Goal: Task Accomplishment & Management: Manage account settings

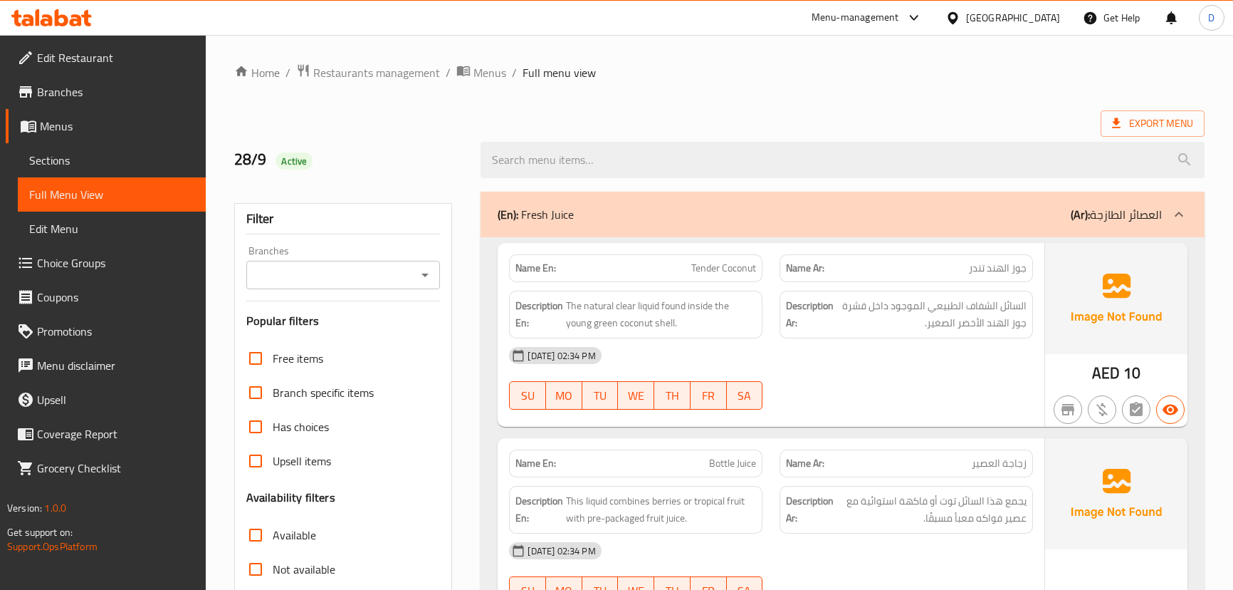
scroll to position [4127, 0]
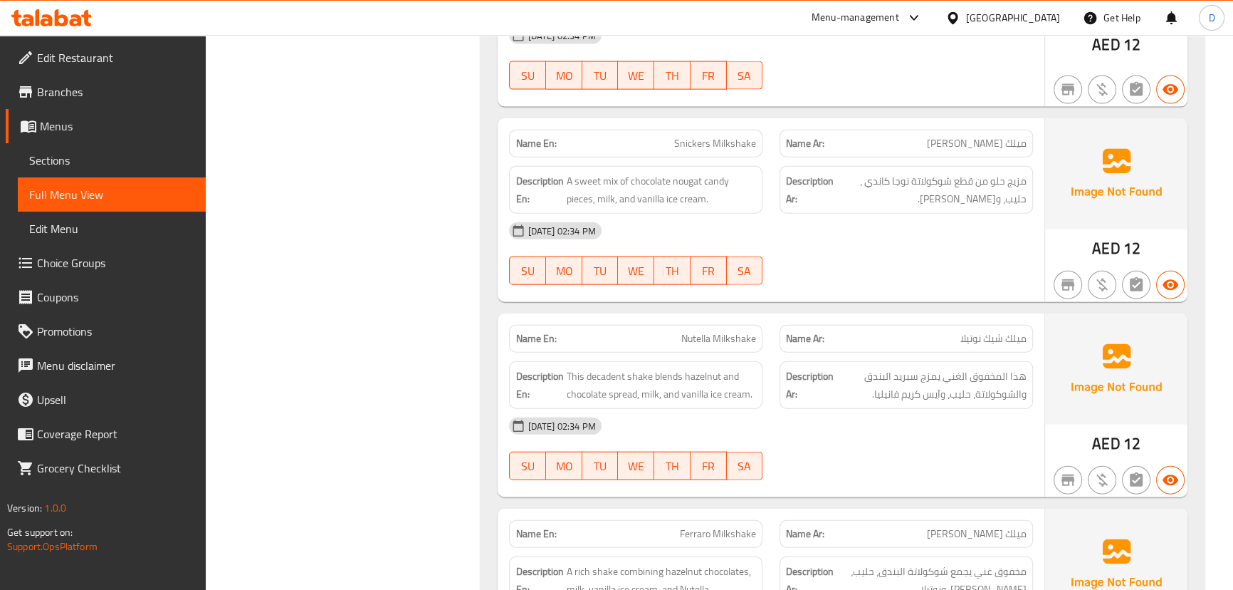
click at [600, 202] on div "Description En: A sweet mix of chocolate nougat candy pieces, milk, and vanilla…" at bounding box center [636, 190] width 254 height 48
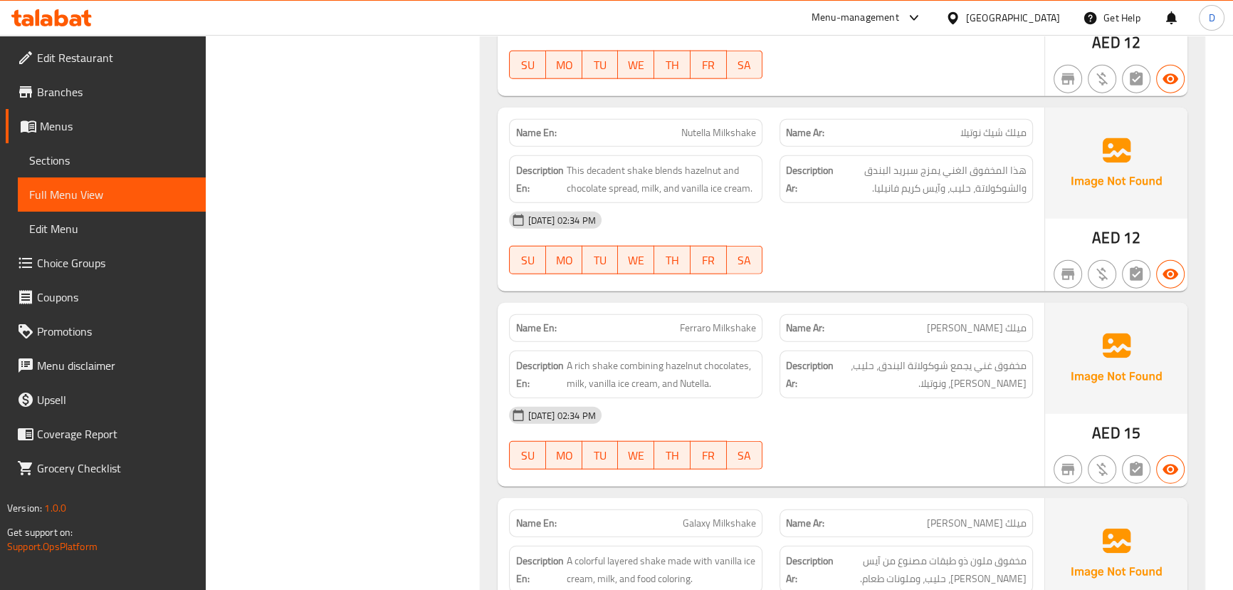
scroll to position [4386, 0]
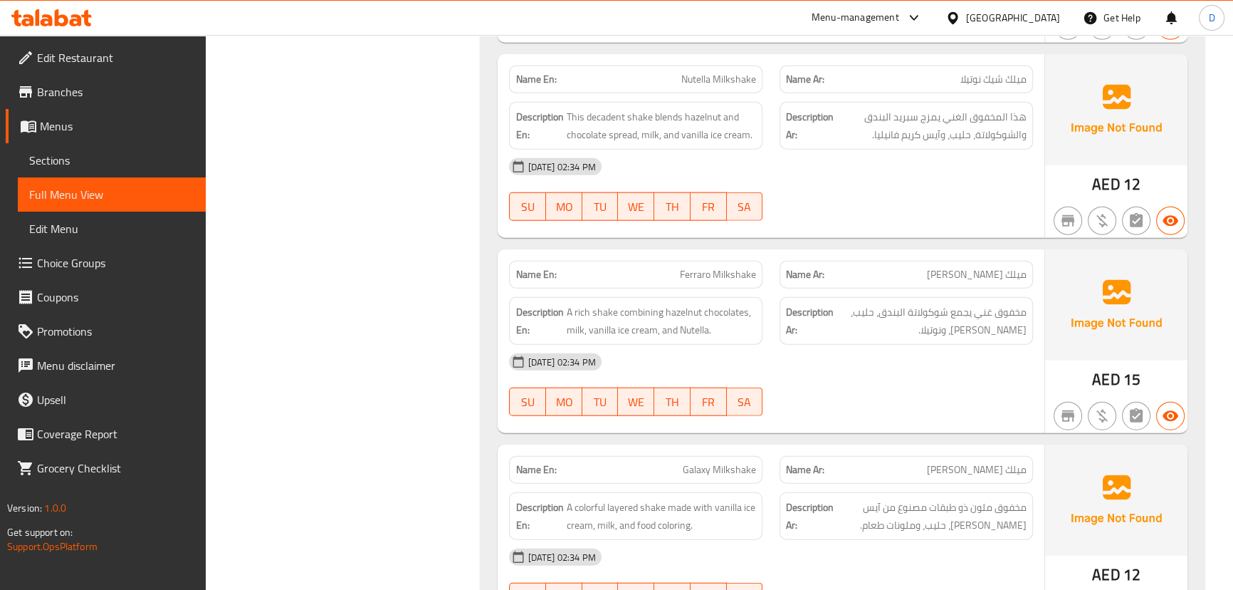
click at [700, 75] on span "Nutella Milkshake" at bounding box center [719, 79] width 75 height 15
copy span "Nutella Milkshake"
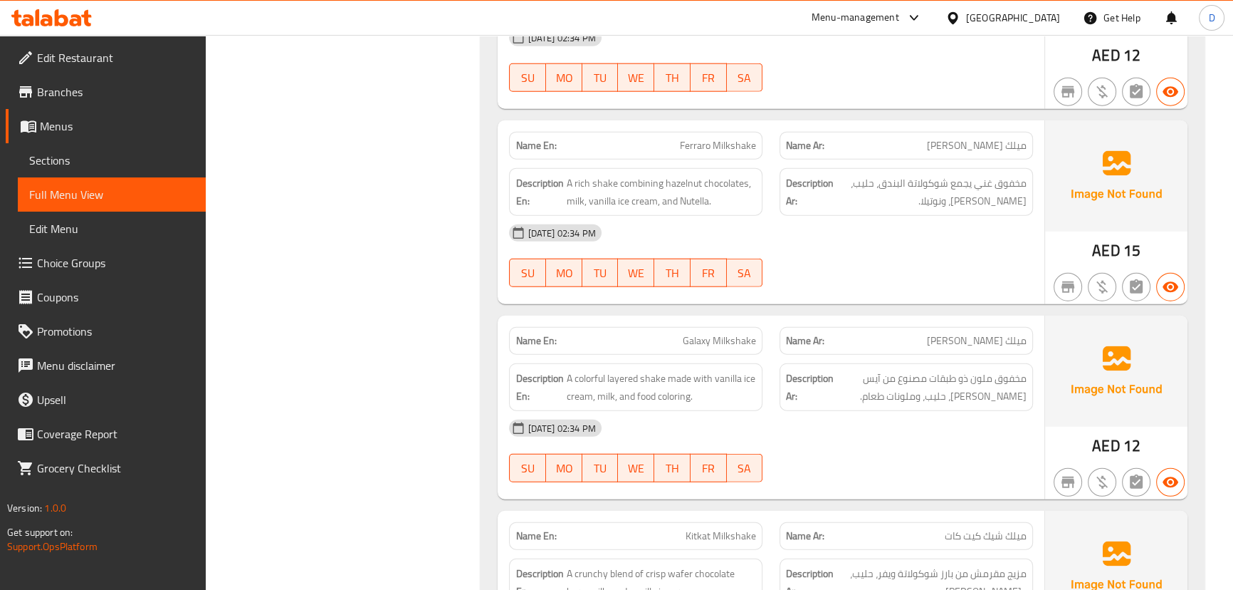
scroll to position [4580, 0]
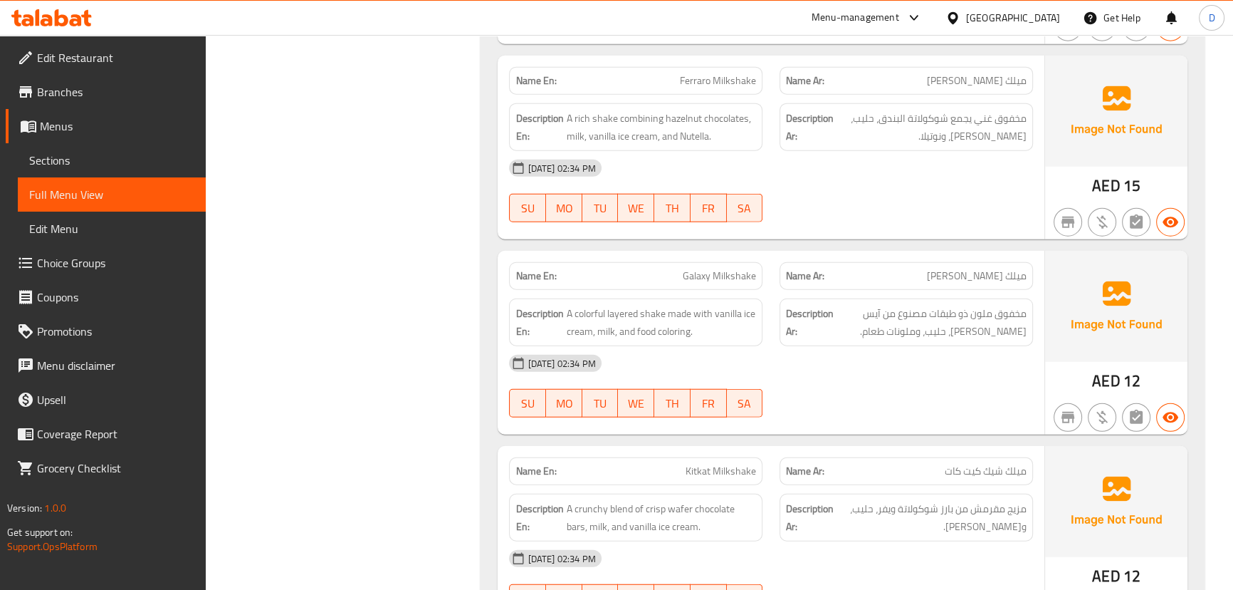
click at [692, 78] on span "Ferraro Milkshake" at bounding box center [718, 80] width 76 height 15
copy span "Ferraro"
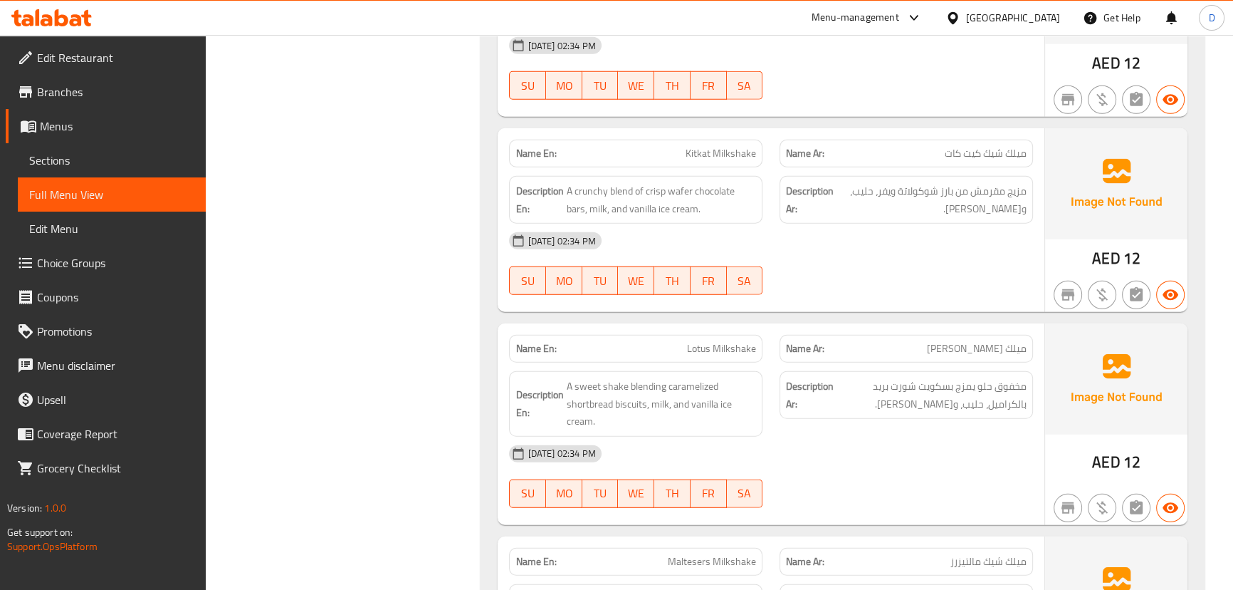
scroll to position [4969, 0]
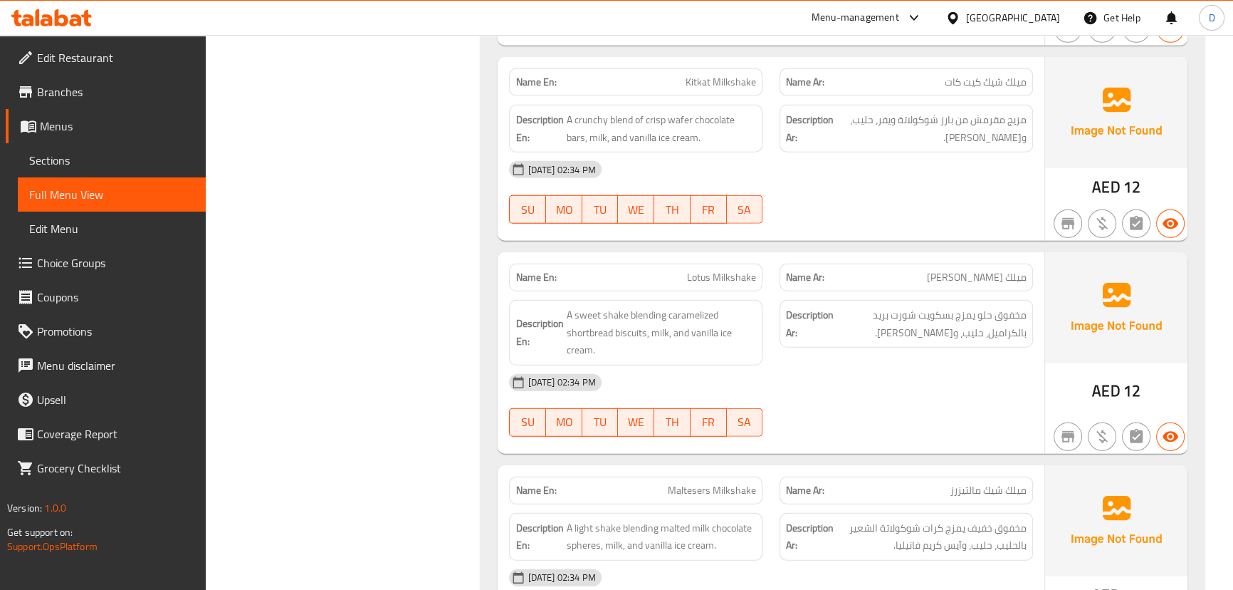
click at [734, 88] on div "Name En: Kitkat Milkshake" at bounding box center [636, 82] width 254 height 28
click at [726, 78] on span "Kitkat Milkshake" at bounding box center [721, 82] width 71 height 15
copy span "Kitkat Milkshake"
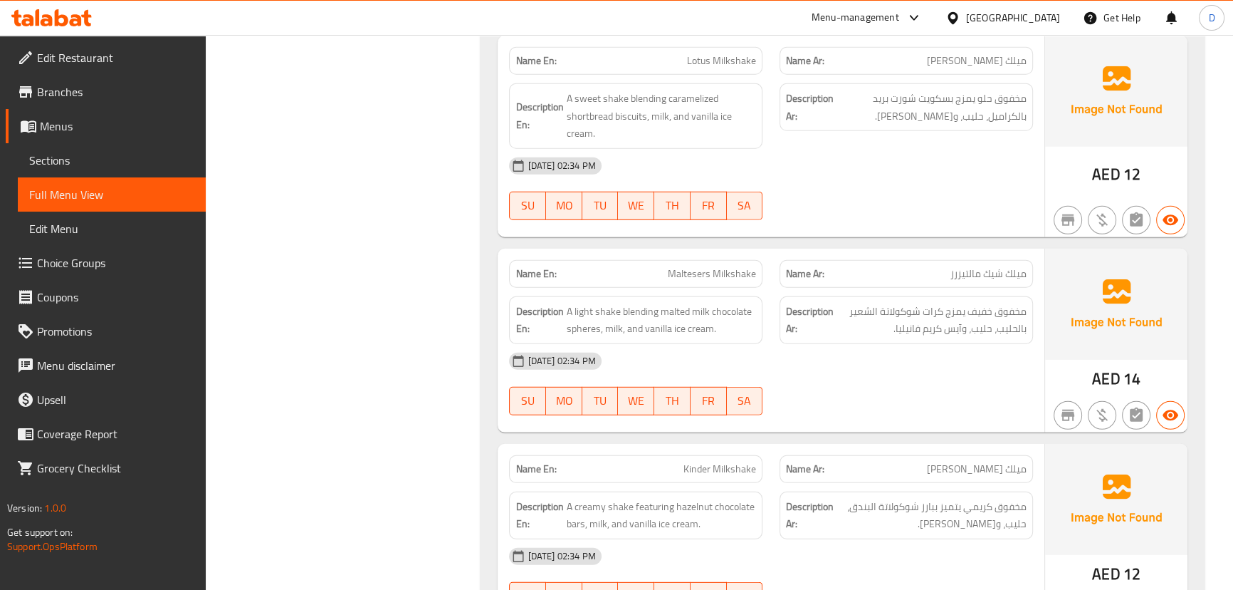
scroll to position [5163, 0]
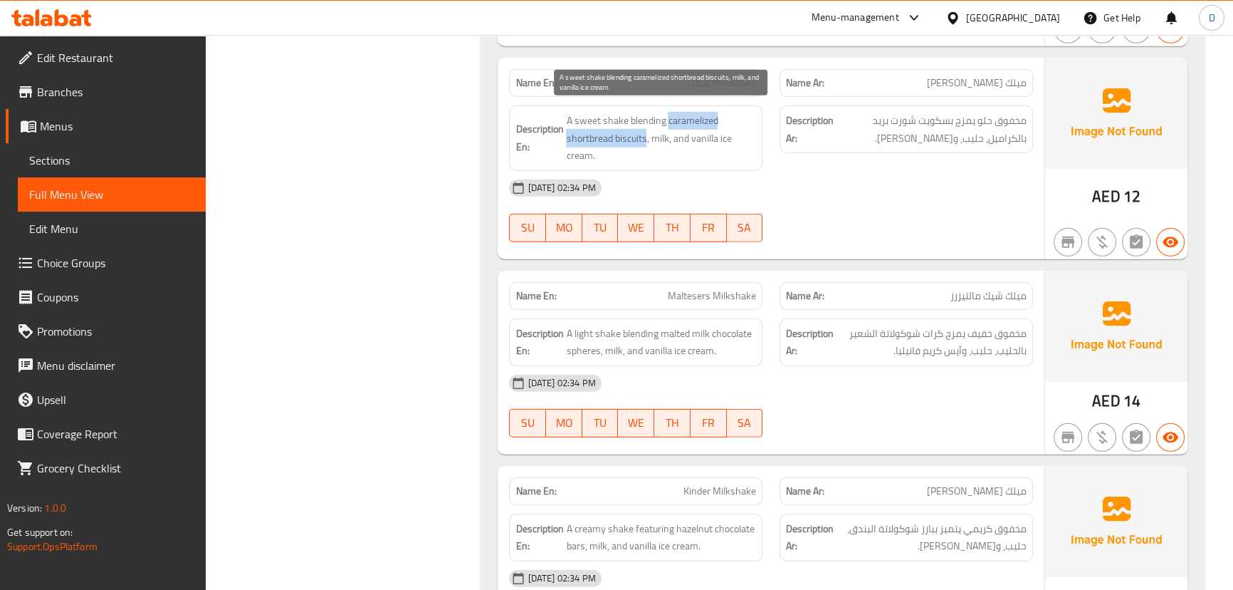
drag, startPoint x: 667, startPoint y: 118, endPoint x: 645, endPoint y: 135, distance: 27.8
click at [645, 135] on span "A sweet shake blending caramelized shortbread biscuits, milk, and vanilla ice c…" at bounding box center [661, 138] width 190 height 53
copy span "caramelized shortbread biscuits"
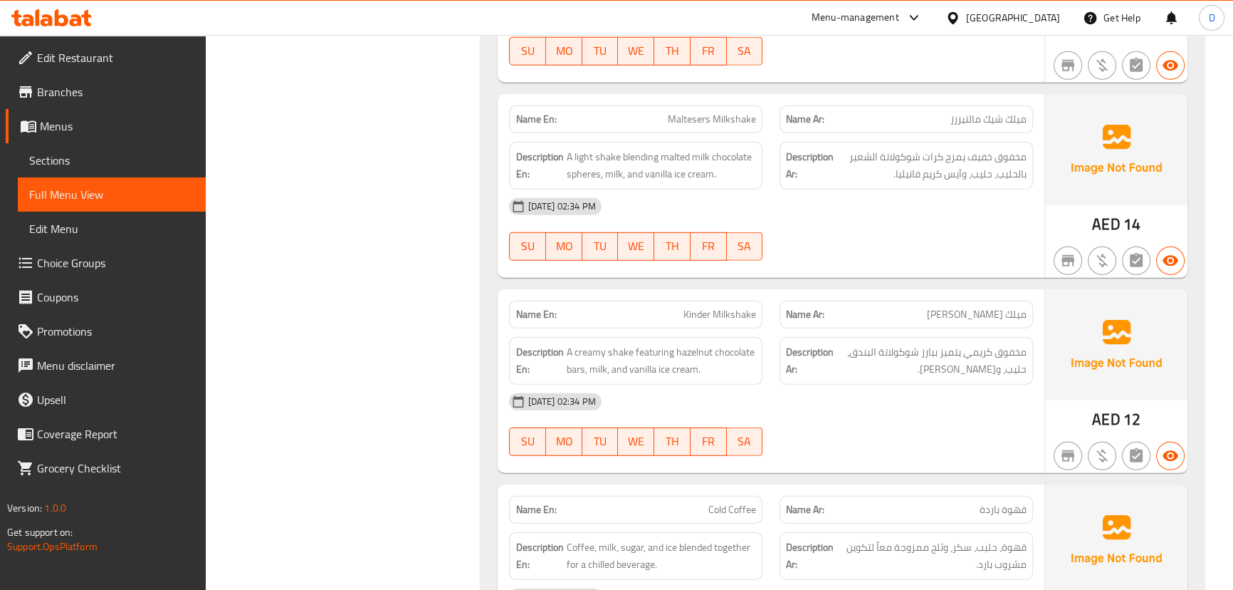
scroll to position [5357, 0]
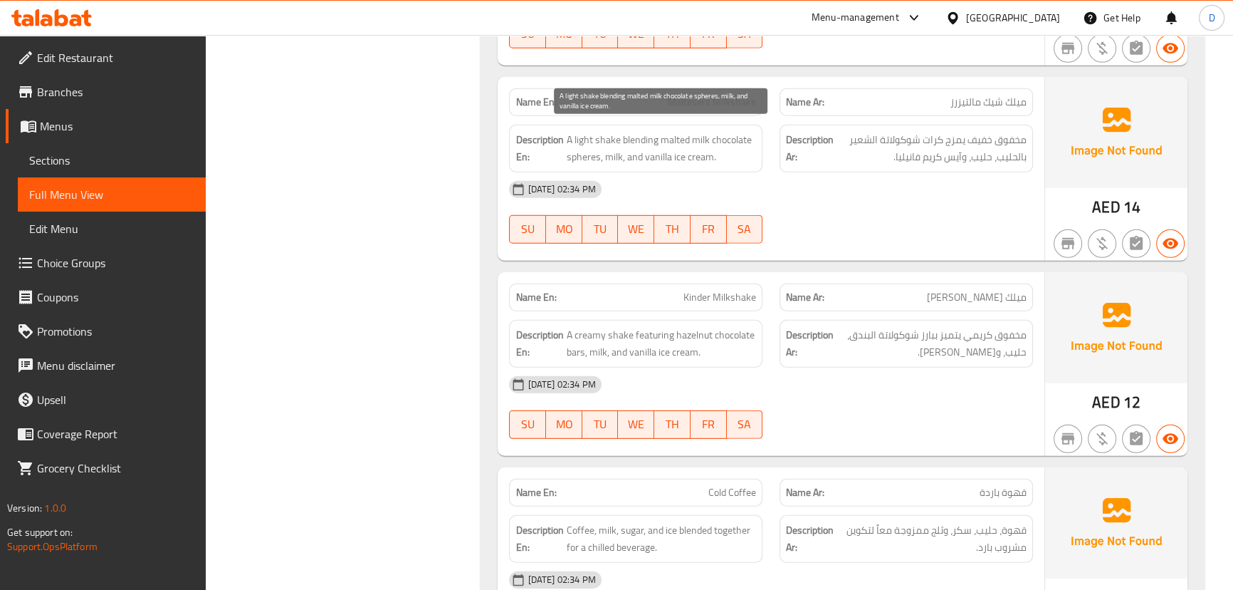
click at [580, 151] on span "A light shake blending malted milk chocolate spheres, milk, and vanilla ice cre…" at bounding box center [661, 148] width 190 height 35
copy span "spheres"
click at [662, 133] on span "A light shake blending malted milk chocolate spheres, milk, and vanilla ice cre…" at bounding box center [661, 148] width 190 height 35
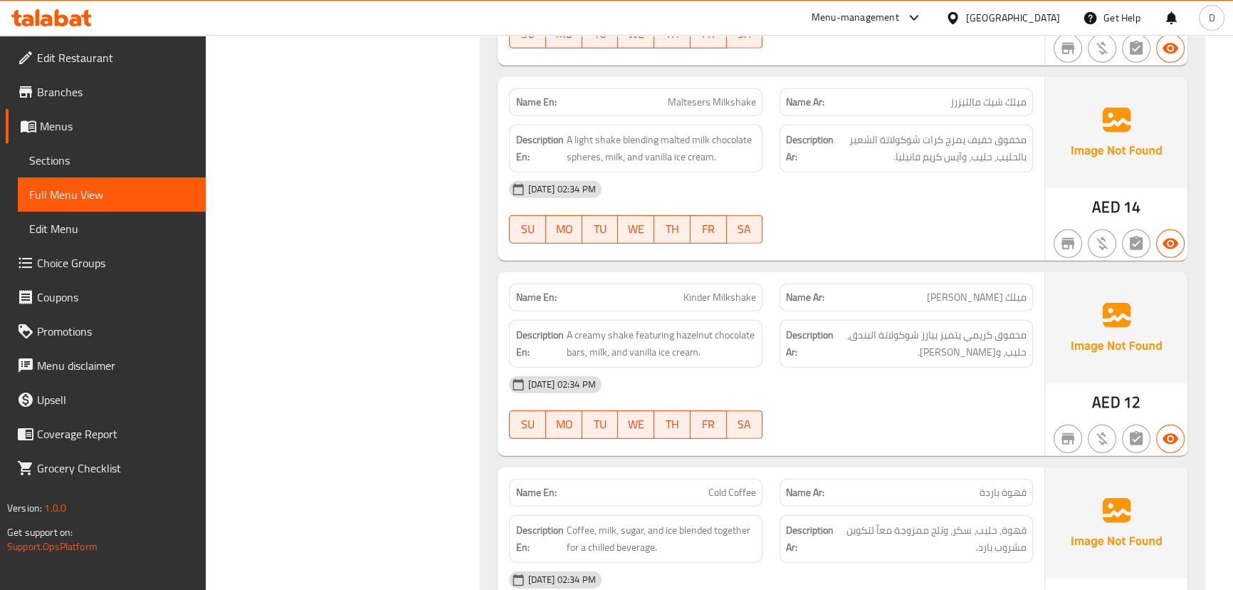
click at [694, 95] on span "Maltesers Milkshake" at bounding box center [712, 102] width 88 height 15
copy span "Maltesers"
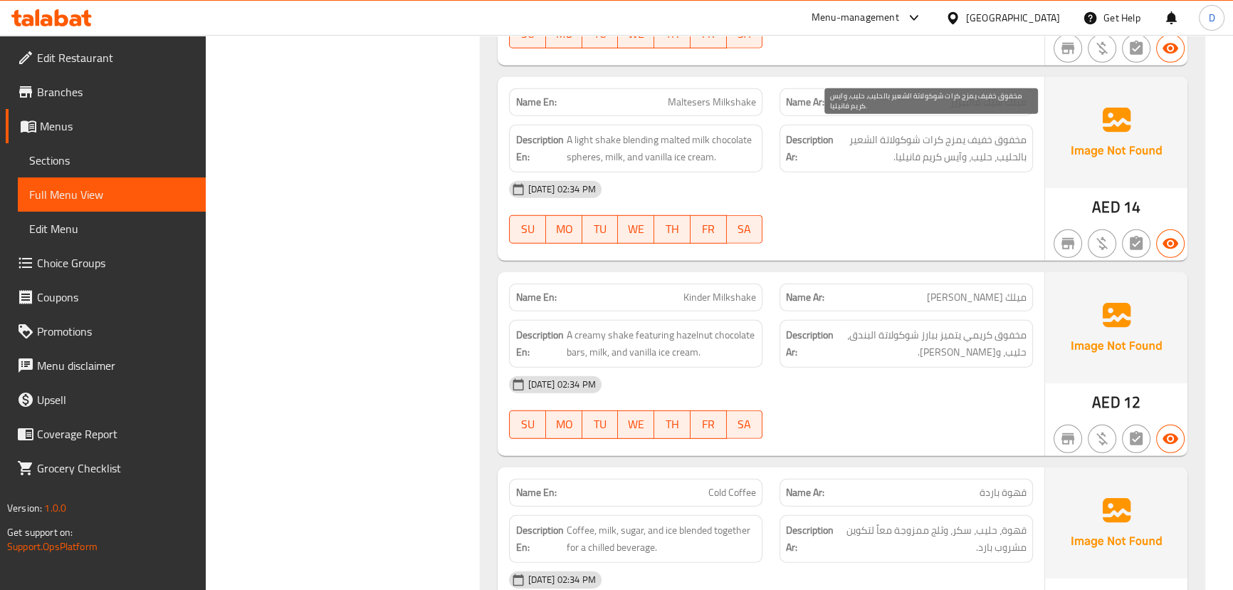
scroll to position [5487, 0]
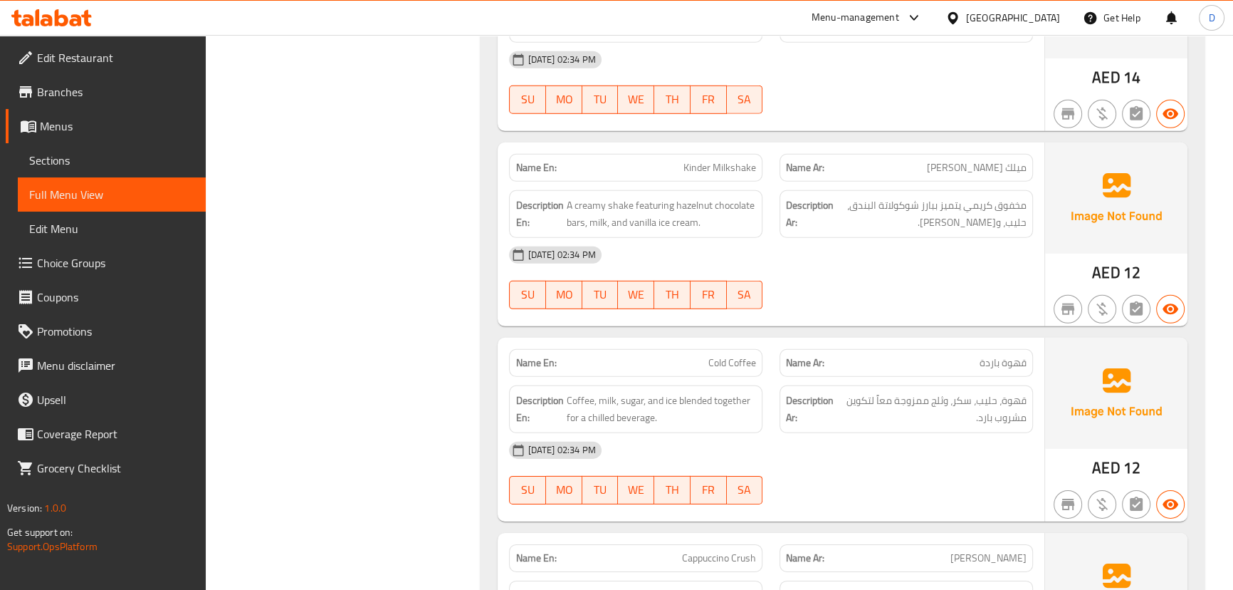
click at [699, 169] on div "Name En: Kinder Milkshake" at bounding box center [636, 168] width 254 height 28
copy span "Kinder Milkshake"
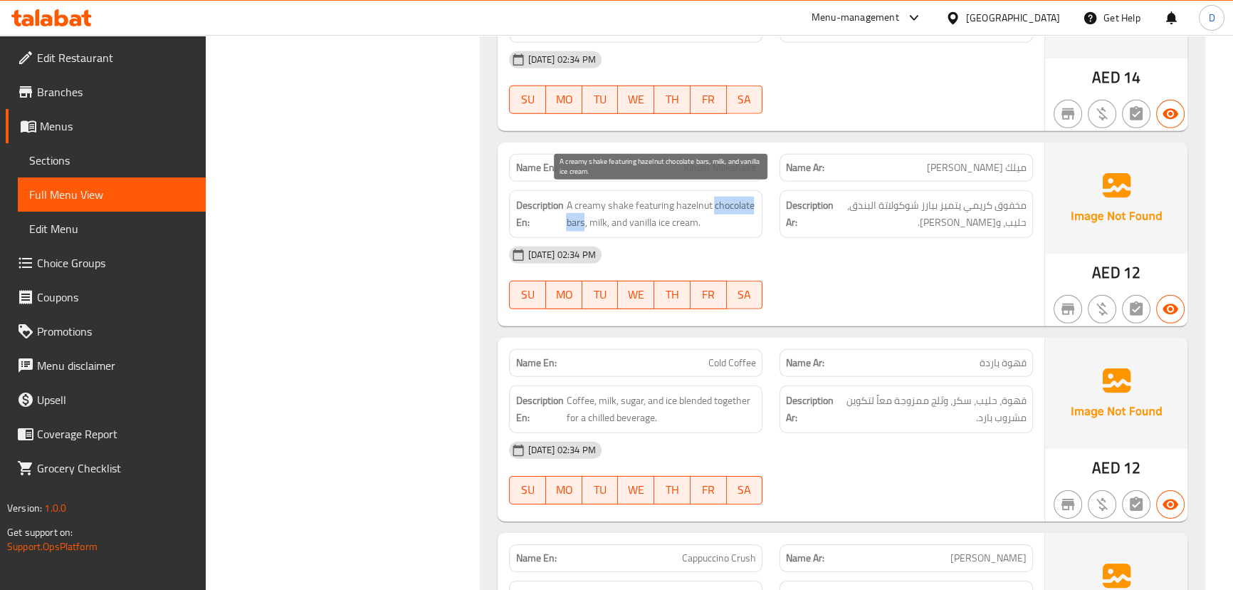
drag, startPoint x: 711, startPoint y: 199, endPoint x: 584, endPoint y: 214, distance: 128.4
click at [584, 214] on span "A creamy shake featuring hazelnut chocolate bars, milk, and vanilla ice cream." at bounding box center [661, 214] width 190 height 35
copy span "chocolate bars"
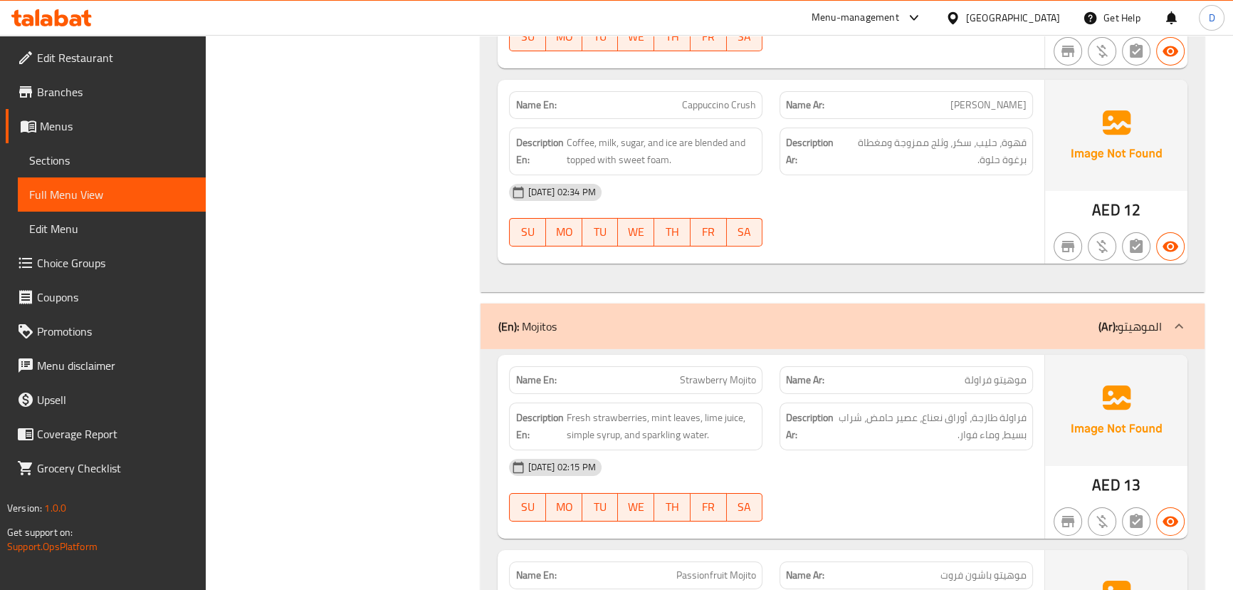
scroll to position [6199, 0]
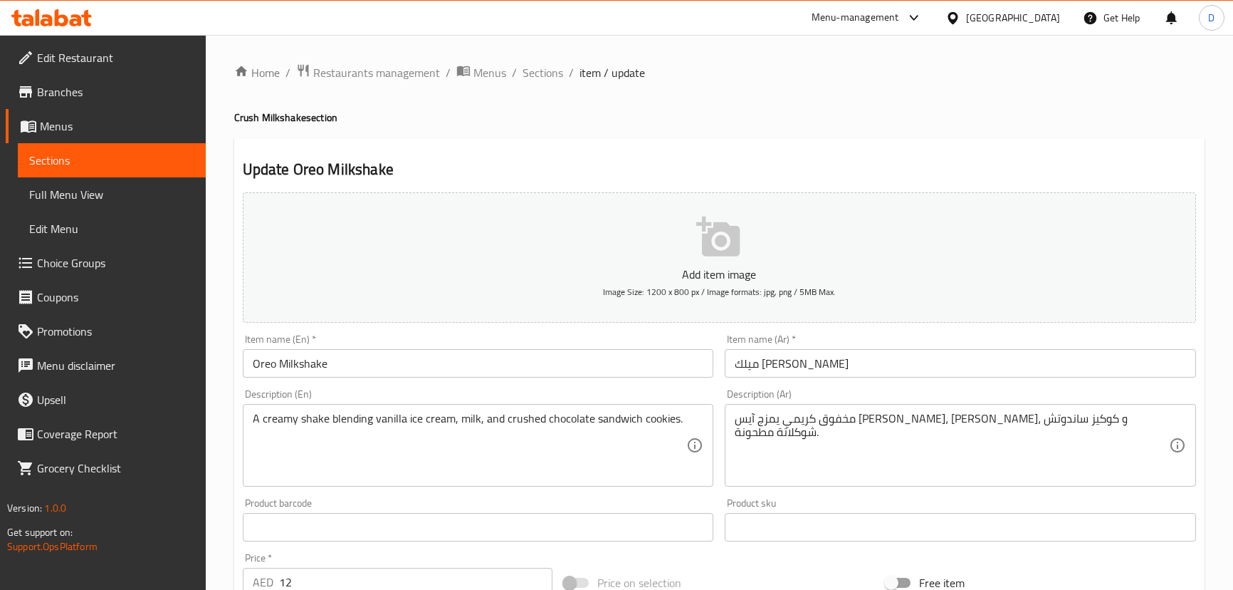
scroll to position [388, 0]
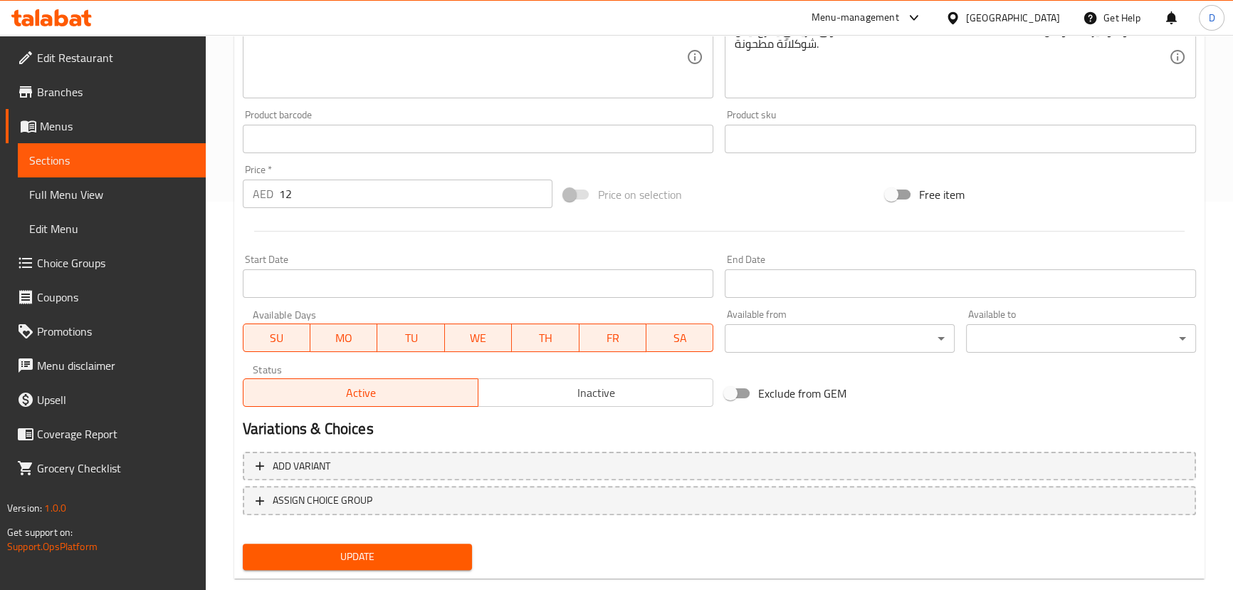
click at [403, 569] on div "Update" at bounding box center [357, 557] width 241 height 38
click at [403, 563] on span "Update" at bounding box center [357, 557] width 207 height 18
click at [403, 551] on span "Update" at bounding box center [357, 557] width 207 height 18
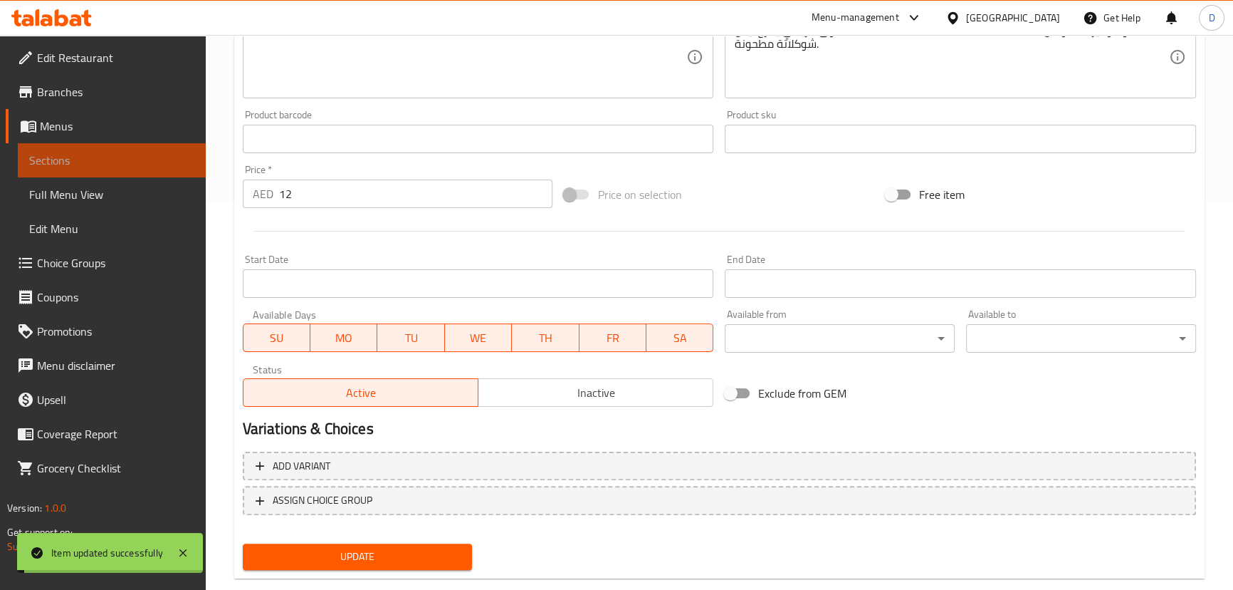
click at [150, 163] on span "Sections" at bounding box center [111, 160] width 165 height 17
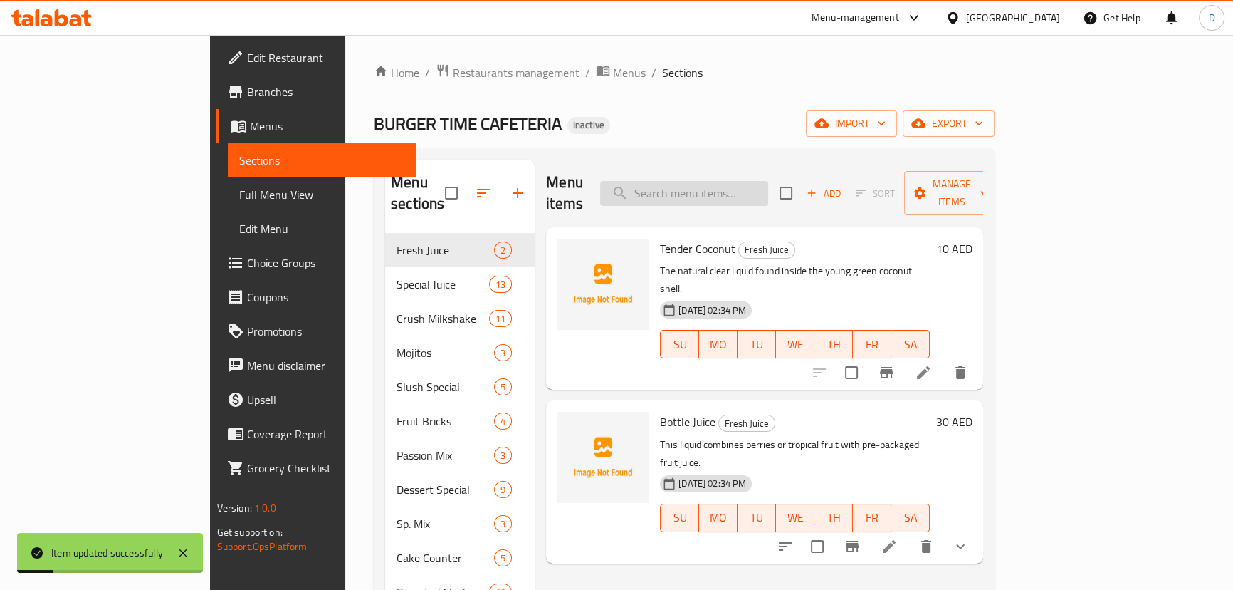
click at [768, 181] on input "search" at bounding box center [684, 193] width 168 height 25
paste input "Nutella Milkshake"
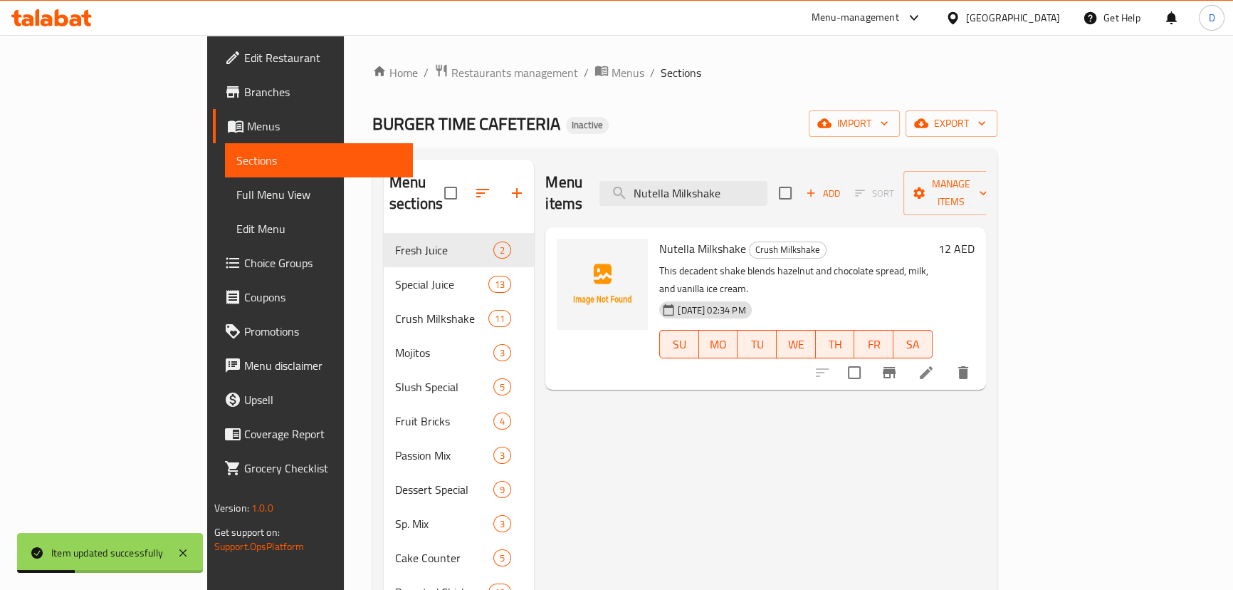
type input "Nutella Milkshake"
click at [946, 360] on li at bounding box center [927, 373] width 40 height 26
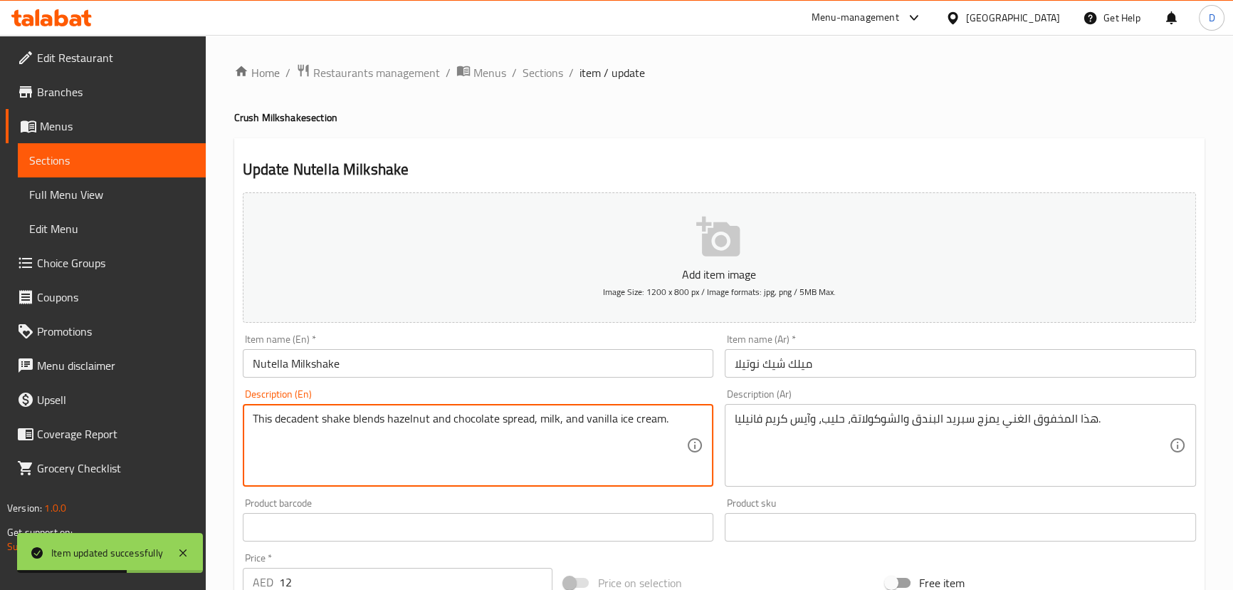
click at [445, 418] on textarea "This decadent shake blends hazelnut and chocolate spread, milk, and vanilla ice…" at bounding box center [470, 446] width 434 height 68
type textarea "This decadent shake blends hazelnut chocolate spread, milk, and vanilla ice cre…"
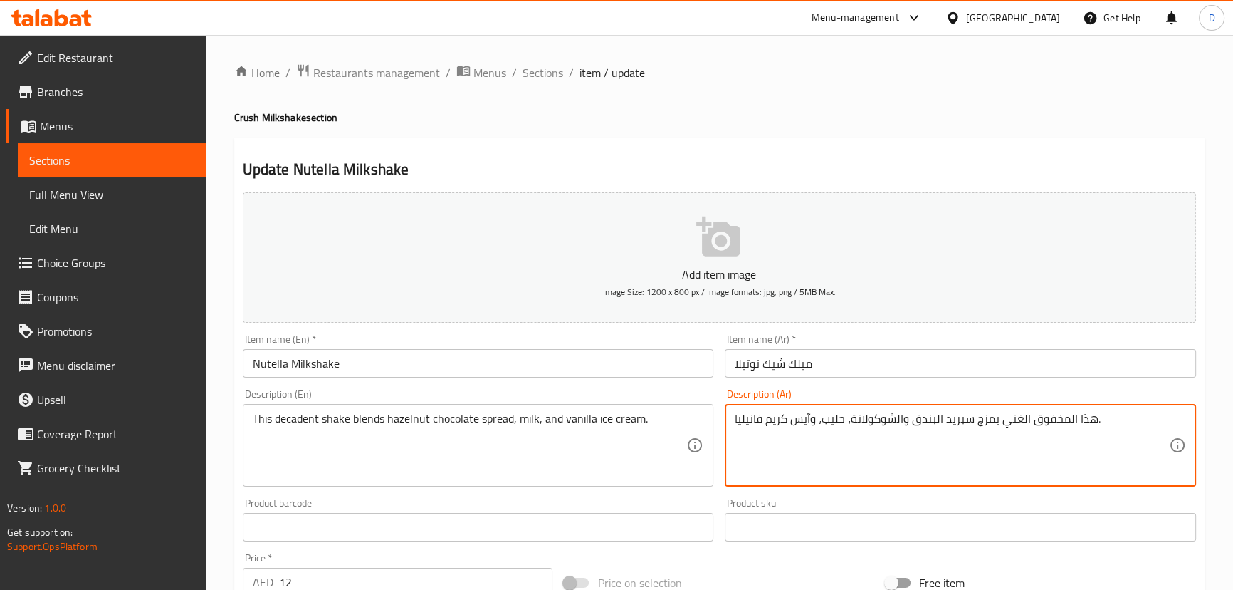
drag, startPoint x: 894, startPoint y: 417, endPoint x: 853, endPoint y: 418, distance: 40.6
click at [853, 418] on textarea "هذا المخفوق الغني يمزج سبريد البندق والشوكولاتة، حليب، وآيس كريم فانيليا." at bounding box center [952, 446] width 434 height 68
click at [881, 424] on textarea "هذا المخفوق الغني يمزج سبريد البندق، حليب، وآيس كريم فانيليا." at bounding box center [952, 446] width 434 height 68
paste textarea "وكولاتة"
type textarea "هذا المخفوق الغني يمزج سبريد شوكولاتة البندق، حليب، وآيس كريم فانيليا."
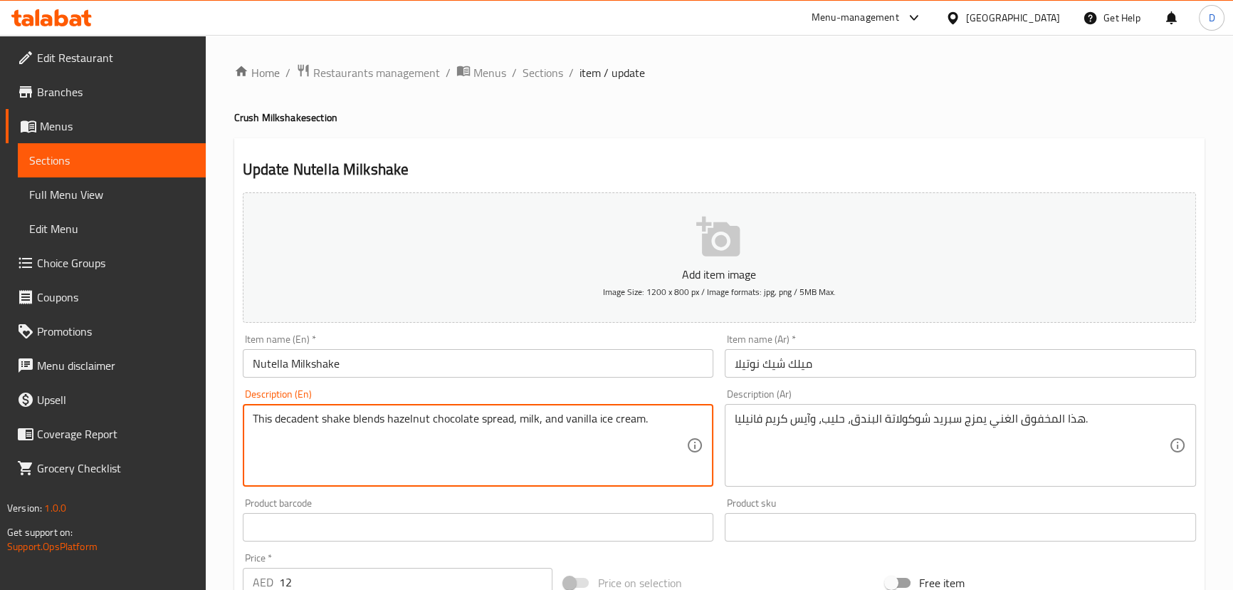
click at [308, 423] on textarea "This decadent shake blends hazelnut chocolate spread, milk, and vanilla ice cre…" at bounding box center [470, 446] width 434 height 68
type textarea "This shake blends hazelnut chocolate spread, milk, and vanilla ice cream."
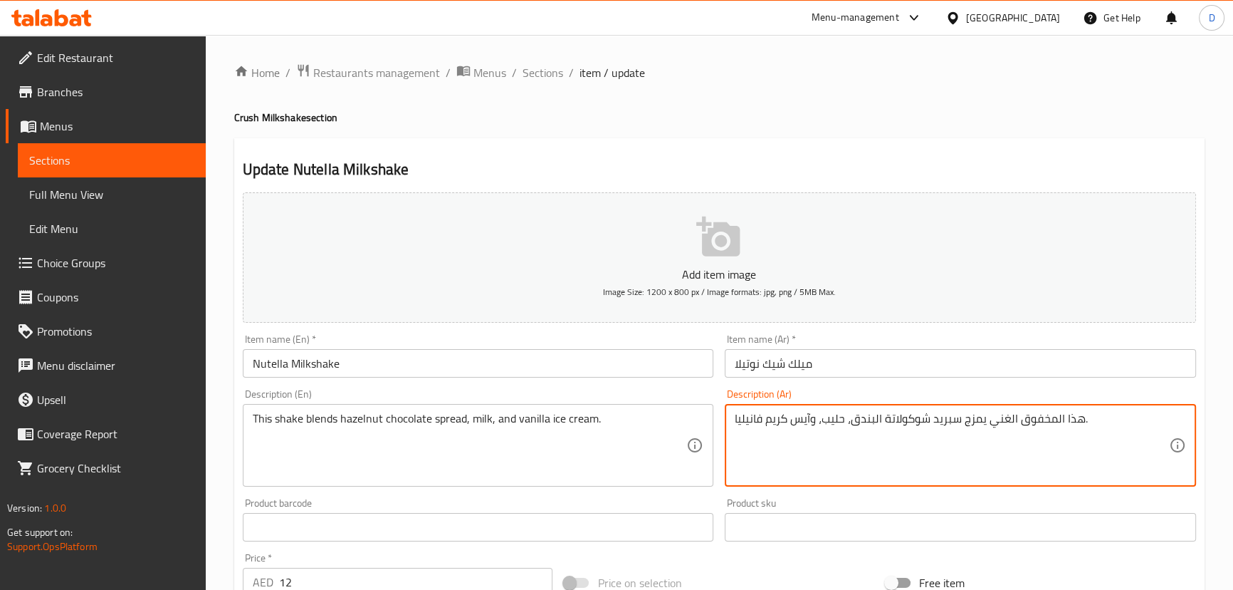
click at [1006, 418] on textarea "هذا المخفوق الغني يمزج سبريد شوكولاتة البندق، حليب، وآيس كريم فانيليا." at bounding box center [952, 446] width 434 height 68
type textarea "هذا المخفوق يمزج سبريد شوكولاتة البندق، حليب، وآيس كريم فانيليا."
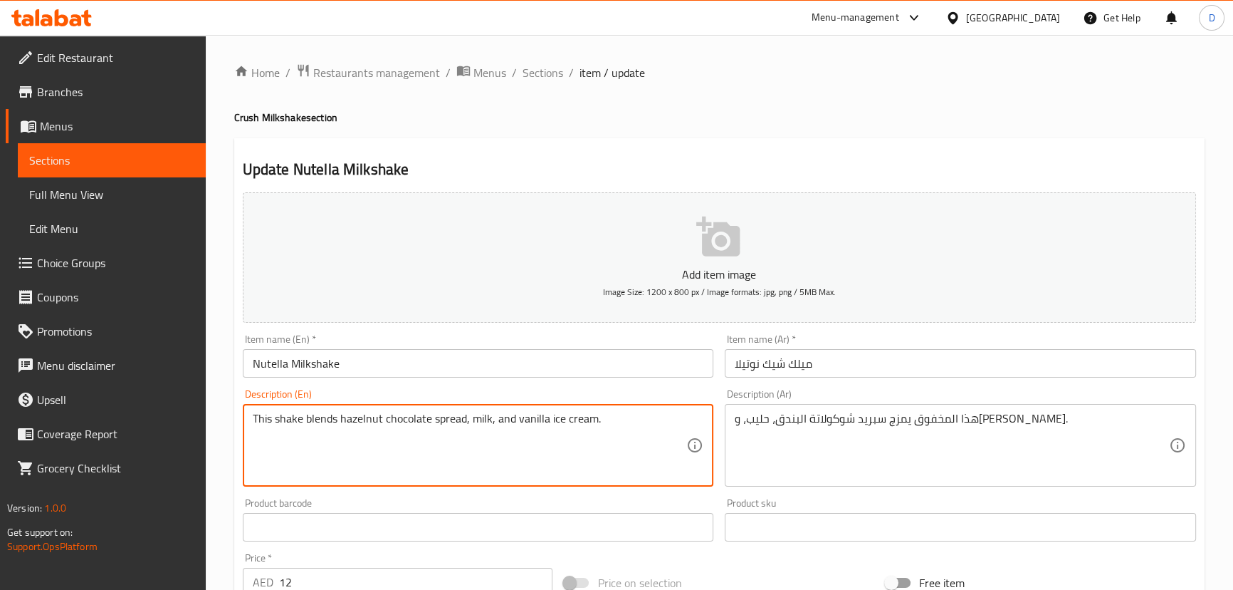
drag, startPoint x: 420, startPoint y: 424, endPoint x: 573, endPoint y: 406, distance: 154.1
click at [563, 434] on textarea "This shake blends hazelnut chocolate spread, milk, and vanilla ice cream." at bounding box center [470, 446] width 434 height 68
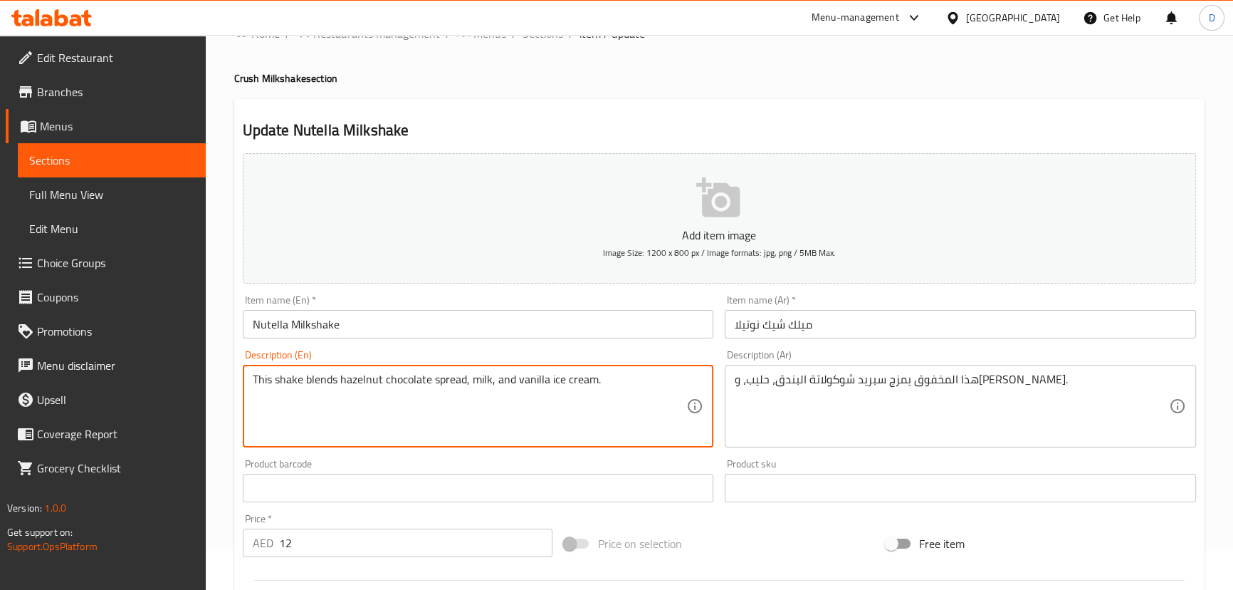
scroll to position [388, 0]
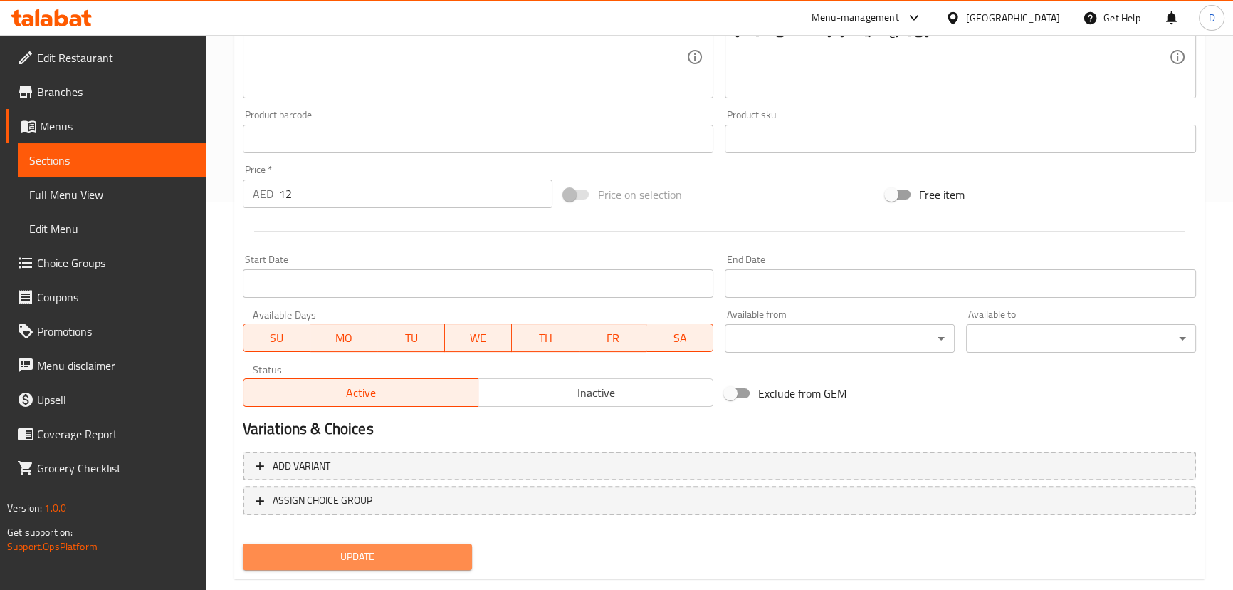
click at [380, 549] on span "Update" at bounding box center [357, 557] width 207 height 18
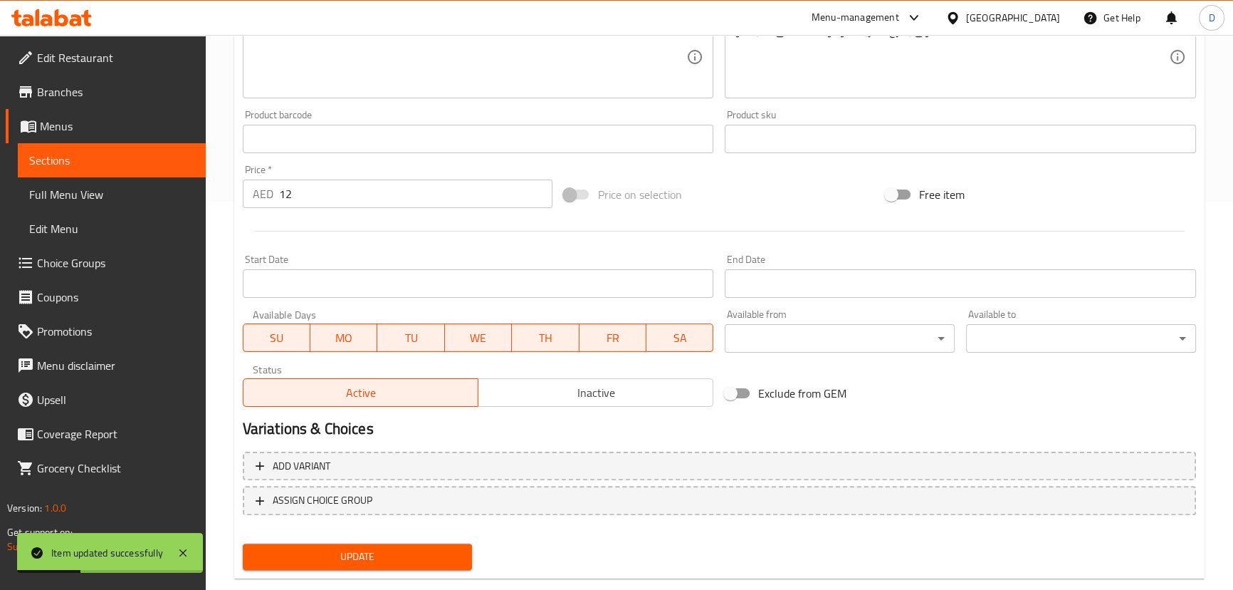
click at [177, 160] on span "Sections" at bounding box center [111, 160] width 165 height 17
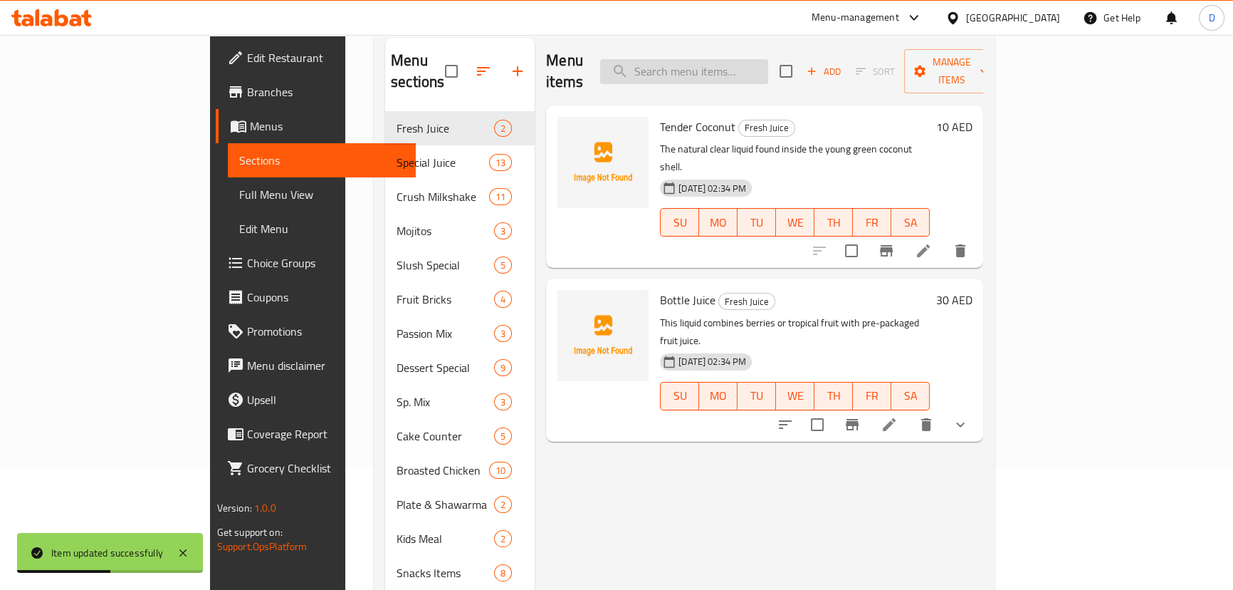
scroll to position [64, 0]
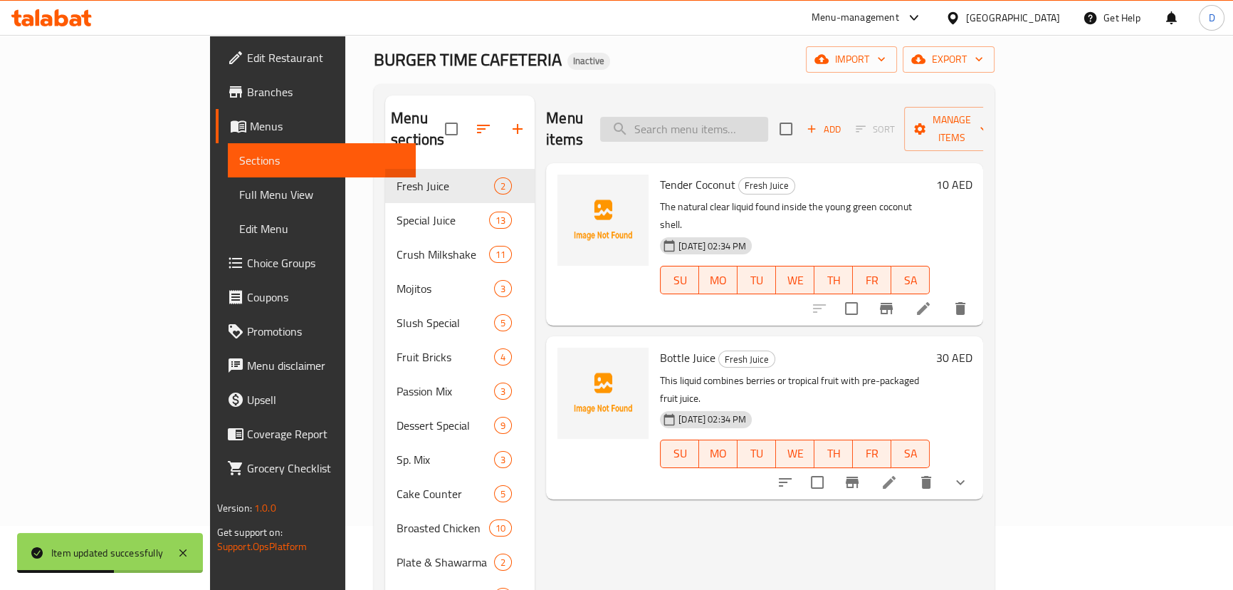
click at [729, 125] on input "search" at bounding box center [684, 129] width 168 height 25
paste input "Ferraro"
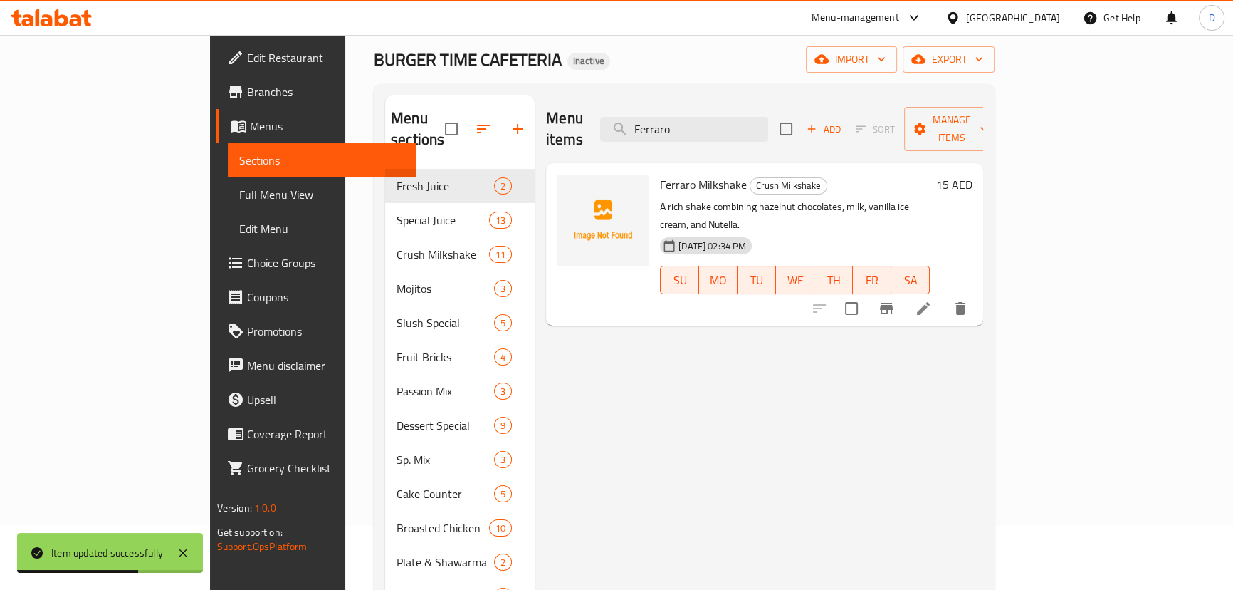
type input "Ferraro"
click at [932, 300] on icon at bounding box center [923, 308] width 17 height 17
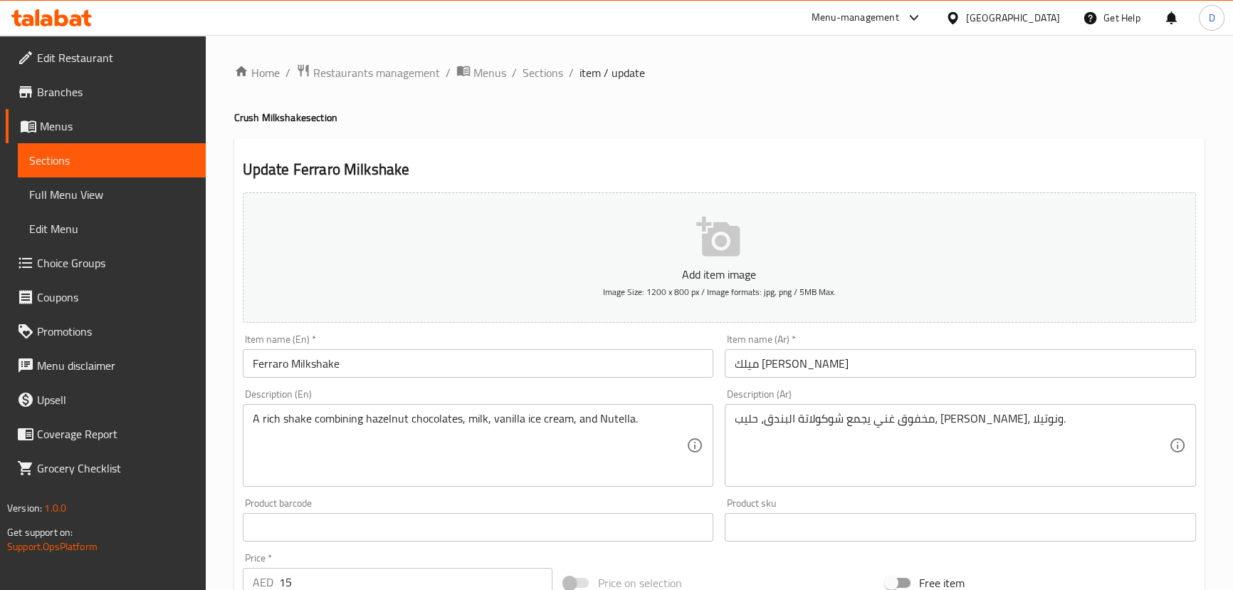
click at [259, 370] on input "Ferraro Milkshake" at bounding box center [478, 363] width 471 height 28
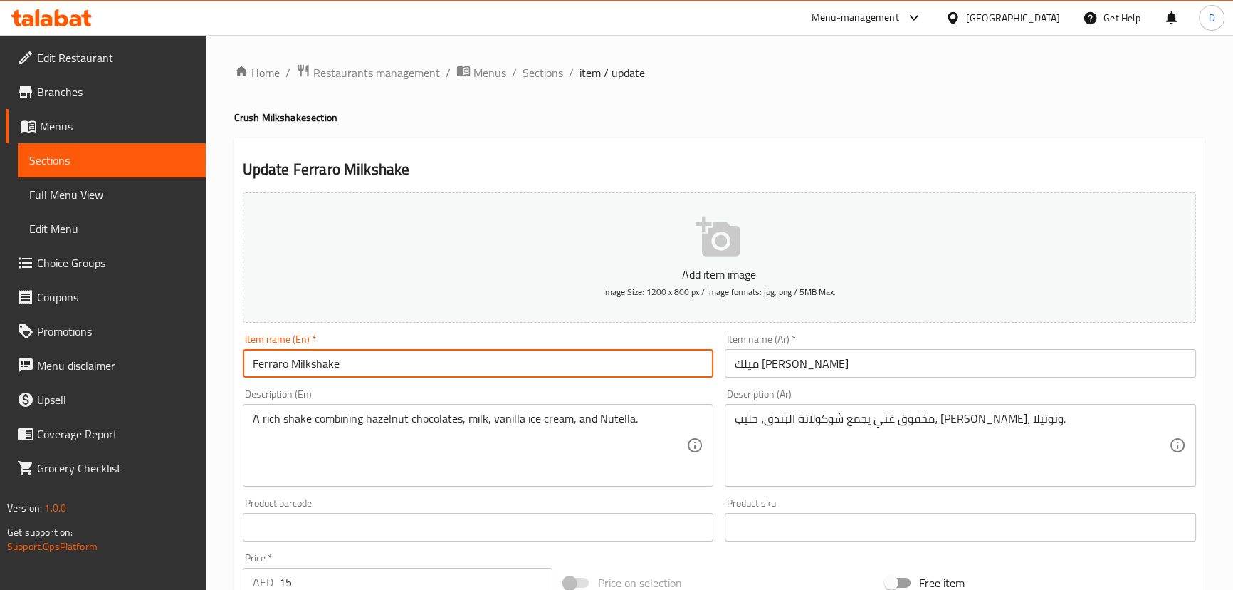
click at [259, 370] on input "Ferraro Milkshake" at bounding box center [478, 363] width 471 height 28
paste input "e"
type input "Ferrero Milkshake"
click at [758, 365] on input "ميلك شيك فيرارو" at bounding box center [960, 363] width 471 height 28
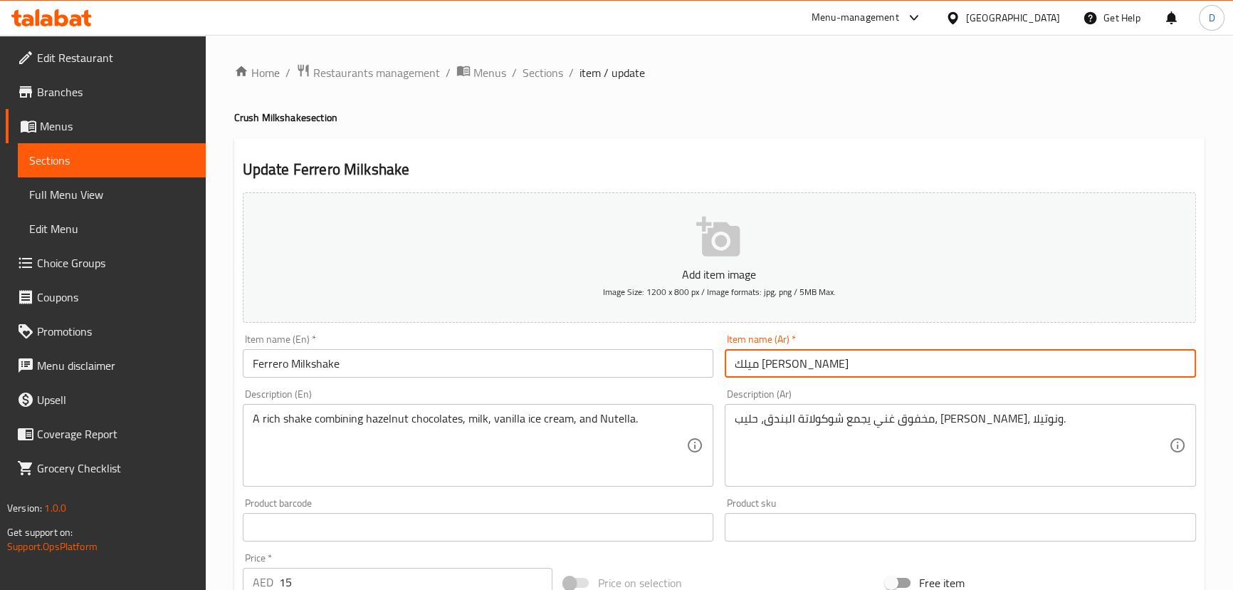
click at [758, 365] on input "ميلك شيك فيرارو" at bounding box center [960, 363] width 471 height 28
paste input "ريرو"
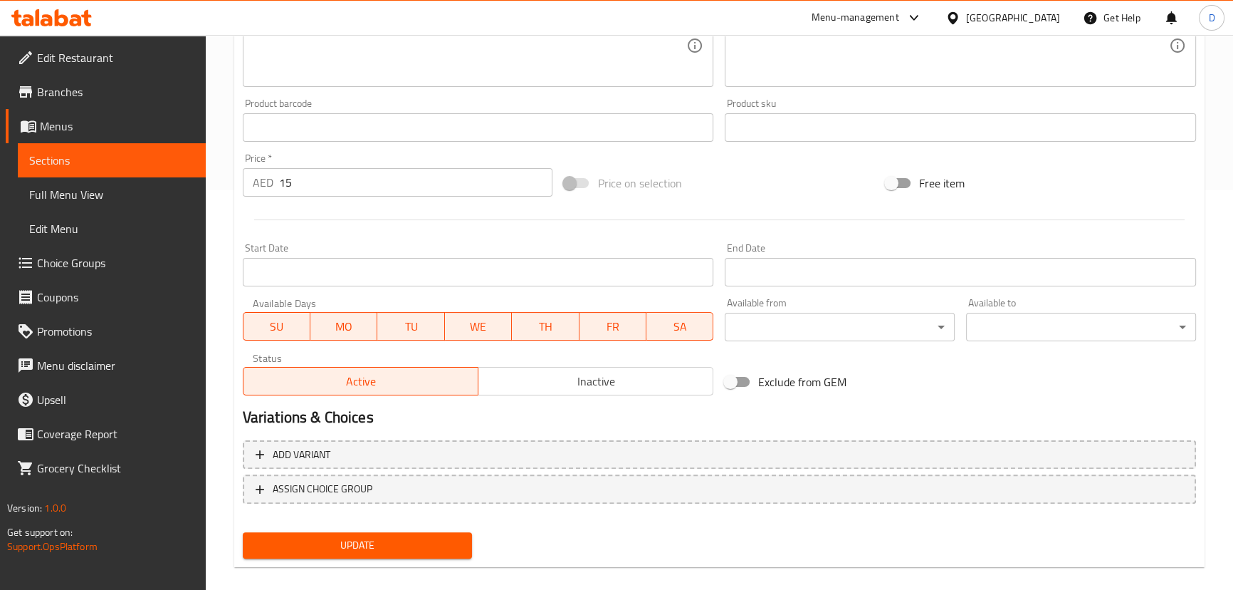
scroll to position [415, 0]
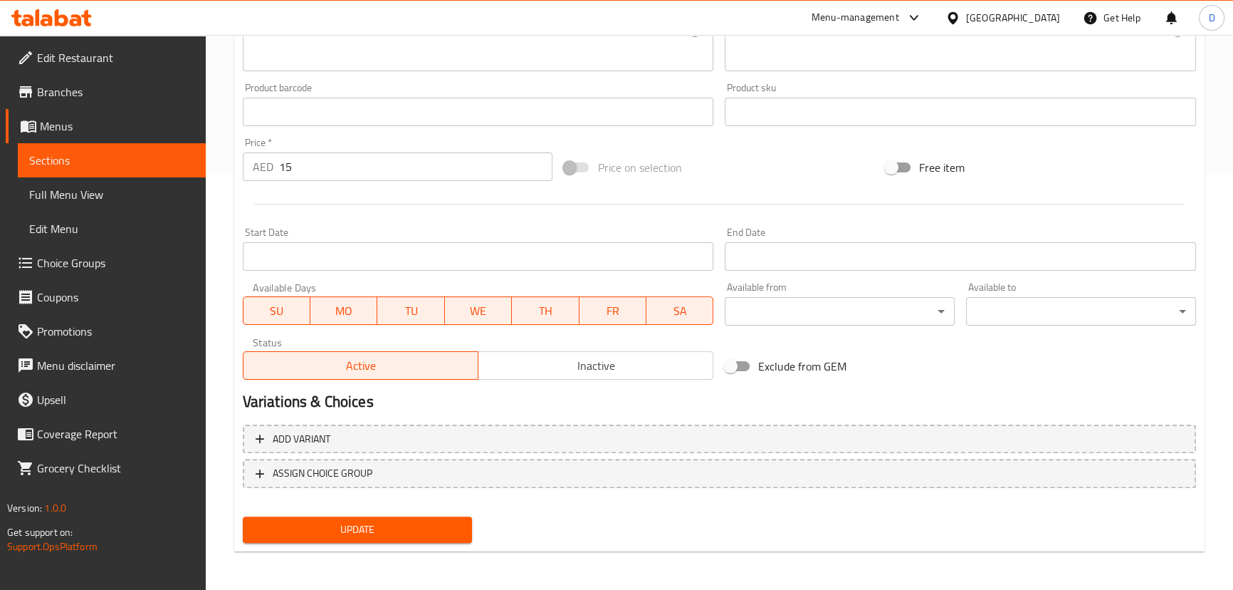
type input "ميلك شيك فريرو"
click at [407, 523] on span "Update" at bounding box center [357, 530] width 207 height 18
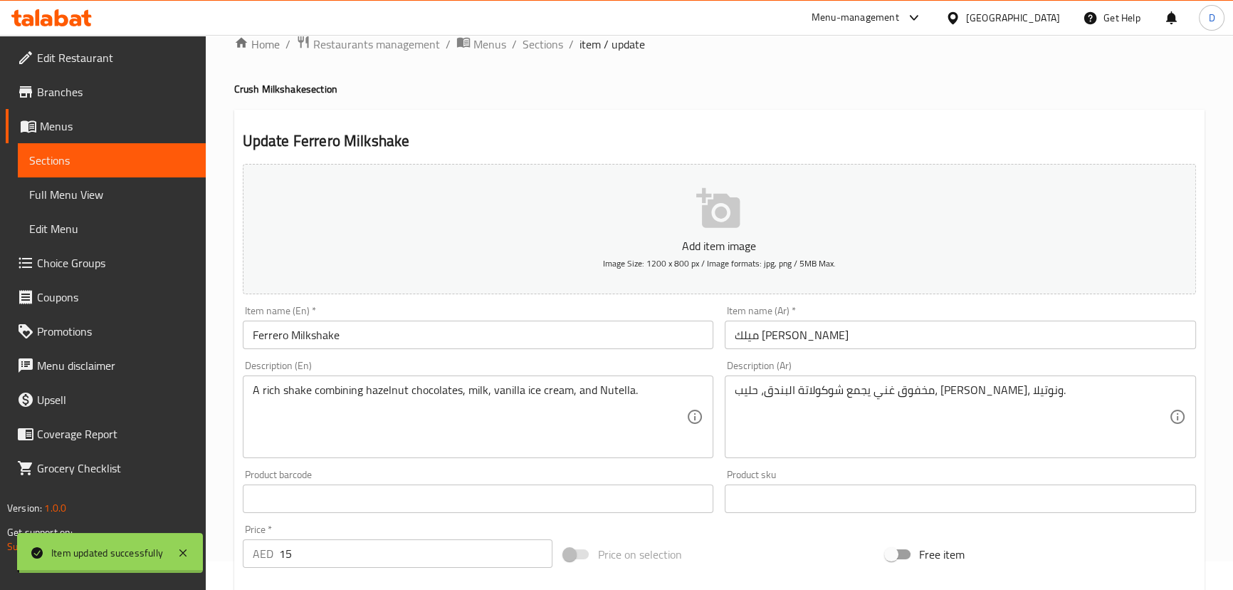
scroll to position [27, 0]
click at [278, 336] on input "Ferrero Milkshake" at bounding box center [478, 336] width 471 height 28
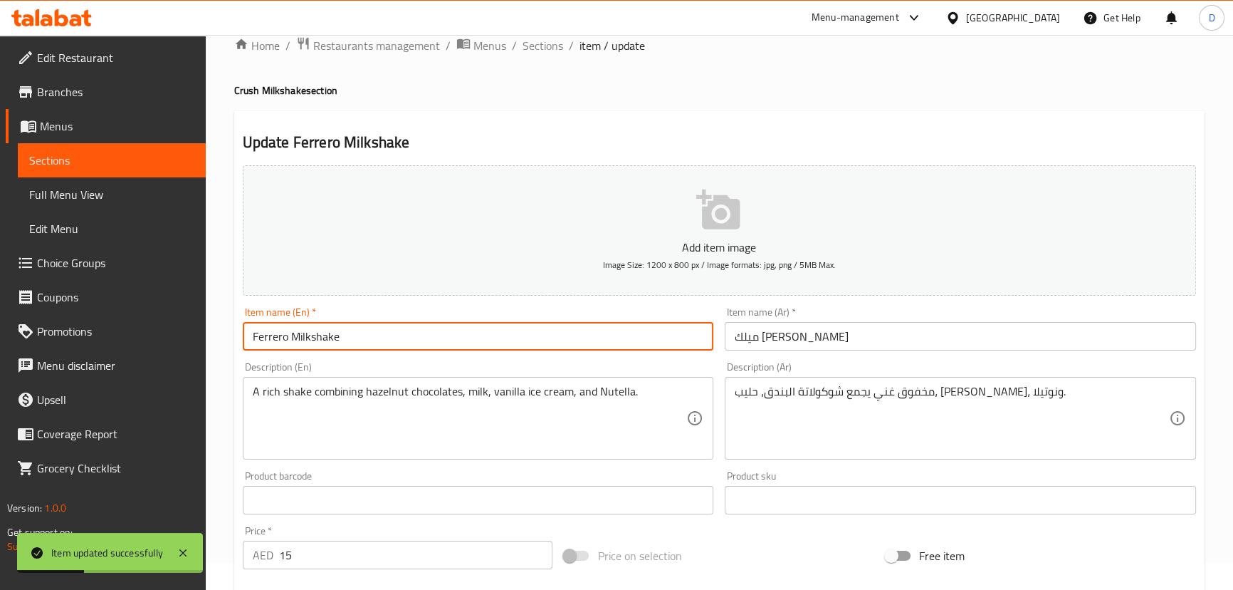
click at [278, 336] on input "Ferrero Milkshake" at bounding box center [478, 336] width 471 height 28
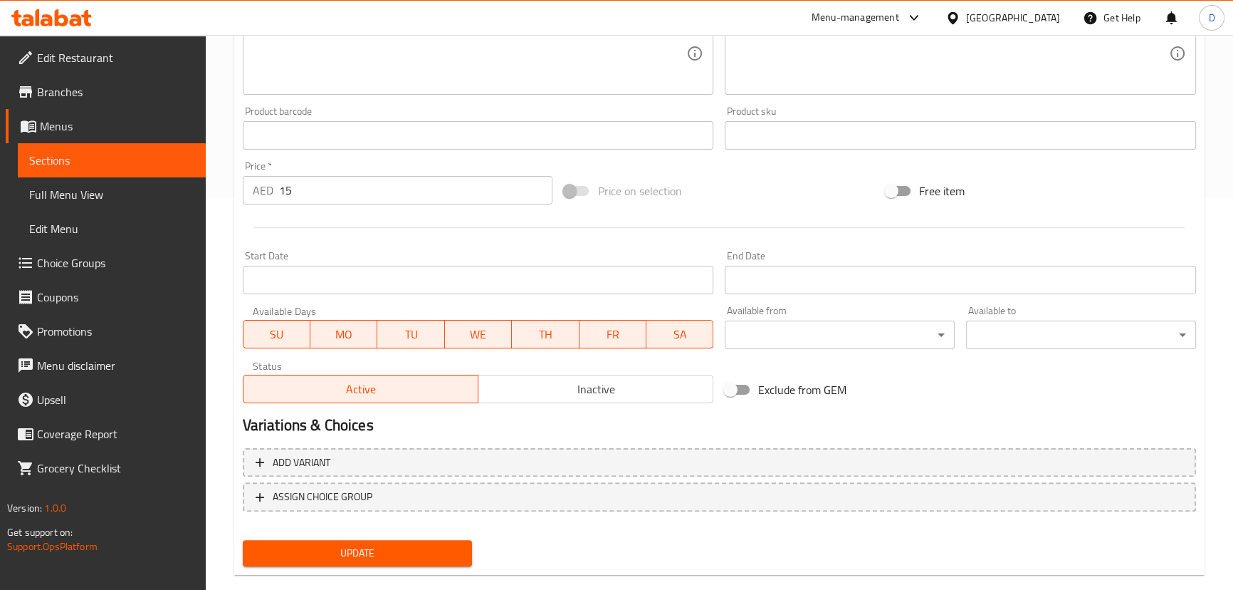
scroll to position [415, 0]
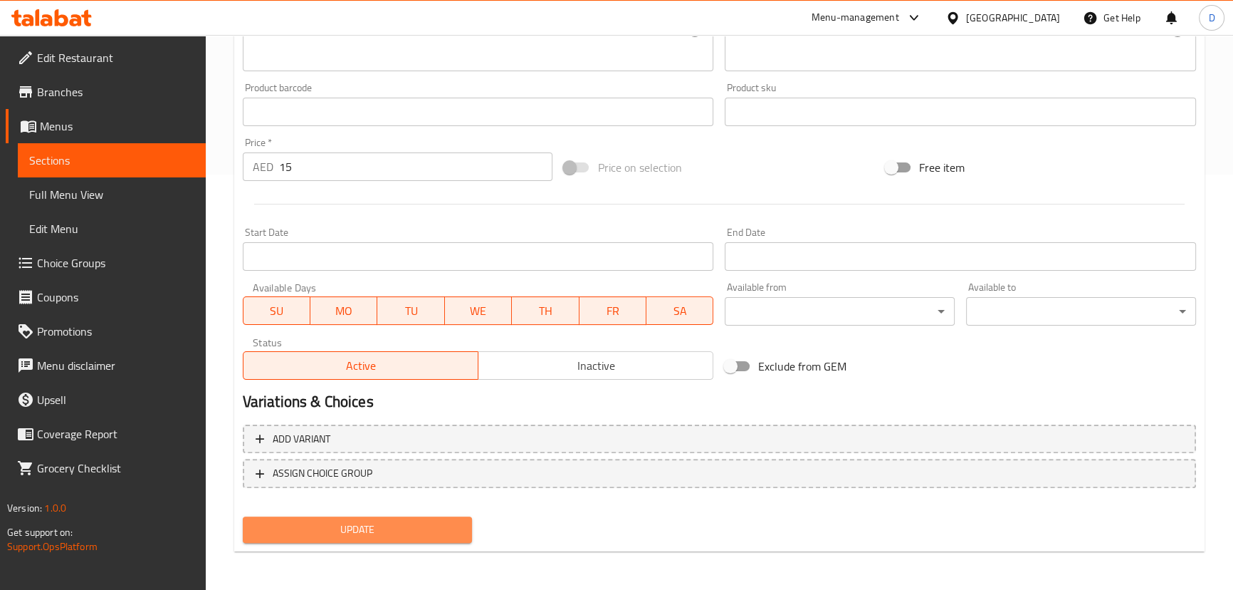
click at [375, 527] on span "Update" at bounding box center [357, 530] width 207 height 18
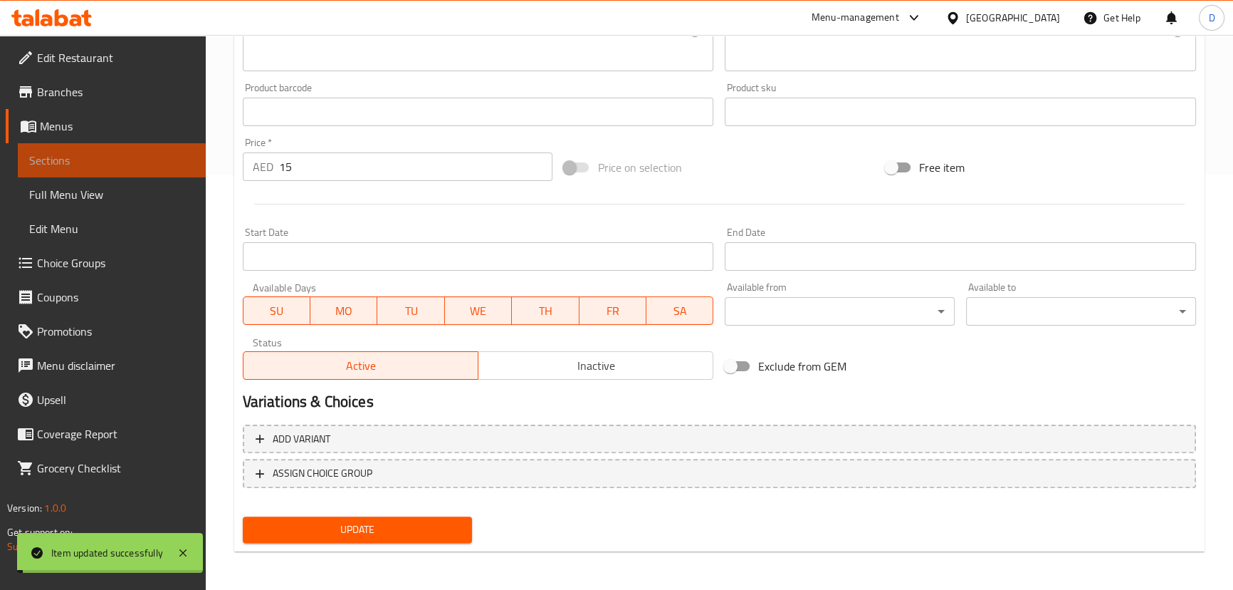
click at [167, 154] on span "Sections" at bounding box center [111, 160] width 165 height 17
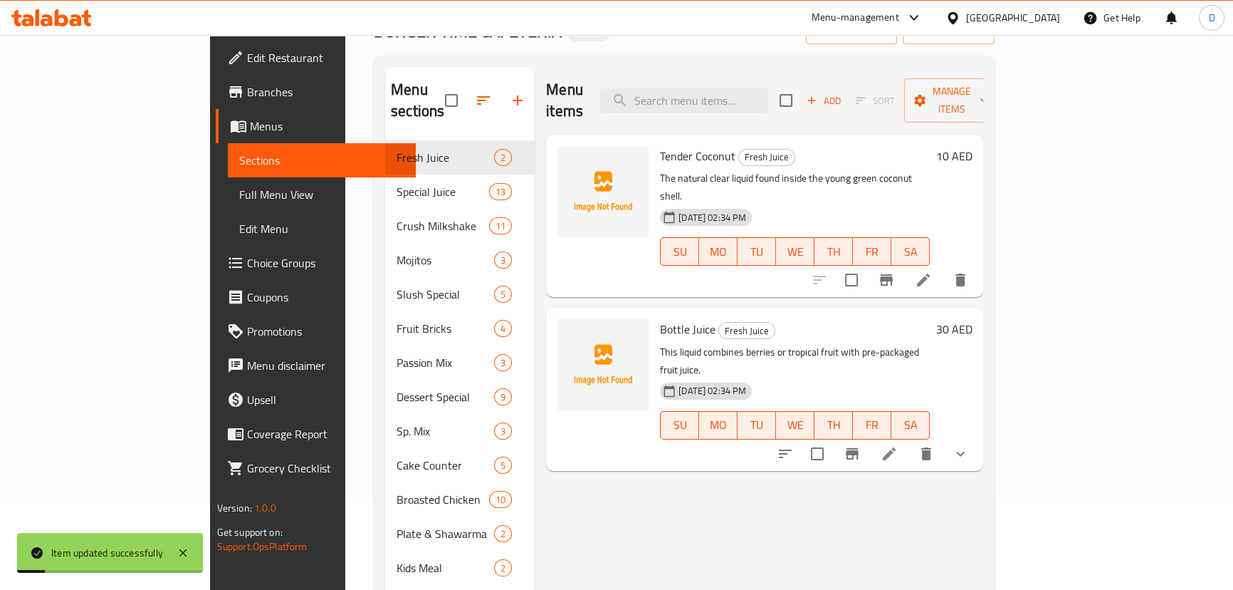
scroll to position [92, 0]
click at [768, 94] on input "search" at bounding box center [684, 101] width 168 height 25
paste input "Kitkat Milkshake"
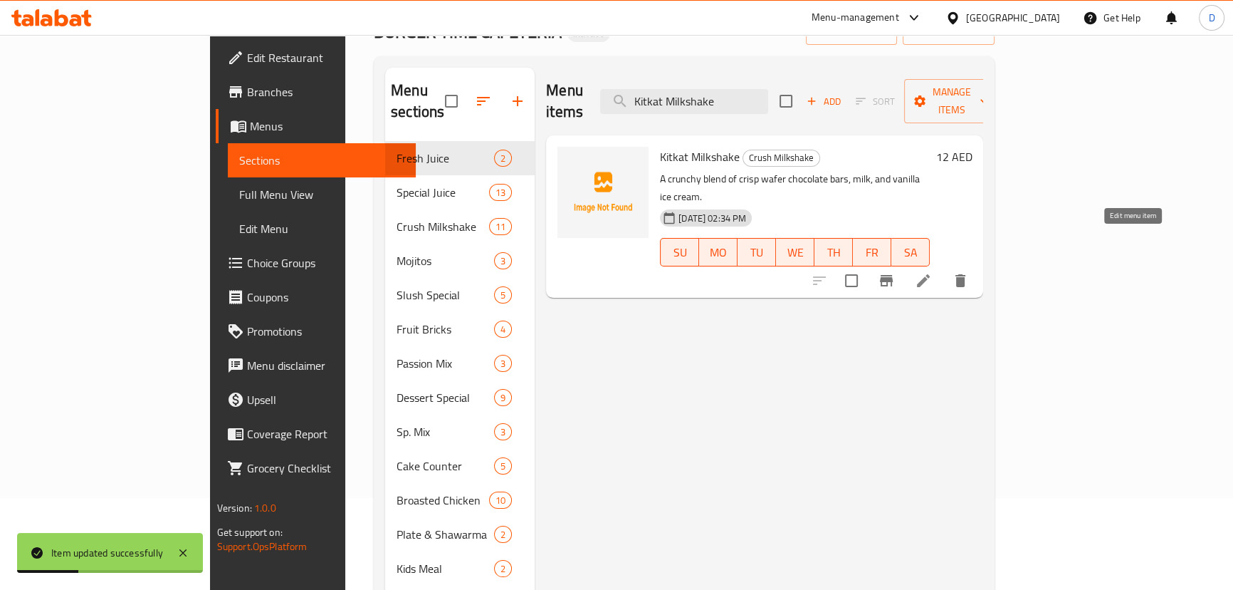
type input "Kitkat Milkshake"
click at [932, 272] on icon at bounding box center [923, 280] width 17 height 17
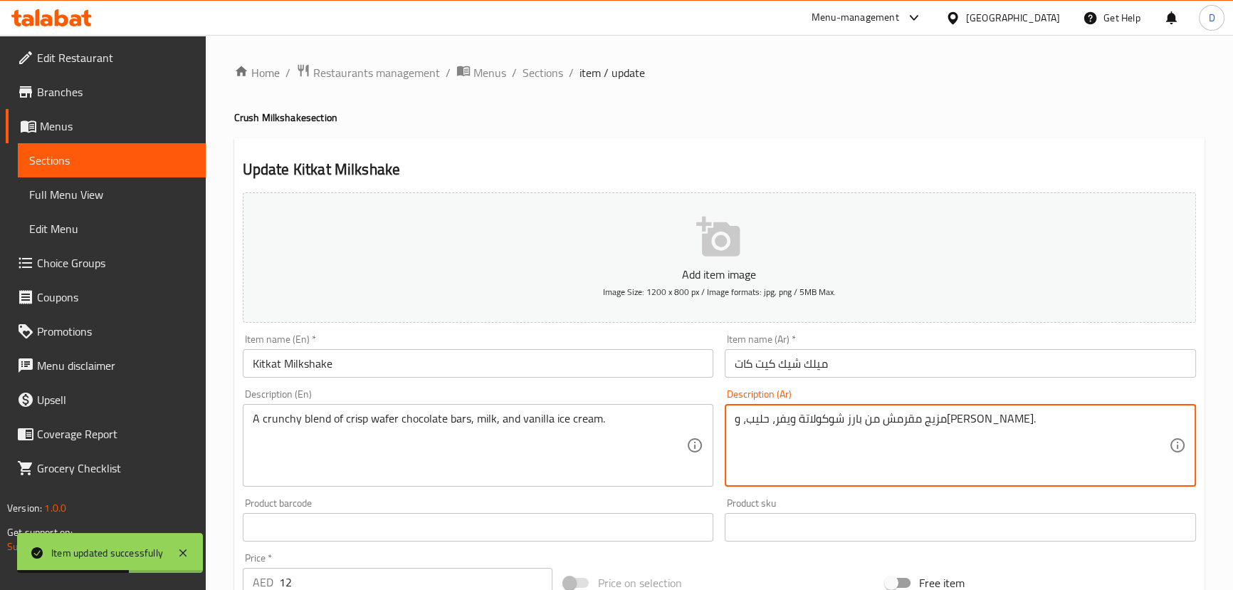
click at [796, 432] on textarea "مزيج مقرمش من بارز شوكولاتة ويفر، حليب، وآيس كريم فانيليا." at bounding box center [952, 446] width 434 height 68
paste textarea "لواح"
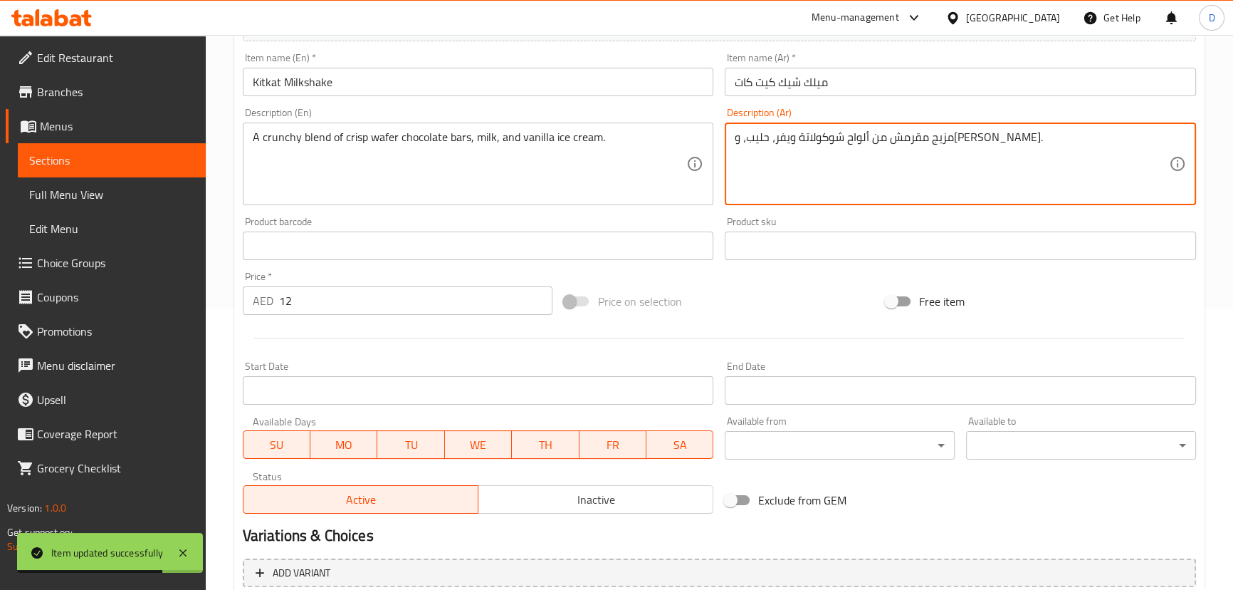
scroll to position [323, 0]
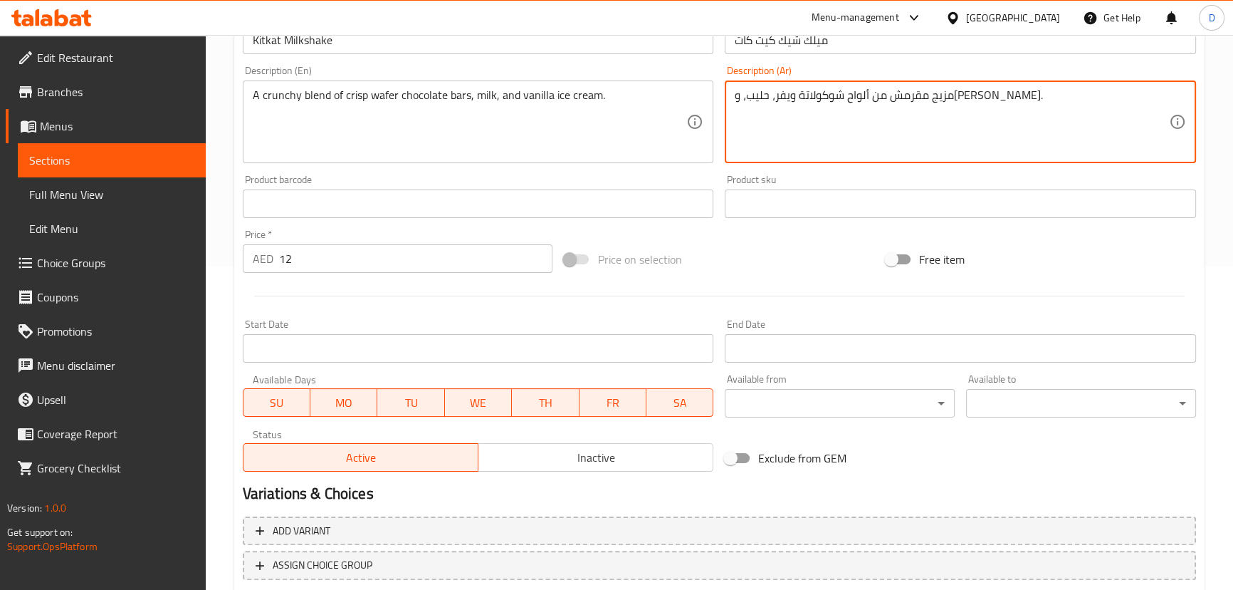
click at [851, 96] on textarea "مزيج مقرمش من ألواح شوكولاتة ويفر، حليب، وآيس كريم فانيليا." at bounding box center [952, 122] width 434 height 68
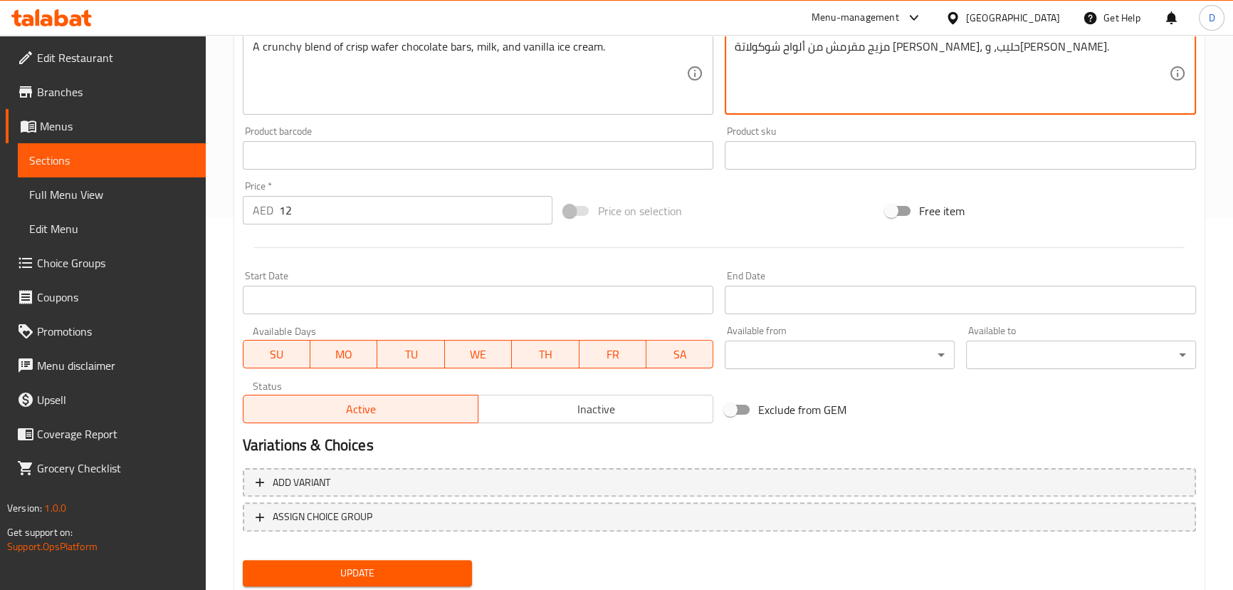
scroll to position [415, 0]
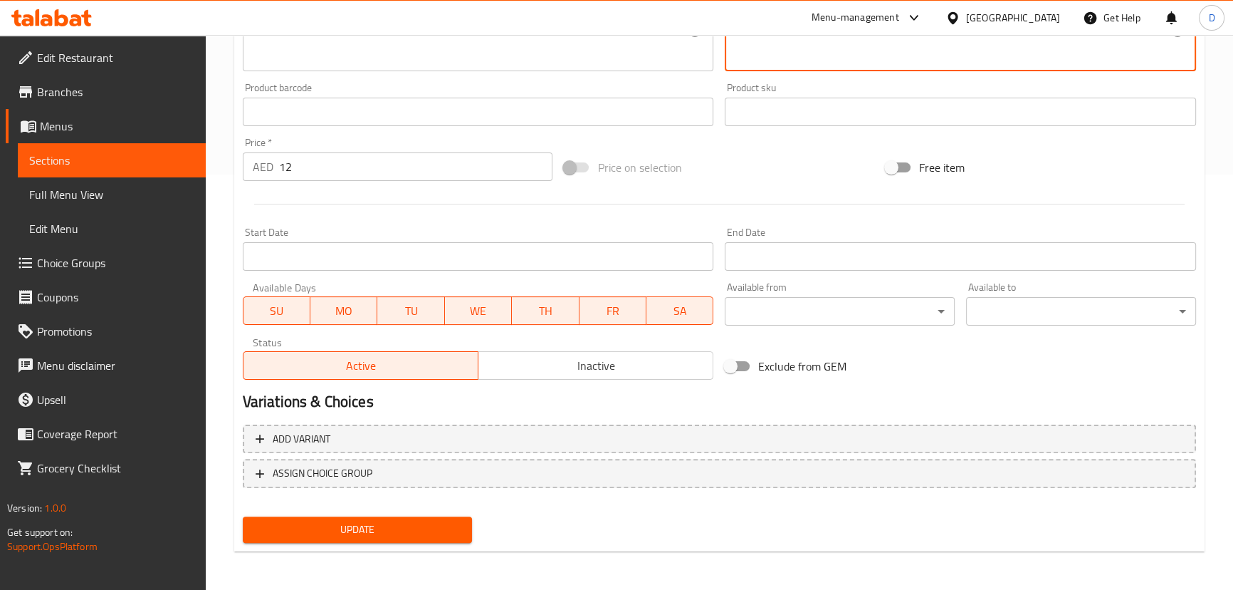
type textarea "مزيج مقرمش من ألواح شوكولاتة ويفر كريسب، حليب، وآيس كريم فانيليا."
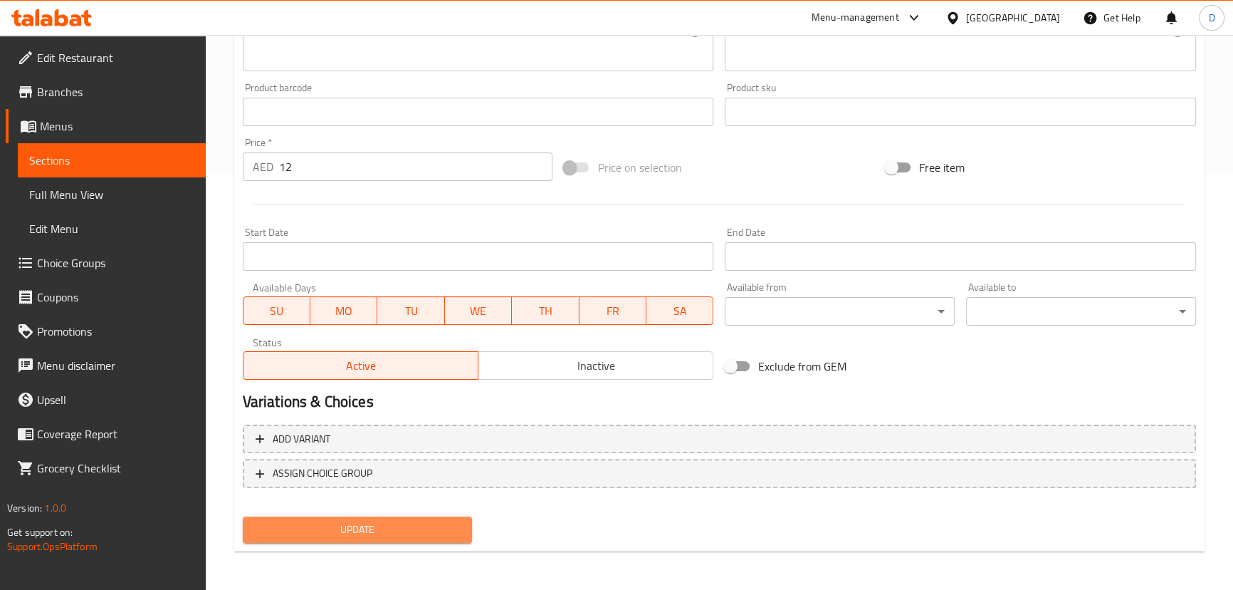
click at [376, 528] on span "Update" at bounding box center [357, 530] width 207 height 18
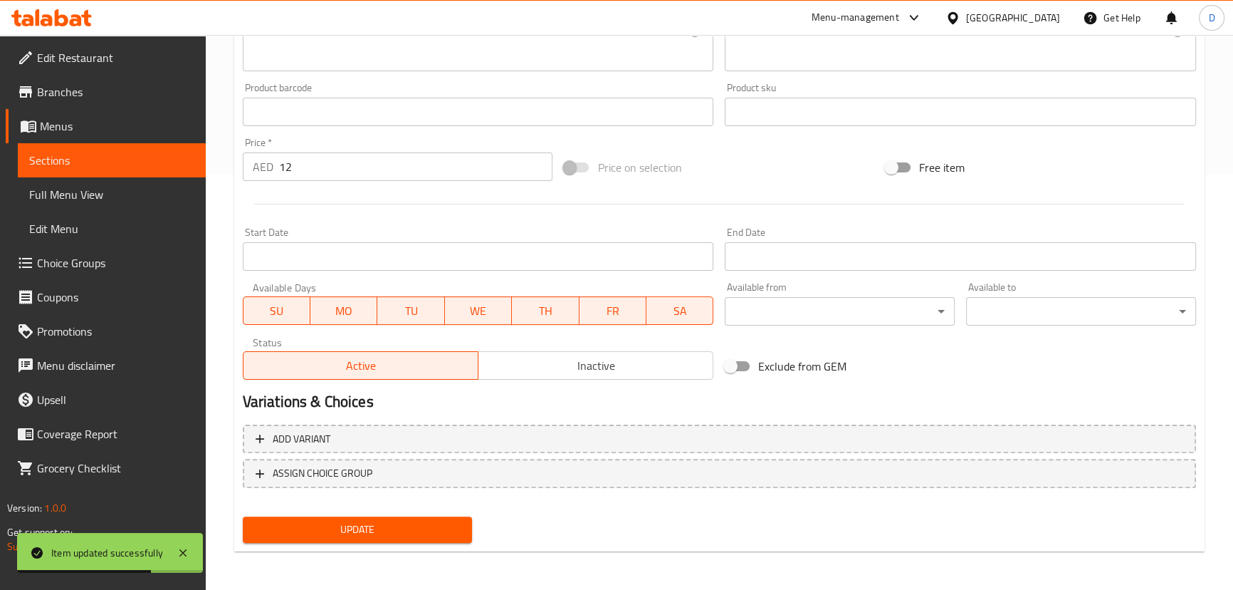
click at [195, 146] on link "Sections" at bounding box center [112, 160] width 188 height 34
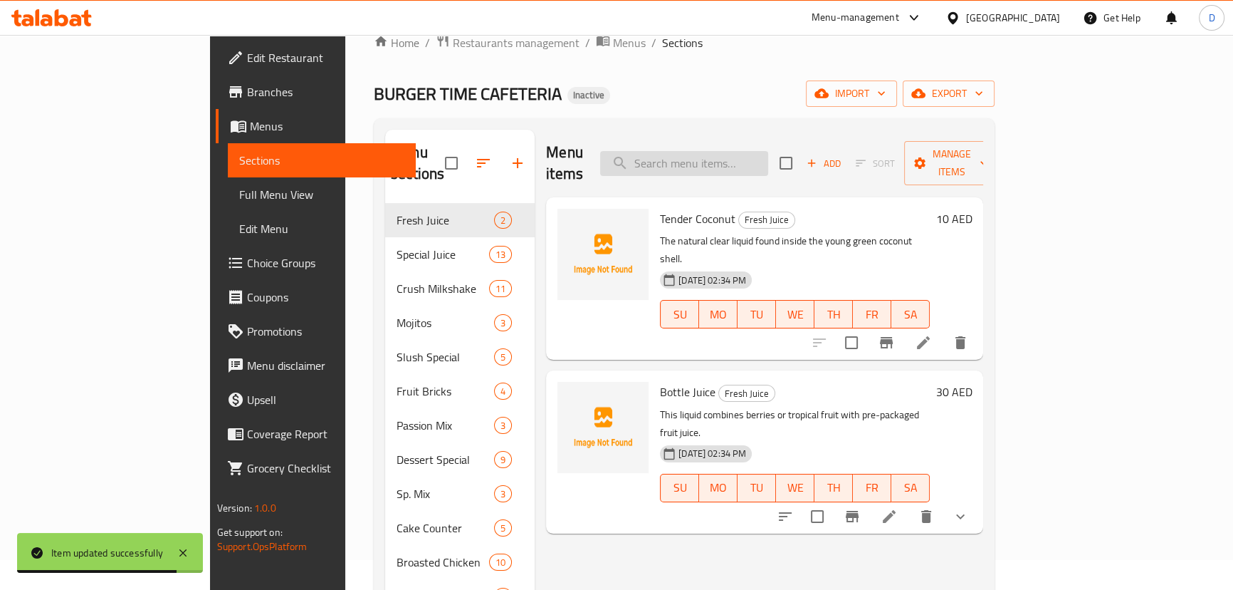
scroll to position [27, 0]
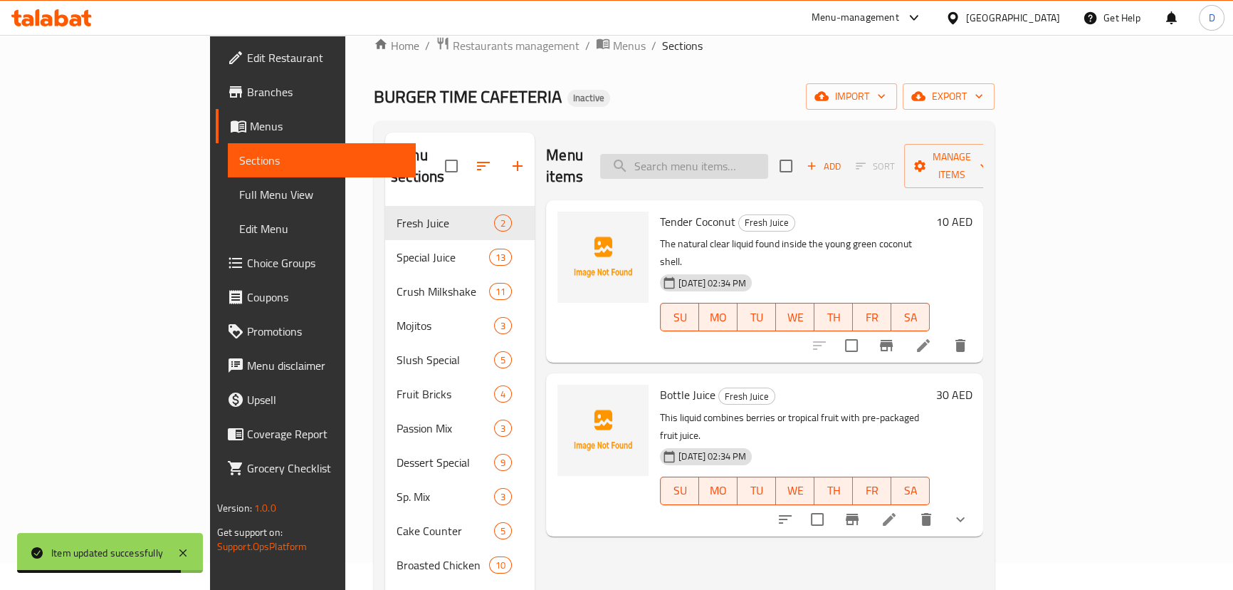
click at [768, 154] on input "search" at bounding box center [684, 166] width 168 height 25
paste input "Kinder Milkshake"
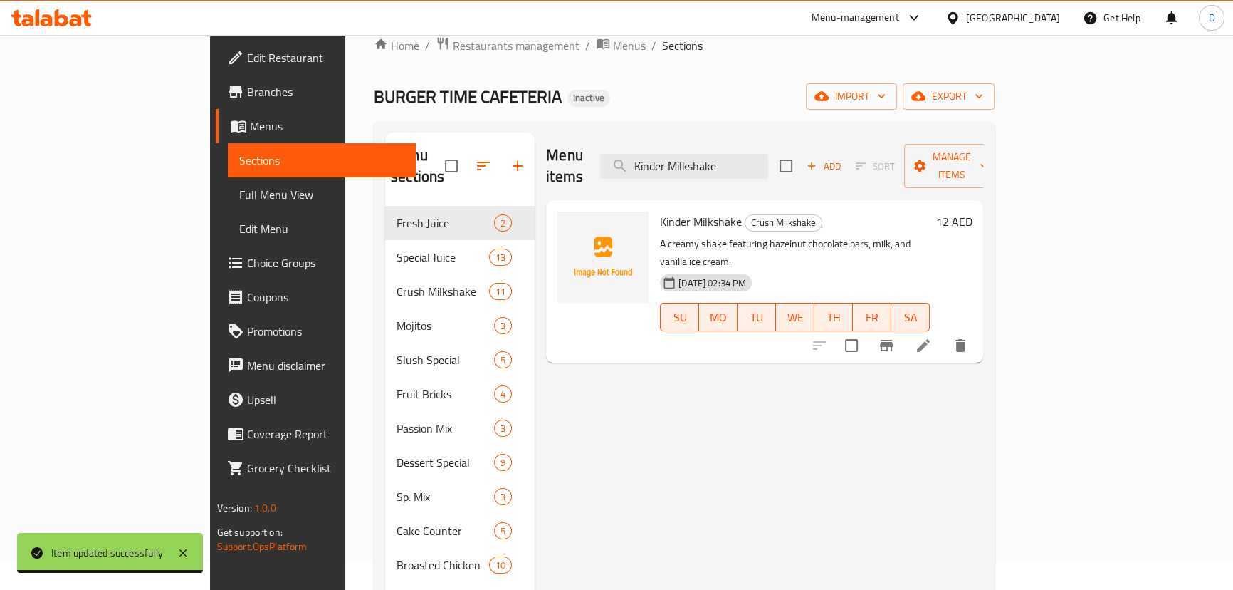
type input "Kinder Milkshake"
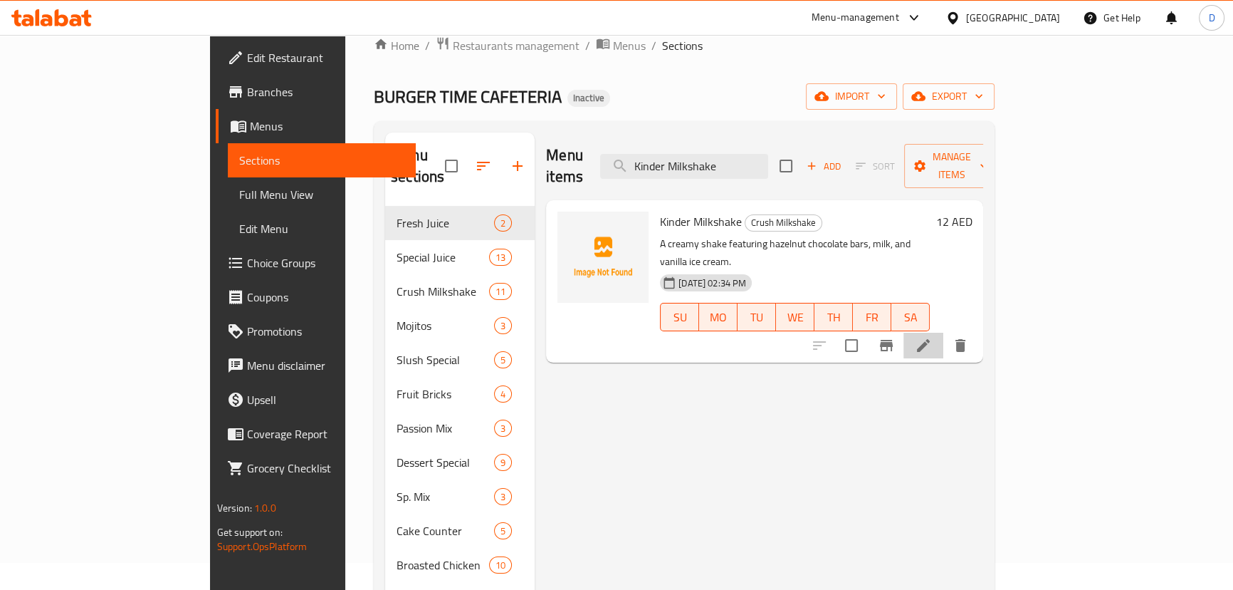
click at [932, 337] on icon at bounding box center [923, 345] width 17 height 17
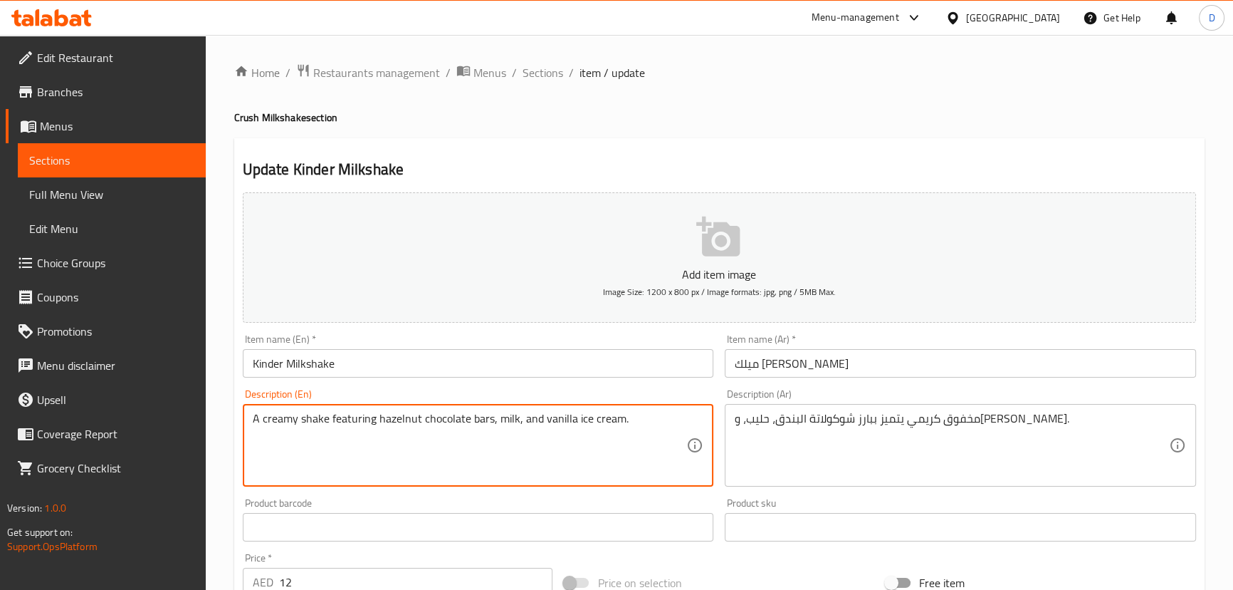
click at [481, 420] on textarea "A creamy shake featuring hazelnut chocolate bars, milk, and vanilla ice cream." at bounding box center [470, 446] width 434 height 68
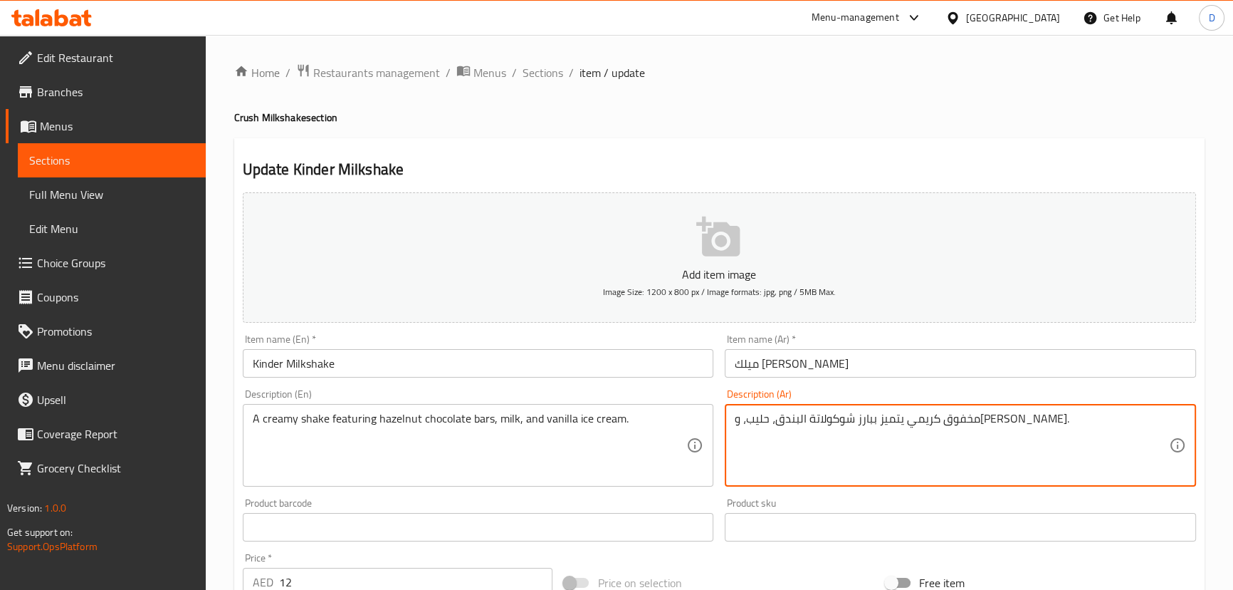
click at [841, 427] on textarea "مخفوق كريمي يتميز ببارز شوكولاتة البندق، حليب، وآيس كريم فانيليا." at bounding box center [952, 446] width 434 height 68
paste textarea "لواح"
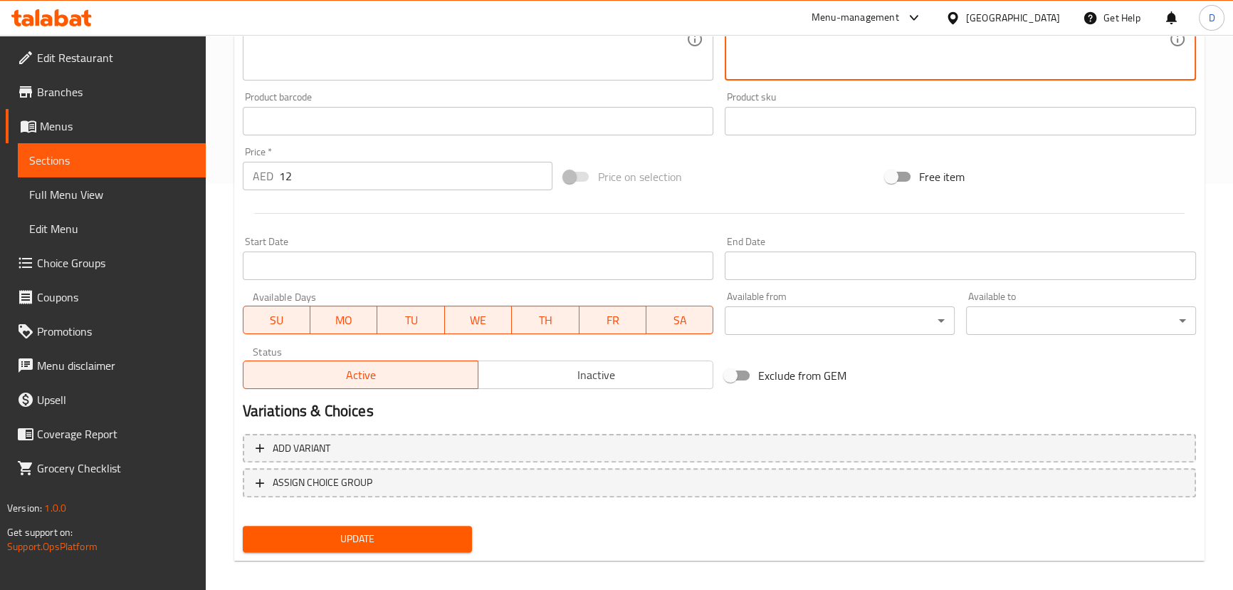
scroll to position [415, 0]
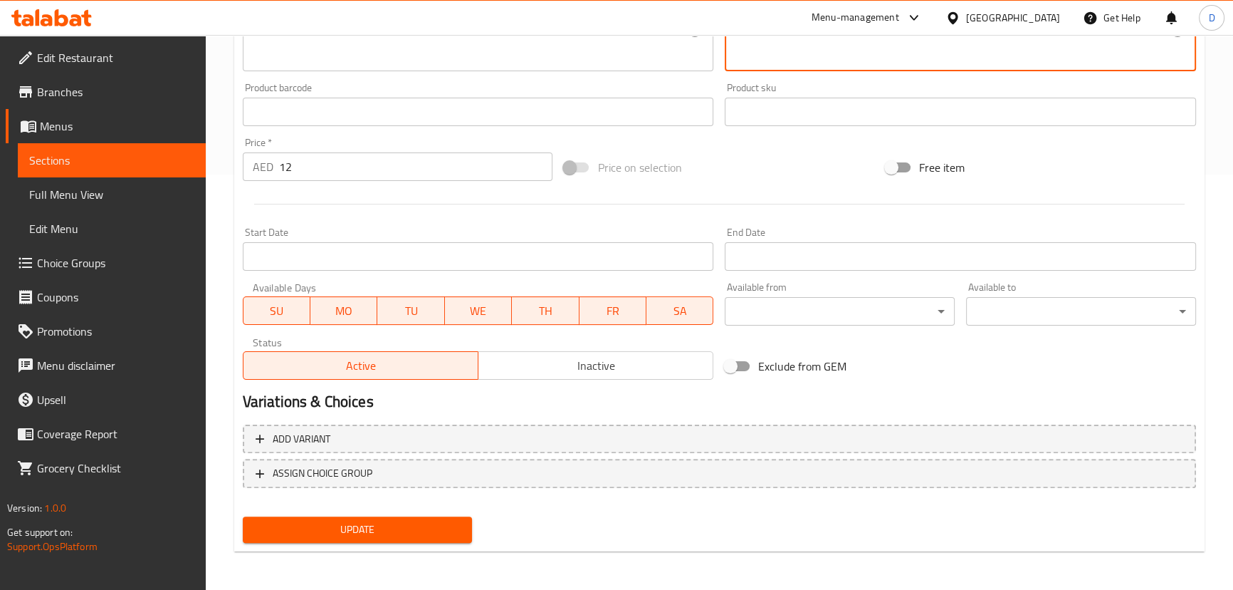
type textarea "مخفوق كريمي يتميز بألواح شوكولاتة البندق، حليب، و[PERSON_NAME]."
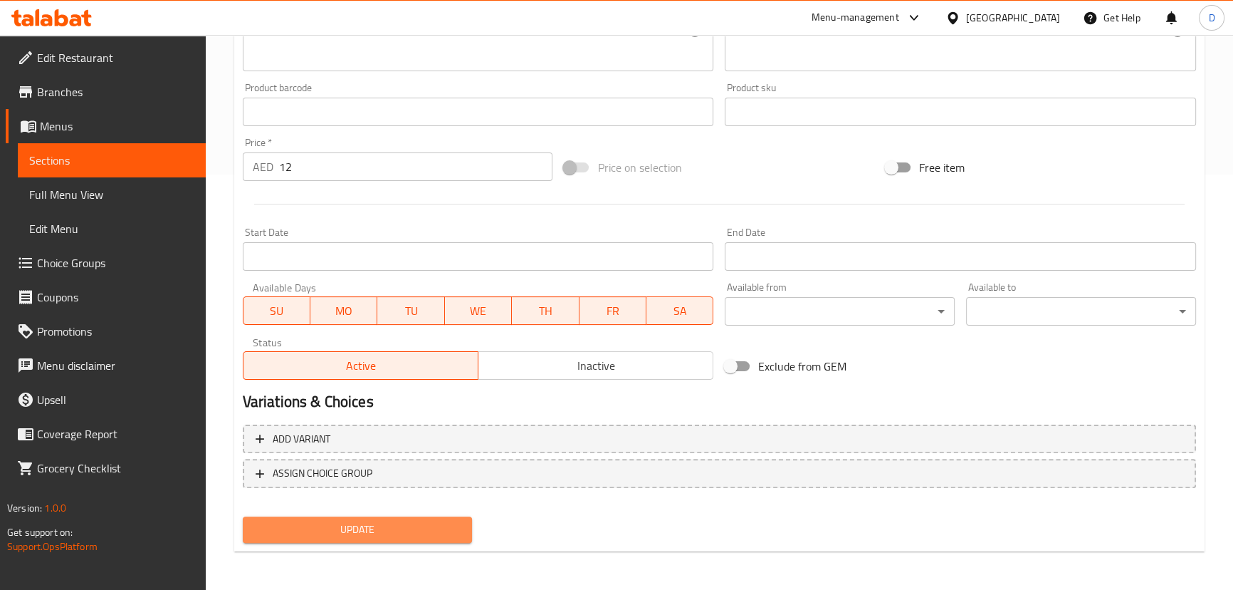
click at [462, 526] on button "Update" at bounding box center [358, 529] width 230 height 26
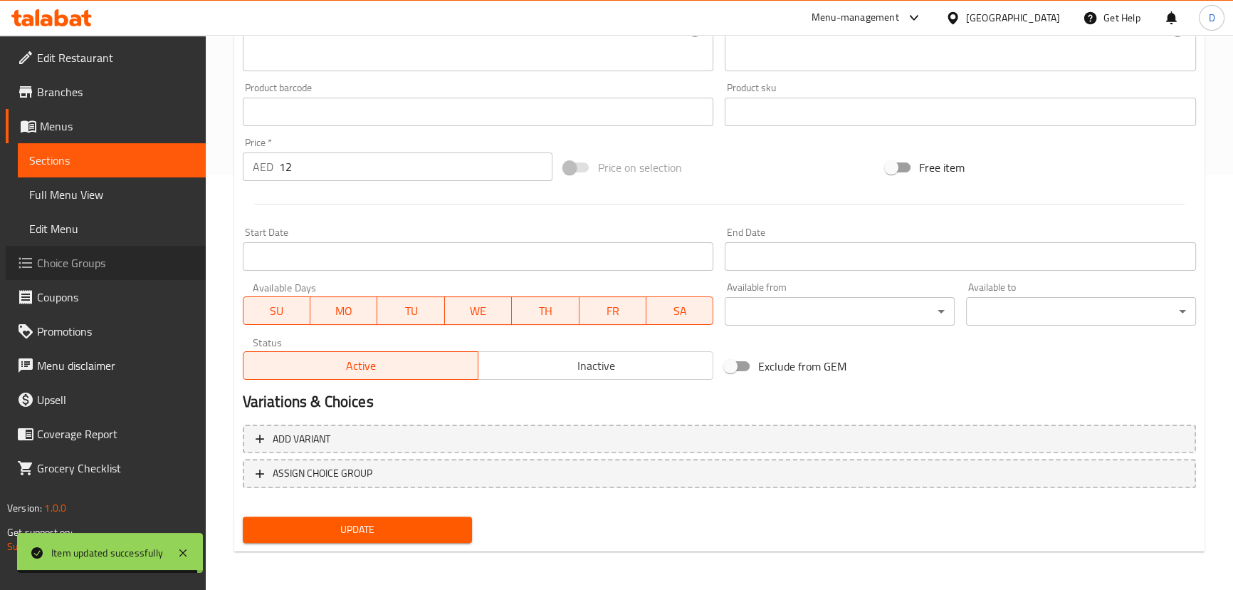
click at [101, 265] on span "Choice Groups" at bounding box center [115, 262] width 157 height 17
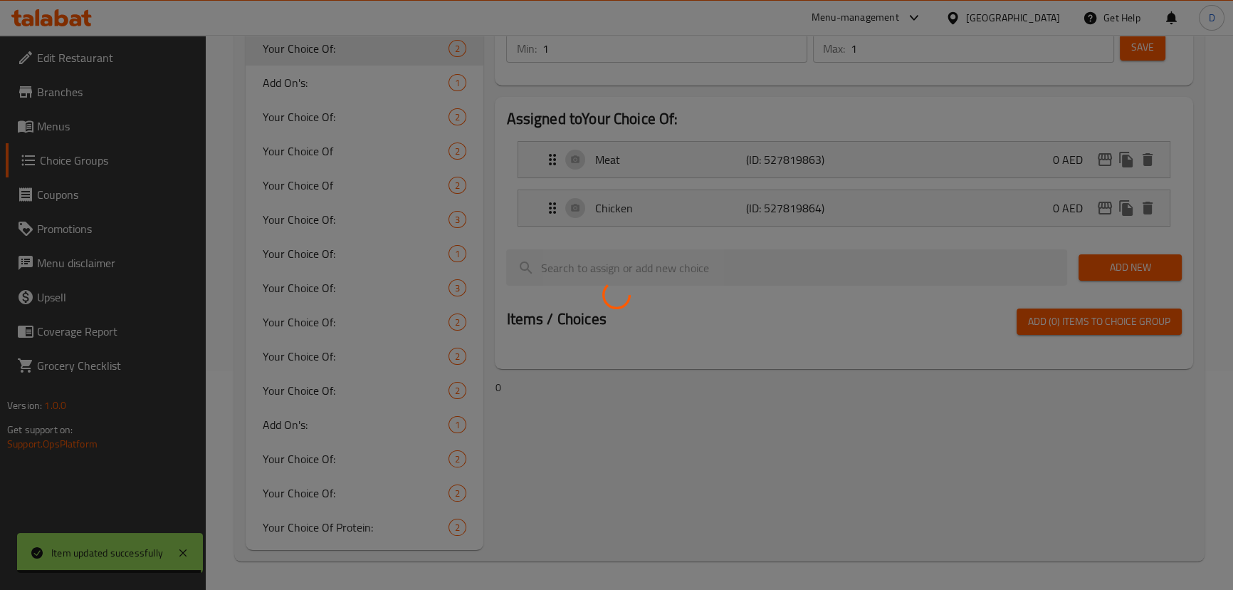
scroll to position [202, 0]
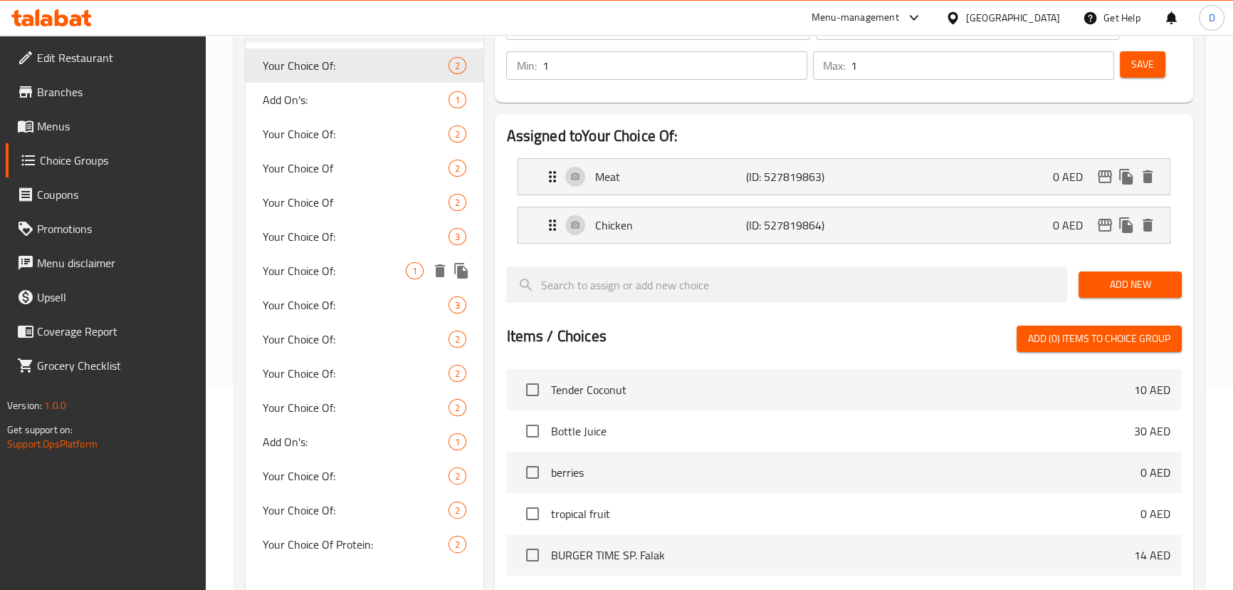
click at [386, 269] on span "Your Choice Of:" at bounding box center [335, 270] width 144 height 17
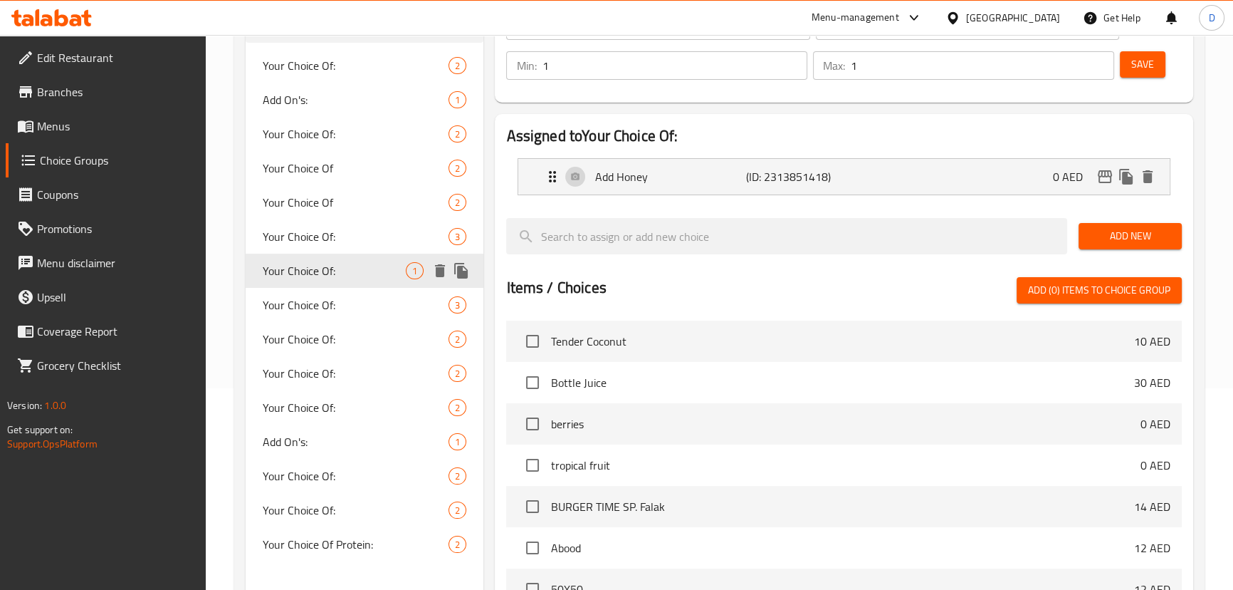
type input "Your Choice Of:"
type input "0"
click at [374, 105] on span "Add On's:" at bounding box center [335, 99] width 144 height 17
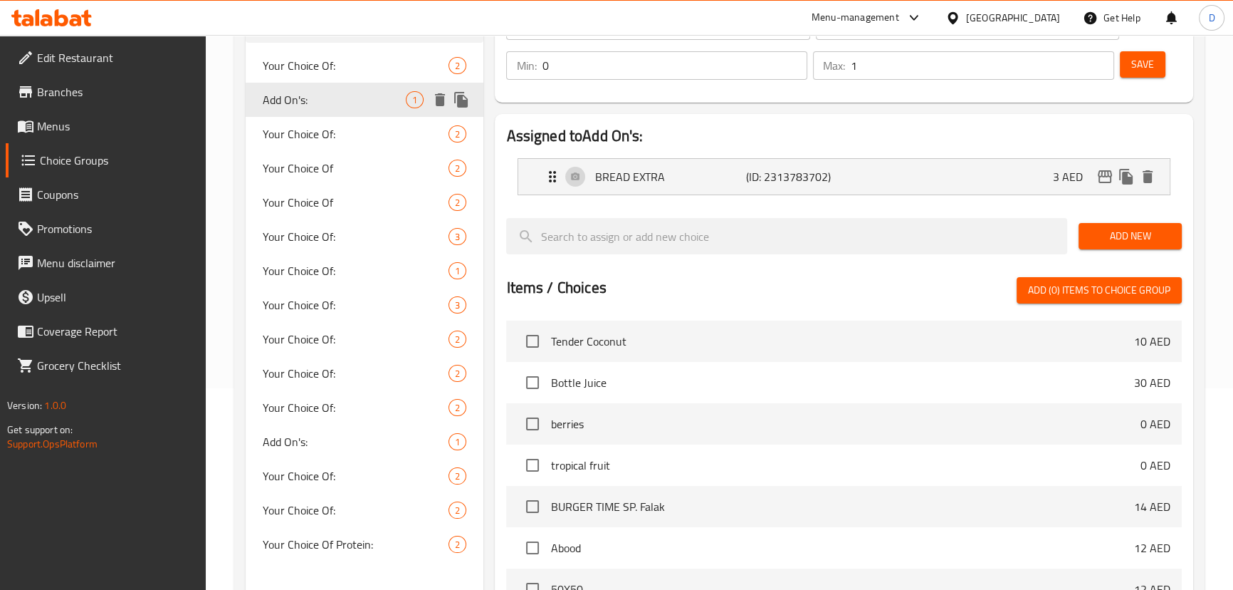
type input "Add On's:"
type input "إضافات"
type input "0"
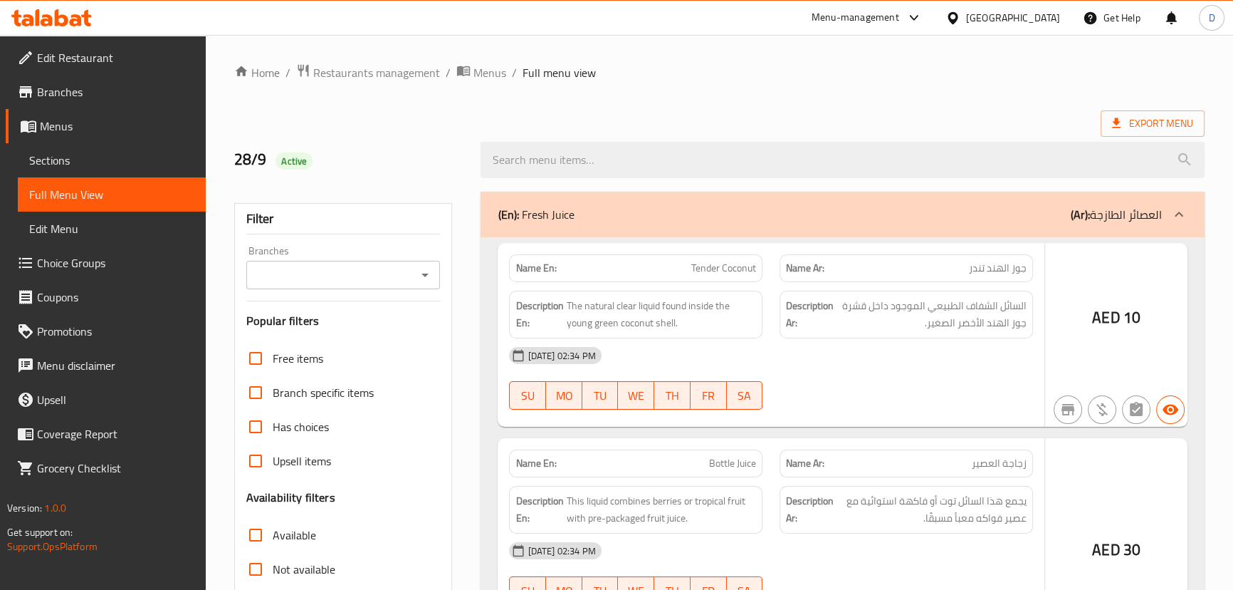
click at [278, 284] on div at bounding box center [616, 295] width 1233 height 590
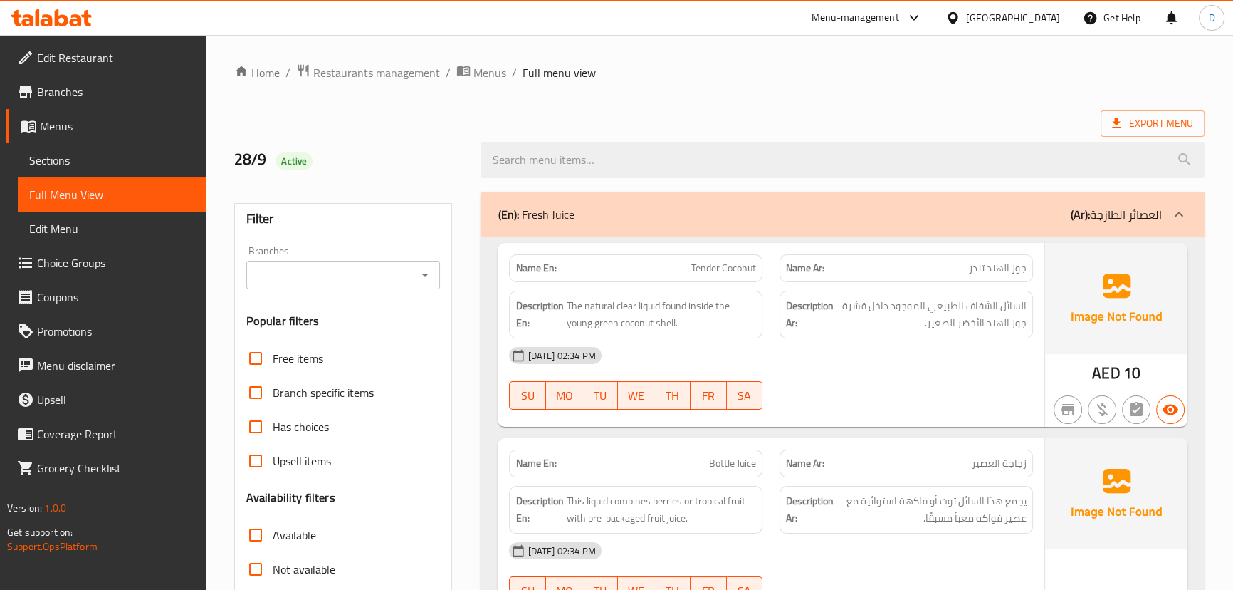
scroll to position [388, 0]
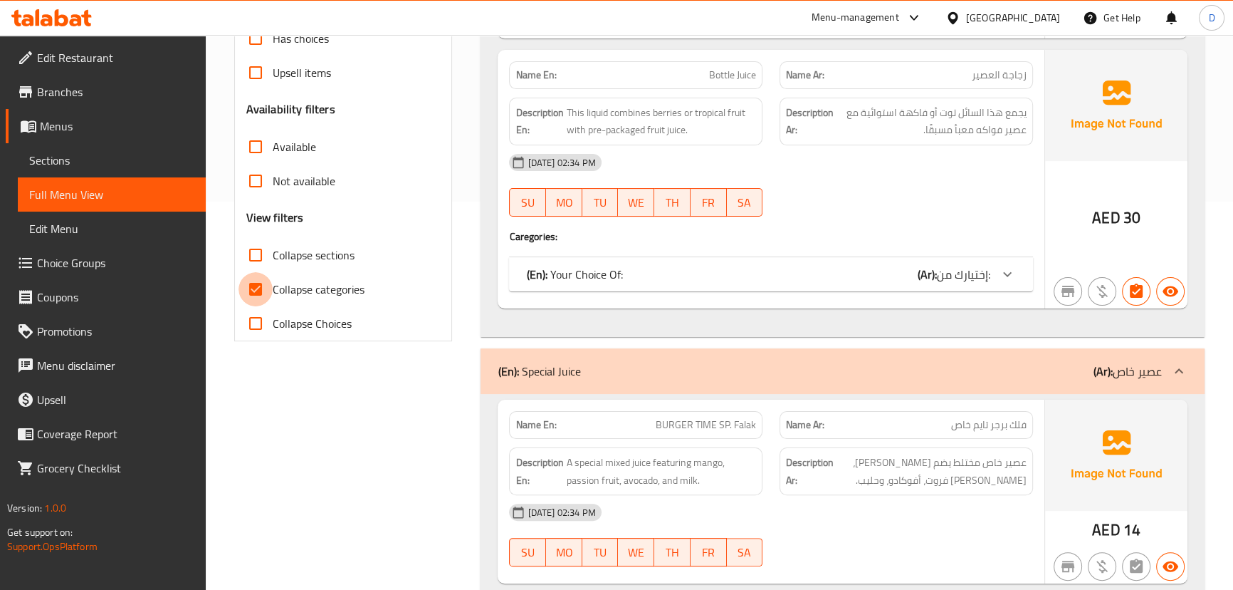
click at [258, 288] on input "Collapse categories" at bounding box center [256, 289] width 34 height 34
checkbox input "false"
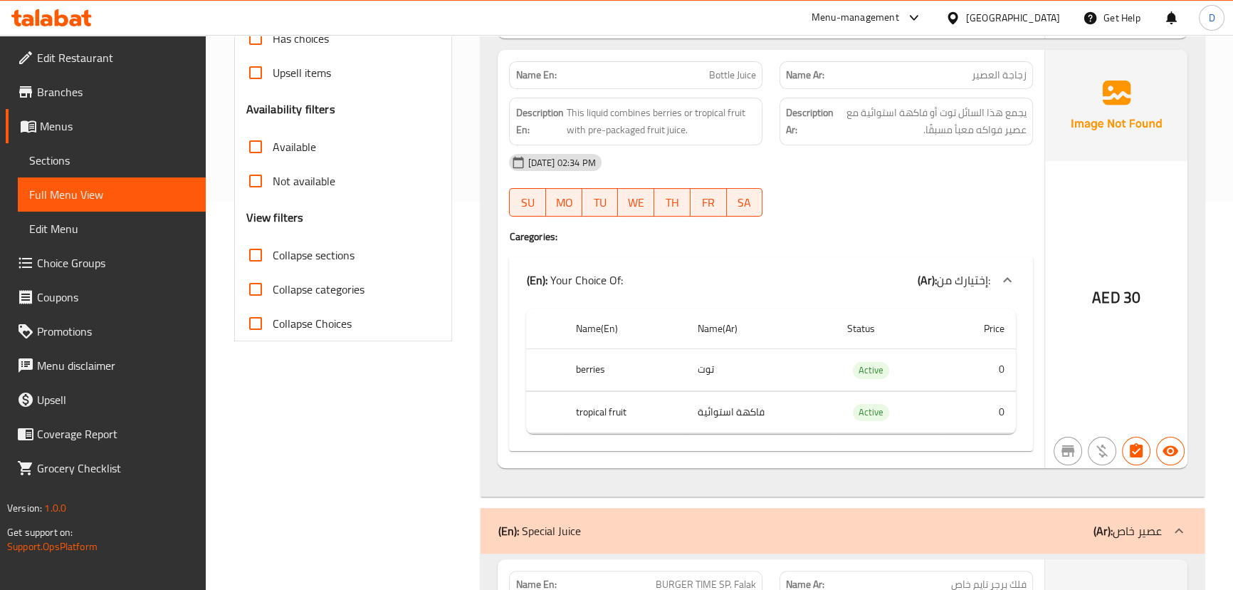
scroll to position [6257, 0]
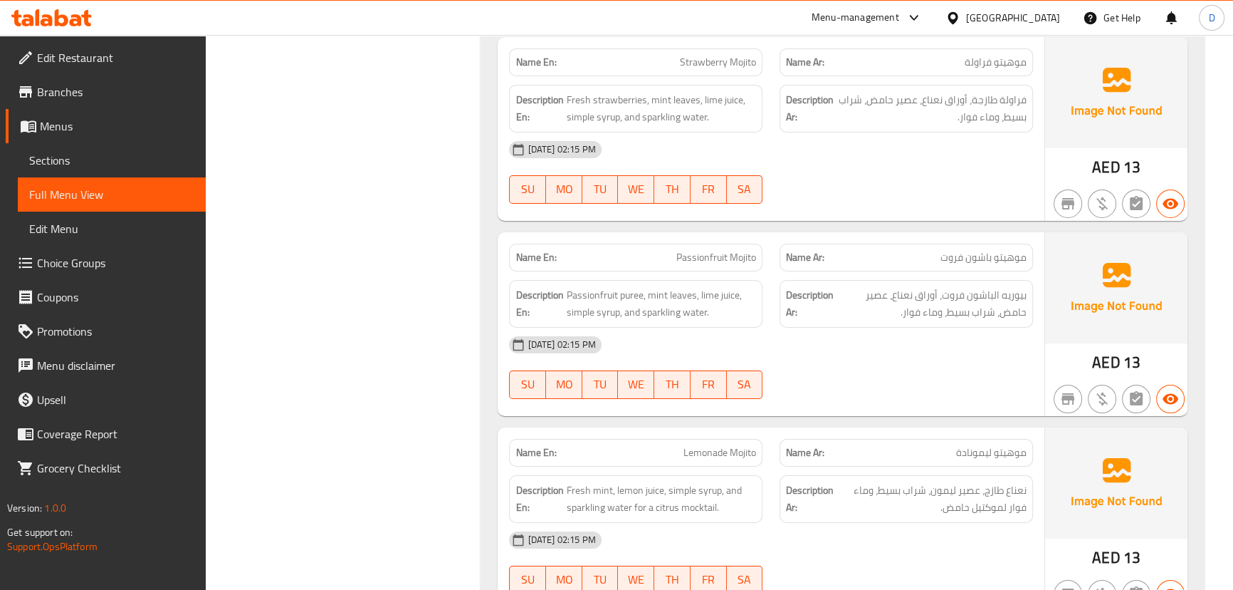
click at [1005, 251] on span "موهيتو باشون فروت" at bounding box center [984, 257] width 86 height 15
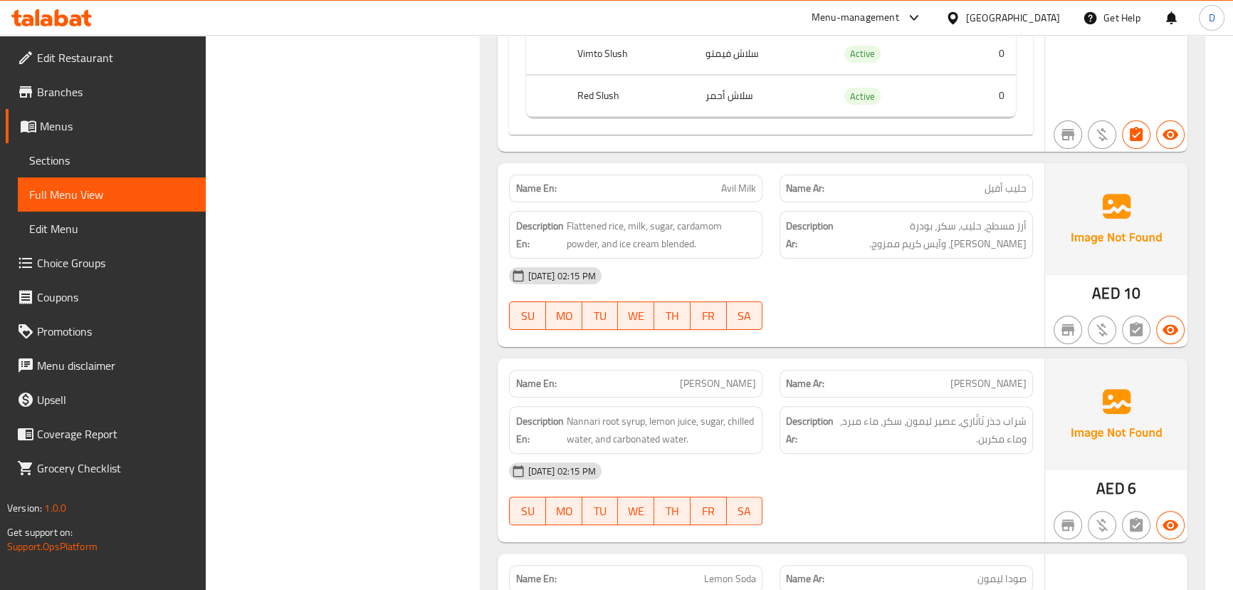
scroll to position [7278, 0]
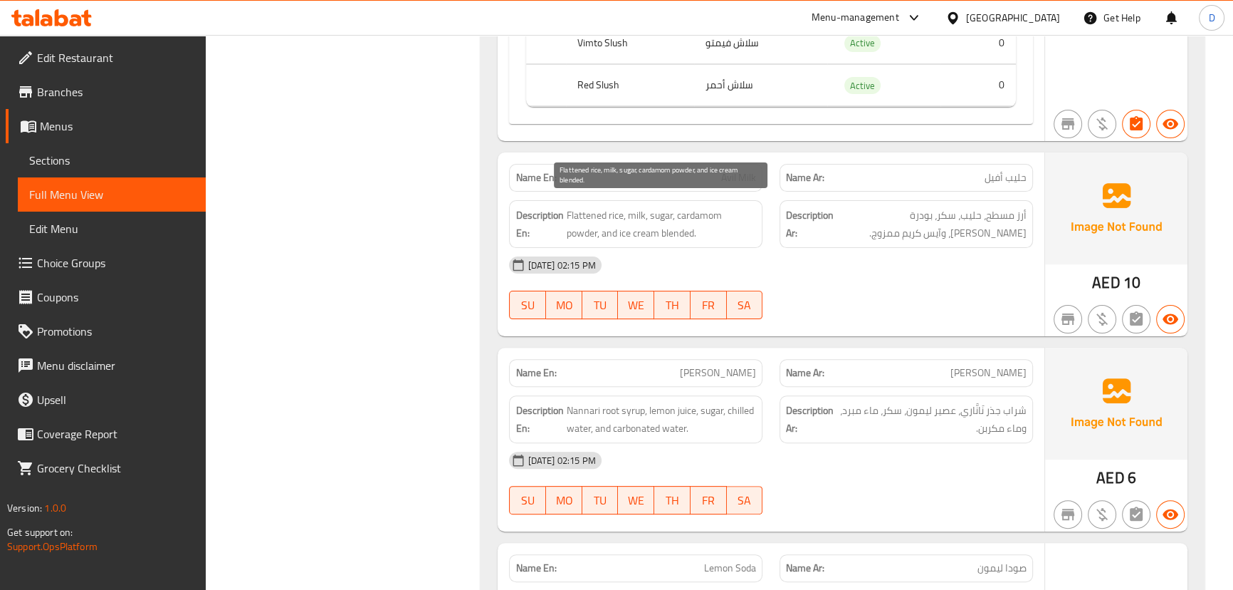
click at [596, 207] on span "Flattened rice, milk, sugar, cardamom powder, and ice cream blended." at bounding box center [661, 224] width 190 height 35
copy span "Flattened"
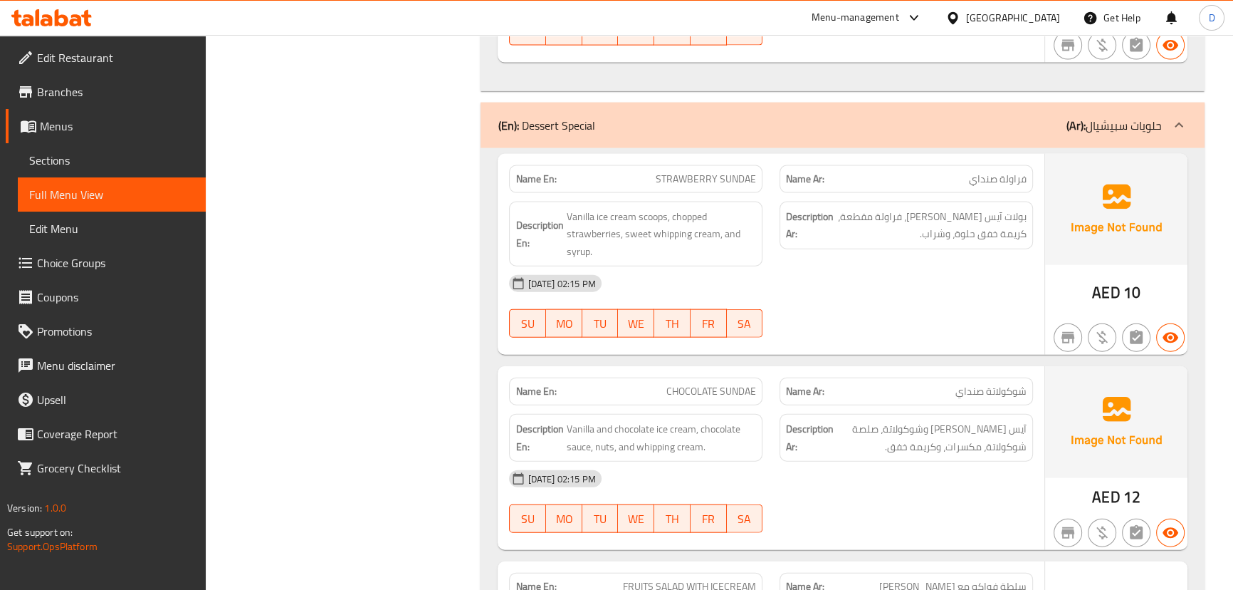
scroll to position [10784, 0]
click at [673, 201] on div "Description En: Vanilla ice cream scoops, chopped strawberries, sweet whipping …" at bounding box center [636, 234] width 254 height 66
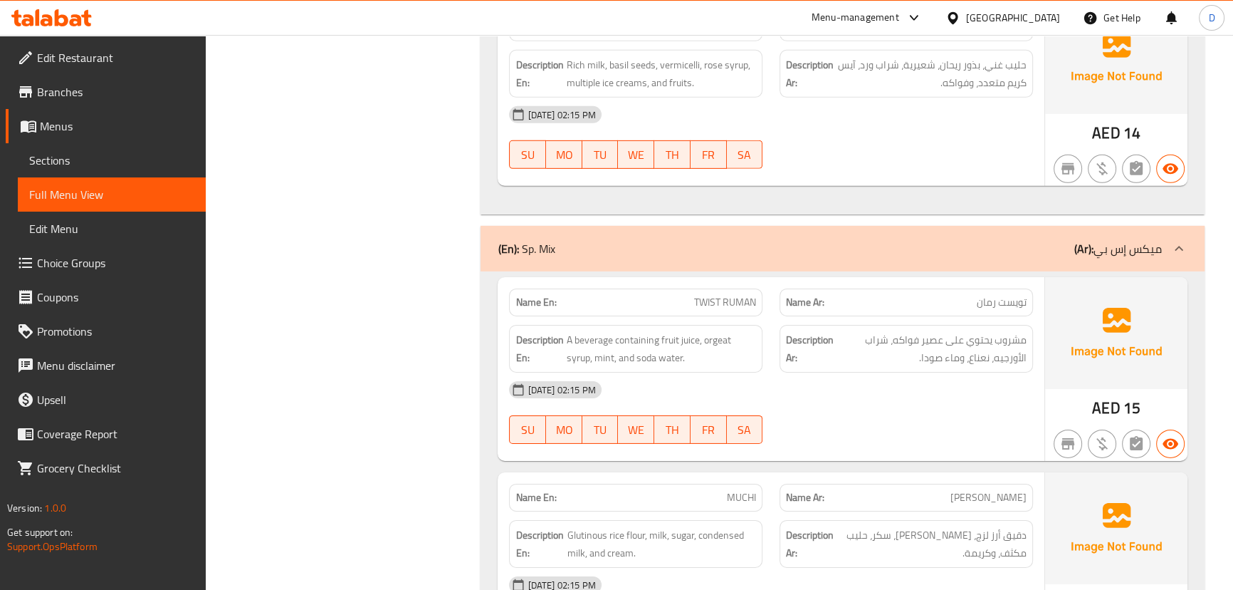
scroll to position [12662, 0]
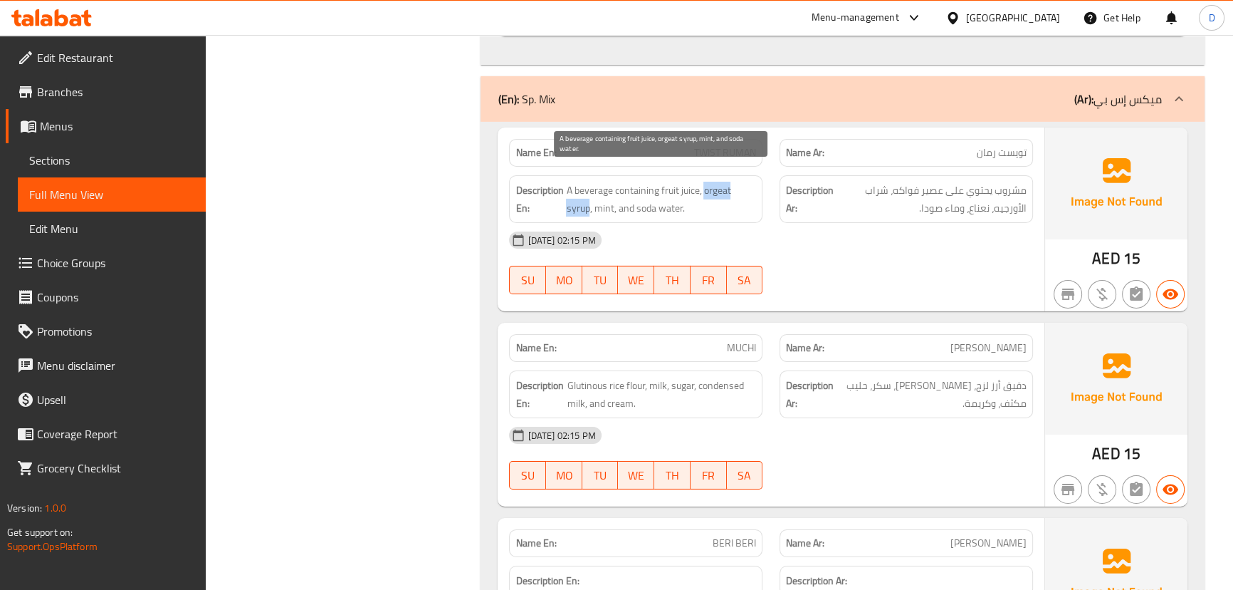
drag, startPoint x: 704, startPoint y: 174, endPoint x: 588, endPoint y: 199, distance: 119.4
click at [588, 199] on span "A beverage containing fruit juice, orgeat syrup, mint, and soda water." at bounding box center [661, 199] width 190 height 35
copy span "orgeat syrup"
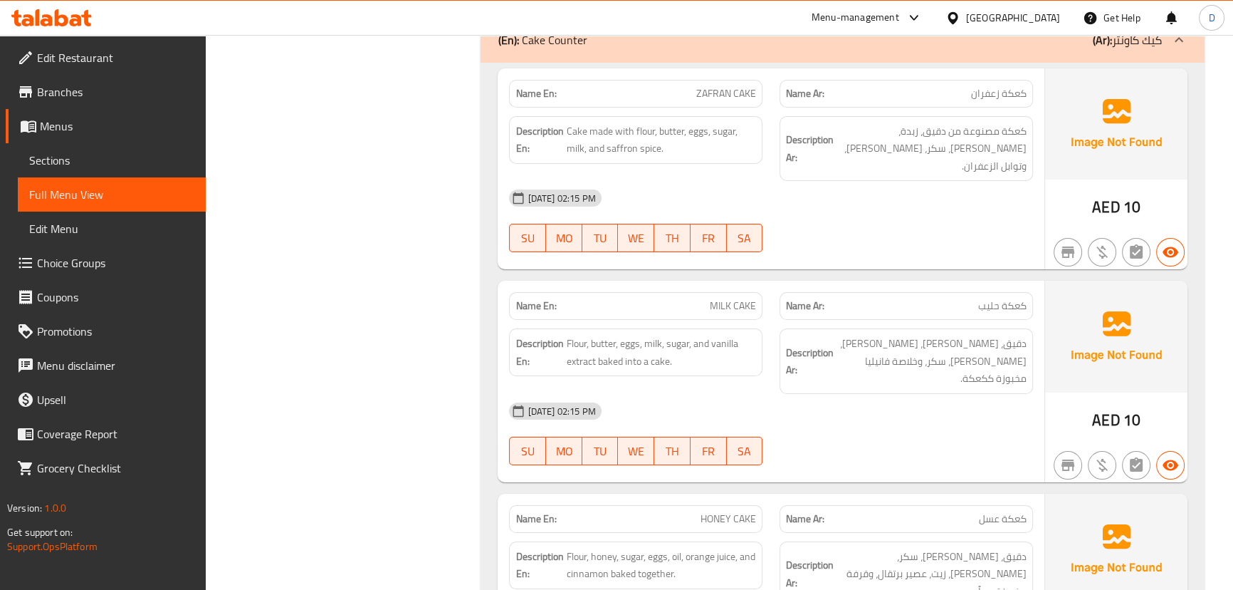
scroll to position [13393, 0]
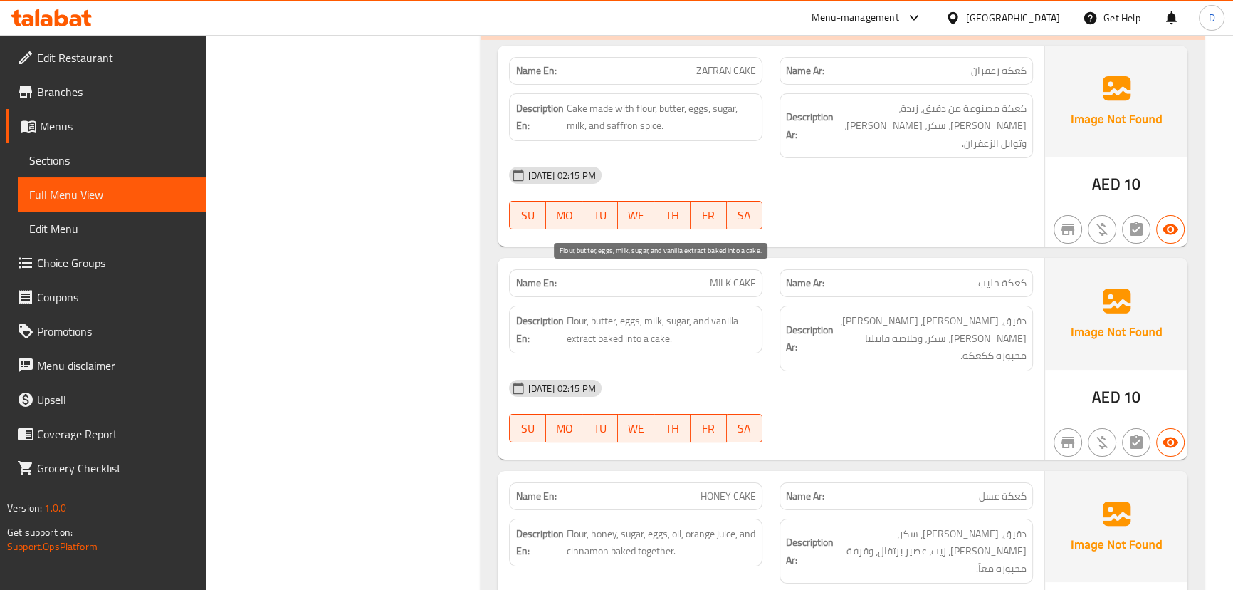
click at [685, 312] on span "Flour, butter, eggs, milk, sugar, and vanilla extract baked into a cake." at bounding box center [661, 329] width 190 height 35
copy span "Flour, butter, eggs, milk, sugar, and vanilla extract baked into a cake."
click at [814, 9] on div "Menu-management" at bounding box center [856, 17] width 88 height 17
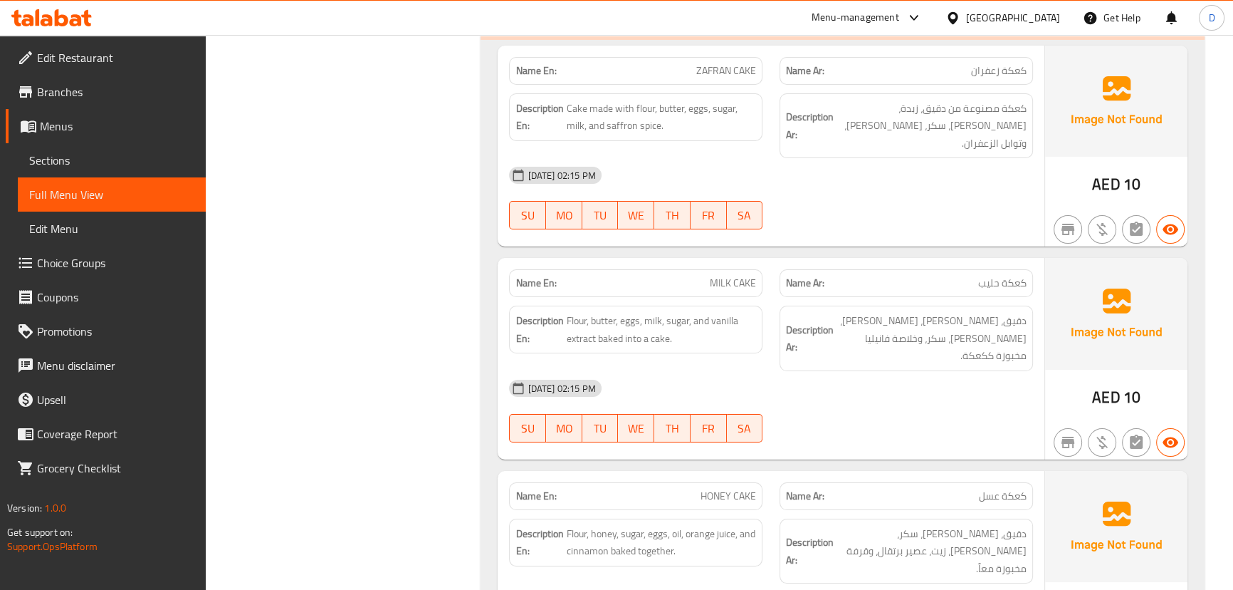
click at [897, 214] on div "Name En: ZAFRAN CAKE Name Ar: كعكة زعفران Description En: Cake made with flour,…" at bounding box center [843, 583] width 724 height 1086
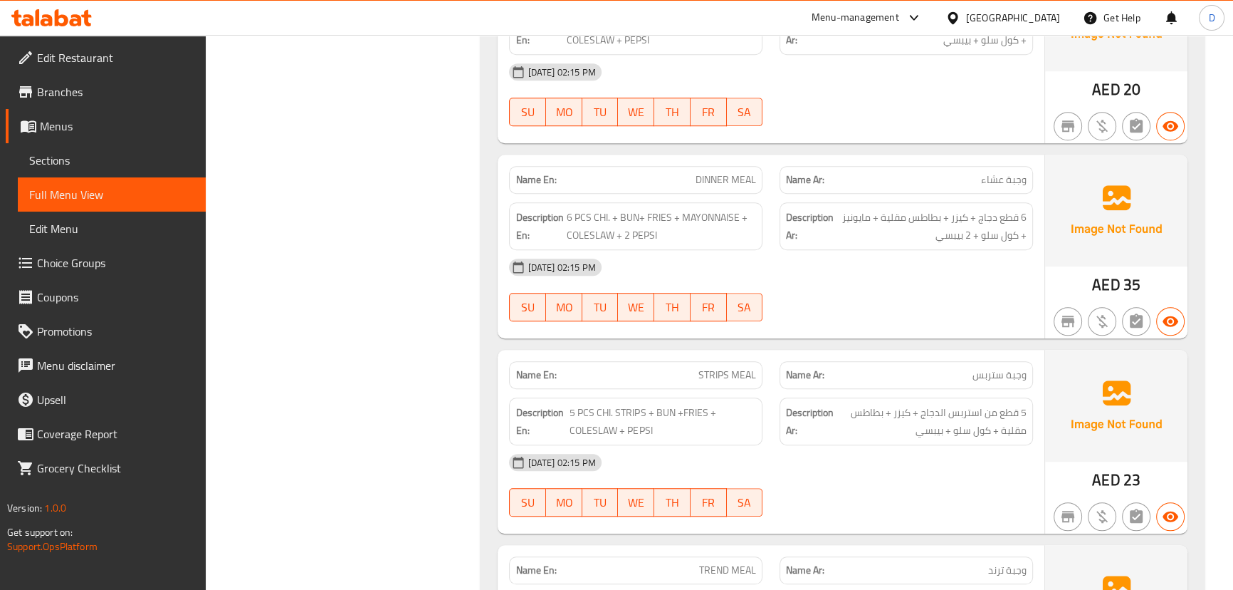
scroll to position [14817, 0]
click at [718, 172] on span "DINNER MEAL" at bounding box center [726, 179] width 61 height 15
copy span "DINNER MEAL"
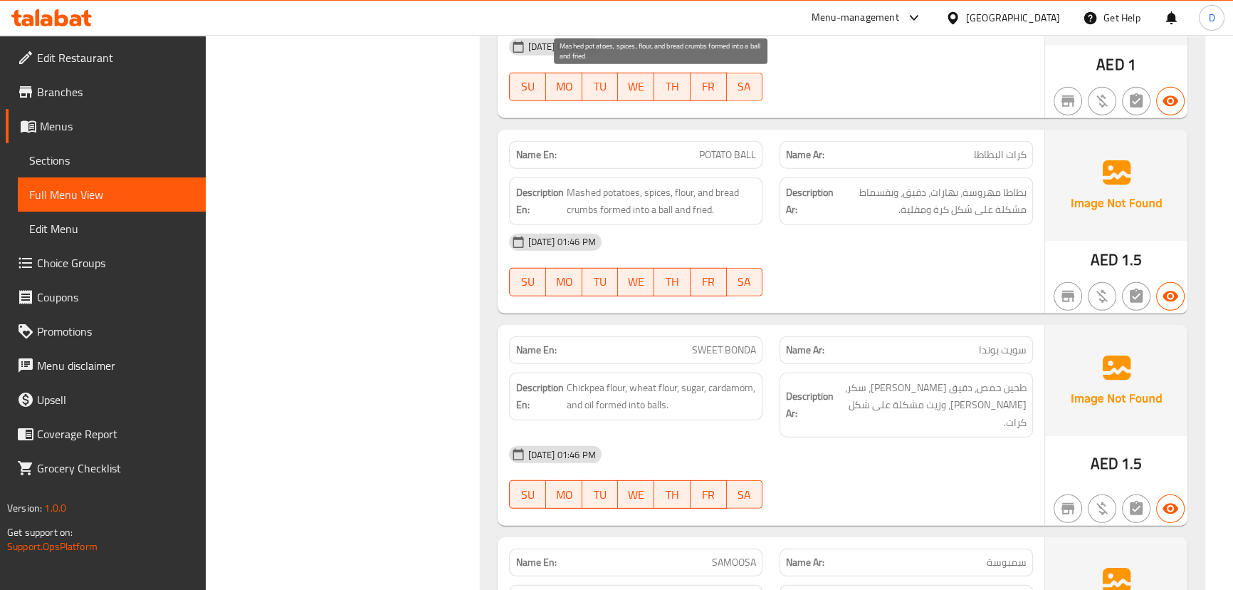
scroll to position [18878, 0]
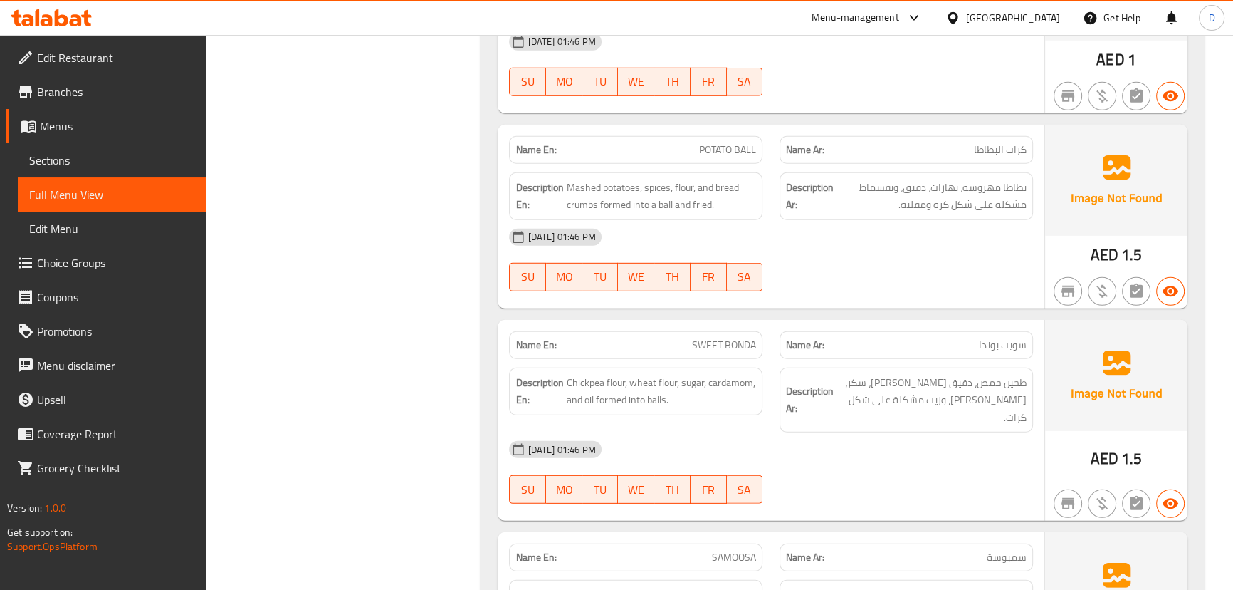
click at [833, 432] on div "28-09-2025 01:46 PM" at bounding box center [771, 449] width 541 height 34
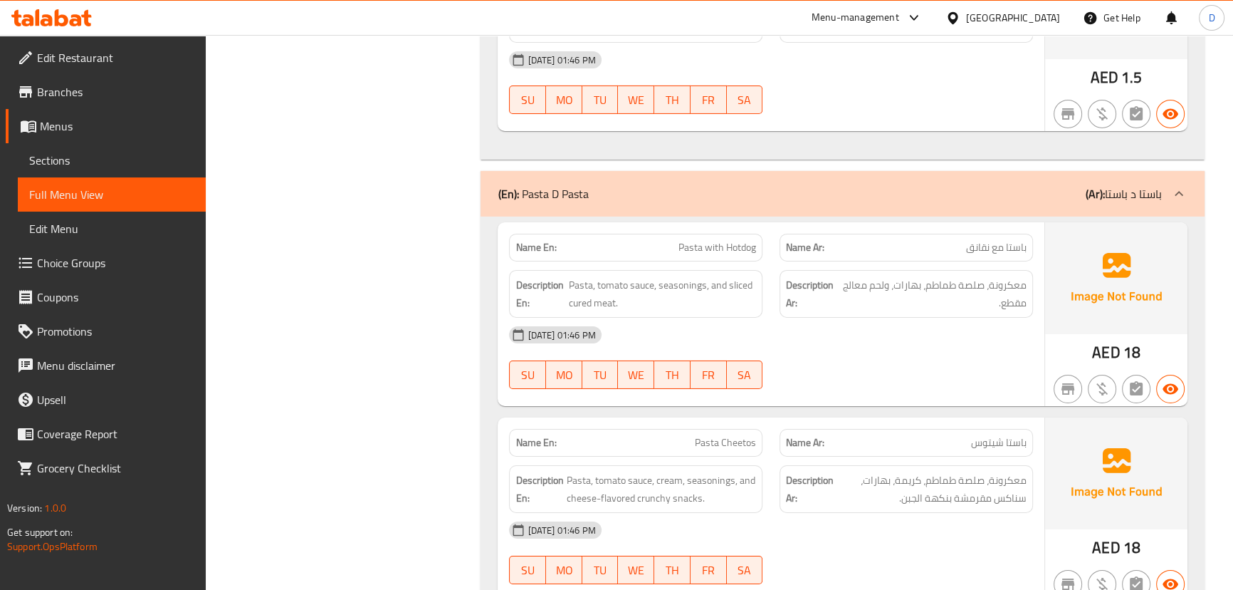
scroll to position [19655, 0]
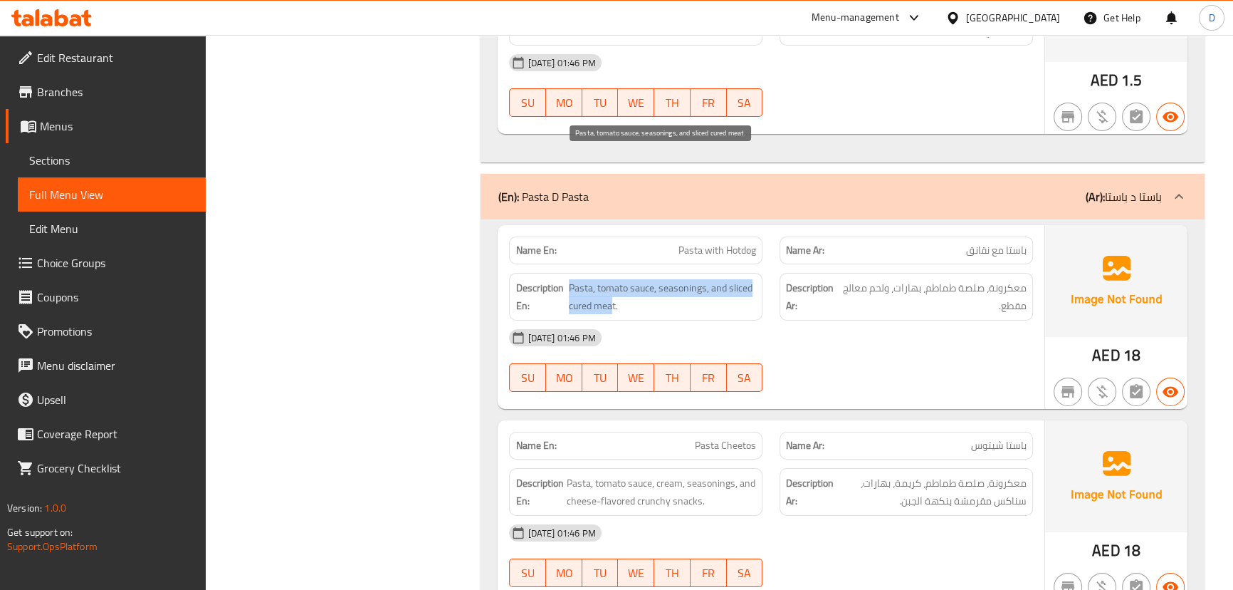
drag, startPoint x: 563, startPoint y: 175, endPoint x: 614, endPoint y: 182, distance: 51.0
click at [614, 279] on h6 "Description En: Pasta, tomato sauce, seasonings, and sliced cured meat." at bounding box center [636, 296] width 241 height 35
click at [614, 279] on span "Pasta, tomato sauce, seasonings, and sliced cured meat." at bounding box center [662, 296] width 187 height 35
drag, startPoint x: 616, startPoint y: 175, endPoint x: 569, endPoint y: 177, distance: 47.1
click at [569, 279] on span "Pasta, tomato sauce, seasonings, and sliced cured meat." at bounding box center [662, 296] width 187 height 35
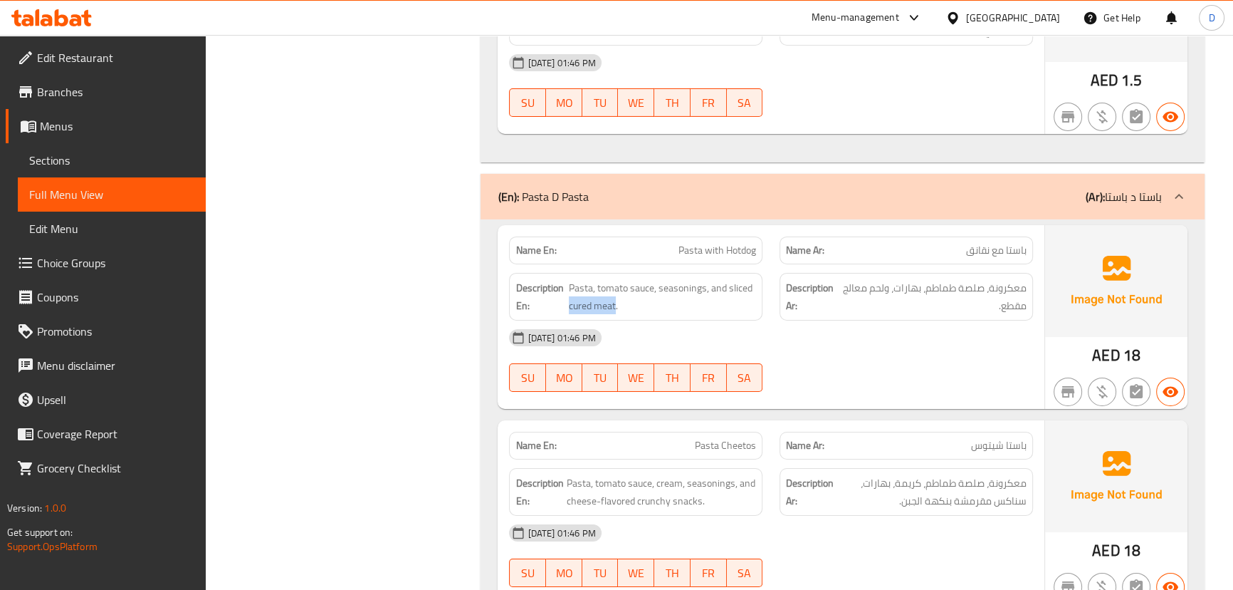
copy span "cured meat"
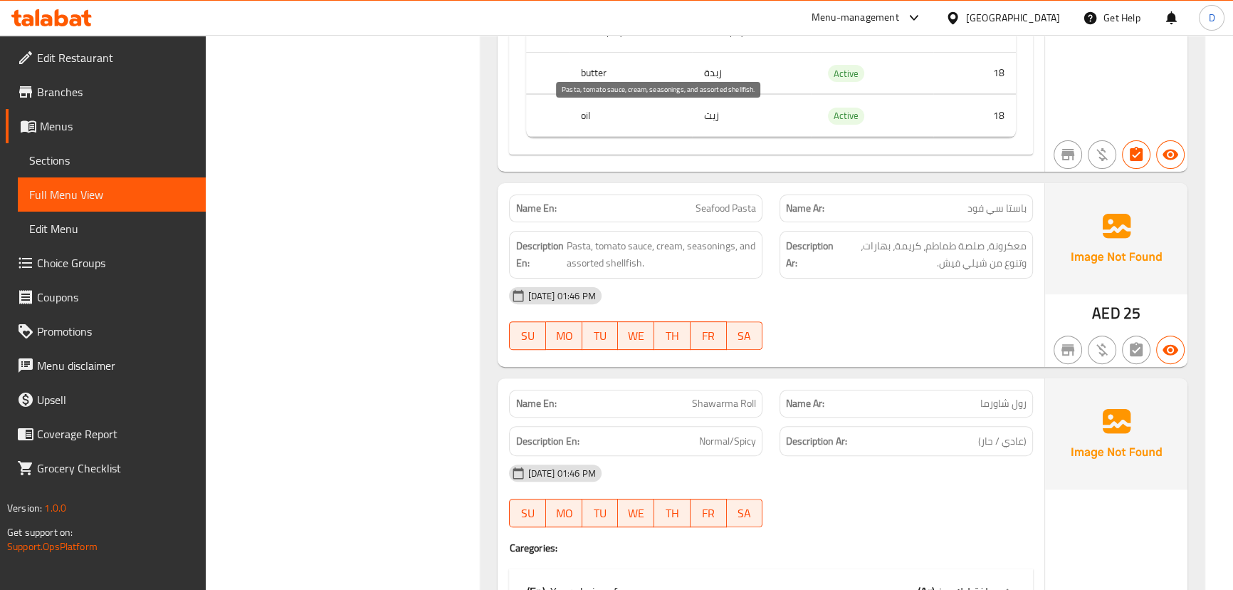
scroll to position [20895, 0]
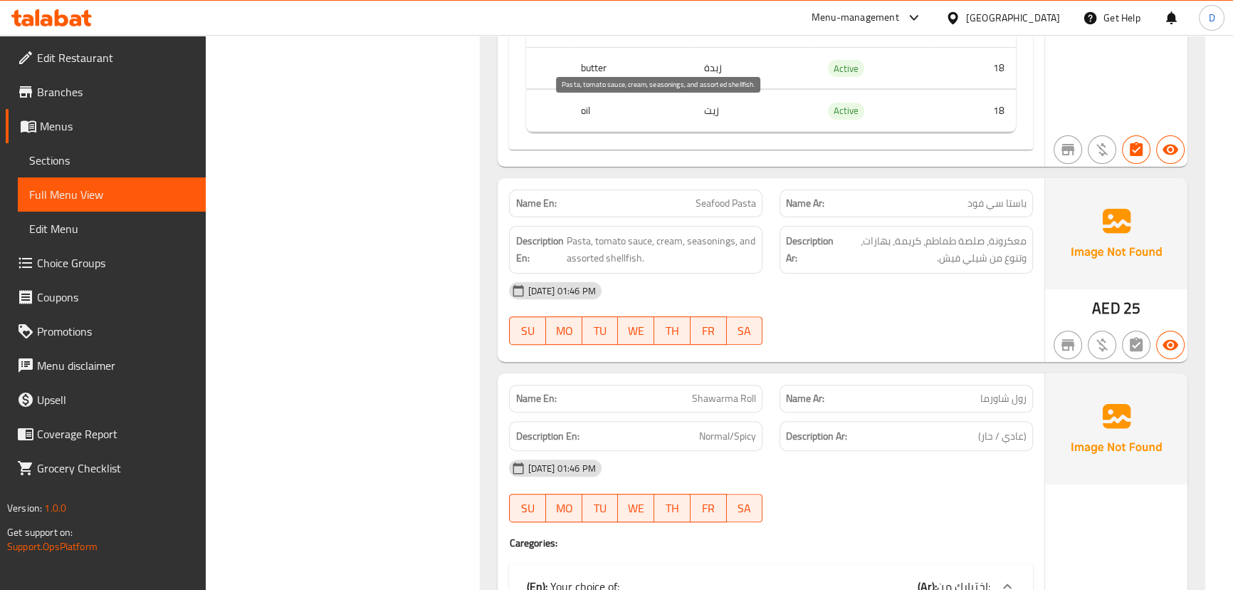
click at [625, 232] on span "Pasta, tomato sauce, cream, seasonings, and assorted shellfish." at bounding box center [661, 249] width 190 height 35
copy span "shellfish"
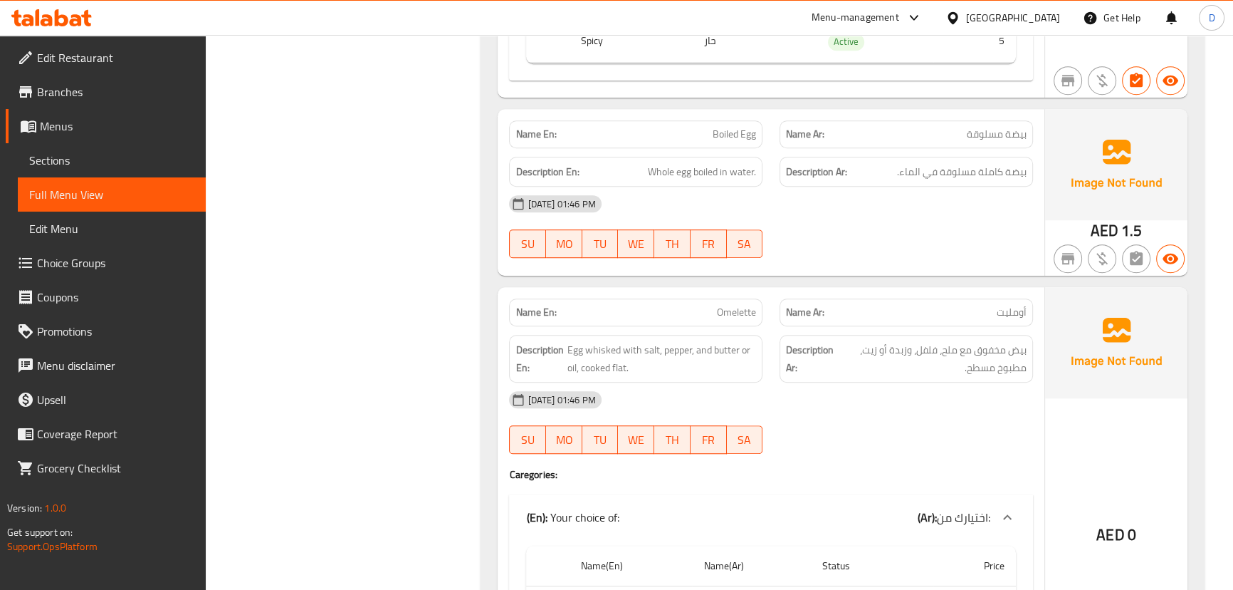
scroll to position [21543, 0]
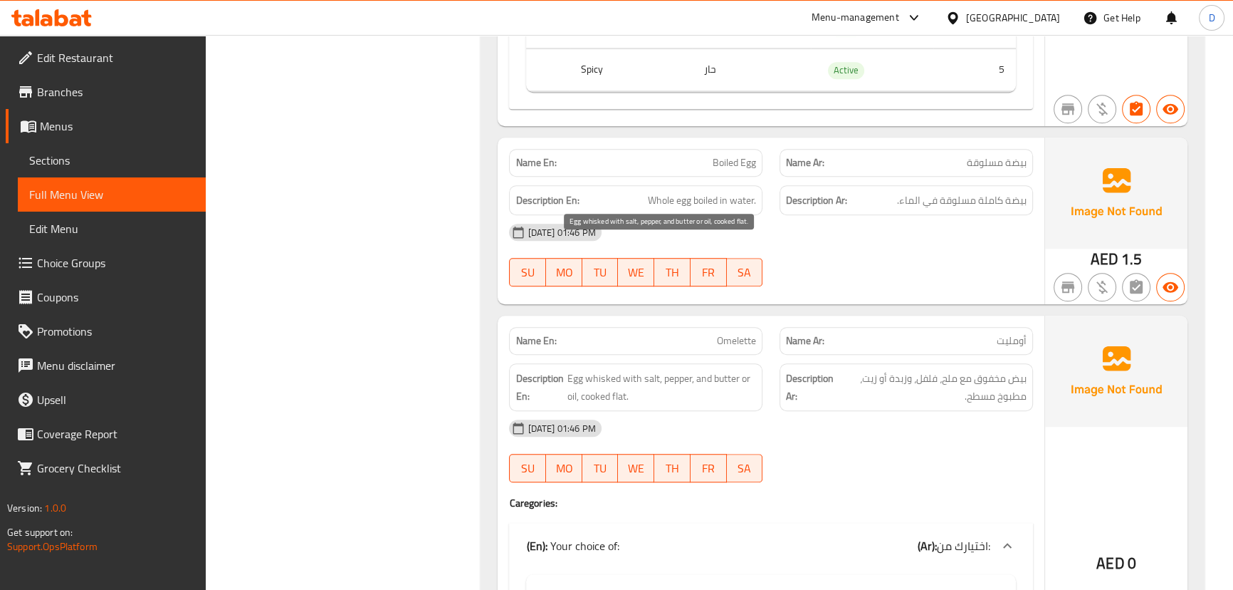
click at [596, 370] on span "Egg whisked with salt, pepper, and butter or oil, cooked flat." at bounding box center [662, 387] width 189 height 35
copy span "whisked"
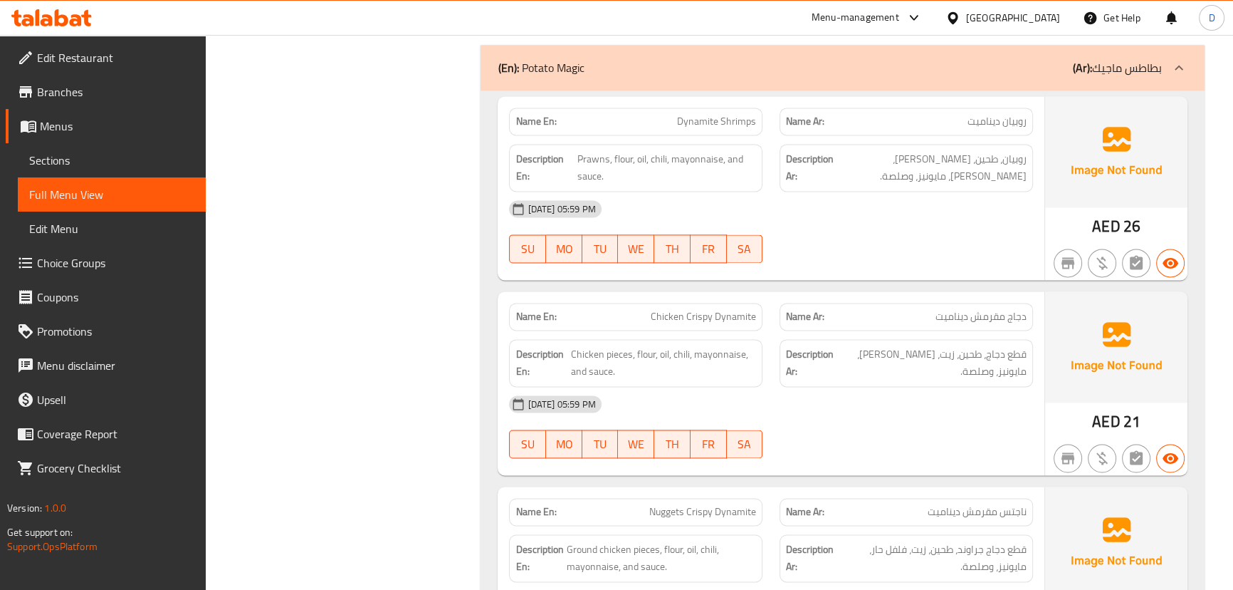
scroll to position [22881, 0]
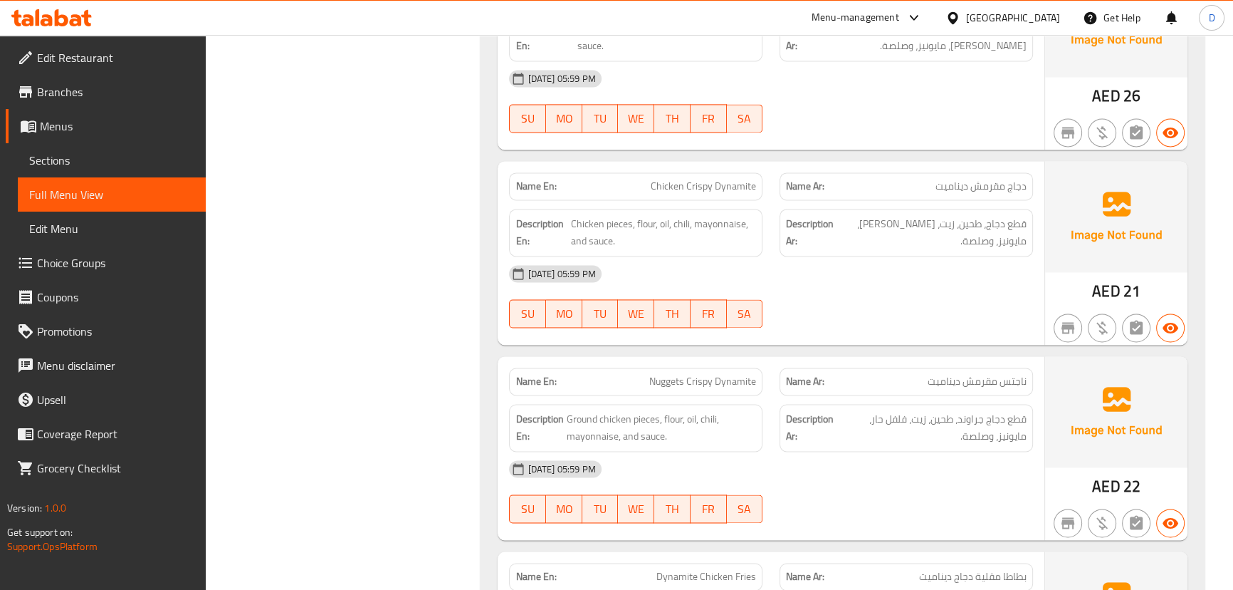
scroll to position [22945, 0]
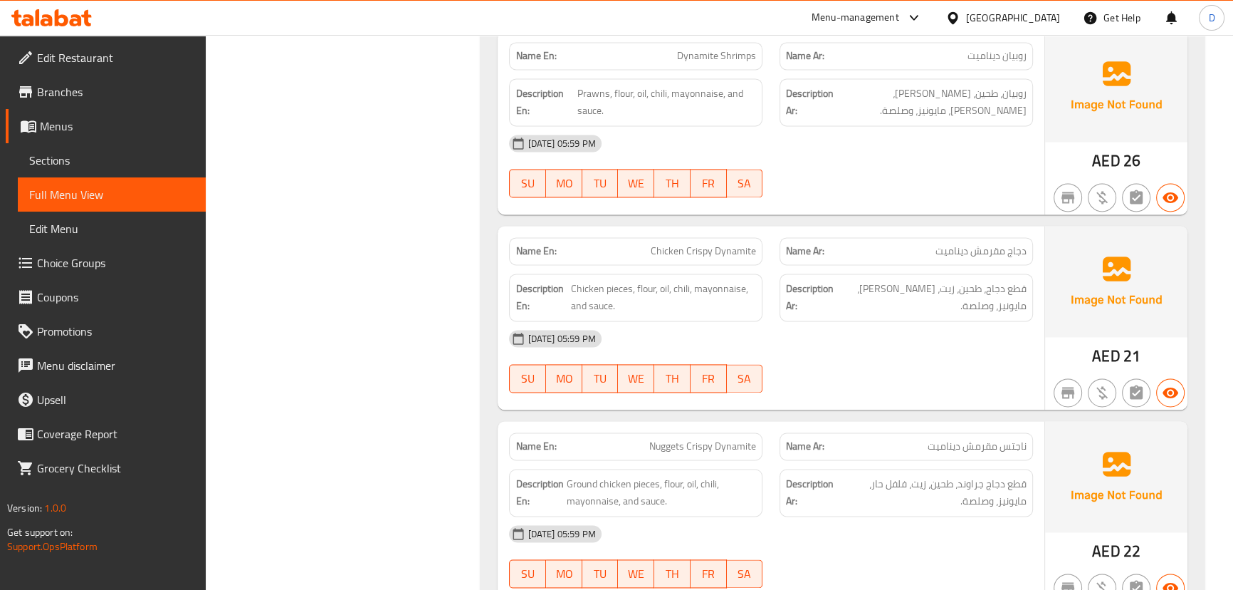
click at [687, 439] on span "Nuggets Crispy Dynamite" at bounding box center [702, 446] width 107 height 15
copy span "Nuggets Crispy Dynamite"
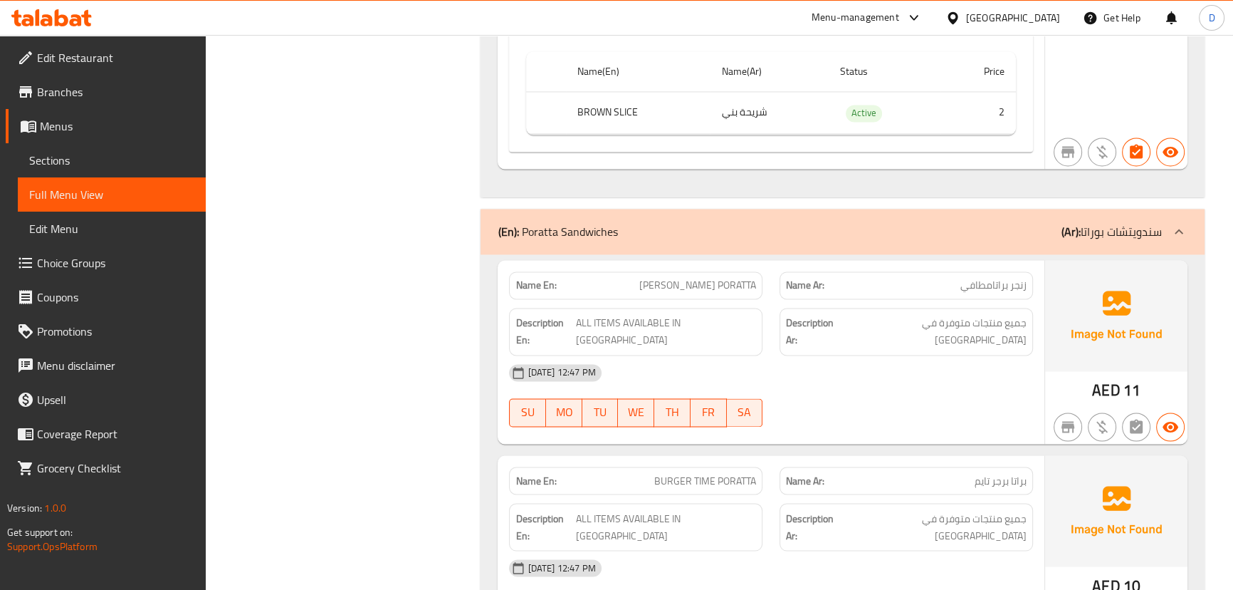
scroll to position [30132, 0]
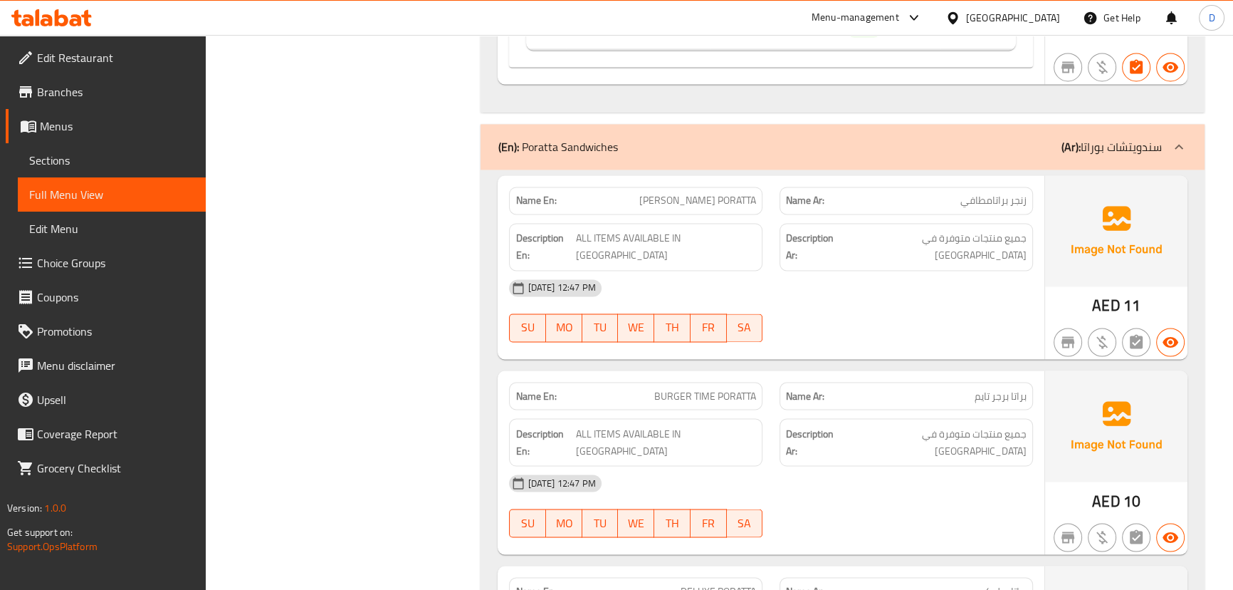
click at [711, 193] on span "[PERSON_NAME] PORATTA" at bounding box center [698, 200] width 117 height 15
click at [731, 193] on span "[PERSON_NAME] PORATTA" at bounding box center [698, 200] width 117 height 15
copy span "PORATTA"
click at [726, 424] on span "ALL ITEMS AVAILABLE IN [GEOGRAPHIC_DATA]" at bounding box center [666, 441] width 180 height 35
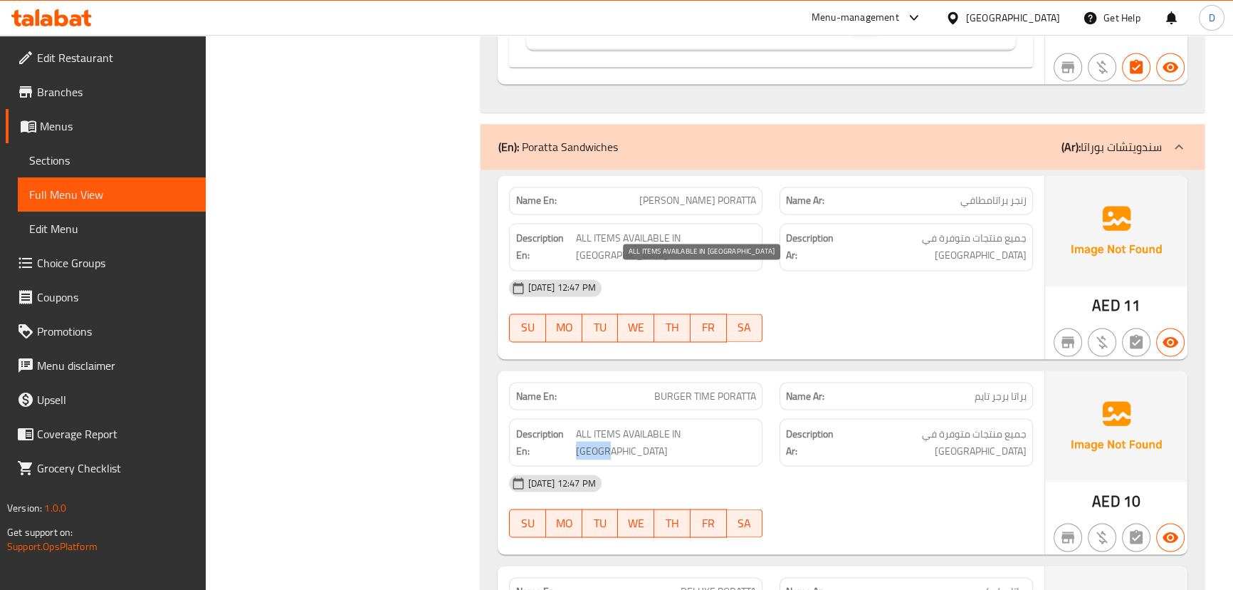
click at [726, 424] on span "ALL ITEMS AVAILABLE IN [GEOGRAPHIC_DATA]" at bounding box center [666, 441] width 180 height 35
copy span "SAMOON"
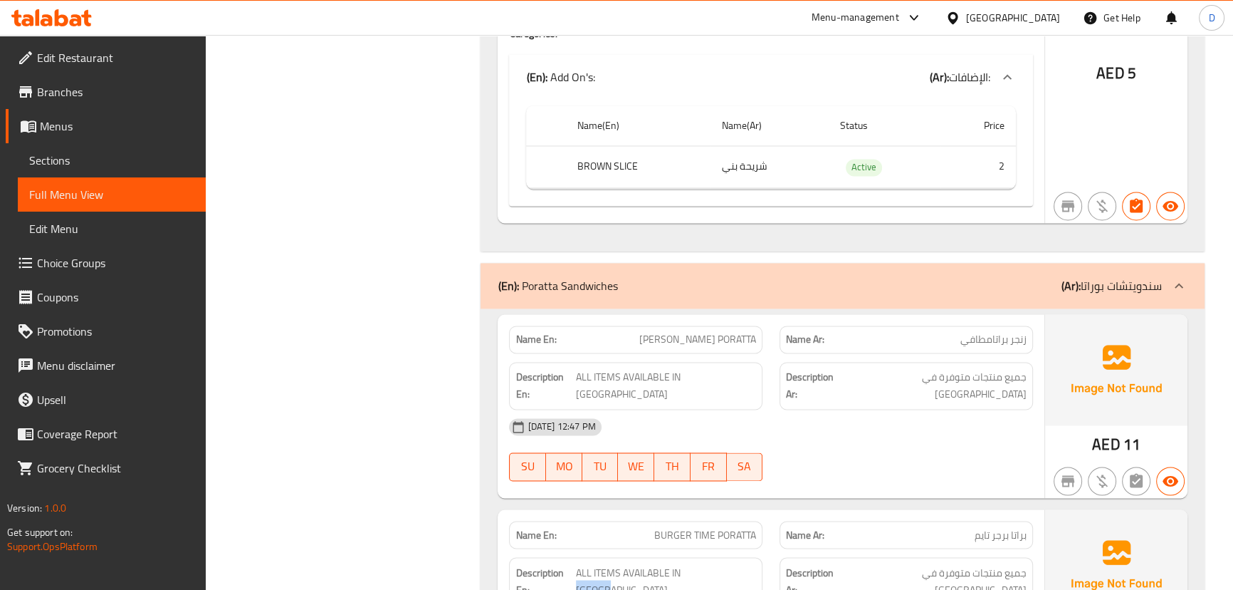
scroll to position [30002, 0]
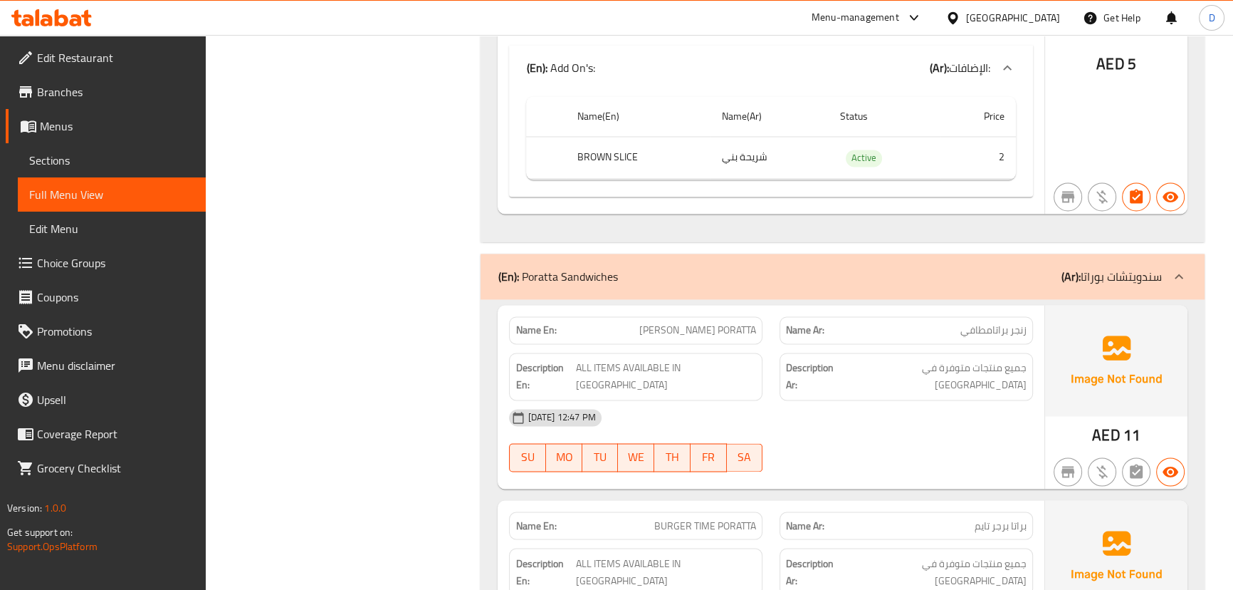
click at [729, 323] on span "[PERSON_NAME] PORATTA" at bounding box center [698, 330] width 117 height 15
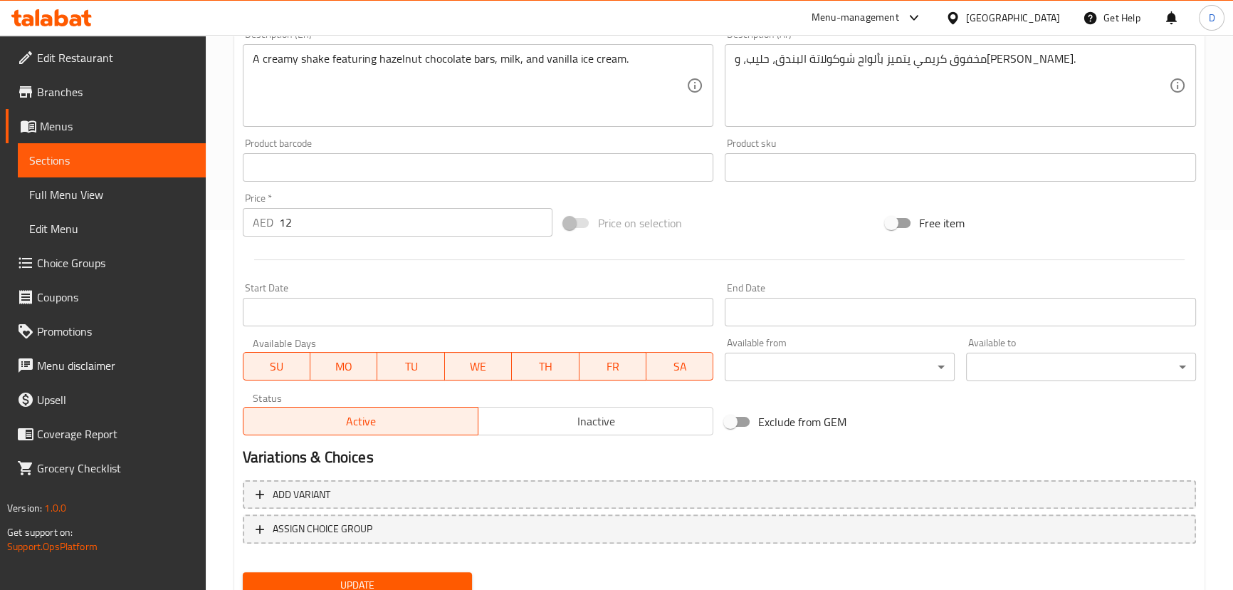
scroll to position [388, 0]
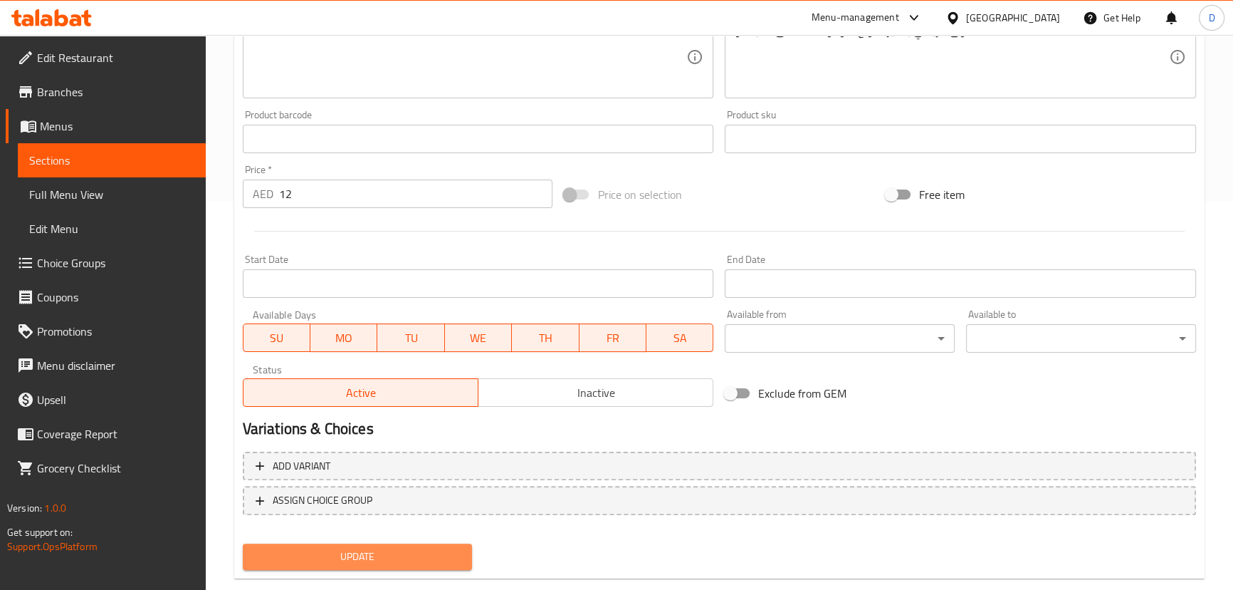
click at [358, 548] on span "Update" at bounding box center [357, 557] width 207 height 18
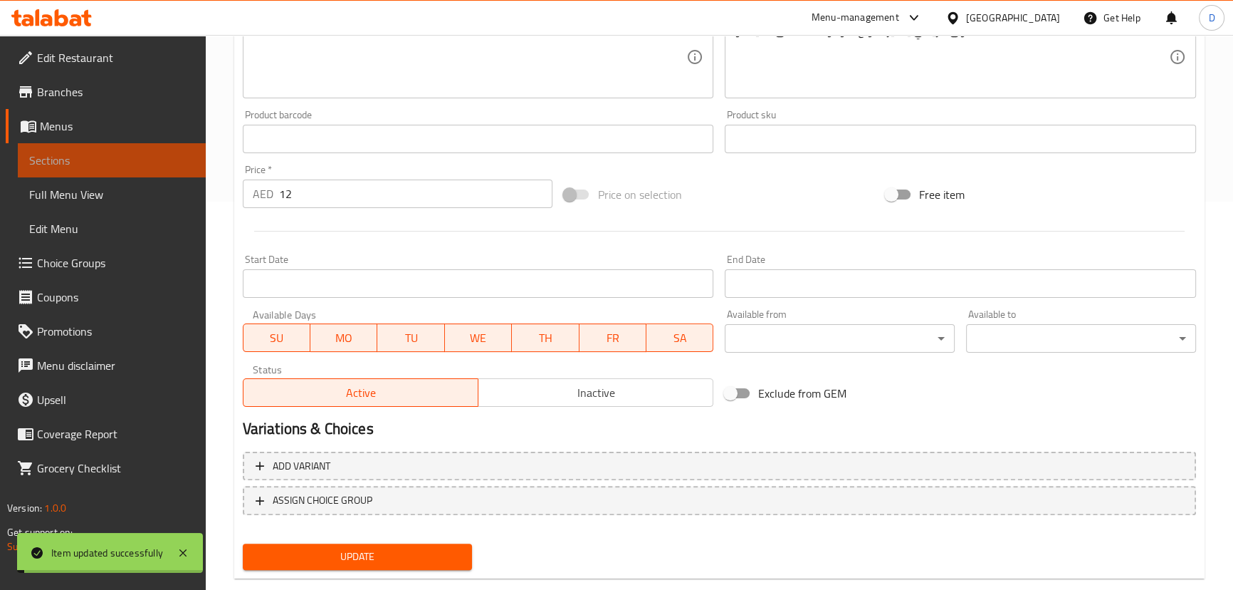
click at [189, 155] on span "Sections" at bounding box center [111, 160] width 165 height 17
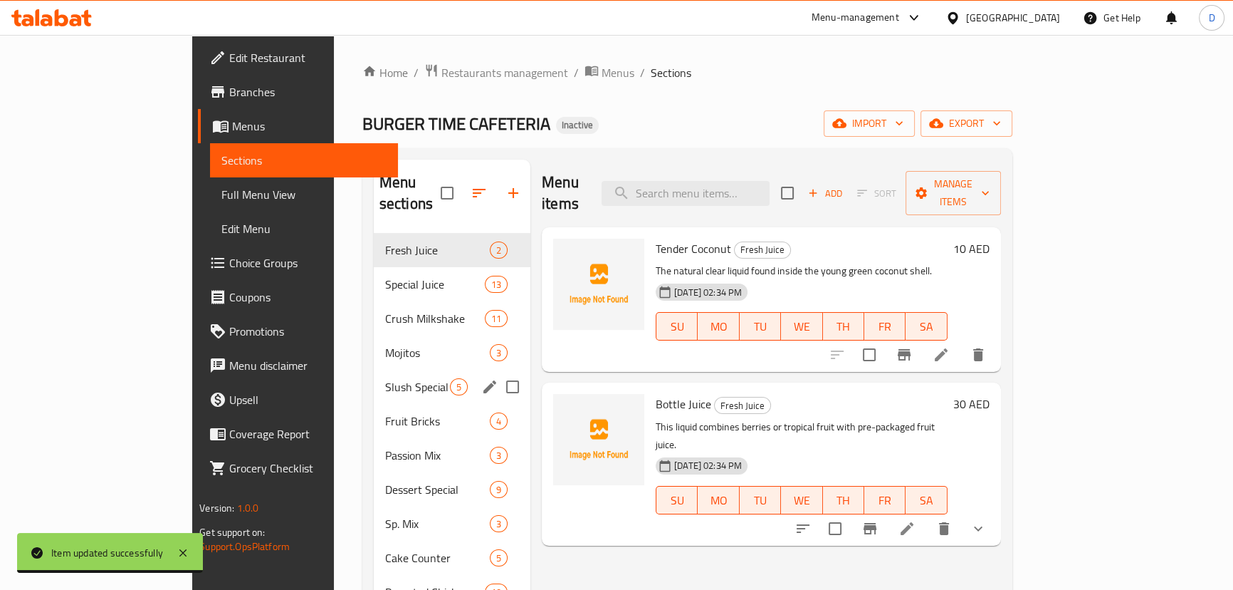
click at [374, 375] on div "Slush Special 5" at bounding box center [452, 387] width 157 height 34
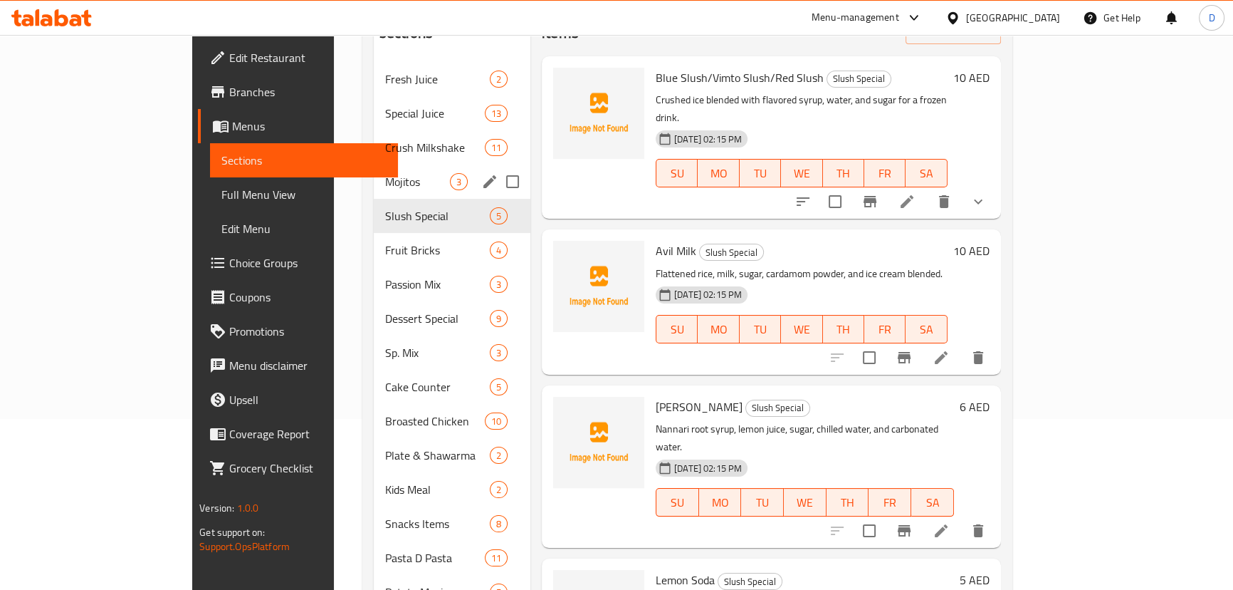
scroll to position [194, 0]
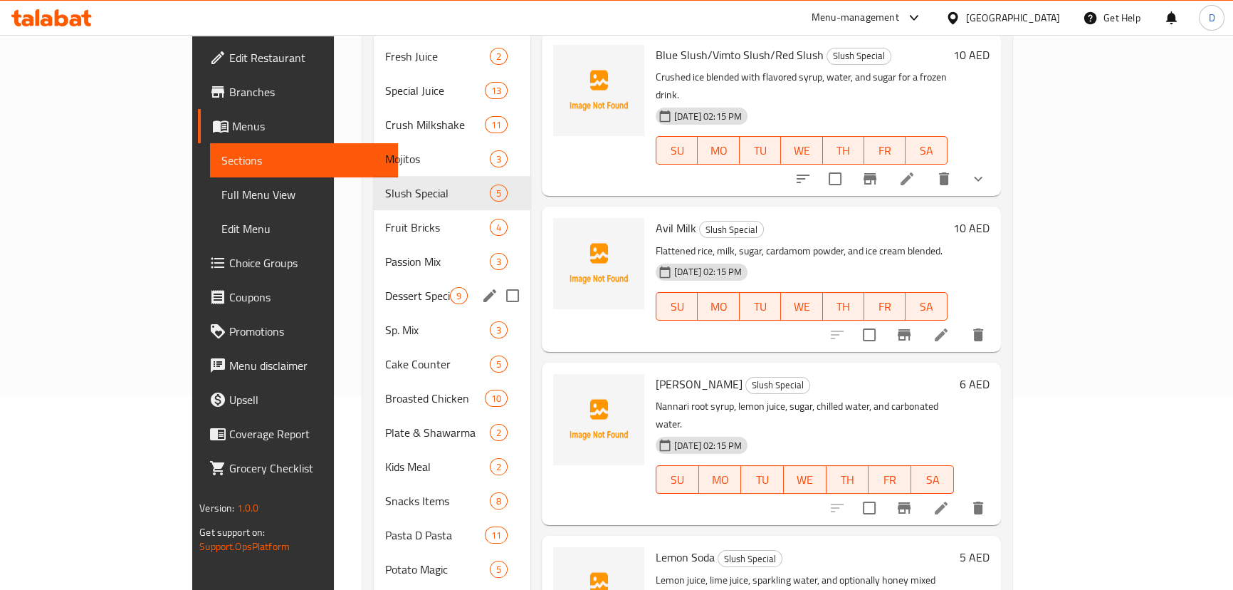
click at [374, 278] on div "Dessert Special 9" at bounding box center [452, 295] width 157 height 34
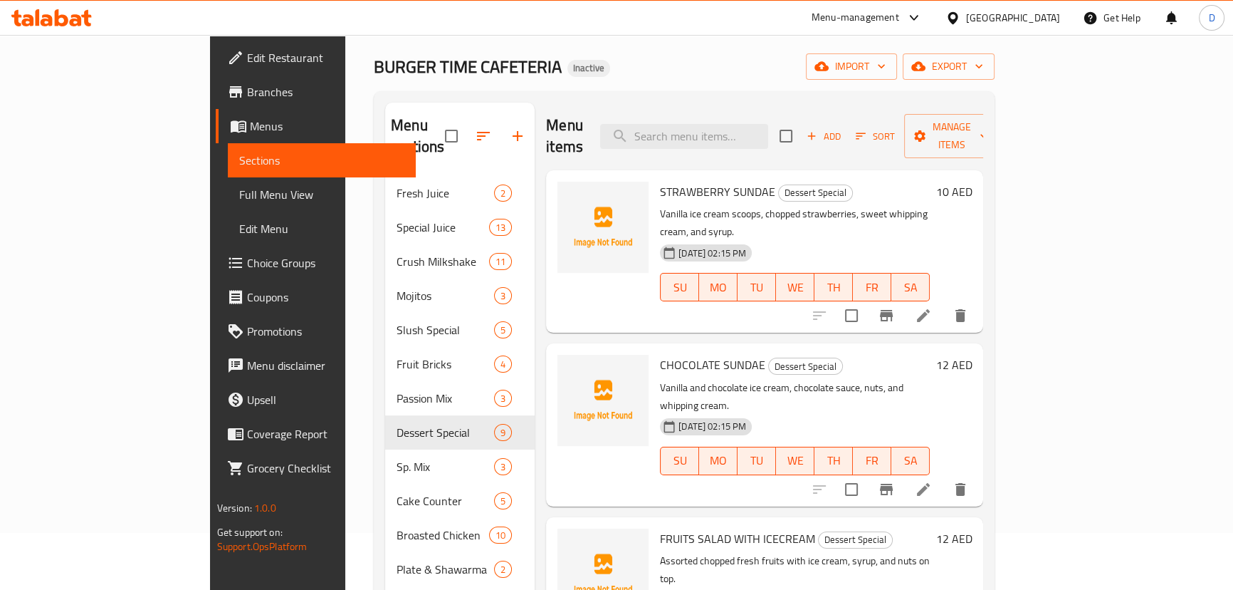
scroll to position [34, 0]
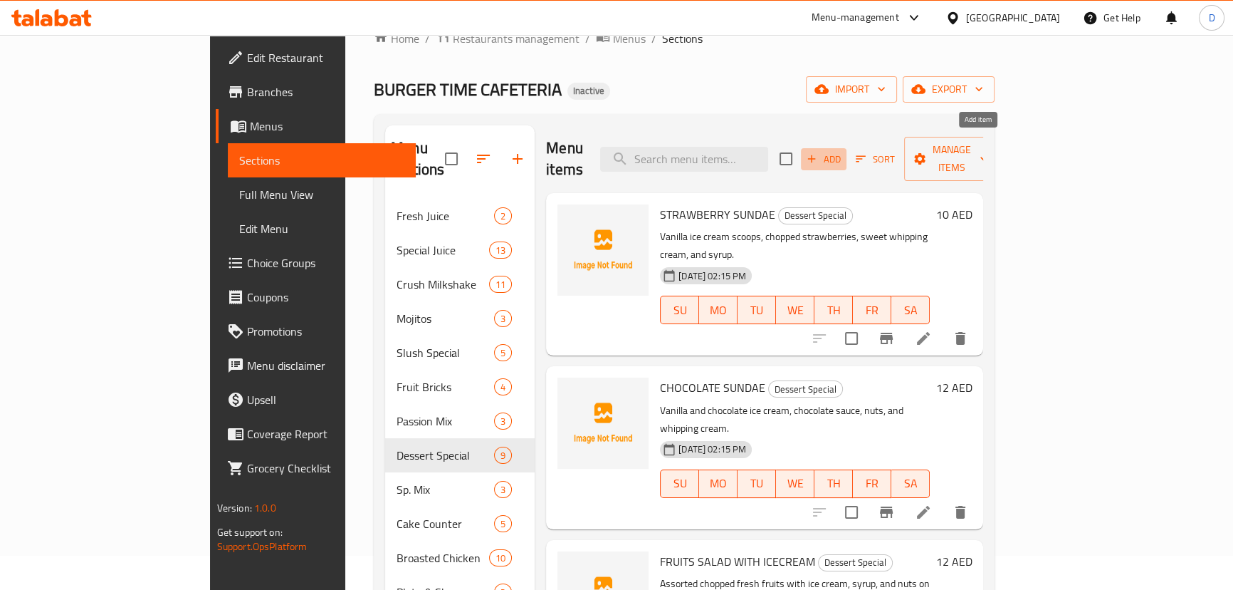
click at [843, 151] on span "Add" at bounding box center [824, 159] width 38 height 16
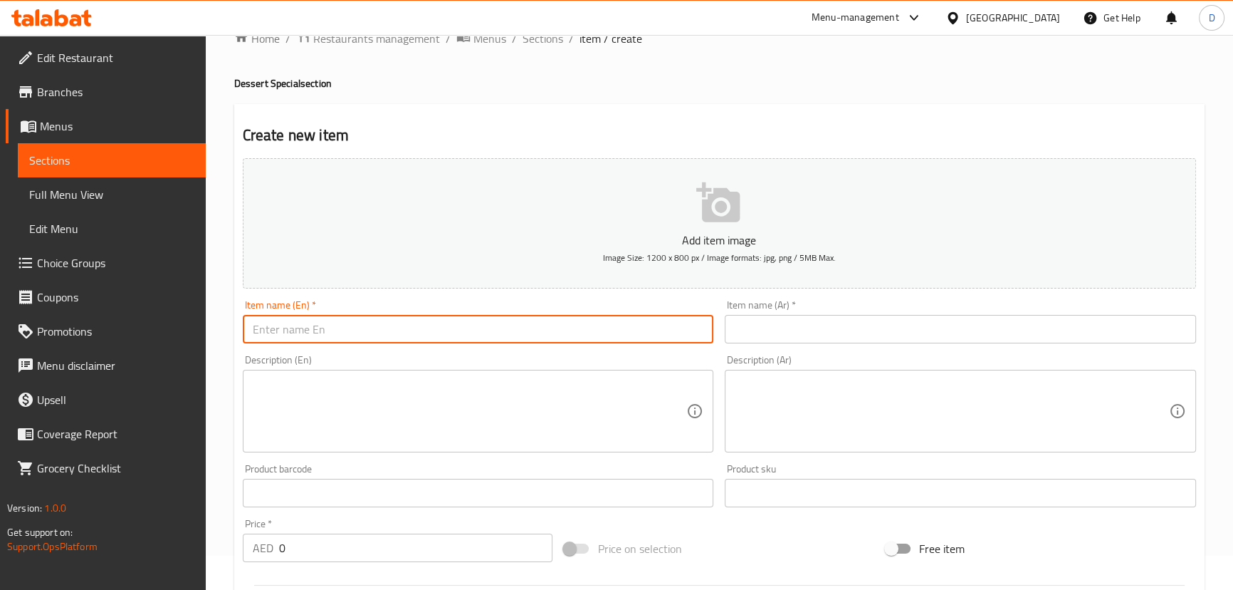
click at [452, 337] on input "text" at bounding box center [478, 329] width 471 height 28
paste input "FRUIT SALAD"
type input "FRUIT SALAD"
click at [744, 327] on input "text" at bounding box center [960, 329] width 471 height 28
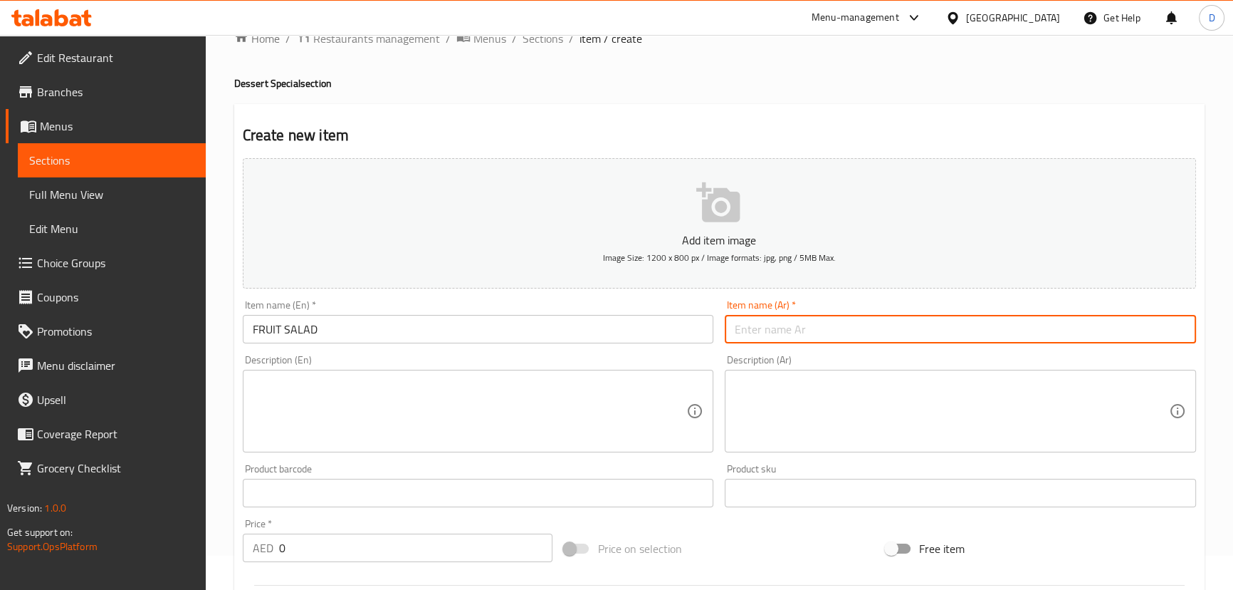
paste input "سلطة فواكه"
type input "سلطة فواكه"
click at [406, 392] on textarea at bounding box center [470, 411] width 434 height 68
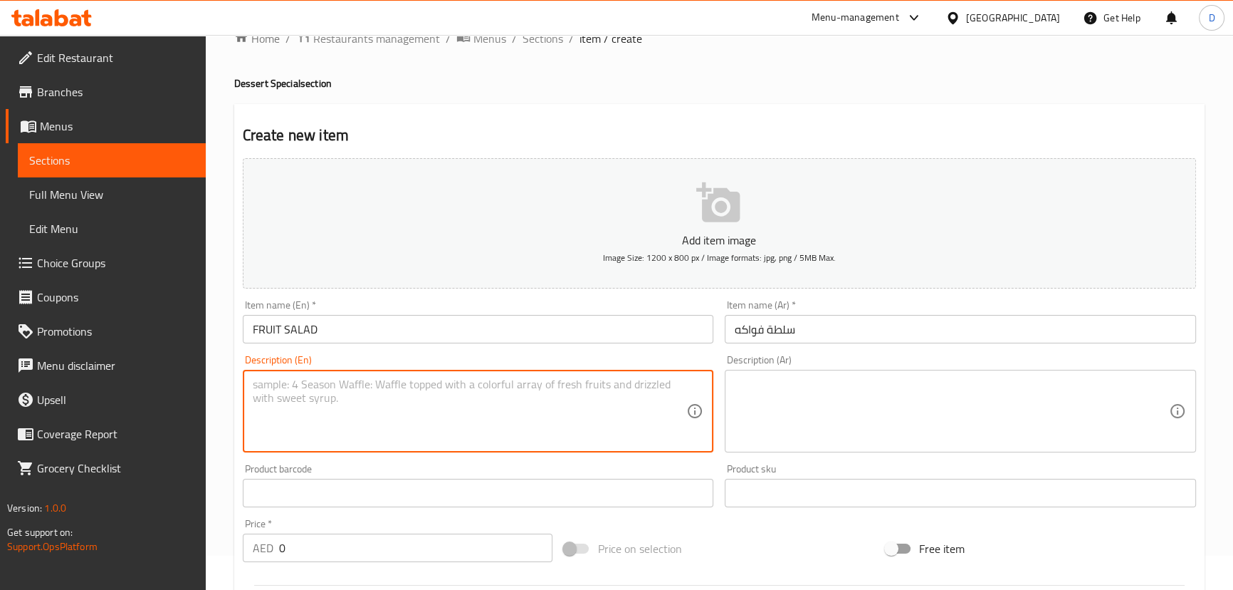
paste textarea "Assorted chopped fresh fruits like apple, banana, grapes, and orange."
type textarea "Assorted chopped fresh fruits like apple, banana, grapes, and orange."
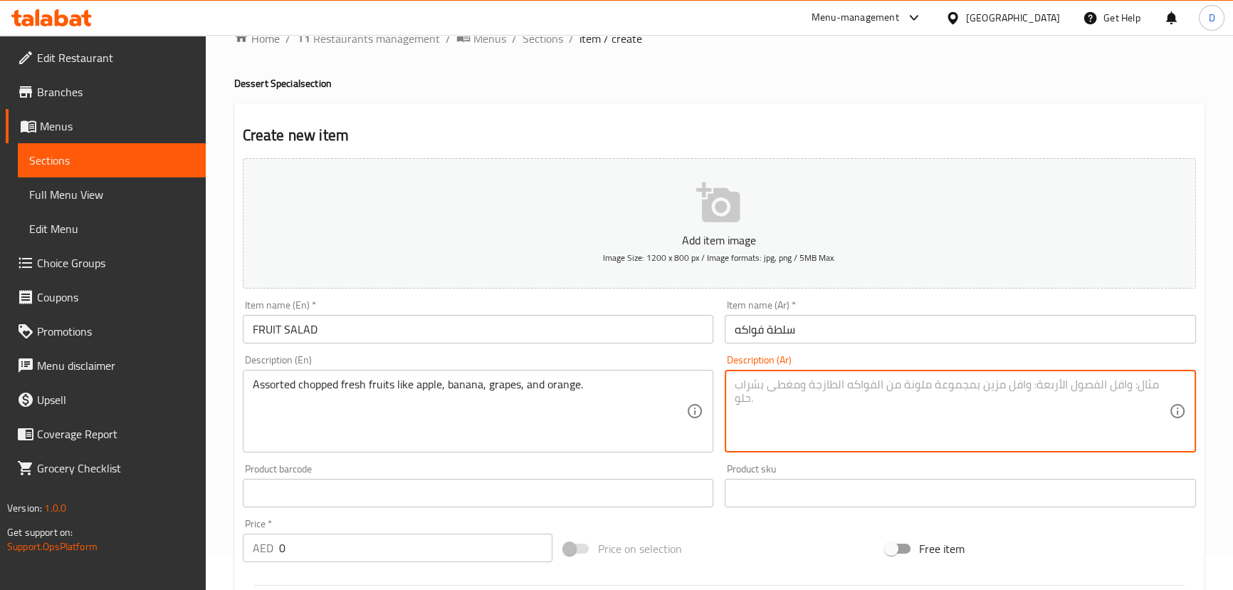
click at [745, 405] on textarea at bounding box center [952, 411] width 434 height 68
paste textarea "تشكيلة فواكه طازجة مقطعة مثل التفاح، الموز، العنب، والبرتقال."
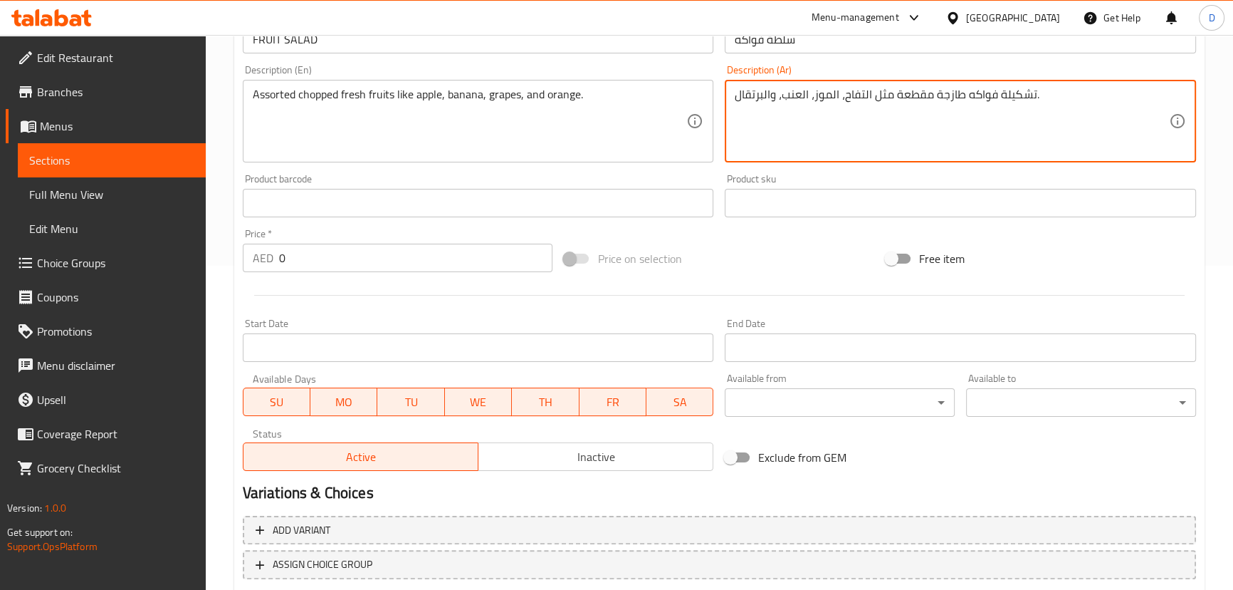
scroll to position [221, 0]
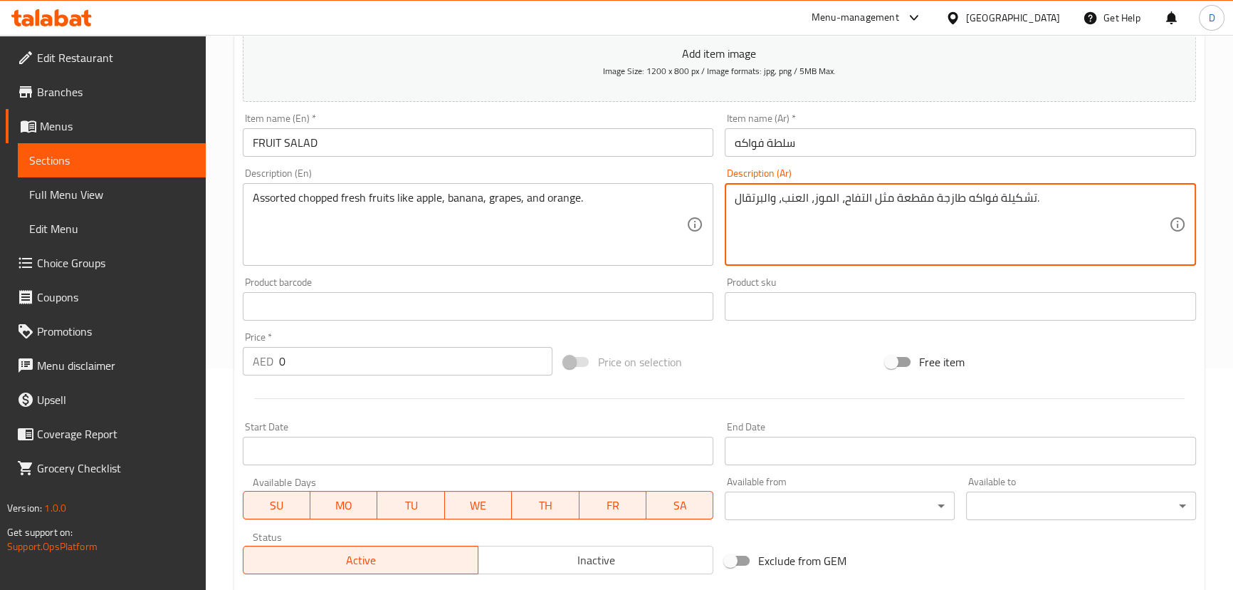
type textarea "تشكيلة فواكه طازجة مقطعة مثل التفاح، الموز، العنب، والبرتقال."
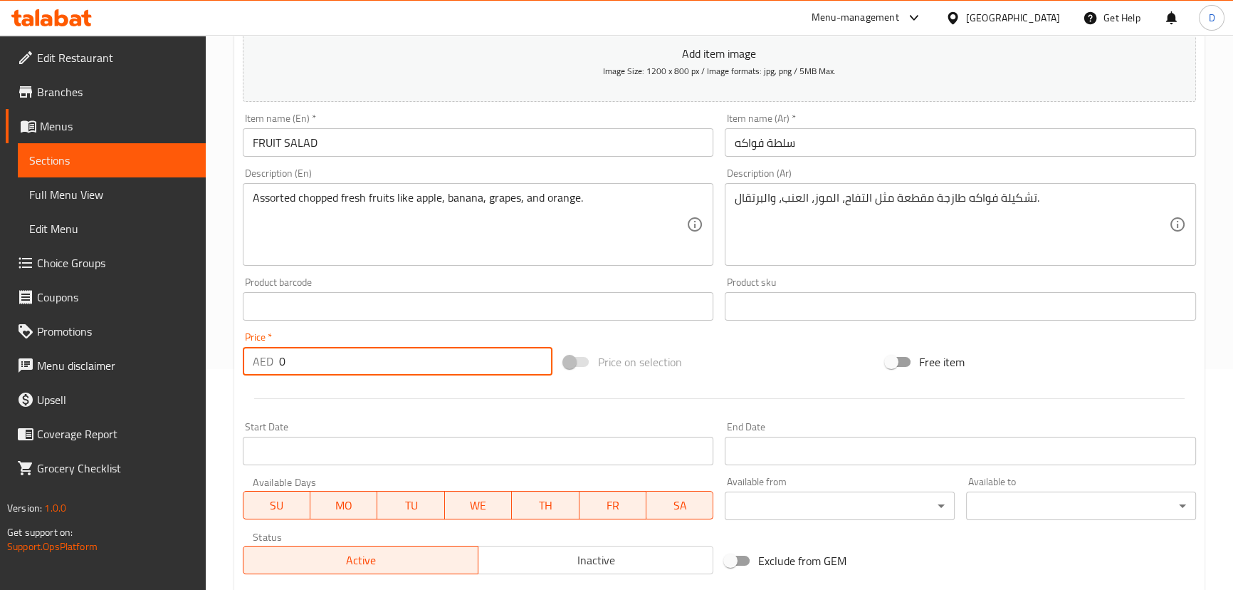
click at [282, 362] on input "0" at bounding box center [416, 361] width 274 height 28
click at [279, 362] on input "0" at bounding box center [416, 361] width 274 height 28
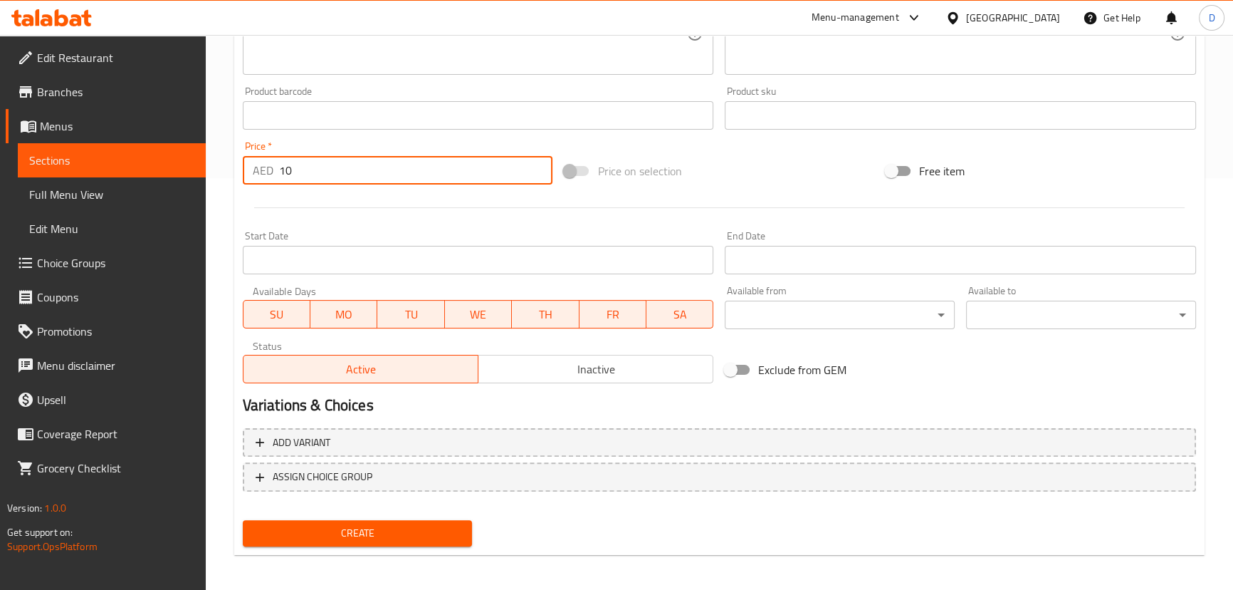
scroll to position [415, 0]
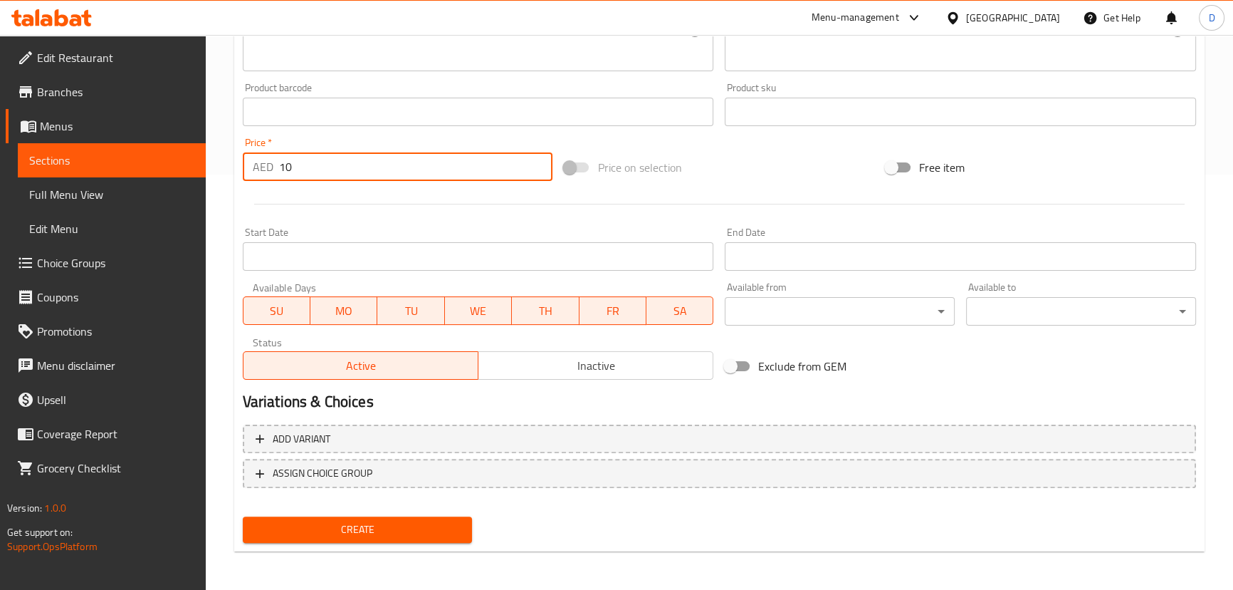
type input "10"
click at [344, 537] on button "Create" at bounding box center [358, 529] width 230 height 26
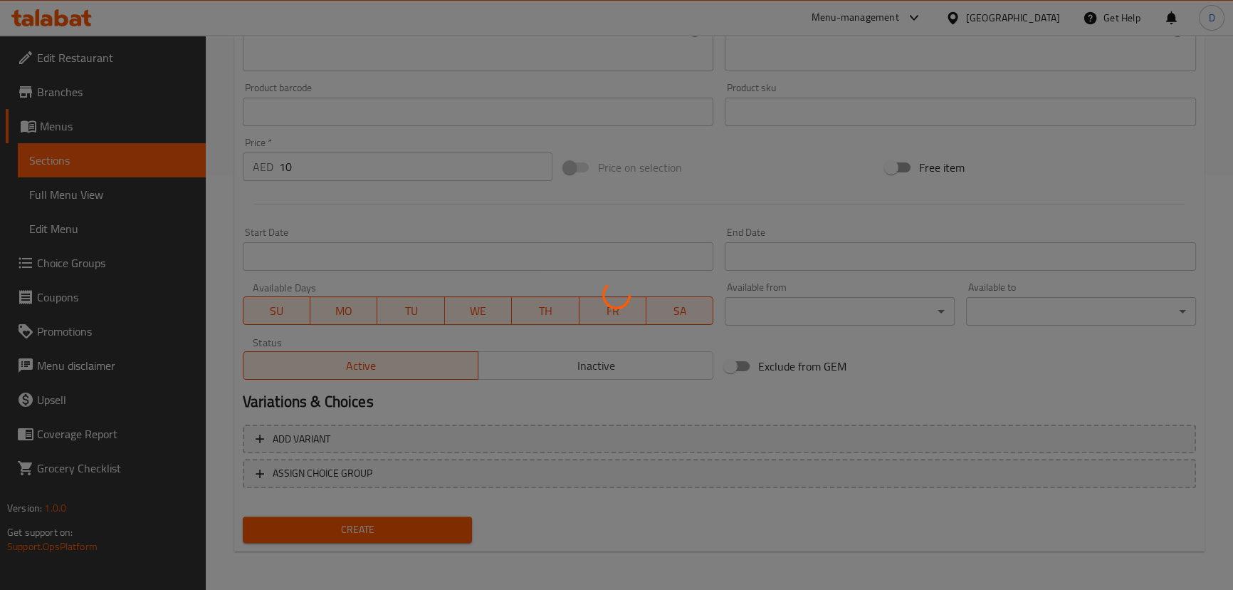
type input "0"
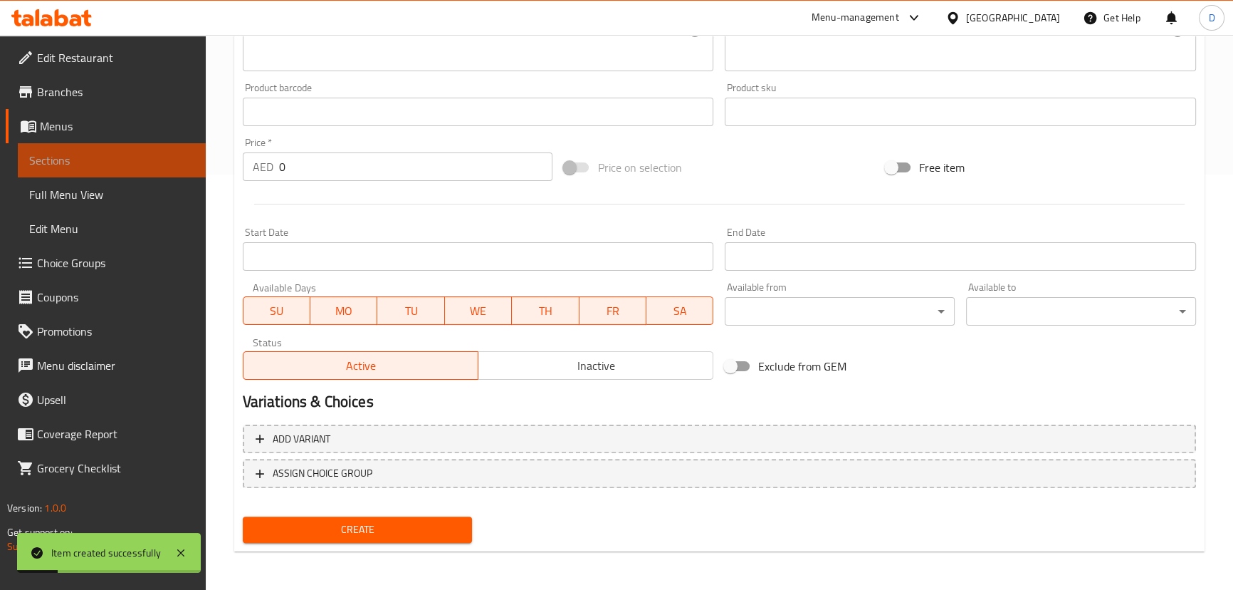
click at [169, 146] on link "Sections" at bounding box center [112, 160] width 188 height 34
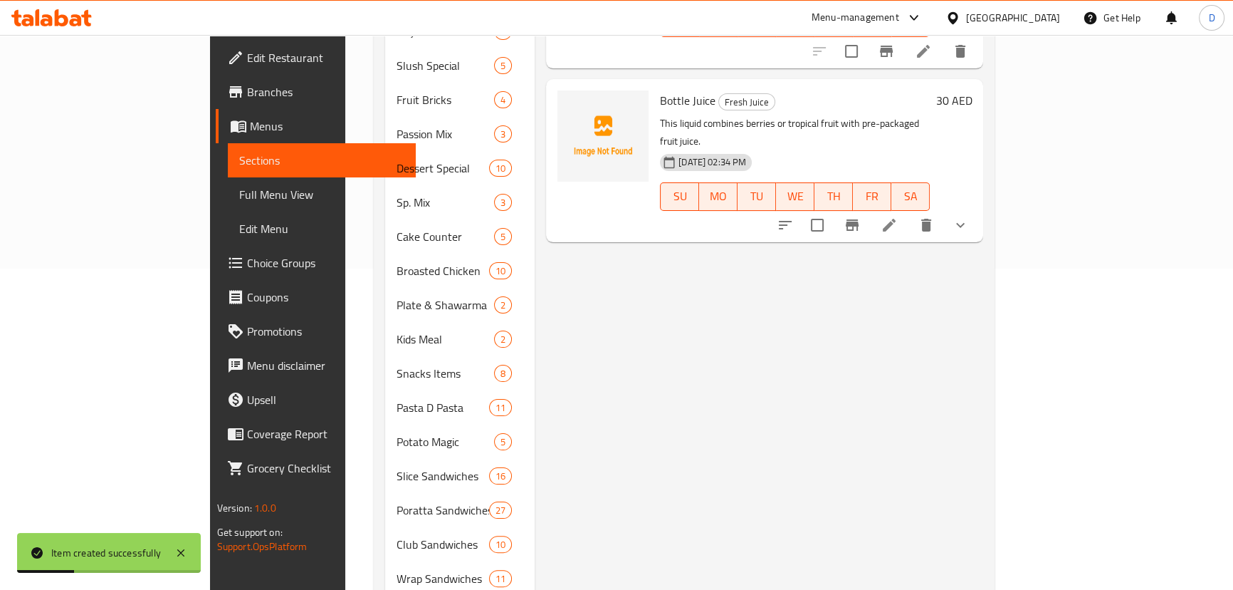
scroll to position [157, 0]
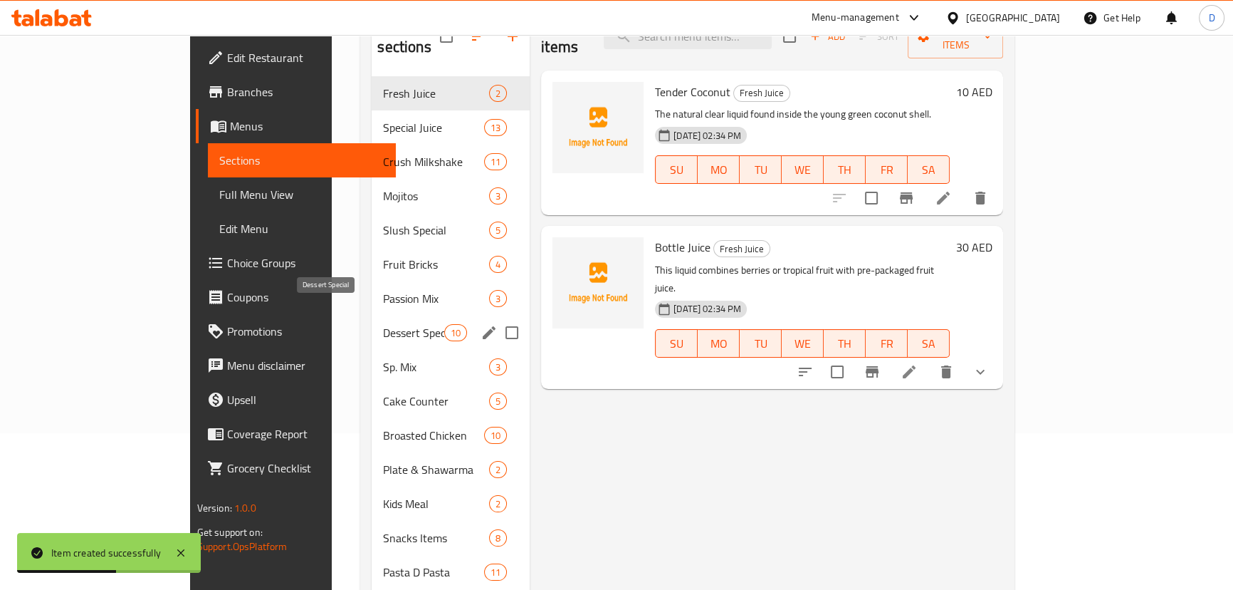
click at [383, 324] on span "Dessert Special" at bounding box center [413, 332] width 61 height 17
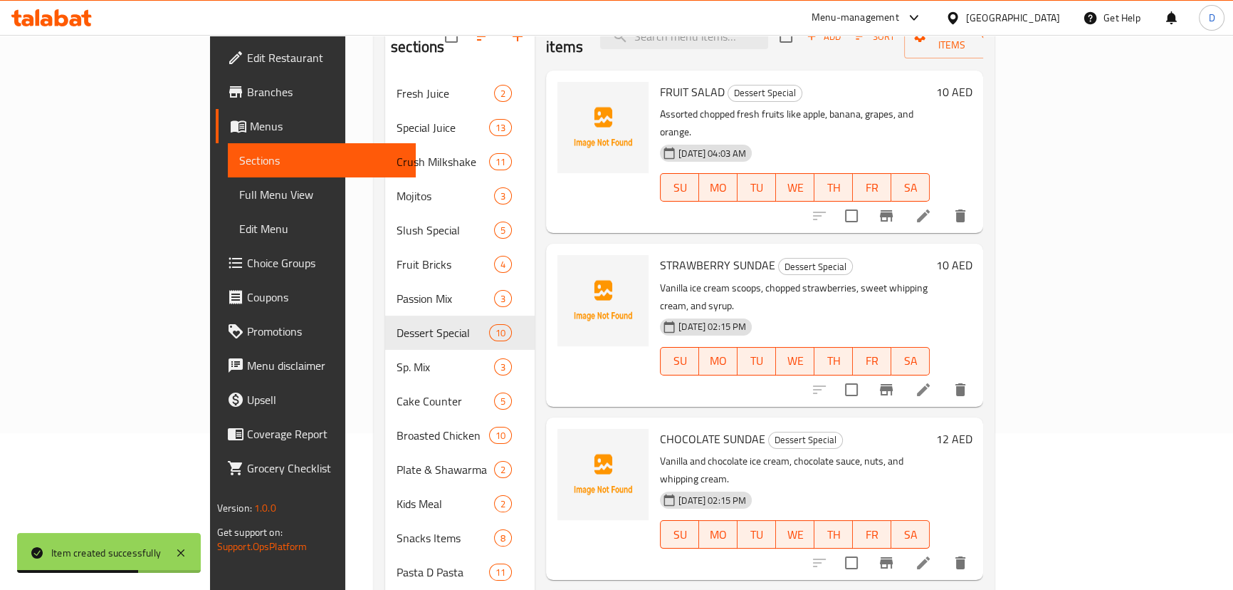
scroll to position [92, 0]
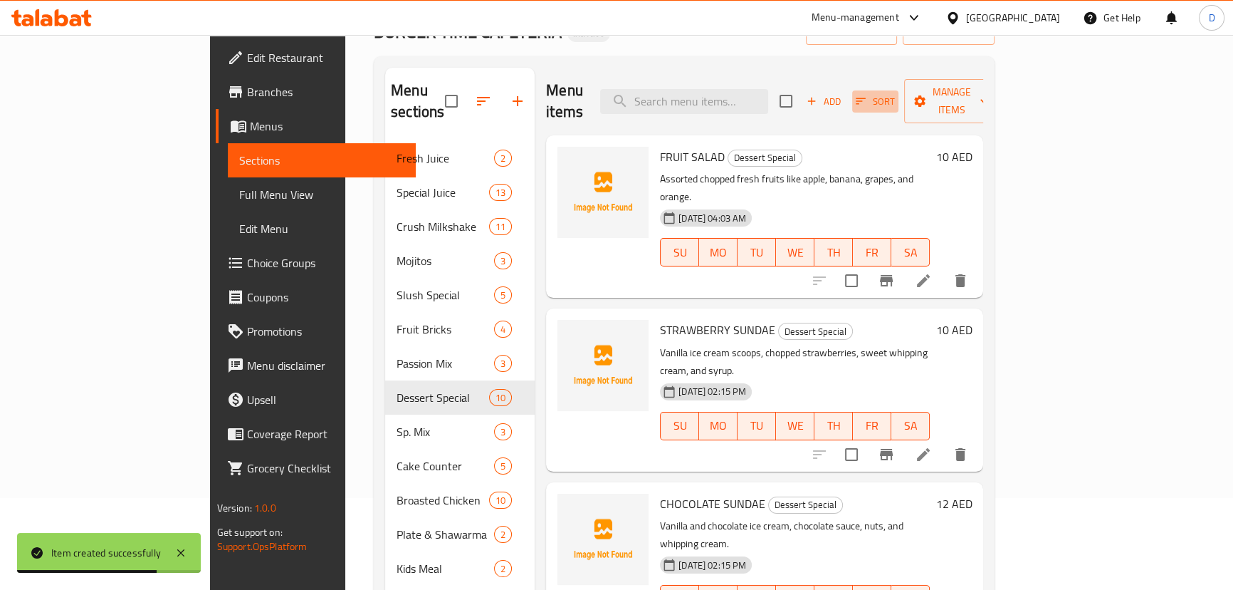
click at [895, 98] on span "Sort" at bounding box center [875, 101] width 39 height 16
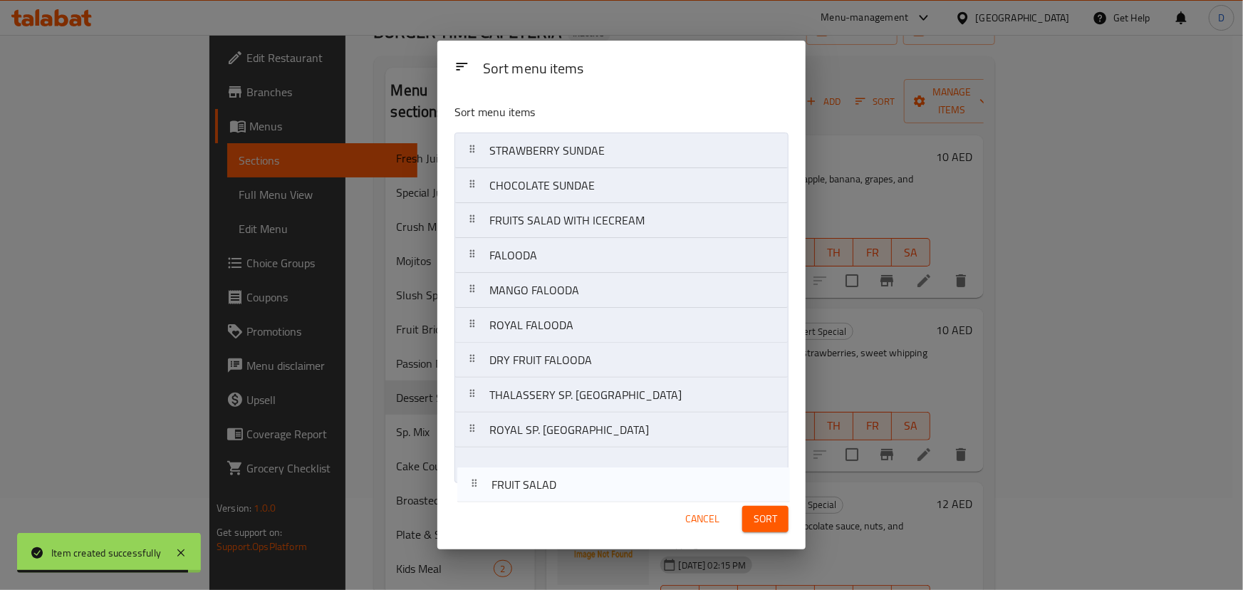
drag, startPoint x: 756, startPoint y: 159, endPoint x: 756, endPoint y: 507, distance: 348.3
click at [756, 507] on div "Sort menu items Sort menu items FRUIT SALAD STRAWBERRY SUNDAE CHOCOLATE SUNDAE …" at bounding box center [621, 295] width 368 height 508
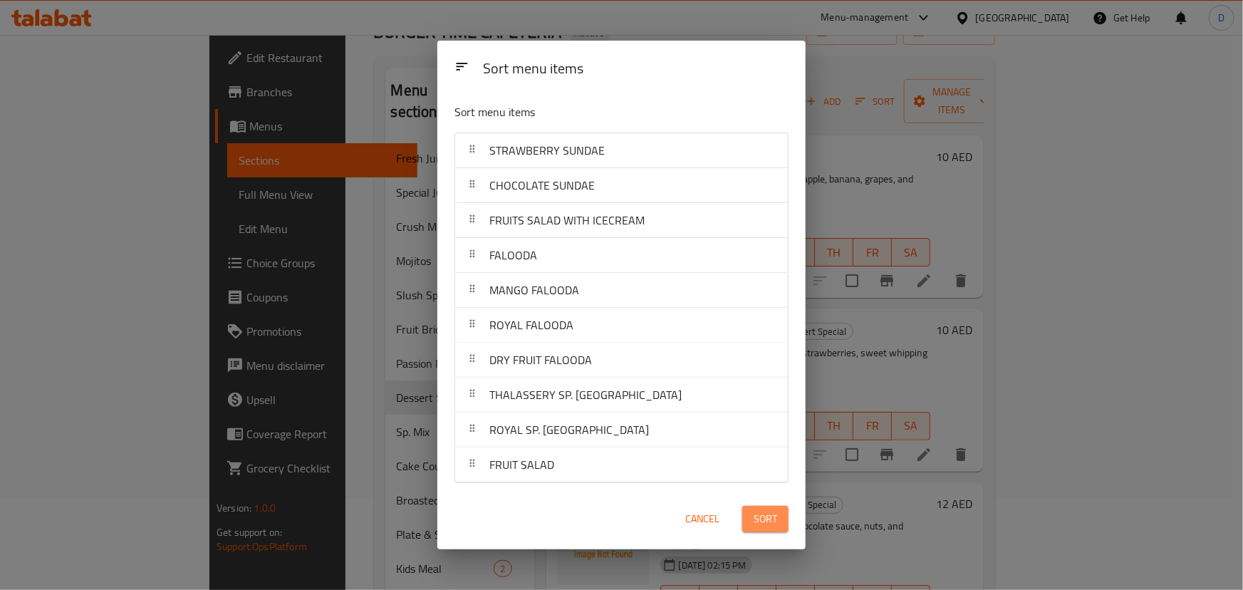
click at [755, 518] on span "Sort" at bounding box center [765, 519] width 24 height 18
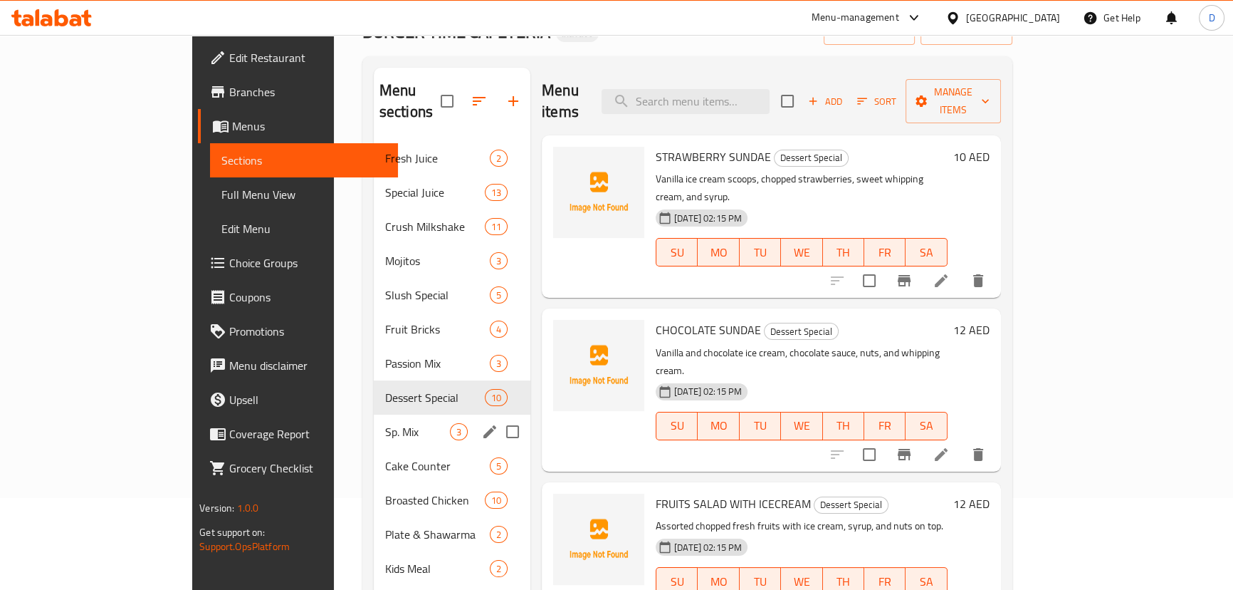
scroll to position [157, 0]
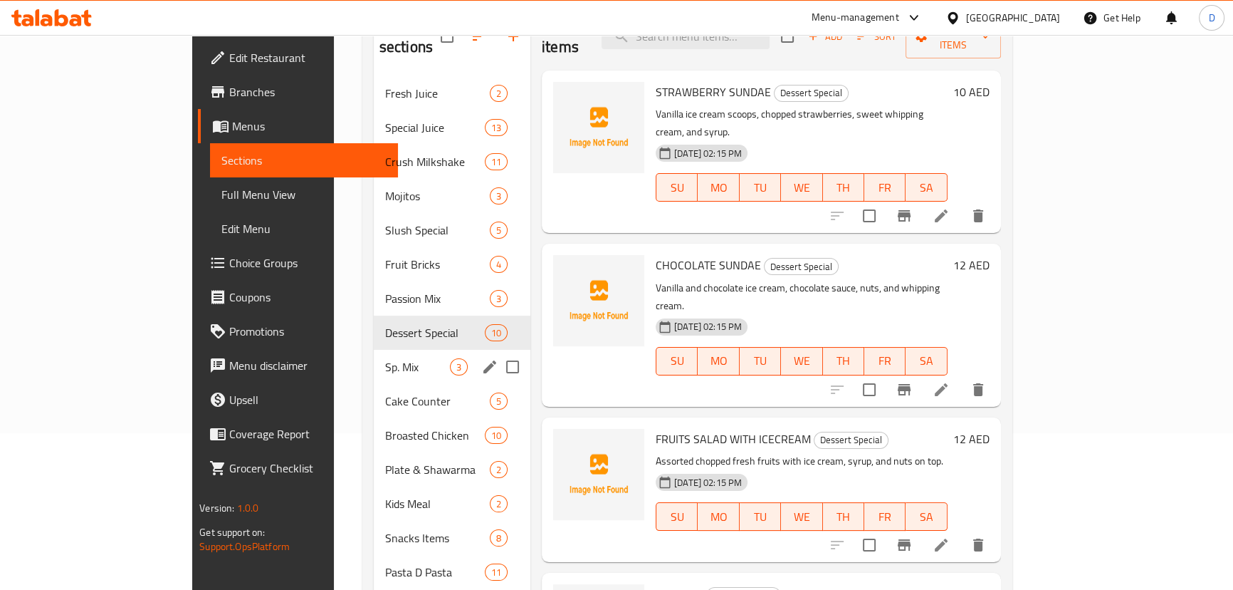
click at [374, 357] on div "Sp. Mix 3" at bounding box center [452, 367] width 157 height 34
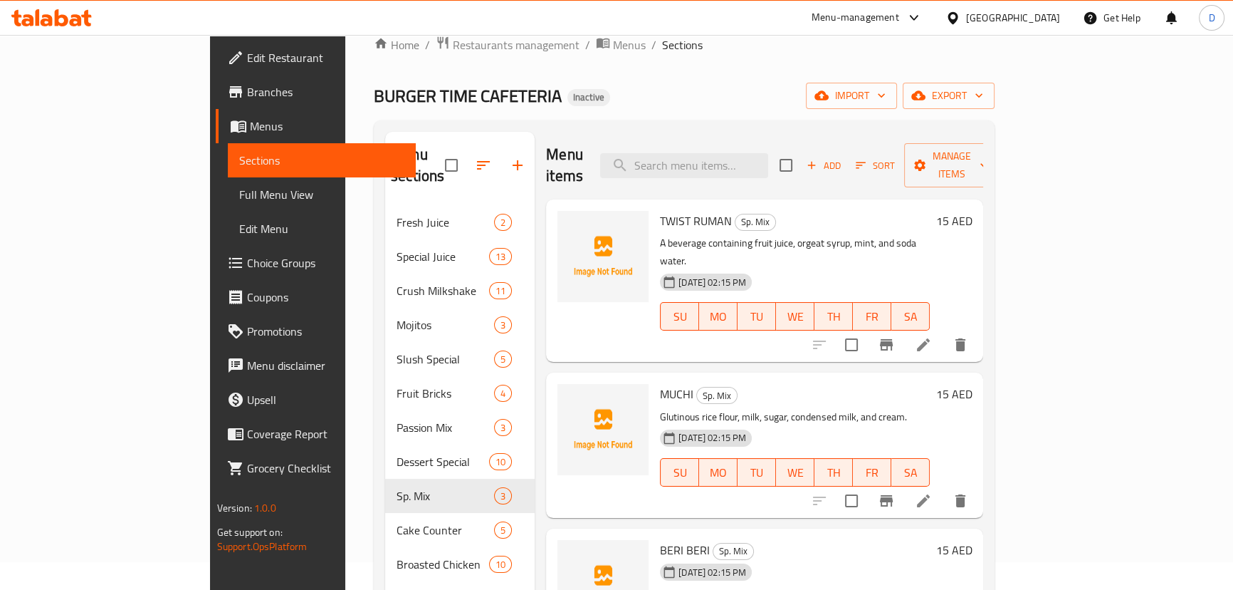
scroll to position [27, 0]
click at [763, 157] on input "search" at bounding box center [684, 166] width 168 height 25
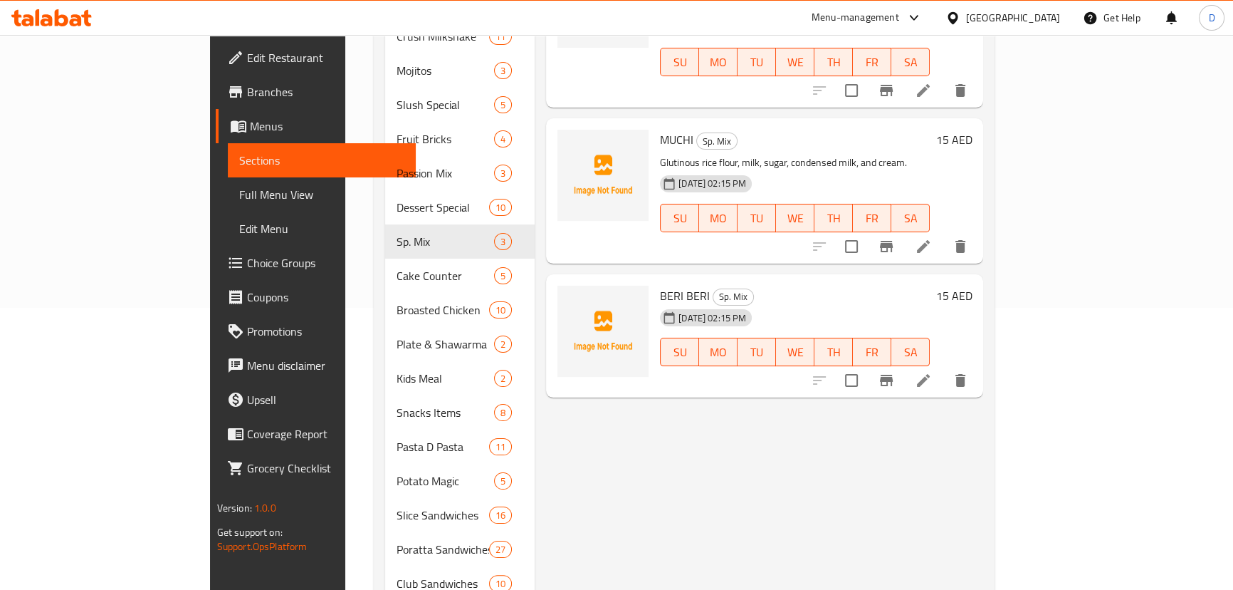
scroll to position [286, 0]
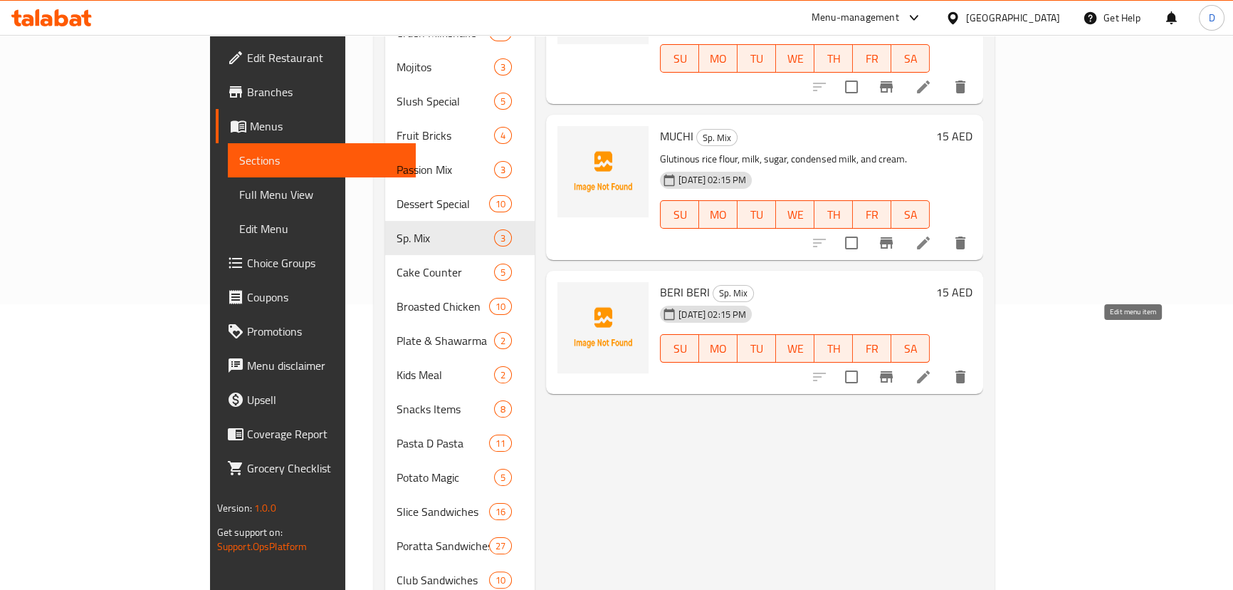
click at [932, 368] on icon at bounding box center [923, 376] width 17 height 17
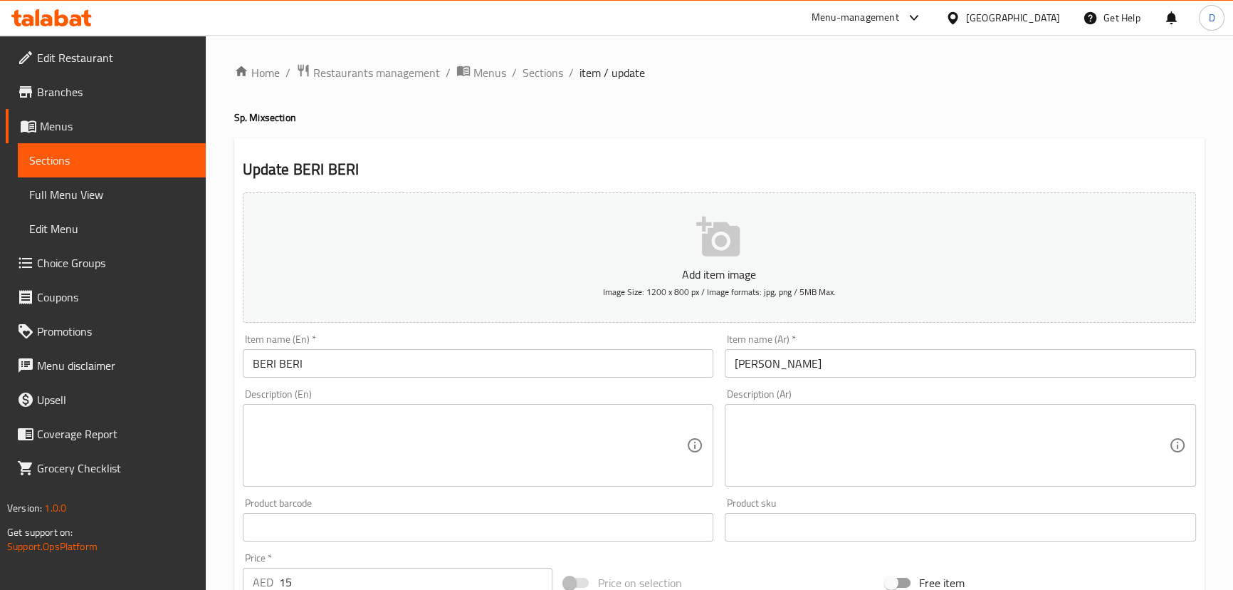
click at [431, 434] on textarea at bounding box center [470, 446] width 434 height 68
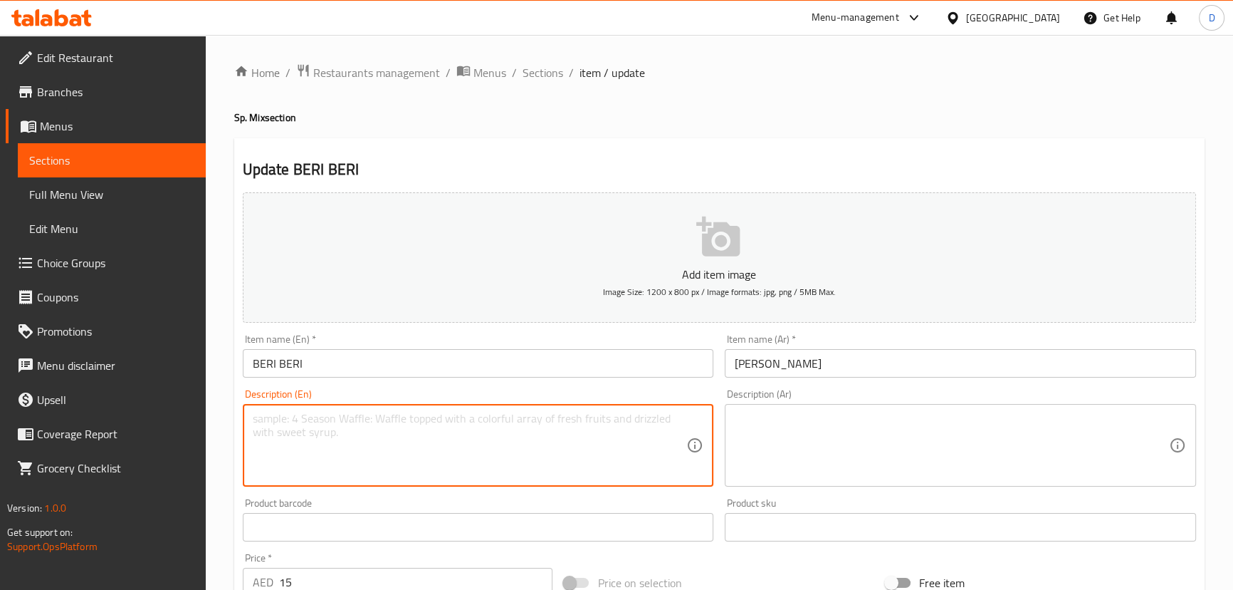
paste textarea "This is a condition caused by a lack of Thiamine (Vitamin B1)."
type textarea "This is a condition caused by a lack of Thiamine (Vitamin B1)."
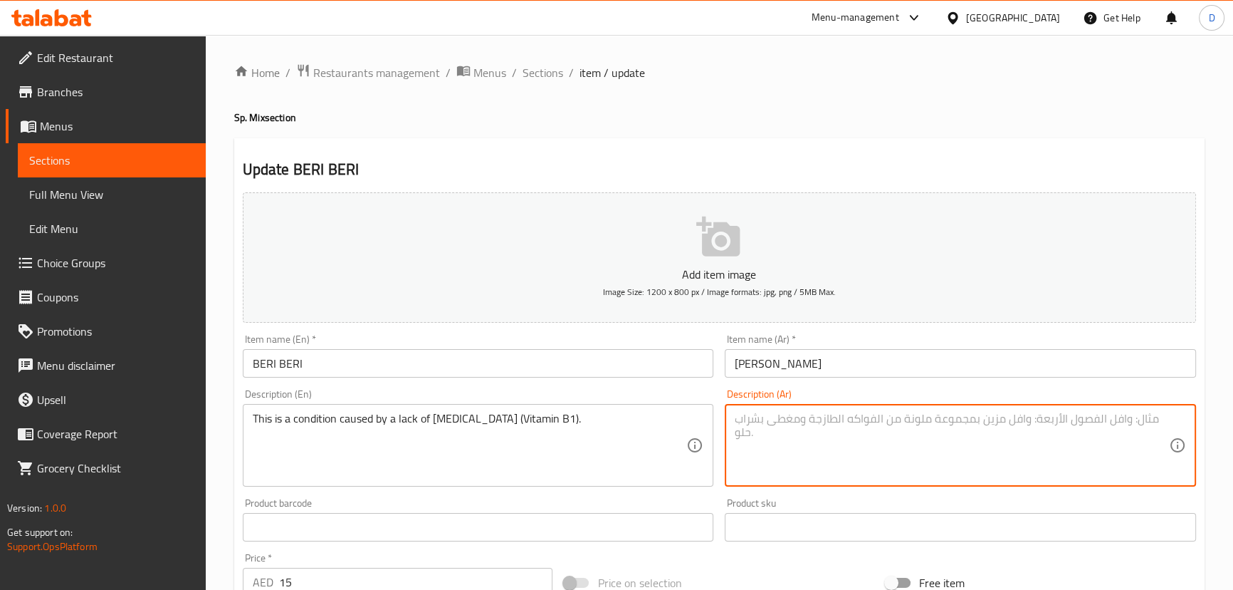
click at [846, 422] on textarea at bounding box center [952, 446] width 434 height 68
paste textarea "هذه حالة ناتجة عن نقص الثيامين (فيتامين ب1)."
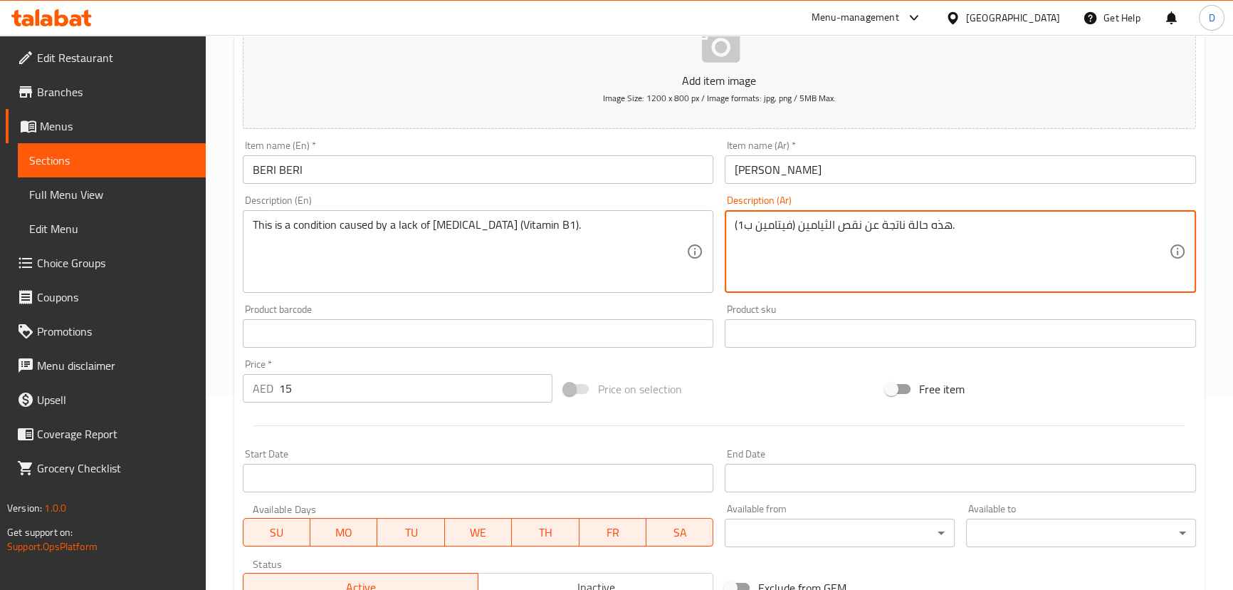
scroll to position [415, 0]
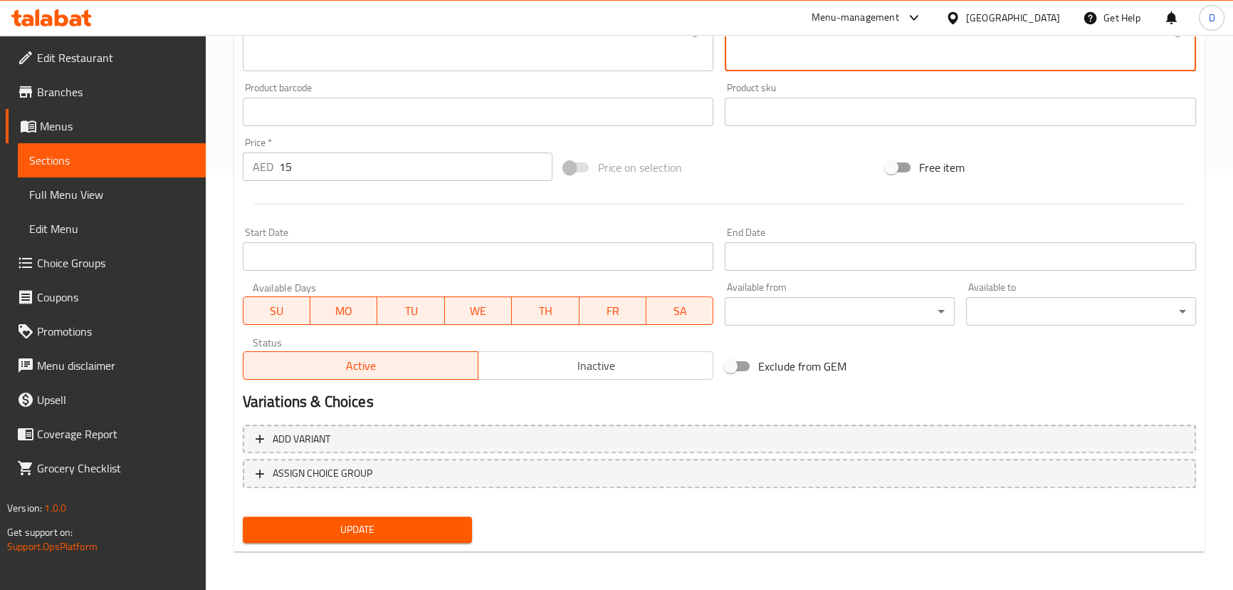
type textarea "هذه حالة ناتجة عن نقص الثيامين (فيتامين ب1)."
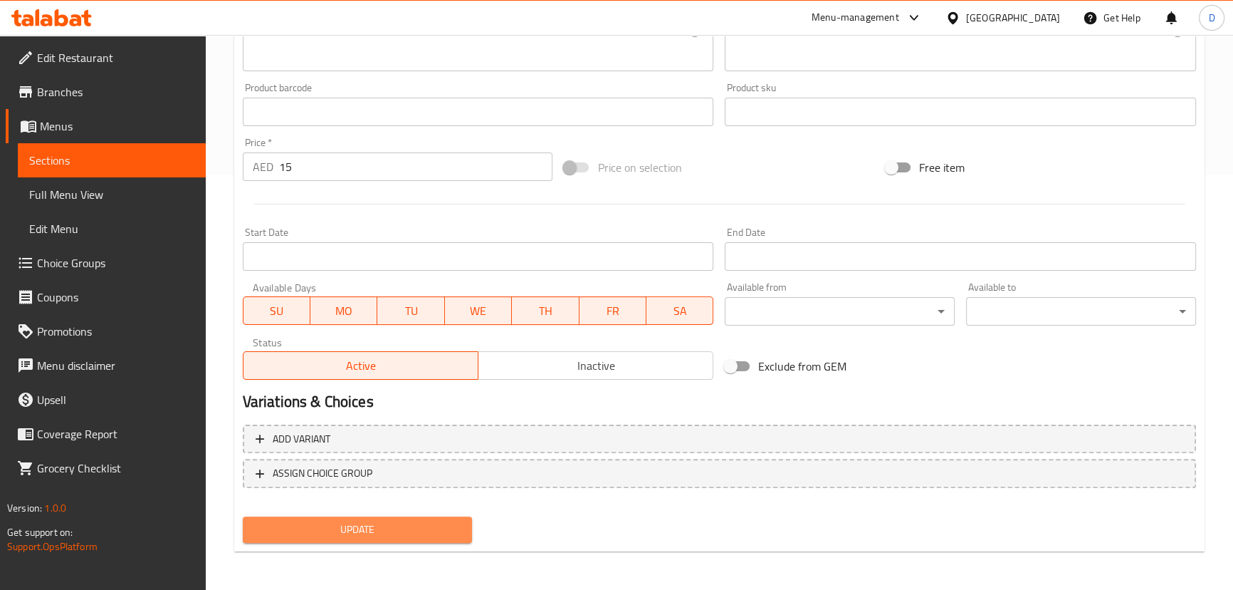
click at [427, 521] on span "Update" at bounding box center [357, 530] width 207 height 18
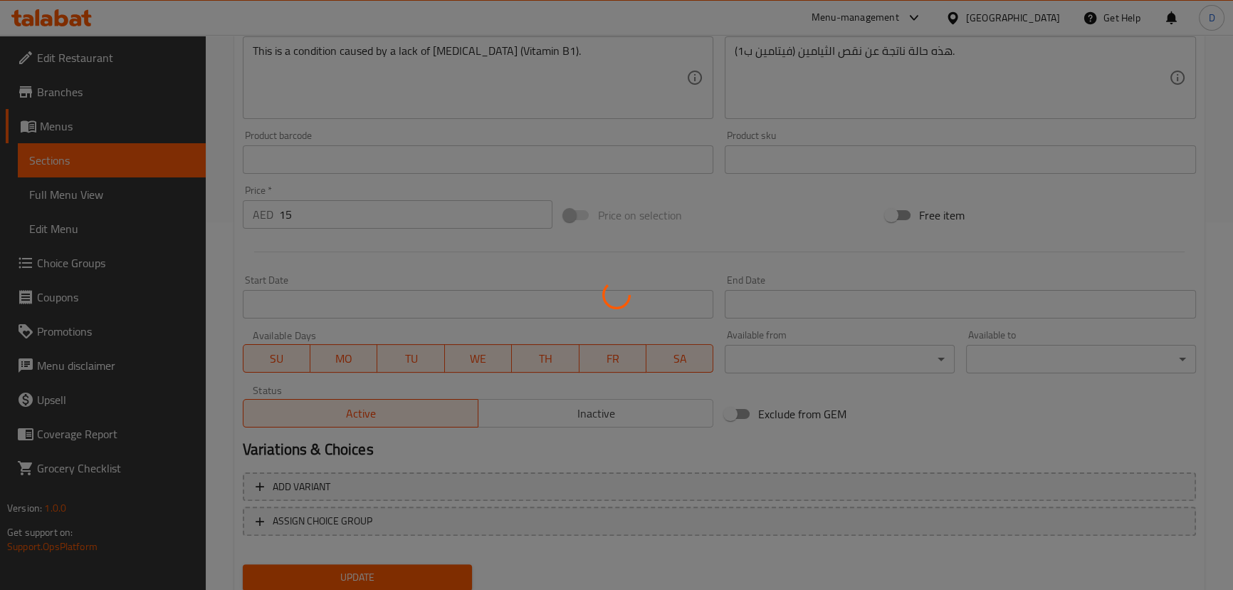
scroll to position [286, 0]
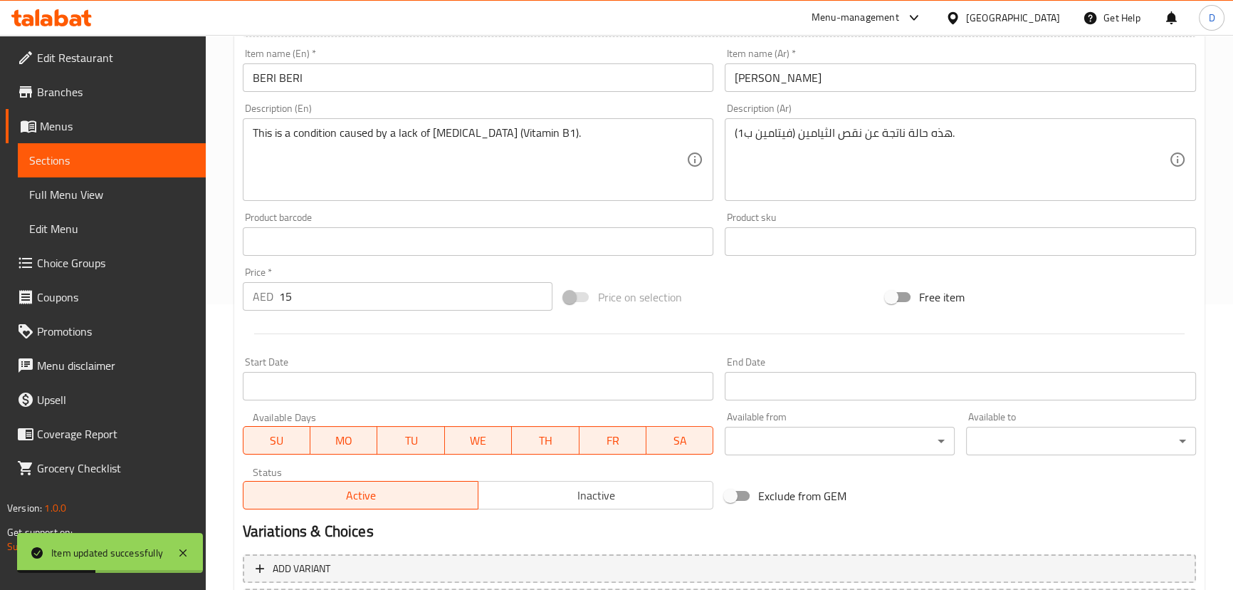
click at [193, 147] on link "Sections" at bounding box center [112, 160] width 188 height 34
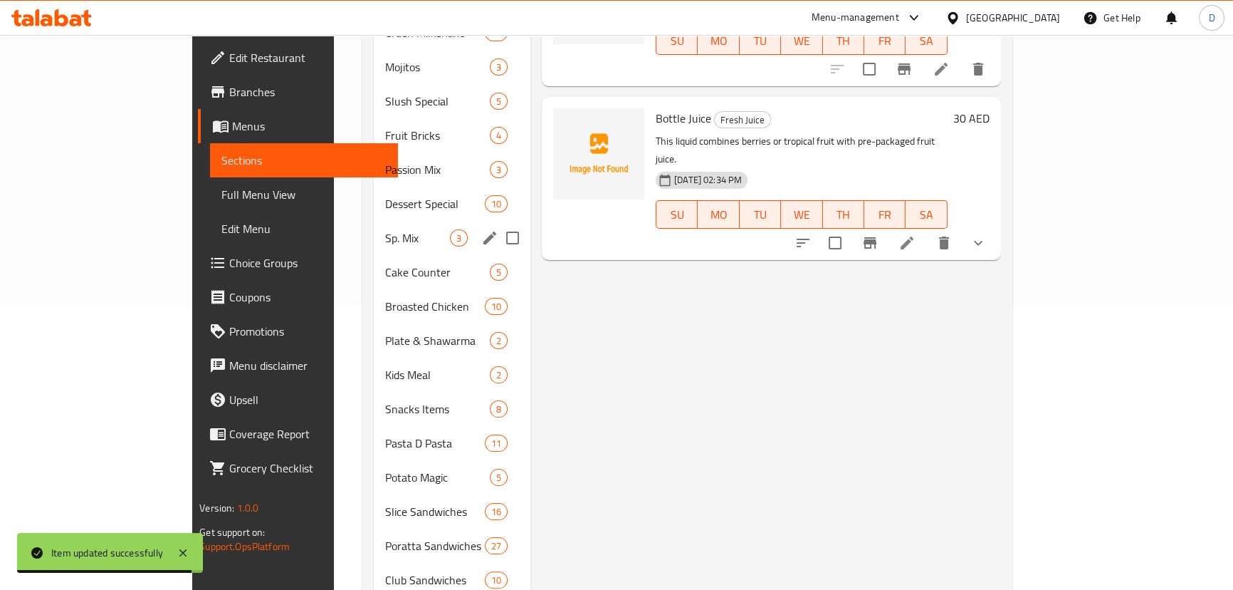
click at [385, 229] on span "Sp. Mix" at bounding box center [417, 237] width 65 height 17
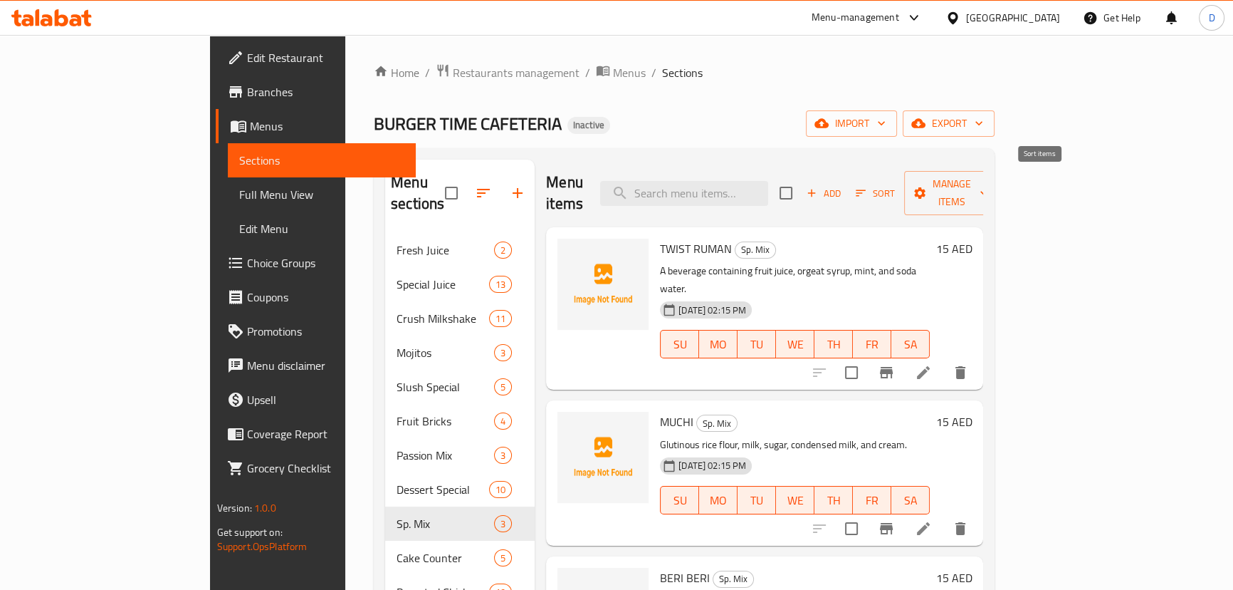
click at [866, 190] on icon "button" at bounding box center [861, 193] width 10 height 6
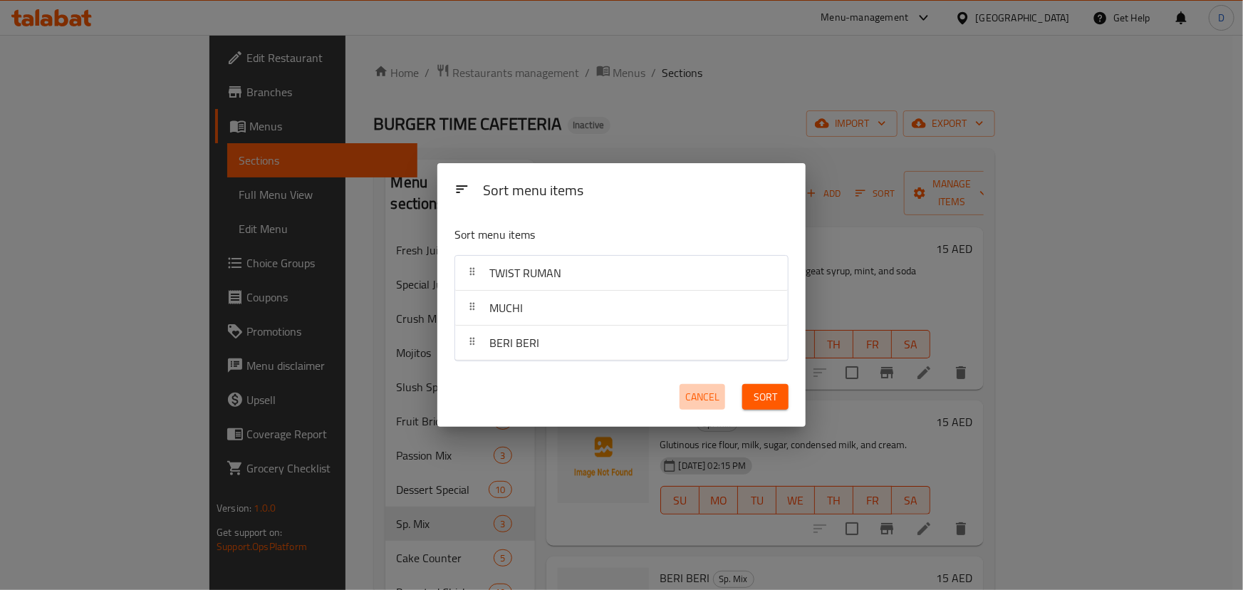
click at [709, 392] on span "Cancel" at bounding box center [702, 397] width 34 height 18
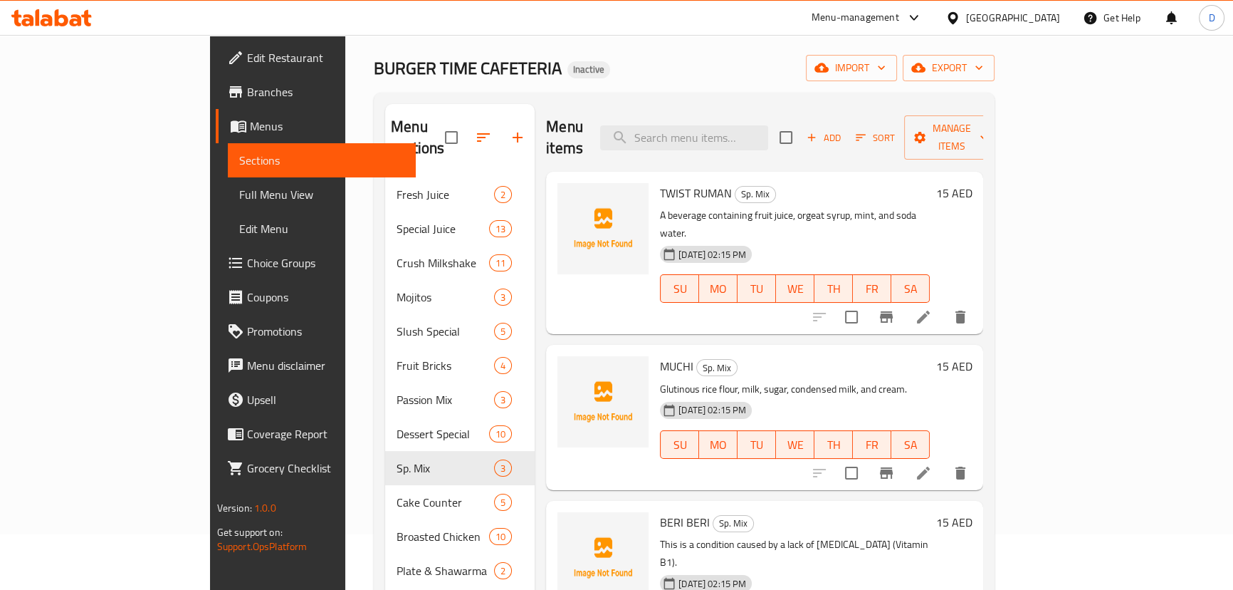
scroll to position [129, 0]
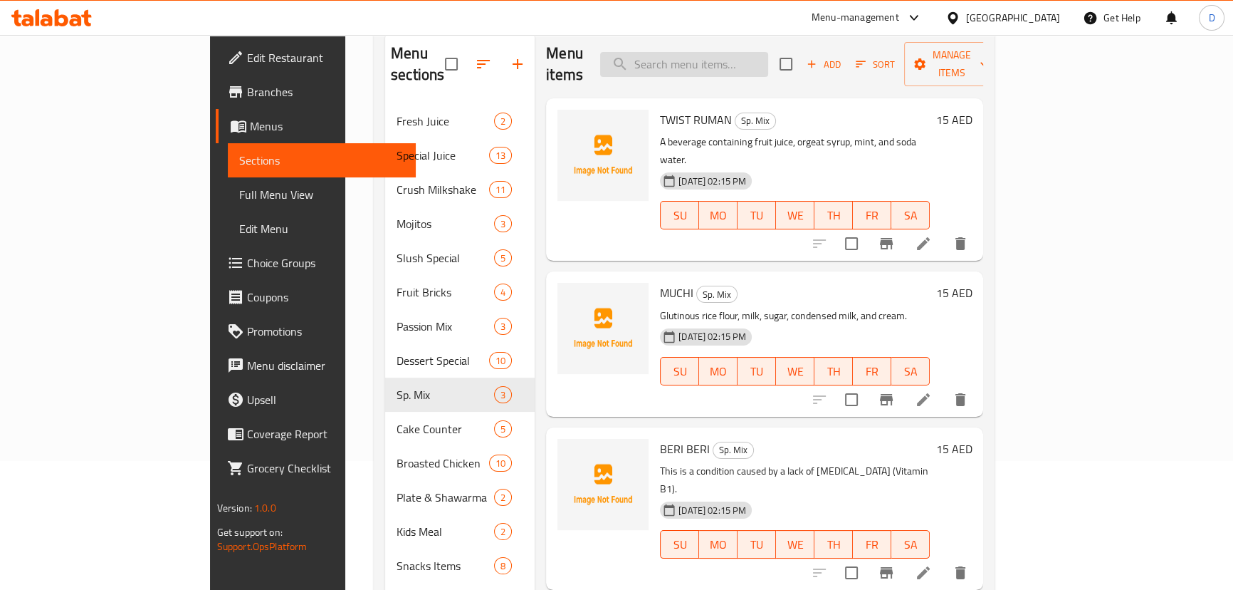
click at [725, 60] on input "search" at bounding box center [684, 64] width 168 height 25
paste input "DINNER MEAL"
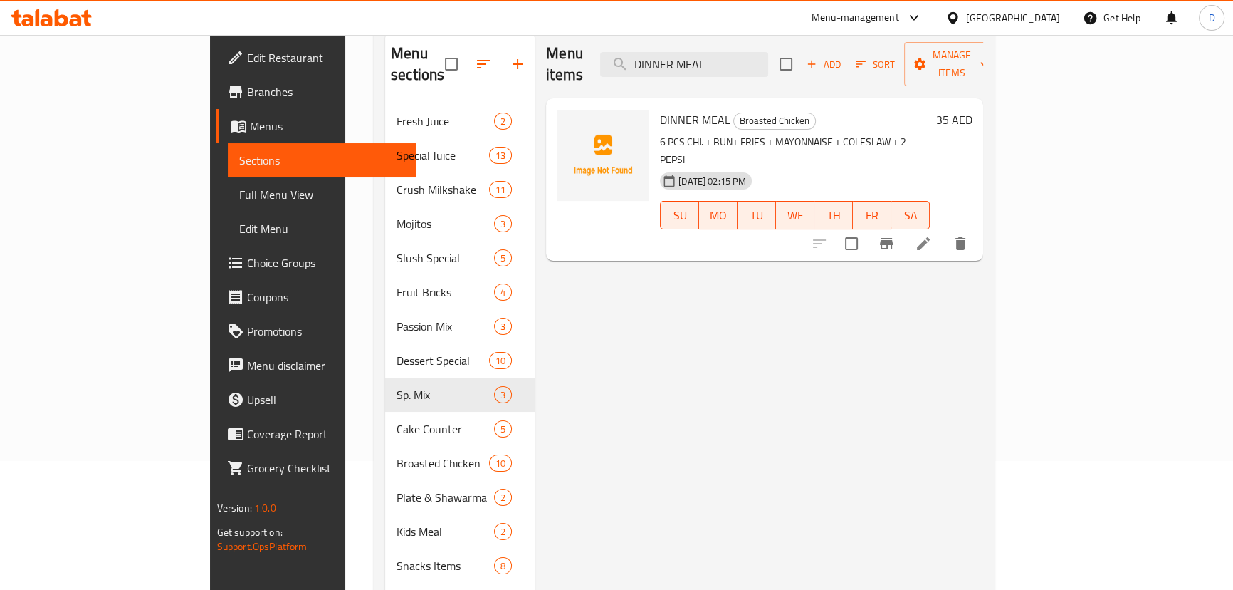
type input "DINNER MEAL"
click at [930, 237] on icon at bounding box center [923, 243] width 13 height 13
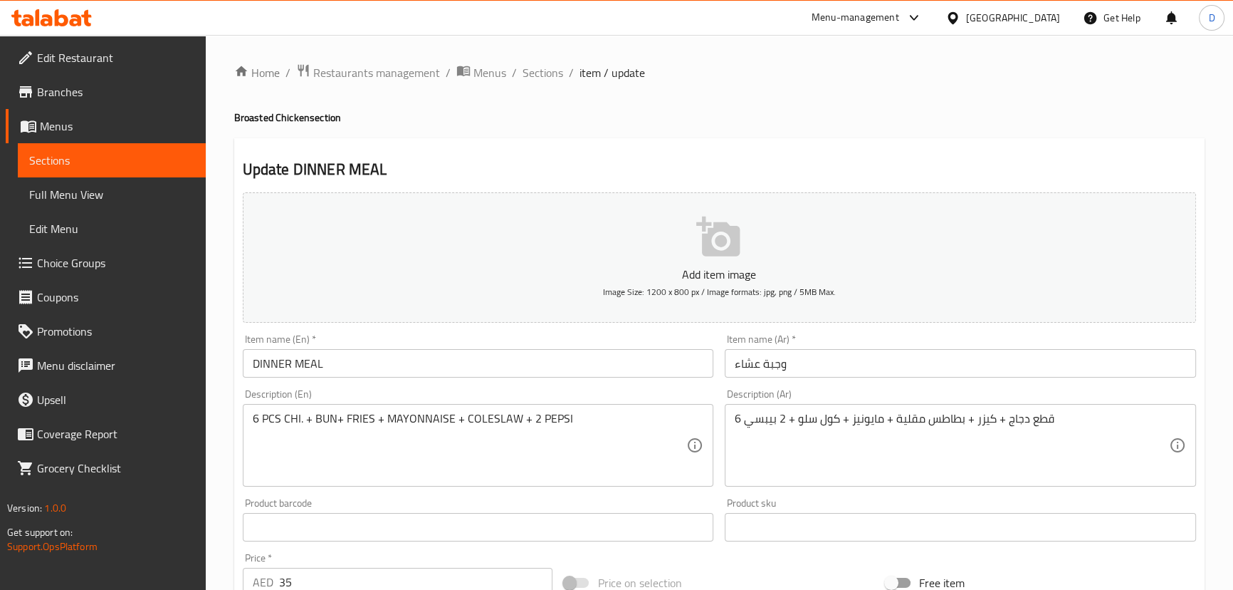
click at [748, 364] on input "وجبة عشاء" at bounding box center [960, 363] width 471 height 28
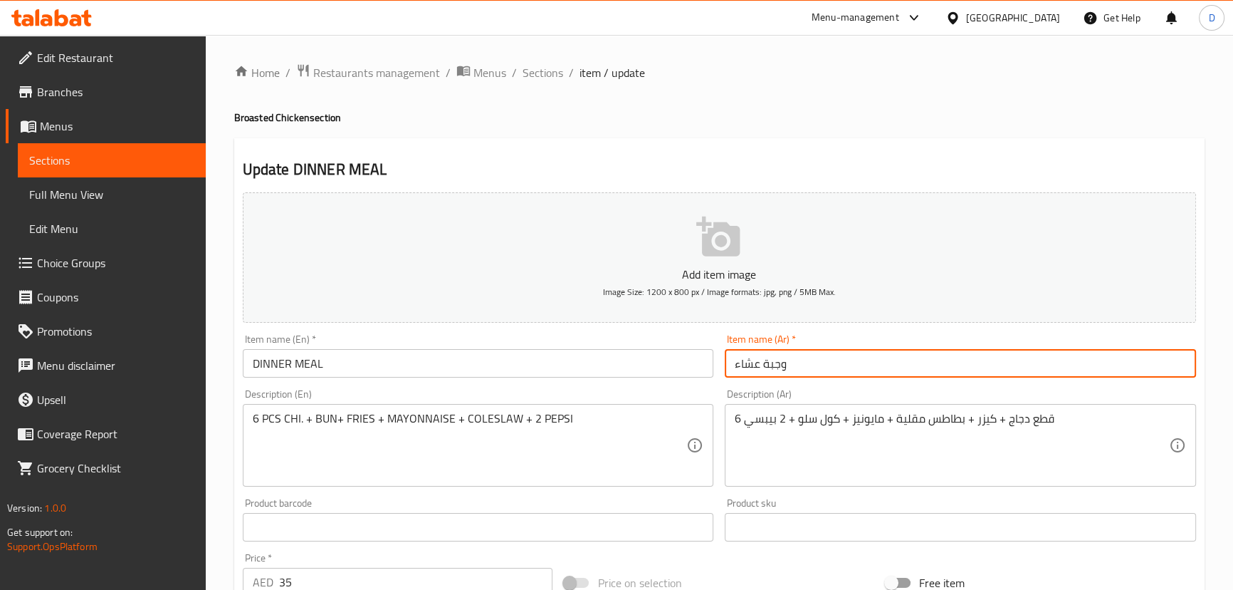
click at [748, 364] on input "وجبة عشاء" at bounding box center [960, 363] width 471 height 28
type input "وجبة دينر"
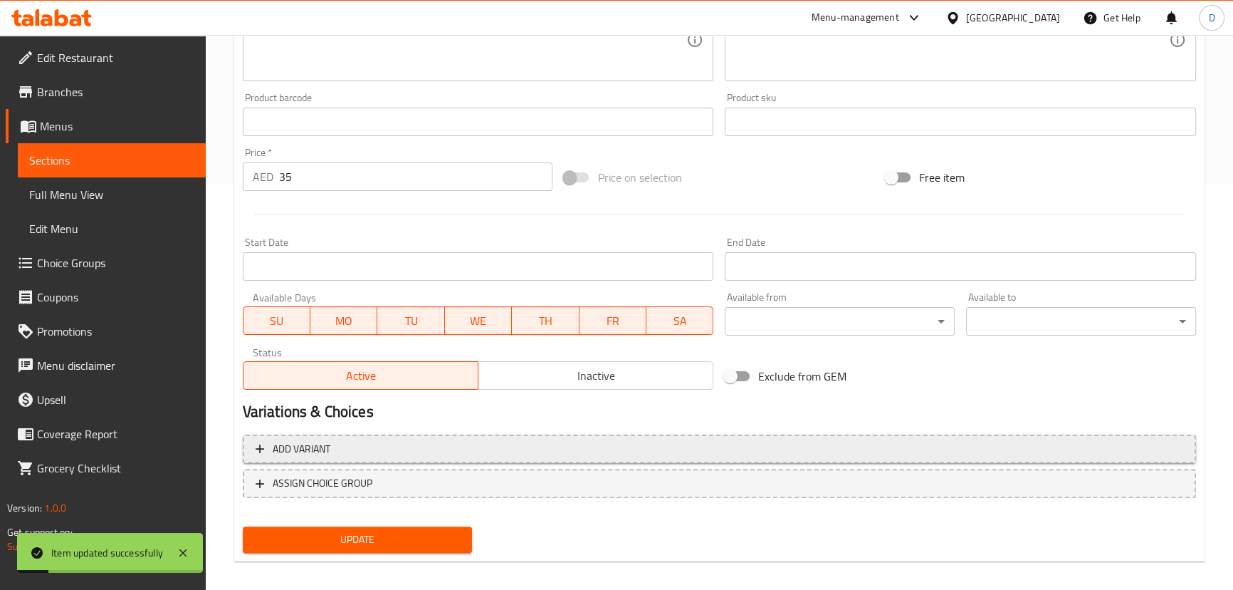
scroll to position [415, 0]
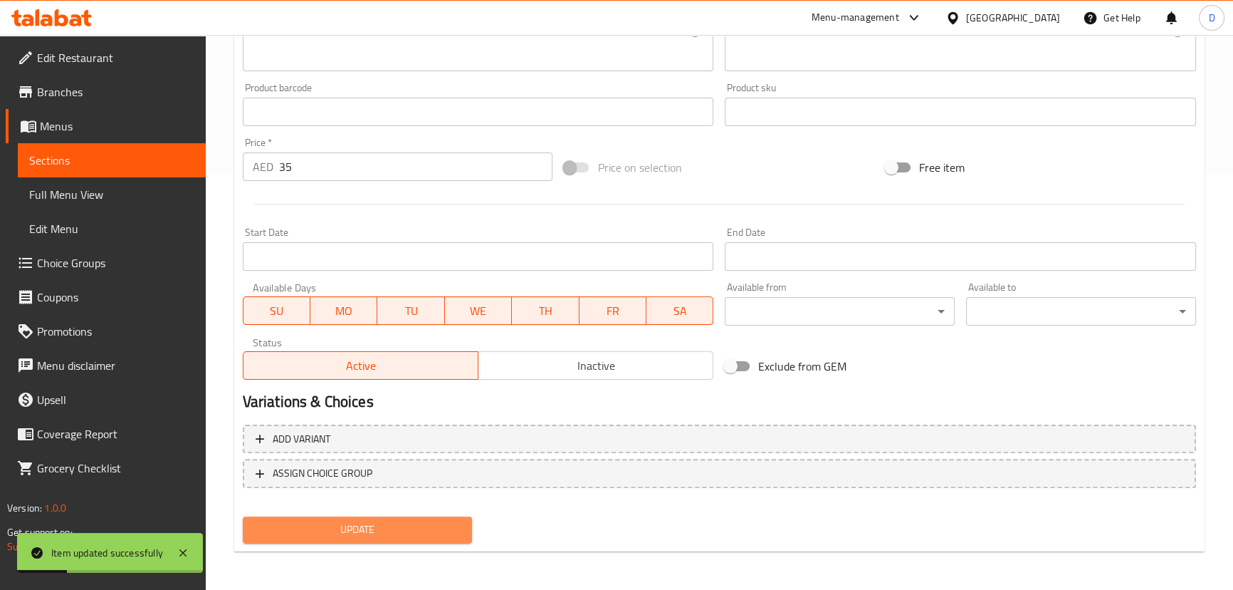
click at [419, 541] on button "Update" at bounding box center [358, 529] width 230 height 26
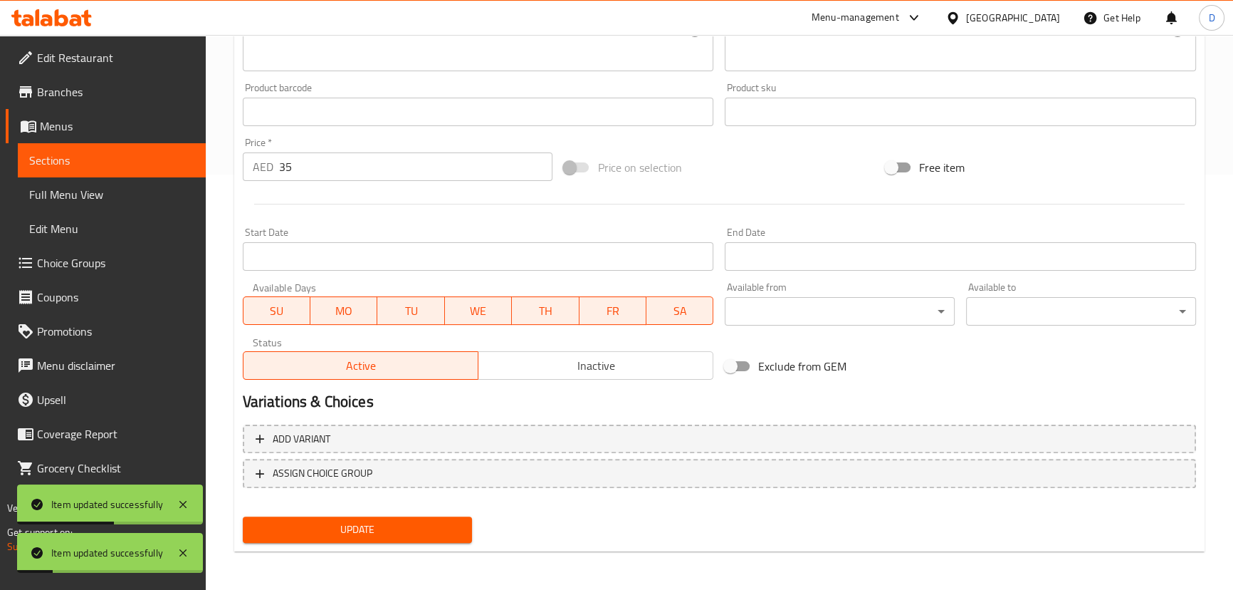
click at [425, 517] on button "Update" at bounding box center [358, 529] width 230 height 26
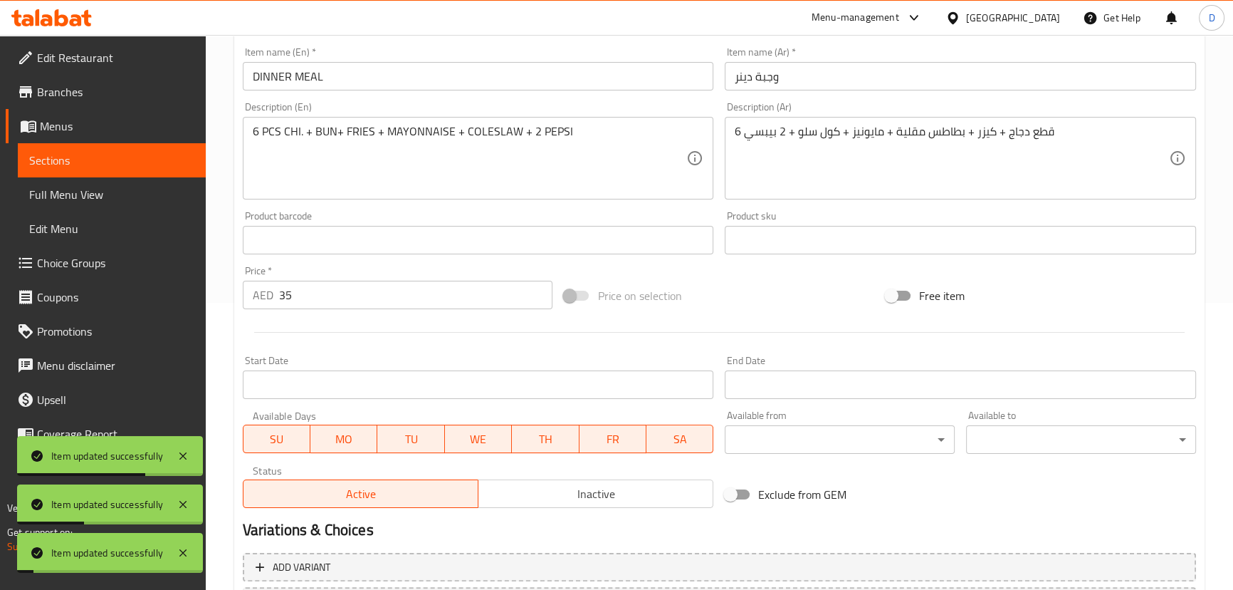
scroll to position [286, 0]
click at [185, 153] on span "Sections" at bounding box center [111, 160] width 165 height 17
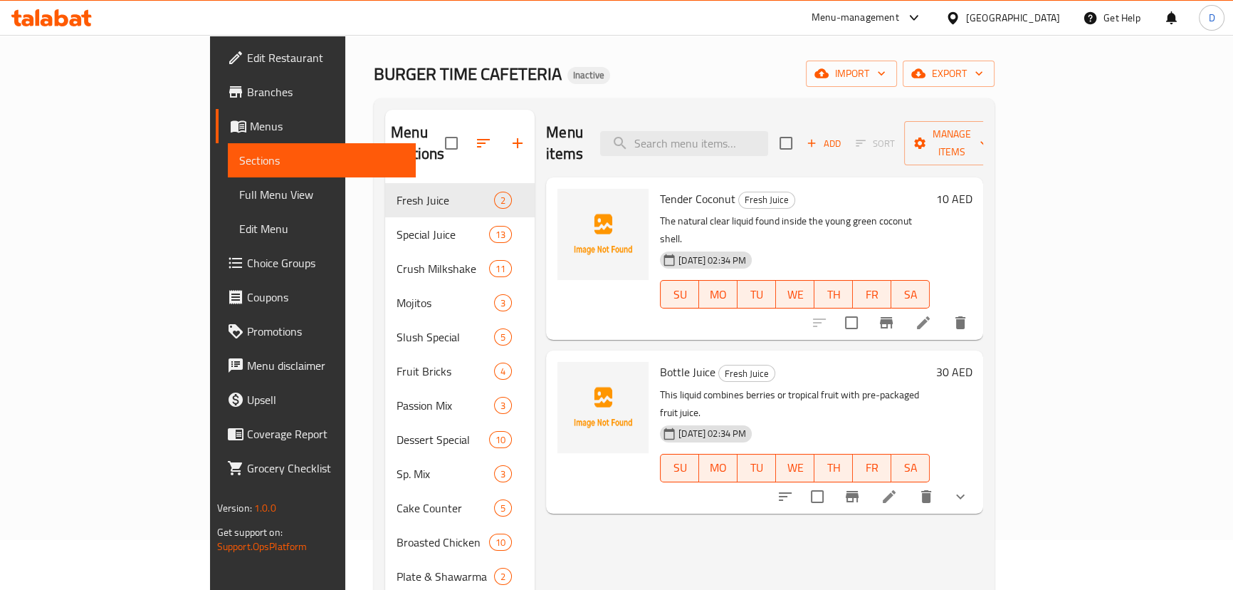
scroll to position [27, 0]
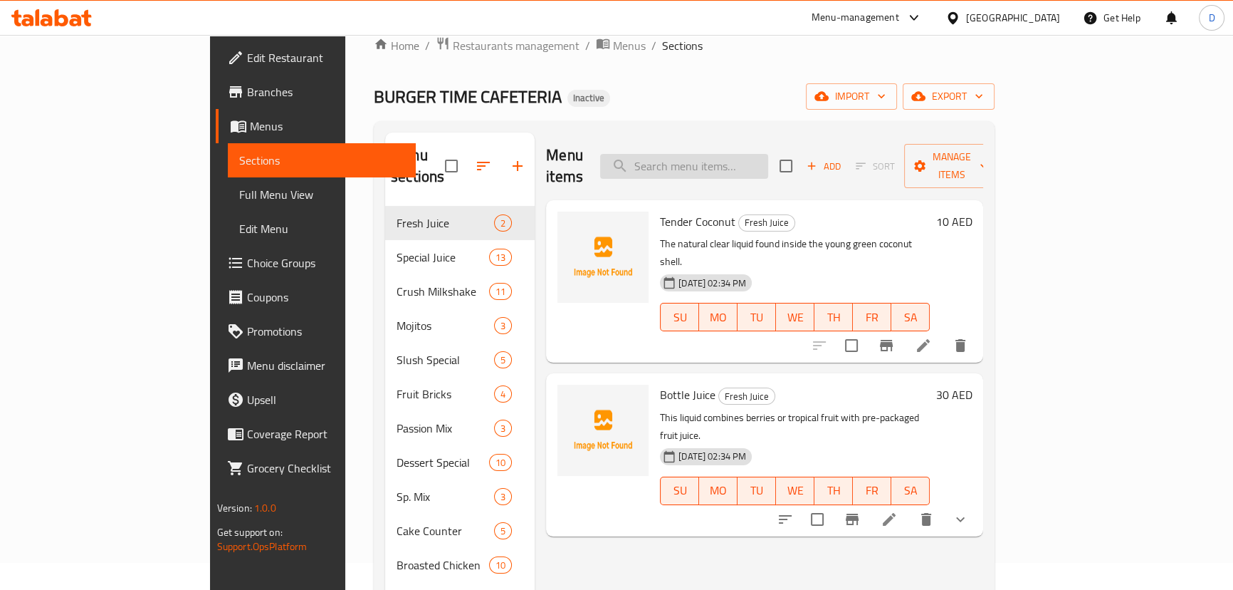
click at [735, 154] on input "search" at bounding box center [684, 166] width 168 height 25
paste input "FAMILY MEAL"
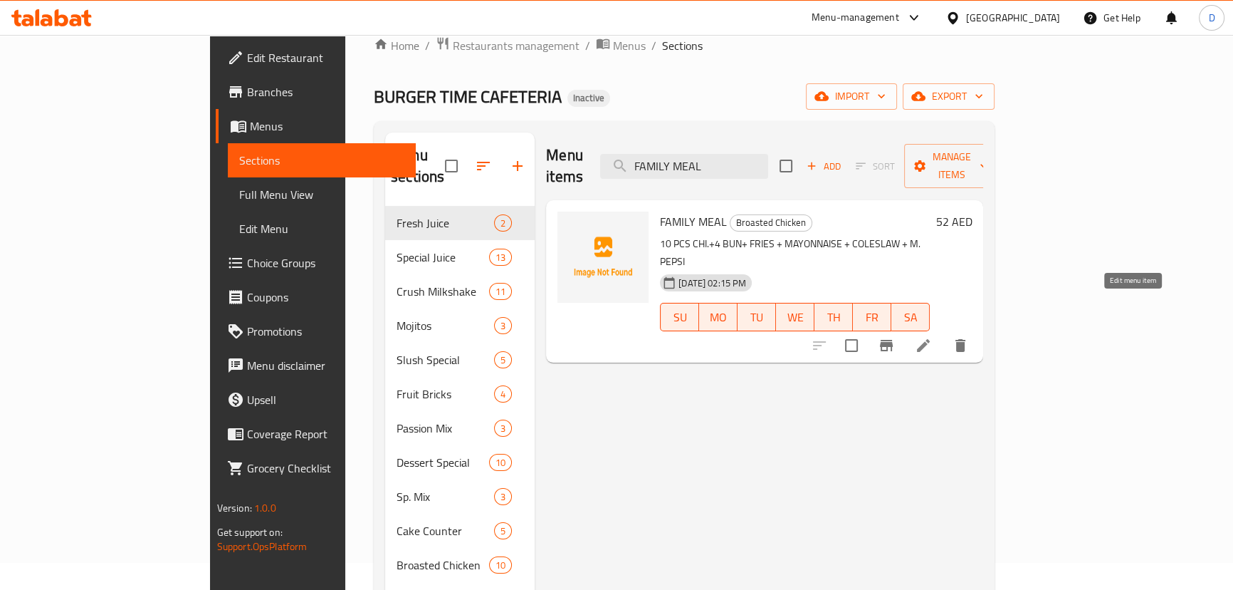
type input "FAMILY MEAL"
click at [932, 337] on icon at bounding box center [923, 345] width 17 height 17
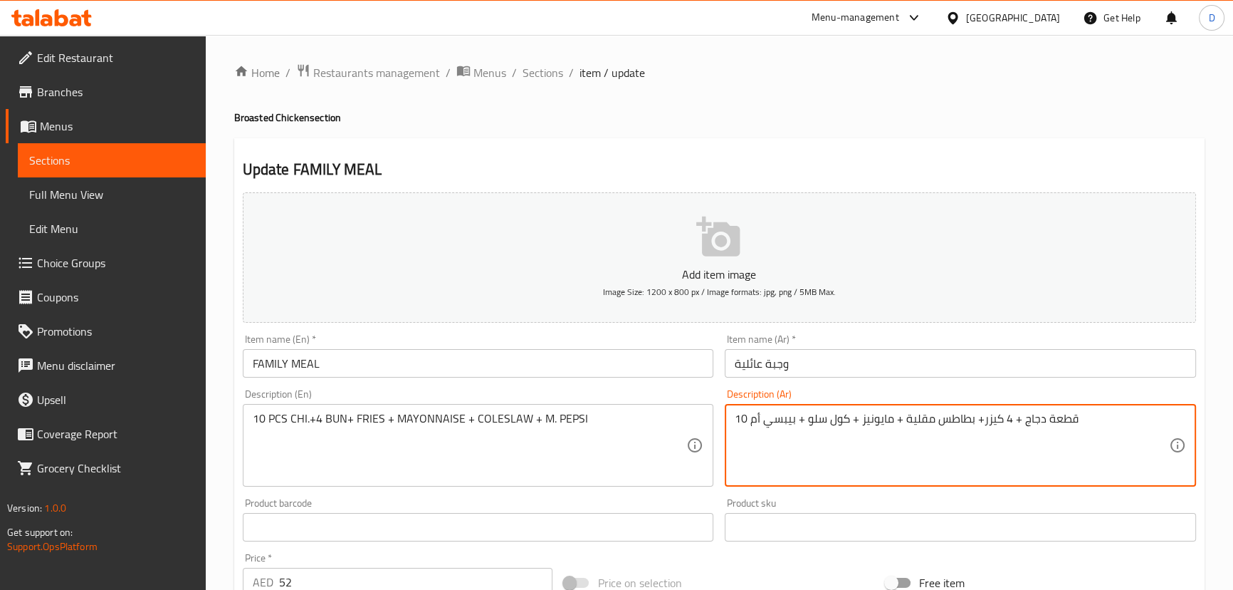
click at [756, 421] on textarea "10 قطعة دجاج + 4 كيزر+ بطاطس مقلية + مايونيز + كول سلو + بيبسي أم" at bounding box center [952, 446] width 434 height 68
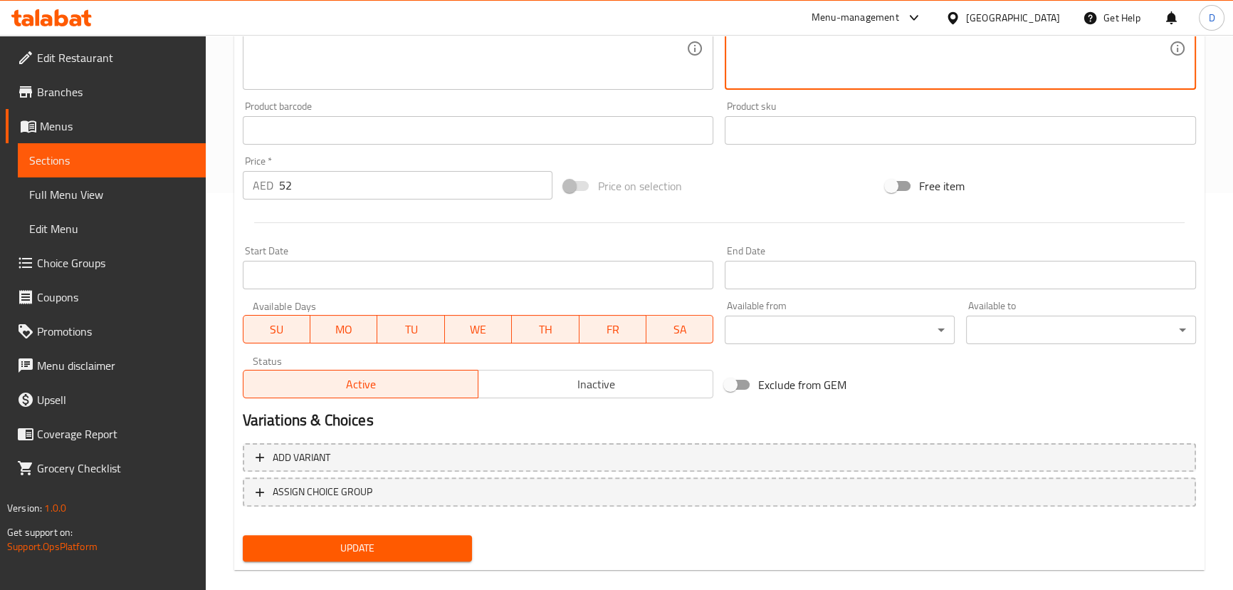
scroll to position [415, 0]
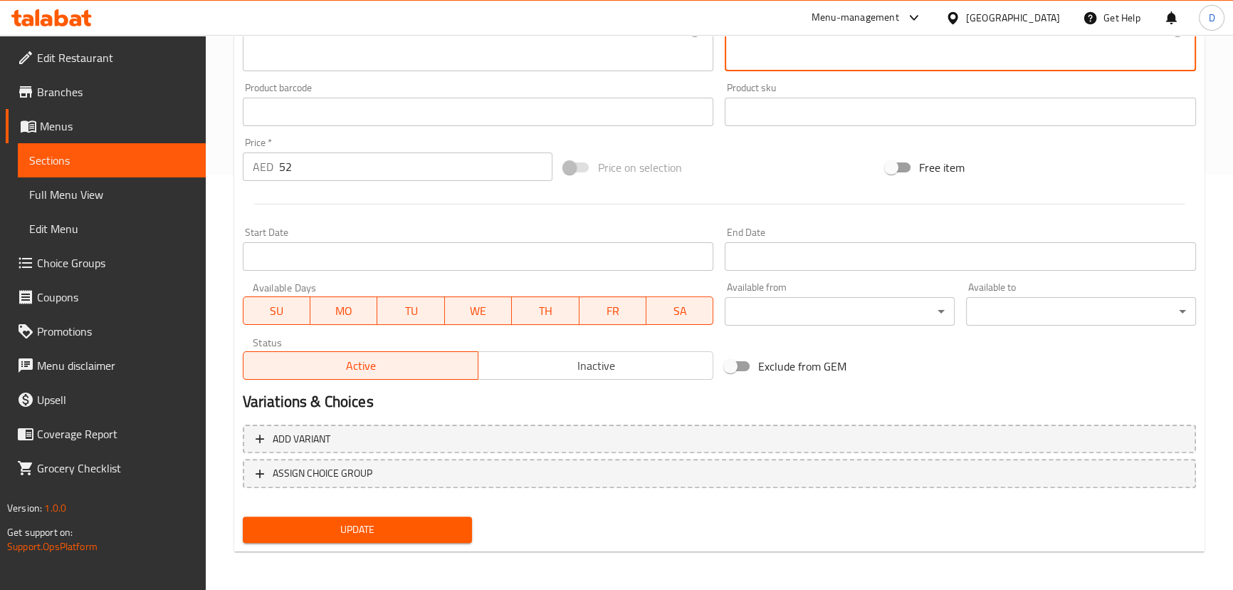
type textarea "10 قطعة دجاج + 4 كيزر+ بطاطس مقلية + مايونيز + كول سلو + بيبسي وسط"
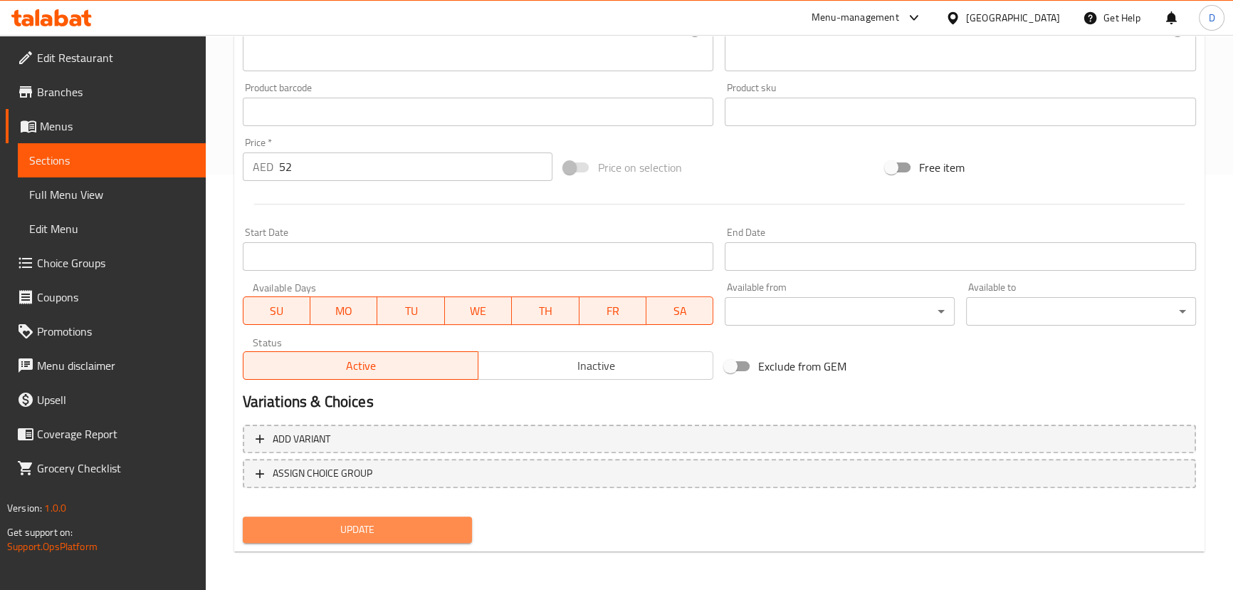
click at [429, 521] on span "Update" at bounding box center [357, 530] width 207 height 18
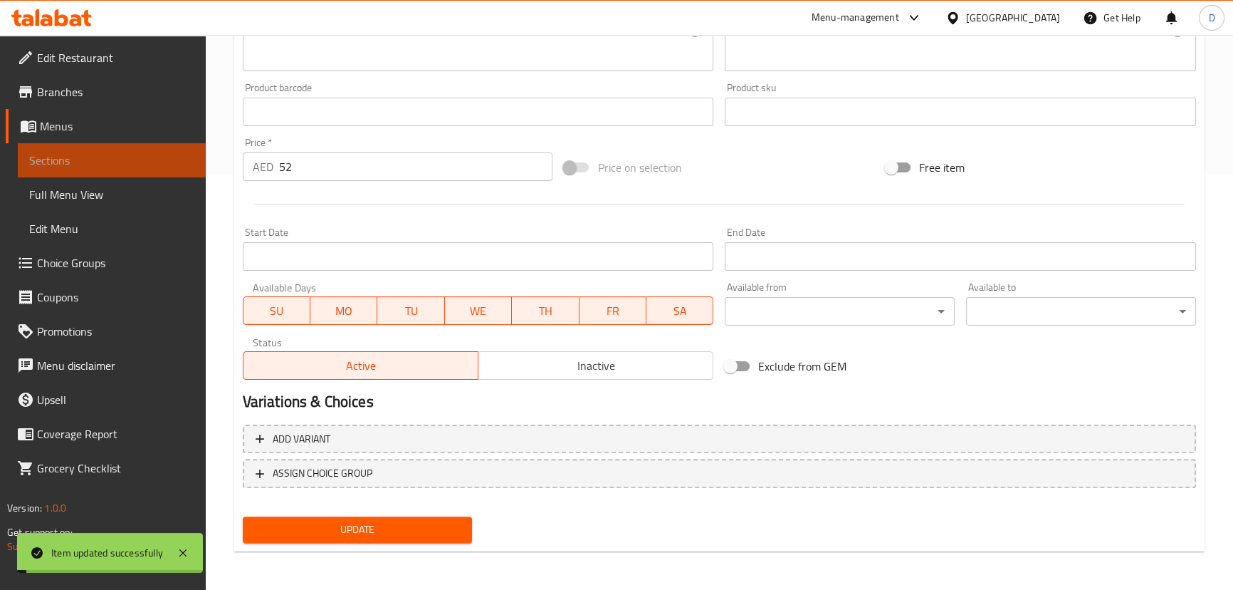
click at [192, 160] on span "Sections" at bounding box center [111, 160] width 165 height 17
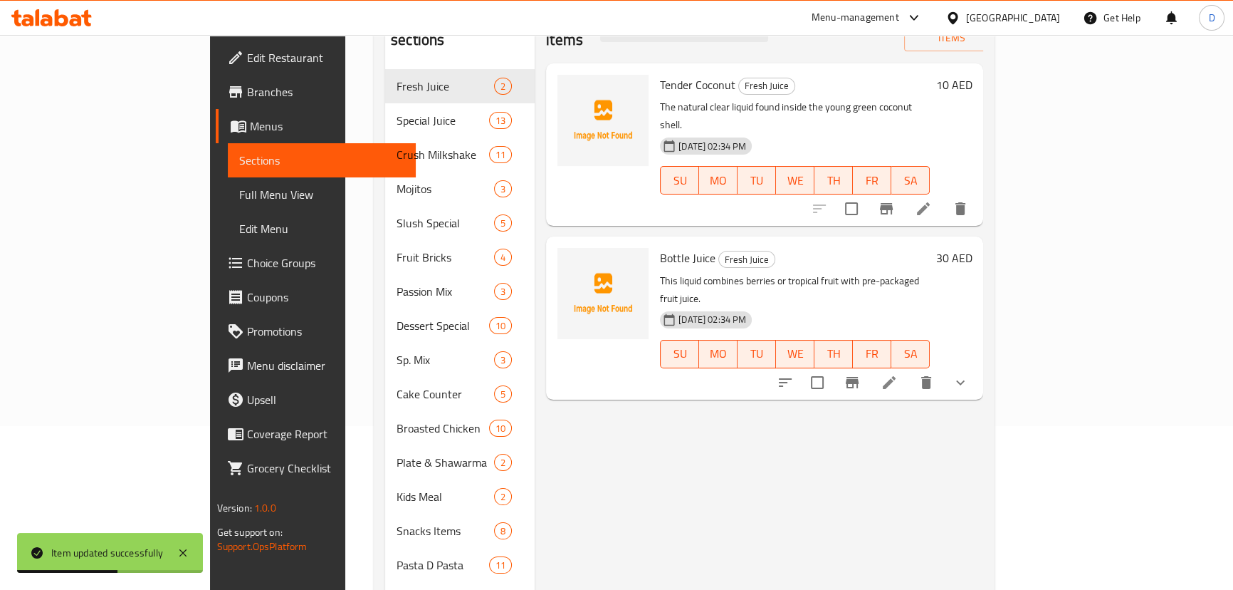
scroll to position [92, 0]
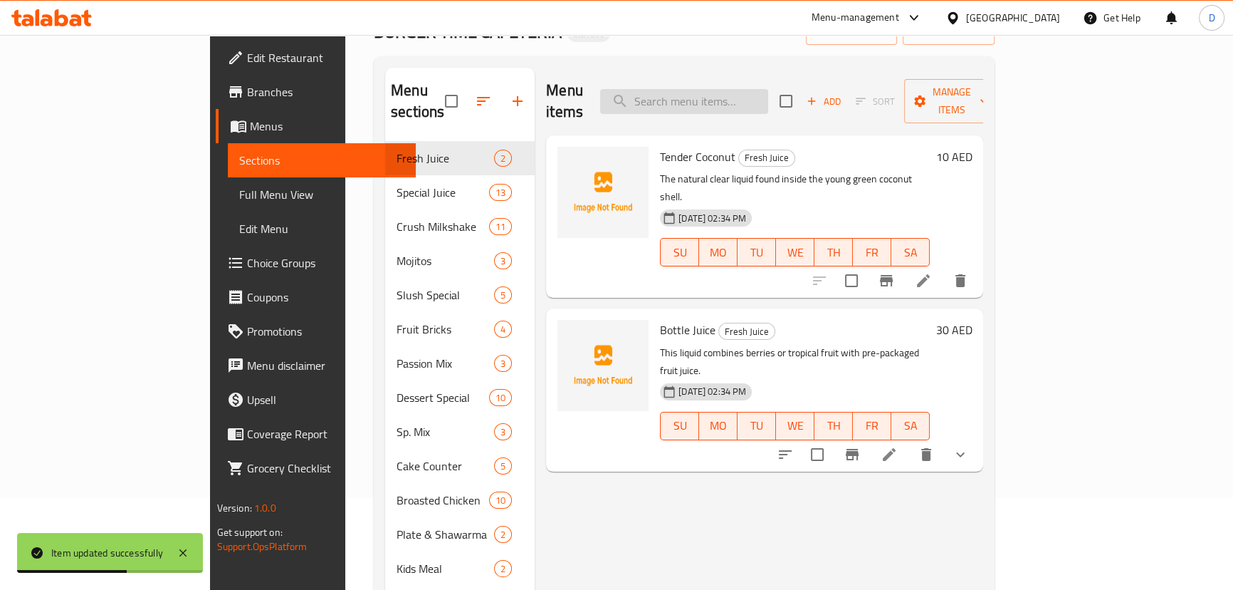
click at [761, 93] on input "search" at bounding box center [684, 101] width 168 height 25
paste input "15 PCS CHI. + 6 BUN + M. FRIES + MAYONNAISE + COLESLAW + LARGE PEPSI"
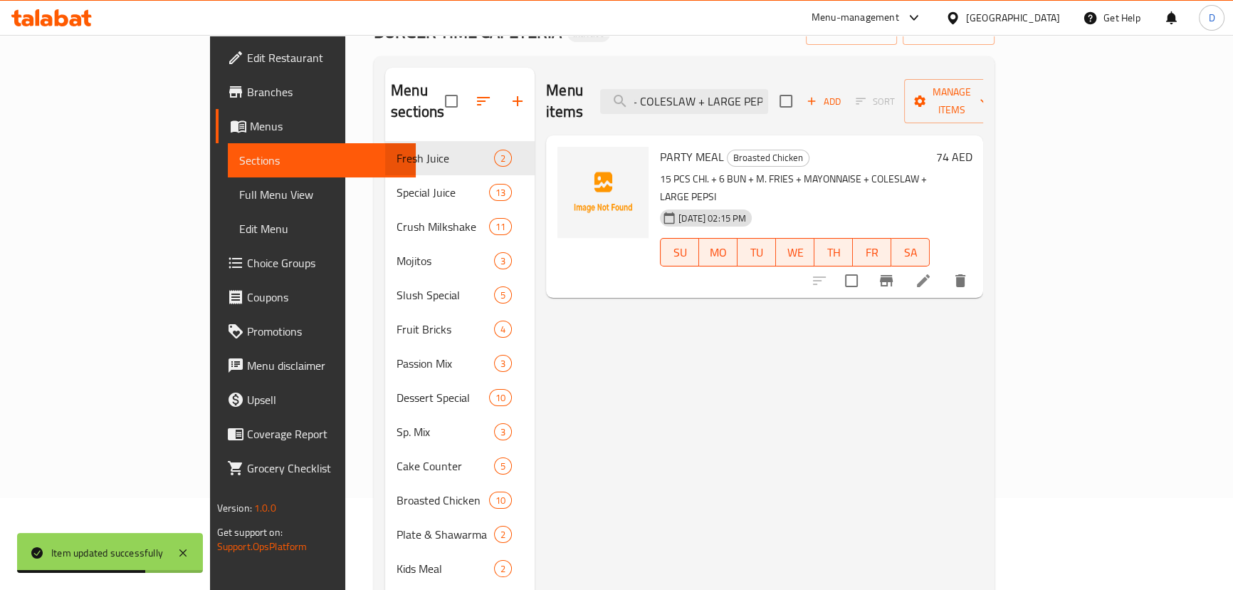
type input "15 PCS CHI. + 6 BUN + M. FRIES + MAYONNAISE + COLESLAW + LARGE PEPSI"
click at [930, 274] on icon at bounding box center [923, 280] width 13 height 13
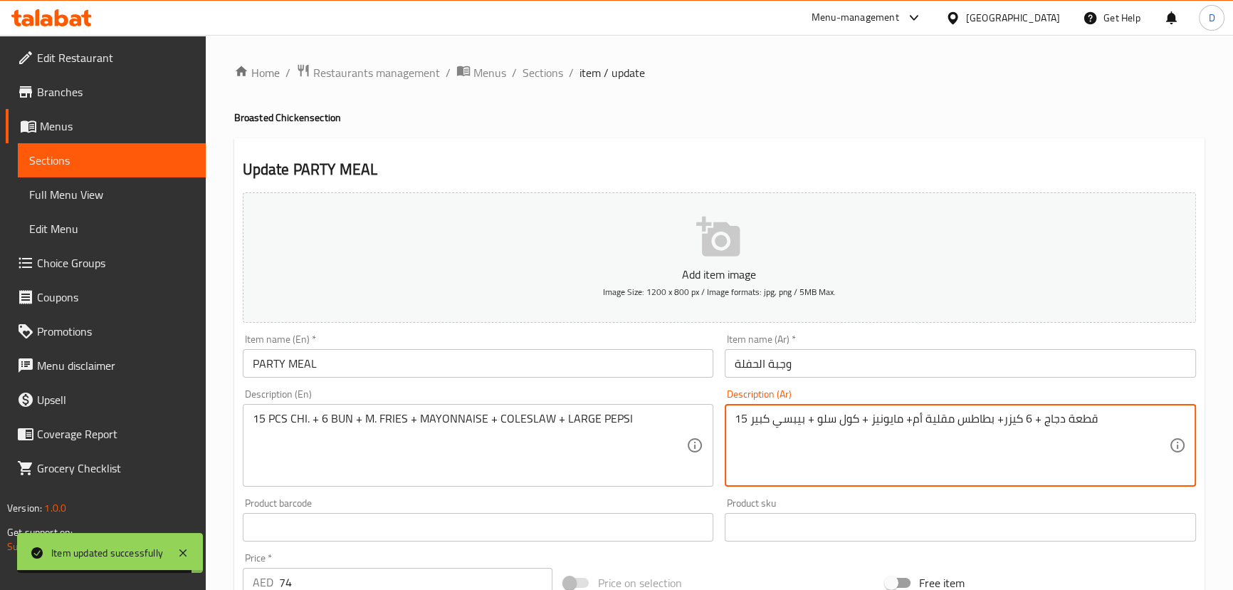
click at [917, 420] on textarea "15 قطعة دجاج + 6 كيزر+ بطاطس مقلية أم+ مايونيز + كول سلو + بيبسي كبير" at bounding box center [952, 446] width 434 height 68
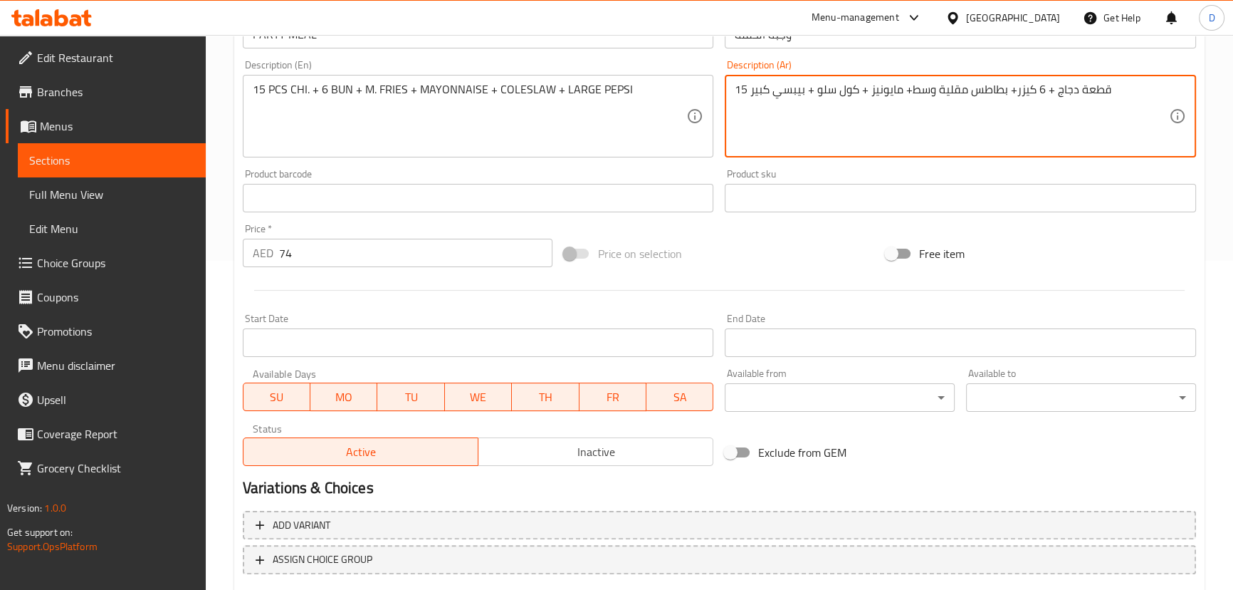
scroll to position [415, 0]
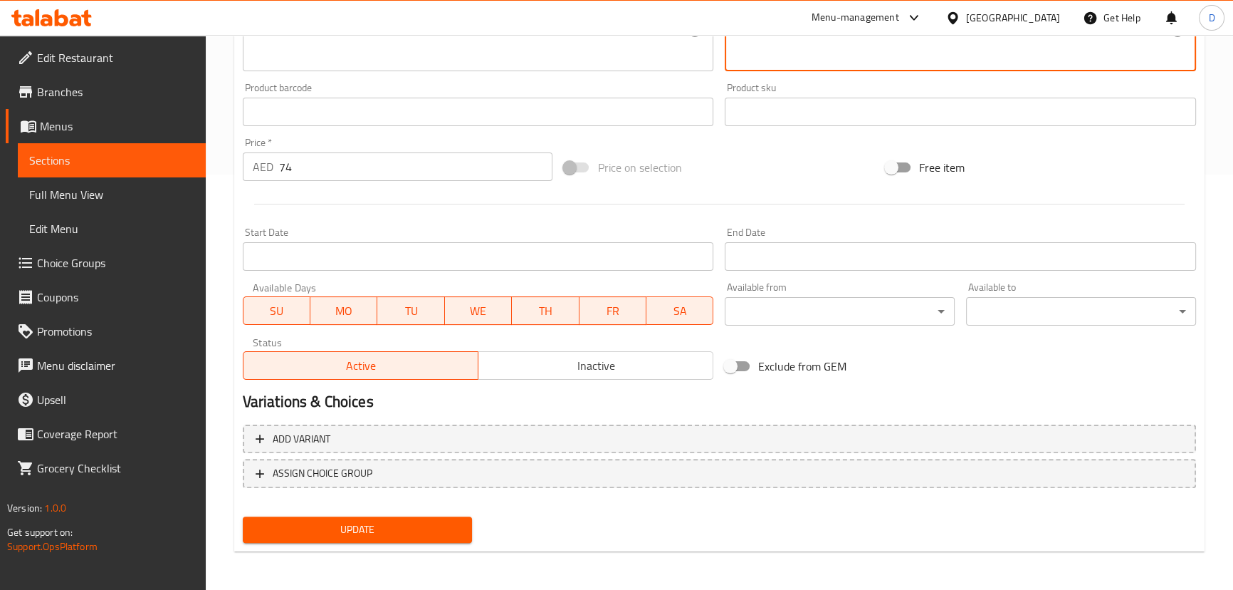
type textarea "15 قطعة دجاج + 6 كيزر+ بطاطس مقلية وسط+ مايونيز + كول سلو + بيبسي كبير"
click at [449, 521] on span "Update" at bounding box center [357, 530] width 207 height 18
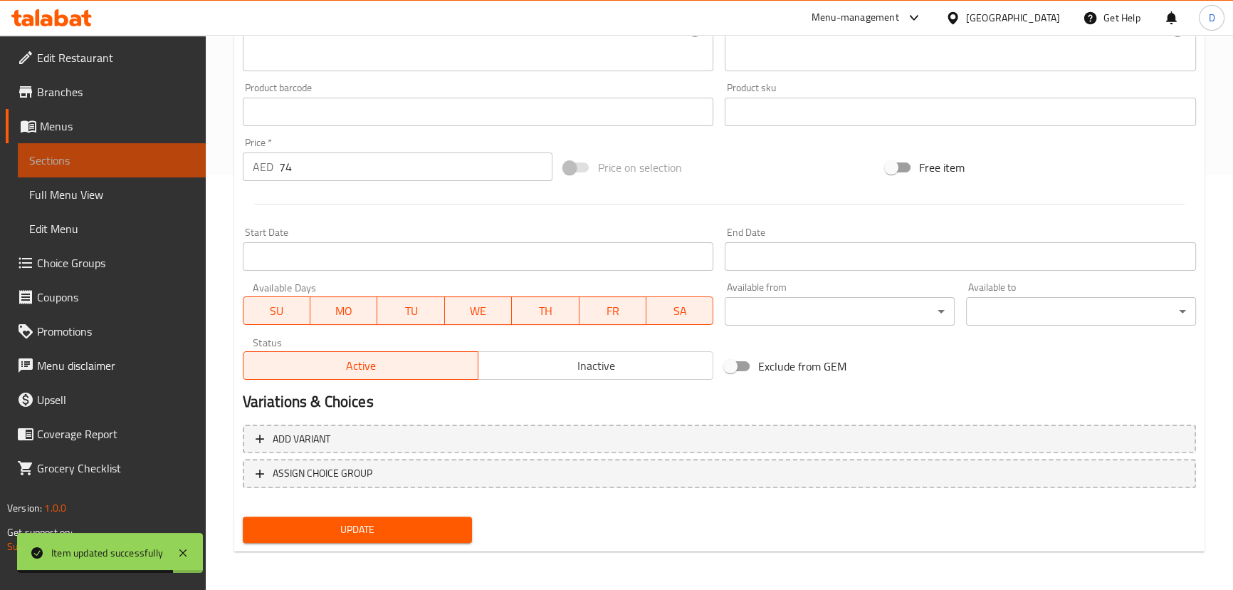
click at [199, 157] on link "Sections" at bounding box center [112, 160] width 188 height 34
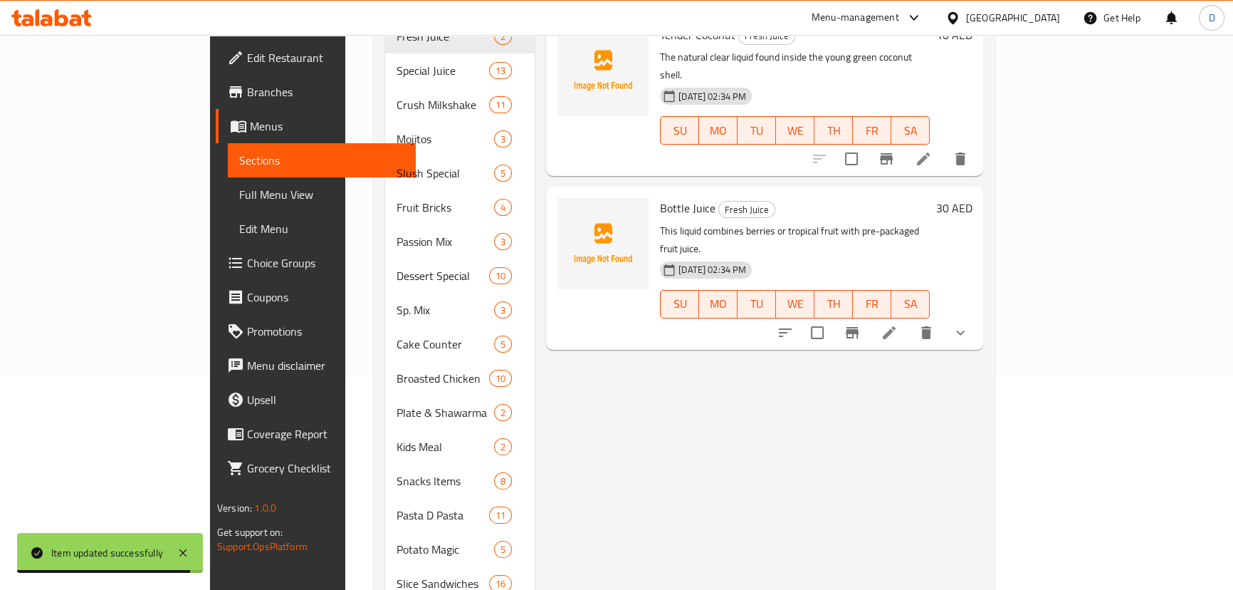
scroll to position [92, 0]
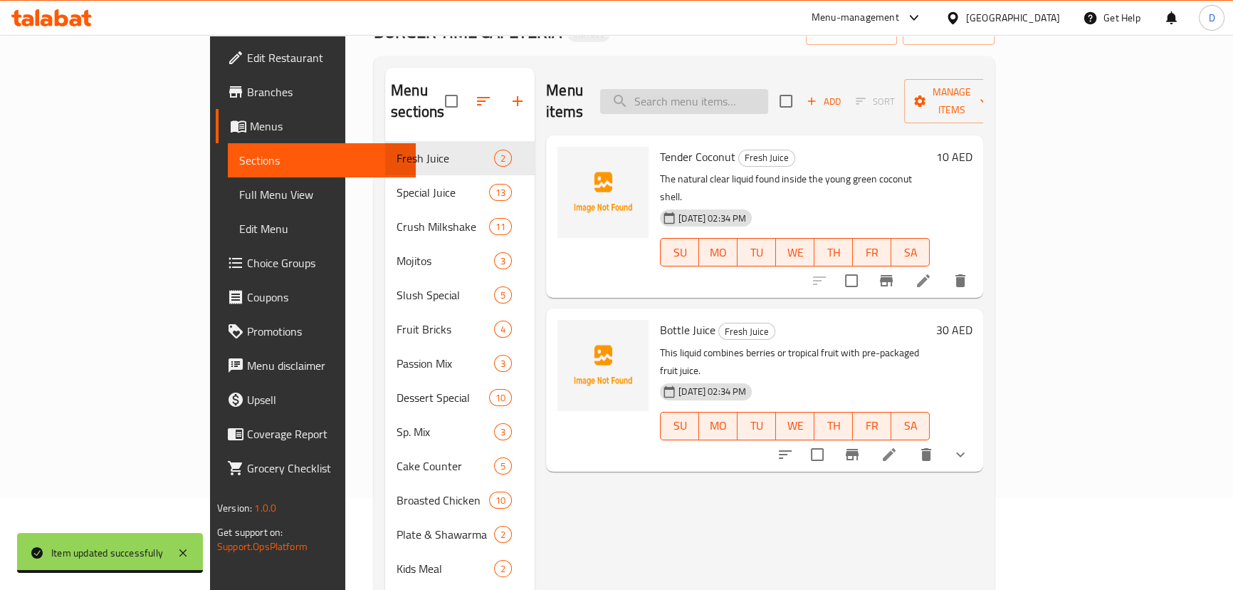
click at [693, 89] on input "search" at bounding box center [684, 101] width 168 height 25
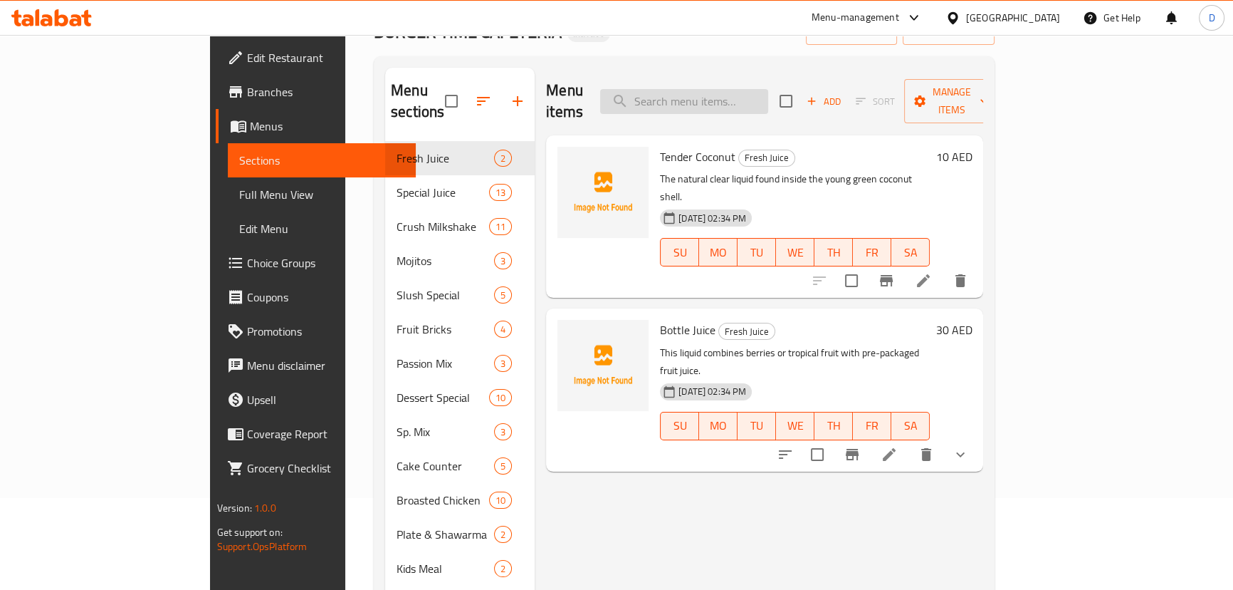
paste input "JUMBO PRAWNS"
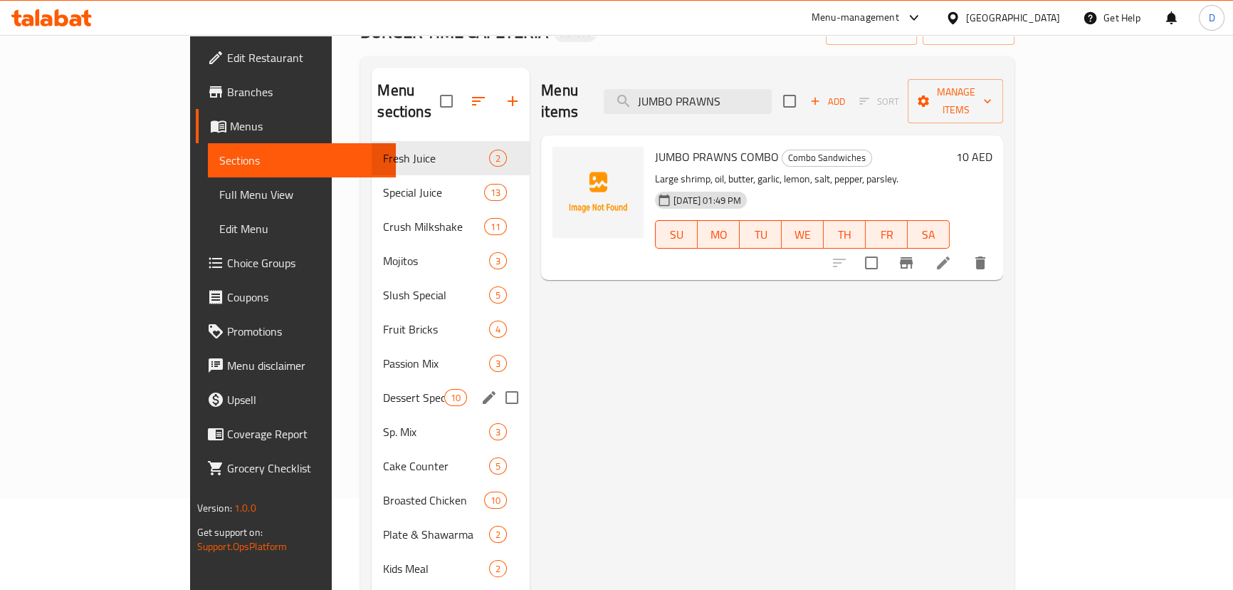
scroll to position [221, 0]
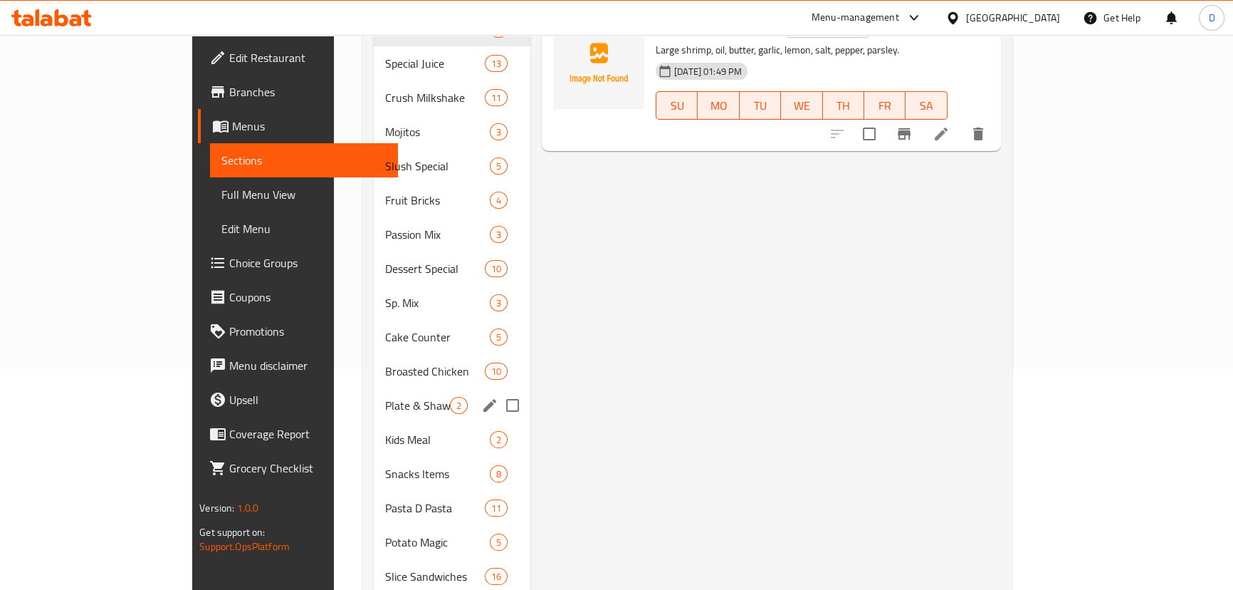
type input "JUMBO PRAWNS"
click at [385, 397] on span "Plate & Shawarma" at bounding box center [417, 405] width 65 height 17
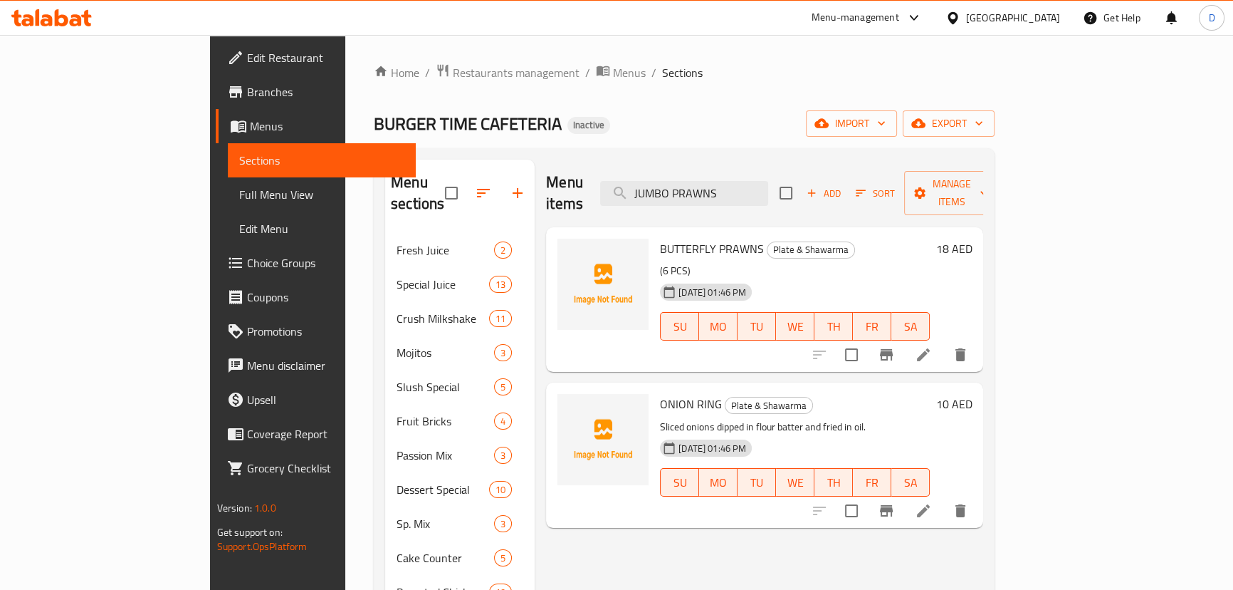
click at [843, 188] on span "Add" at bounding box center [824, 193] width 38 height 16
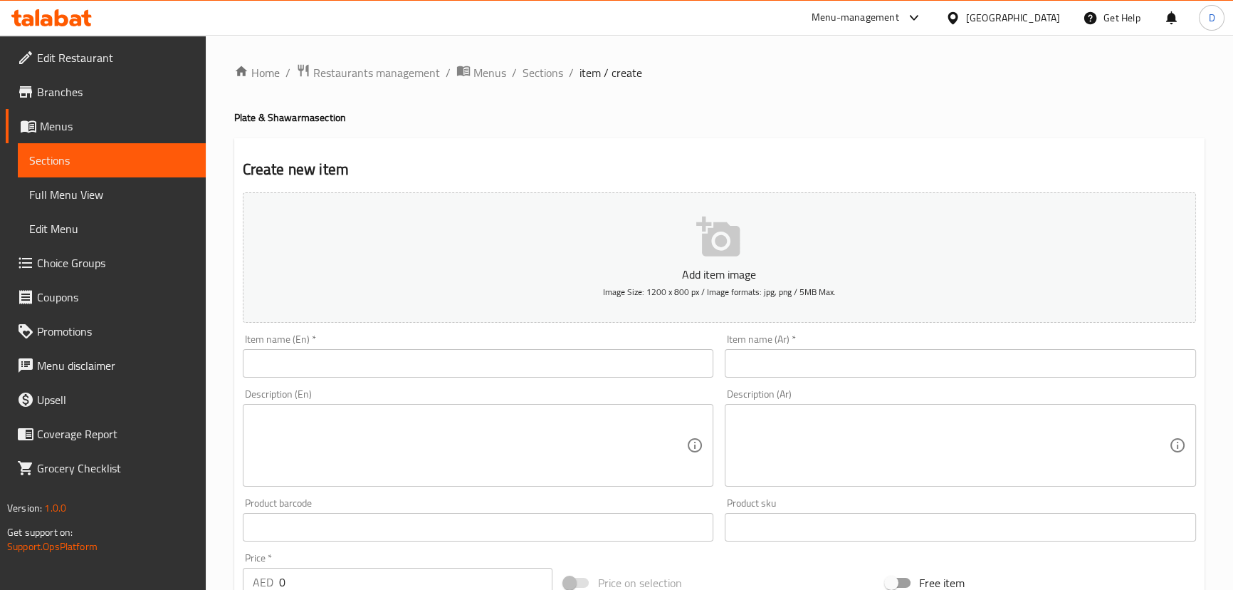
click at [470, 360] on input "text" at bounding box center [478, 363] width 471 height 28
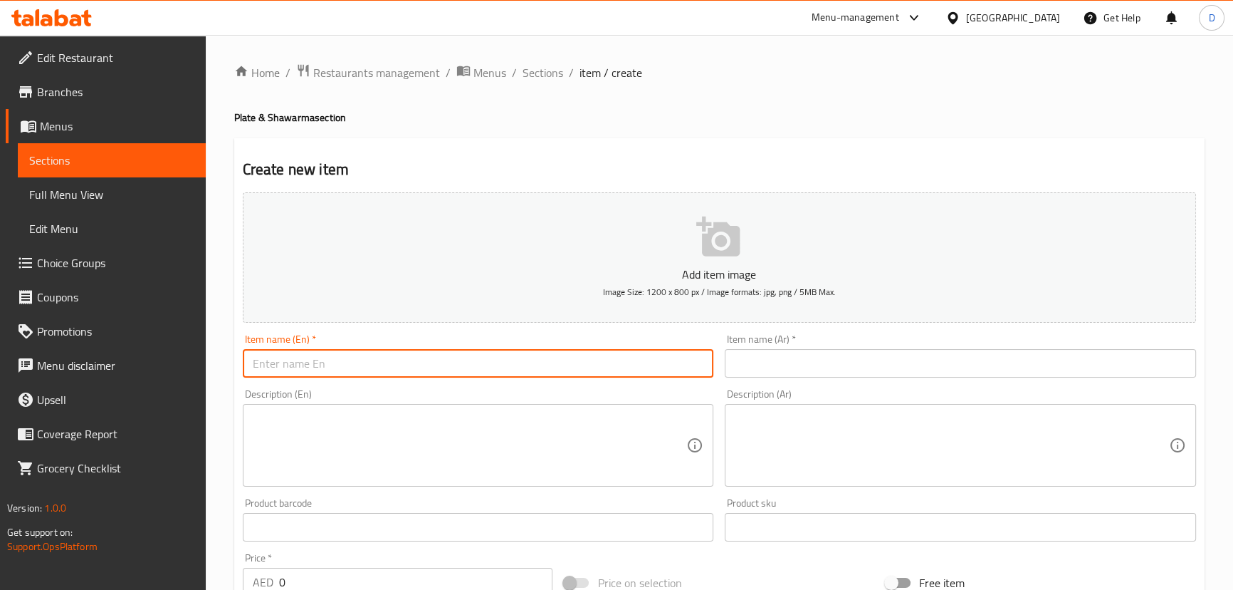
paste input "JUMBO PRAWNS"
type input "JUMBO PRAWNS"
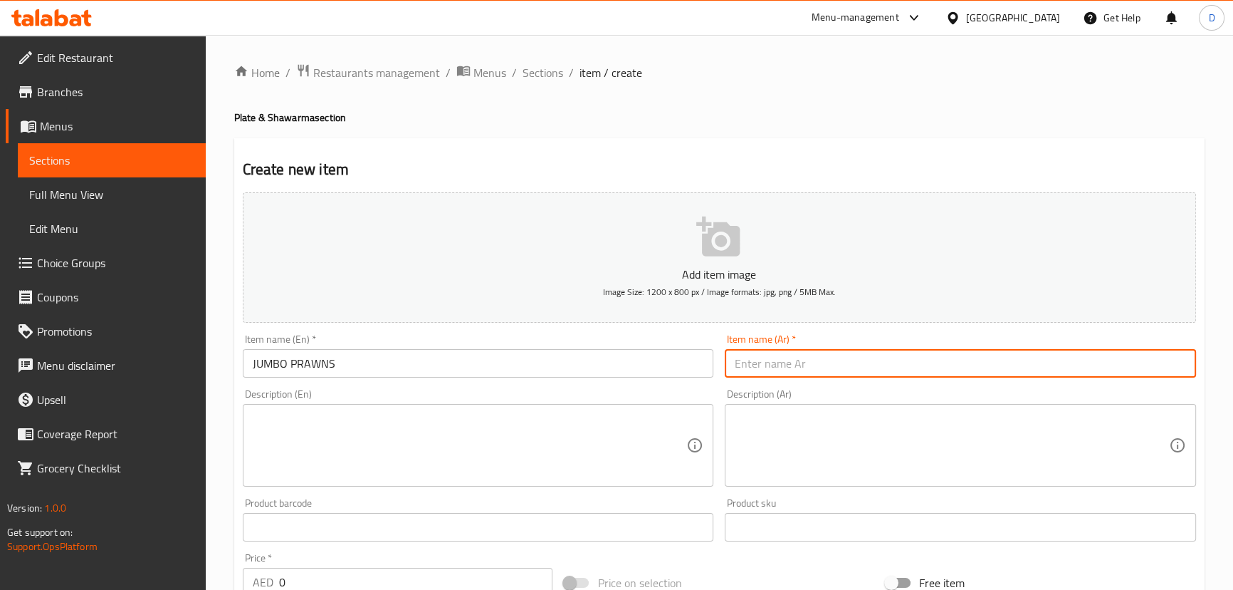
click at [764, 360] on input "text" at bounding box center [960, 363] width 471 height 28
paste input "روبيان جامبو"
type input "روبيان جامبو"
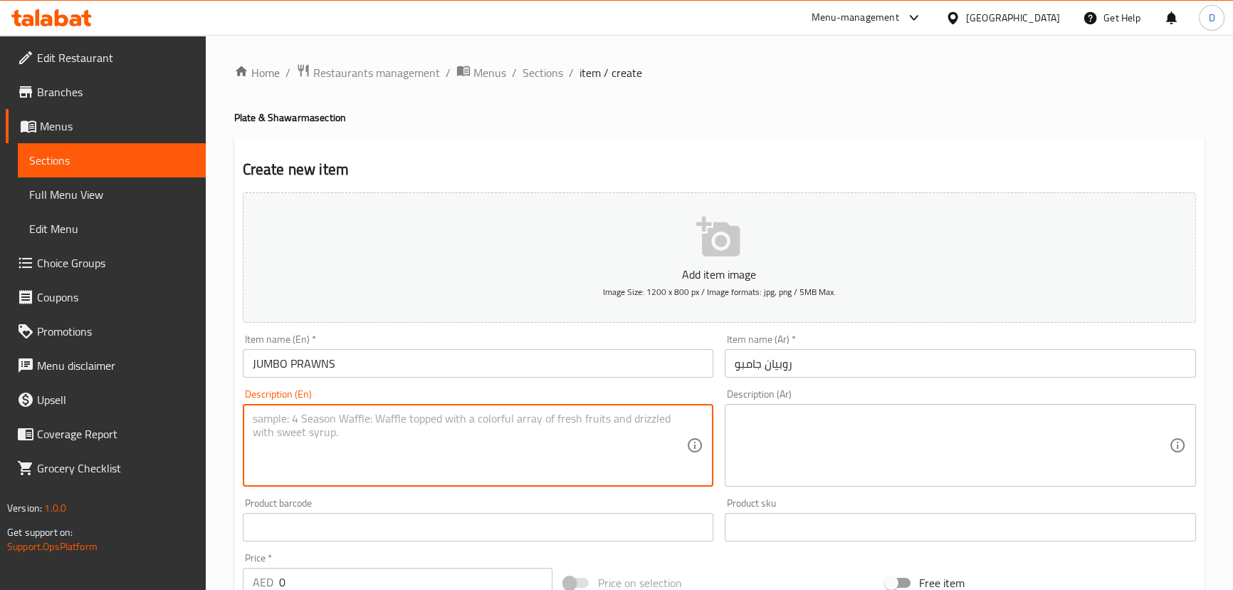
click at [370, 428] on textarea at bounding box center [470, 446] width 434 height 68
paste textarea "Large prawns seasoned with spices, coated with flour, and fried in oil."
type textarea "Large prawns seasoned with spices, coated with flour, and fried in oil."
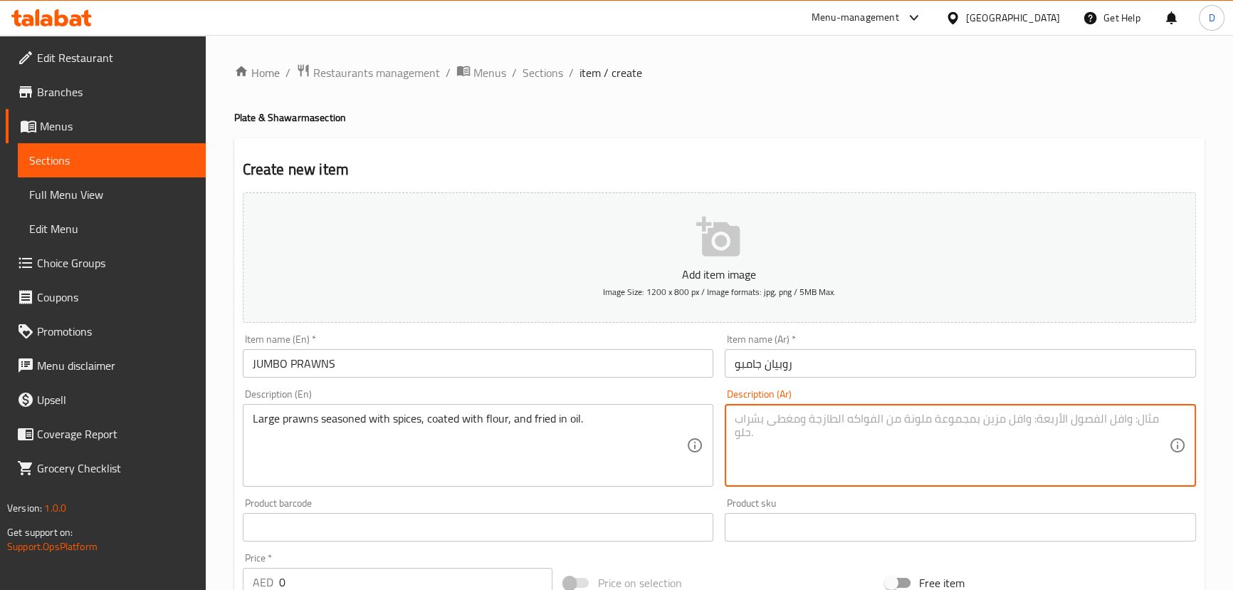
click at [757, 422] on textarea at bounding box center [952, 446] width 434 height 68
paste textarea "روبيان جامبو متبل بالبهارات، مغطى بالطحين، ومقلي في الزيت."
type textarea "روبيان جامبو متبل بالبهارات، مغطى بالطحين، ومقلي في الزيت."
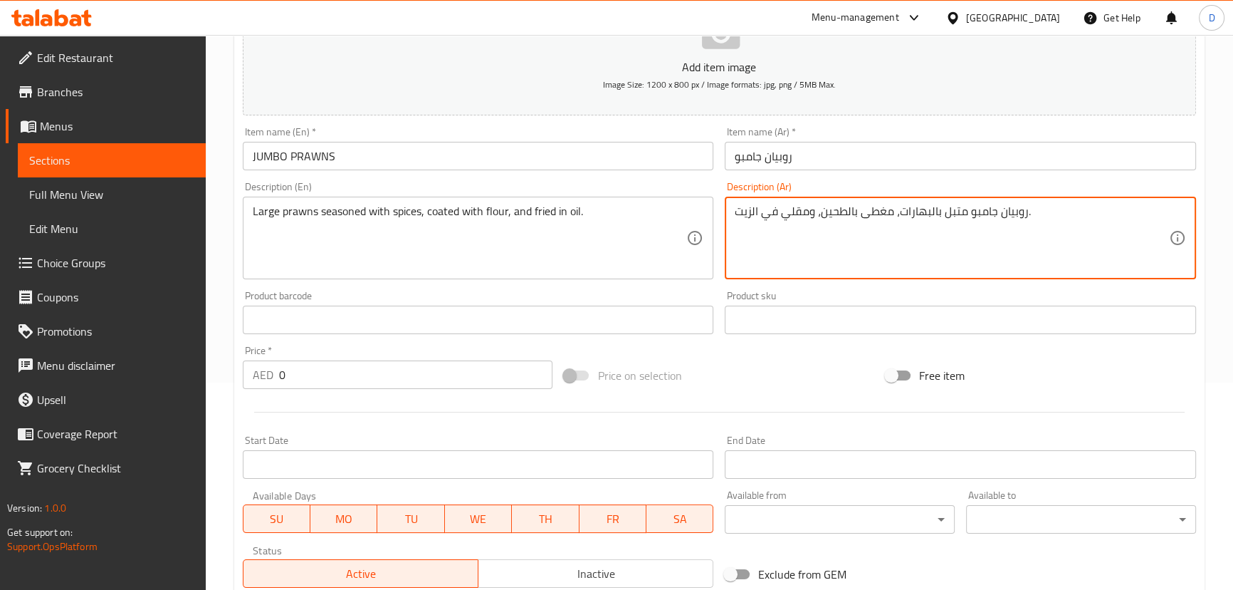
scroll to position [259, 0]
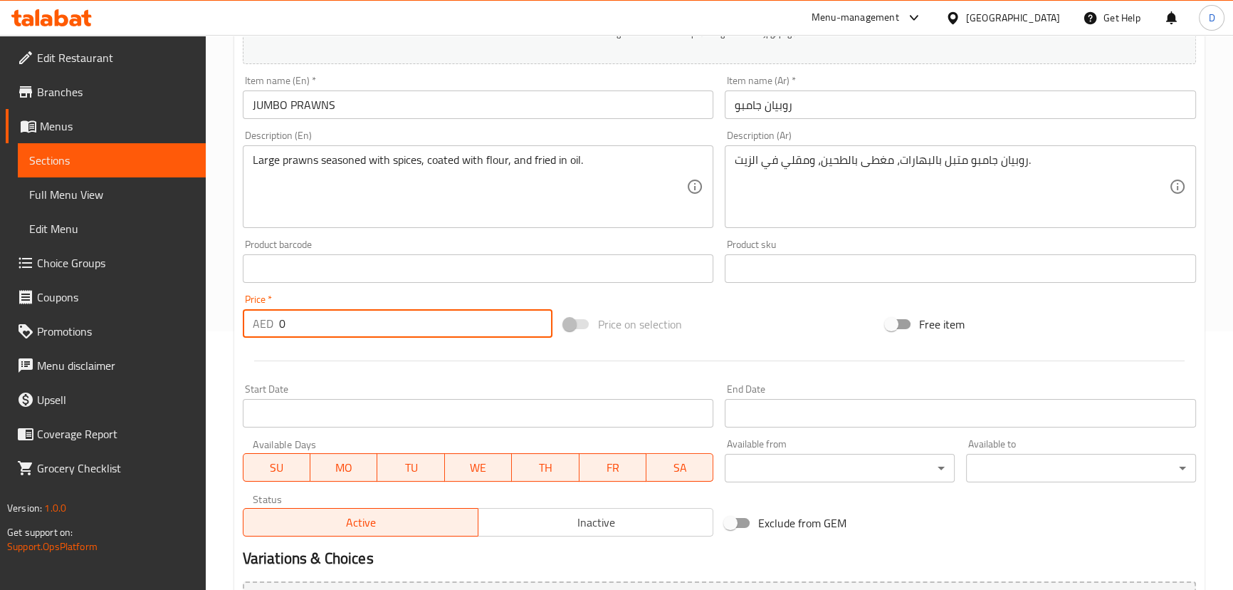
drag, startPoint x: 297, startPoint y: 335, endPoint x: 271, endPoint y: 330, distance: 26.1
click at [271, 330] on div "AED 0 Price *" at bounding box center [398, 323] width 311 height 28
paste input "15"
type input "15"
click at [229, 360] on div "Home / Restaurants management / Menus / Sections / item / create Plate & Shawar…" at bounding box center [720, 261] width 1028 height 971
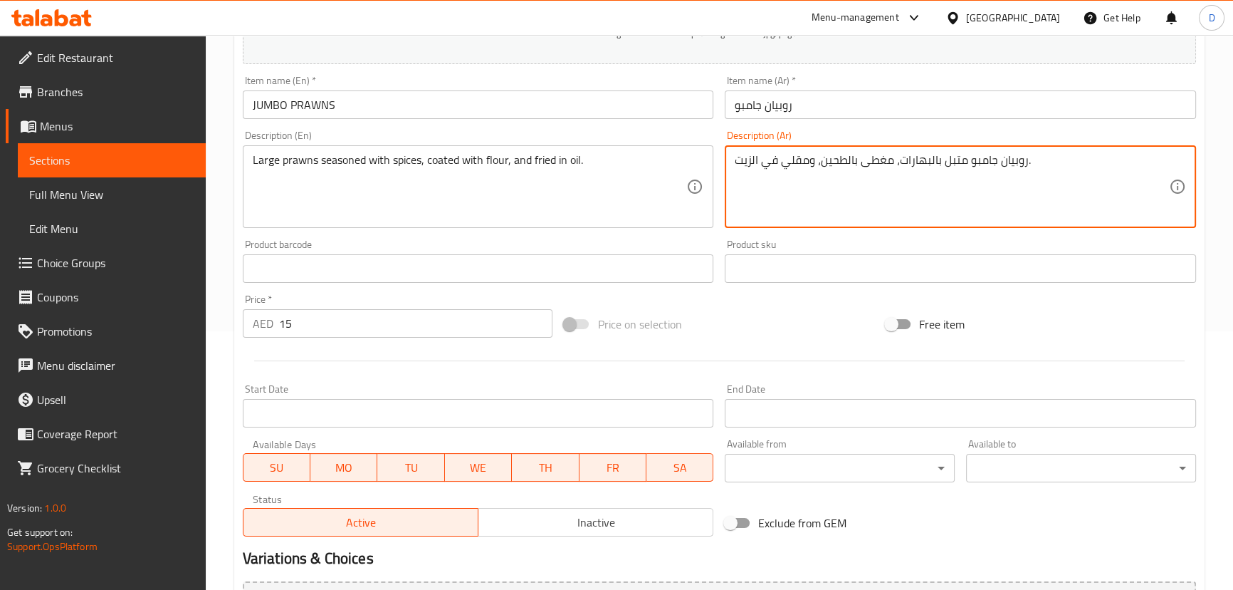
click at [983, 164] on textarea "روبيان جامبو متبل بالبهارات، مغطى بالطحين، ومقلي في الزيت." at bounding box center [952, 187] width 434 height 68
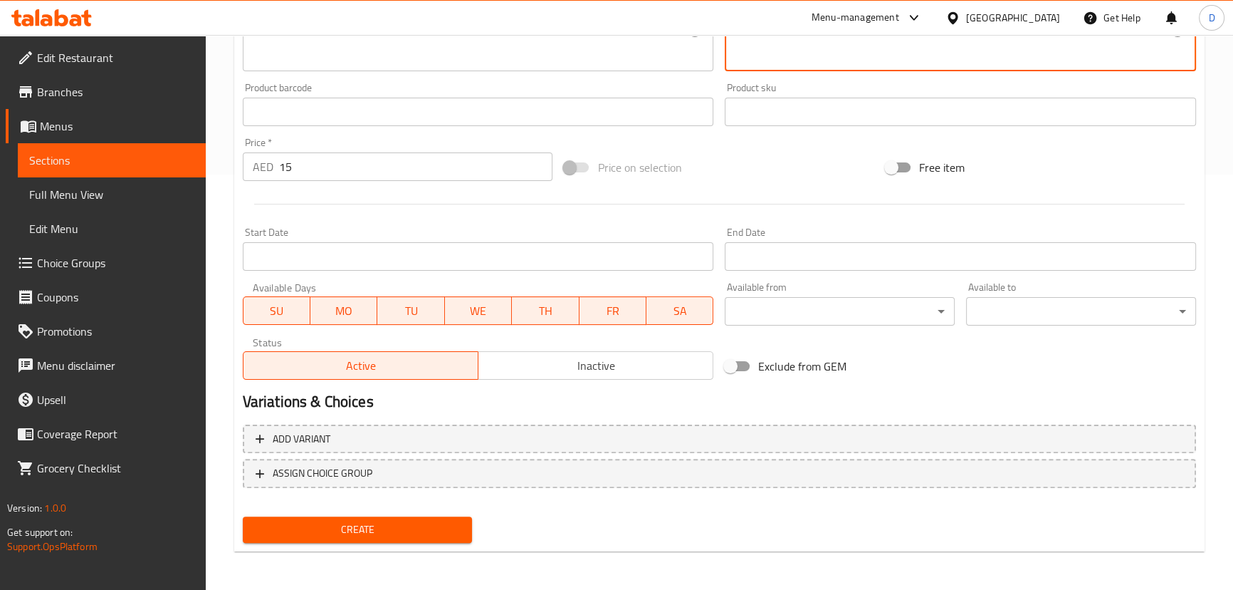
type textarea "روبيان كبير متبل بالبهارات، مغطى بالطحين، ومقلي في الزيت."
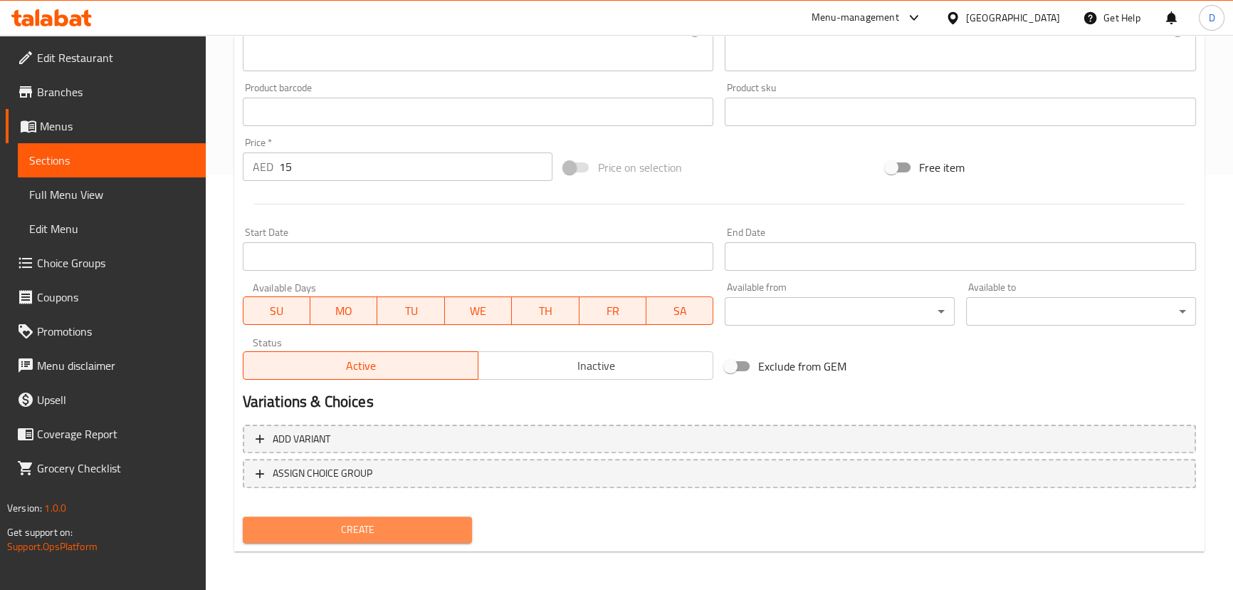
click at [428, 526] on span "Create" at bounding box center [357, 530] width 207 height 18
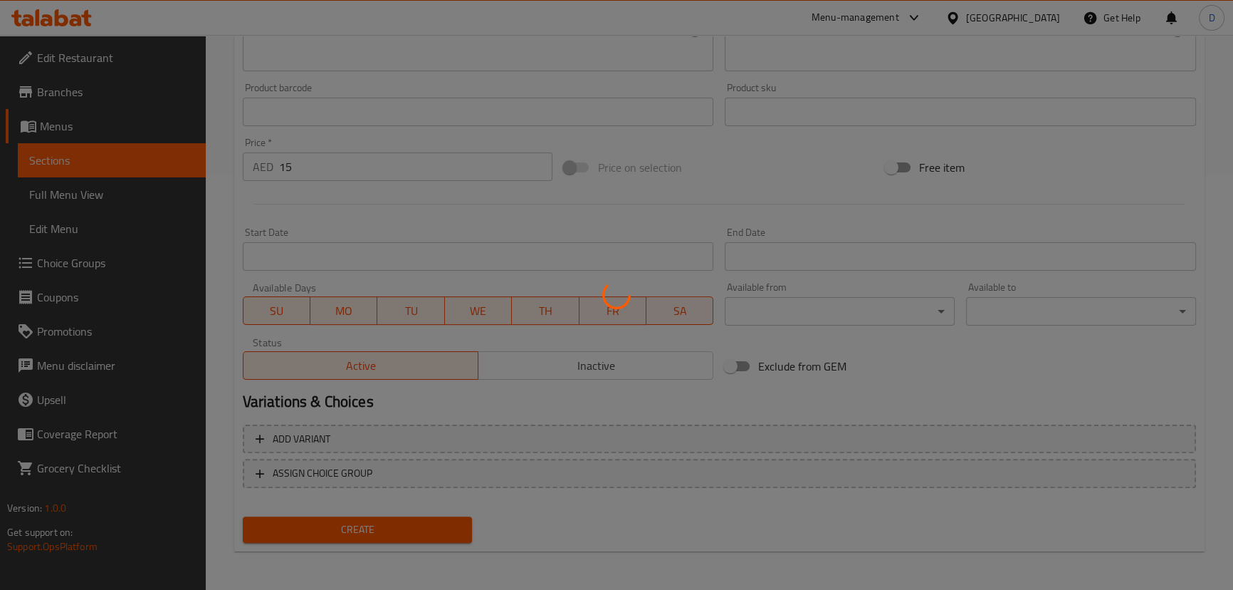
type input "0"
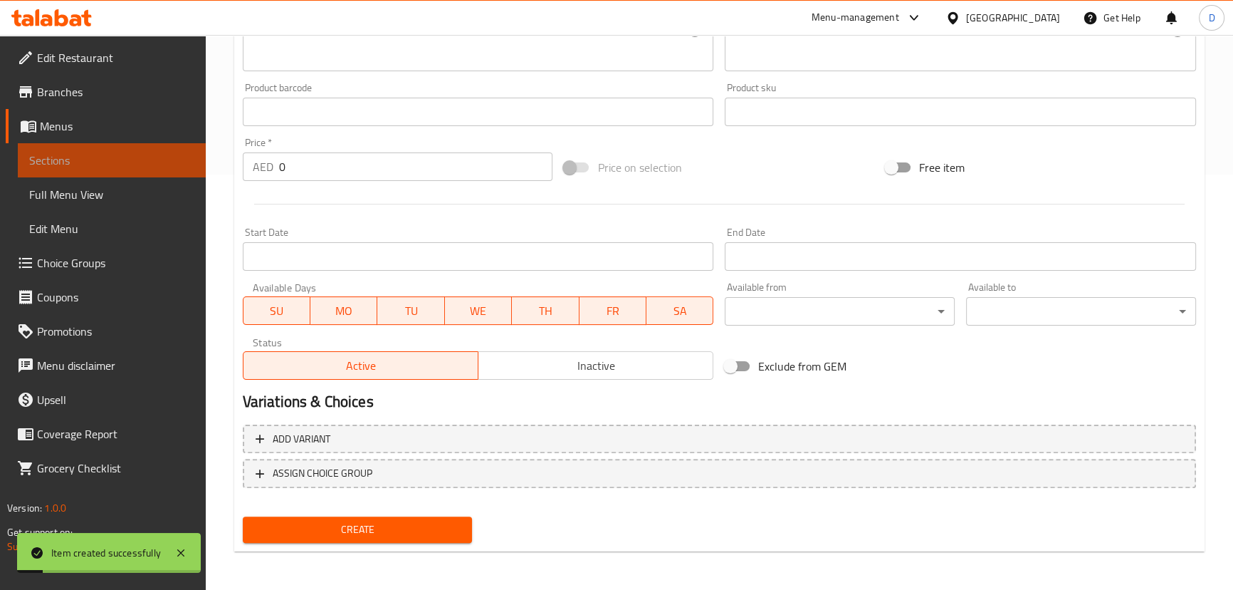
click at [152, 166] on span "Sections" at bounding box center [111, 160] width 165 height 17
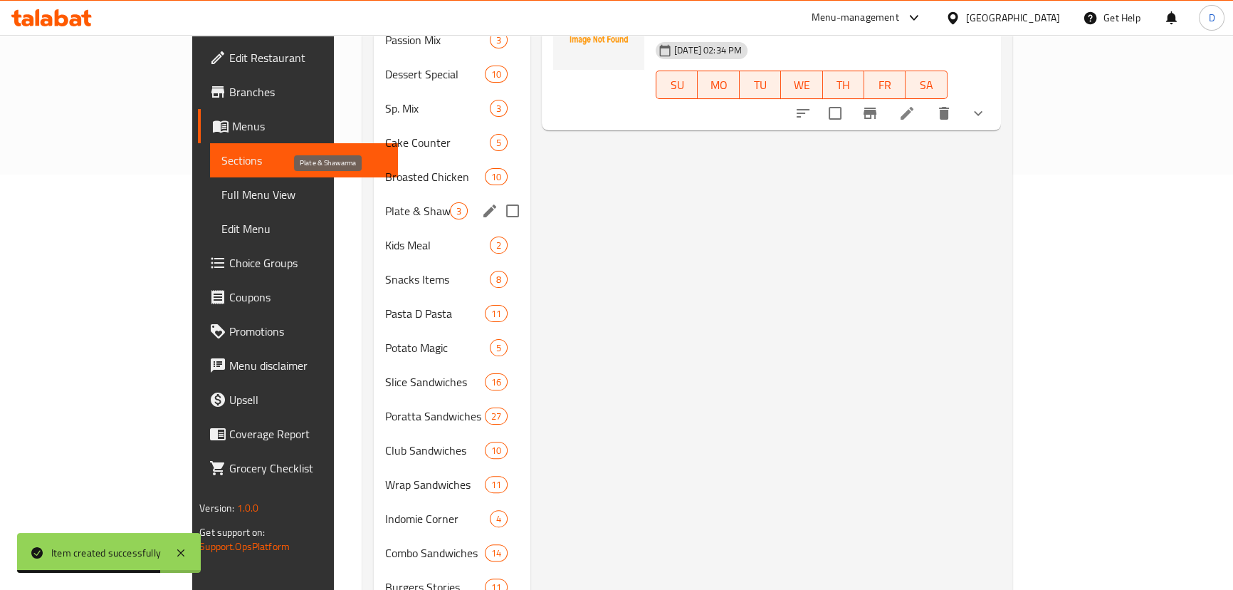
click at [385, 202] on span "Plate & Shawarma" at bounding box center [417, 210] width 65 height 17
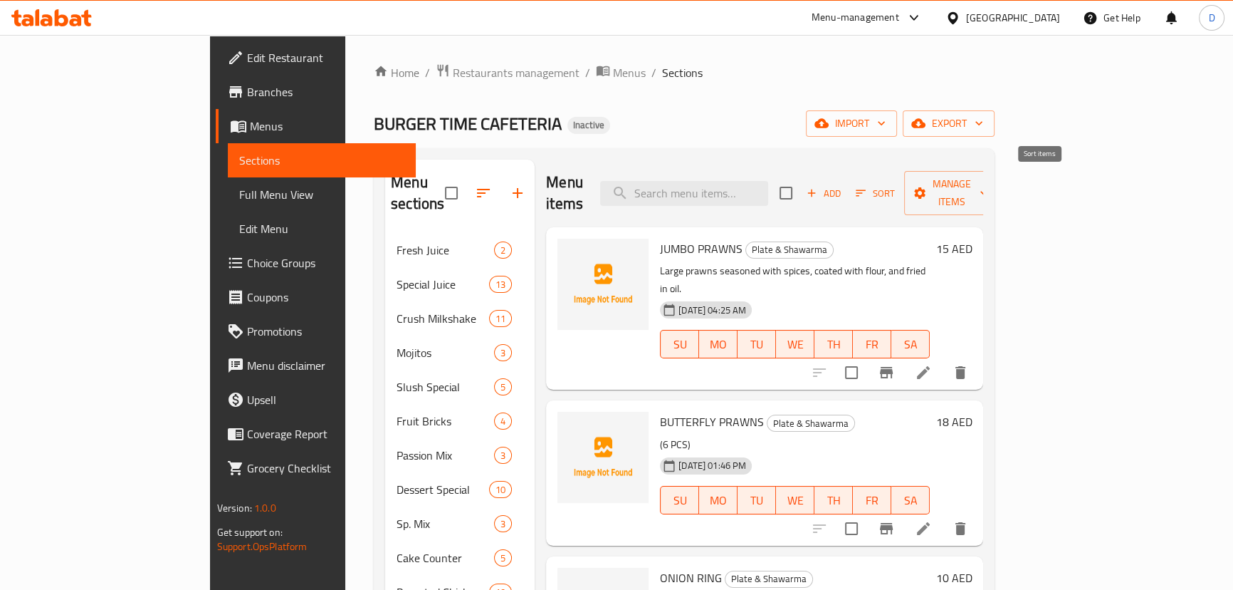
click at [867, 188] on icon "button" at bounding box center [861, 193] width 13 height 13
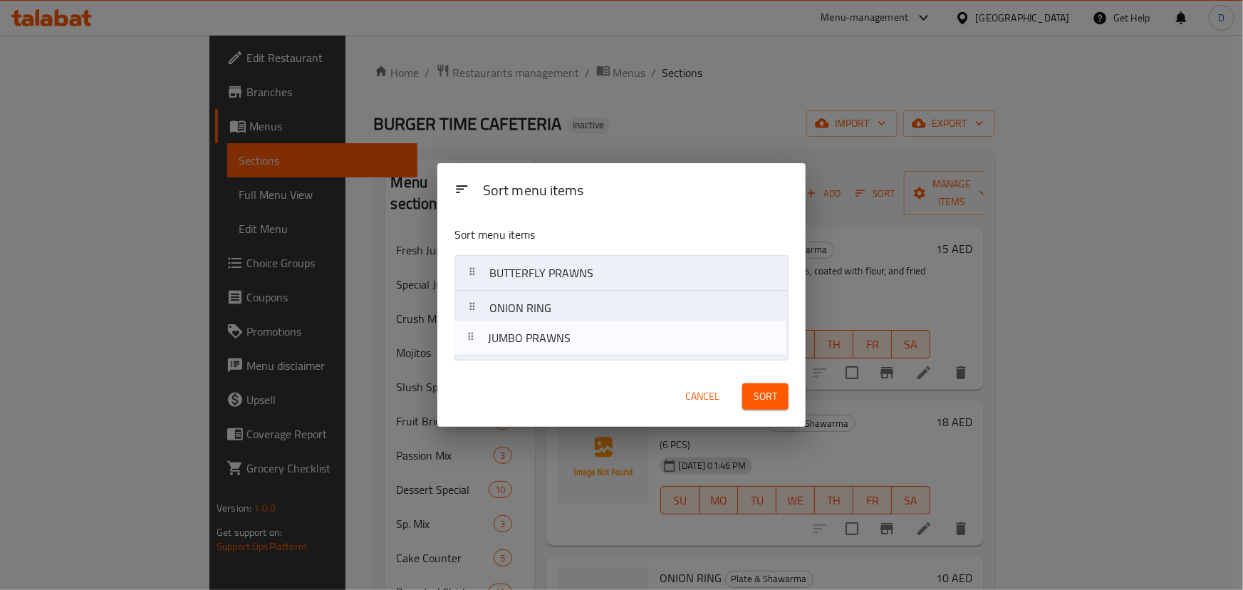
drag, startPoint x: 611, startPoint y: 281, endPoint x: 610, endPoint y: 358, distance: 76.2
click at [610, 358] on nav "JUMBO PRAWNS BUTTERFLY PRAWNS ONION RING" at bounding box center [621, 308] width 334 height 106
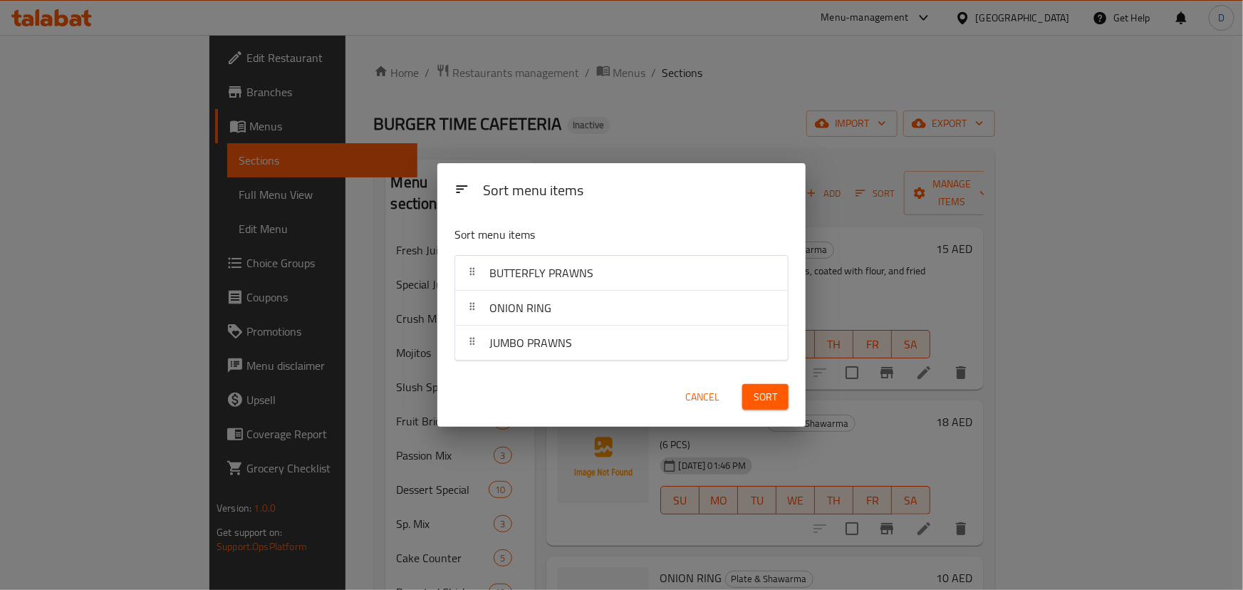
click at [778, 397] on button "Sort" at bounding box center [765, 397] width 46 height 26
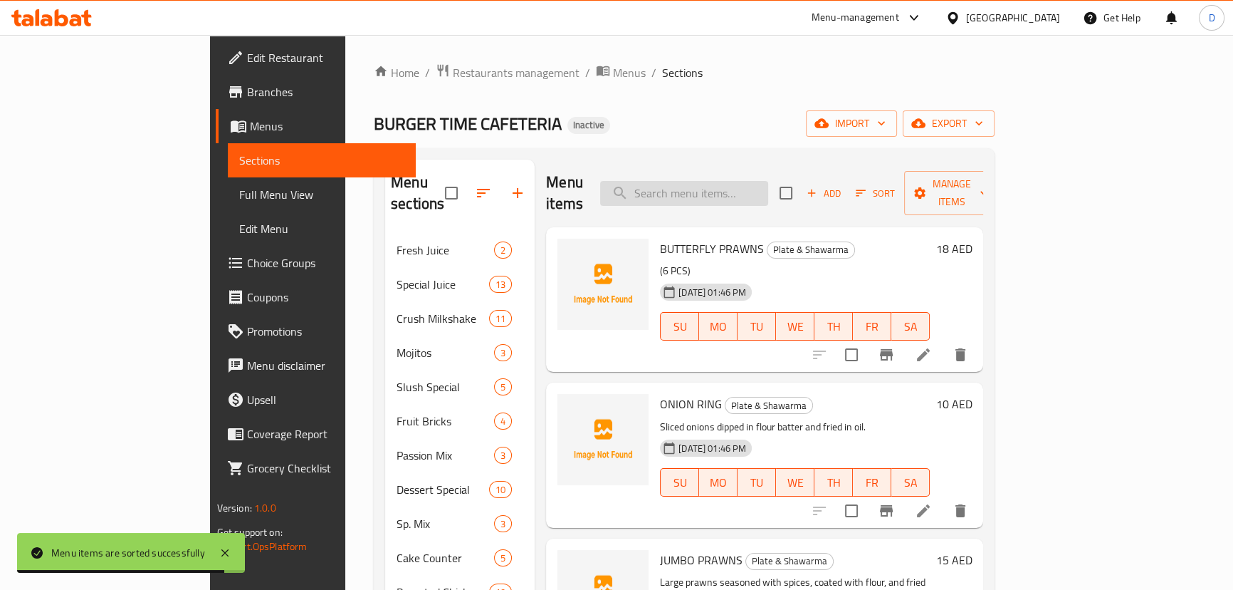
click at [746, 185] on input "search" at bounding box center [684, 193] width 168 height 25
paste input "HOT CHOCOLATE"
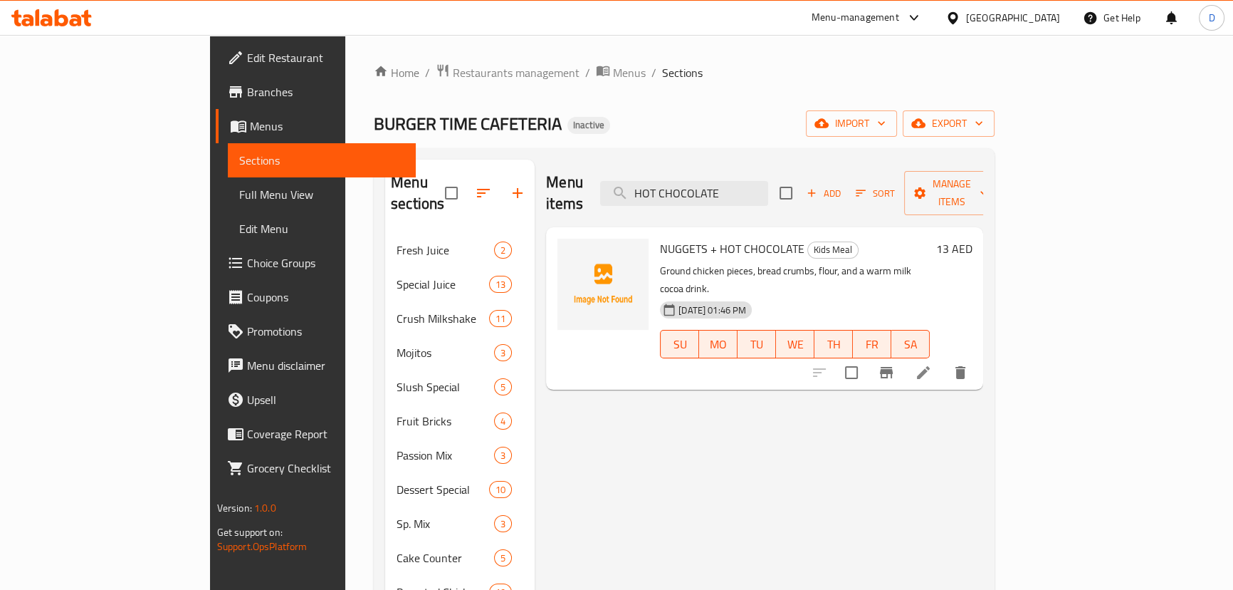
type input "HOT CHOCOLATE"
click at [944, 360] on li at bounding box center [924, 373] width 40 height 26
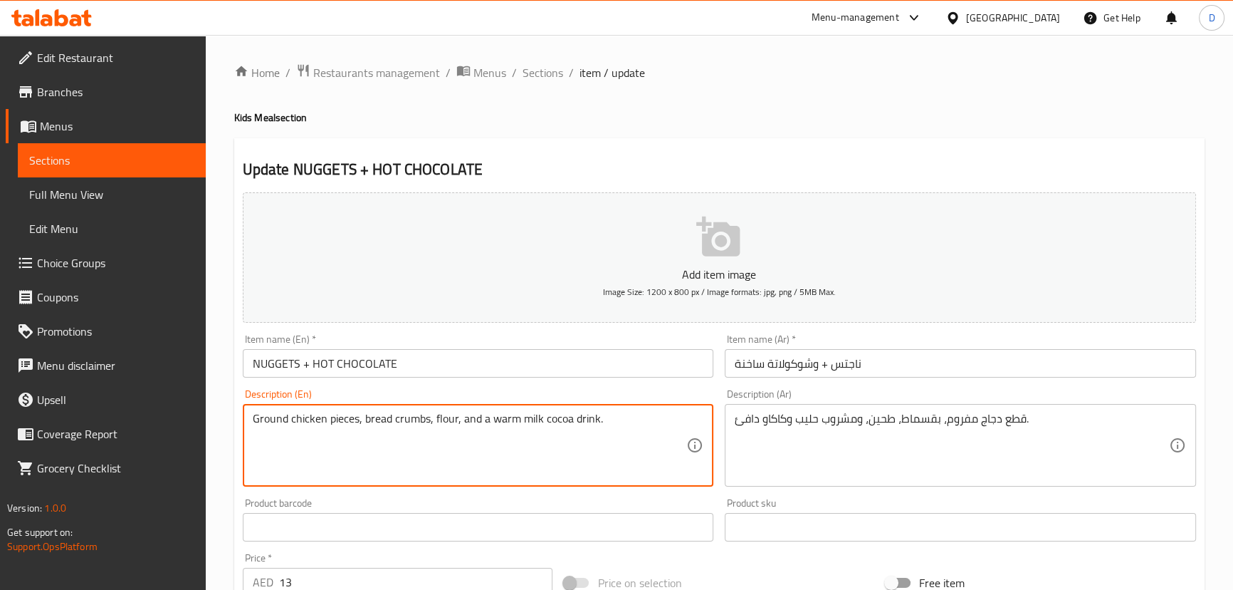
paste textarea "Ground chicken pieces, breadcrumbs, flour, and a warm milk cocoa drink."
click at [466, 444] on textarea "Ground chicken pieces, bread crumbs, flour, and a warm milk cocoa drink. Ground…" at bounding box center [470, 446] width 434 height 68
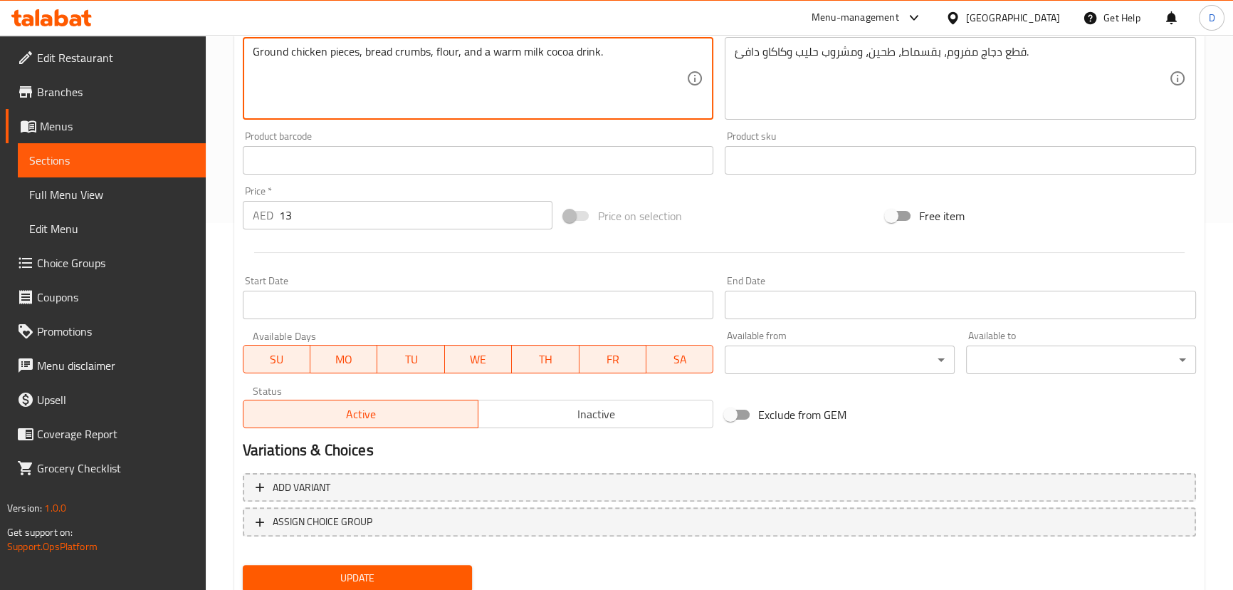
scroll to position [415, 0]
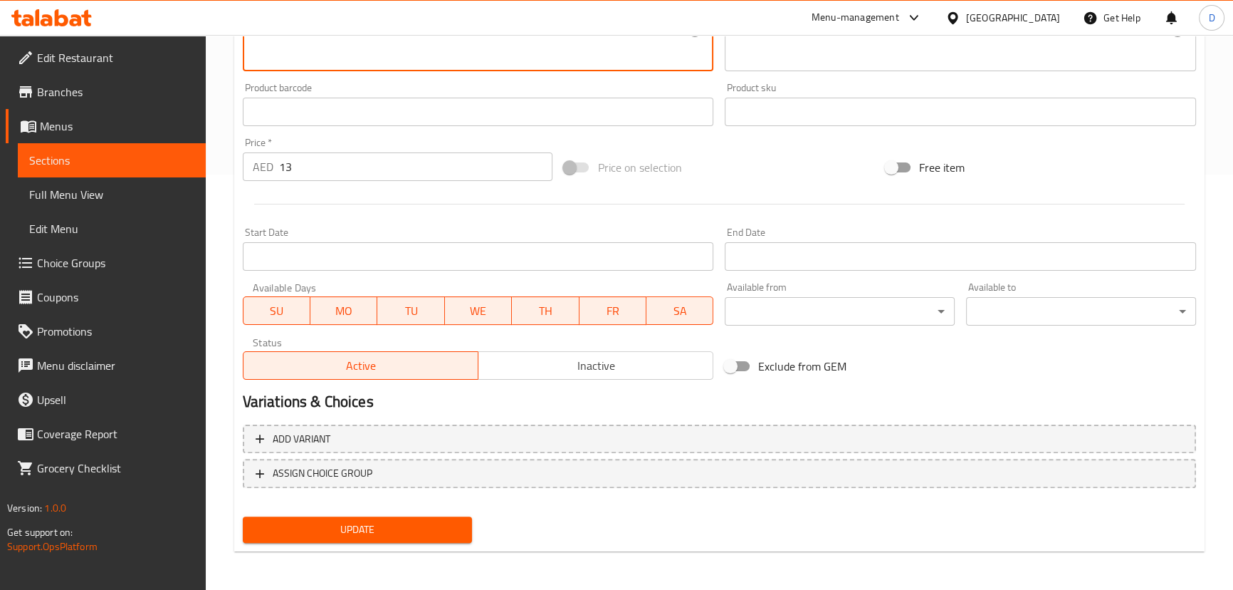
type textarea "Ground chicken pieces, bread crumbs, flour, and a warm milk cocoa drink."
drag, startPoint x: 414, startPoint y: 526, endPoint x: 434, endPoint y: 464, distance: 66.0
click at [414, 526] on span "Update" at bounding box center [357, 530] width 207 height 18
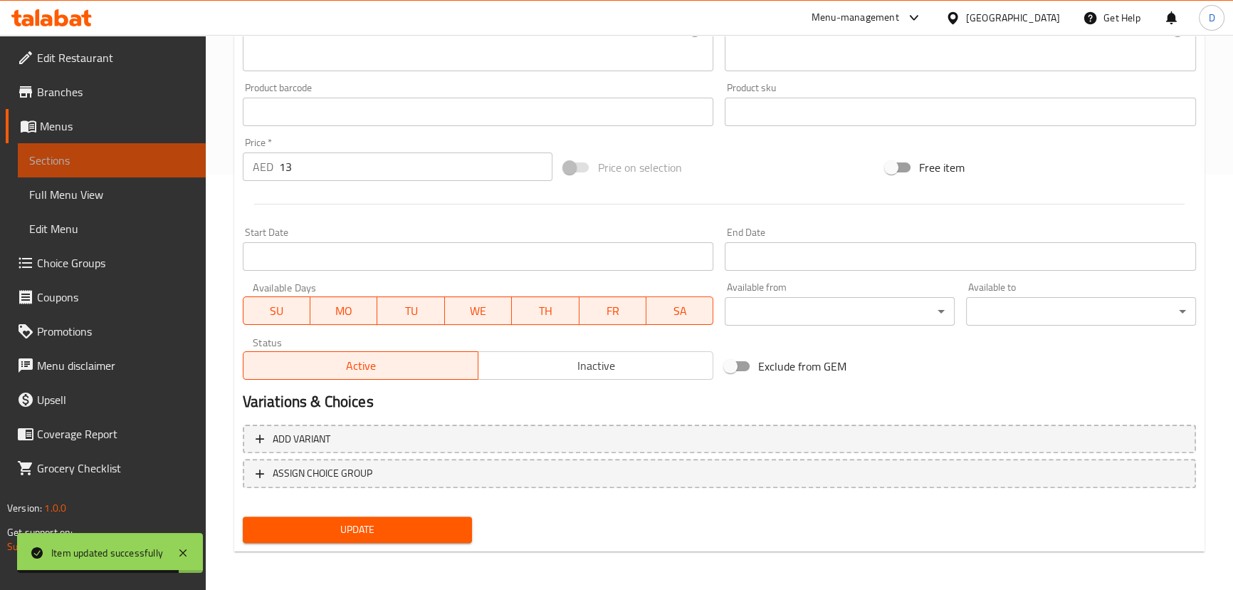
click at [185, 157] on span "Sections" at bounding box center [111, 160] width 165 height 17
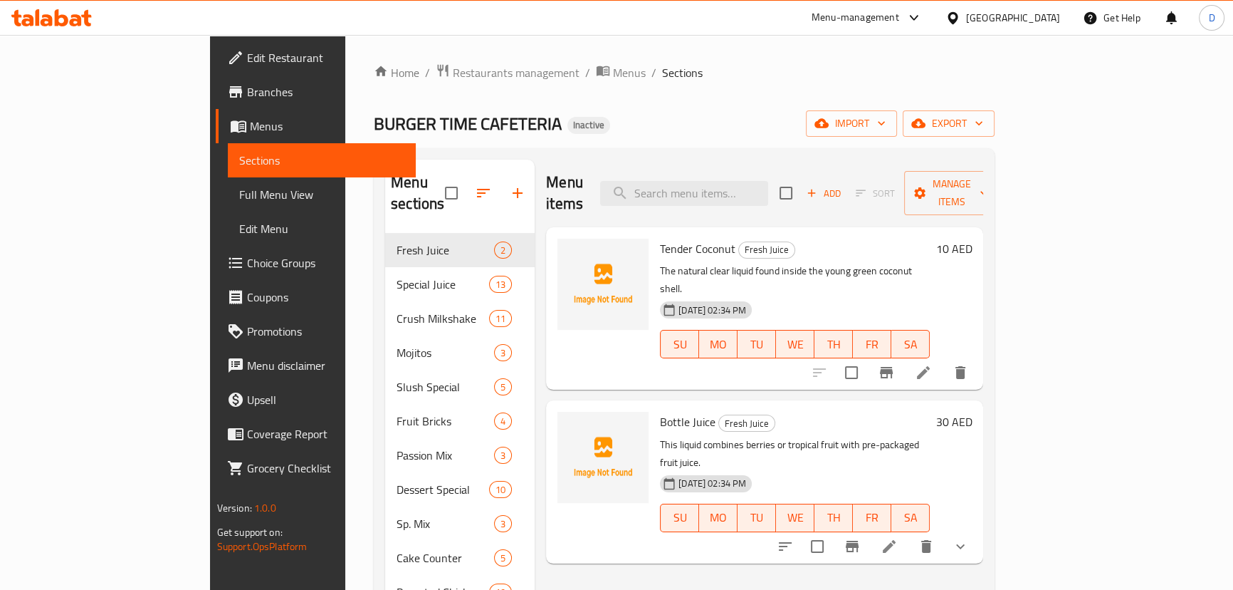
click at [796, 199] on div "Menu items Add Sort Manage items" at bounding box center [764, 194] width 437 height 68
click at [768, 193] on input "search" at bounding box center [684, 193] width 168 height 25
paste input "Mashed potatoes, spices, flour, and breadcrumbs formed into a ball and fried."
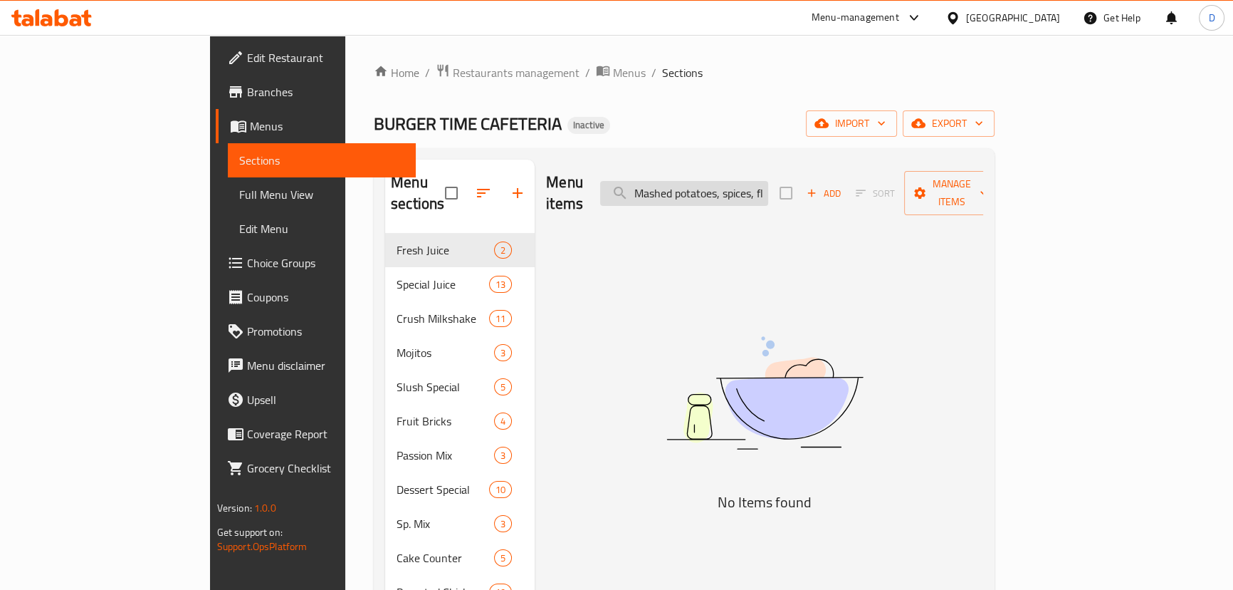
drag, startPoint x: 788, startPoint y: 190, endPoint x: 803, endPoint y: 193, distance: 15.9
click at [768, 193] on input "Mashed potatoes, spices, flour, and breadcrumbs formed into a ball and fried" at bounding box center [684, 193] width 168 height 25
drag, startPoint x: 803, startPoint y: 193, endPoint x: 899, endPoint y: 192, distance: 95.4
click at [899, 192] on div "Menu items Mashed potatoes, spices, flour, and breadcrumbs formed into a ball a…" at bounding box center [764, 194] width 437 height 68
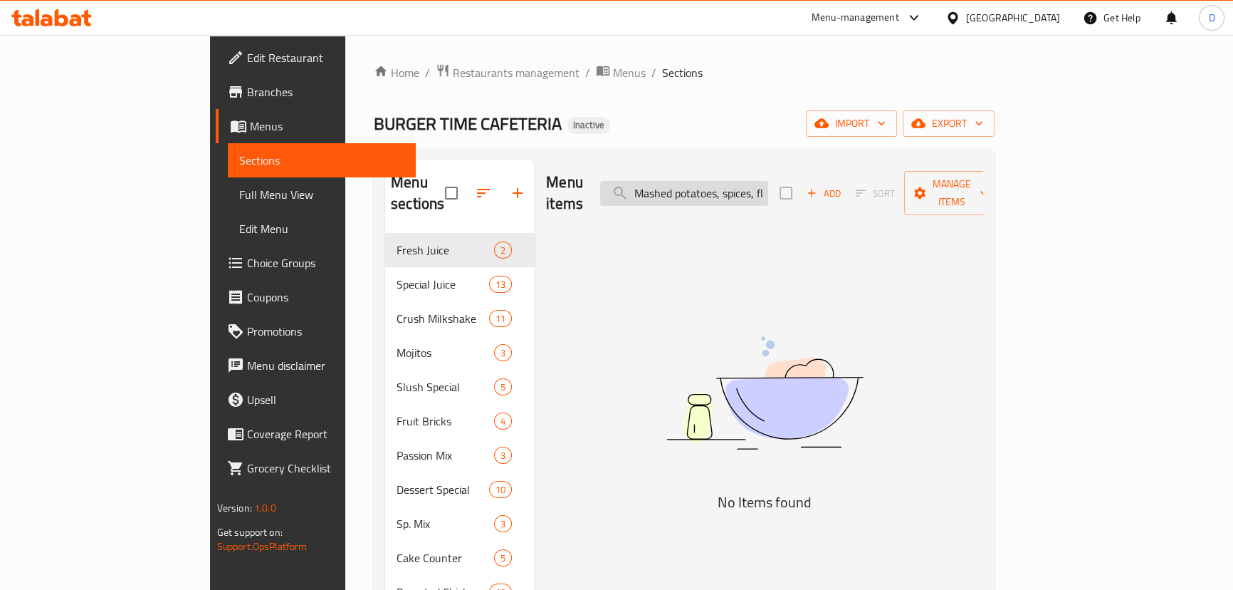
click at [768, 186] on input "Mashed potatoes, spices, flour, and breadcrumbs formed into a ball and fried" at bounding box center [684, 193] width 168 height 25
drag, startPoint x: 820, startPoint y: 186, endPoint x: 776, endPoint y: 192, distance: 45.3
click at [768, 192] on input "Mashed potatoes, spices, flour, and breadcrumbs formed into a ball and fried" at bounding box center [684, 193] width 168 height 25
click at [744, 181] on input "Mashed potatoes, spices, flour, and breadcrumbs formed into a ball and fried" at bounding box center [684, 193] width 168 height 25
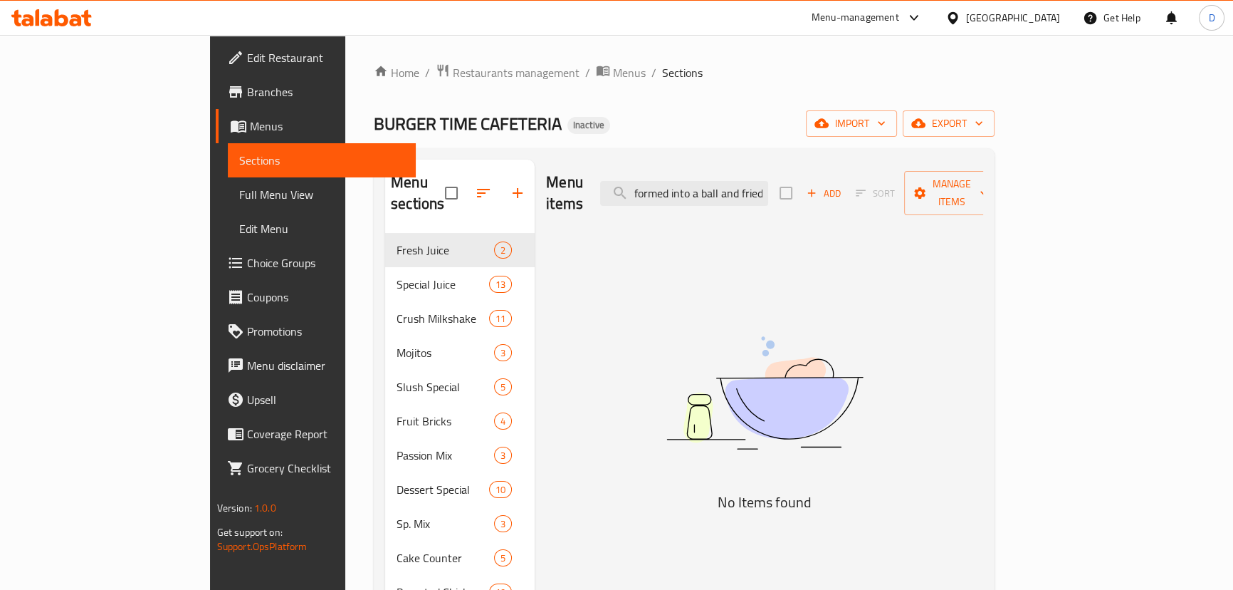
drag, startPoint x: 744, startPoint y: 176, endPoint x: 879, endPoint y: 193, distance: 136.4
click at [879, 193] on div "Menu items Mashed potatoes, spices, flour, and breadcrumbs formed into a ball a…" at bounding box center [764, 194] width 437 height 68
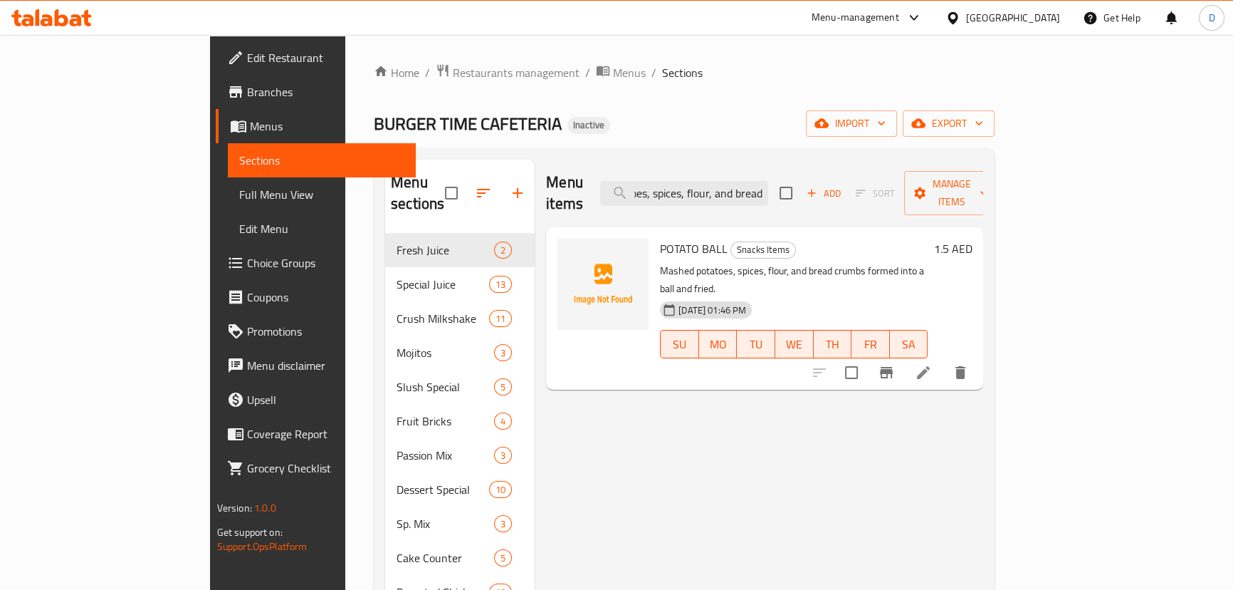
type input "Mashed potatoes, spices, flour, and bread"
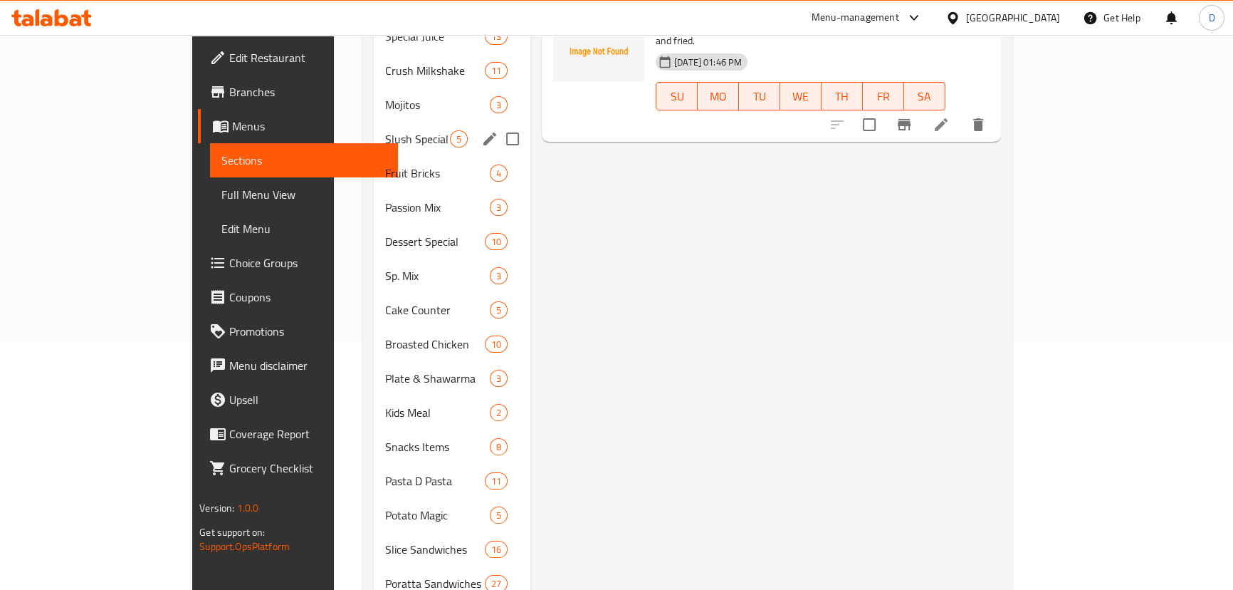
scroll to position [388, 0]
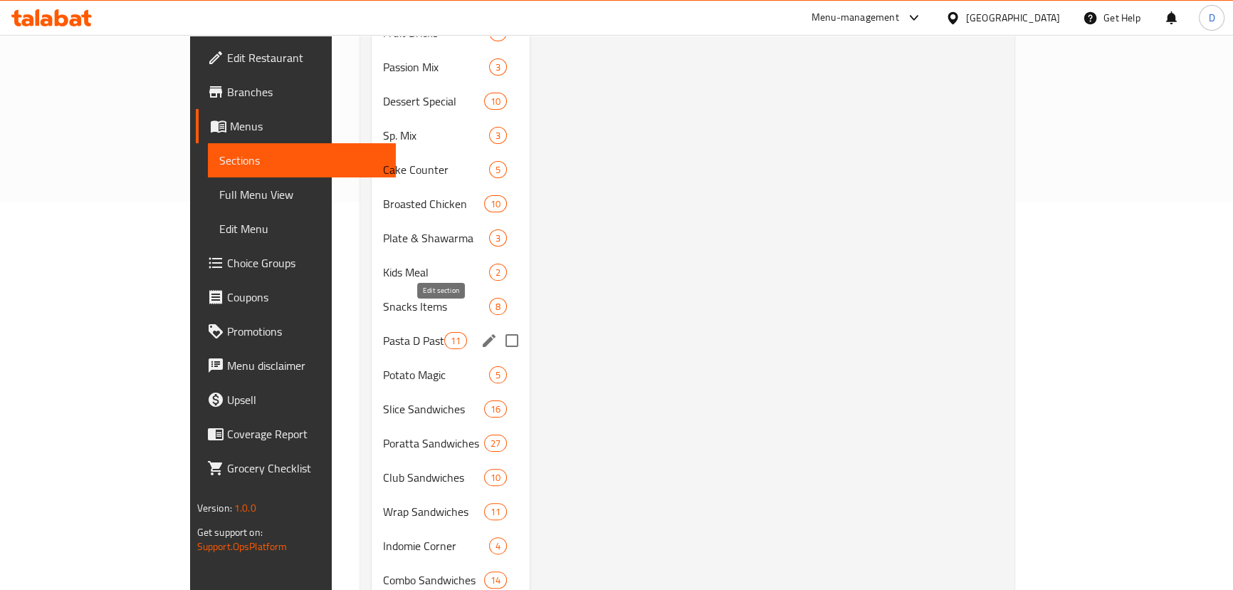
click at [481, 332] on icon "edit" at bounding box center [489, 340] width 17 height 17
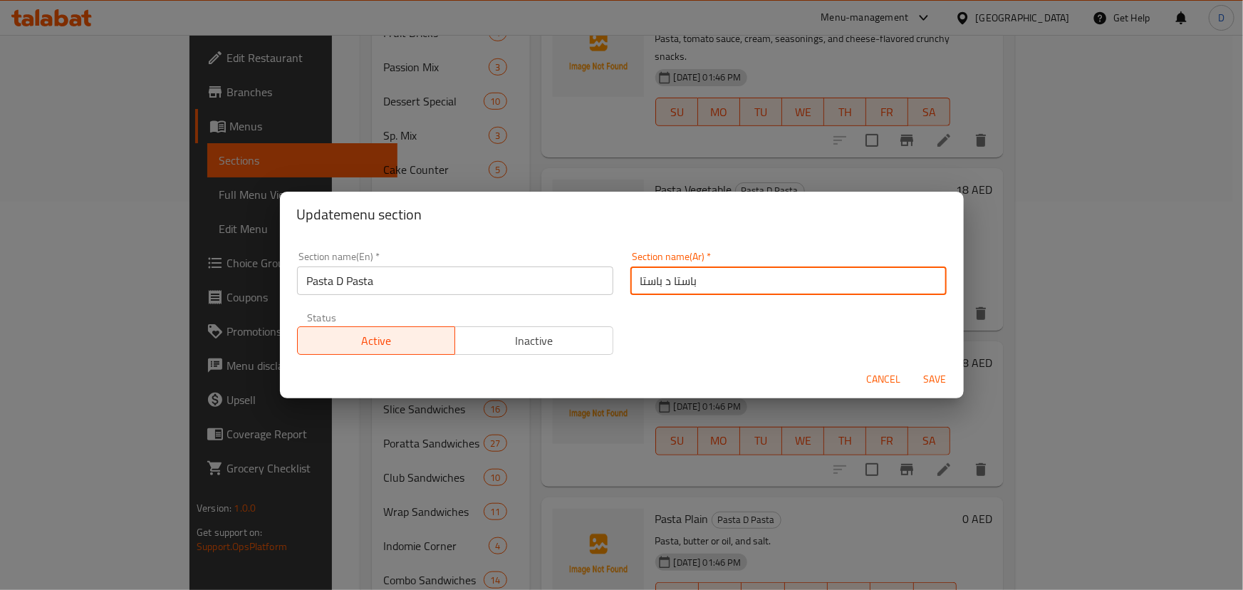
click at [662, 285] on input "باستا د باستا" at bounding box center [788, 280] width 316 height 28
type input "باستا دي باستا"
click at [912, 366] on button "Save" at bounding box center [935, 379] width 46 height 26
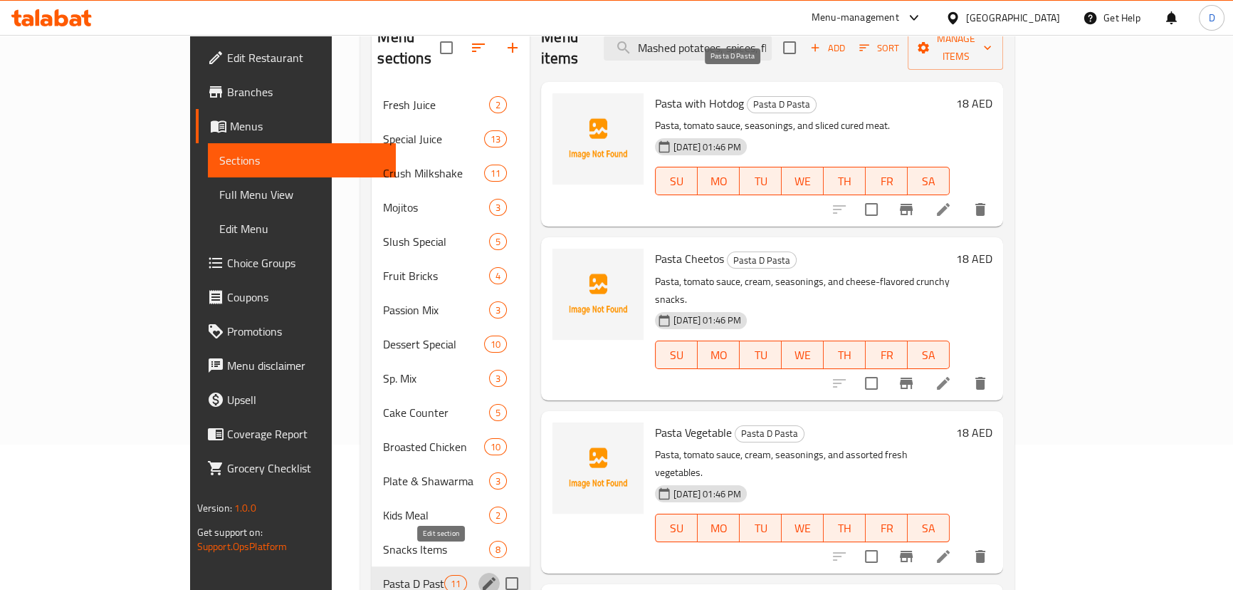
scroll to position [64, 0]
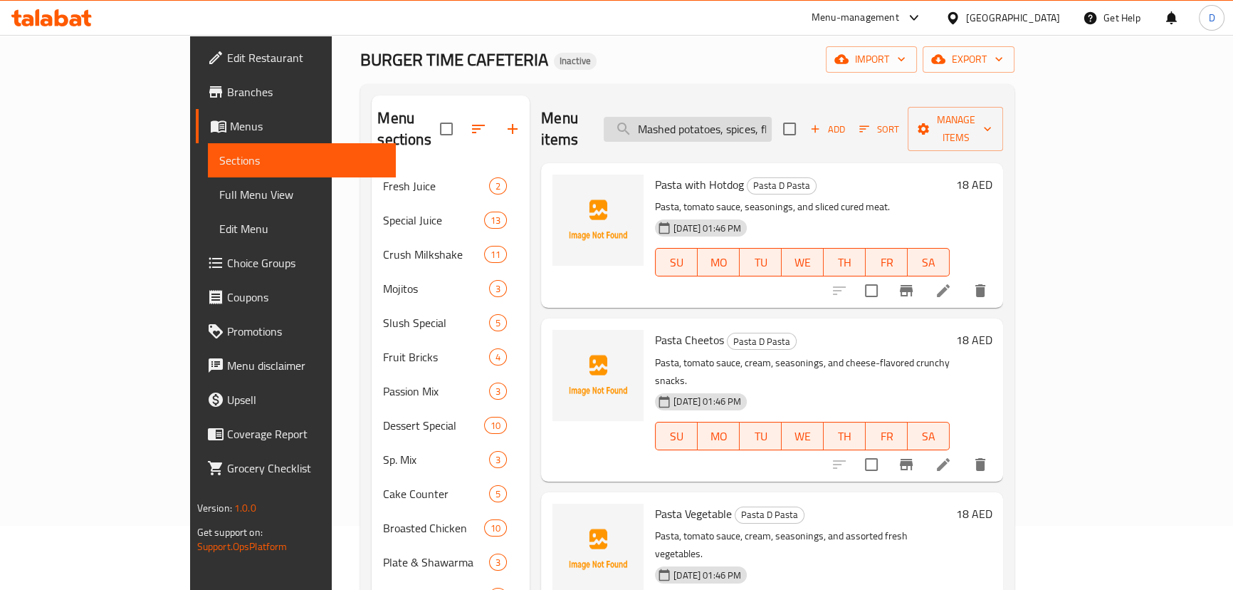
click at [748, 120] on input "Mashed potatoes, spices, flour, and bread" at bounding box center [688, 129] width 168 height 25
paste input "cured meat"
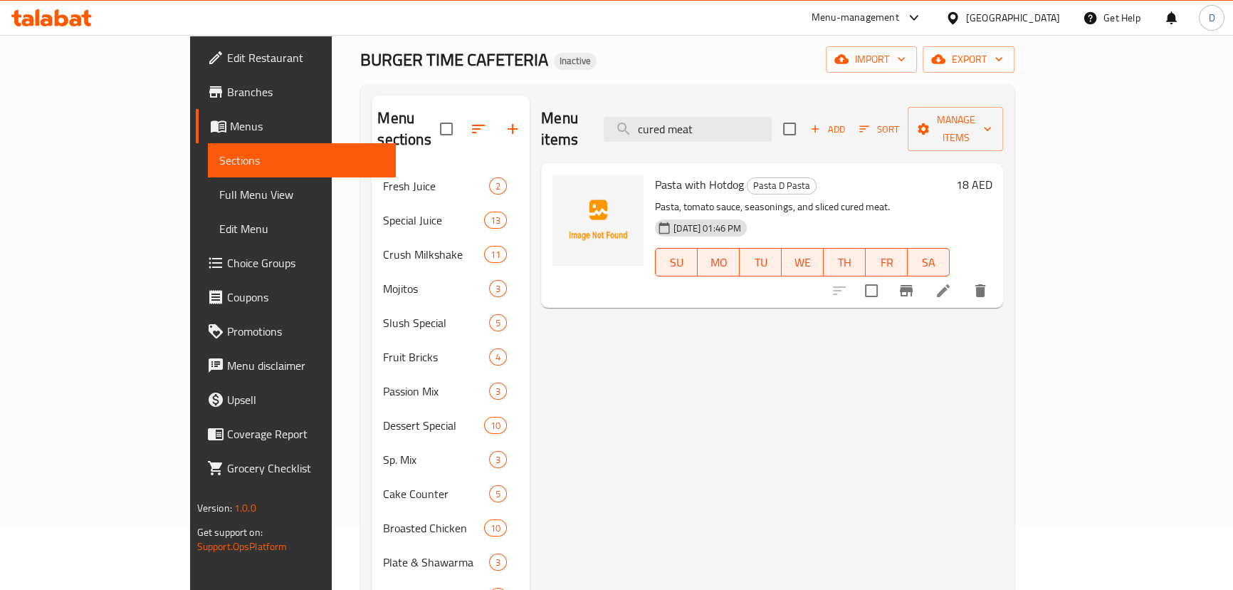
type input "cured meat"
click at [964, 281] on li at bounding box center [944, 291] width 40 height 26
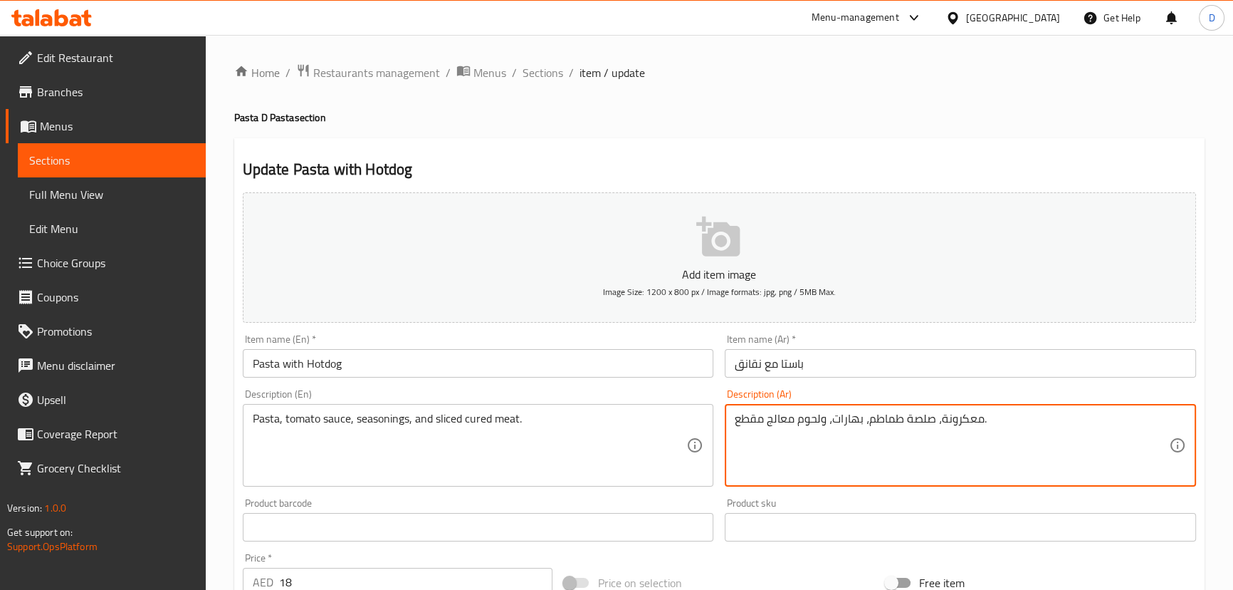
click at [769, 420] on textarea "معكرونة، صلصة طماطم، بهارات، ولحوم معالج مقطع." at bounding box center [952, 446] width 434 height 68
click at [989, 414] on textarea "معكرونة، صلصة طماطم، بهارات، ولحوم معالجة مقطع." at bounding box center [952, 446] width 434 height 68
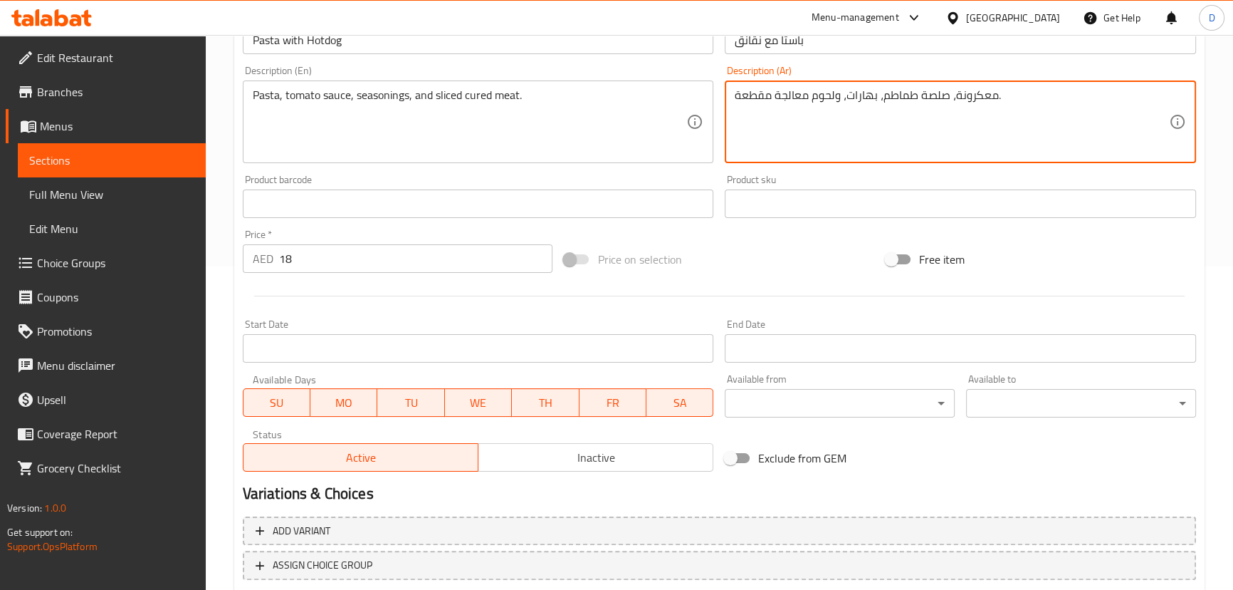
scroll to position [415, 0]
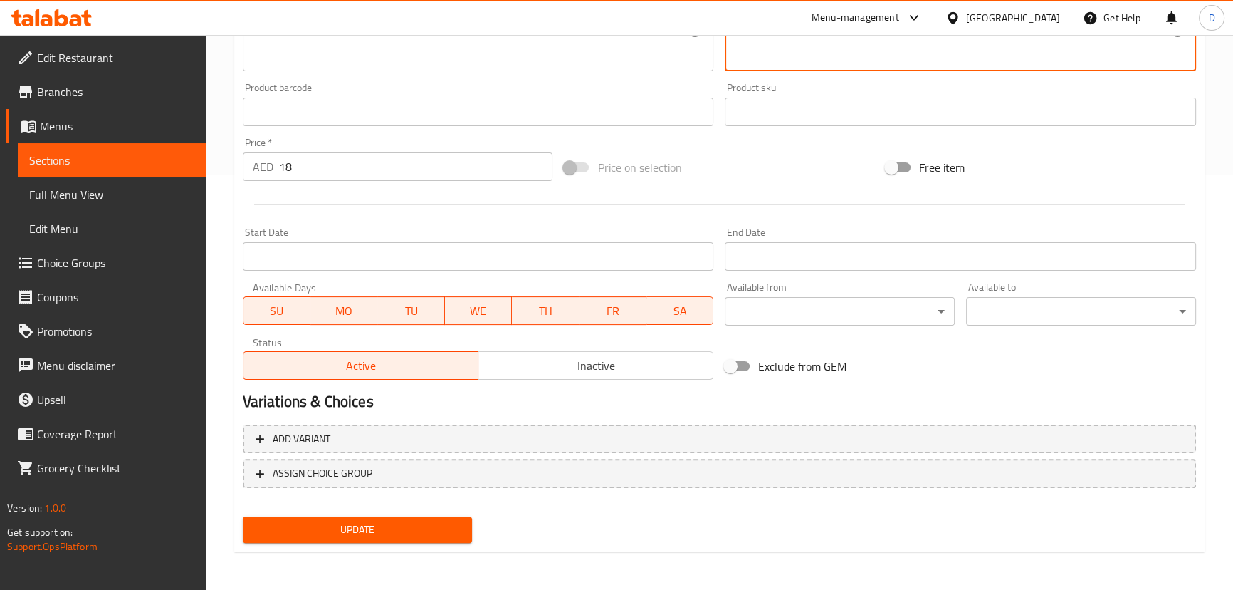
type textarea "معكرونة، صلصة طماطم، بهارات، ولحوم معالجة مقطعة."
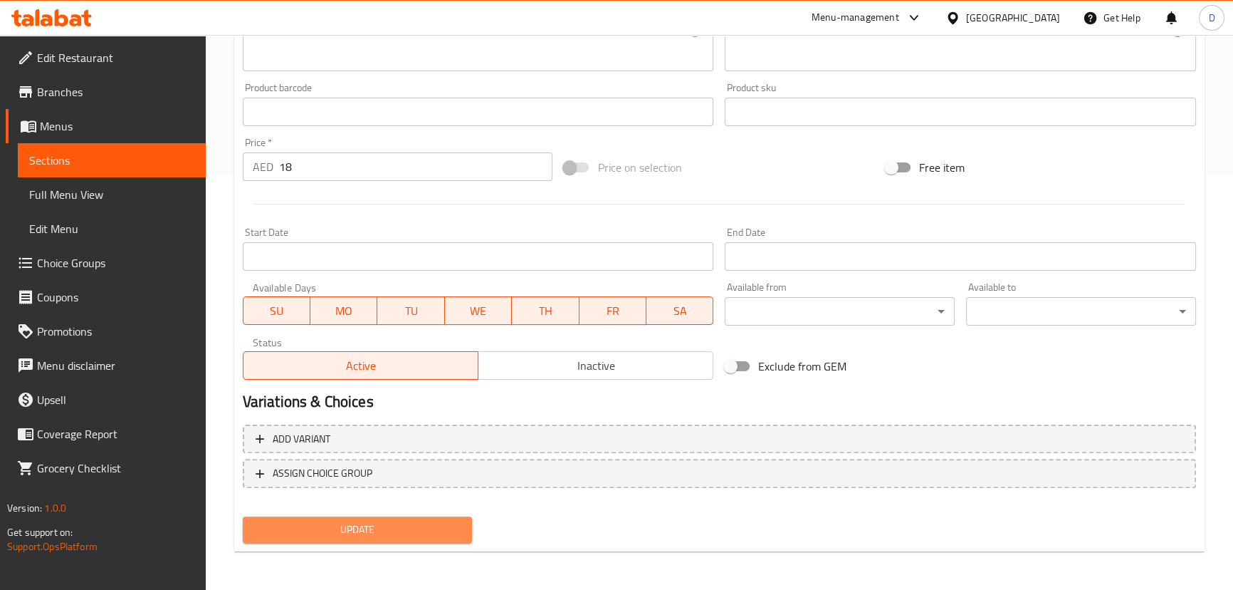
click at [376, 526] on span "Update" at bounding box center [357, 530] width 207 height 18
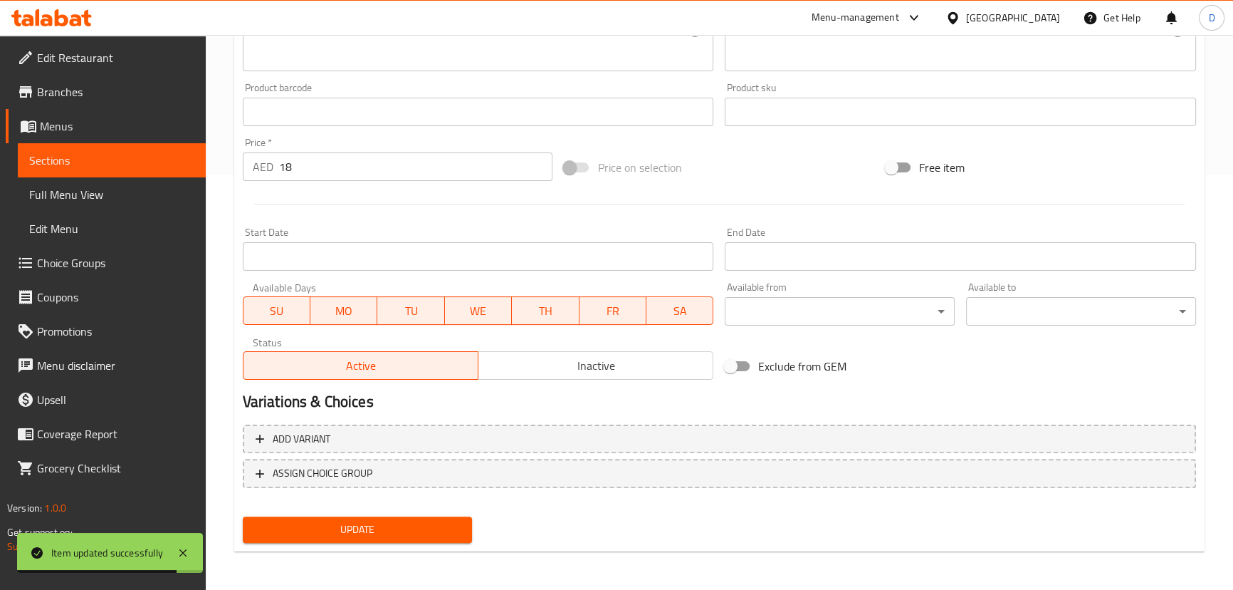
click at [126, 145] on link "Sections" at bounding box center [112, 160] width 188 height 34
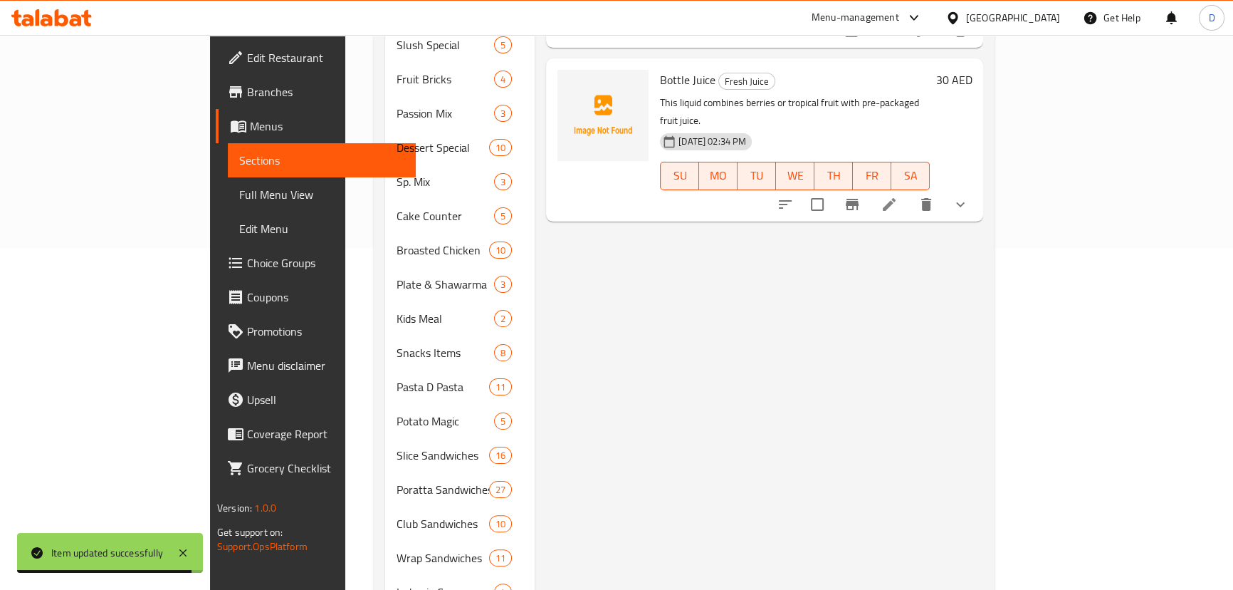
scroll to position [92, 0]
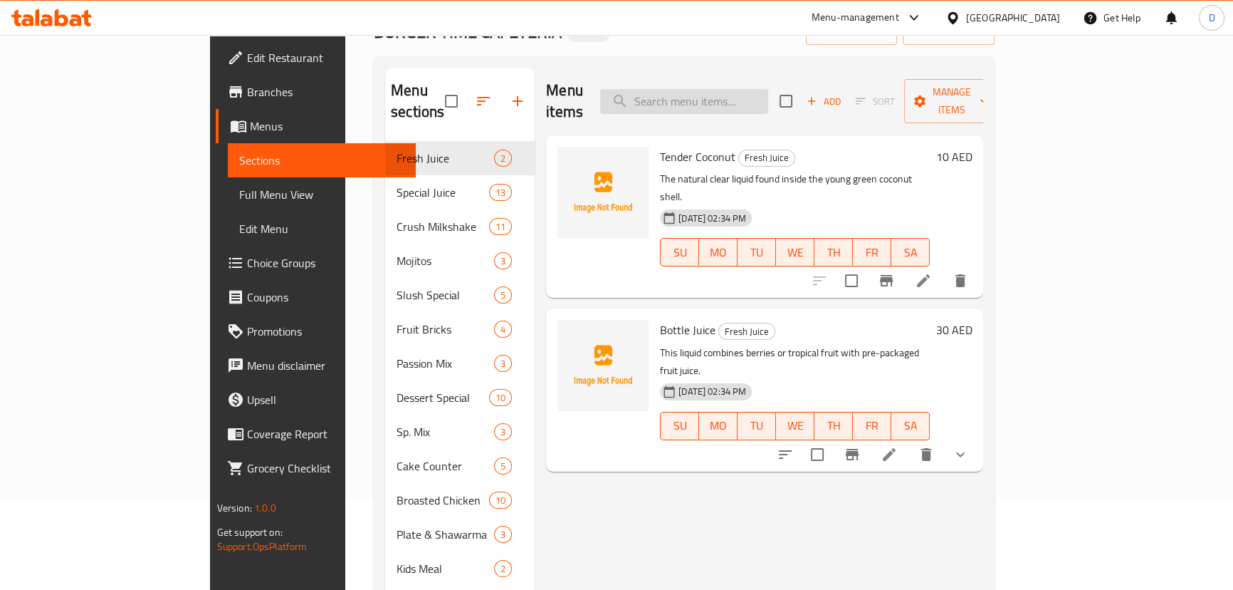
click at [768, 92] on input "search" at bounding box center [684, 101] width 168 height 25
paste input "shellfish"
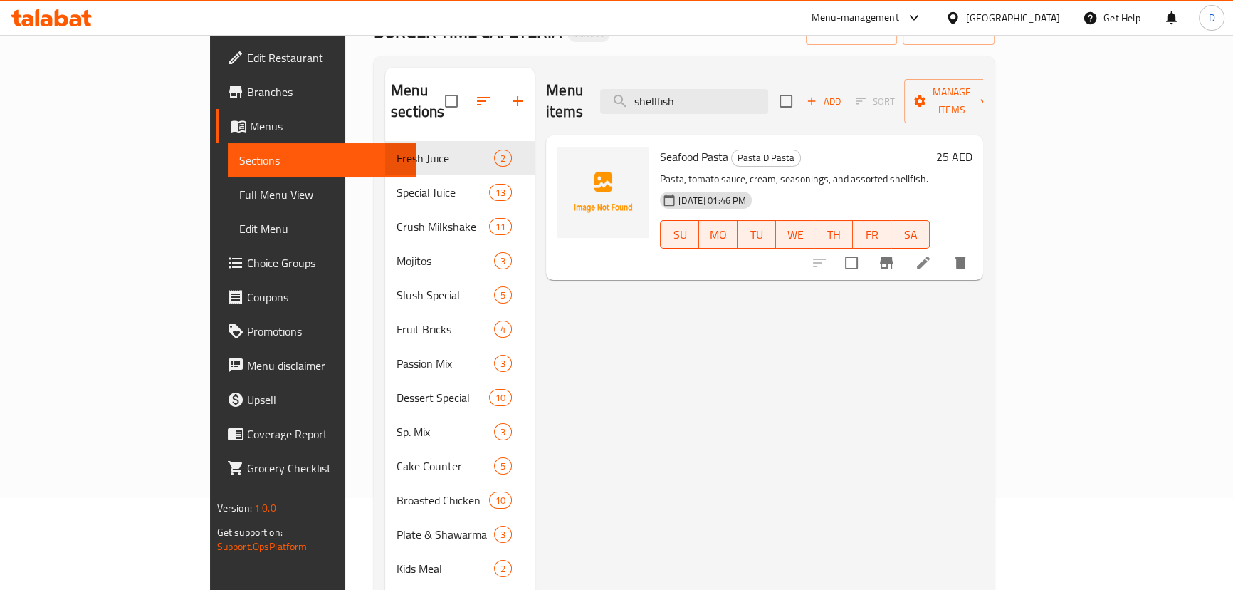
type input "shellfish"
click at [932, 254] on icon at bounding box center [923, 262] width 17 height 17
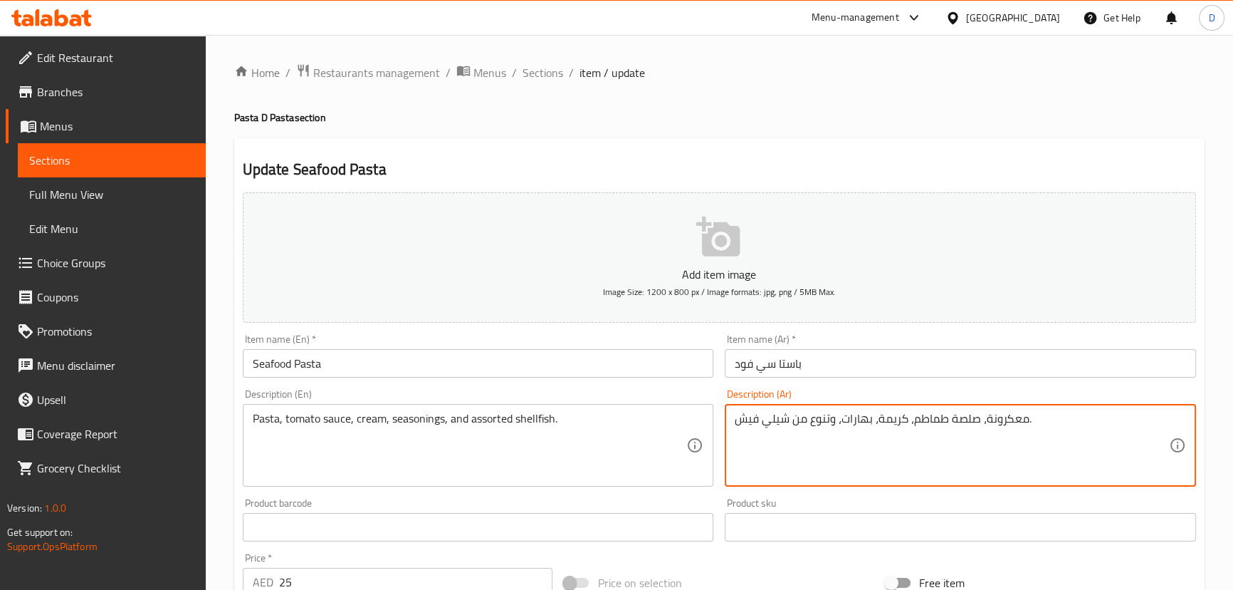
drag, startPoint x: 786, startPoint y: 414, endPoint x: 734, endPoint y: 416, distance: 51.3
paste textarea "كلويز"
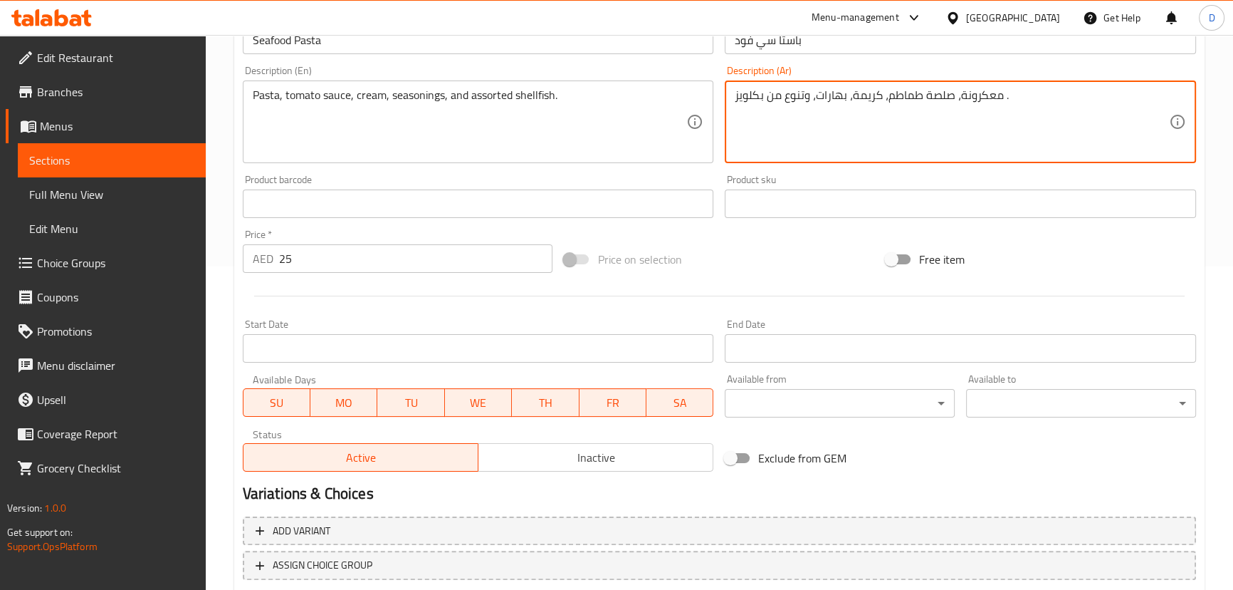
scroll to position [415, 0]
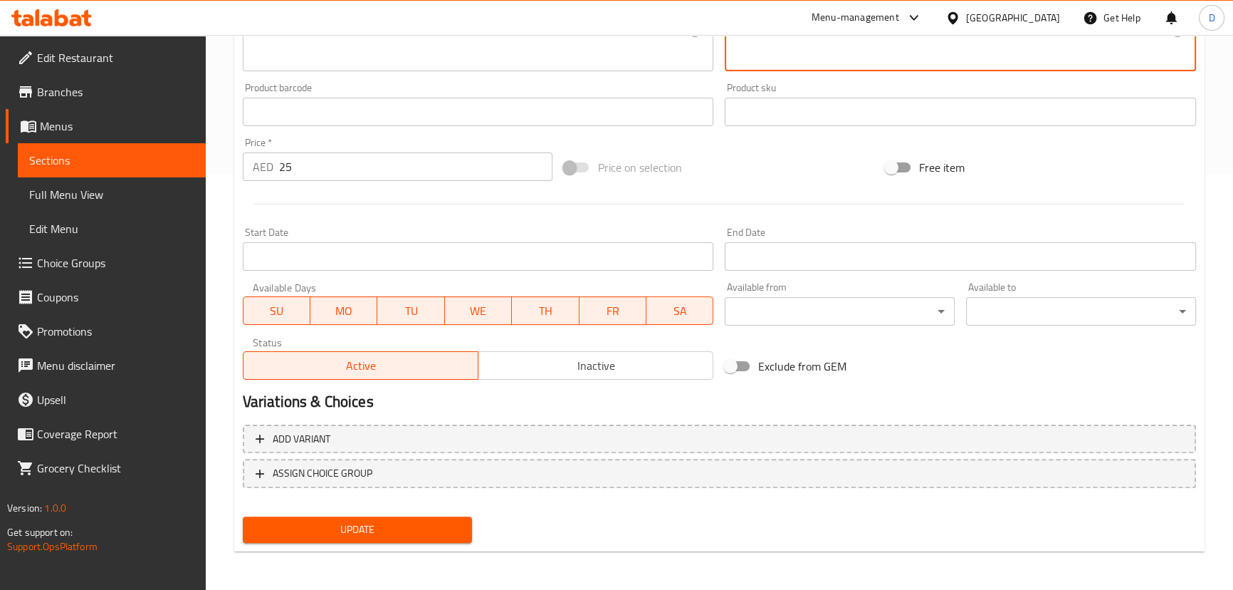
type textarea "معكرونة، صلصة طماطم، كريمة، بهارات، وتنوع من بكلويز ."
click at [356, 528] on span "Update" at bounding box center [357, 530] width 207 height 18
click at [246, 530] on button "Update" at bounding box center [358, 529] width 230 height 26
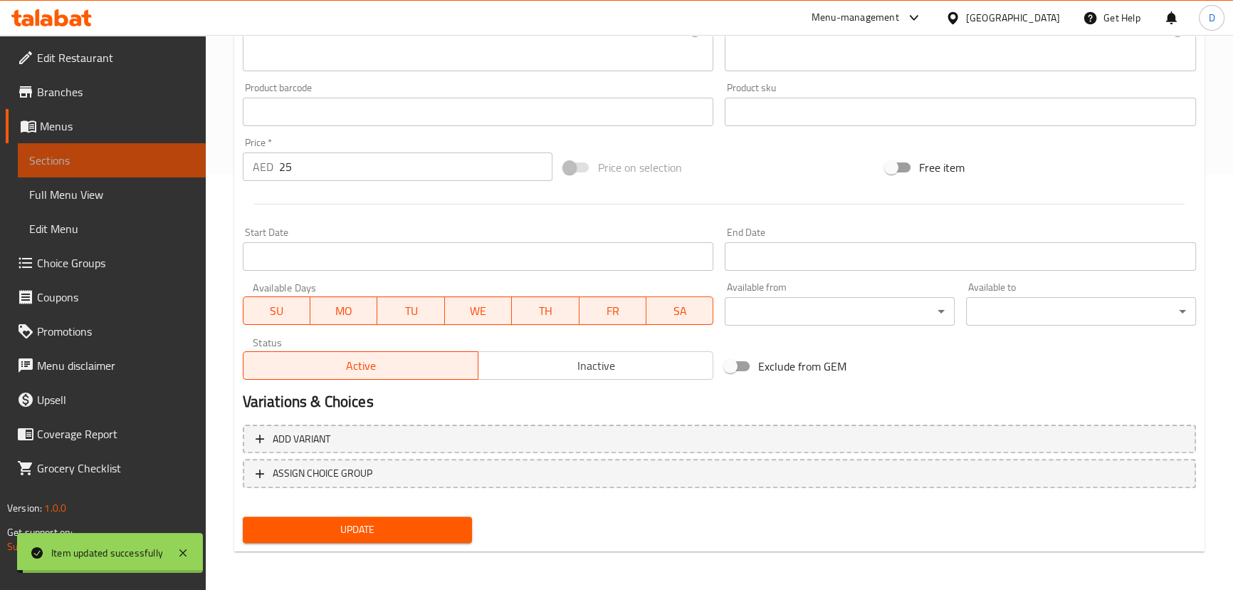
click at [191, 155] on span "Sections" at bounding box center [111, 160] width 165 height 17
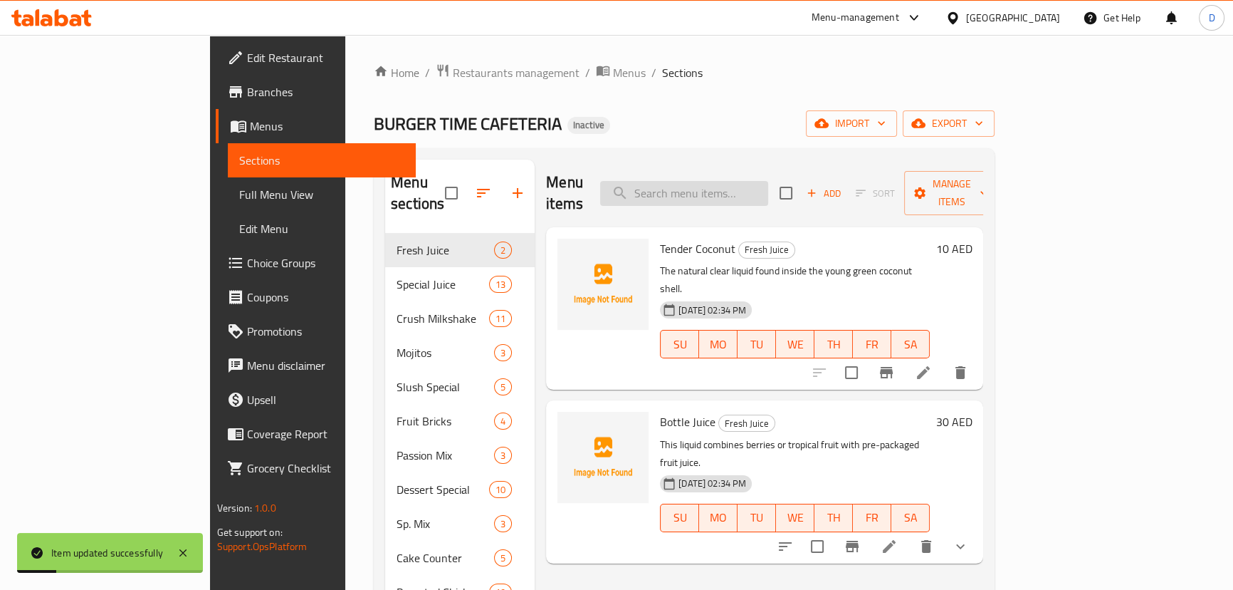
click at [749, 188] on input "search" at bounding box center [684, 193] width 168 height 25
paste input "Nuggets Crispy Dynamite"
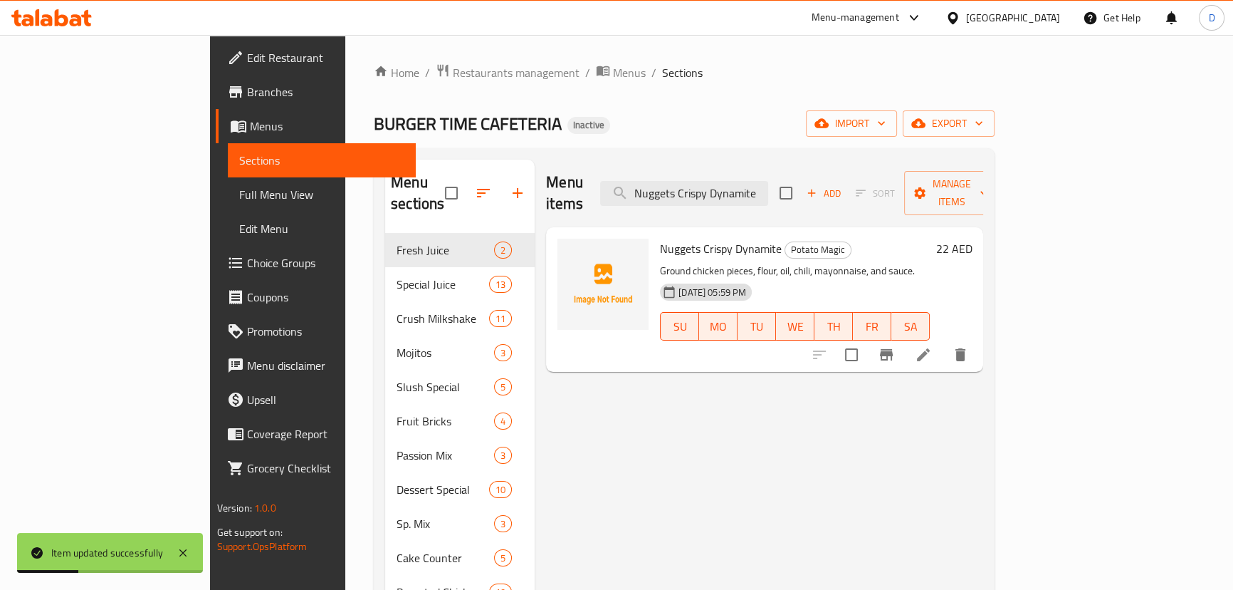
type input "Nuggets Crispy Dynamite"
click at [930, 348] on icon at bounding box center [923, 354] width 13 height 13
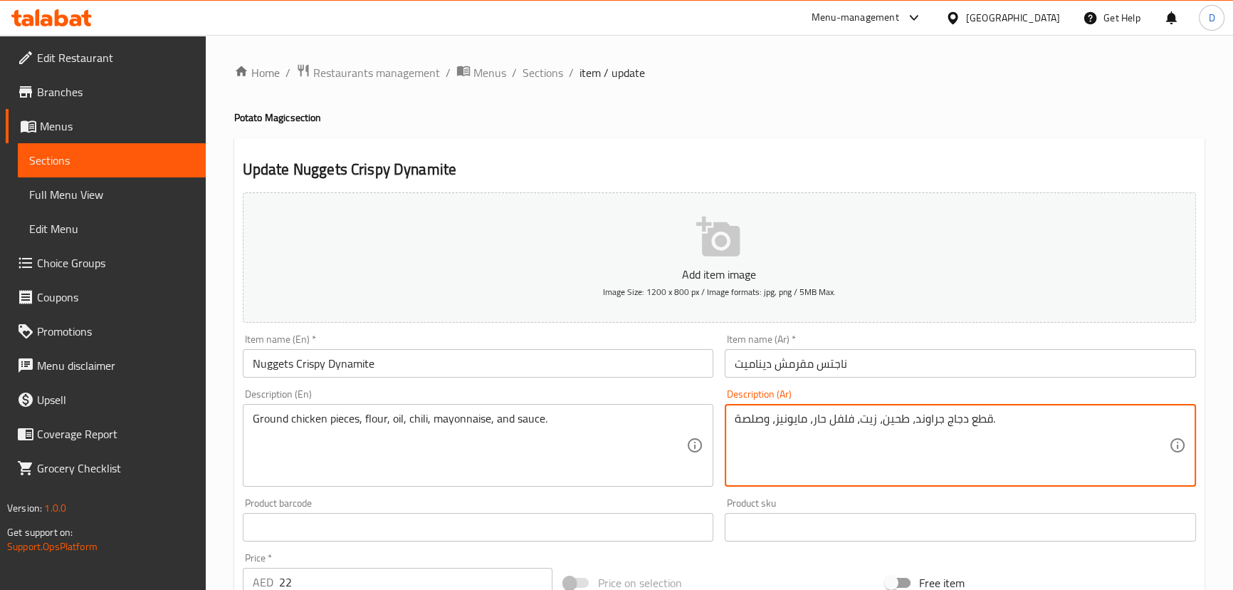
click at [921, 420] on textarea "قطع دجاج جراوند، طحين، زيت، فلفل حار، مايونيز، وصلصة." at bounding box center [952, 446] width 434 height 68
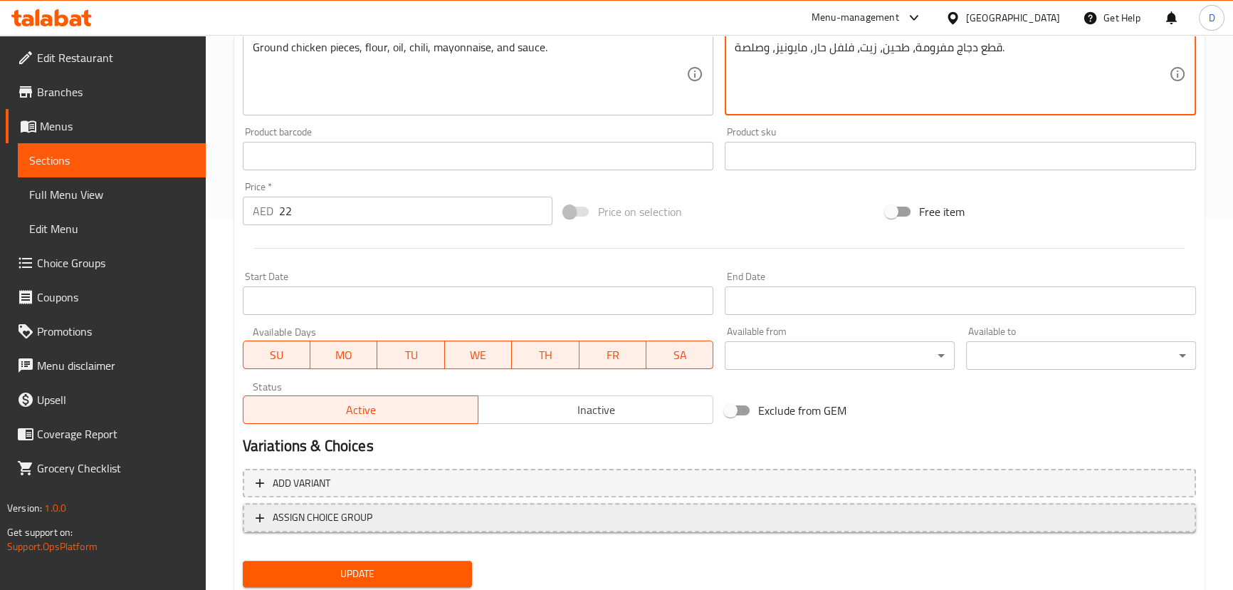
scroll to position [415, 0]
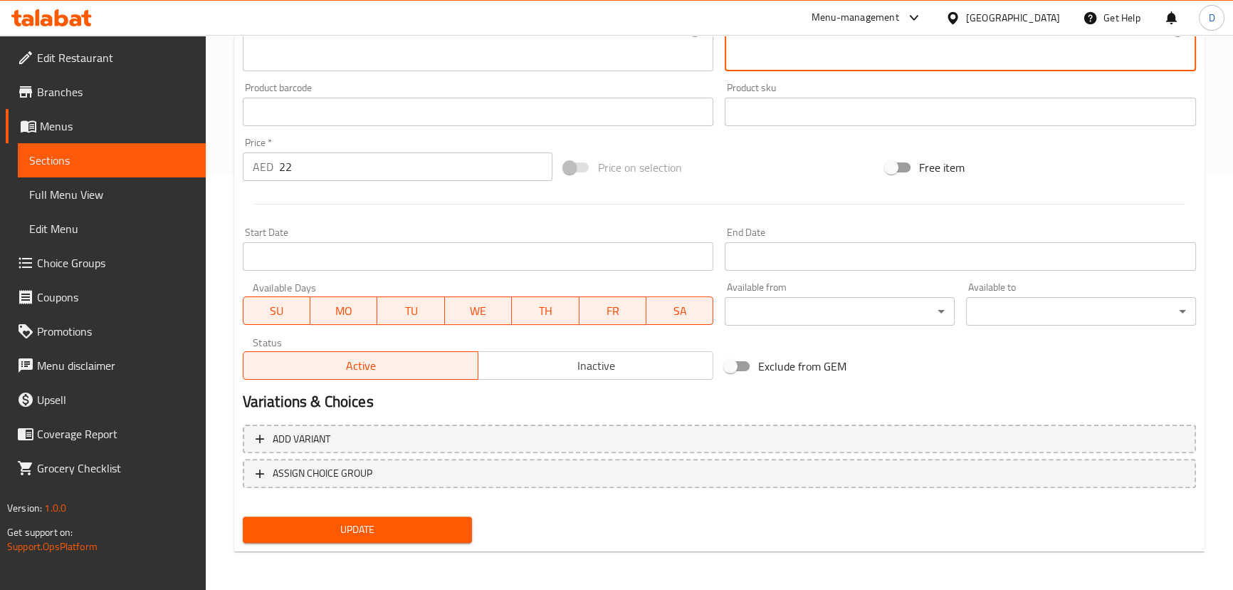
type textarea "قطع دجاج مفرومة، طحين، زيت، فلفل حار، مايونيز، وصلصة."
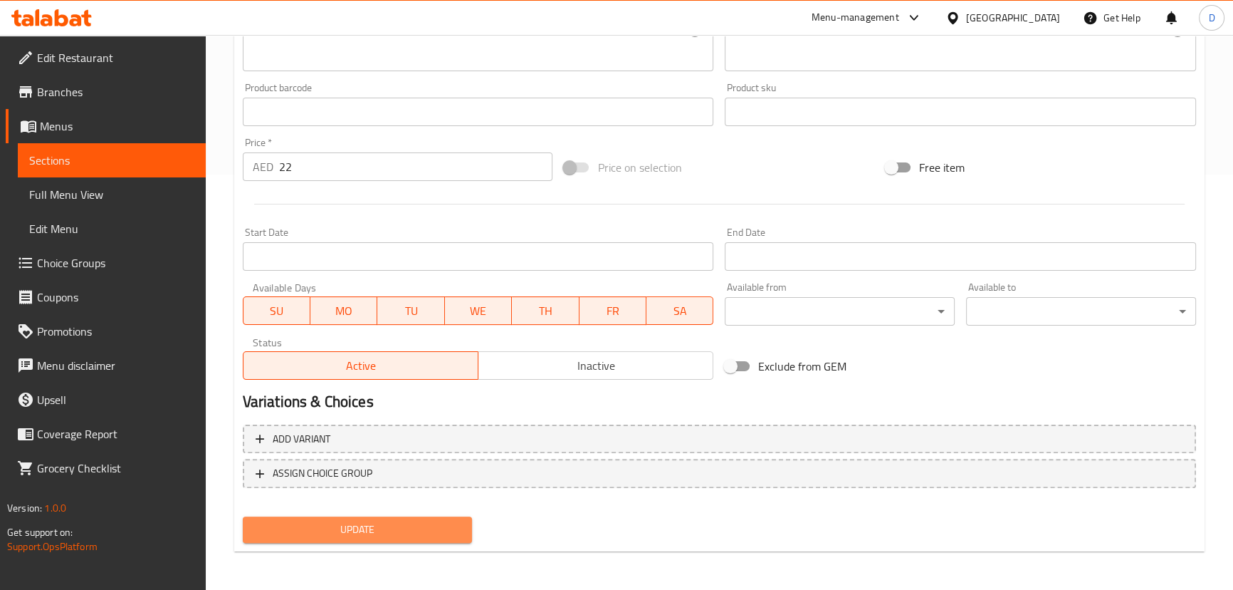
click at [433, 537] on button "Update" at bounding box center [358, 529] width 230 height 26
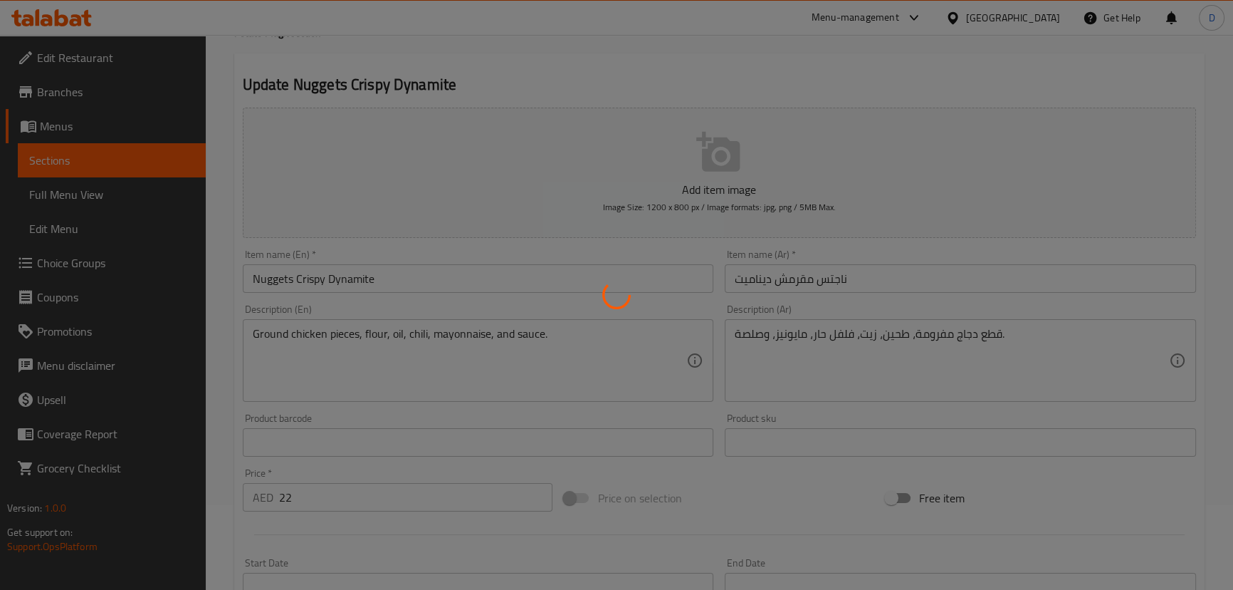
scroll to position [27, 0]
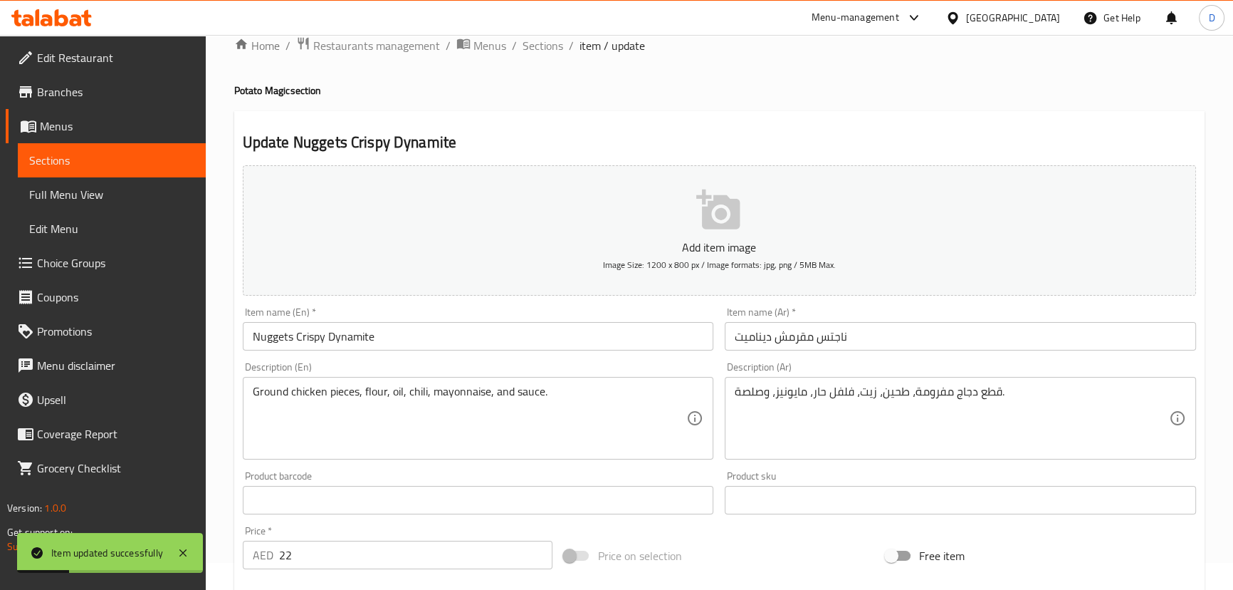
click at [191, 159] on span "Sections" at bounding box center [111, 160] width 165 height 17
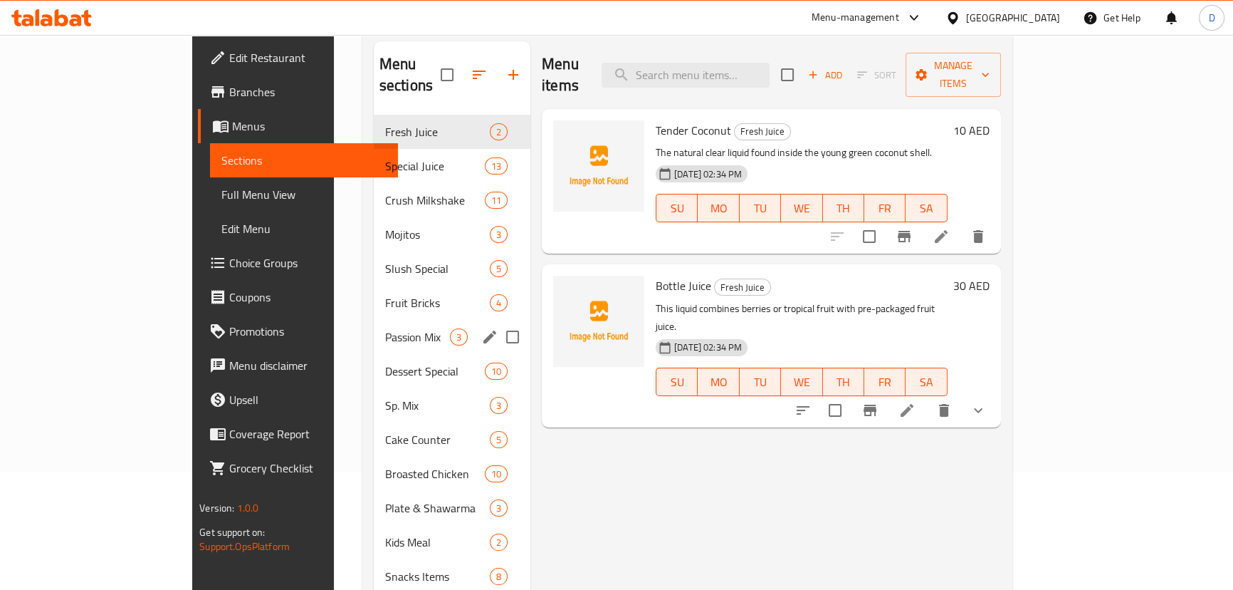
scroll to position [350, 0]
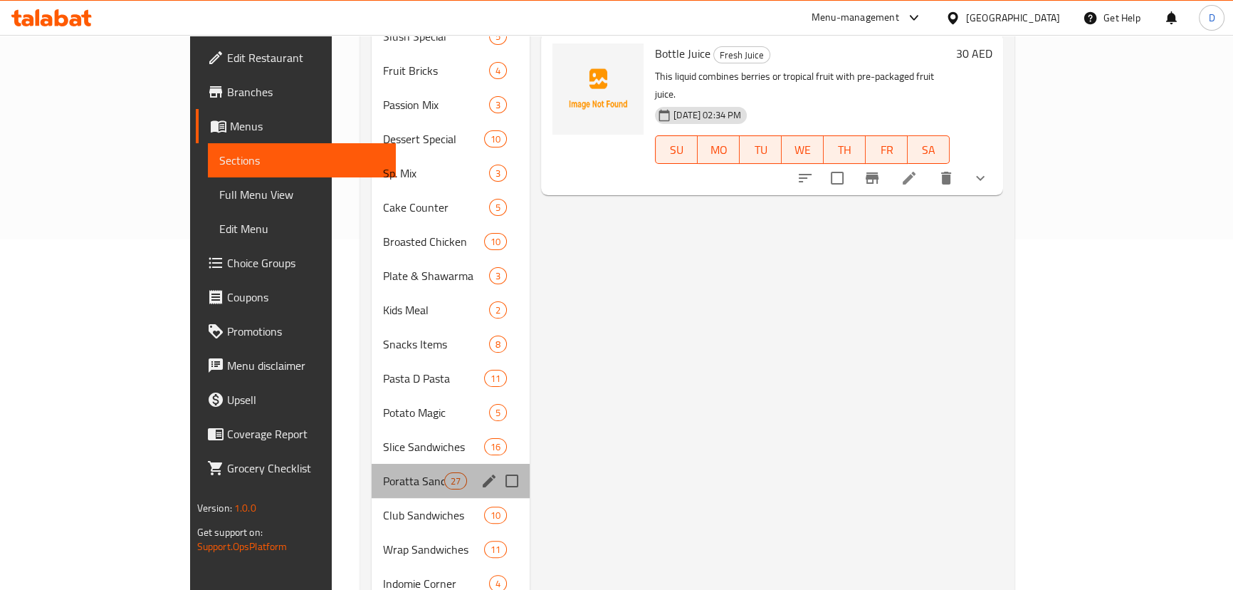
click at [372, 469] on div "Poratta Sandwiches 27" at bounding box center [451, 481] width 158 height 34
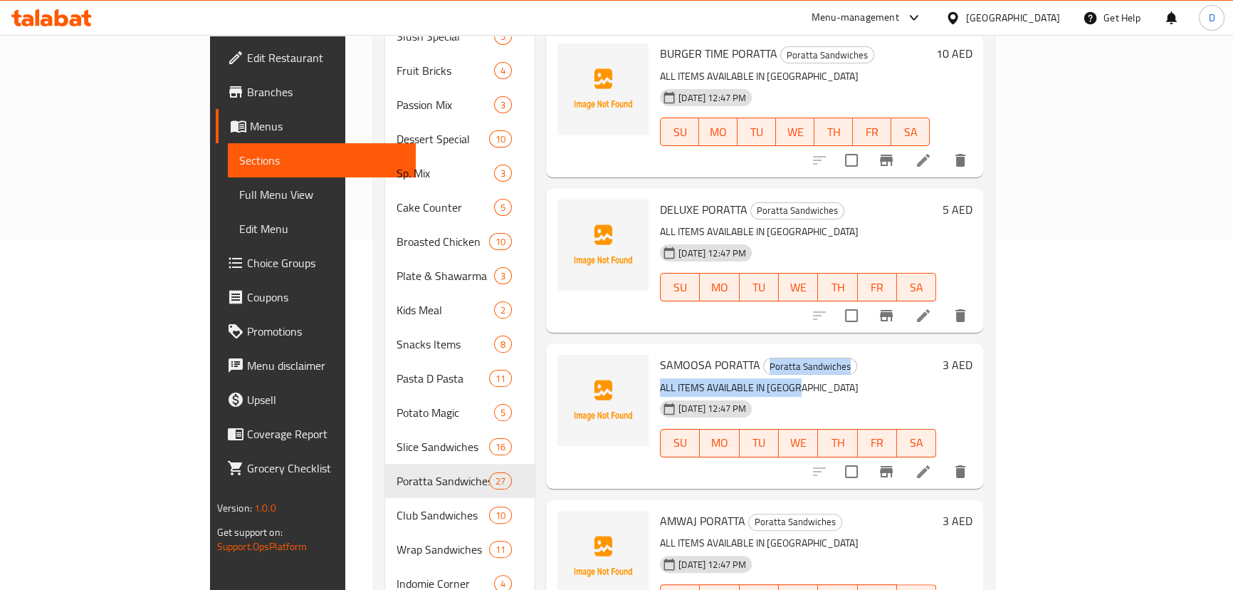
drag, startPoint x: 714, startPoint y: 343, endPoint x: 805, endPoint y: 354, distance: 91.9
click at [805, 354] on div "SAMOOSA PORATTA Poratta Sandwiches ALL ITEMS AVAILABLE IN SAMOON 28-09-2025 12:…" at bounding box center [798, 415] width 288 height 133
drag, startPoint x: 711, startPoint y: 345, endPoint x: 815, endPoint y: 340, distance: 104.1
click at [815, 355] on h6 "SAMOOSA PORATTA Poratta Sandwiches" at bounding box center [798, 365] width 276 height 20
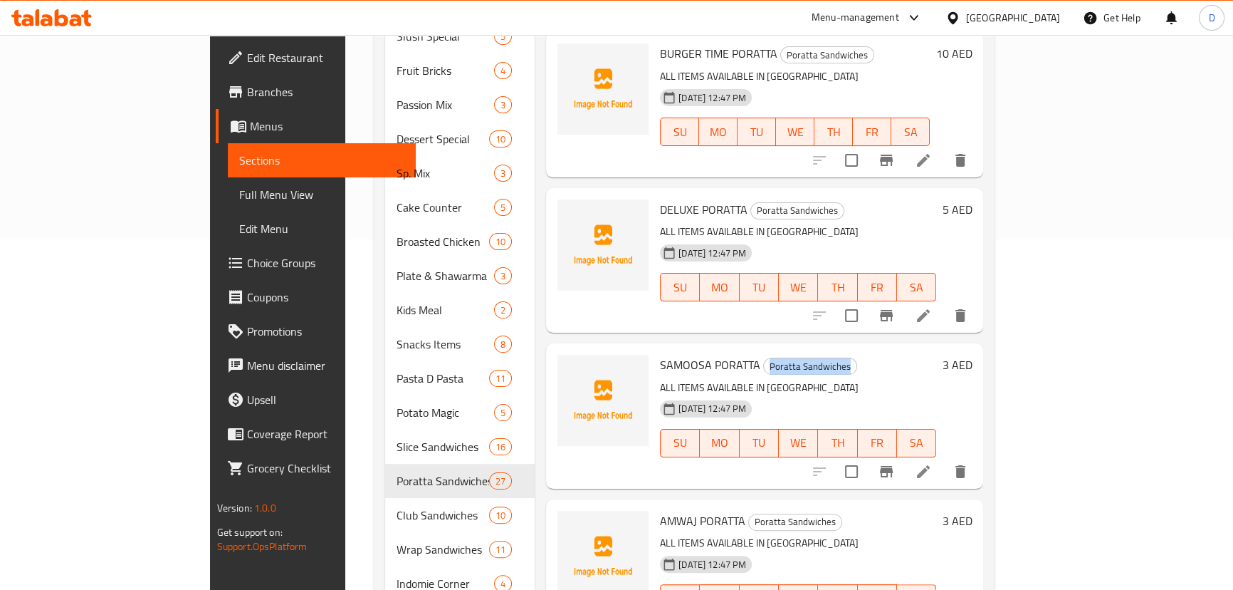
copy span "Poratta Sandwiches"
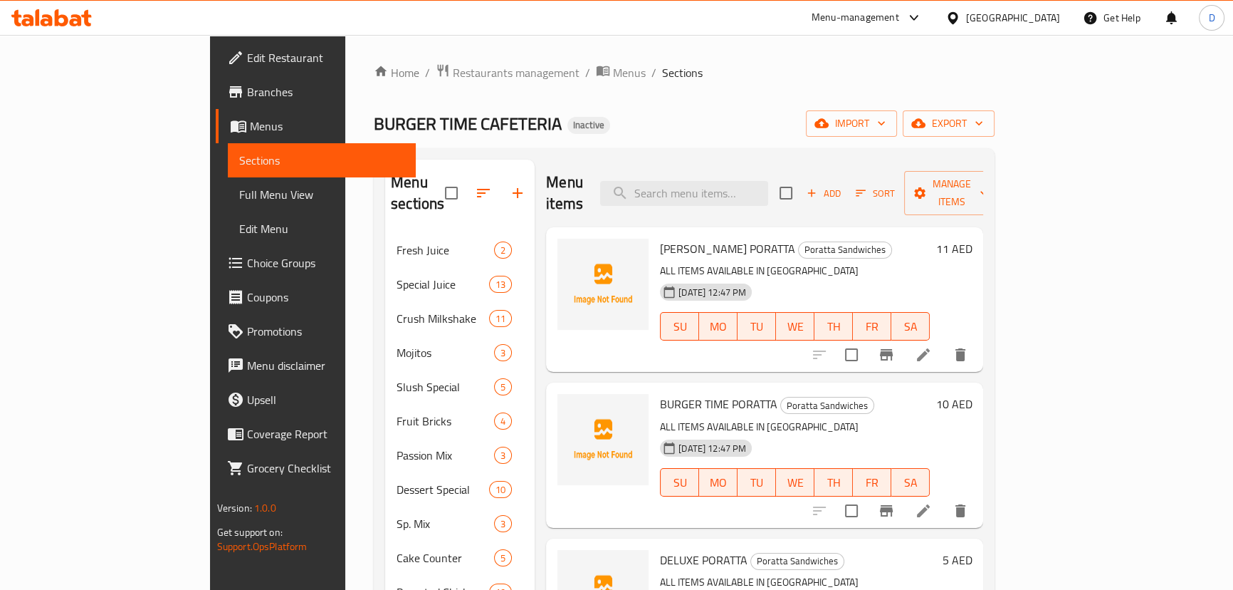
click at [729, 169] on div "Menu items Add Sort Manage items" at bounding box center [764, 194] width 437 height 68
click at [735, 182] on input "search" at bounding box center [684, 193] width 168 height 25
paste input "[PERSON_NAME] PORATTA"
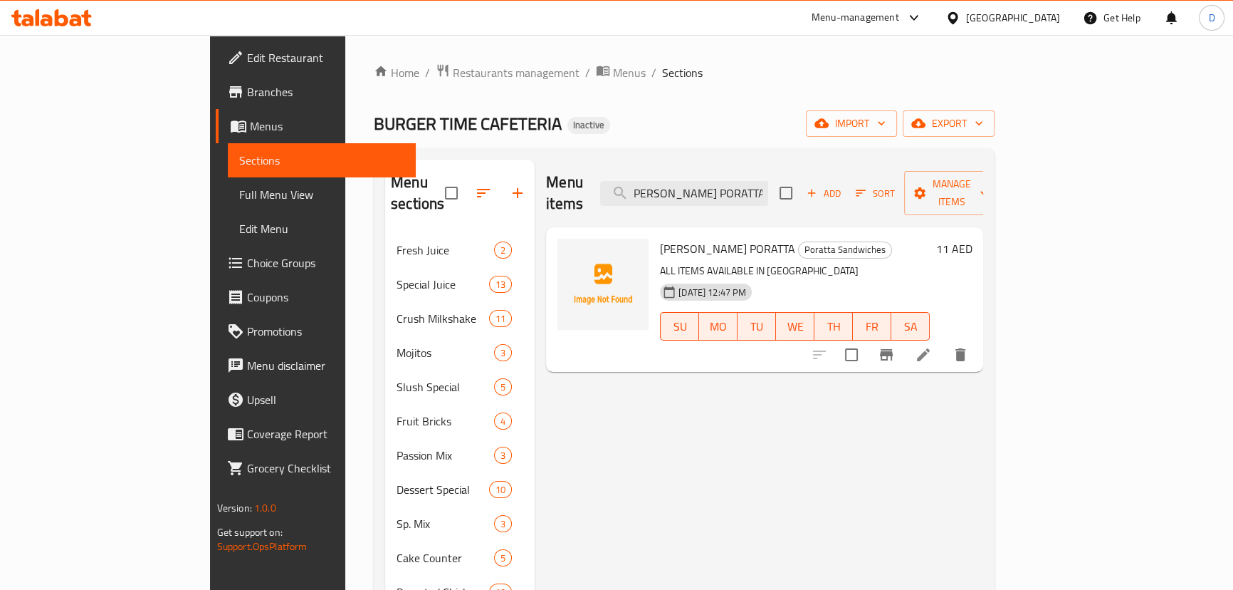
type input "[PERSON_NAME] PORATTA"
click at [932, 346] on icon at bounding box center [923, 354] width 17 height 17
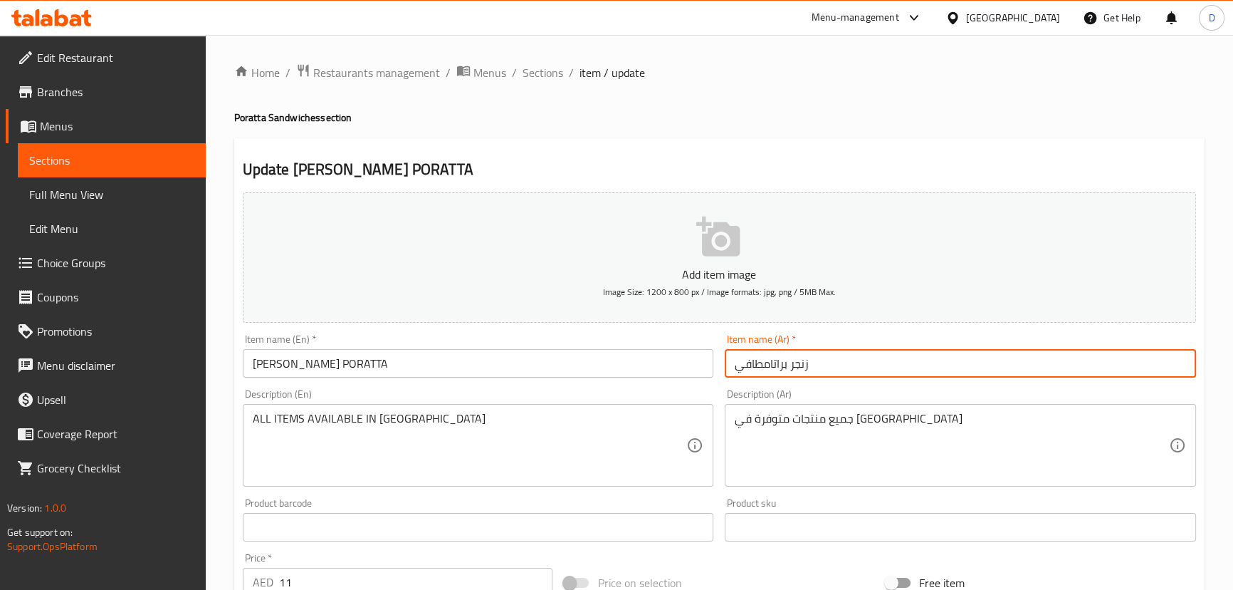
click at [770, 363] on input "زنجر براتامطافي" at bounding box center [960, 363] width 471 height 28
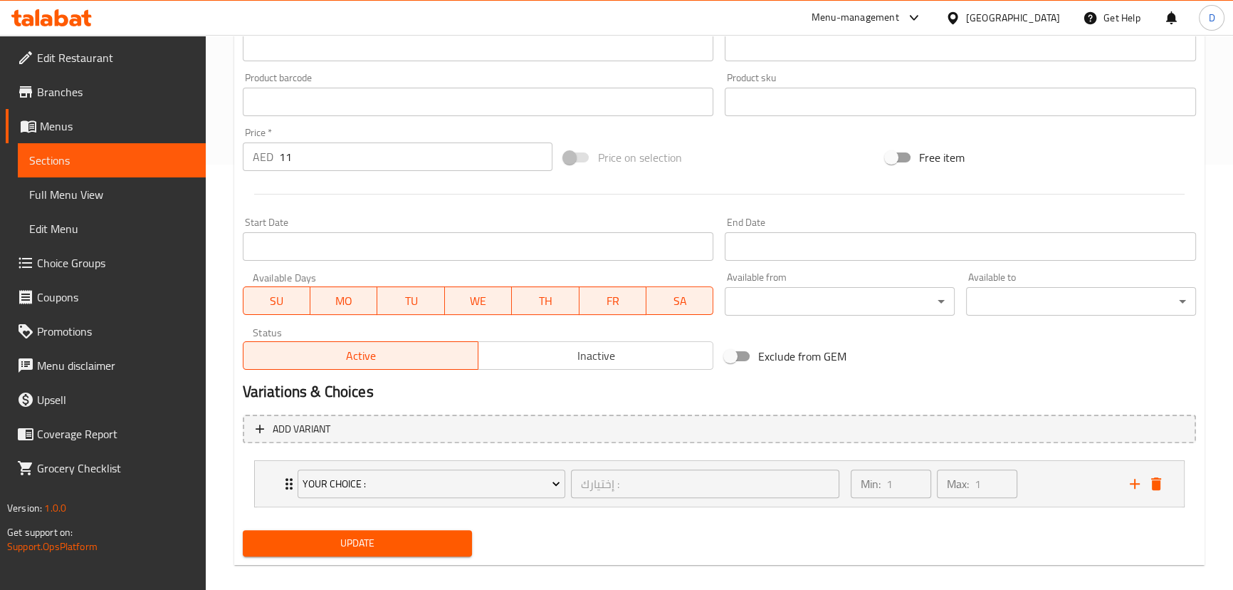
scroll to position [439, 0]
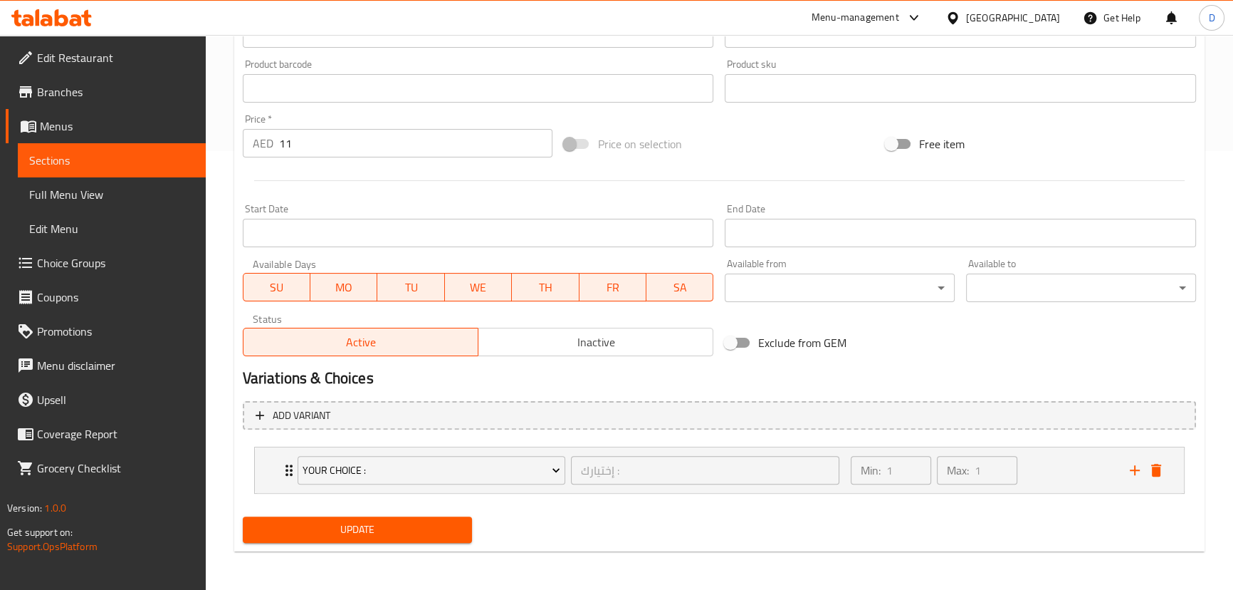
type input "زنجر براتا مطافي"
click at [435, 525] on span "Update" at bounding box center [357, 530] width 207 height 18
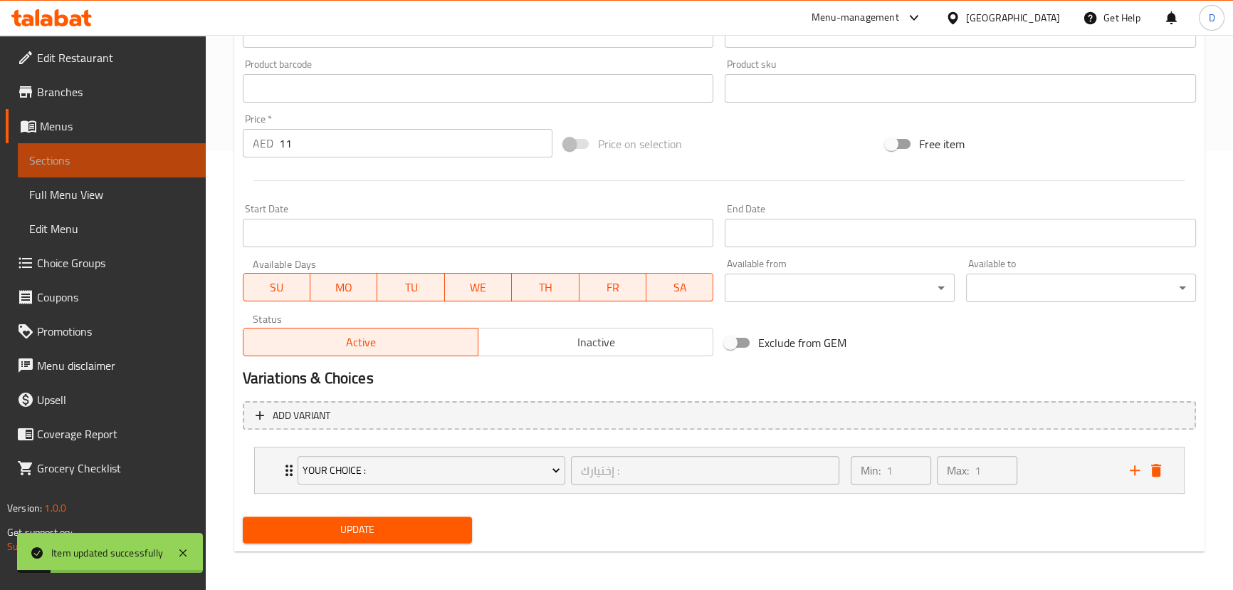
click at [152, 156] on span "Sections" at bounding box center [111, 160] width 165 height 17
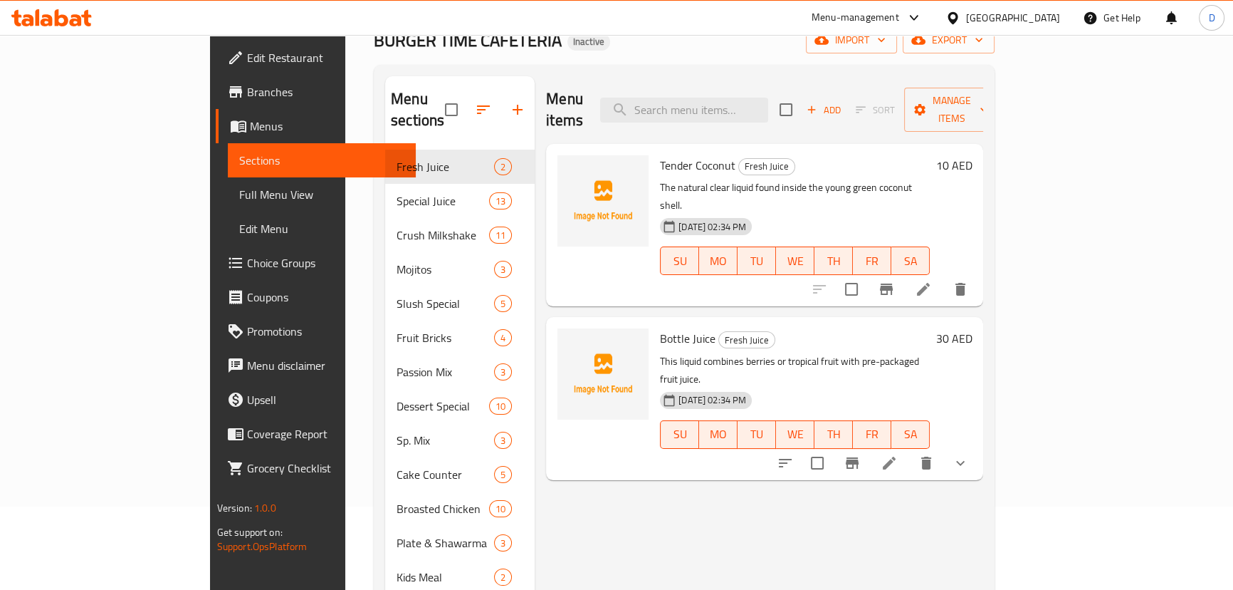
scroll to position [50, 0]
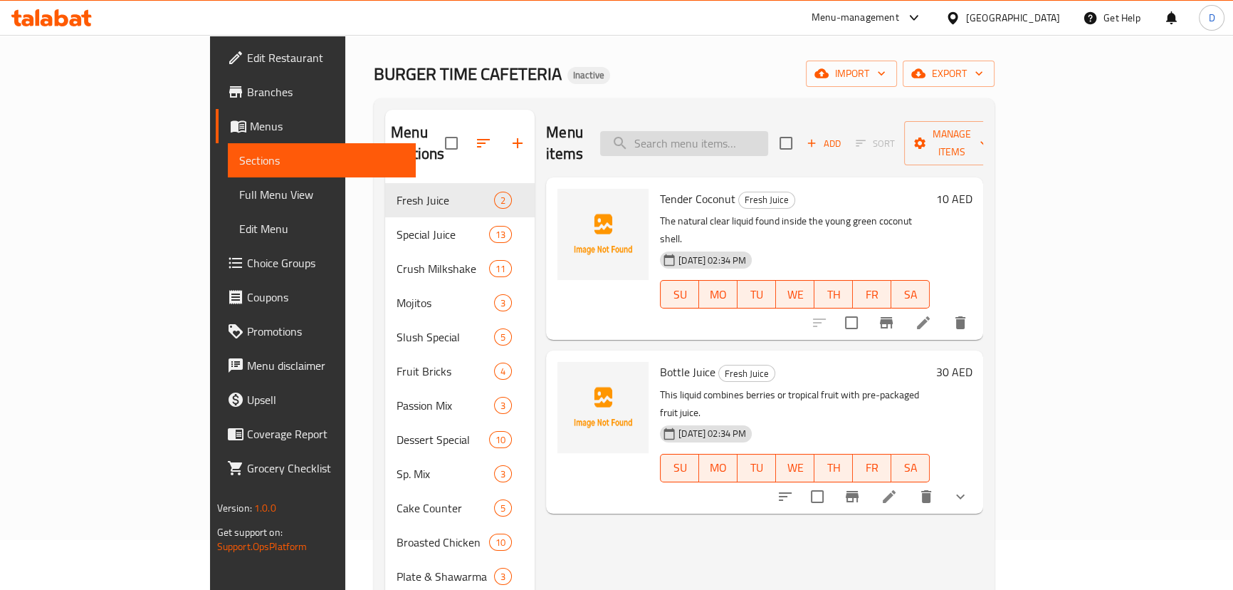
click at [715, 135] on input "search" at bounding box center [684, 143] width 168 height 25
paste input "CHIPS OMAN PORATTA"
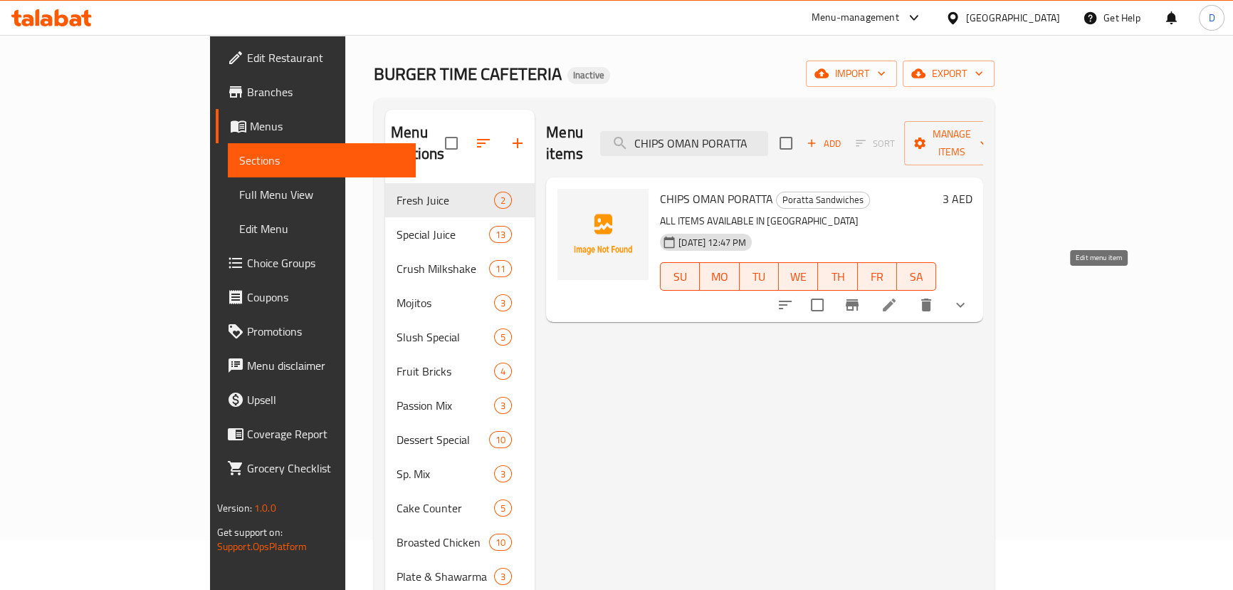
type input "CHIPS OMAN PORATTA"
click at [896, 298] on icon at bounding box center [889, 304] width 13 height 13
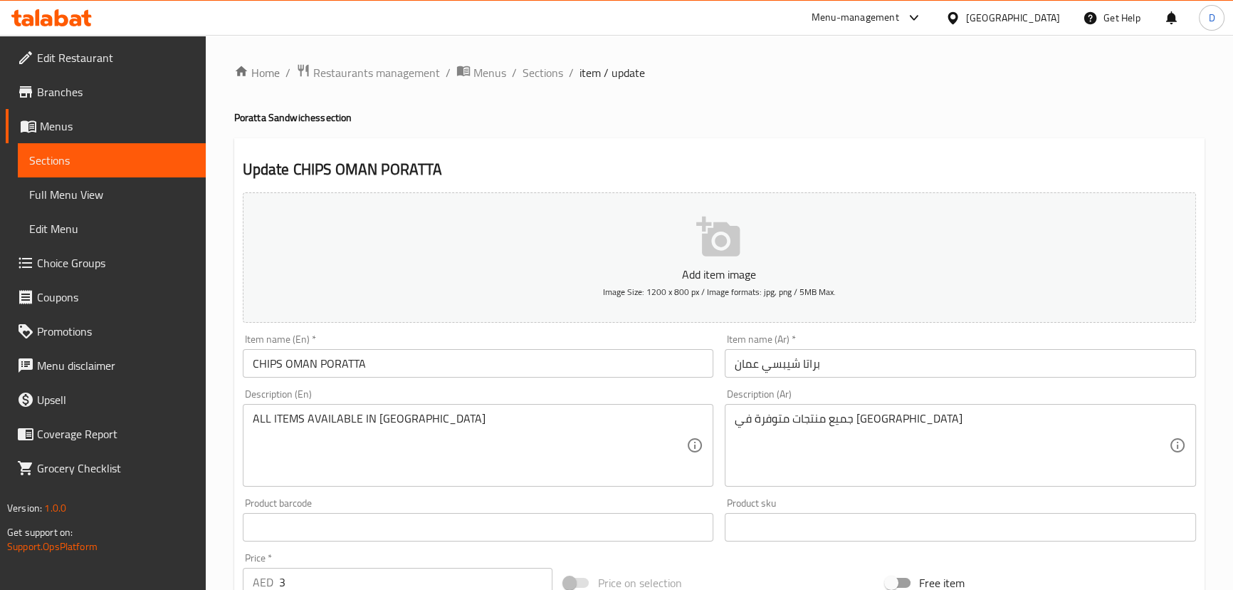
click at [788, 362] on input "براتا شيبسي عمان" at bounding box center [960, 363] width 471 height 28
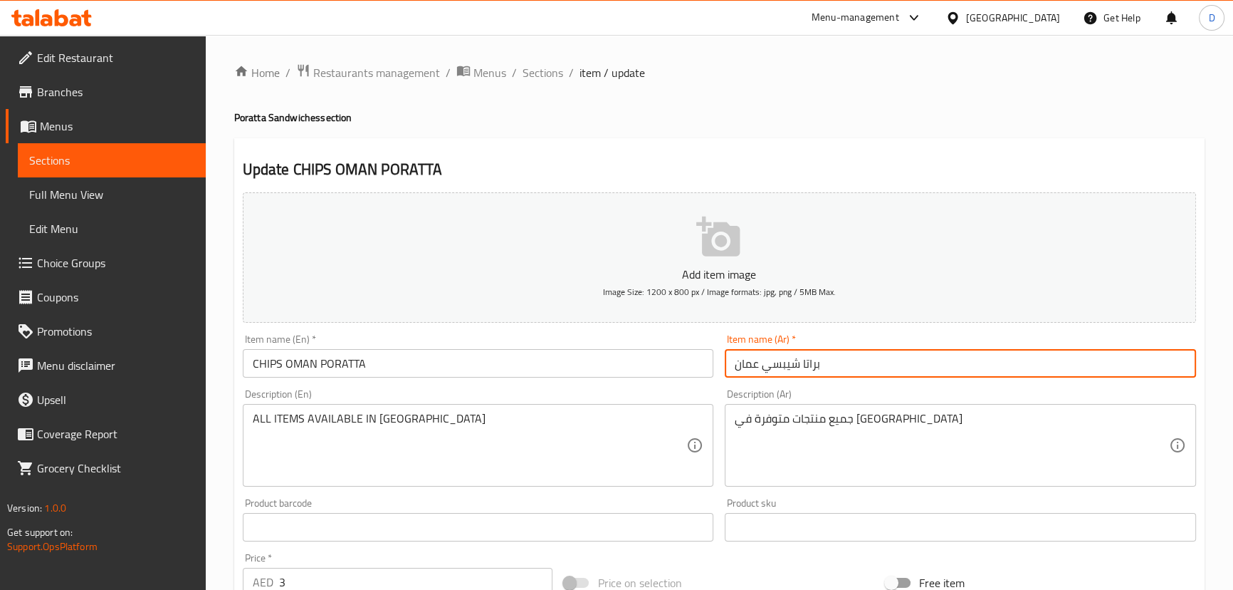
click at [788, 362] on input "براتا شيبسي عمان" at bounding box center [960, 363] width 471 height 28
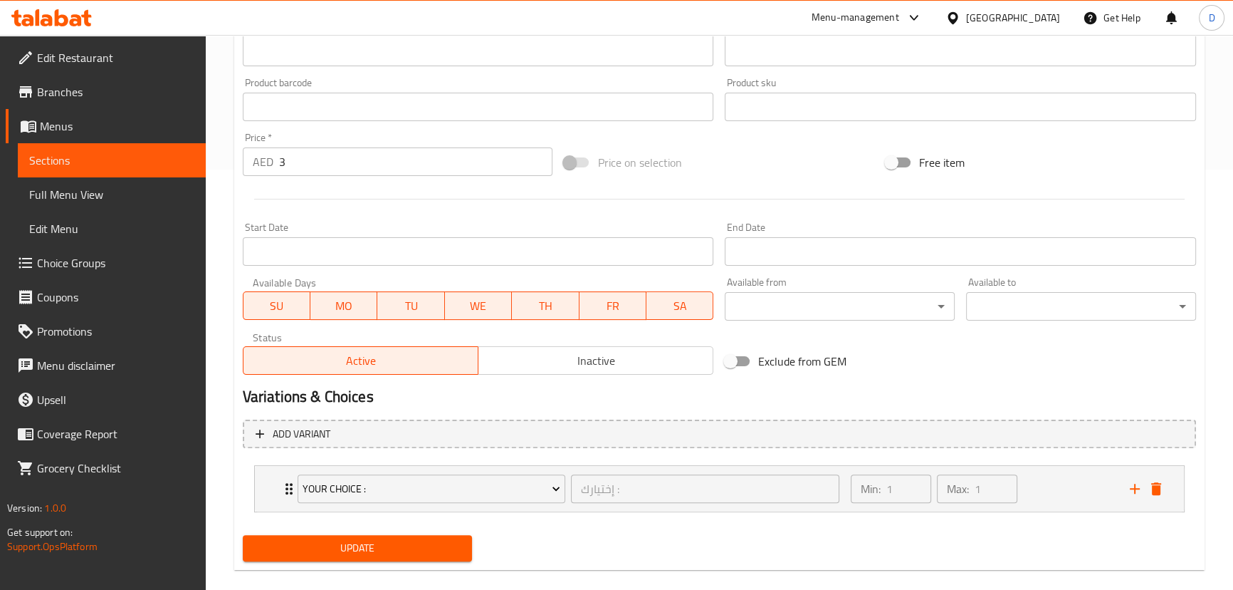
scroll to position [439, 0]
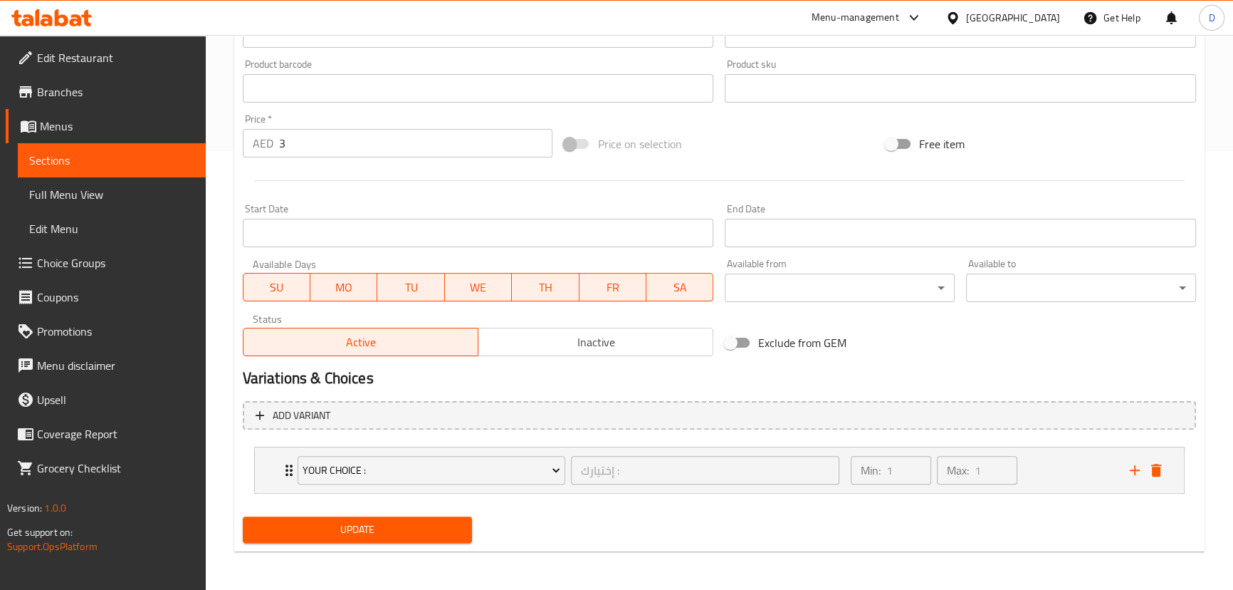
type input "براتا بطاطس عمان"
click at [434, 536] on span "Update" at bounding box center [357, 530] width 207 height 18
click at [176, 160] on span "Sections" at bounding box center [111, 160] width 165 height 17
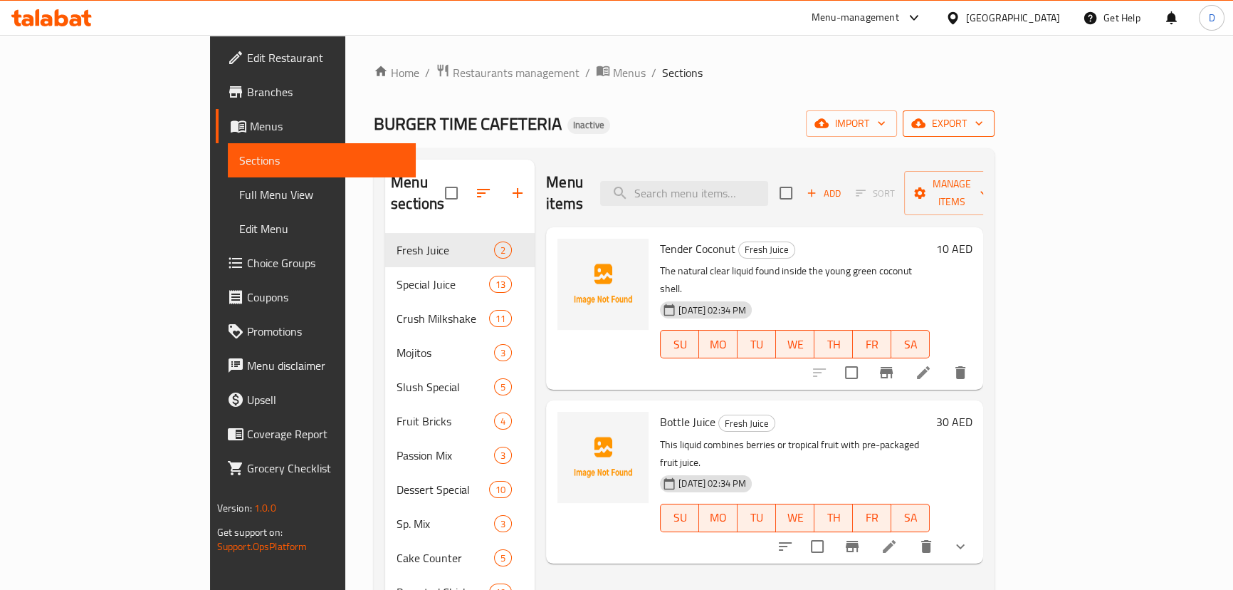
click at [995, 134] on button "export" at bounding box center [949, 123] width 92 height 26
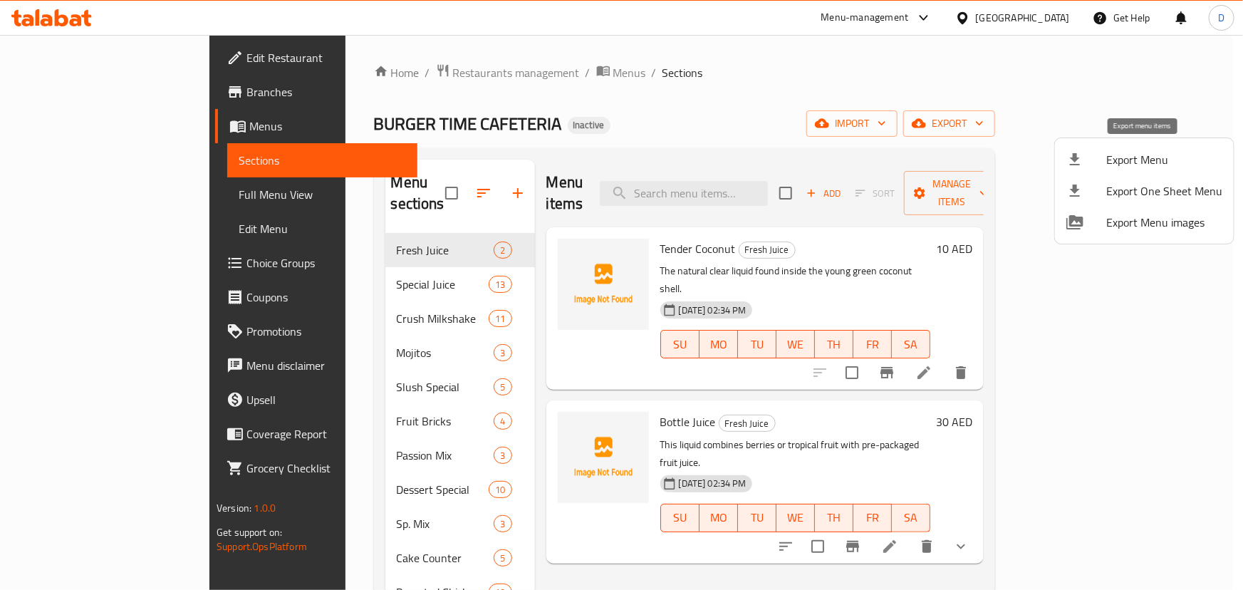
click at [1158, 157] on span "Export Menu" at bounding box center [1164, 159] width 116 height 17
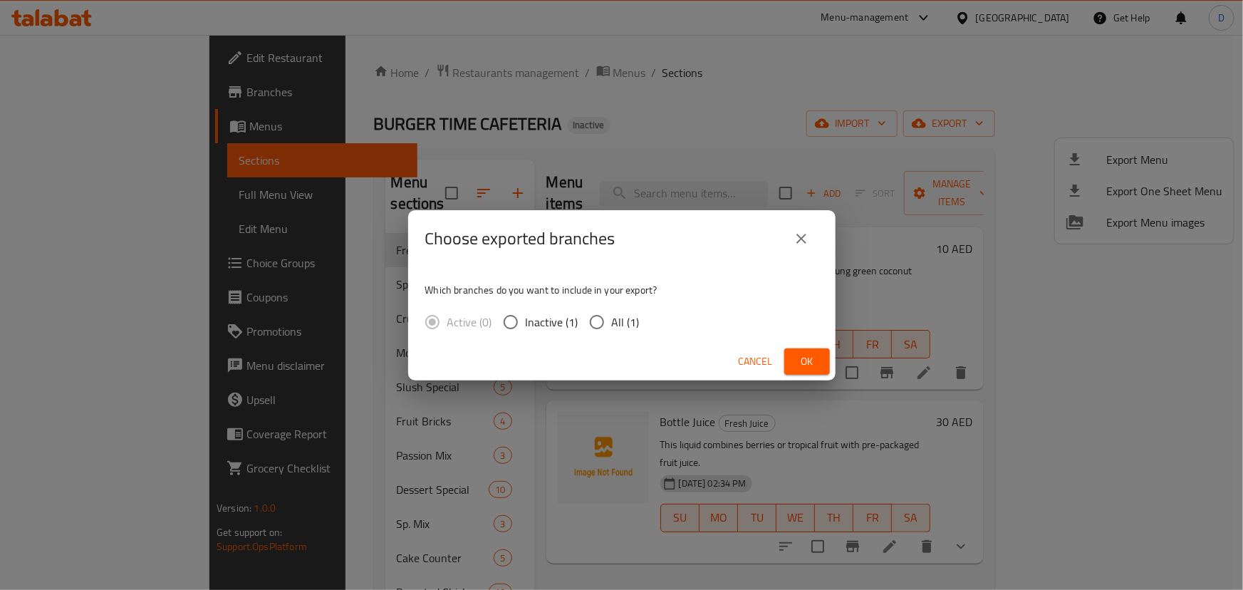
click at [612, 325] on span "All (1)" at bounding box center [626, 321] width 28 height 17
click at [612, 325] on input "All (1)" at bounding box center [597, 322] width 30 height 30
radio input "true"
click at [800, 355] on span "Ok" at bounding box center [806, 362] width 23 height 18
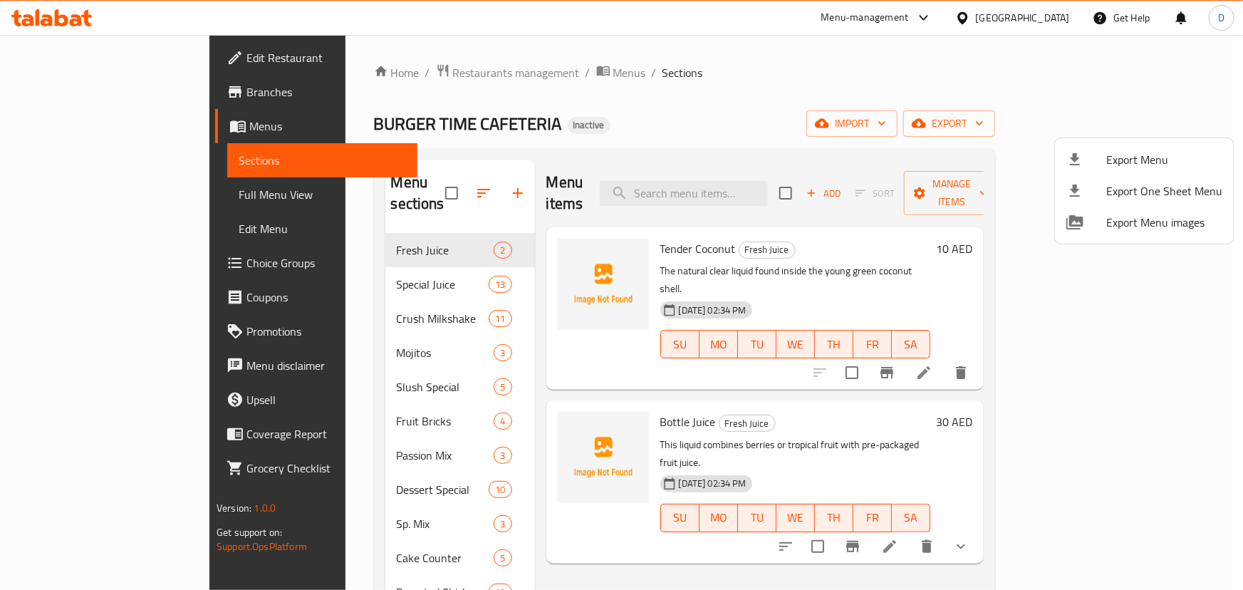
click at [474, 69] on div at bounding box center [621, 295] width 1243 height 590
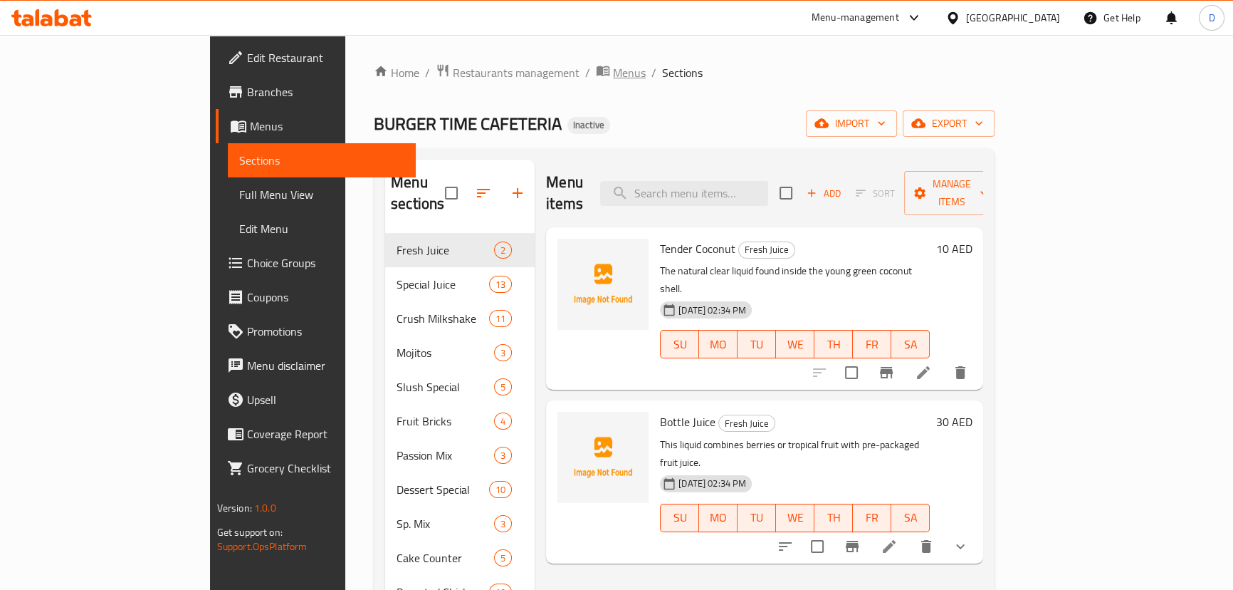
click at [613, 69] on span "Menus" at bounding box center [629, 72] width 33 height 17
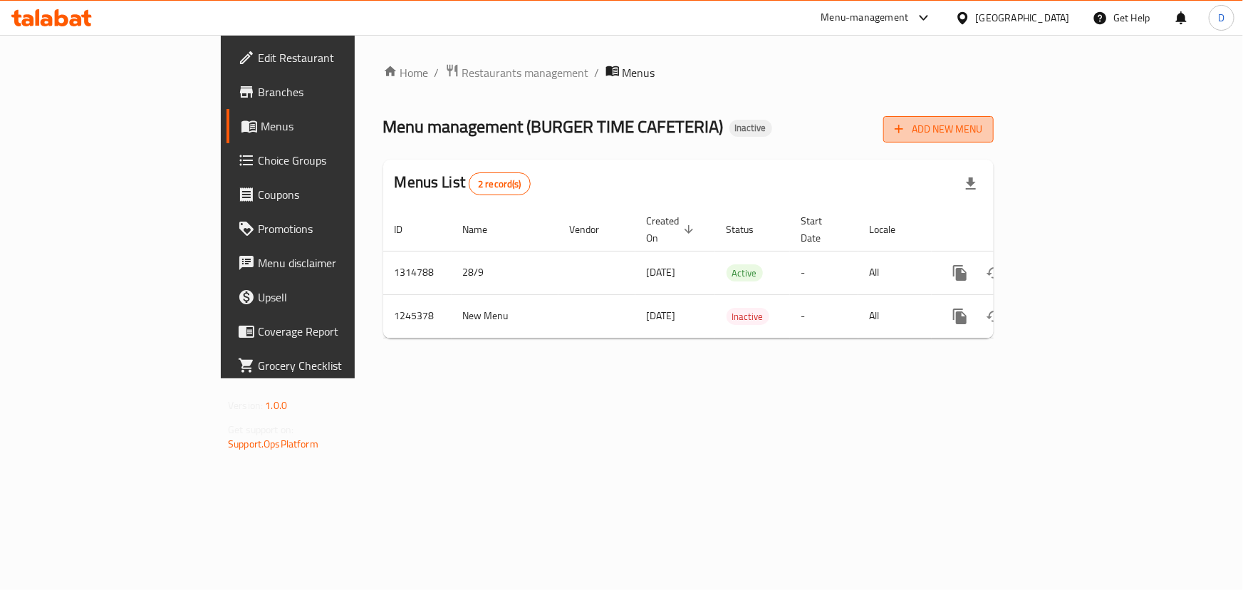
click at [982, 137] on span "Add New Menu" at bounding box center [938, 129] width 88 height 18
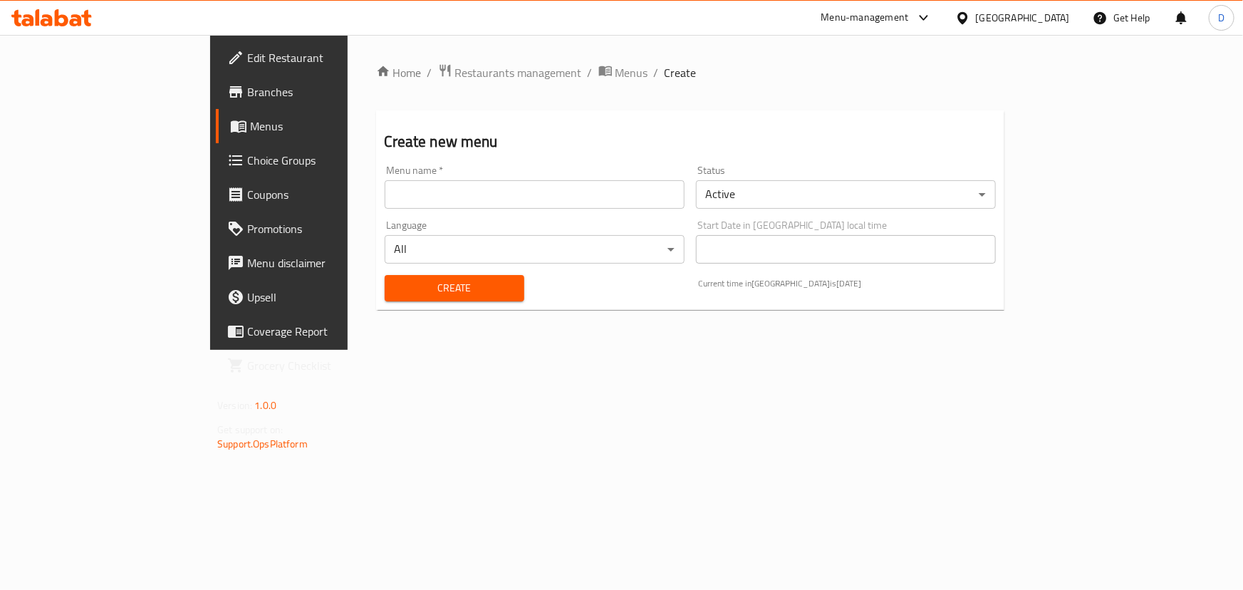
click at [385, 194] on input "text" at bounding box center [535, 194] width 300 height 28
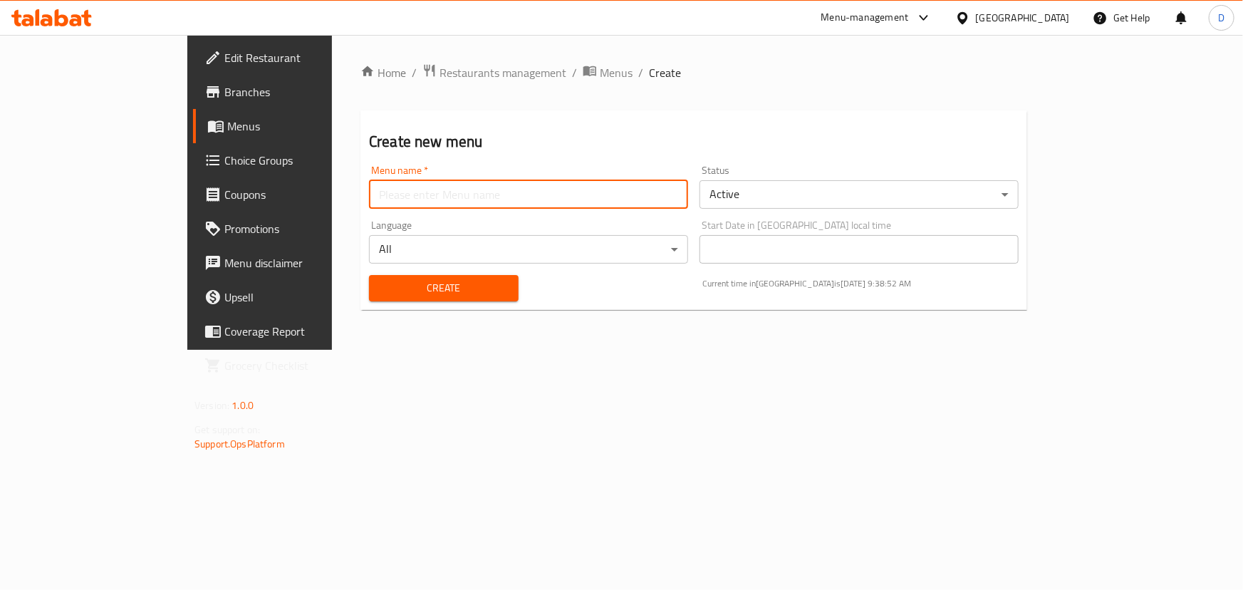
type input "New menu"
click at [381, 287] on span "Create" at bounding box center [443, 288] width 127 height 18
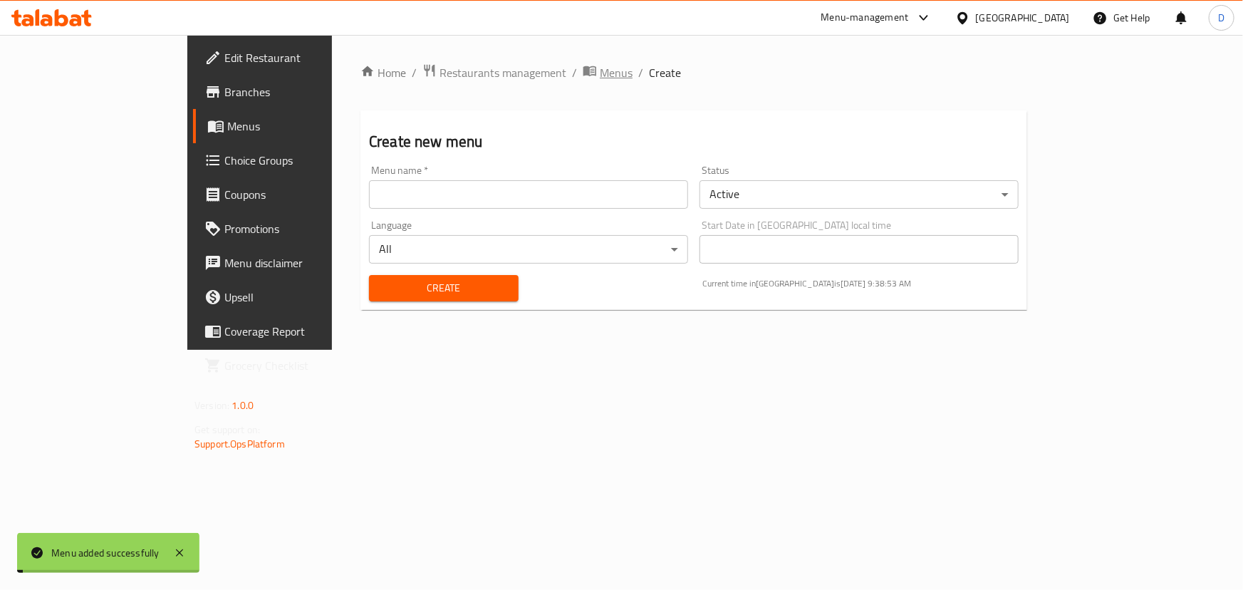
click at [600, 72] on span "Menus" at bounding box center [616, 72] width 33 height 17
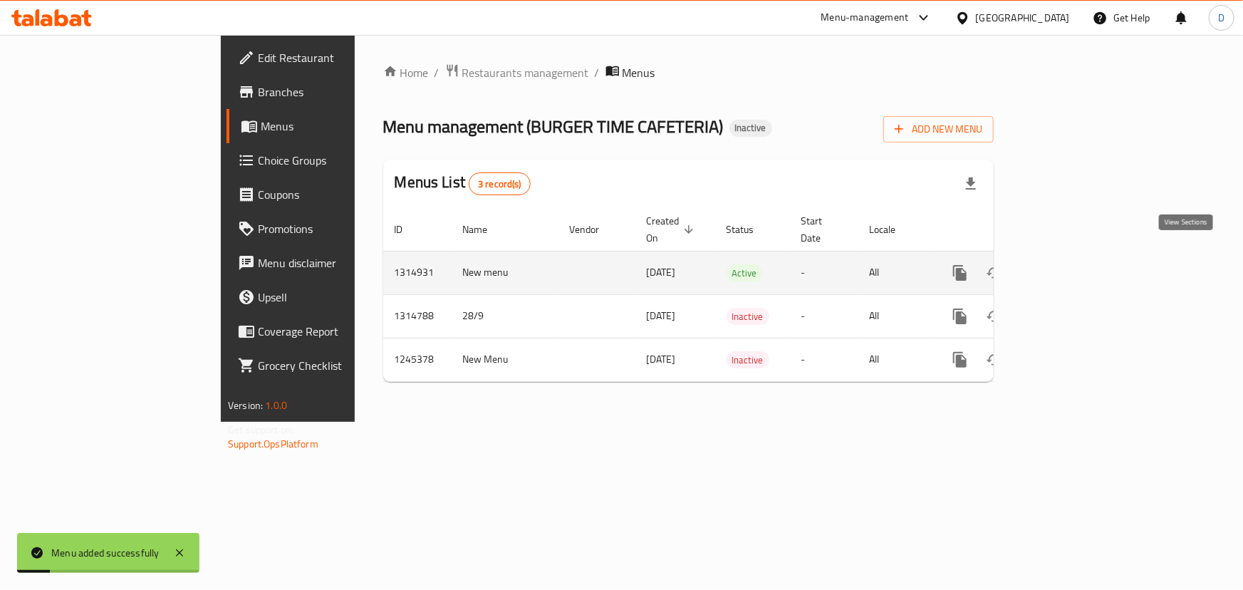
click at [1071, 264] on icon "enhanced table" at bounding box center [1062, 272] width 17 height 17
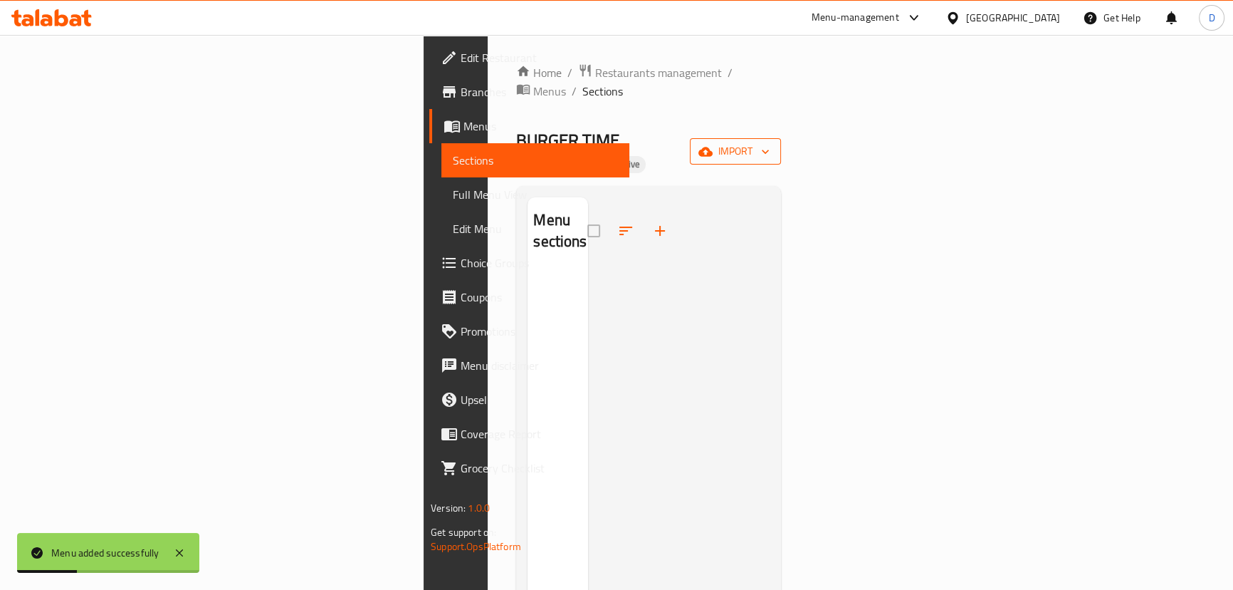
click at [781, 138] on button "import" at bounding box center [735, 151] width 91 height 26
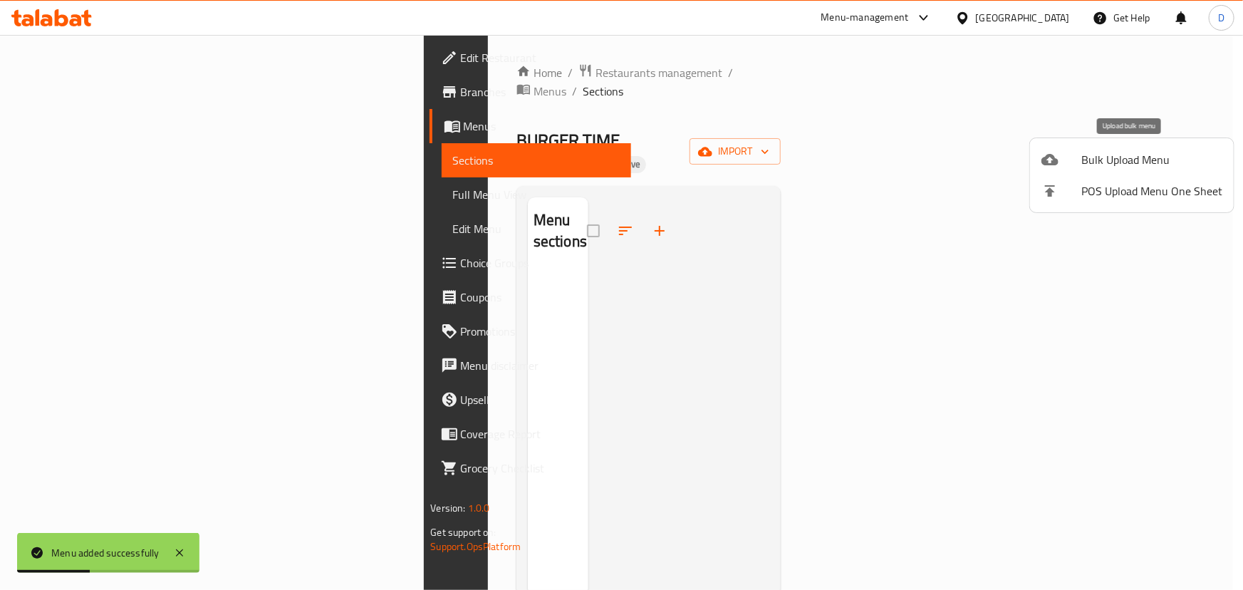
click at [1139, 156] on span "Bulk Upload Menu" at bounding box center [1151, 159] width 141 height 17
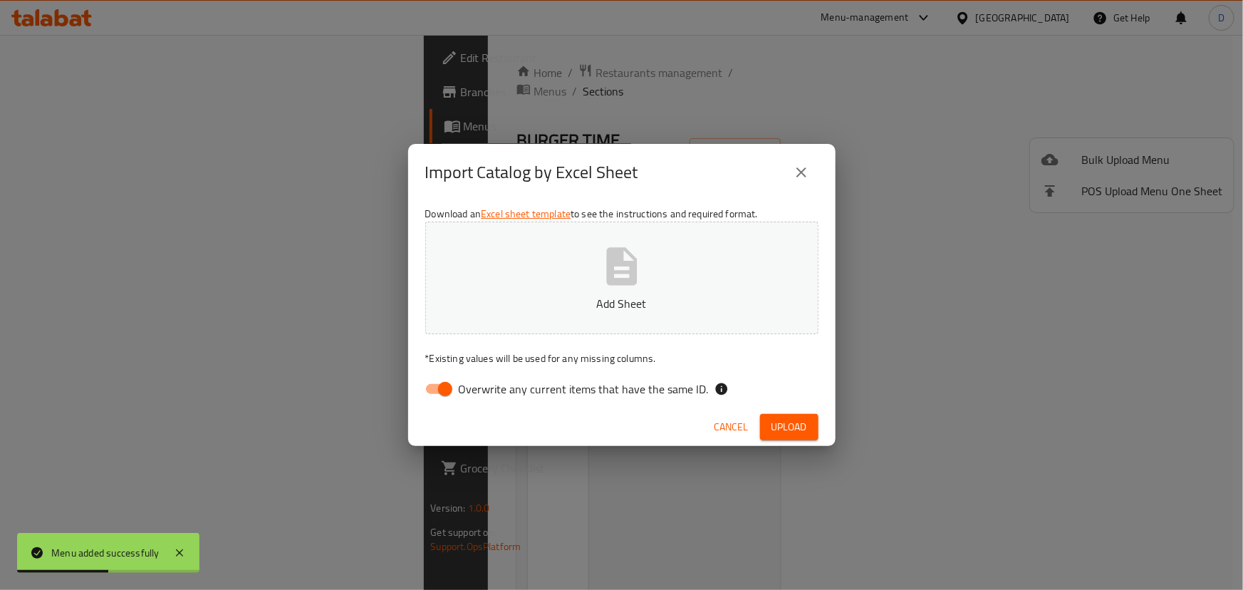
click at [627, 390] on span "Overwrite any current items that have the same ID." at bounding box center [584, 388] width 250 height 17
click at [486, 390] on input "Overwrite any current items that have the same ID." at bounding box center [445, 388] width 81 height 27
checkbox input "false"
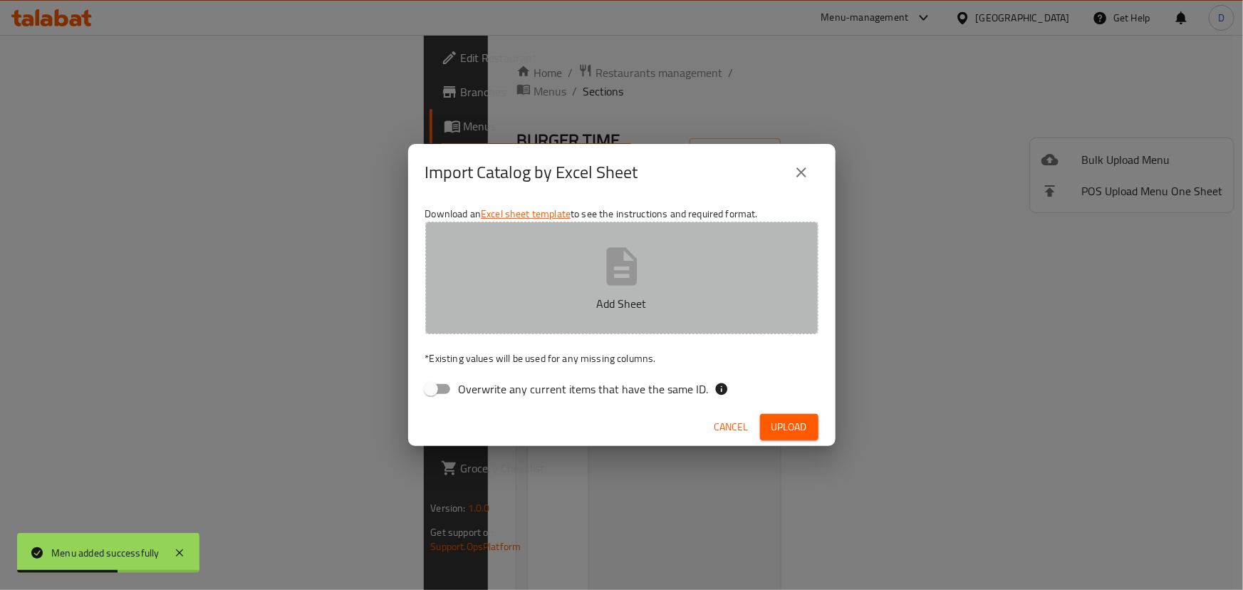
click at [624, 300] on p "Add Sheet" at bounding box center [621, 303] width 349 height 17
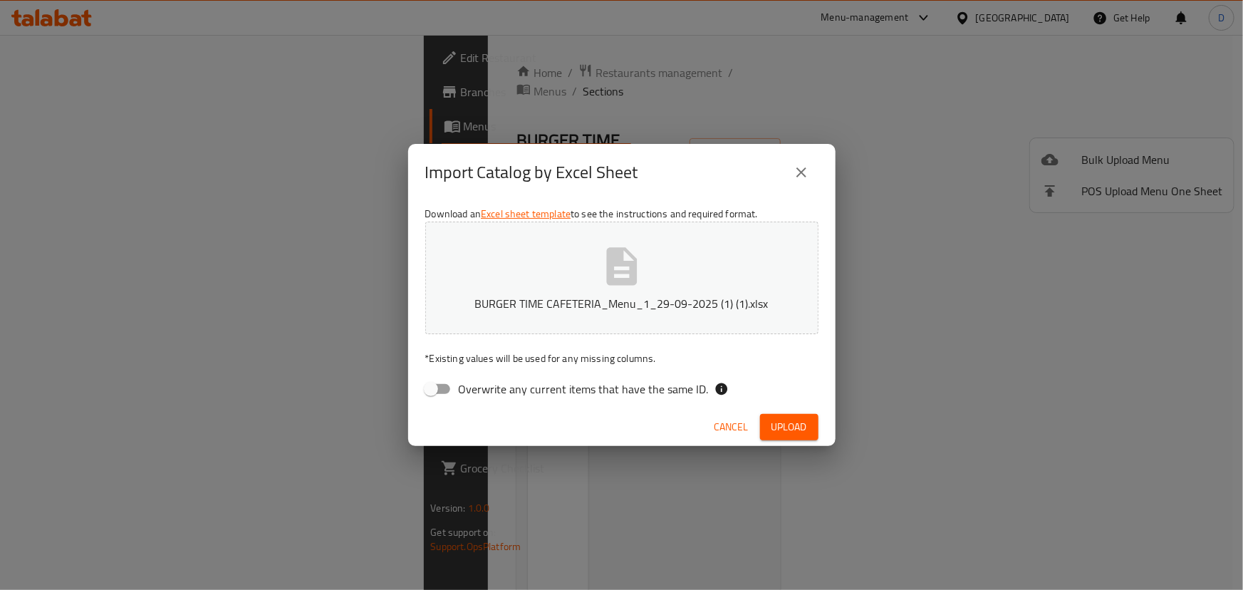
click at [773, 424] on span "Upload" at bounding box center [789, 427] width 36 height 18
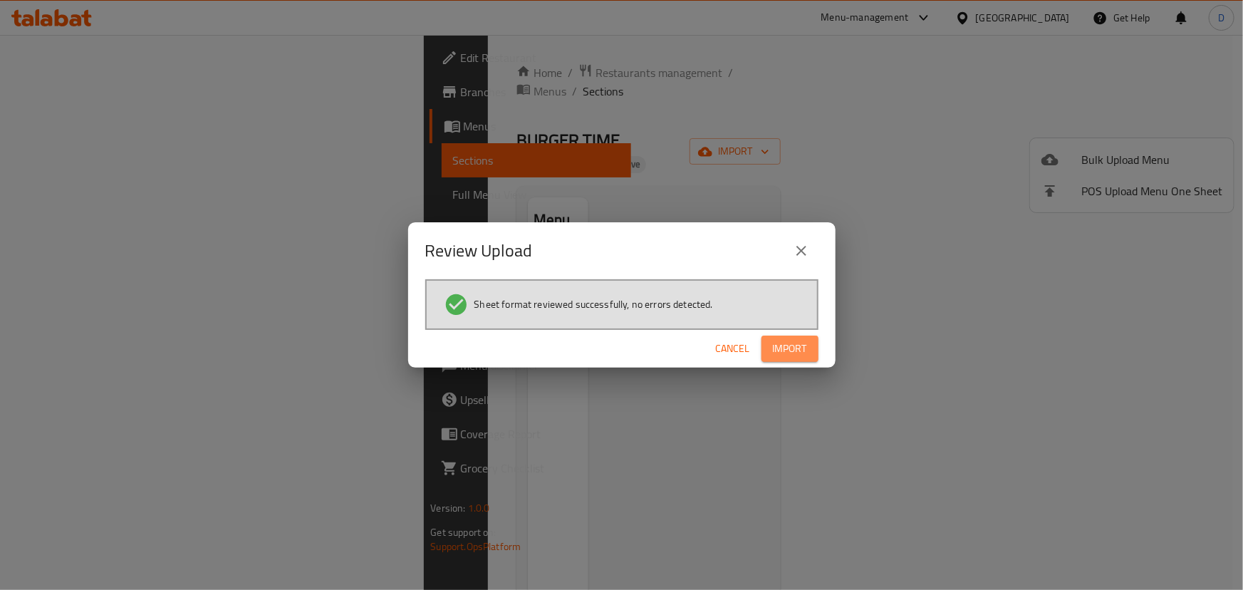
click at [787, 350] on span "Import" at bounding box center [790, 349] width 34 height 18
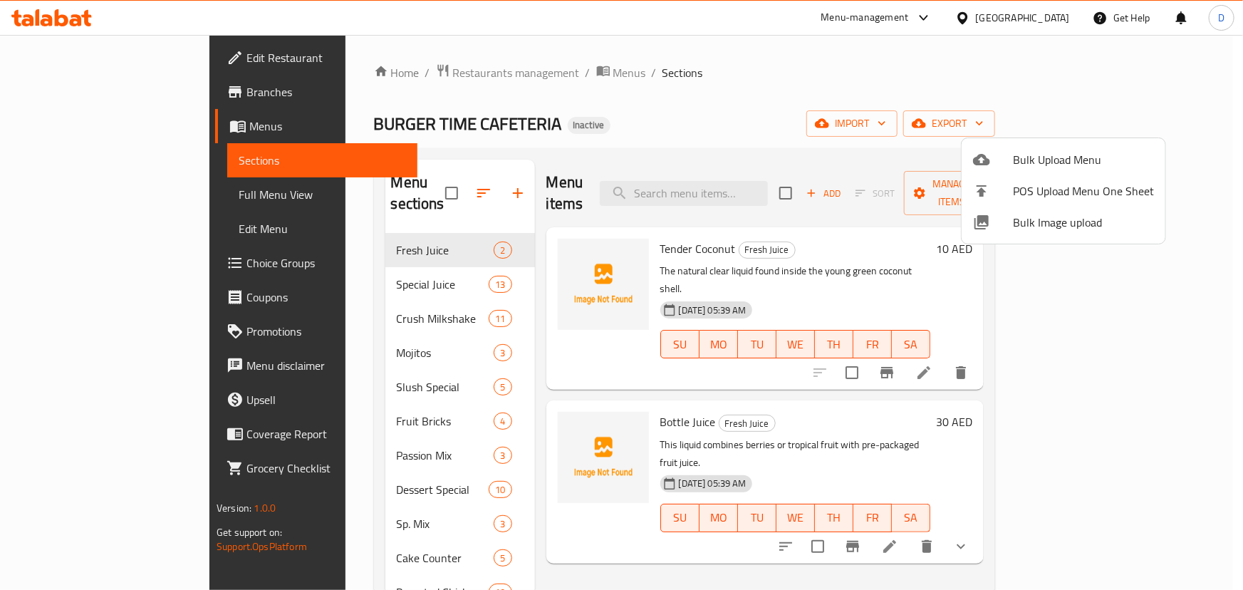
click at [474, 74] on div at bounding box center [621, 295] width 1243 height 590
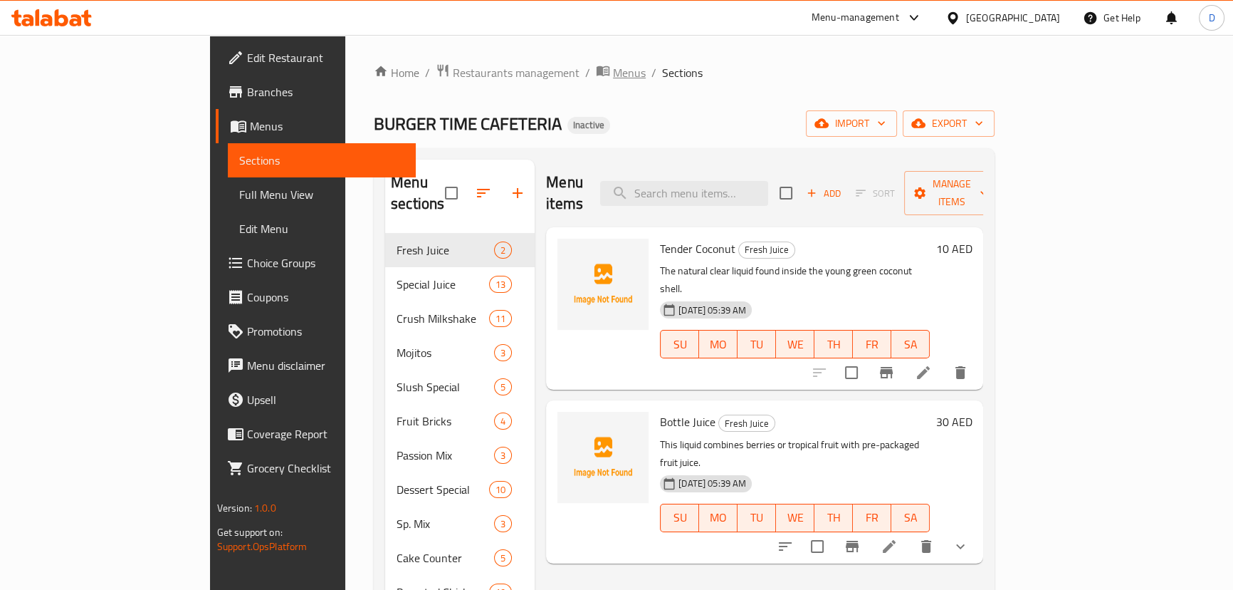
click at [613, 74] on span "Menus" at bounding box center [629, 72] width 33 height 17
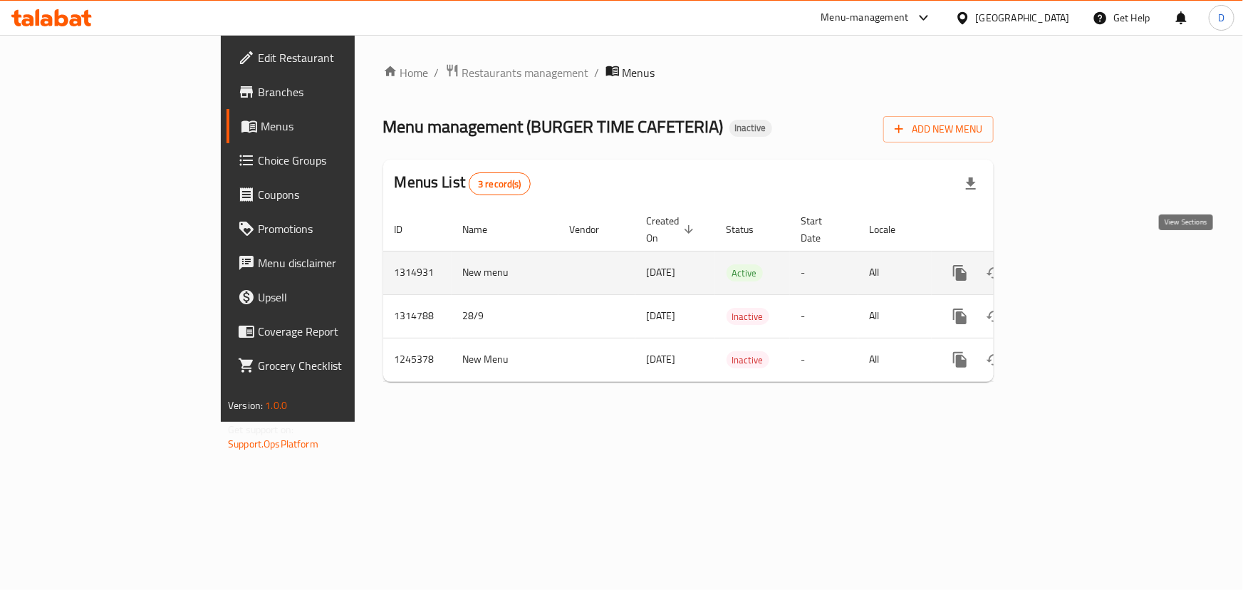
click at [1071, 264] on icon "enhanced table" at bounding box center [1062, 272] width 17 height 17
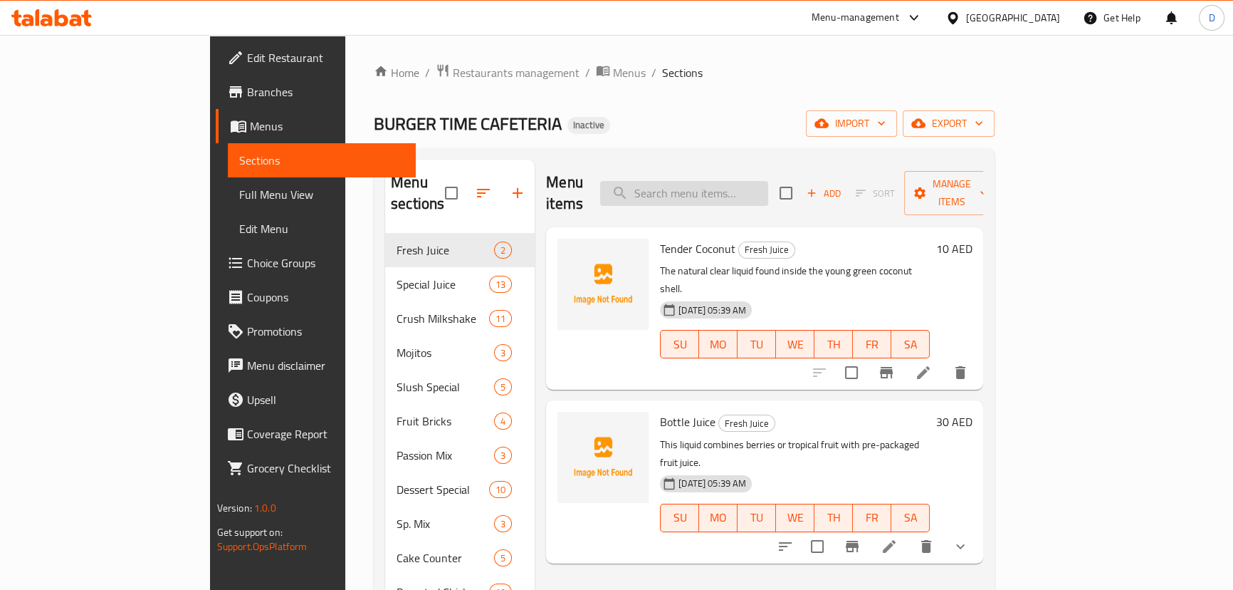
click at [695, 181] on input "search" at bounding box center [684, 193] width 168 height 25
paste input "FALAFEL WRAP"
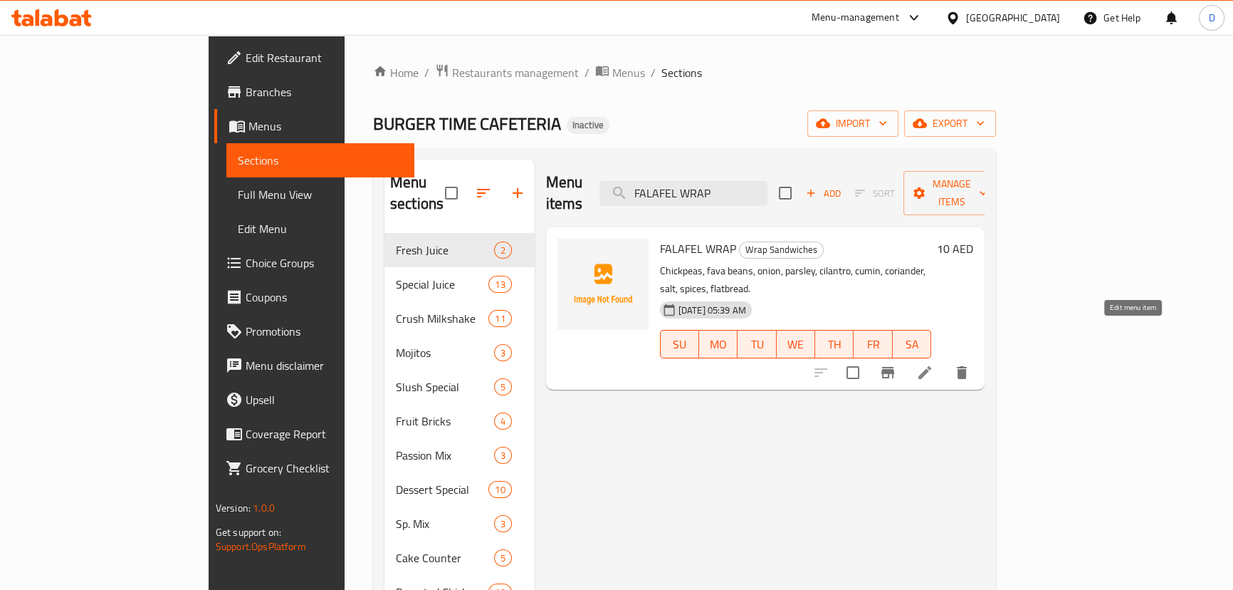
type input "FALAFEL WRAP"
click at [934, 364] on icon at bounding box center [925, 372] width 17 height 17
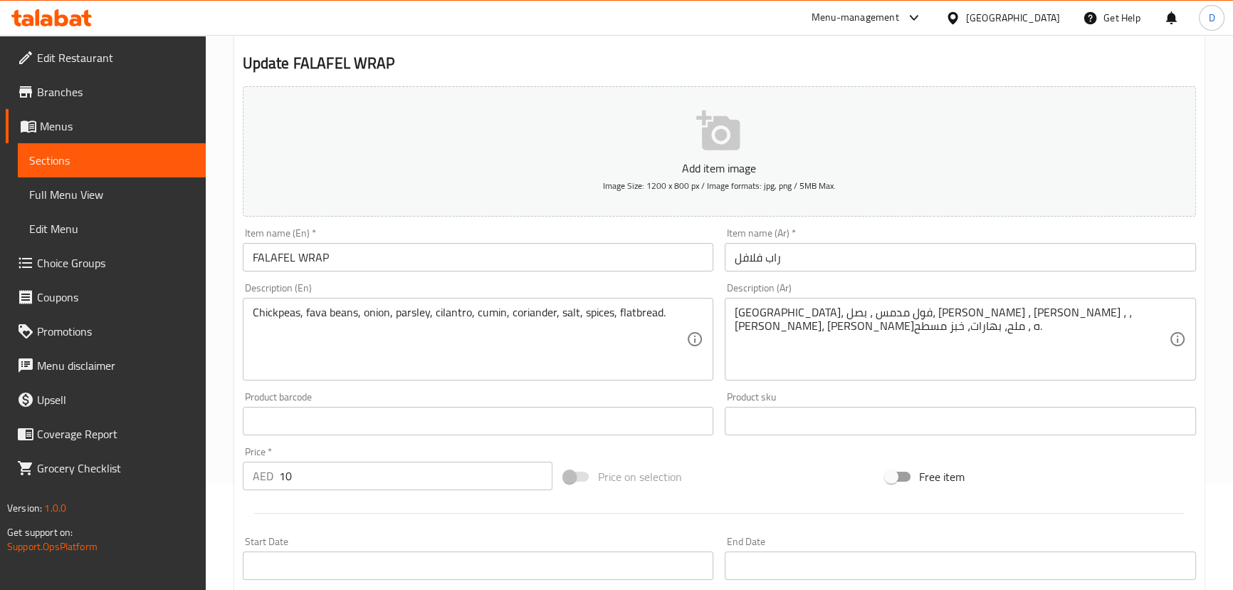
scroll to position [129, 0]
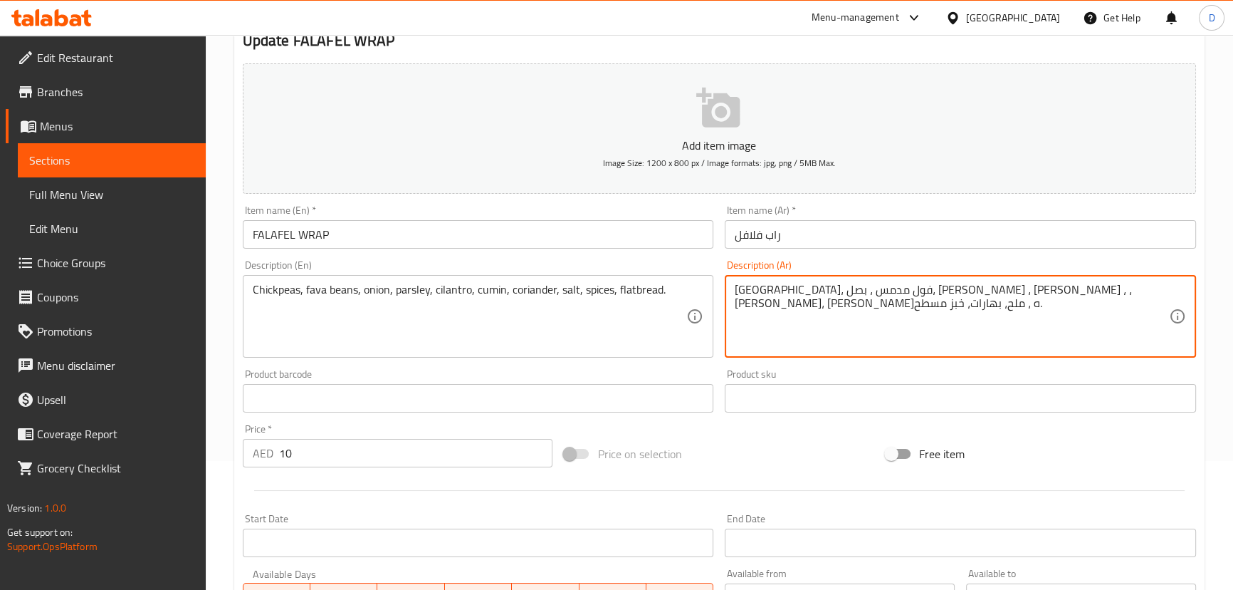
drag, startPoint x: 919, startPoint y: 293, endPoint x: 935, endPoint y: 293, distance: 16.4
click at [932, 289] on textarea "حمص، فول مدمس ، بصل، بقدونس ، سيلاننترو، كمون، كزبره ، ملح، بهارات، خبز مسطح." at bounding box center [952, 317] width 434 height 68
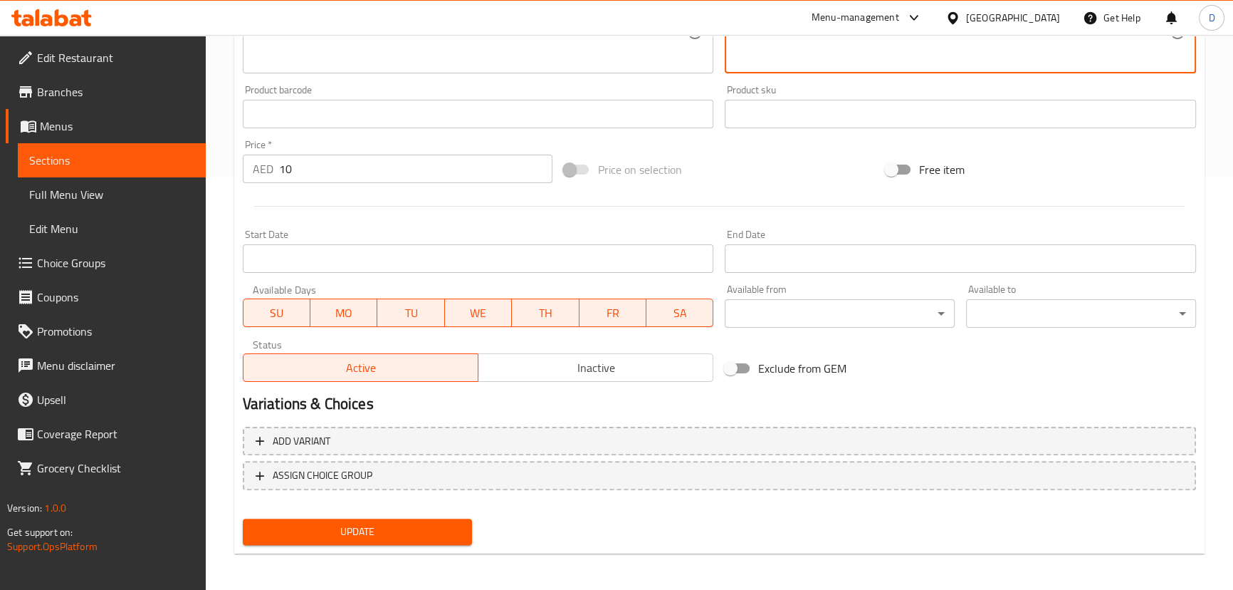
scroll to position [415, 0]
type textarea "حمص، فول مدمس ، بصل، بقدونس ، سيلانترو، كمون، كزبره ، ملح، بهارات، خبز مسطح."
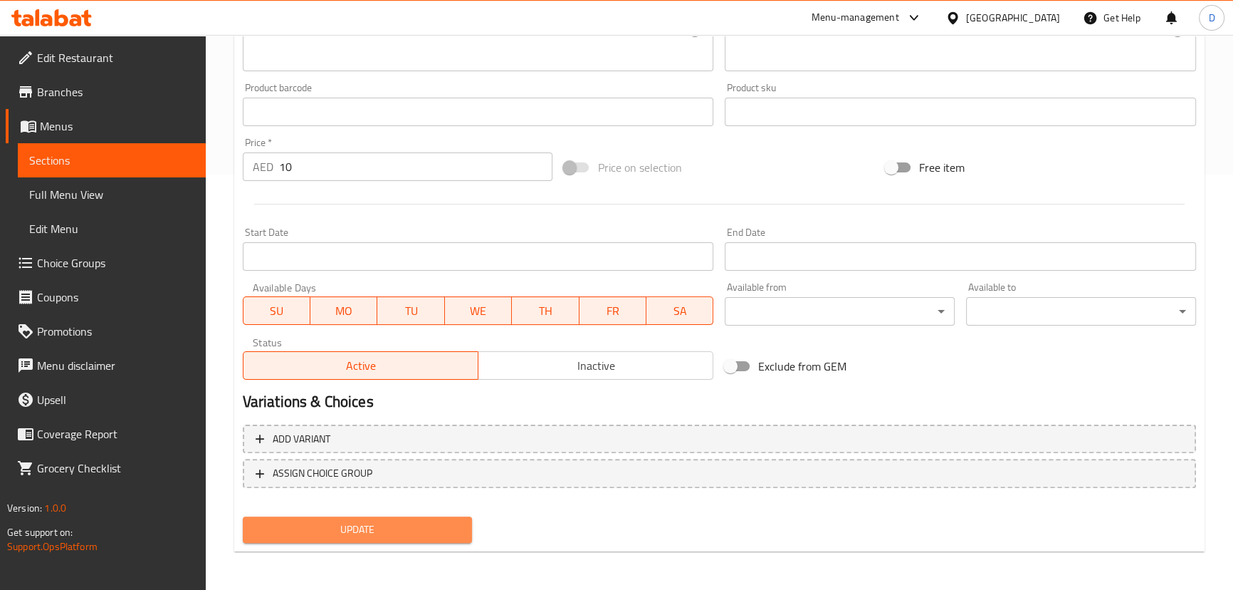
click at [463, 526] on button "Update" at bounding box center [358, 529] width 230 height 26
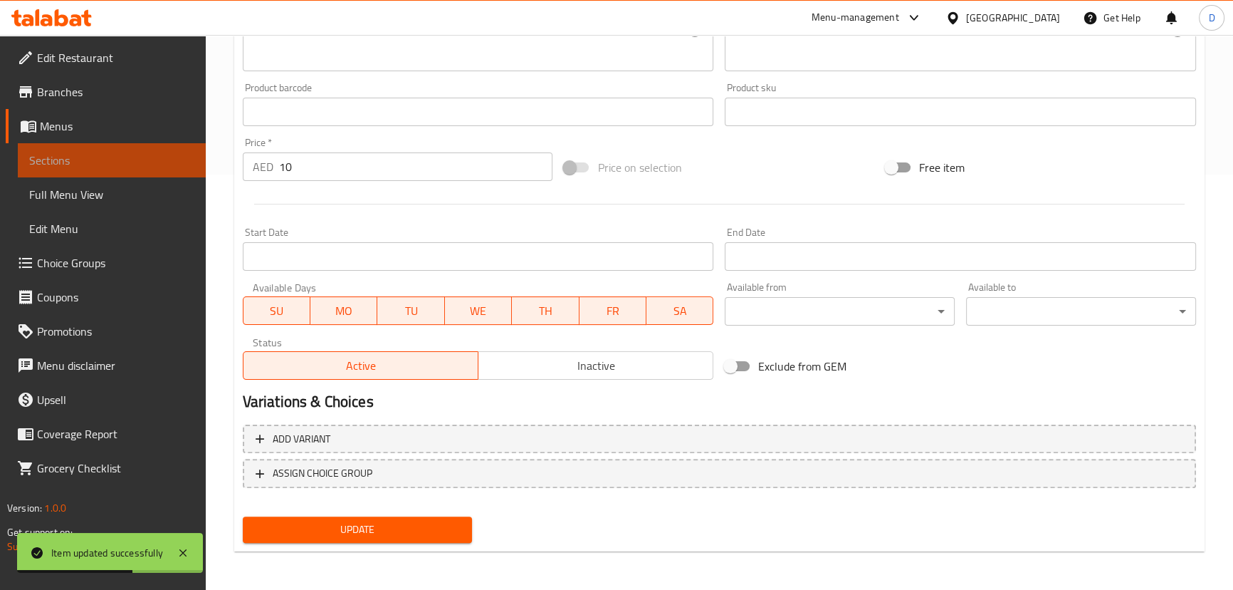
click at [170, 156] on span "Sections" at bounding box center [111, 160] width 165 height 17
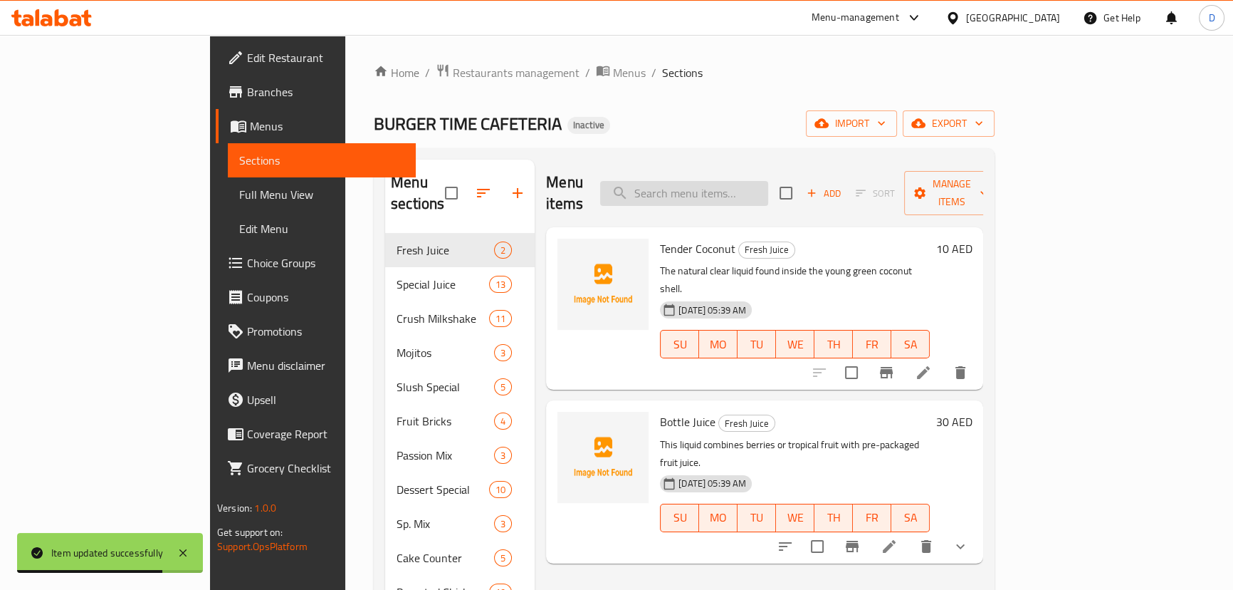
click at [764, 181] on input "search" at bounding box center [684, 193] width 168 height 25
paste input "HOTDOG WRAP"
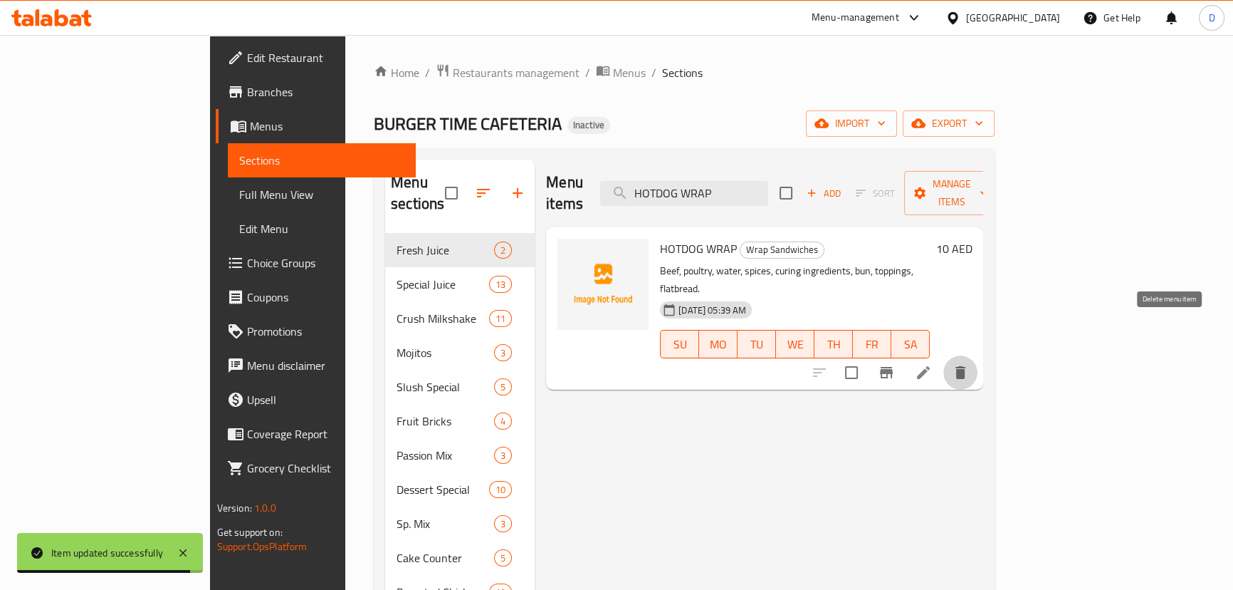
click at [969, 364] on icon "delete" at bounding box center [960, 372] width 17 height 17
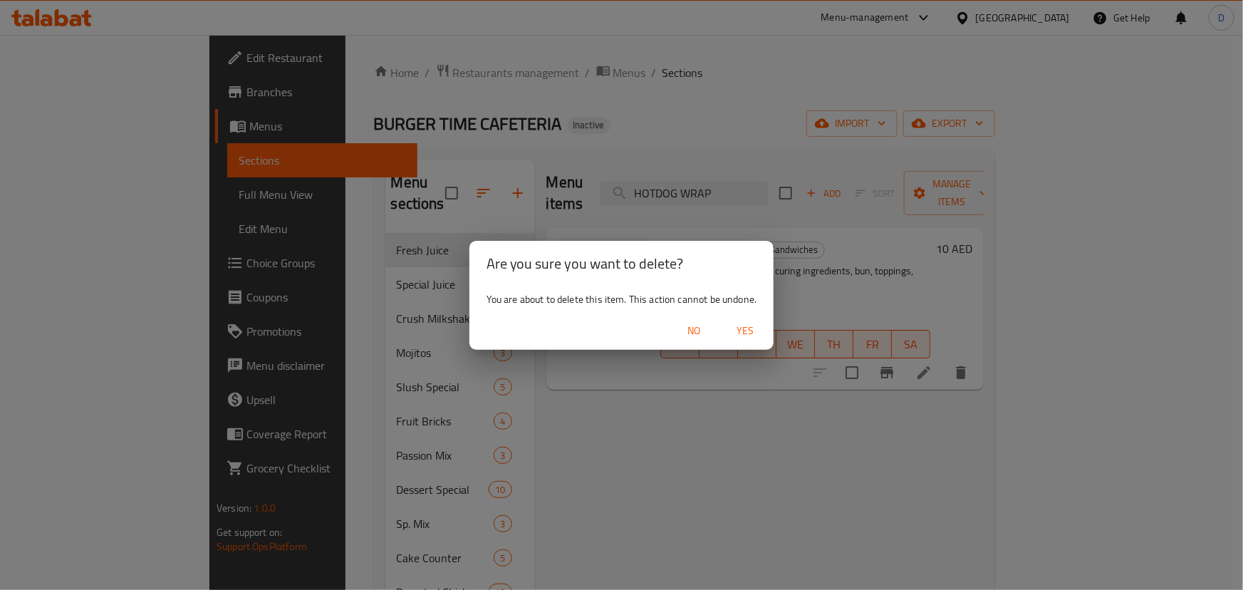
click at [753, 319] on button "Yes" at bounding box center [745, 331] width 46 height 26
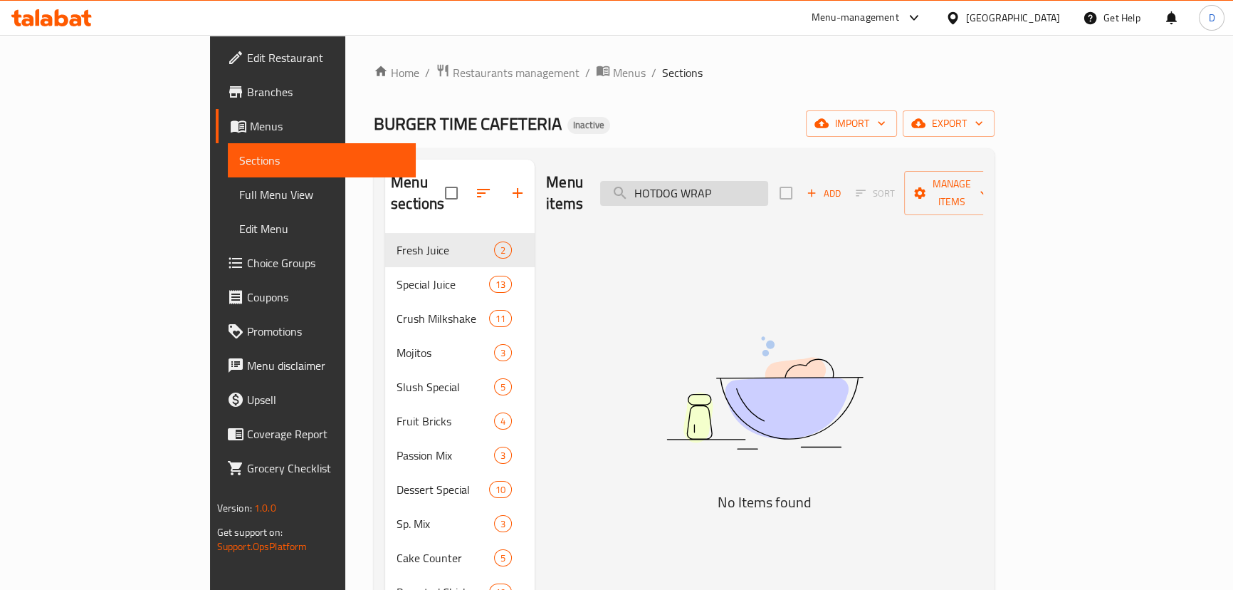
click at [755, 191] on input "HOTDOG WRAP" at bounding box center [684, 193] width 168 height 25
paste input "Wheat flour noodles, palm oil, salt, spices, seasoning powder, crunchy cheese p…"
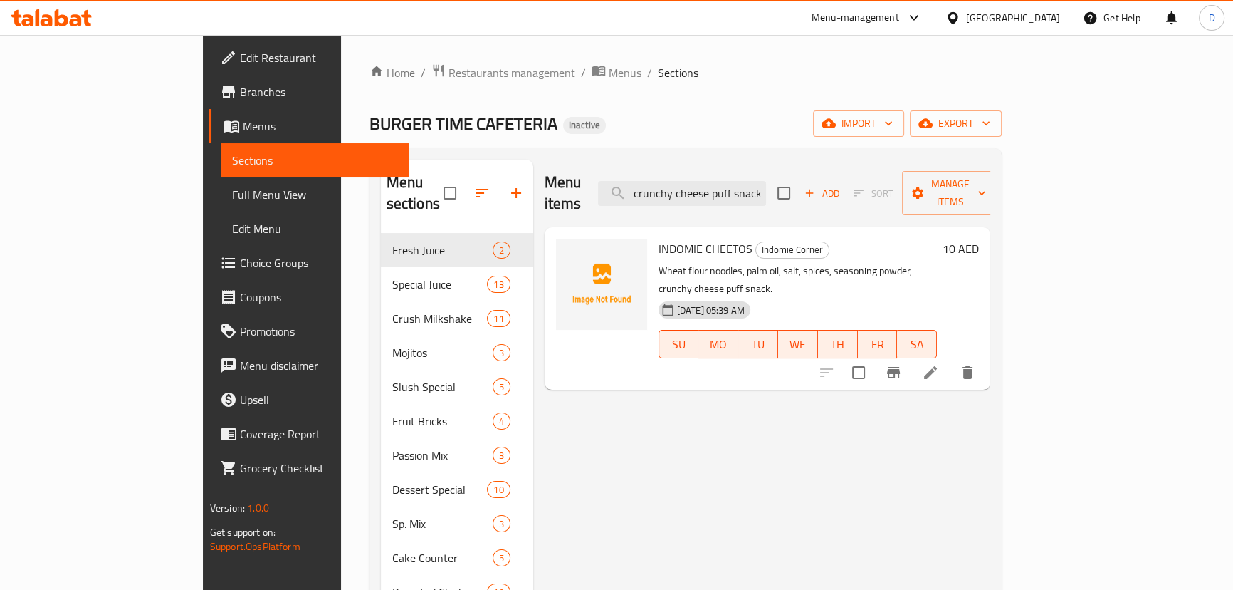
type input "Wheat flour noodles, palm oil, salt, spices, seasoning powder, crunchy cheese p…"
click at [937, 366] on icon at bounding box center [930, 372] width 13 height 13
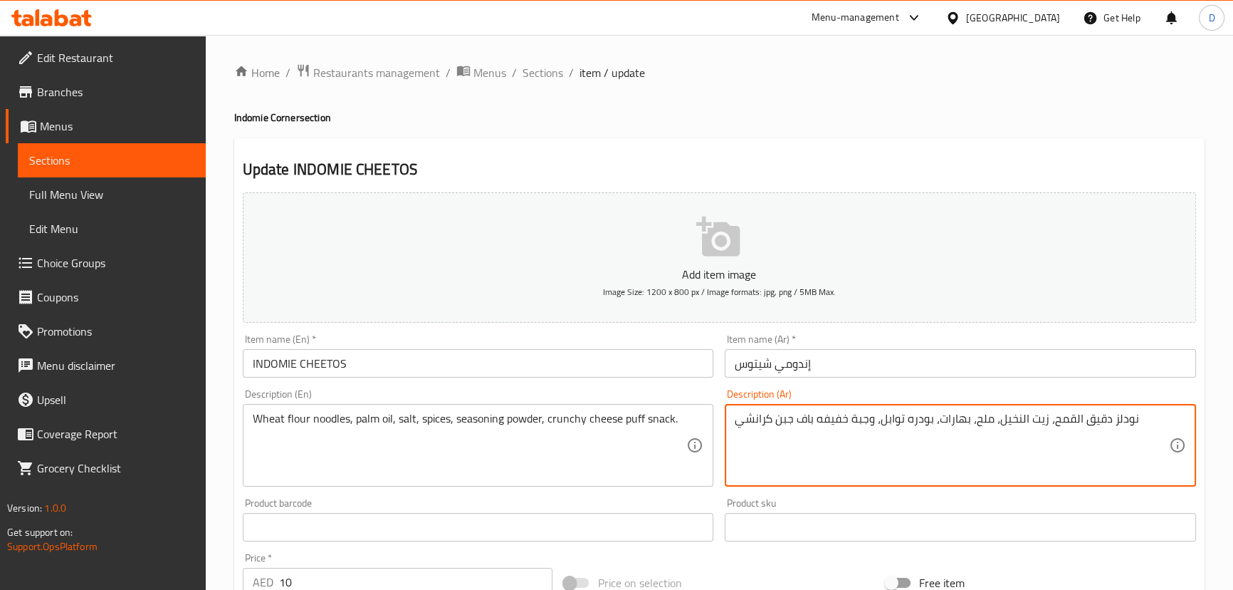
drag, startPoint x: 873, startPoint y: 423, endPoint x: 819, endPoint y: 425, distance: 54.2
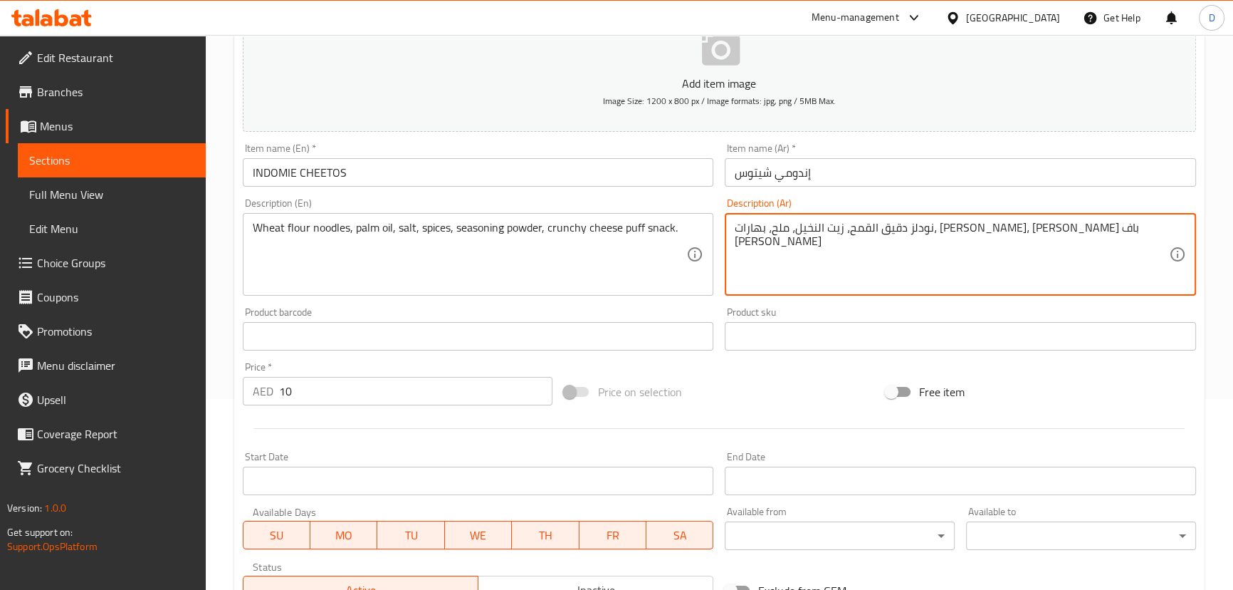
scroll to position [415, 0]
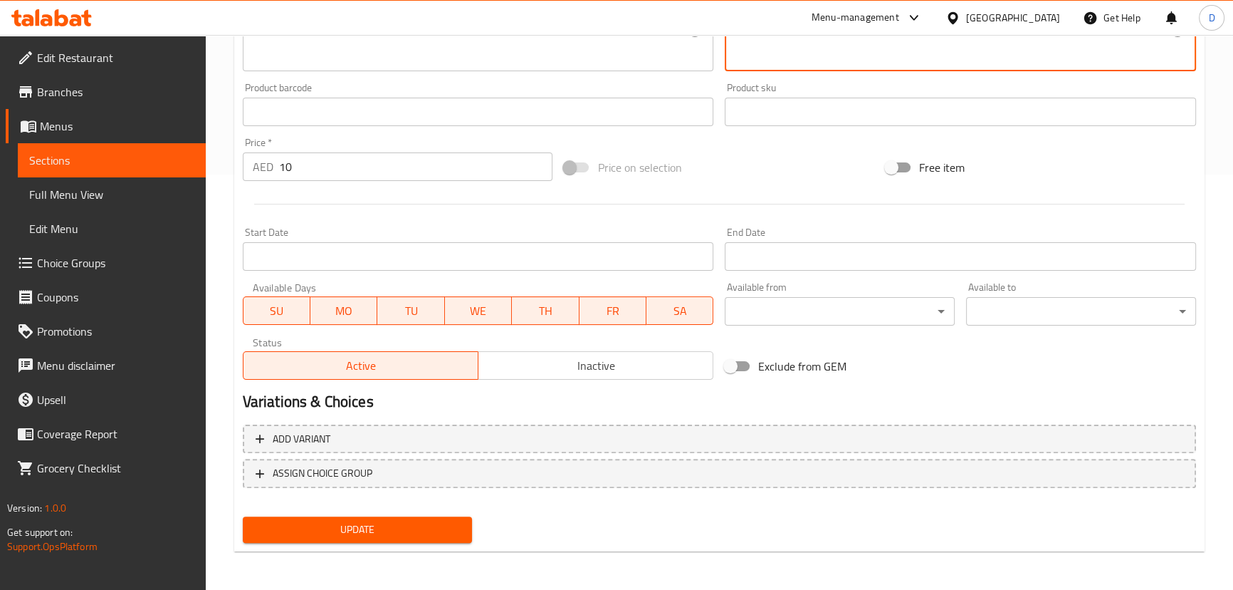
type textarea "نودلز دقيق القمح، زيت النخيل، ملح، بهارات، بودره توابل، سناك باف جبن كرانشي"
click at [444, 523] on span "Update" at bounding box center [357, 530] width 207 height 18
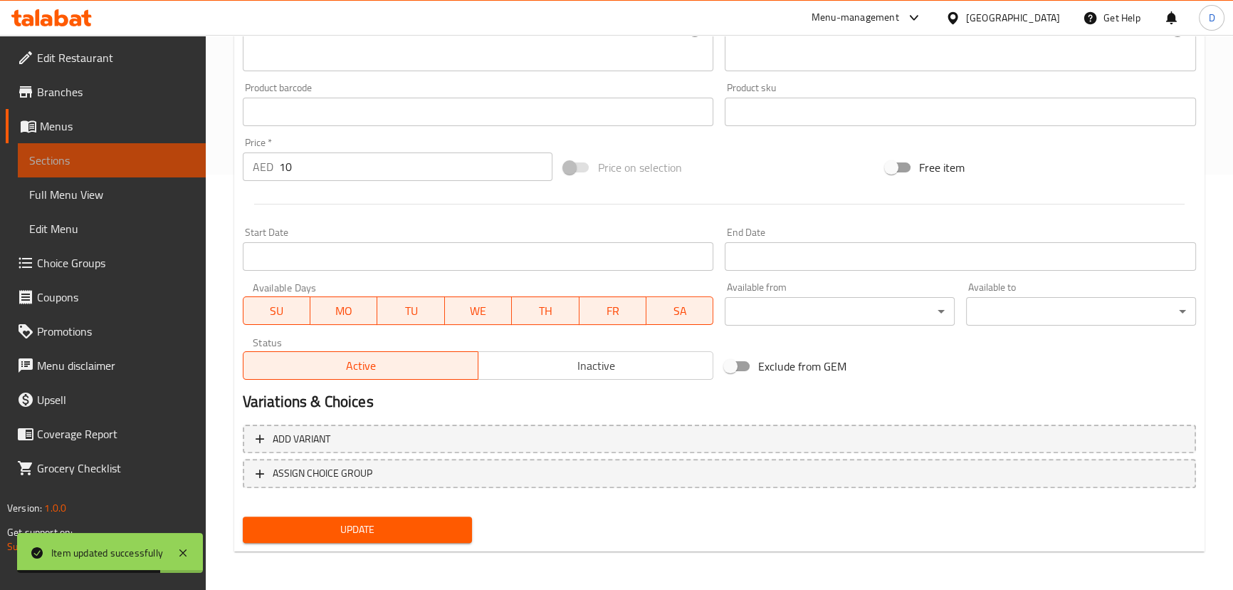
click at [164, 158] on span "Sections" at bounding box center [111, 160] width 165 height 17
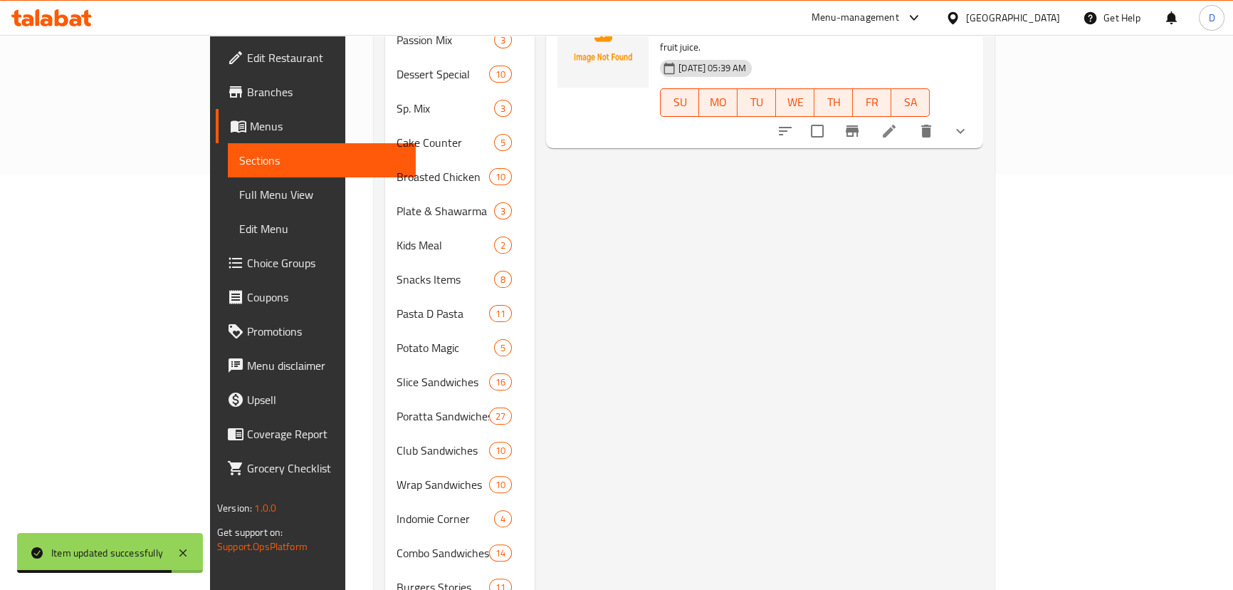
scroll to position [27, 0]
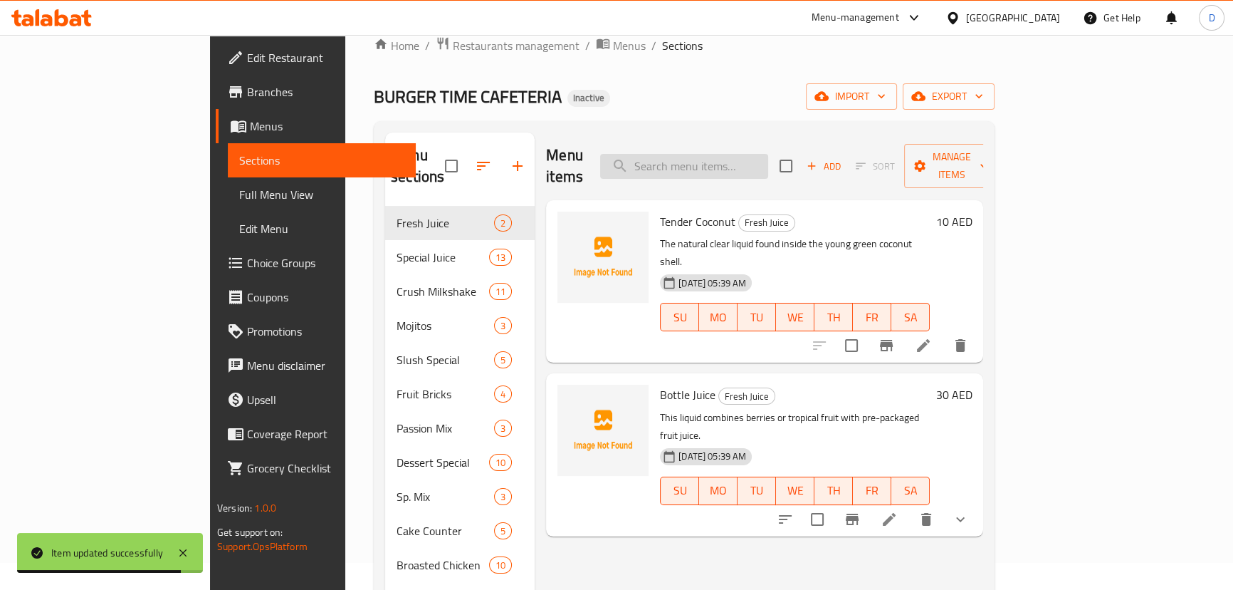
click at [724, 158] on input "search" at bounding box center [684, 166] width 168 height 25
paste input "Egg Half Fry"
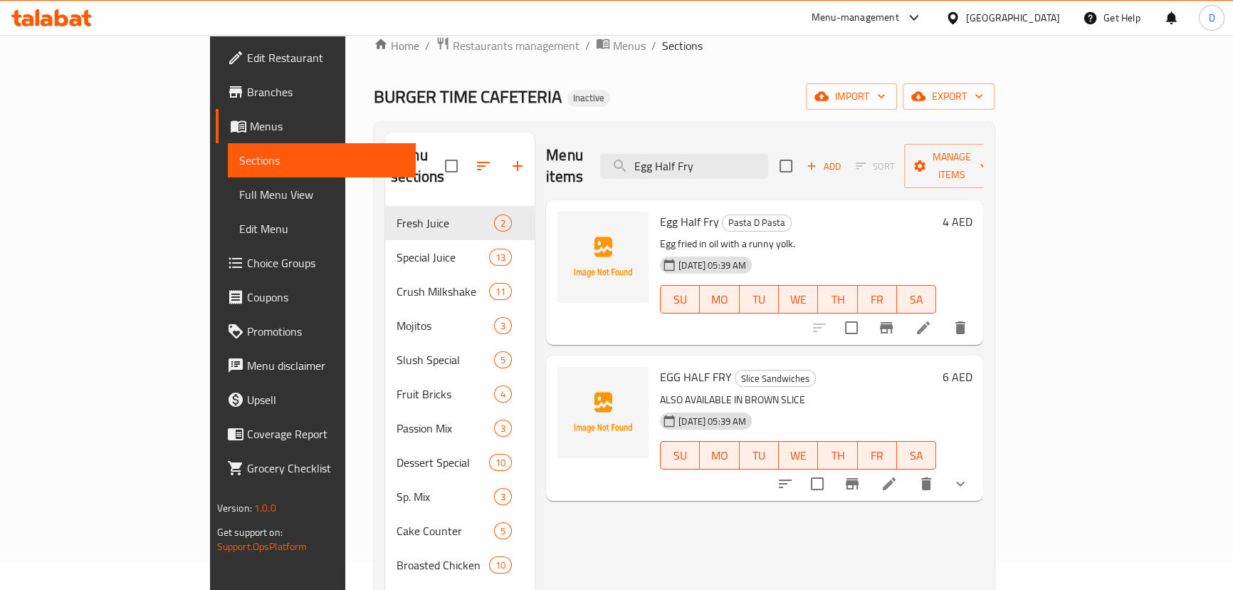
type input "Egg Half Fry"
click at [909, 473] on li at bounding box center [890, 484] width 40 height 26
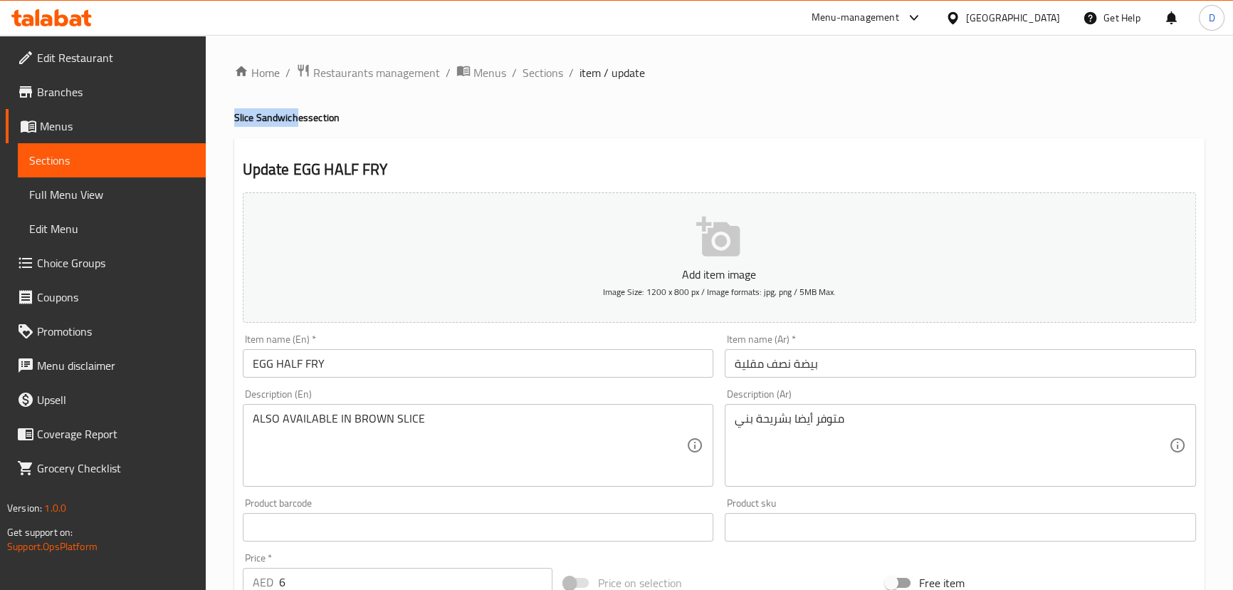
drag, startPoint x: 228, startPoint y: 114, endPoint x: 295, endPoint y: 120, distance: 67.3
click at [295, 120] on div "Home / Restaurants management / Menus / Sections / item / update Slice Sandwich…" at bounding box center [720, 532] width 1028 height 995
copy h4 "Slice Sandwich"
click at [416, 377] on div "Item name (En)   * EGG HALF FRY Item name (En) *" at bounding box center [478, 355] width 483 height 55
click at [412, 377] on div "Item name (En)   * EGG HALF FRY Item name (En) *" at bounding box center [478, 355] width 483 height 55
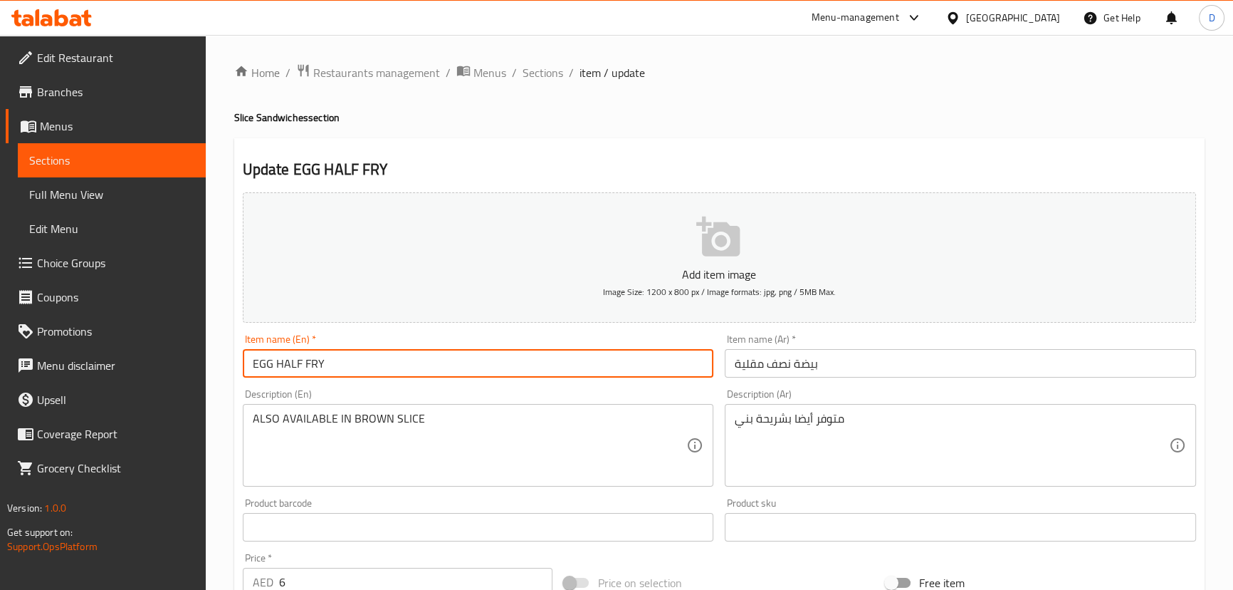
click at [404, 363] on input "EGG HALF FRY" at bounding box center [478, 363] width 471 height 28
paste input "Slice Sandwich"
type input "EGG HALF FRY Slice Sandwich"
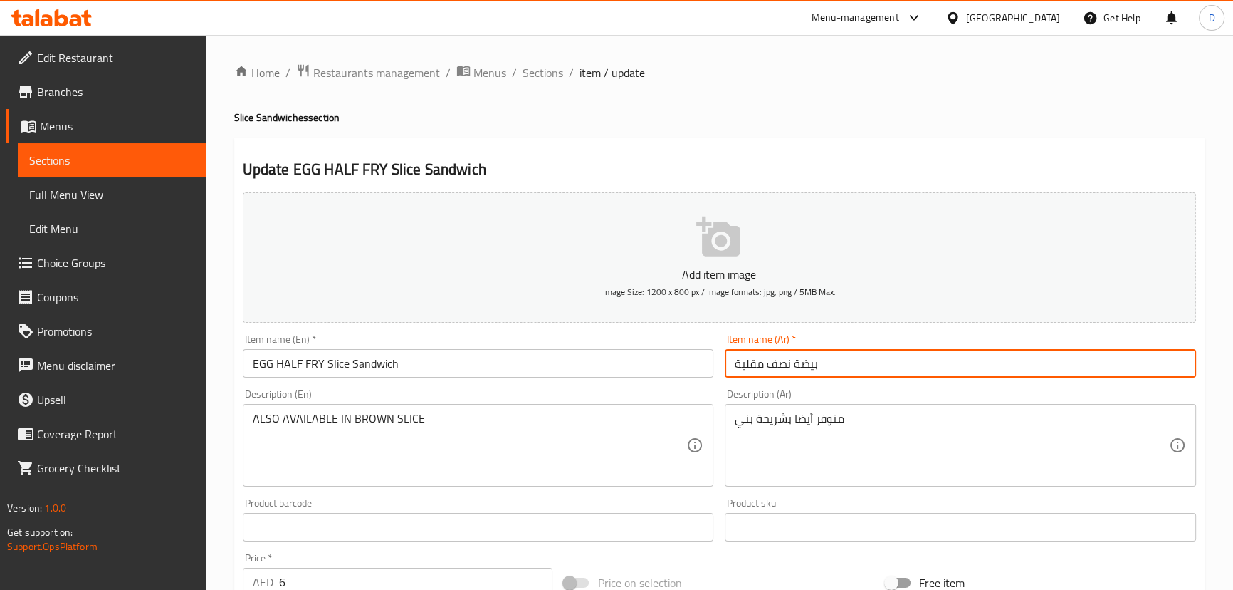
click at [738, 361] on input "بيضة نصف مقلية" at bounding box center [960, 363] width 471 height 28
click at [825, 369] on input "سندوتش شريحة بيضة نصف مقلية" at bounding box center [960, 363] width 471 height 28
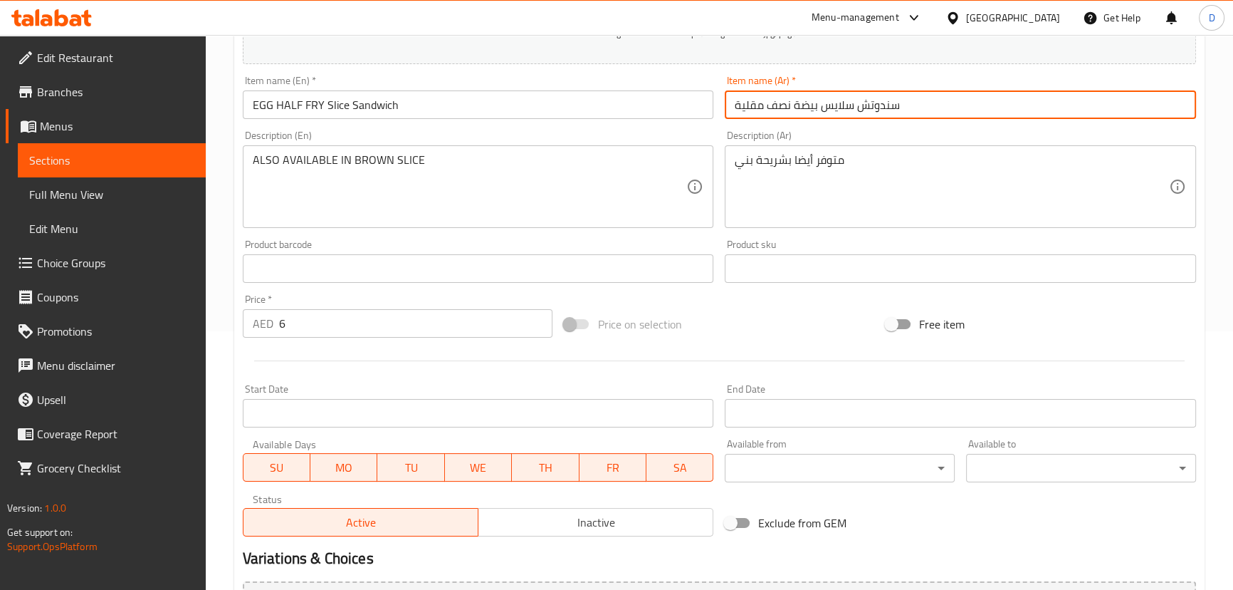
scroll to position [439, 0]
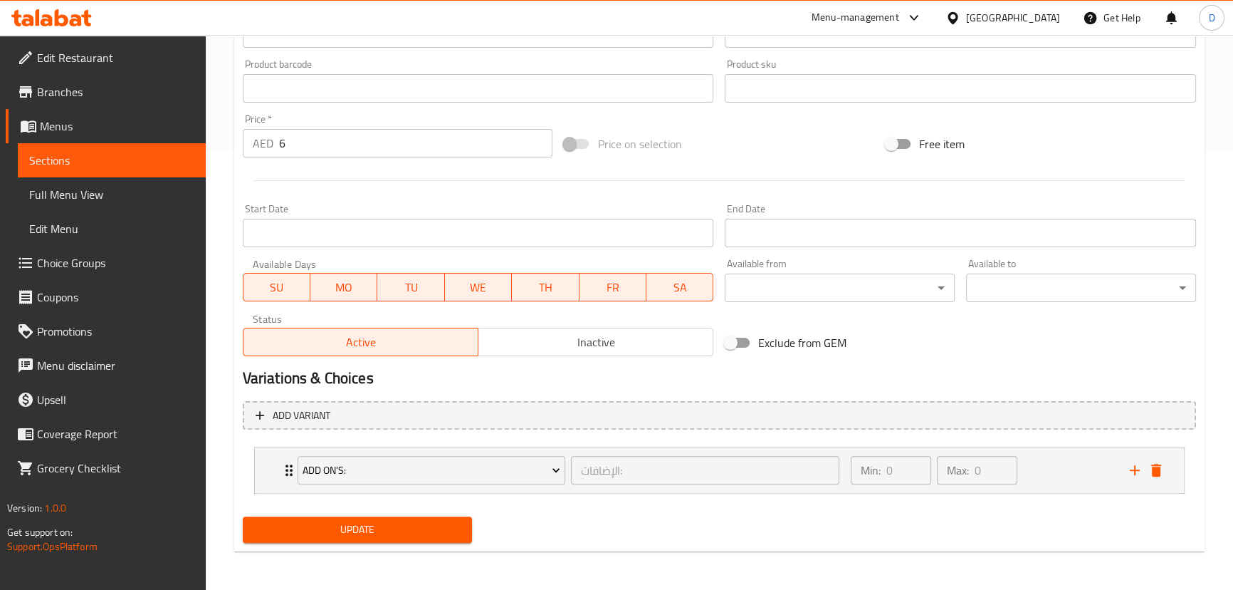
type input "سندوتش سلايس بيضة نصف مقلية"
click at [407, 533] on span "Update" at bounding box center [357, 530] width 207 height 18
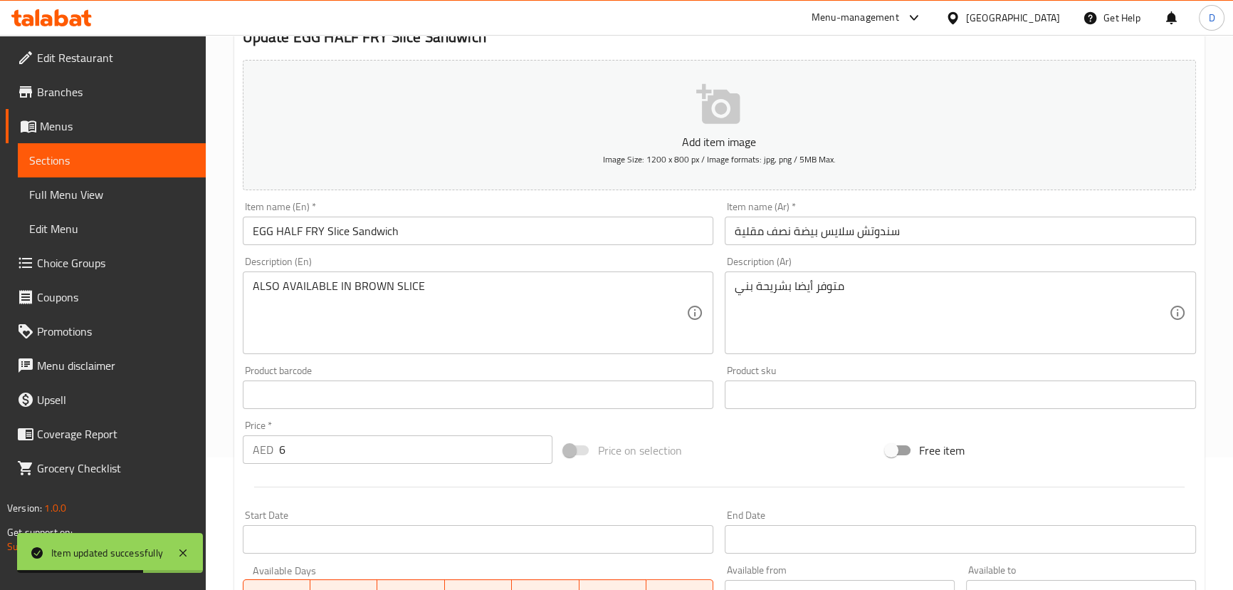
scroll to position [115, 0]
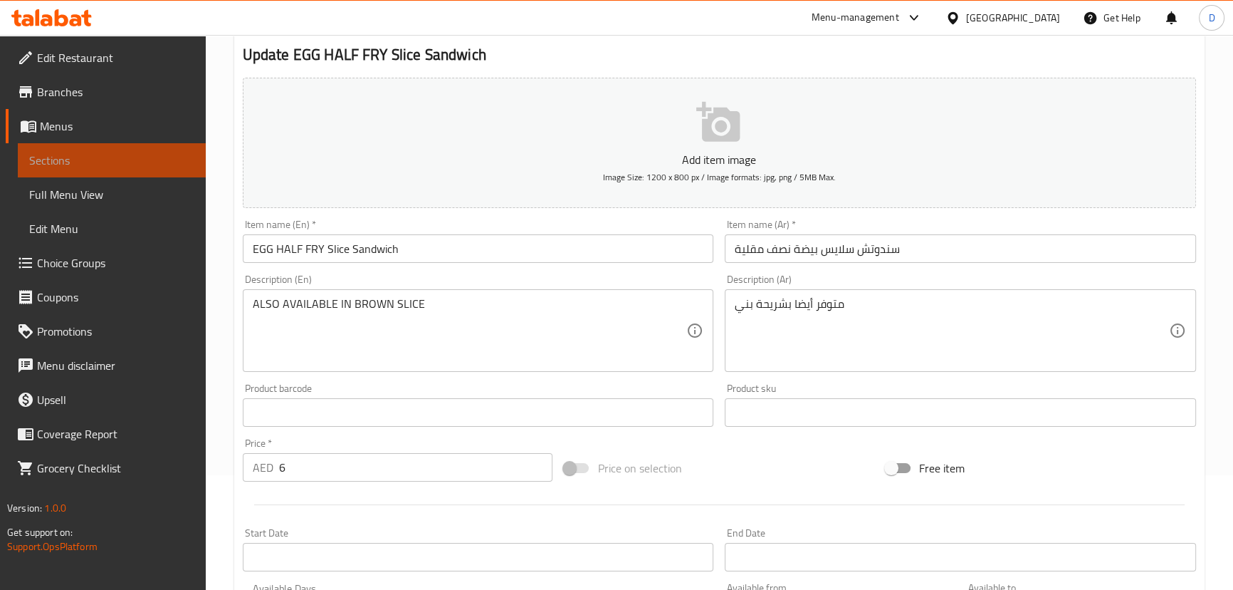
click at [173, 165] on span "Sections" at bounding box center [111, 160] width 165 height 17
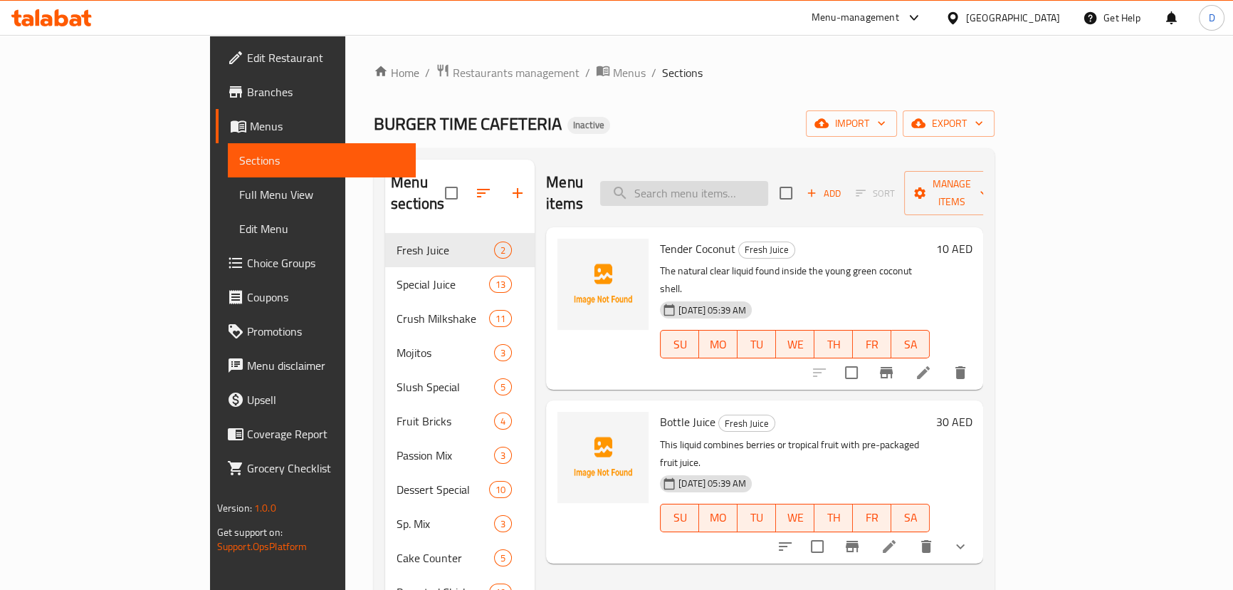
click at [717, 181] on input "search" at bounding box center [684, 193] width 168 height 25
paste input "Smokey Chicken Burger"
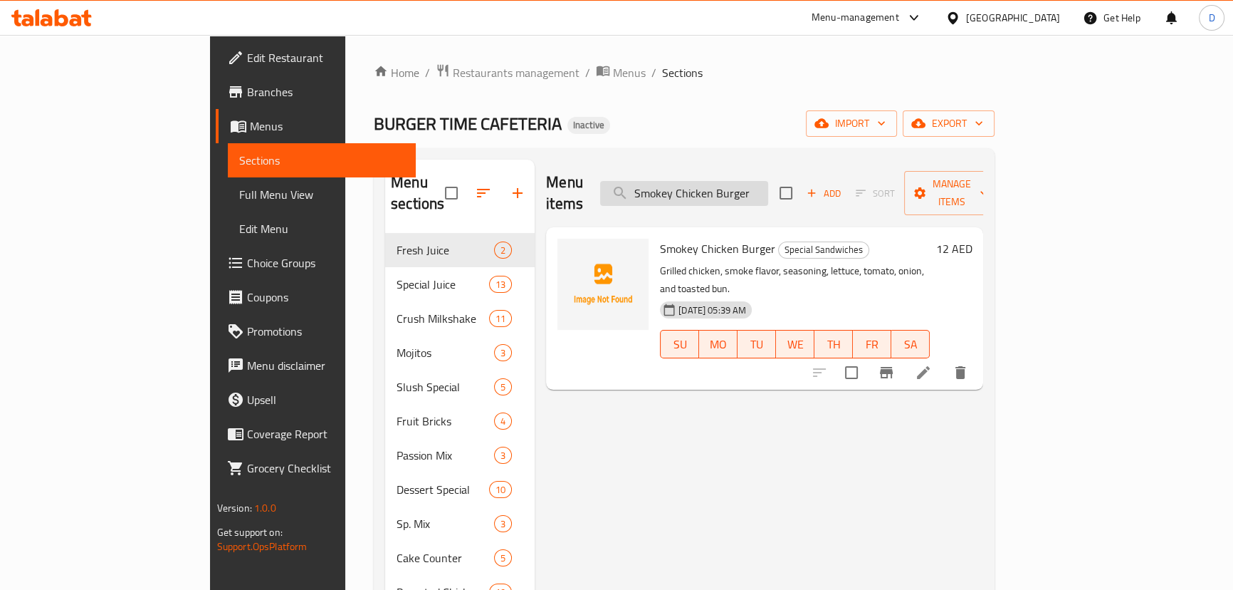
click at [711, 184] on input "Smokey Chicken Burger" at bounding box center [684, 193] width 168 height 25
click at [768, 185] on input "Smokey Chicken Burger" at bounding box center [684, 193] width 168 height 25
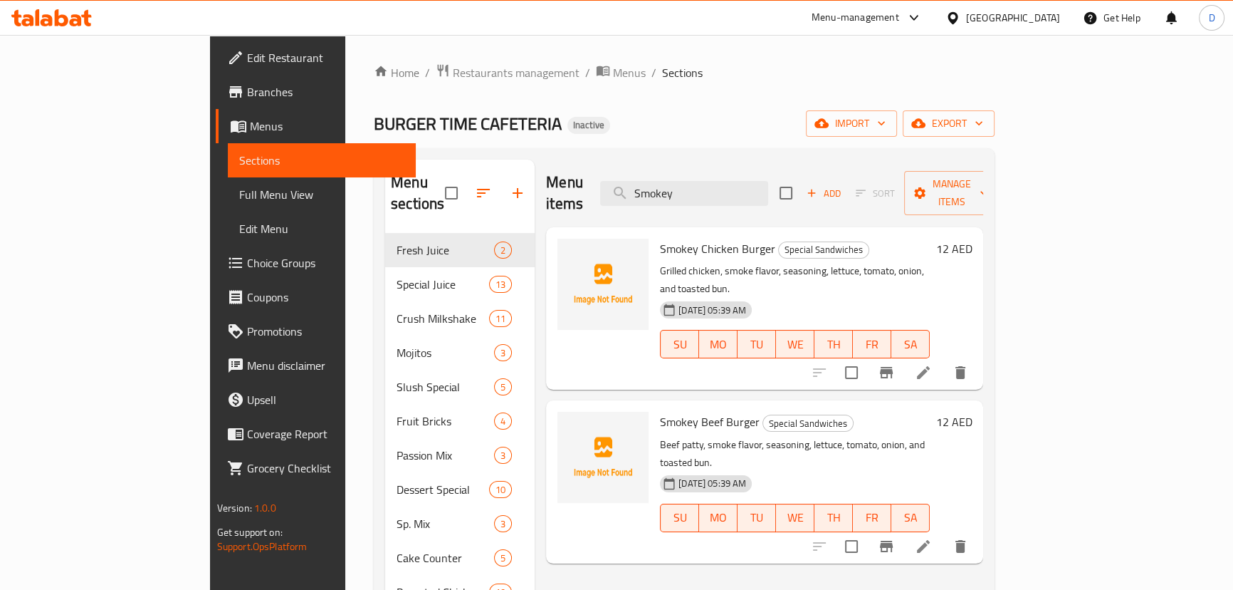
click at [740, 199] on div "Menu items Smokey Add Sort Manage items" at bounding box center [764, 194] width 437 height 68
click at [735, 194] on input "Smokey" at bounding box center [684, 193] width 168 height 25
paste input "Beef Burger"
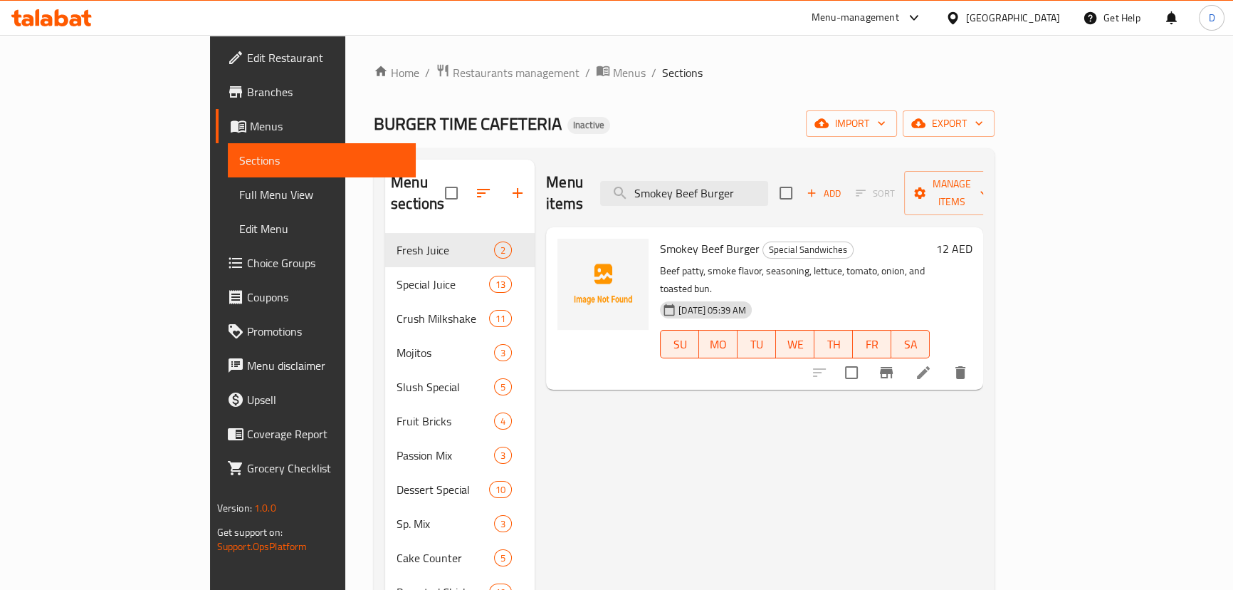
click at [767, 198] on div "Menu items Smokey Beef Burger Add Sort Manage items" at bounding box center [764, 194] width 437 height 68
click at [757, 186] on input "Smokey Beef Burger" at bounding box center [684, 193] width 168 height 25
paste input "relish"
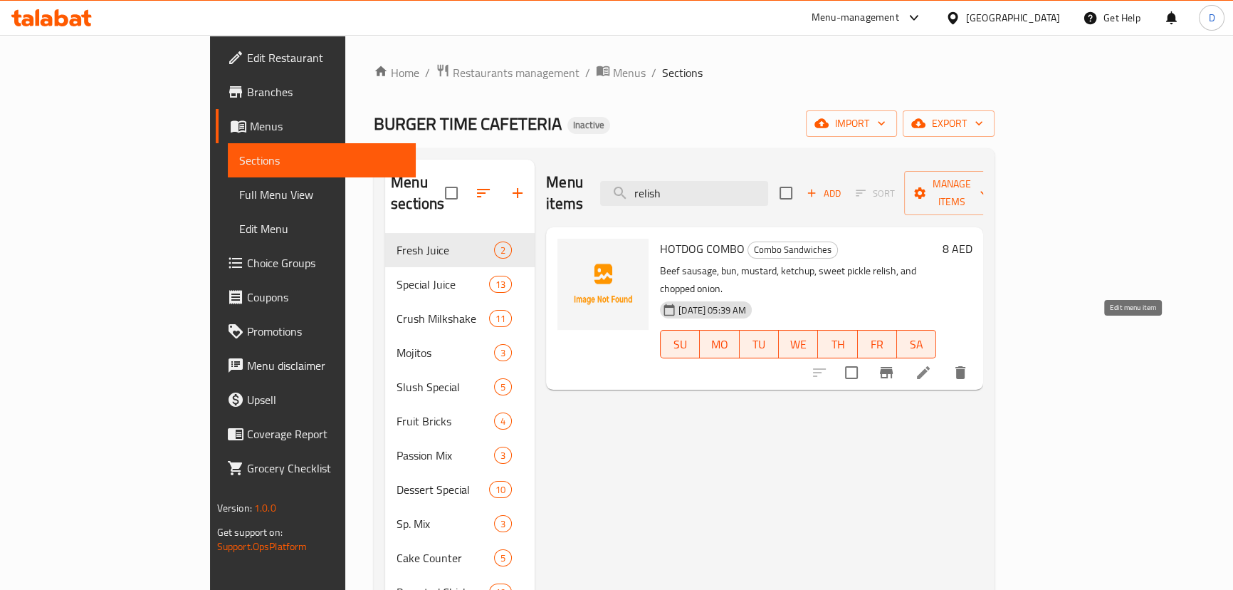
type input "relish"
click at [932, 364] on icon at bounding box center [923, 372] width 17 height 17
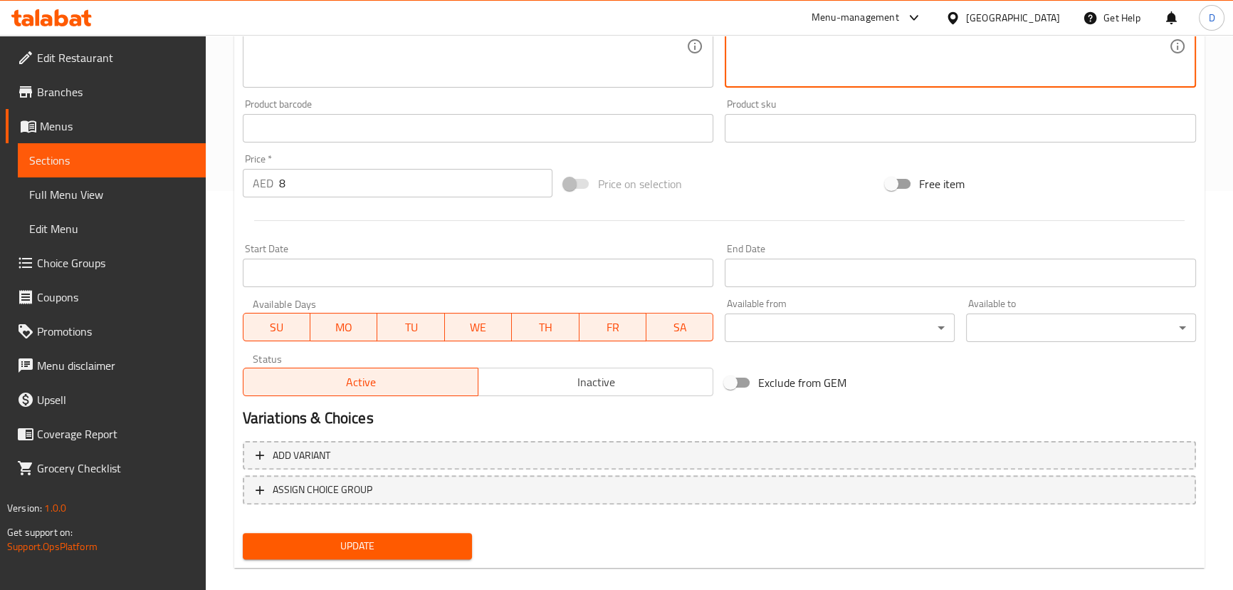
scroll to position [415, 0]
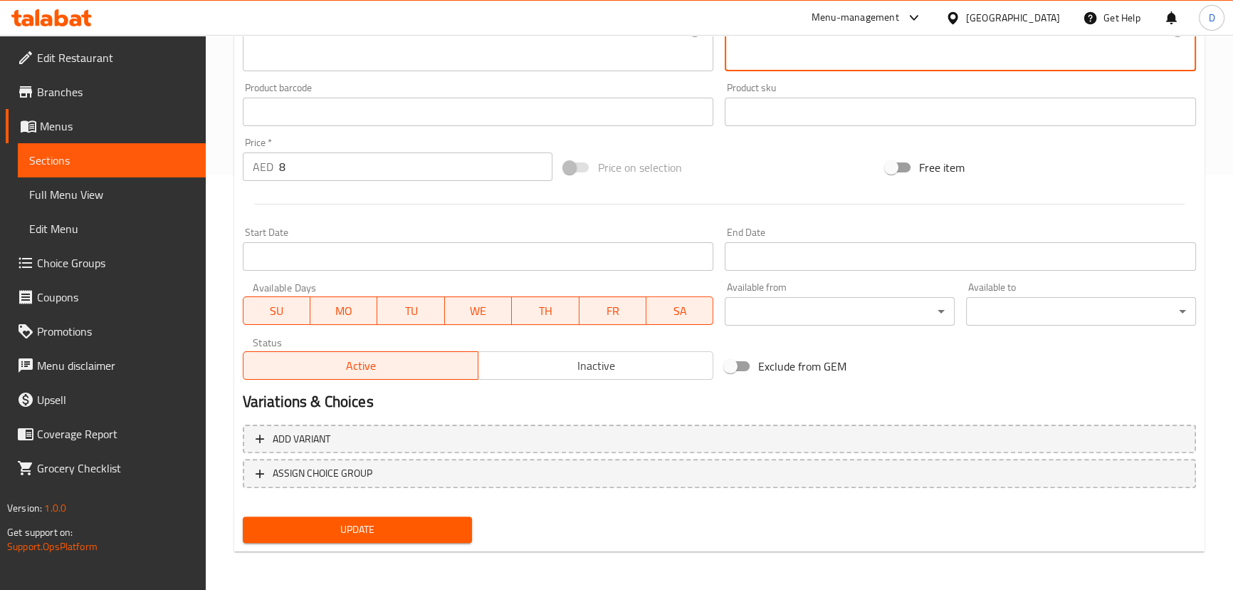
type textarea "سجق لحم بقري، كيزر، مستردة ، كاتشب، مخلل حلو ريليش، وبصل مقطع."
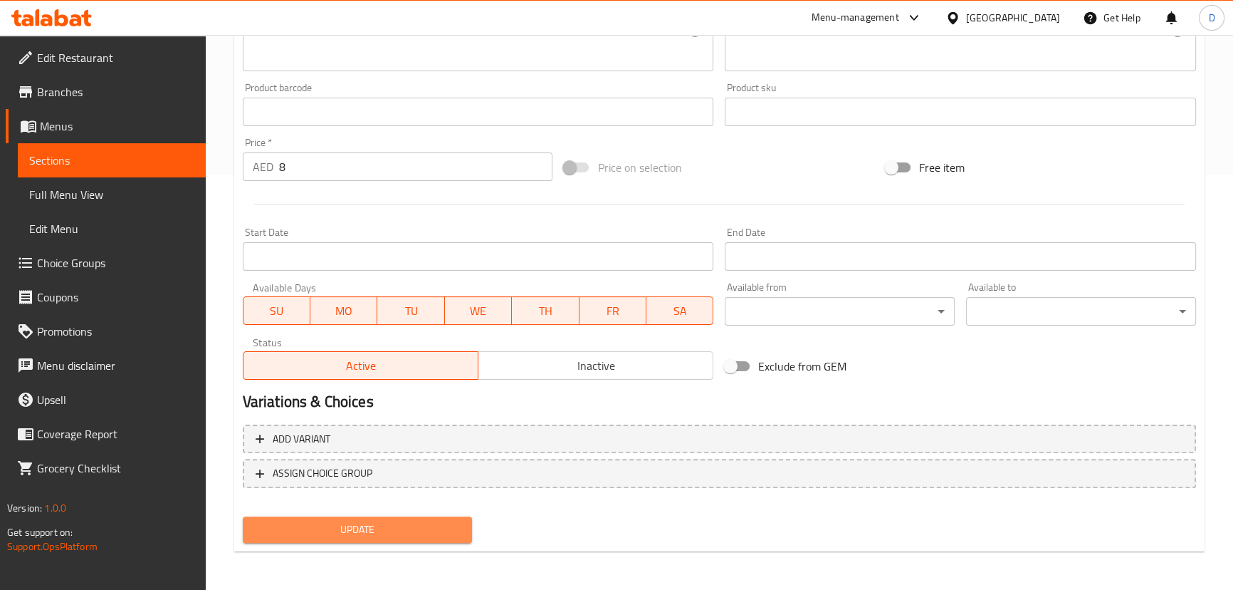
click at [437, 517] on button "Update" at bounding box center [358, 529] width 230 height 26
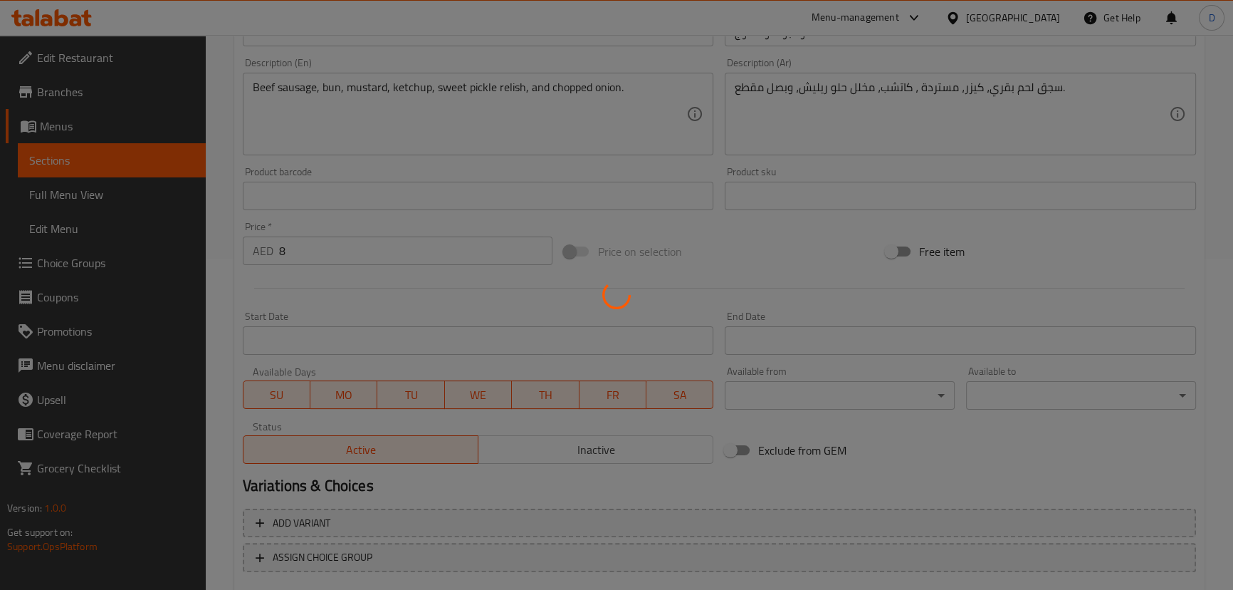
scroll to position [221, 0]
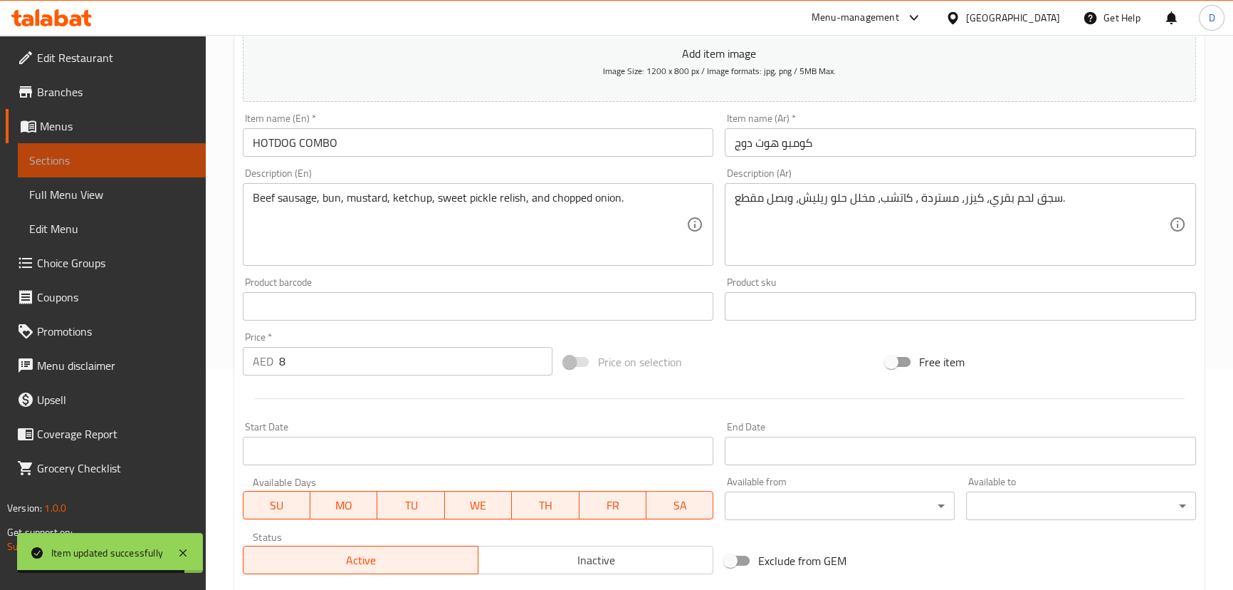
click at [151, 160] on span "Sections" at bounding box center [111, 160] width 165 height 17
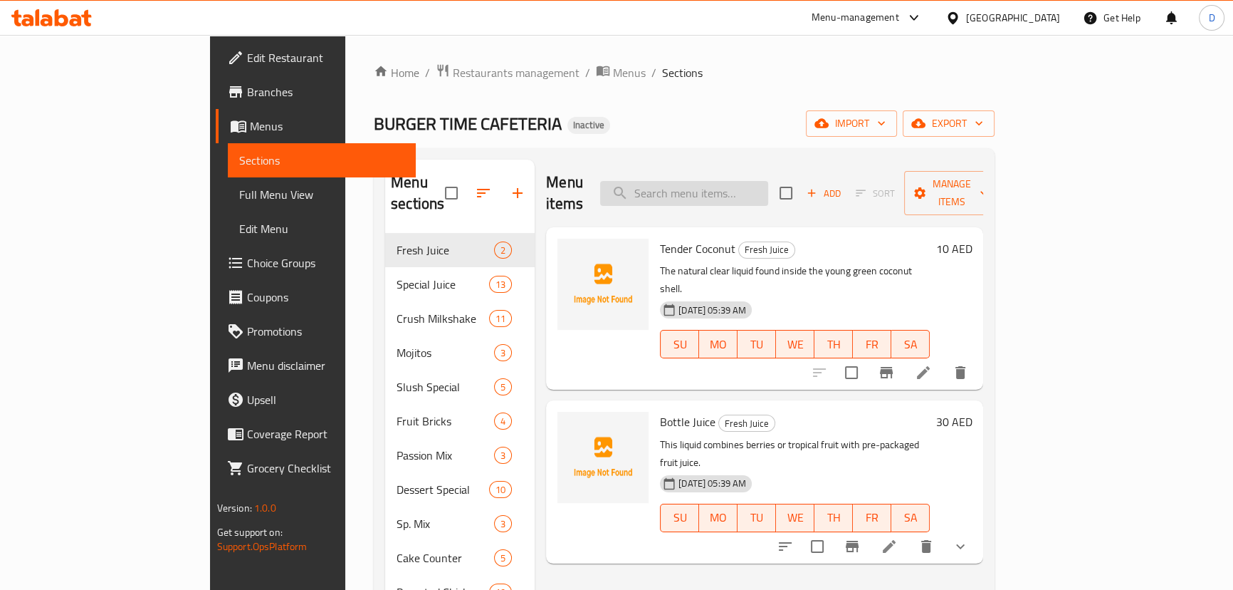
click at [738, 184] on input "search" at bounding box center [684, 193] width 168 height 25
paste input "Beef patty, smoke flavor, seasoning, lettuce, tomato, onion, and toasted bun."
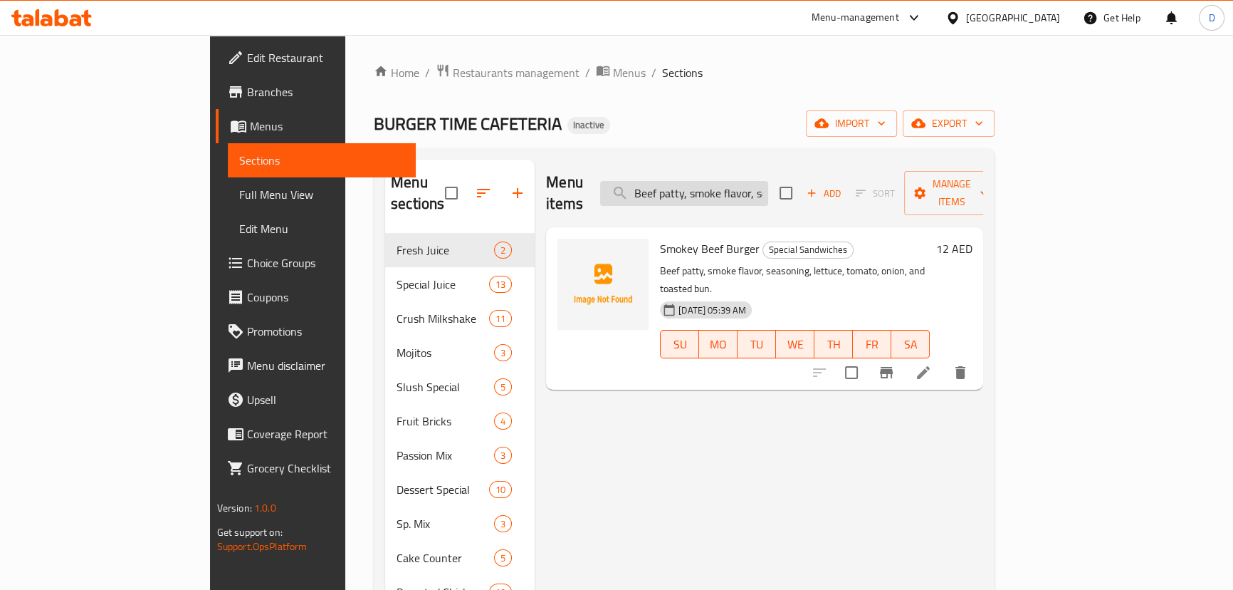
click at [718, 187] on input "Beef patty, smoke flavor, seasoning, lettuce, tomato, onion, and toasted bun." at bounding box center [684, 193] width 168 height 25
paste input "and corn syrup sausage, salt, flavorings, dextrose, paprika, and a roll"
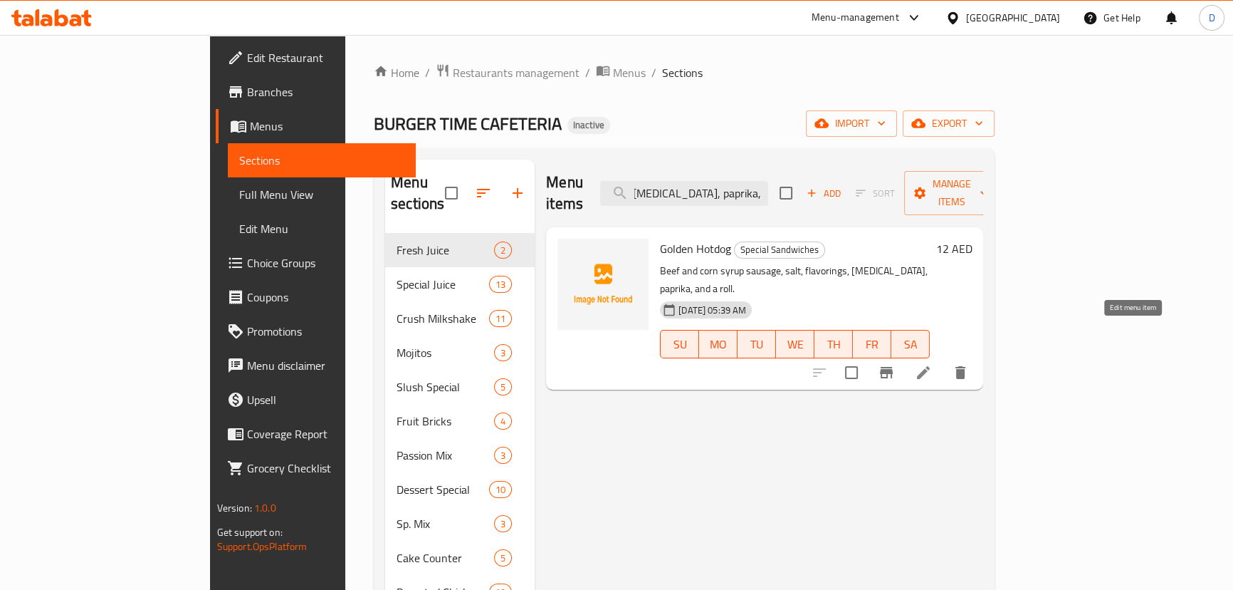
type input "Beef and corn syrup sausage, salt, flavorings, [MEDICAL_DATA], paprika, and a r…"
click at [932, 364] on icon at bounding box center [923, 372] width 17 height 17
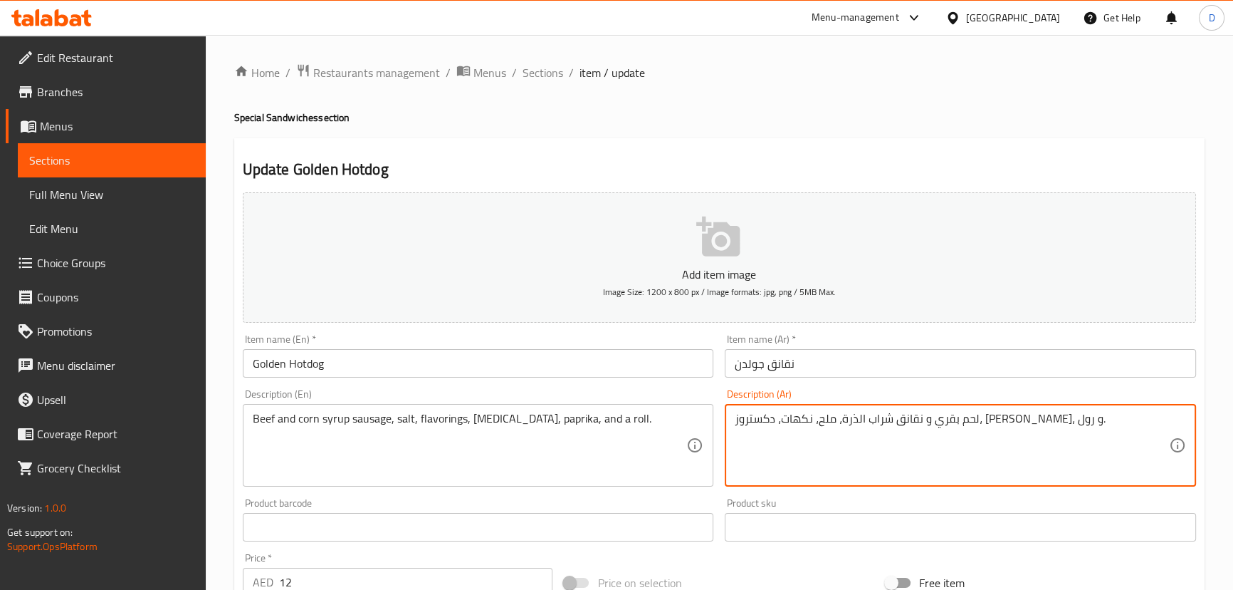
click at [981, 422] on textarea "لحم بقري و نقانق شراب الذرة، ملح، نكهات، دكستروز، [PERSON_NAME]، و رول." at bounding box center [952, 446] width 434 height 68
type textarea "لحم بقري و سجق شراب الذرة، ملح، نكهات، دكستروز، بابريكا، و رول."
click at [484, 406] on div "Beef and corn syrup sausage, salt, flavorings, dextrose, paprika, and a roll. D…" at bounding box center [478, 445] width 471 height 83
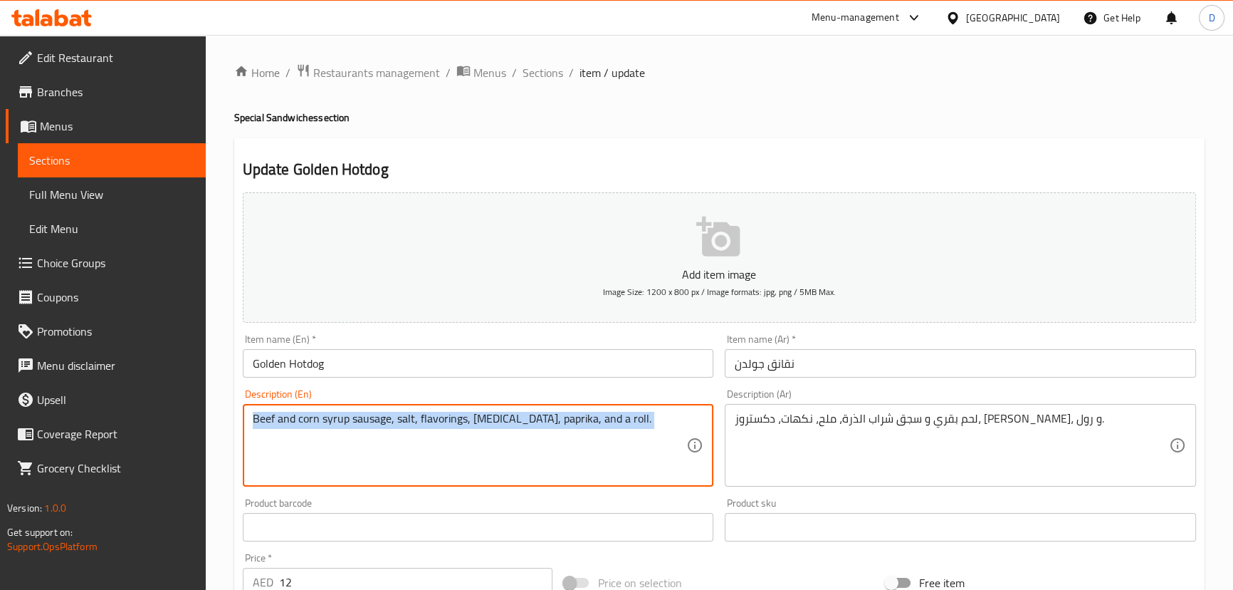
click at [484, 406] on div "Beef and corn syrup sausage, salt, flavorings, dextrose, paprika, and a roll. D…" at bounding box center [478, 445] width 471 height 83
click at [487, 414] on textarea "Beef and corn syrup sausage, salt, flavorings, [MEDICAL_DATA], paprika, and a r…" at bounding box center [470, 446] width 434 height 68
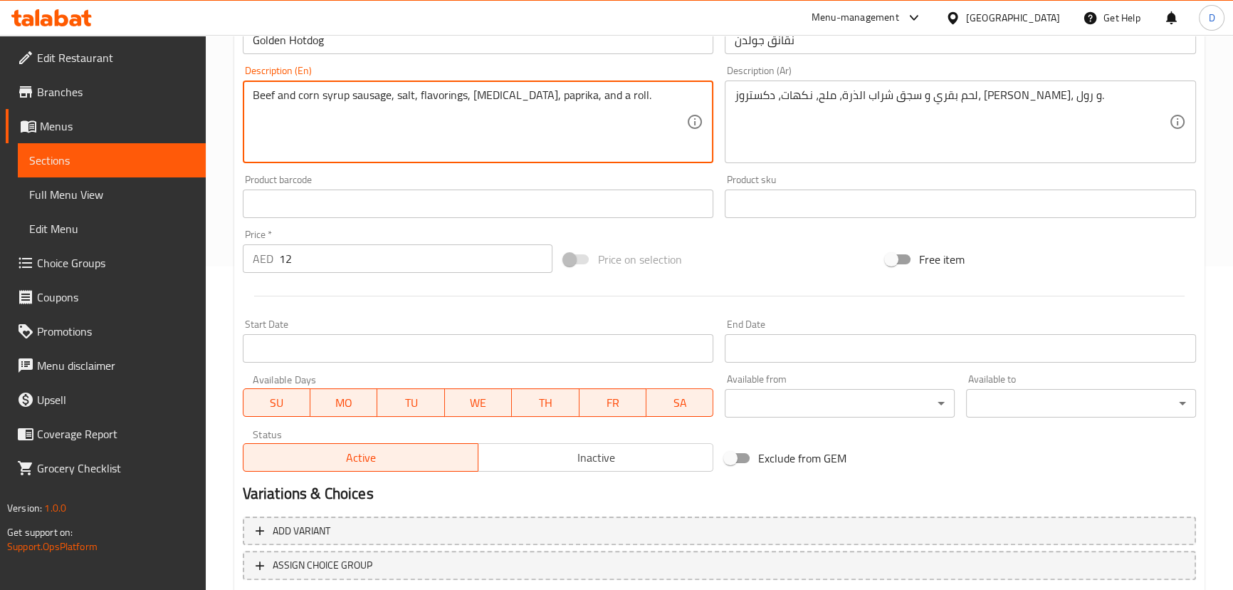
scroll to position [415, 0]
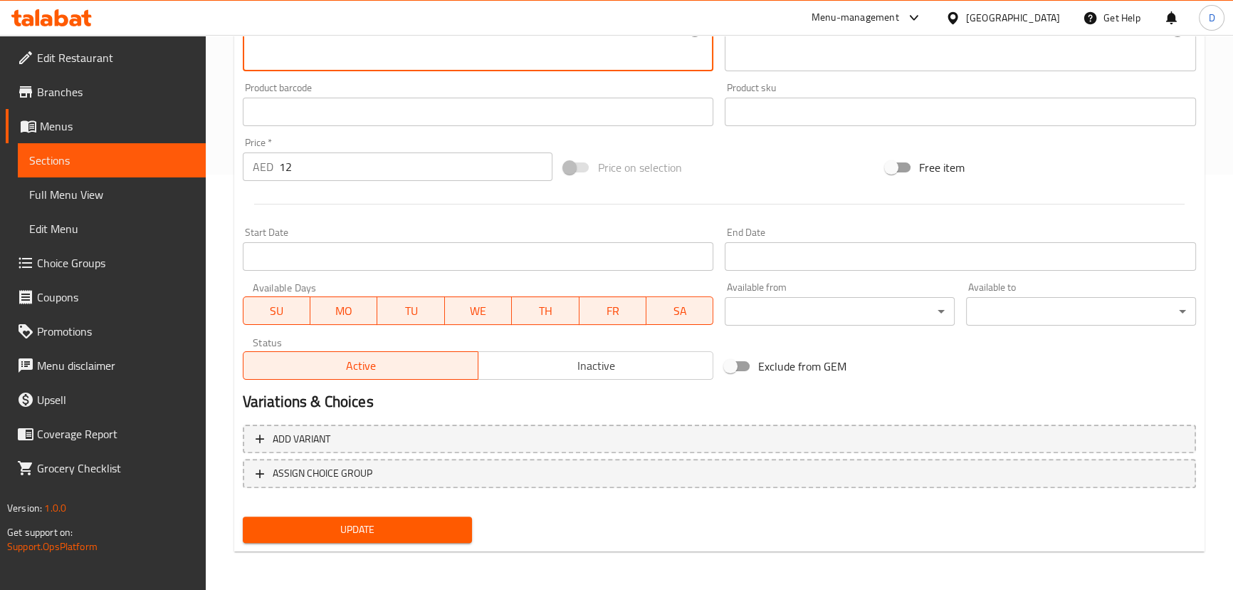
click at [466, 518] on button "Update" at bounding box center [358, 529] width 230 height 26
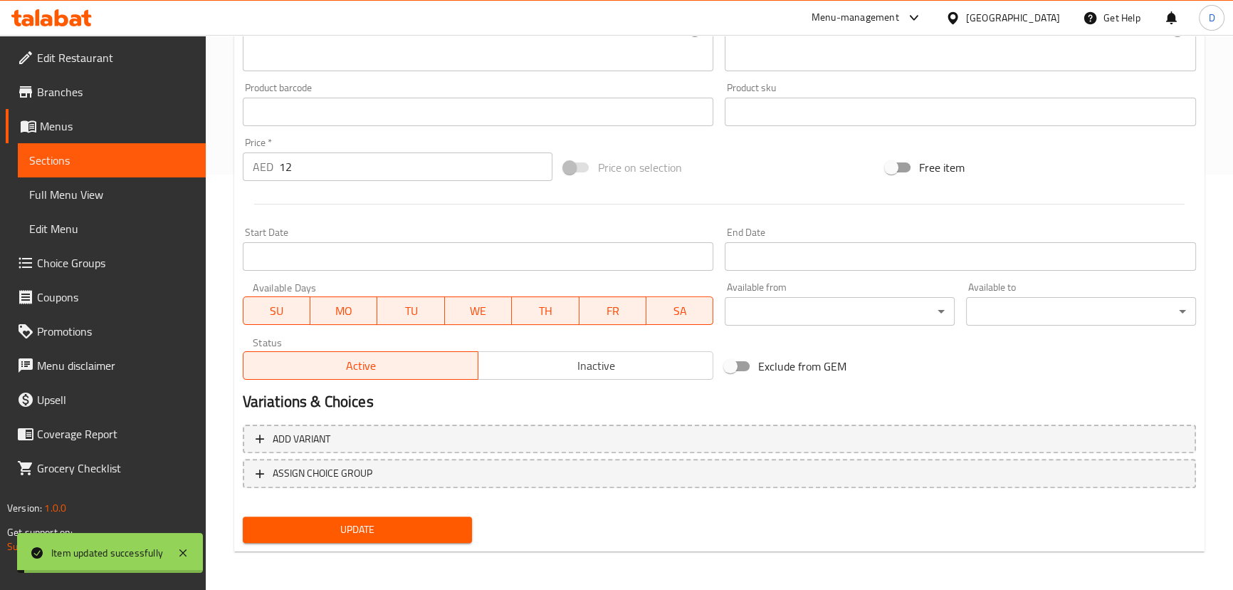
click at [190, 157] on span "Sections" at bounding box center [111, 160] width 165 height 17
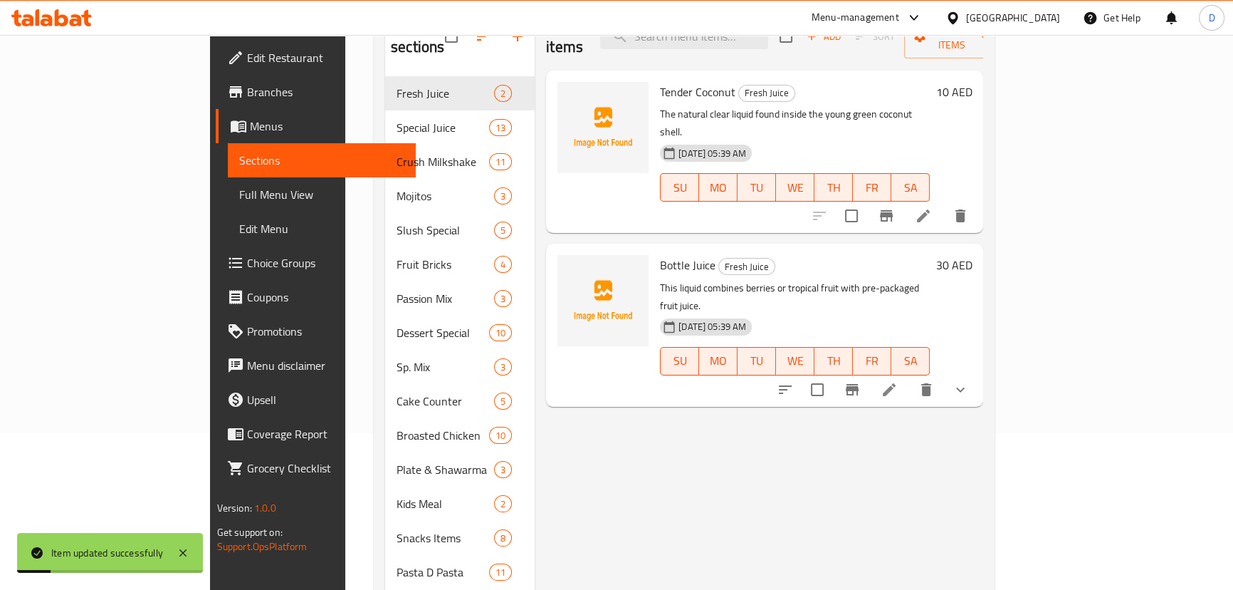
scroll to position [92, 0]
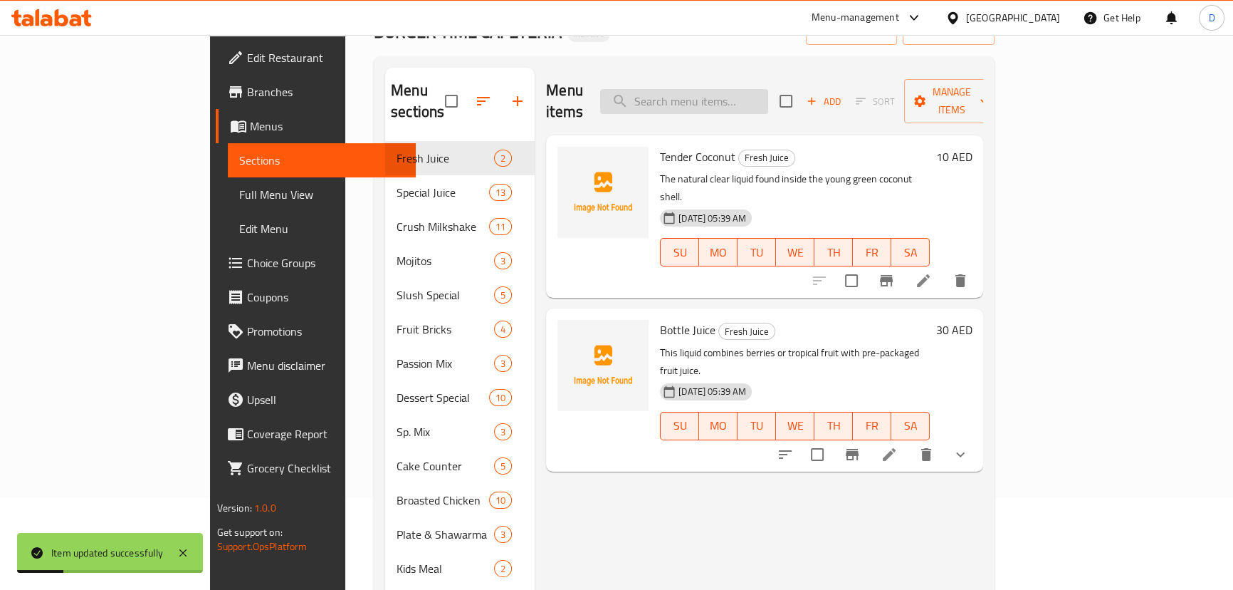
click at [721, 92] on input "search" at bounding box center [684, 101] width 168 height 25
paste input "Dough, mozzarella, ricotta cheese, salami, tomato sauce, basil, and olive oil."
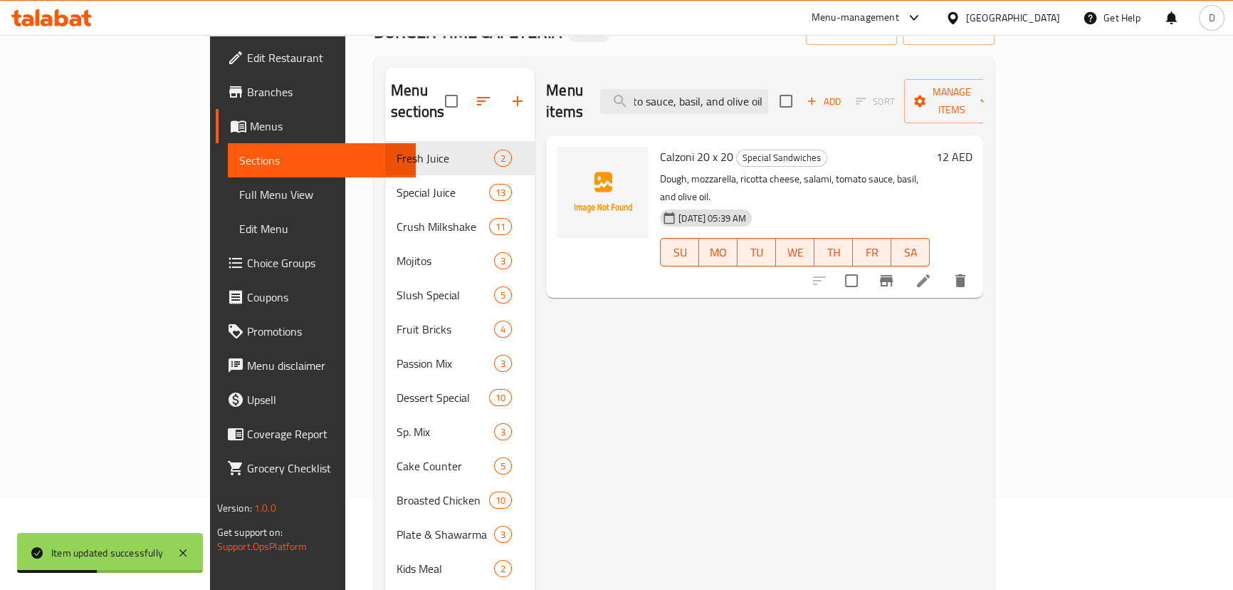
type input "Dough, mozzarella, ricotta cheese, salami, tomato sauce, basil, and olive oil."
click at [944, 268] on li at bounding box center [924, 281] width 40 height 26
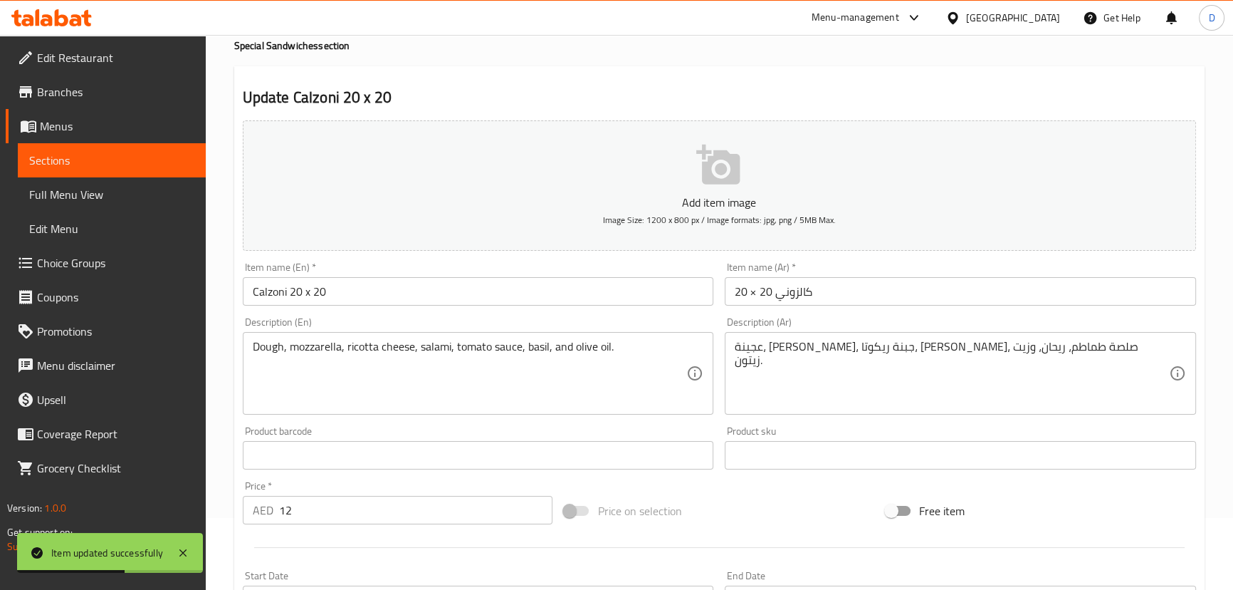
scroll to position [129, 0]
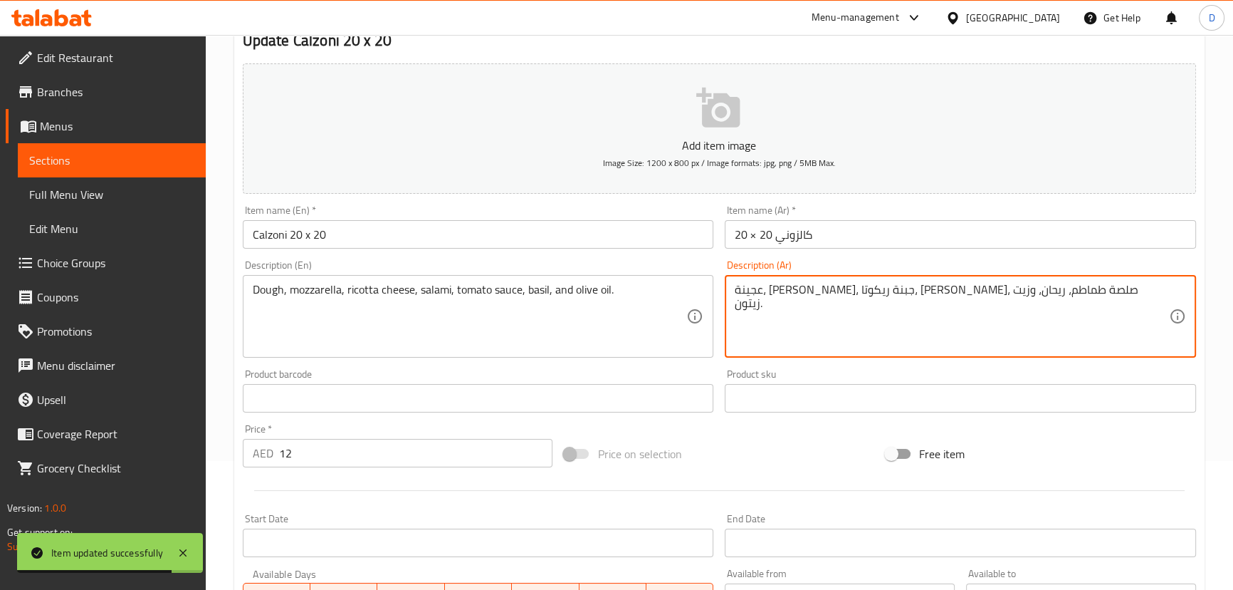
click at [1032, 284] on textarea "عجينة، [PERSON_NAME]، جبنة ريكوتا، [PERSON_NAME]، صلصة طماطم، ريحان، وزيت زيتون." at bounding box center [952, 317] width 434 height 68
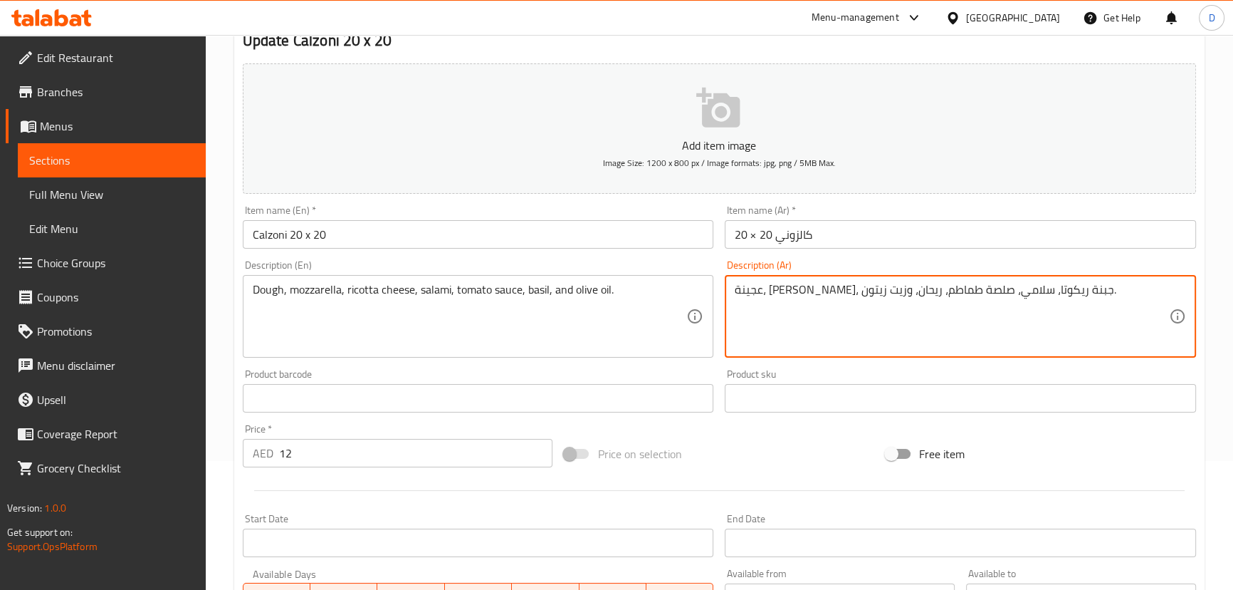
click at [976, 292] on textarea "عجينة، موزاريلا، جبنة ريكوتا، سلامي، صلصة طماطم، ريحان، وزيت زيتون." at bounding box center [952, 317] width 434 height 68
type textarea "عجينة، موزاريلا، جبنة ريكوتا، سلامي، صلصة طماطم، ريحان، وزيت زيتون."
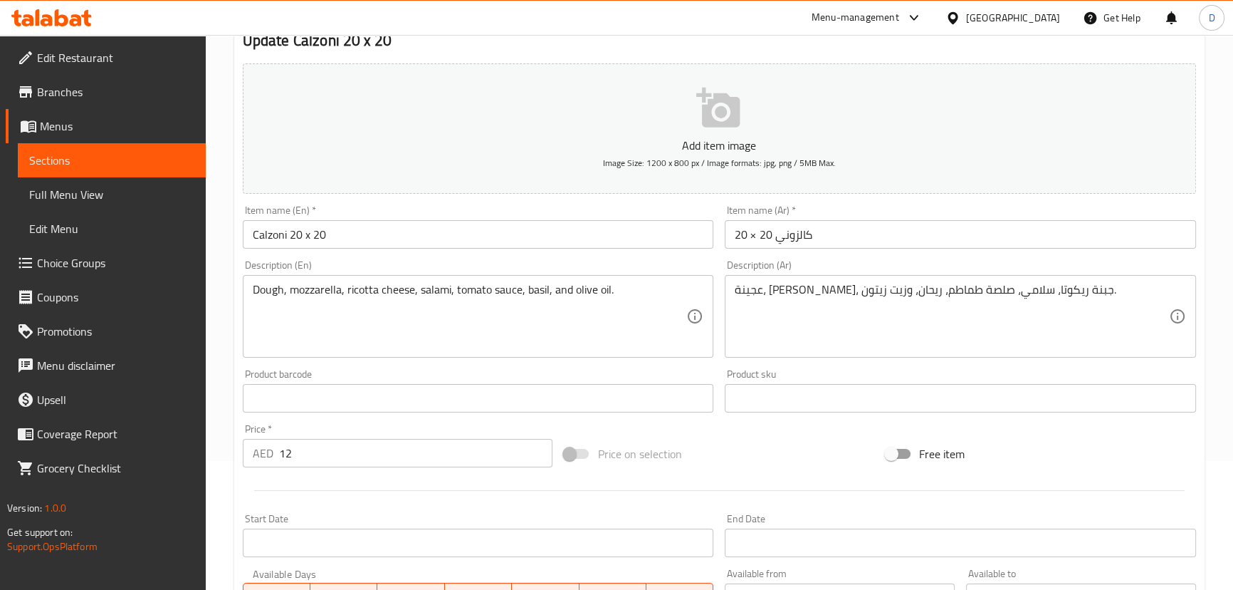
click at [464, 225] on input "Calzoni 20 x 20" at bounding box center [478, 234] width 471 height 28
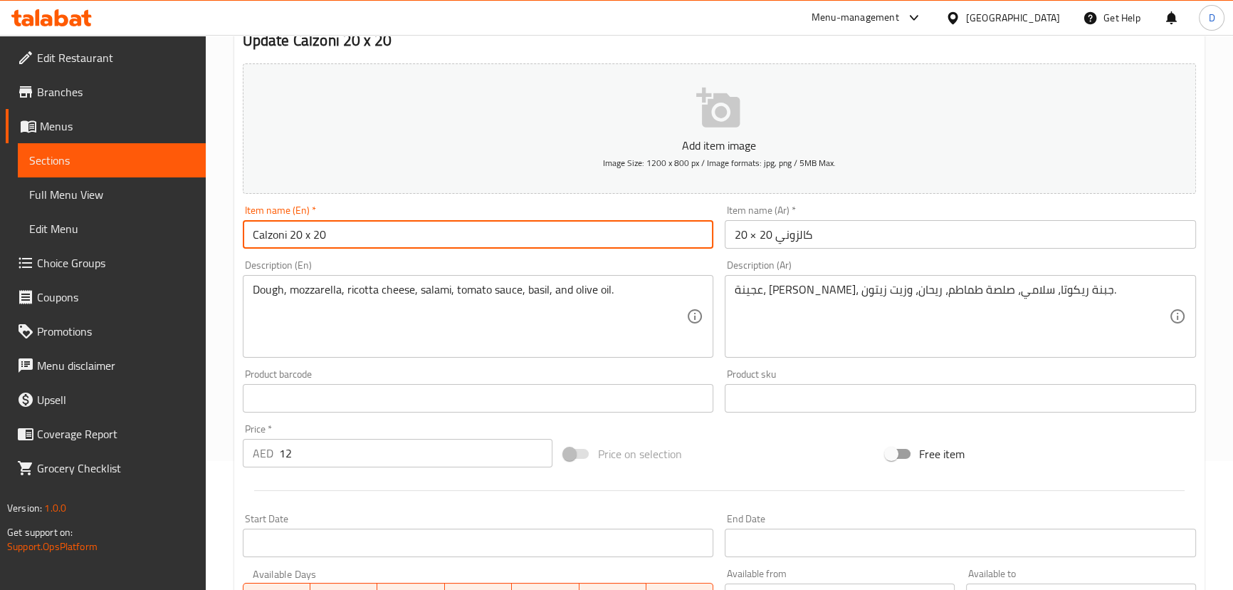
click at [464, 225] on input "Calzoni 20 x 20" at bounding box center [478, 234] width 471 height 28
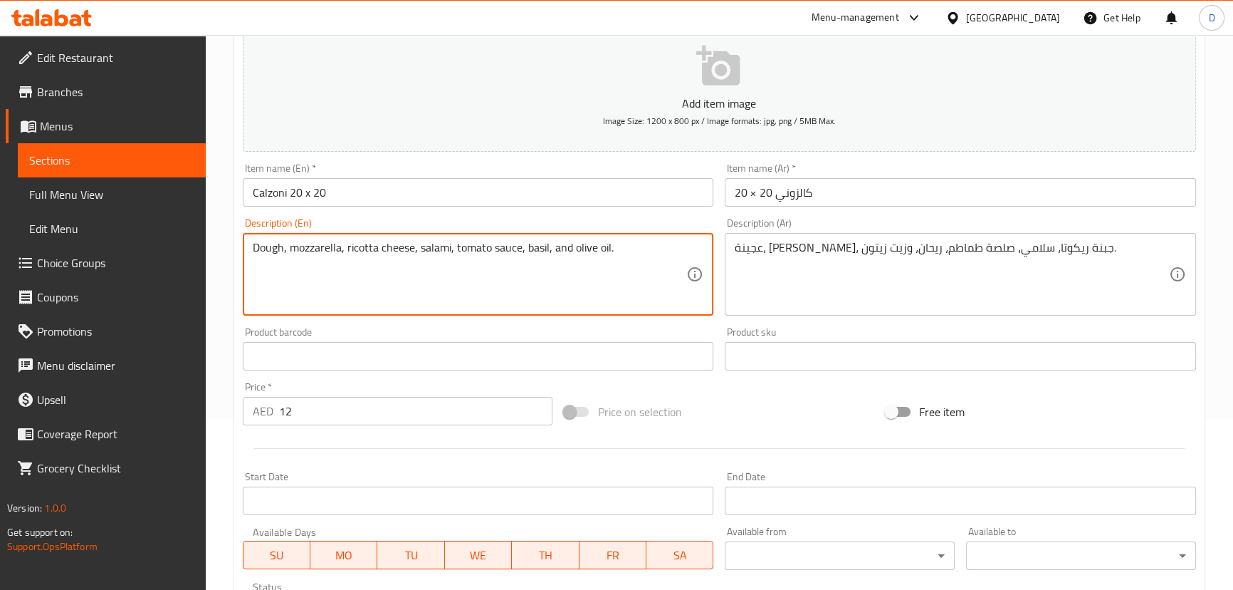
scroll to position [194, 0]
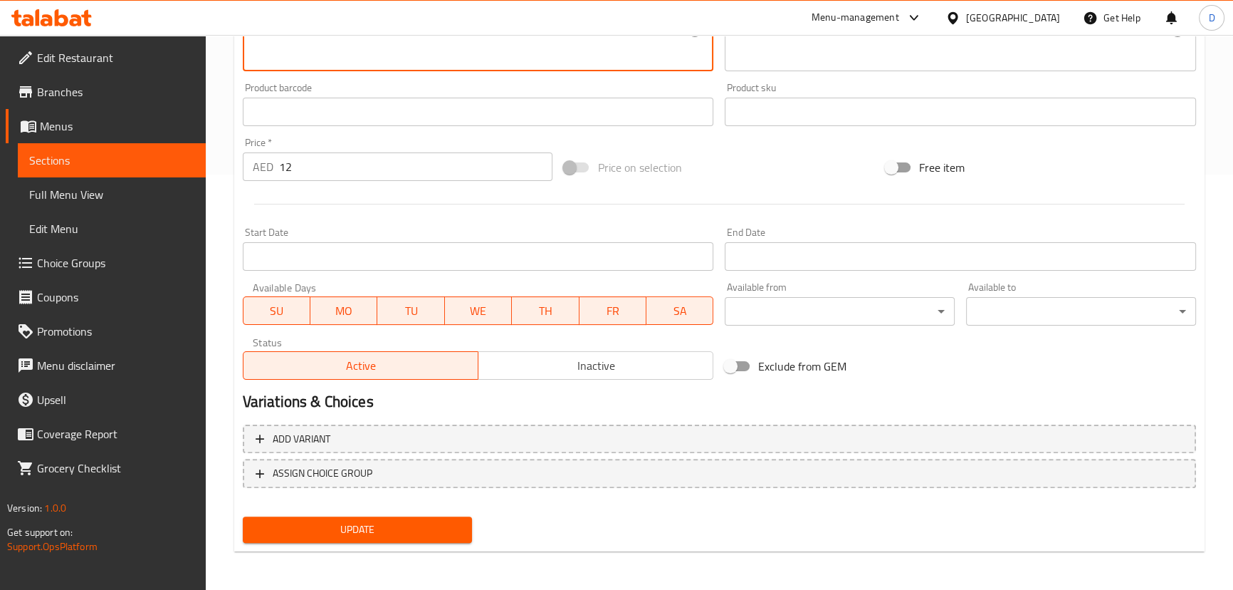
click at [413, 531] on span "Update" at bounding box center [357, 530] width 207 height 18
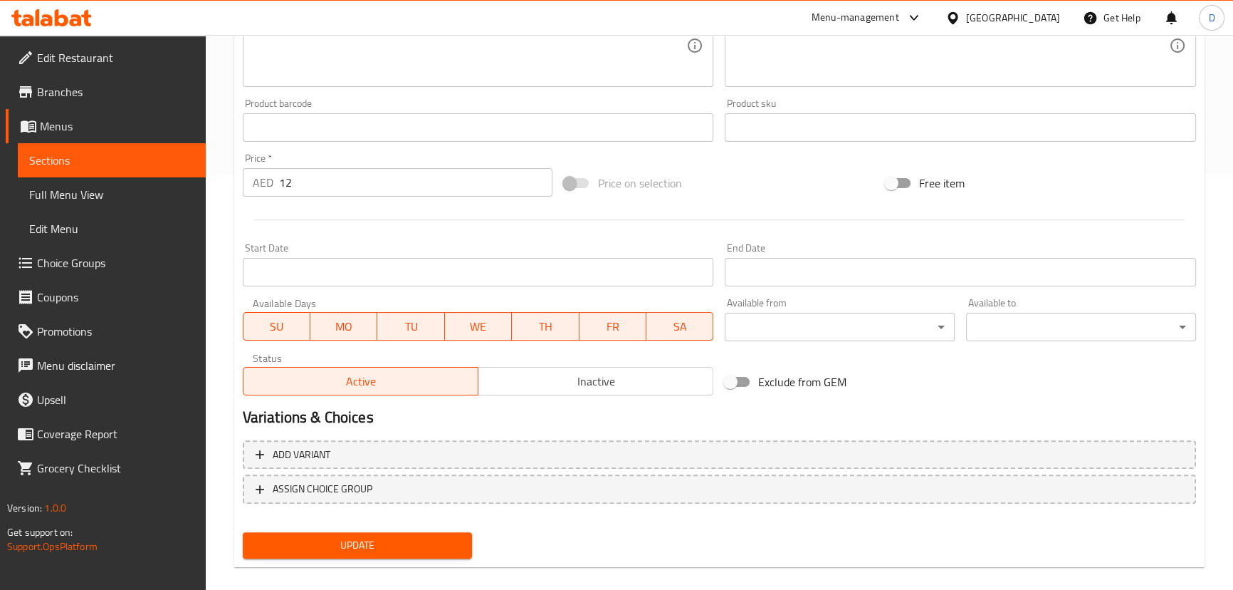
scroll to position [68, 0]
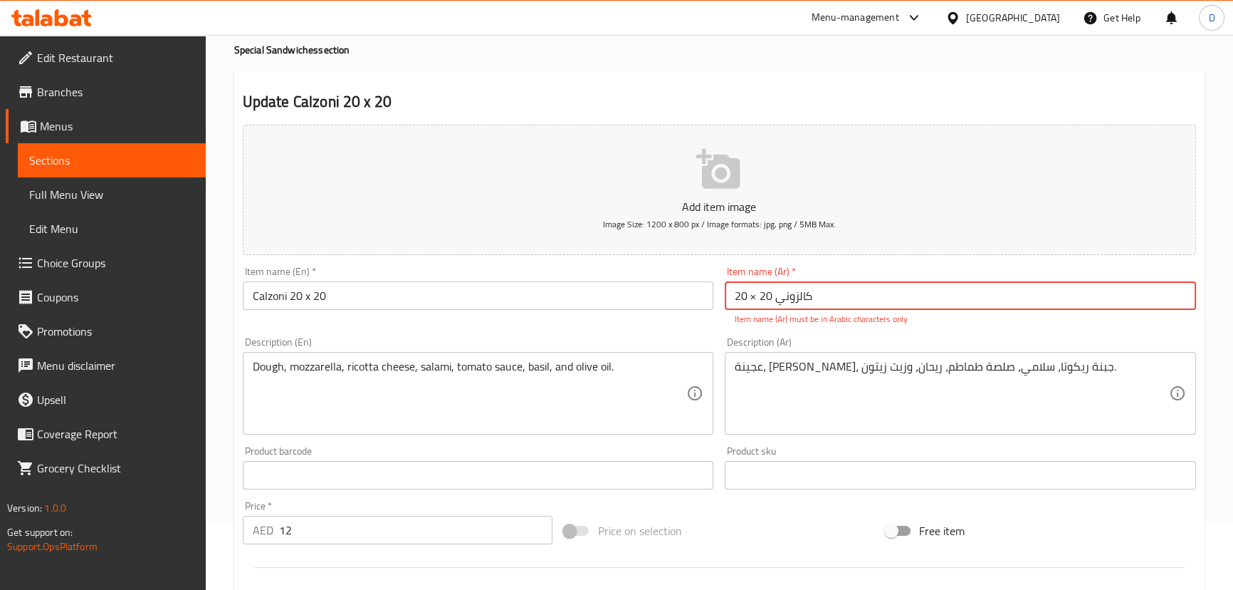
click at [754, 299] on input "كالزوني 20 × 20" at bounding box center [960, 295] width 471 height 28
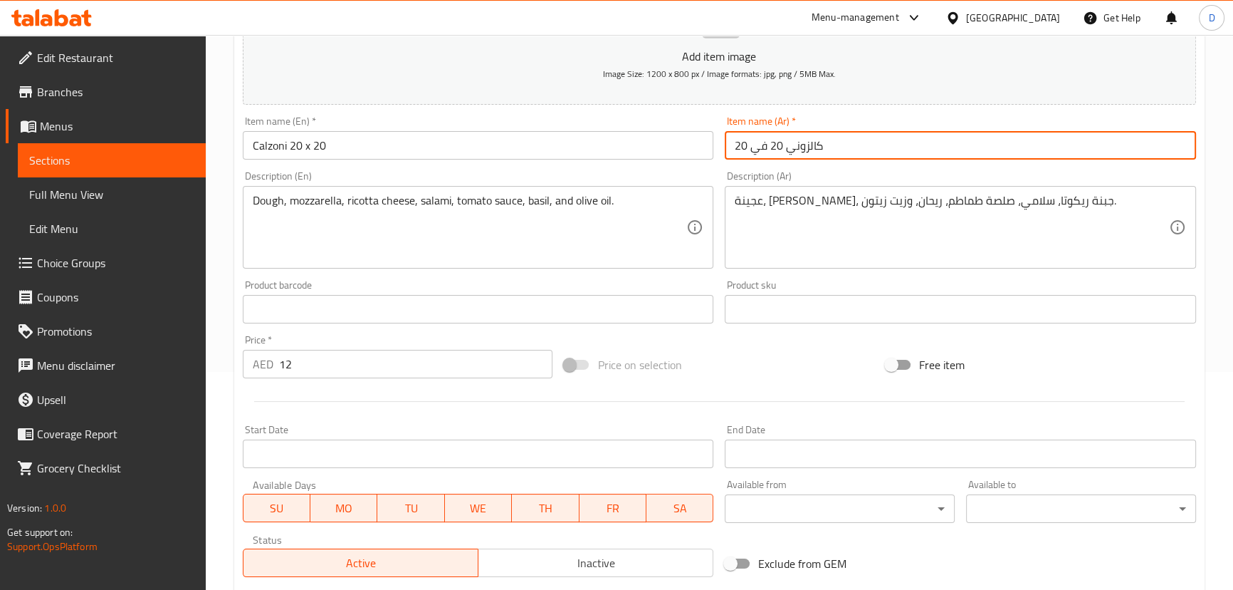
scroll to position [392, 0]
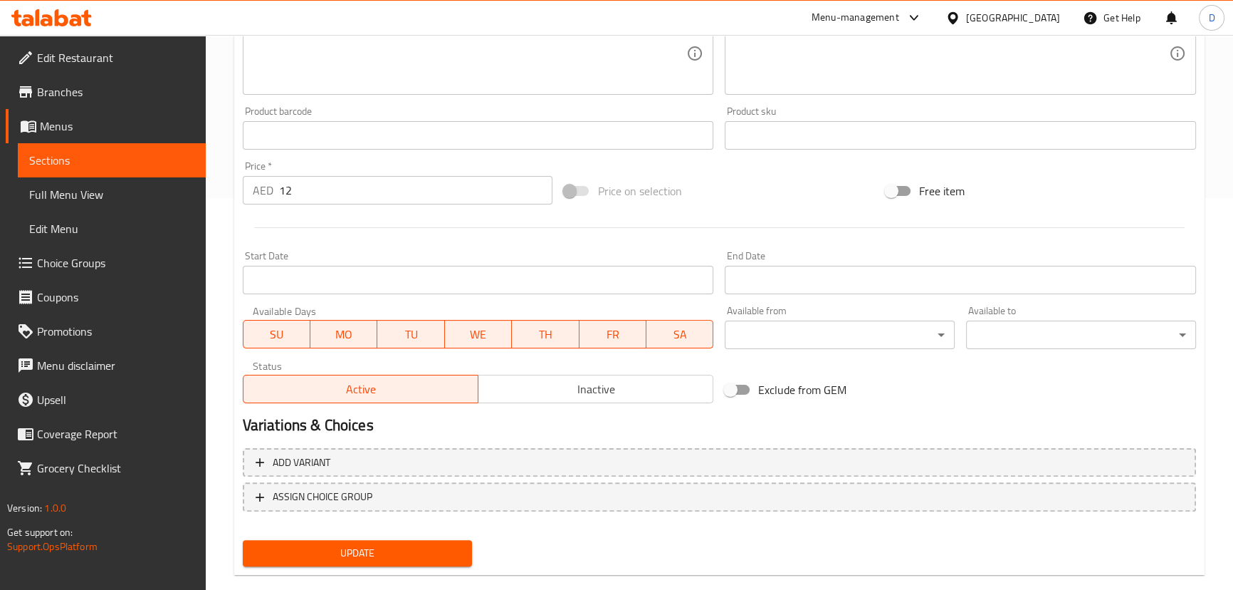
type input "كالزوني 20 في 20"
click at [427, 545] on span "Update" at bounding box center [357, 553] width 207 height 18
click at [187, 150] on link "Sections" at bounding box center [112, 160] width 188 height 34
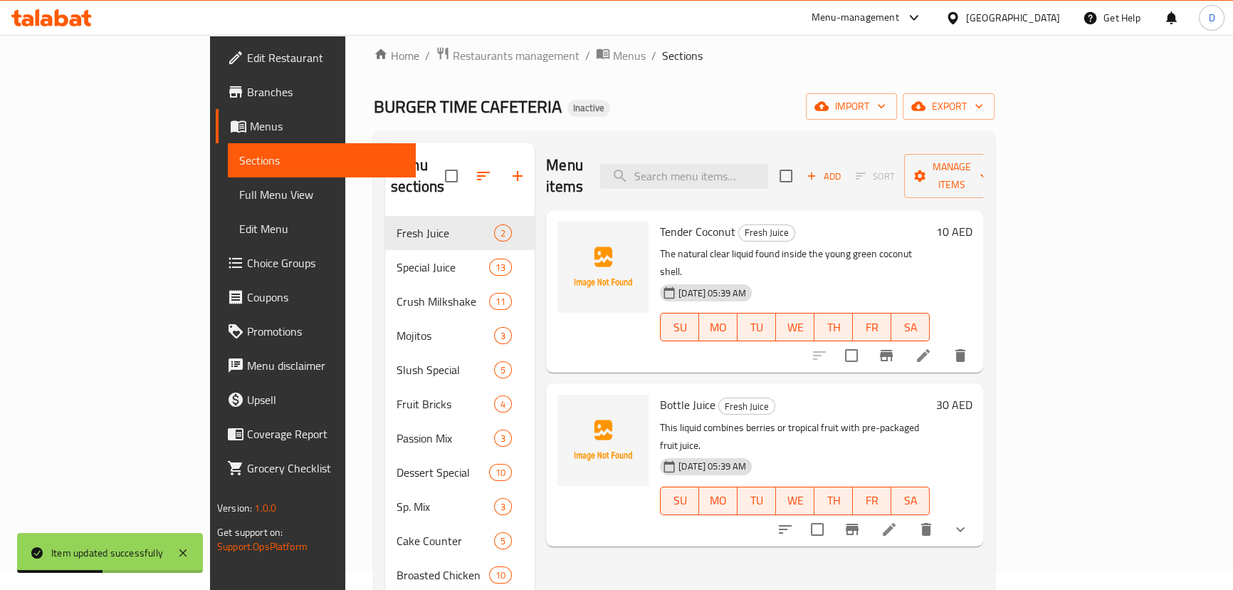
scroll to position [3, 0]
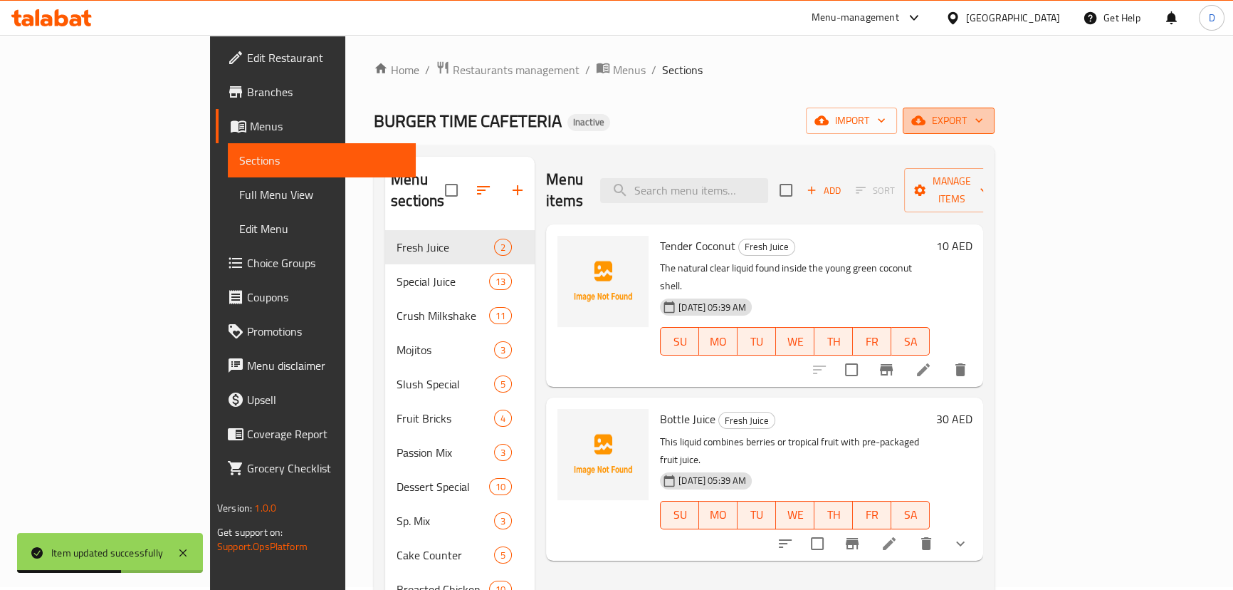
click at [984, 121] on span "export" at bounding box center [948, 121] width 69 height 18
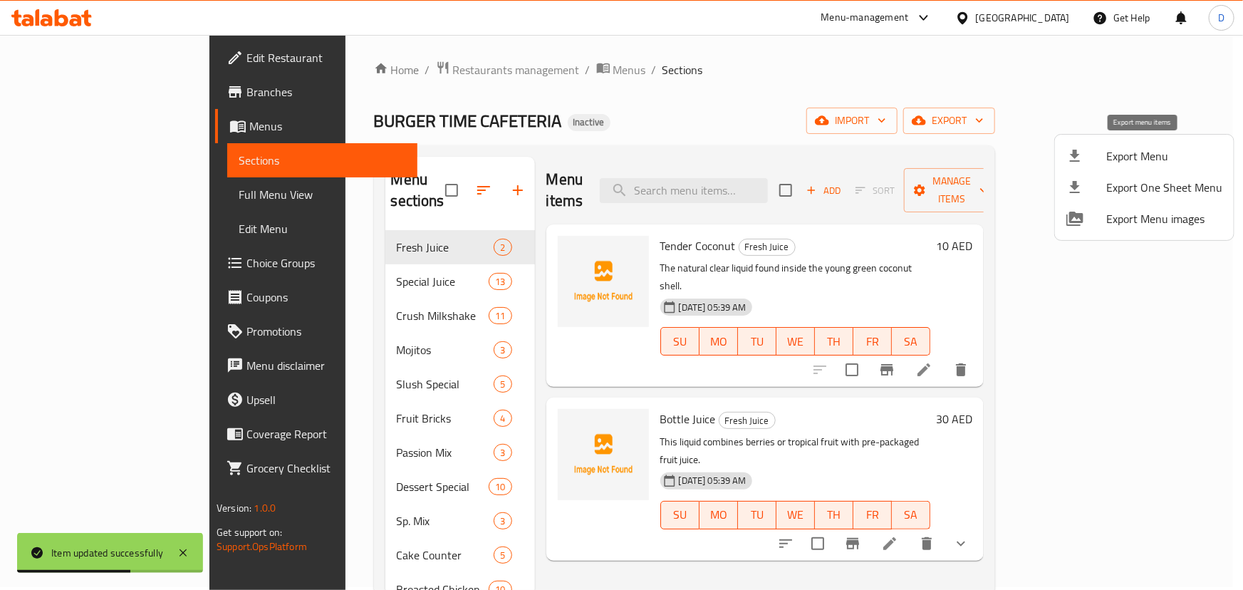
click at [1152, 147] on span "Export Menu" at bounding box center [1164, 155] width 116 height 17
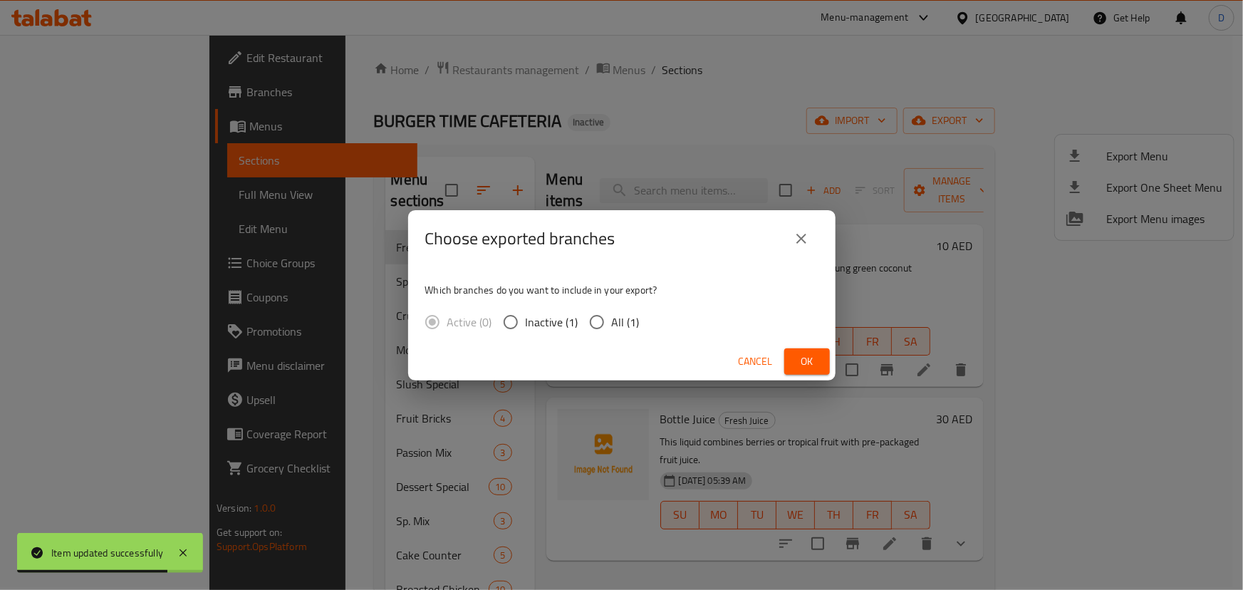
click at [614, 317] on span "All (1)" at bounding box center [626, 321] width 28 height 17
click at [612, 317] on input "All (1)" at bounding box center [597, 322] width 30 height 30
radio input "true"
click at [819, 365] on button "Ok" at bounding box center [807, 361] width 46 height 26
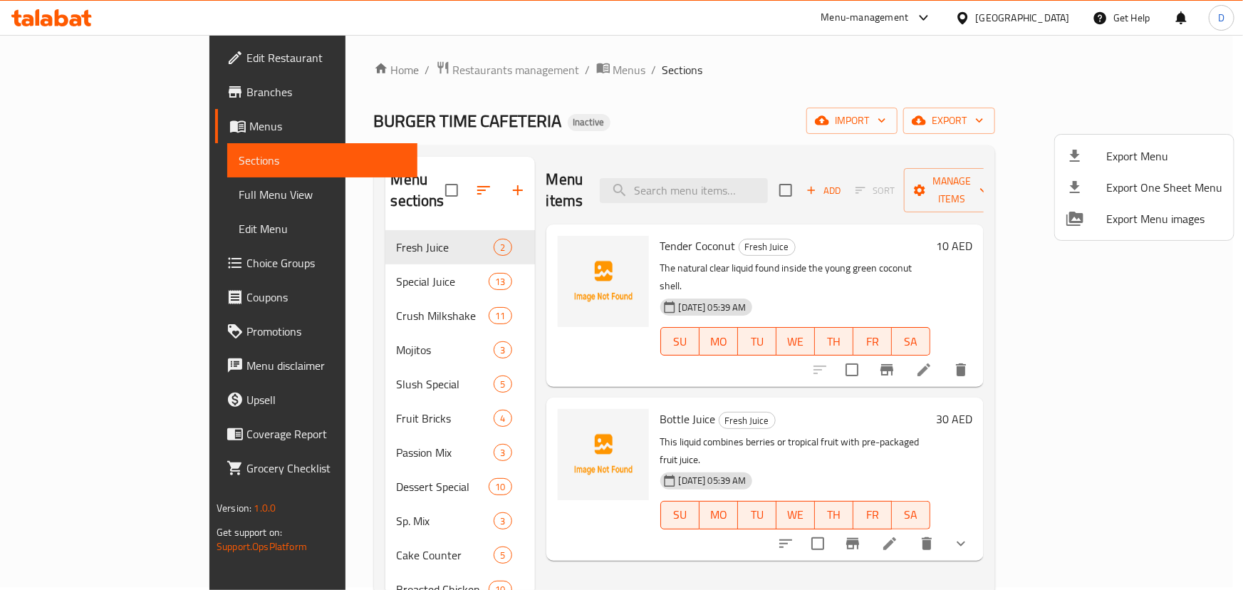
click at [481, 72] on div at bounding box center [621, 295] width 1243 height 590
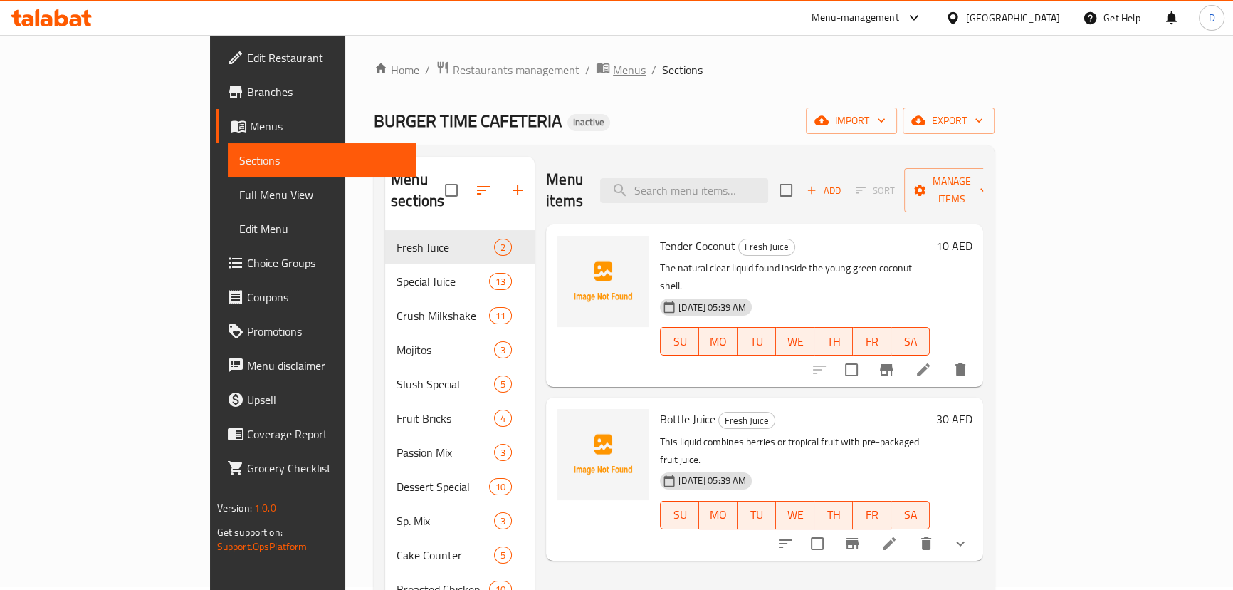
click at [613, 72] on span "Menus" at bounding box center [629, 69] width 33 height 17
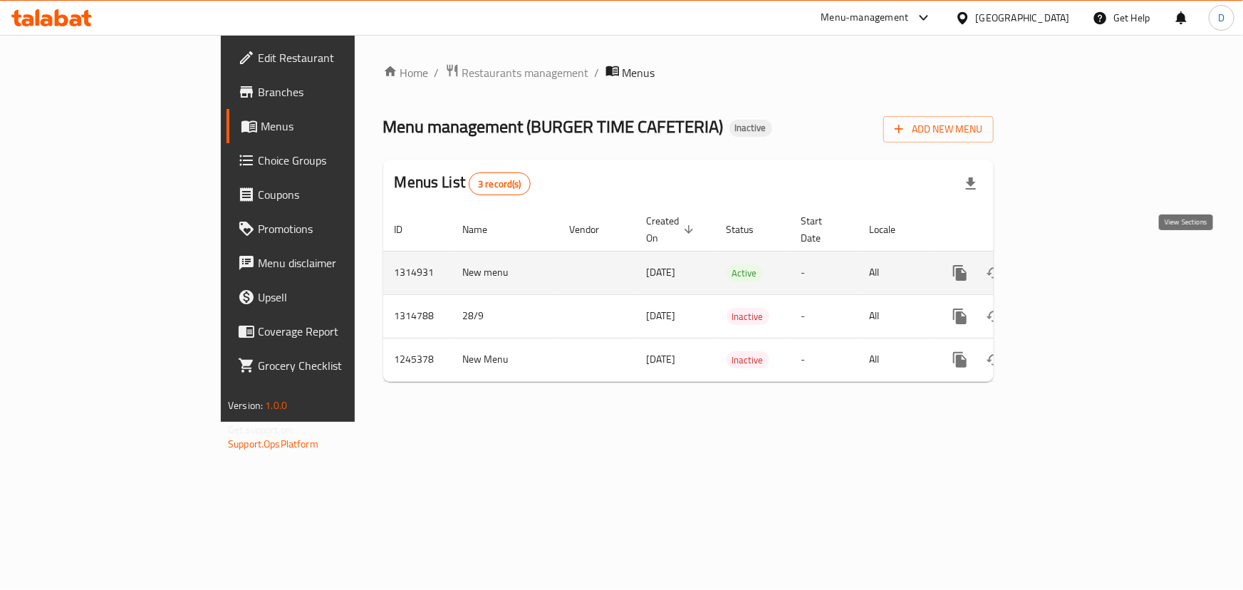
click at [1080, 257] on link "enhanced table" at bounding box center [1062, 273] width 34 height 34
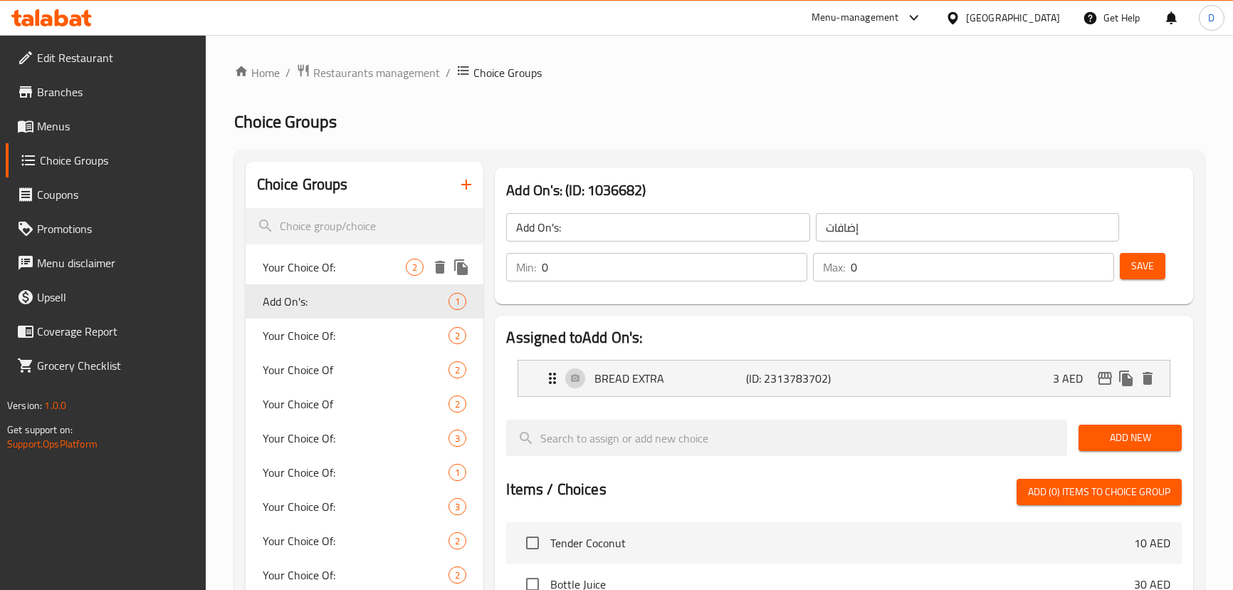
scroll to position [72, 0]
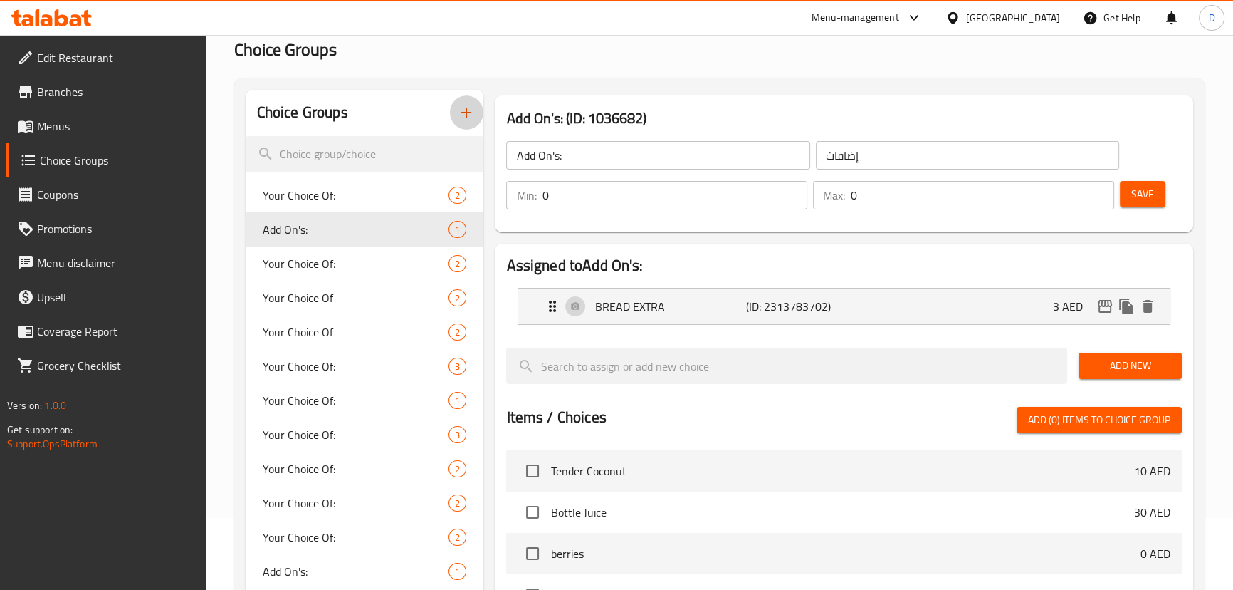
click at [466, 110] on icon "button" at bounding box center [466, 113] width 10 height 10
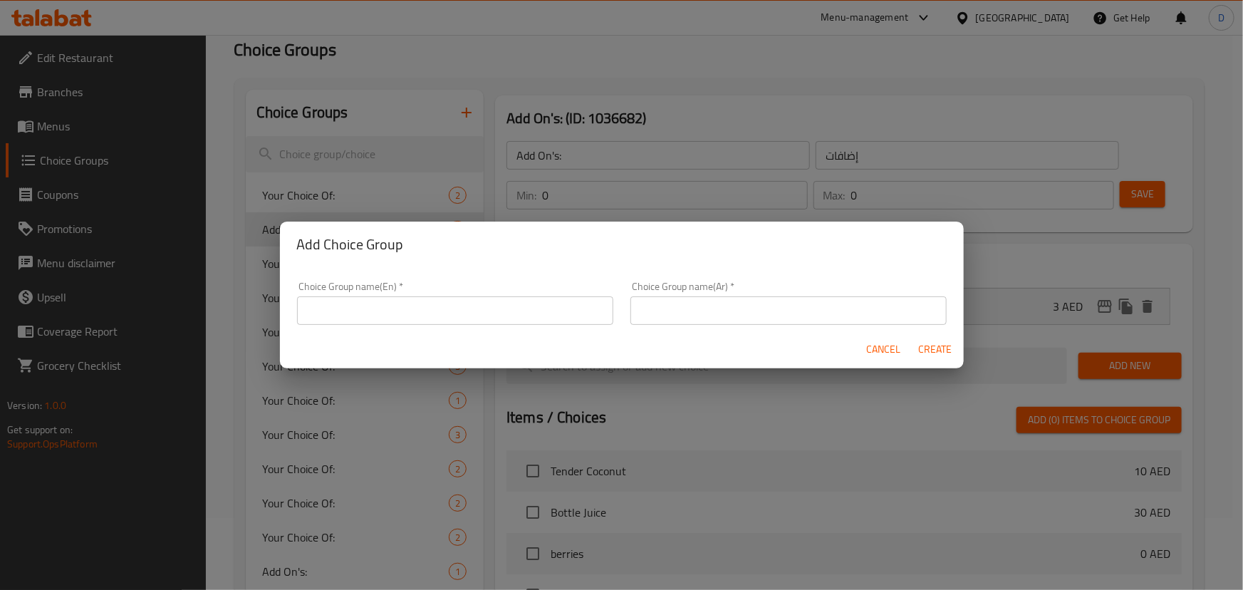
click at [429, 306] on input "text" at bounding box center [455, 310] width 316 height 28
type input "Your Choice :"
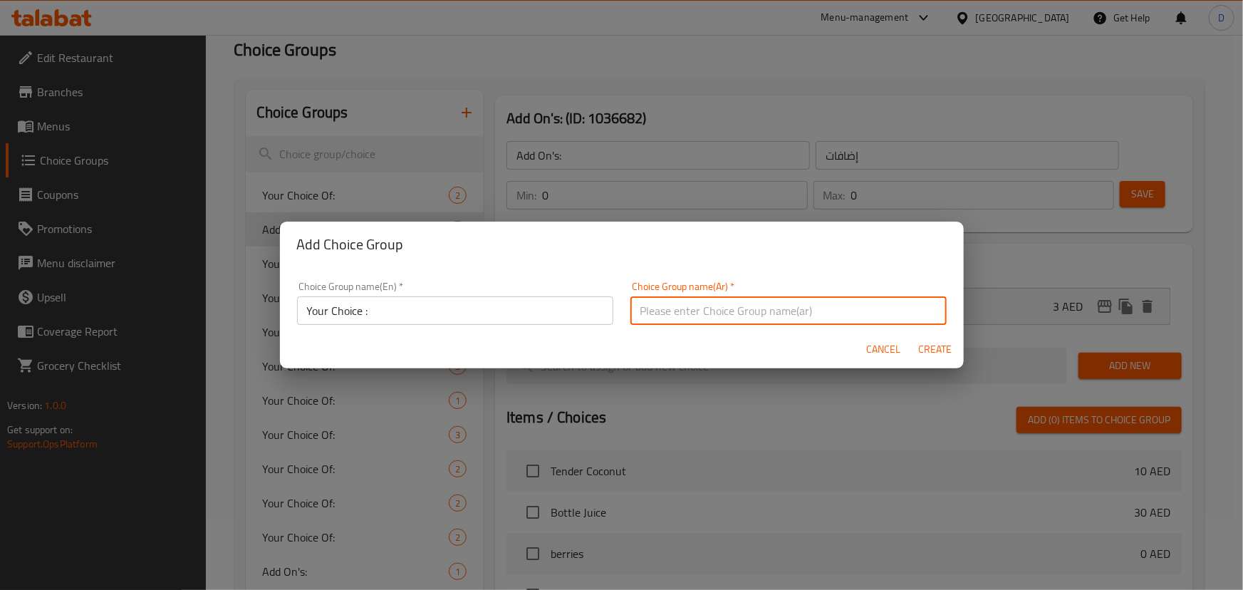
click at [678, 317] on input "text" at bounding box center [788, 310] width 316 height 28
type input "إختيارك :"
click at [946, 347] on span "Create" at bounding box center [935, 349] width 34 height 18
type input "Your Choice :"
type input "إختيارك :"
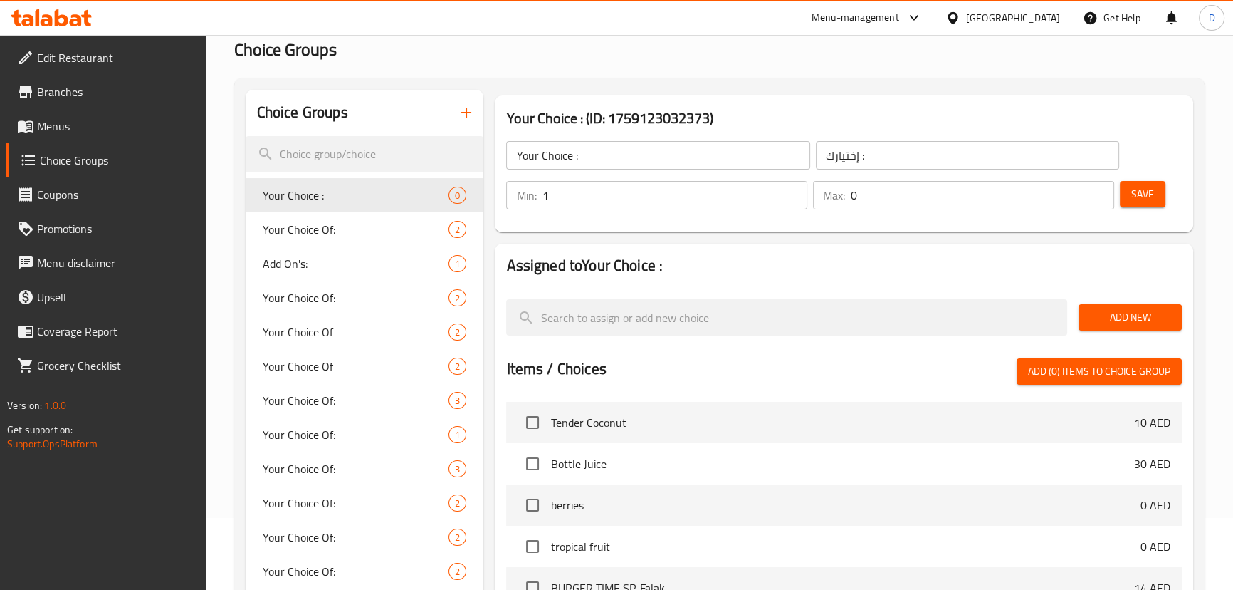
type input "1"
click at [795, 191] on input "1" at bounding box center [675, 195] width 266 height 28
type input "1"
click at [1101, 190] on input "1" at bounding box center [983, 195] width 264 height 28
click at [1154, 202] on button "Save" at bounding box center [1143, 194] width 46 height 26
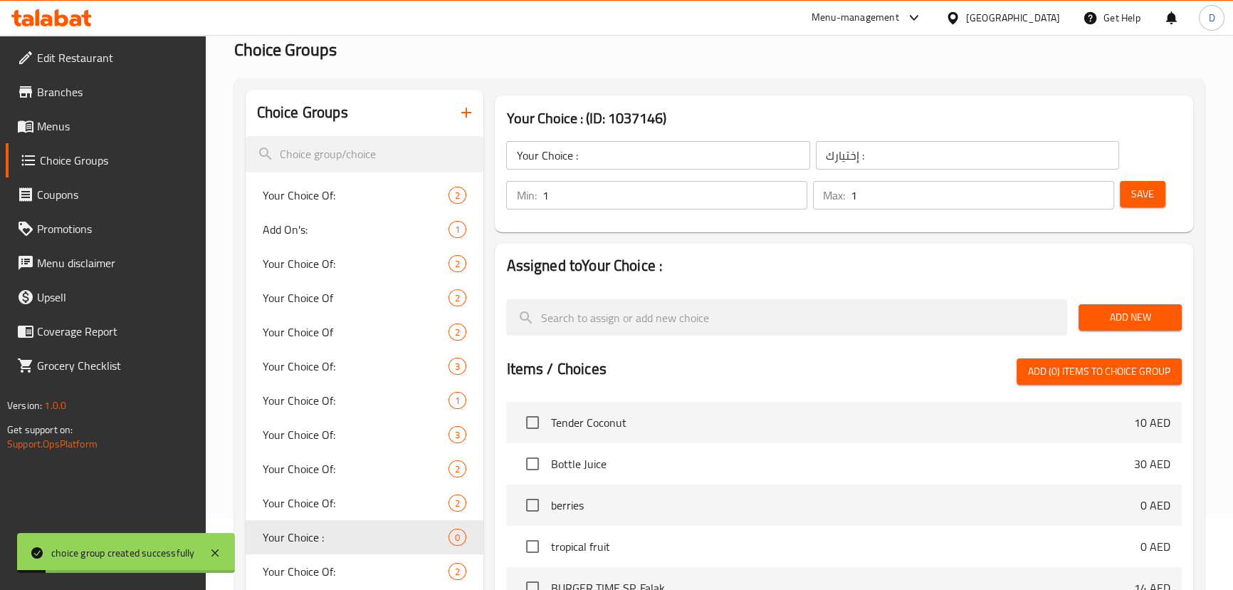
click at [1144, 320] on span "Add New" at bounding box center [1130, 317] width 80 height 18
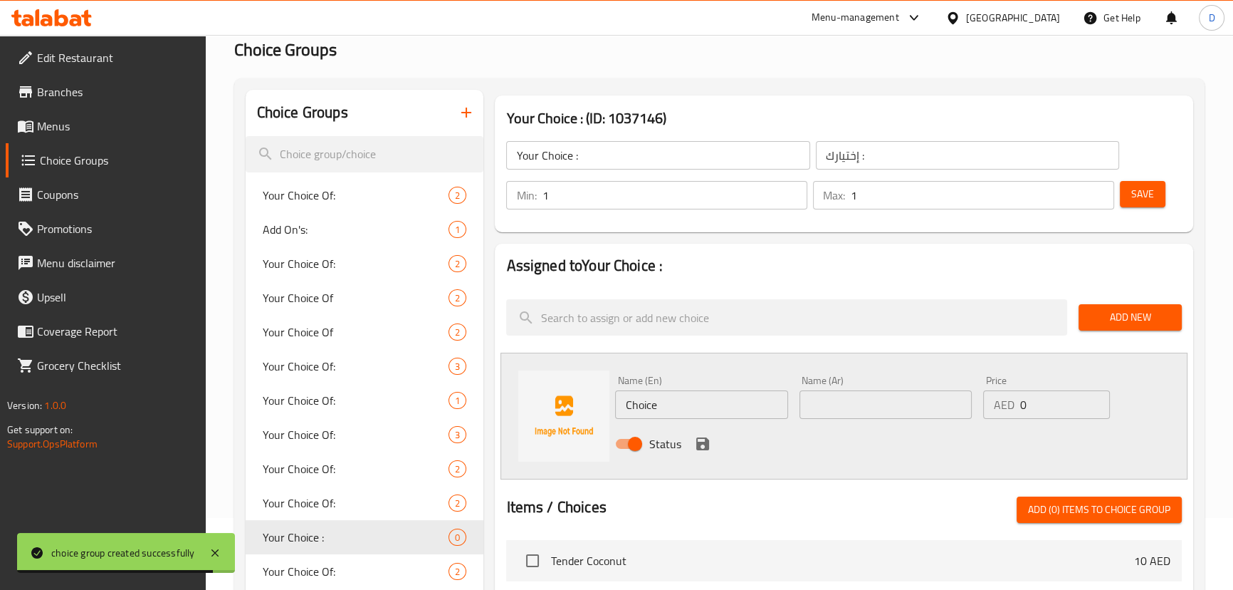
click at [635, 401] on input "Choice" at bounding box center [701, 404] width 172 height 28
paste input "PORATTA"
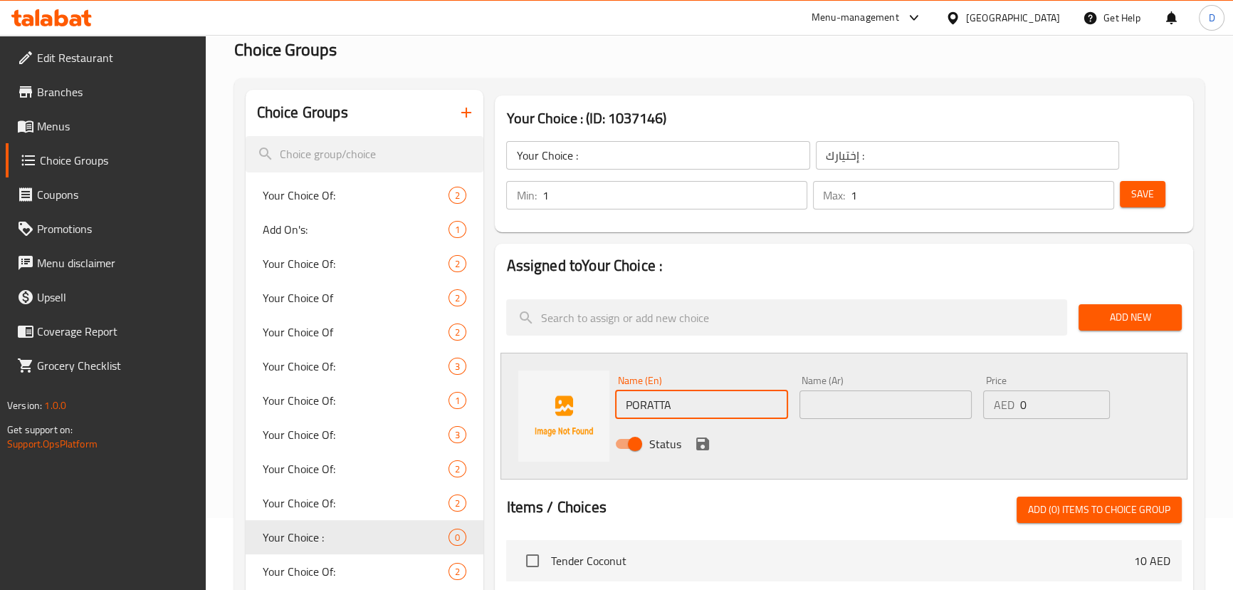
click at [638, 409] on input "PORATTA" at bounding box center [701, 404] width 172 height 28
paste input "oratta"
type input "Poratta"
click at [851, 412] on input "text" at bounding box center [886, 404] width 172 height 28
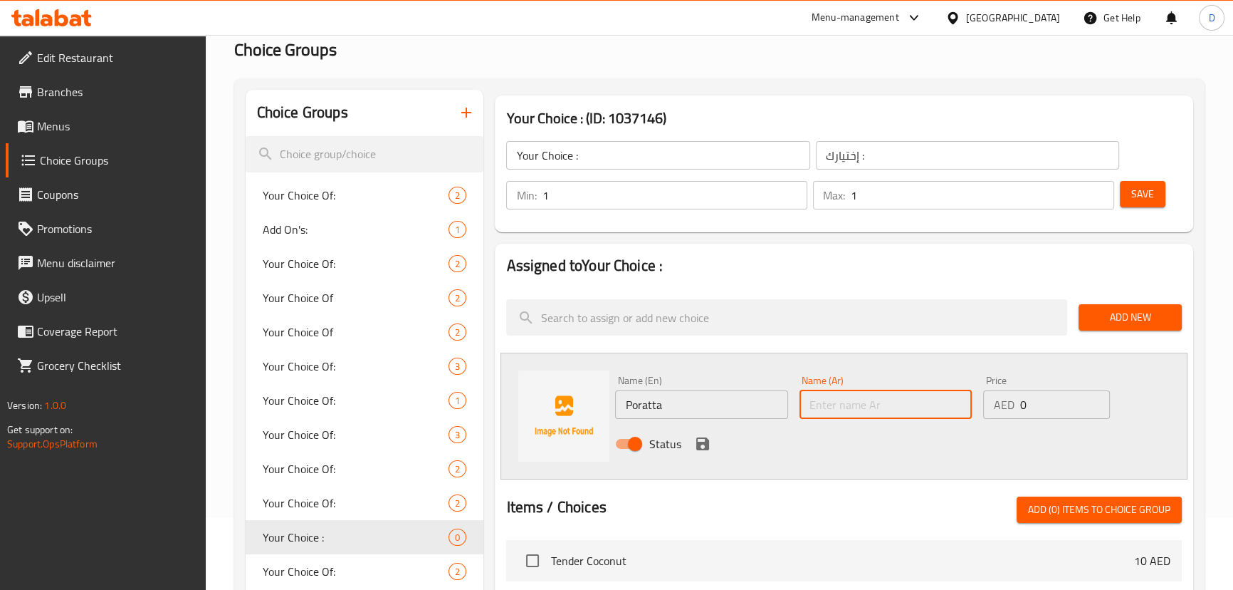
paste input "براتا"
type input "براتا"
drag, startPoint x: 711, startPoint y: 445, endPoint x: 719, endPoint y: 423, distance: 23.7
click at [711, 445] on button "save" at bounding box center [702, 443] width 21 height 21
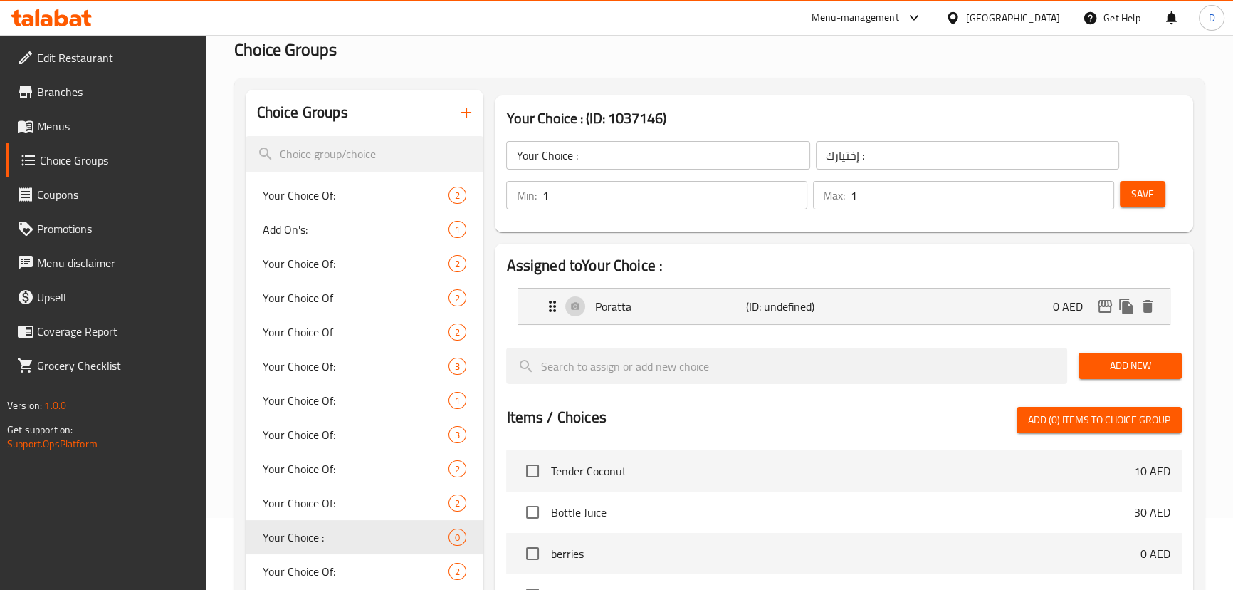
click at [1105, 364] on span "Add New" at bounding box center [1130, 366] width 80 height 18
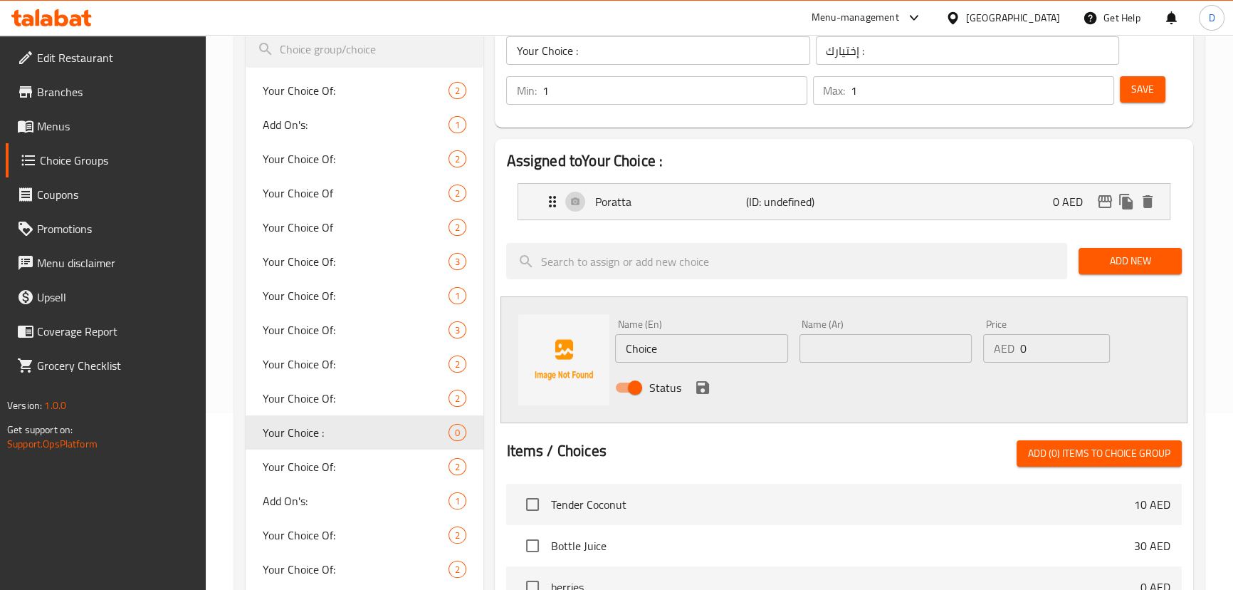
scroll to position [202, 0]
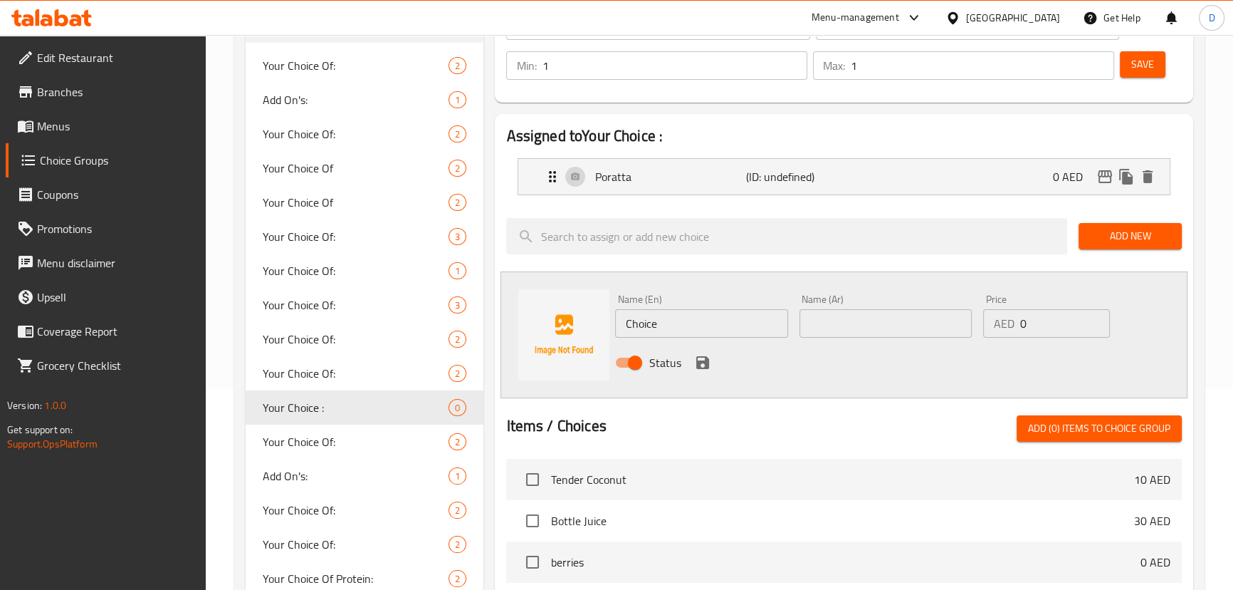
click at [659, 318] on input "Choice" at bounding box center [701, 323] width 172 height 28
paste input "SAMOON"
type input "SAMOON"
click at [830, 323] on input "text" at bounding box center [886, 323] width 172 height 28
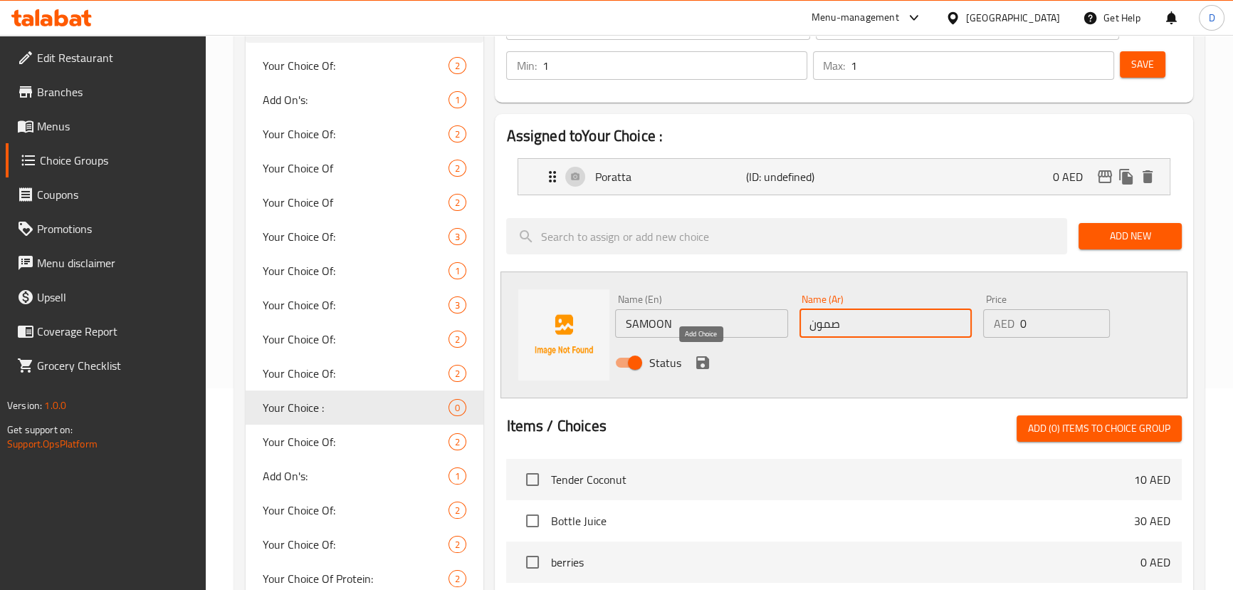
type input "صمون"
click at [703, 364] on icon "save" at bounding box center [702, 362] width 17 height 17
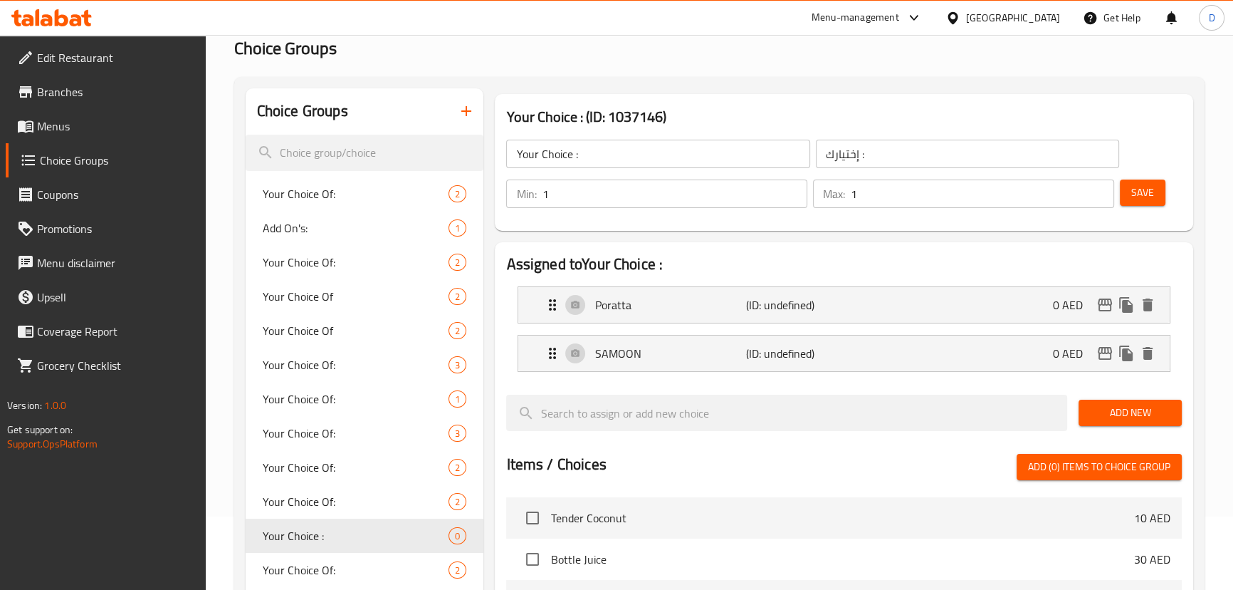
scroll to position [72, 0]
click at [1137, 193] on span "Save" at bounding box center [1143, 194] width 23 height 18
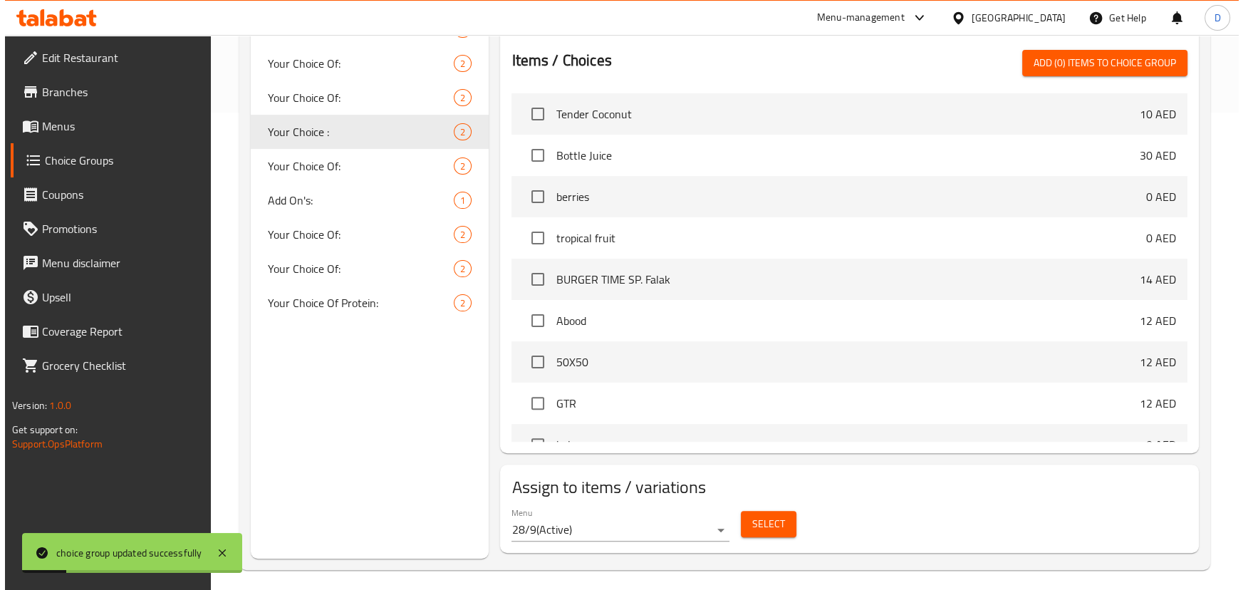
scroll to position [485, 0]
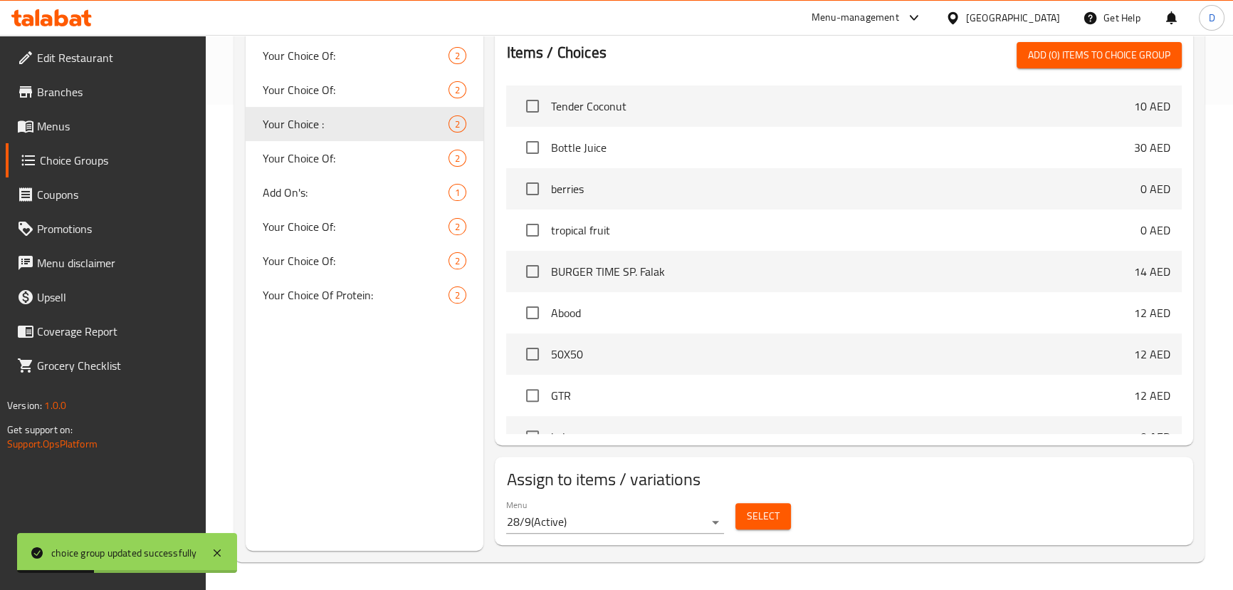
click at [755, 511] on span "Select" at bounding box center [763, 516] width 33 height 18
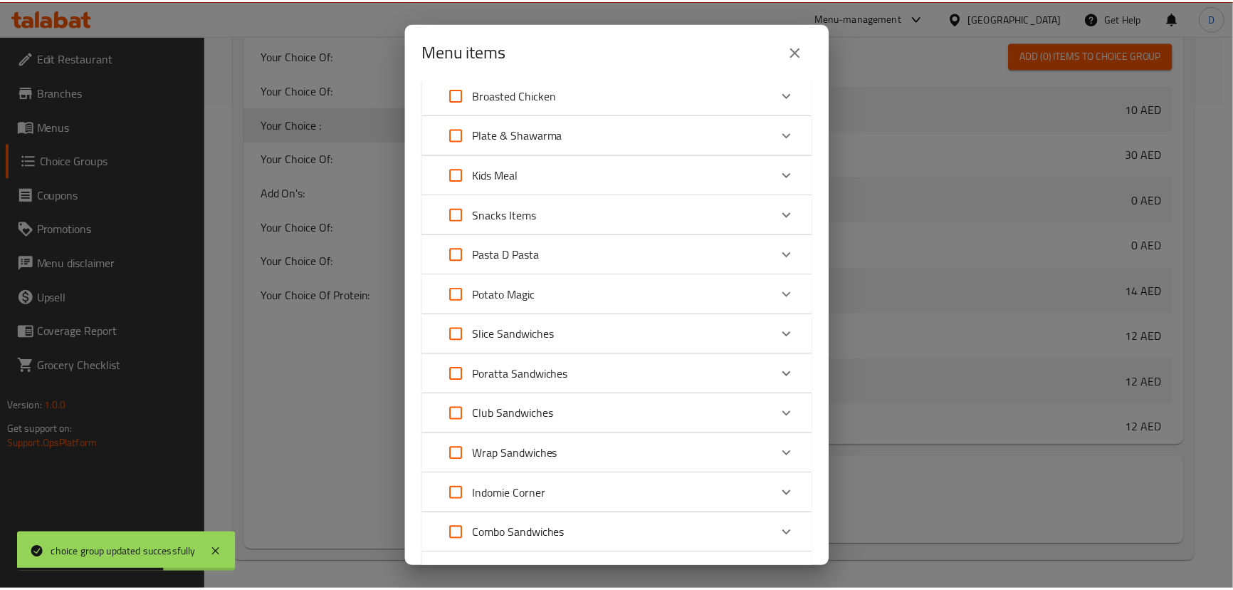
scroll to position [612, 0]
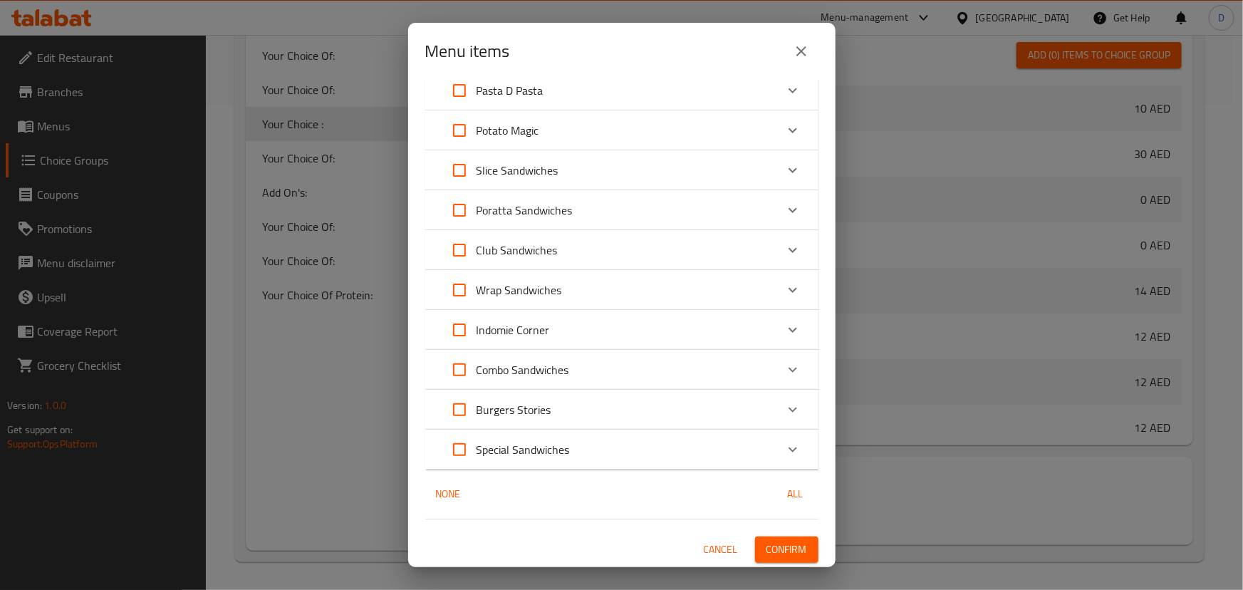
click at [454, 208] on input "Expand" at bounding box center [459, 210] width 34 height 34
checkbox input "true"
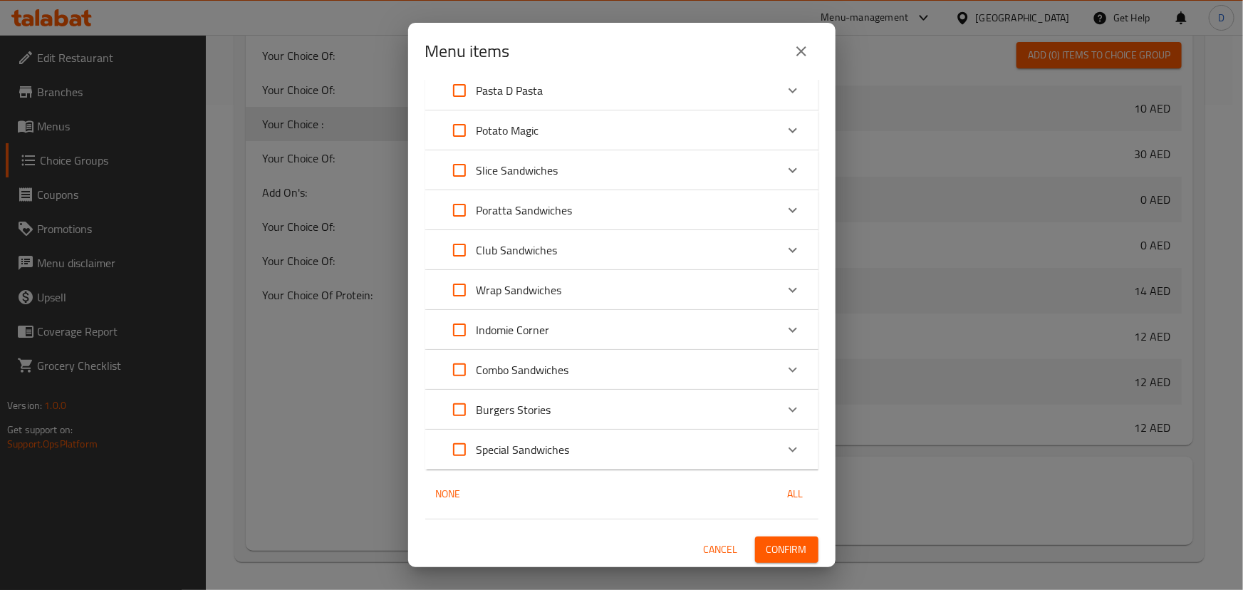
checkbox input "true"
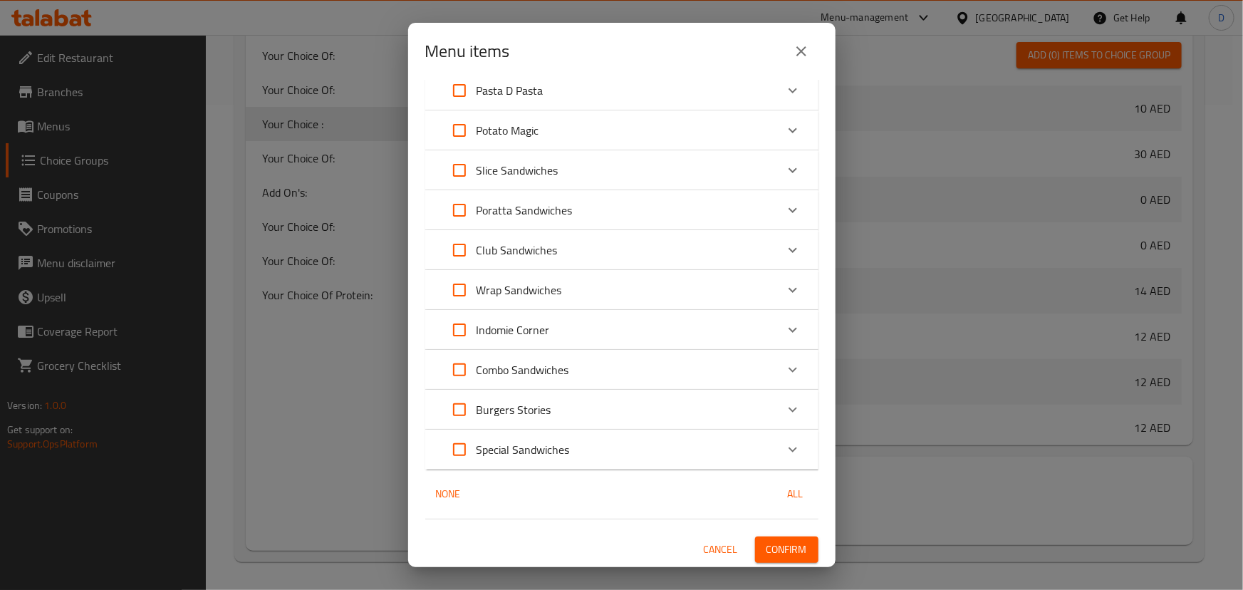
checkbox input "true"
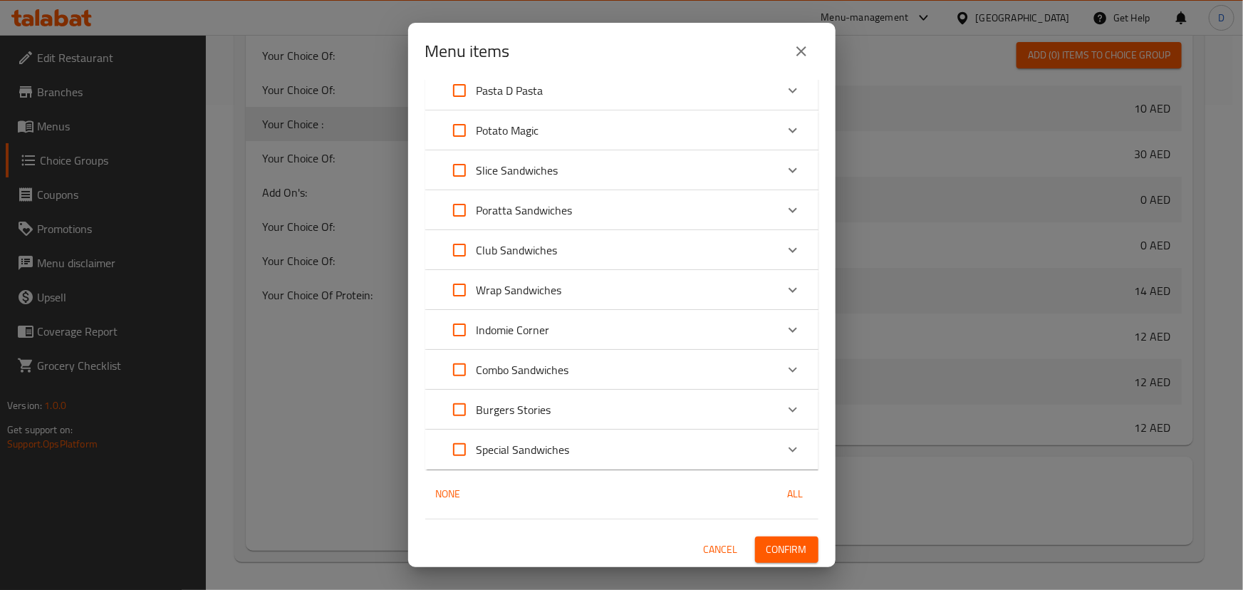
checkbox input "true"
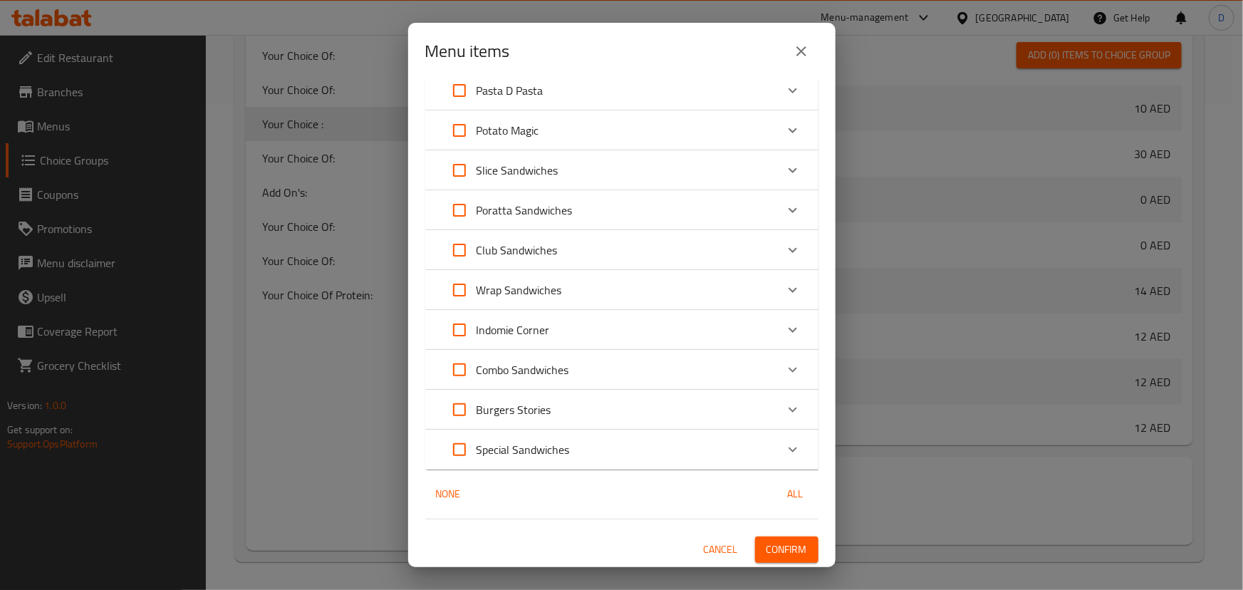
checkbox input "true"
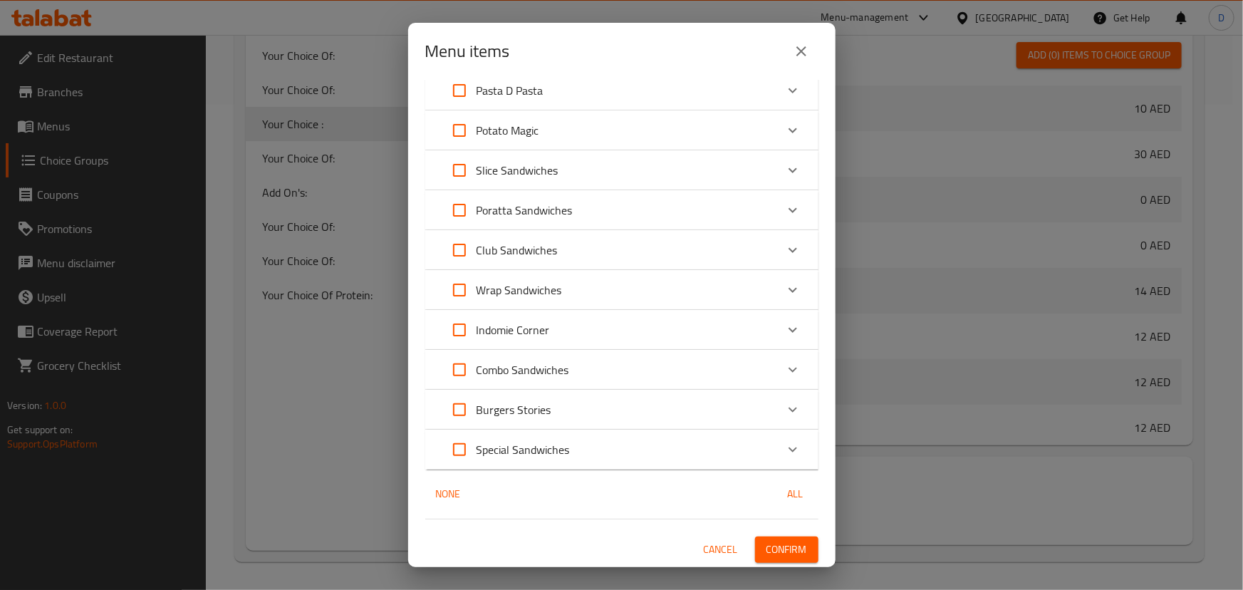
checkbox input "true"
click at [784, 207] on icon "Expand" at bounding box center [792, 210] width 17 height 17
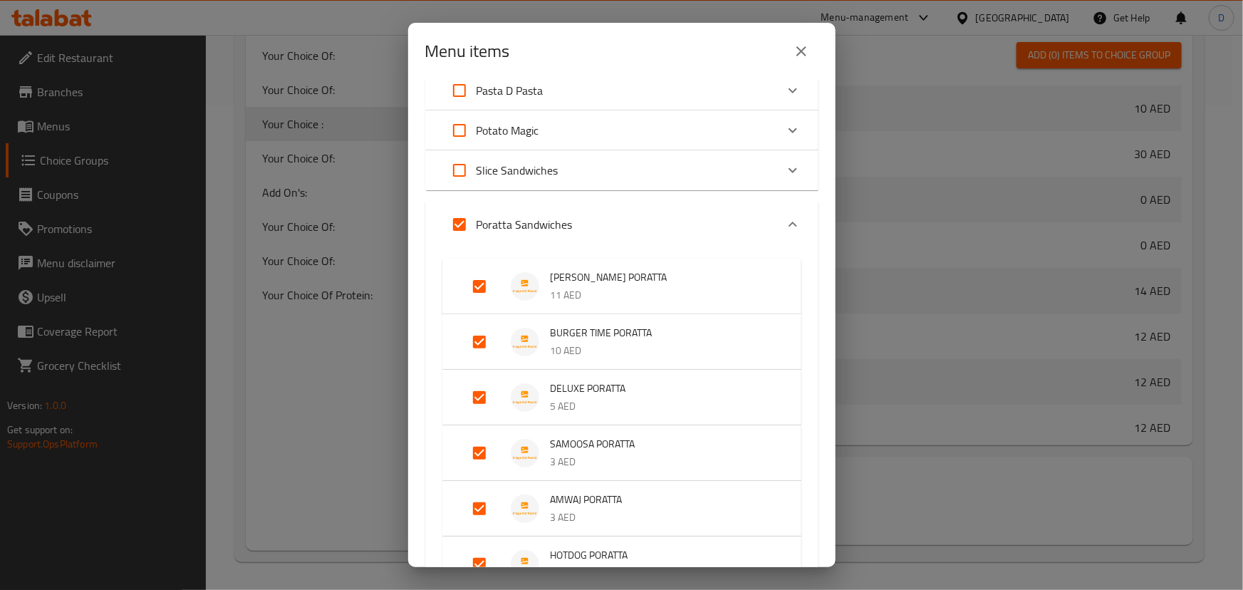
click at [777, 207] on div "Expand" at bounding box center [793, 224] width 34 height 34
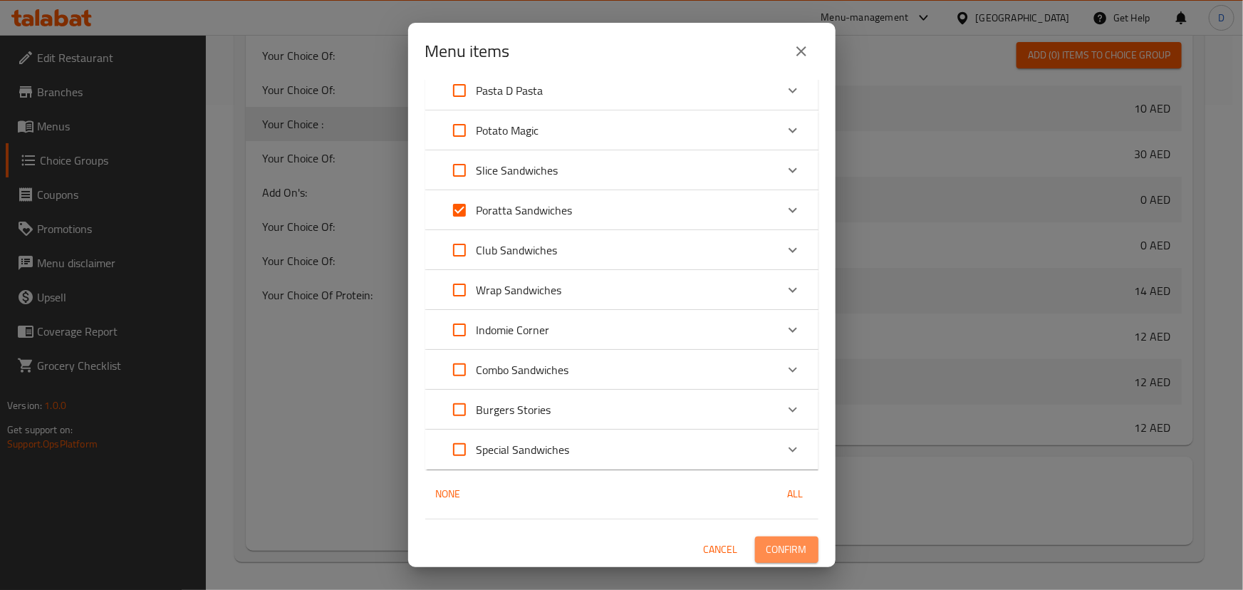
click at [789, 550] on span "Confirm" at bounding box center [786, 550] width 41 height 18
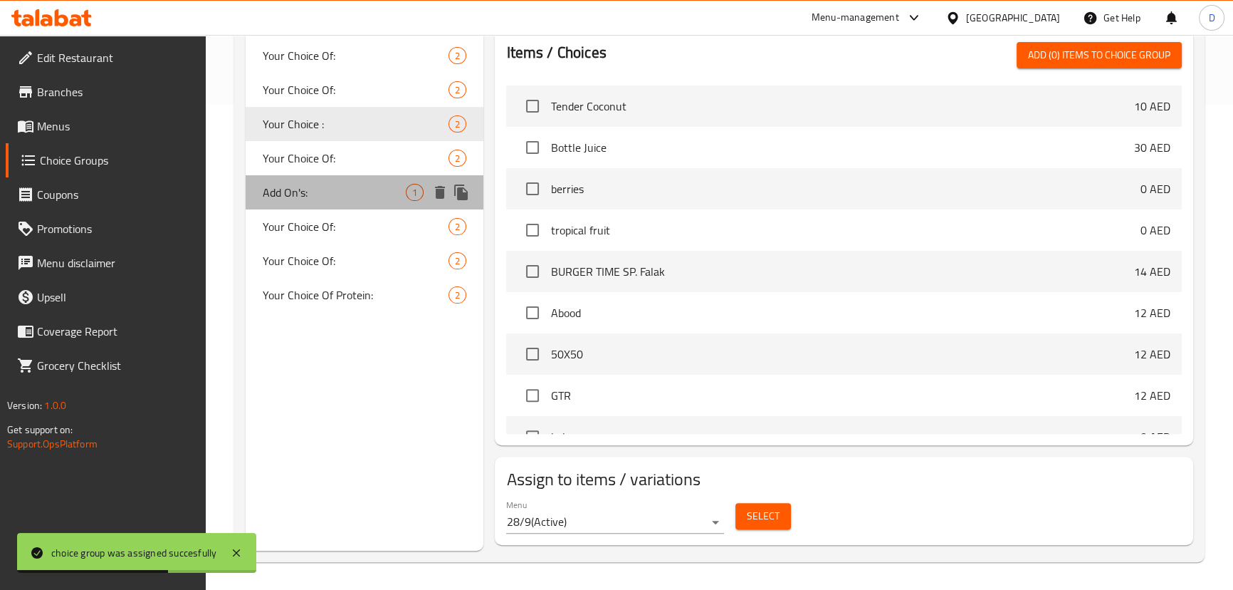
click at [337, 198] on span "Add On's:" at bounding box center [335, 192] width 144 height 17
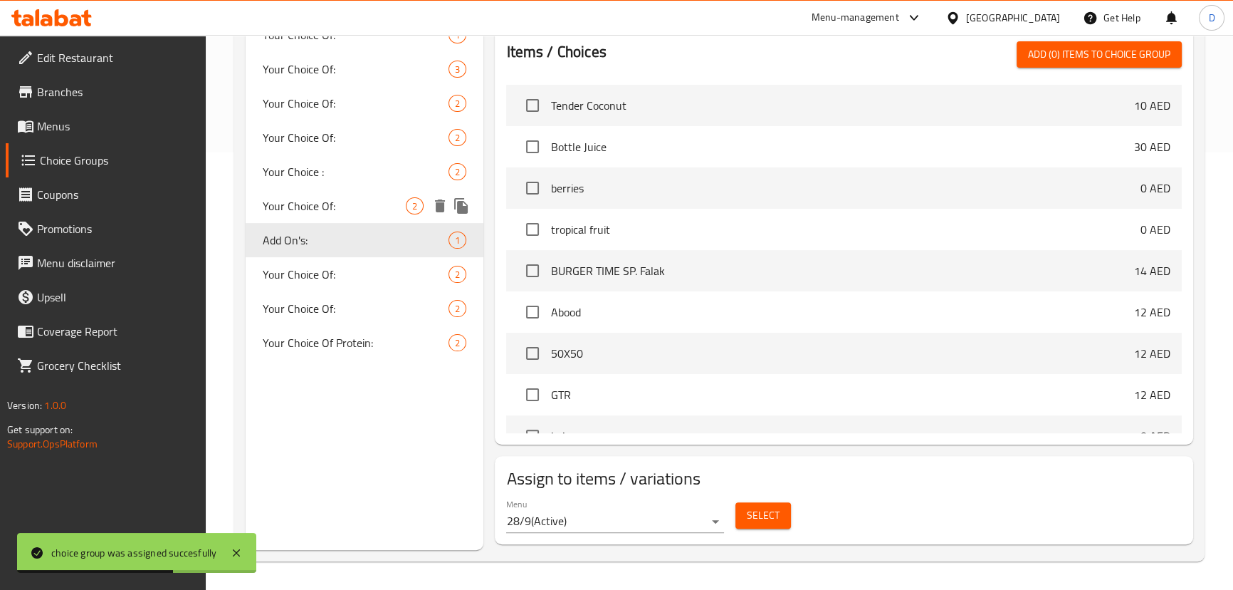
type input "Add On's:"
type input "الإضافات:"
type input "0"
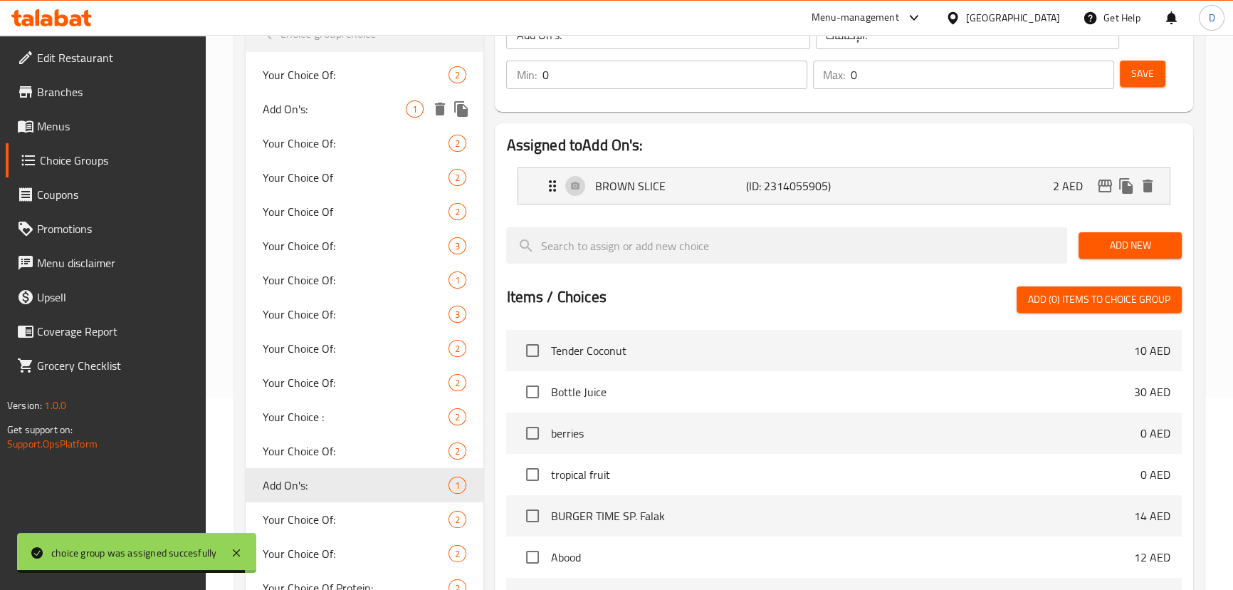
scroll to position [178, 0]
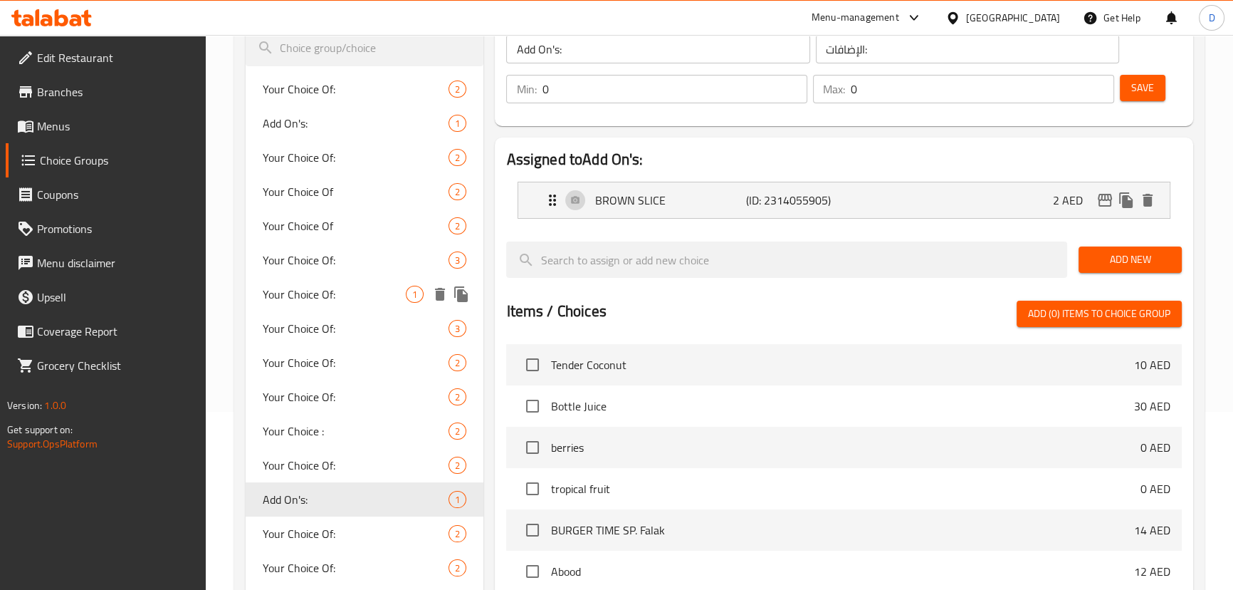
click at [365, 292] on span "Your Choice Of:" at bounding box center [335, 294] width 144 height 17
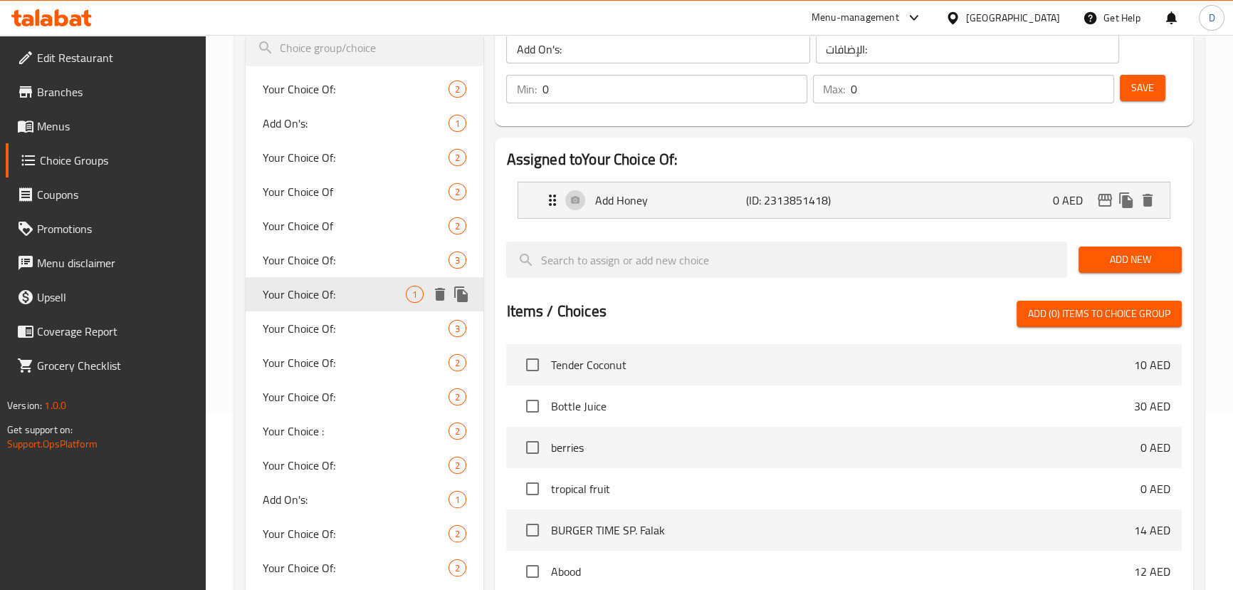
type input "Your Choice Of:"
type input "إختيارك من:"
type input "1"
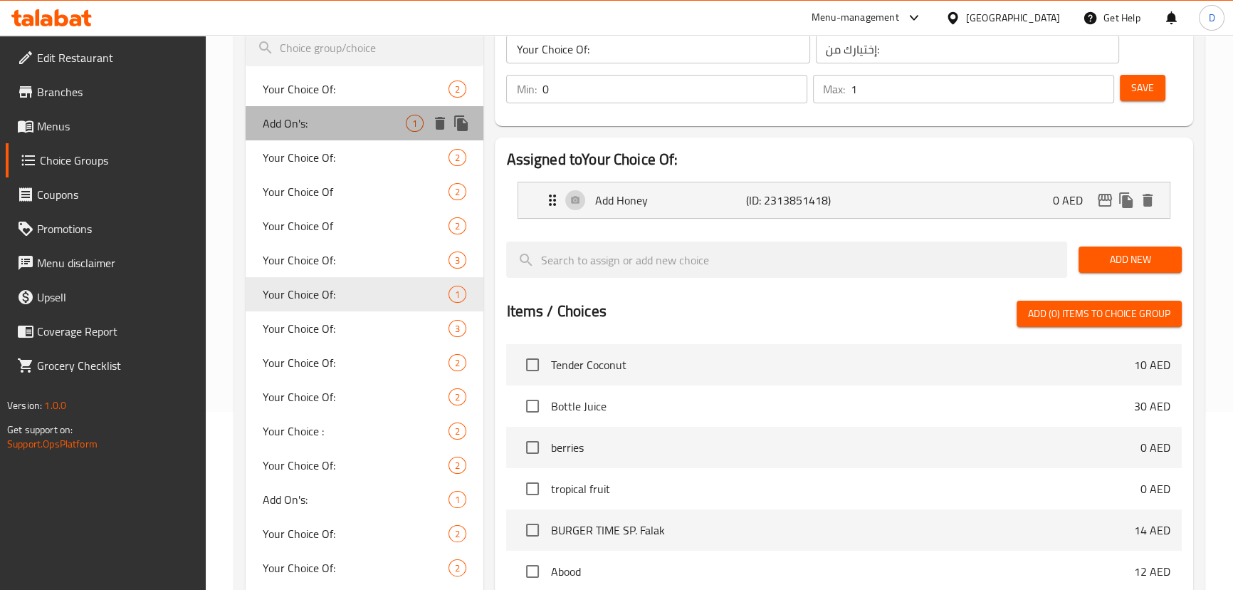
click at [366, 127] on span "Add On's:" at bounding box center [335, 123] width 144 height 17
type input "Add On's:"
type input "إضافات"
type input "0"
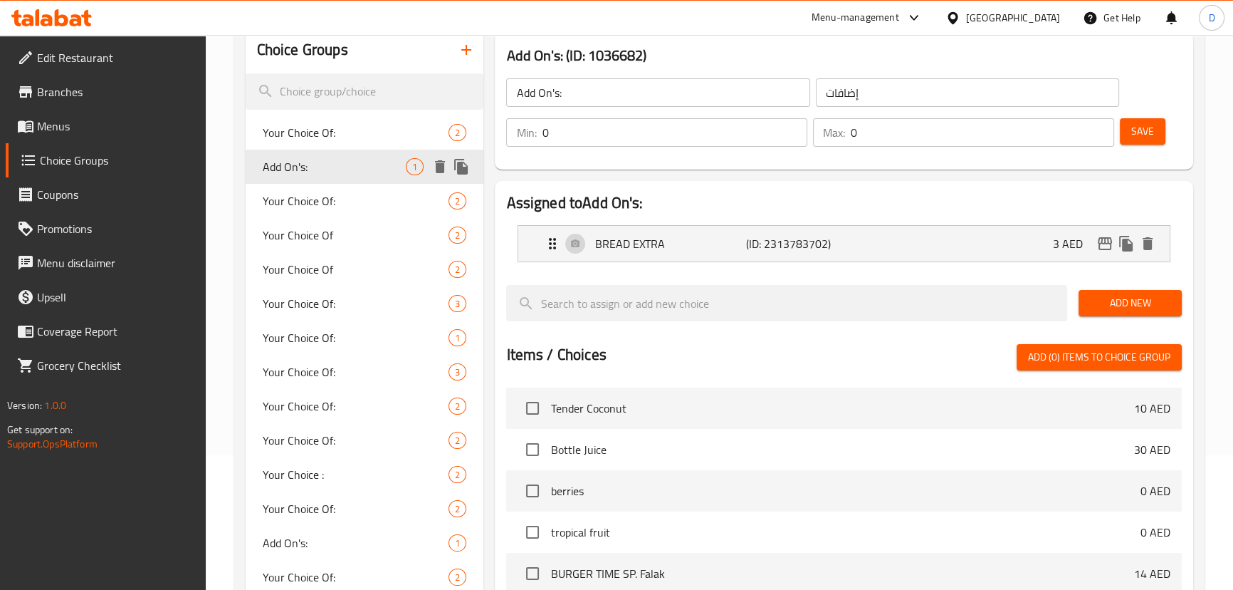
scroll to position [113, 0]
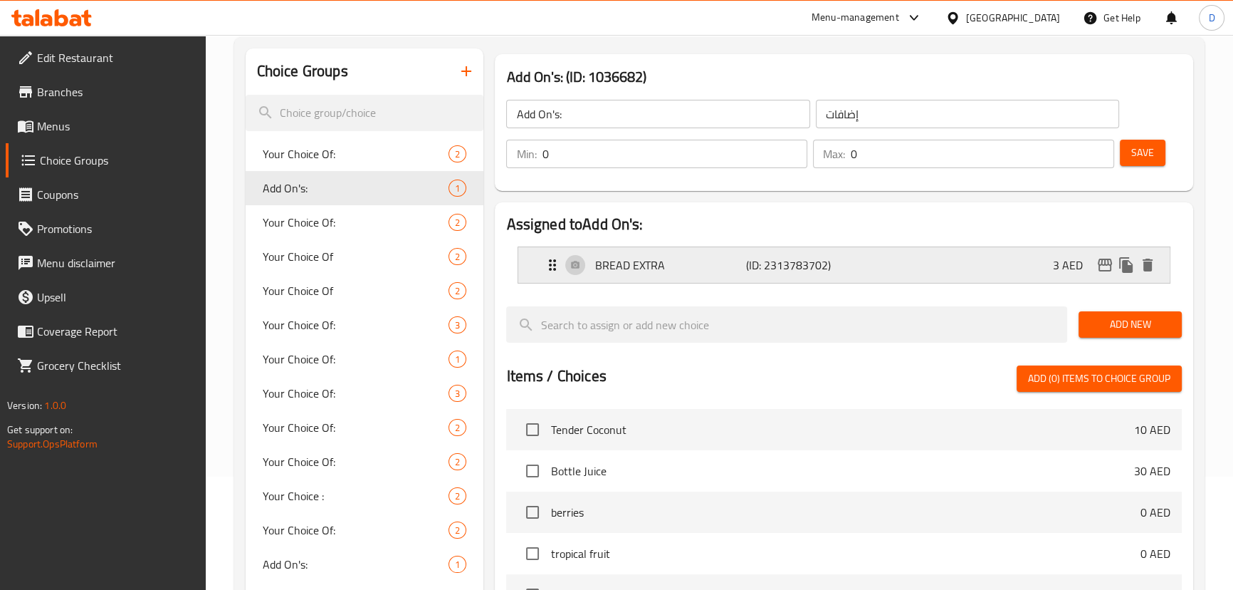
click at [875, 276] on div "BREAD EXTRA (ID: 2313783702) 3 AED" at bounding box center [848, 265] width 608 height 36
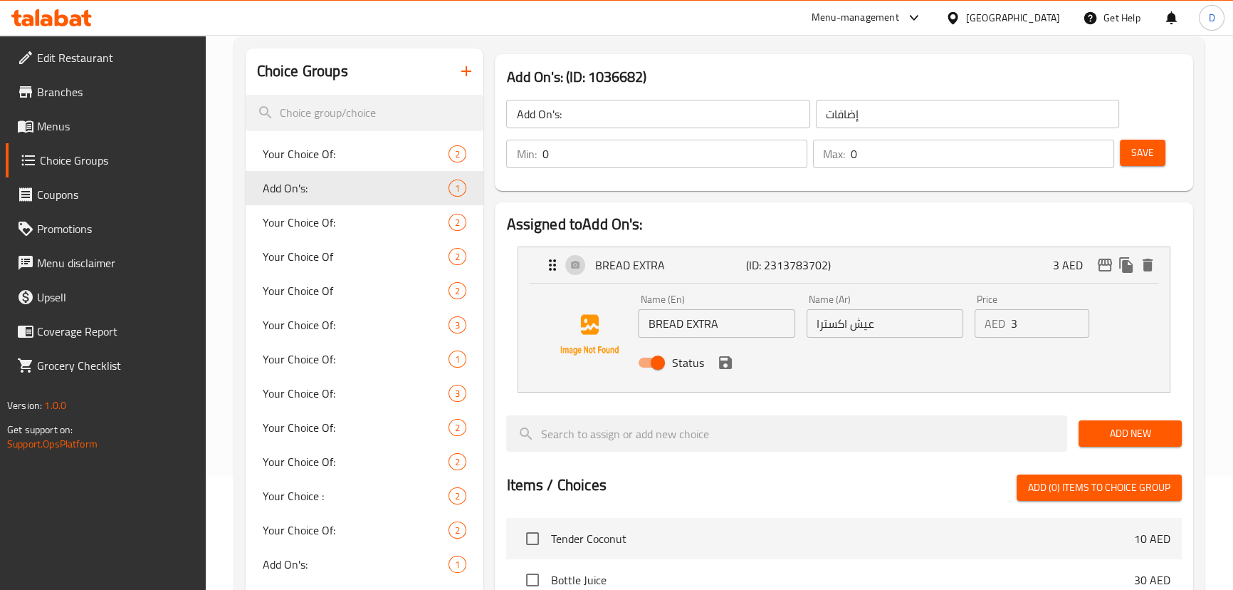
click at [672, 328] on input "BREAD EXTRA" at bounding box center [716, 323] width 157 height 28
paste input "OWN BREAD"
type input "BROWN BREAD"
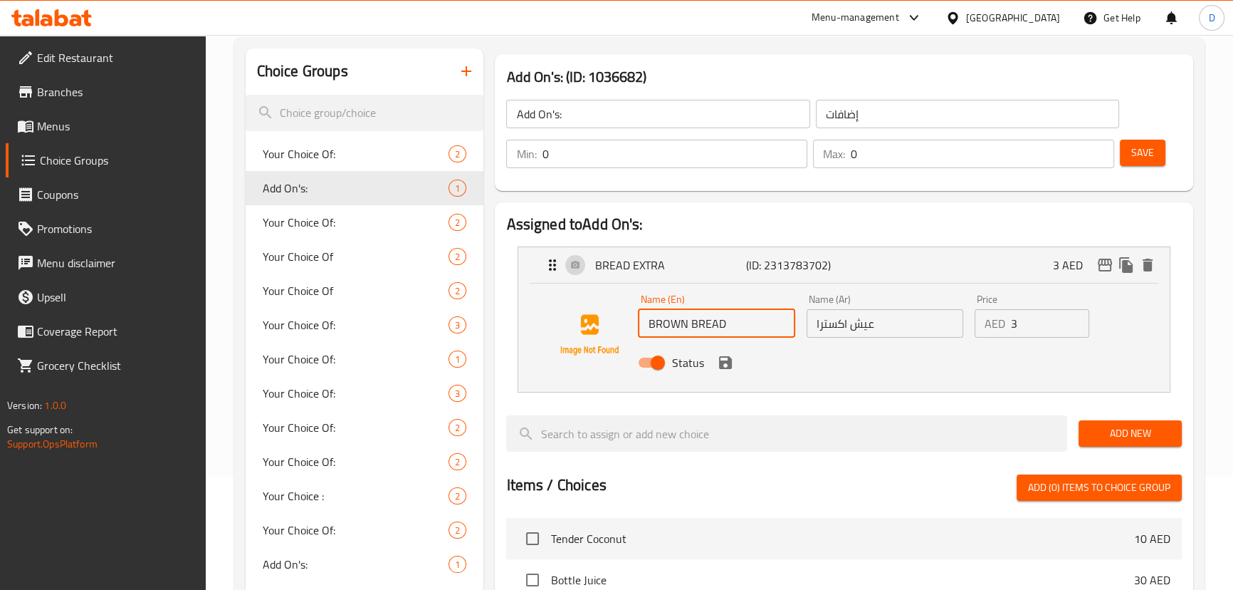
click at [833, 325] on input "عيش اكسترا" at bounding box center [885, 323] width 157 height 28
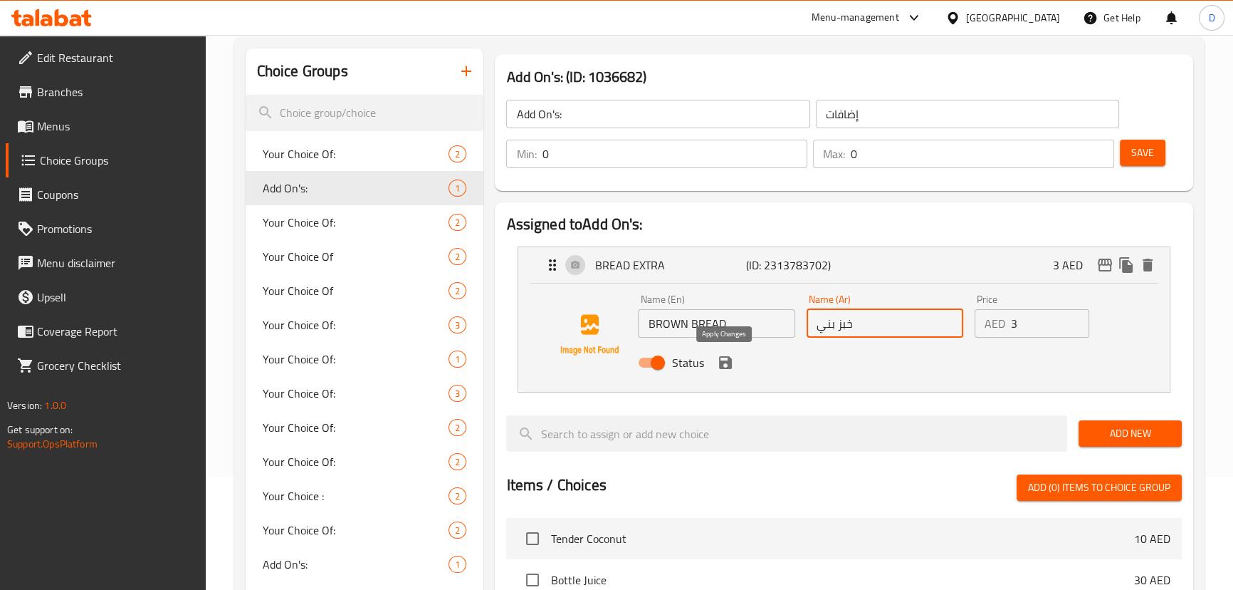
click at [726, 362] on icon "save" at bounding box center [725, 362] width 13 height 13
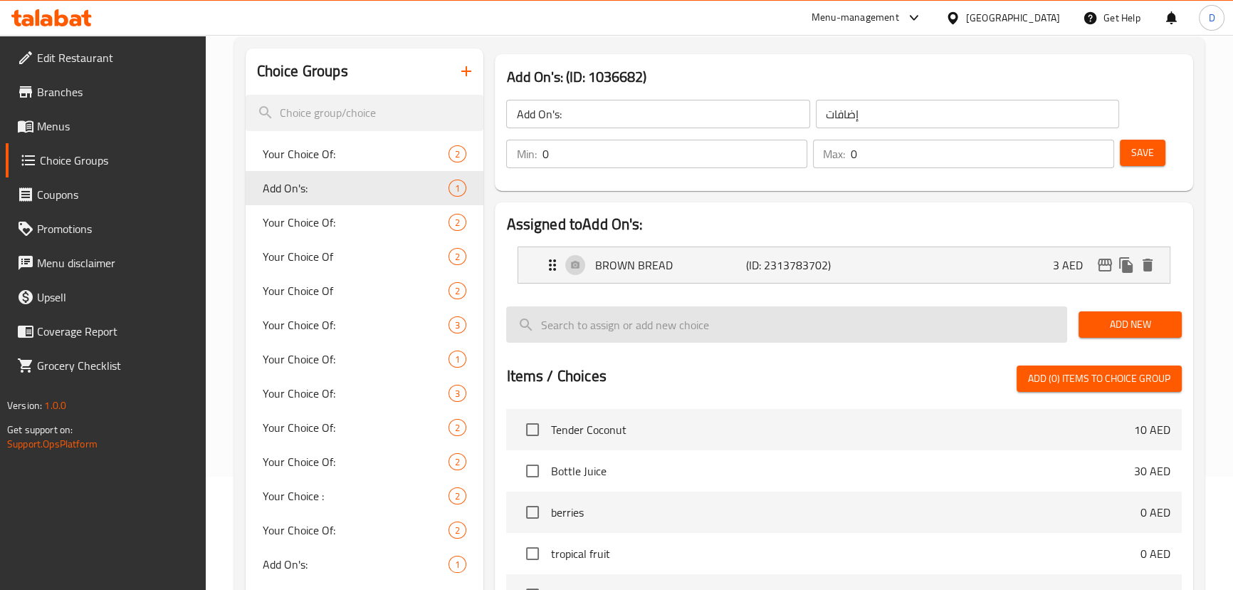
type input "خبز بني"
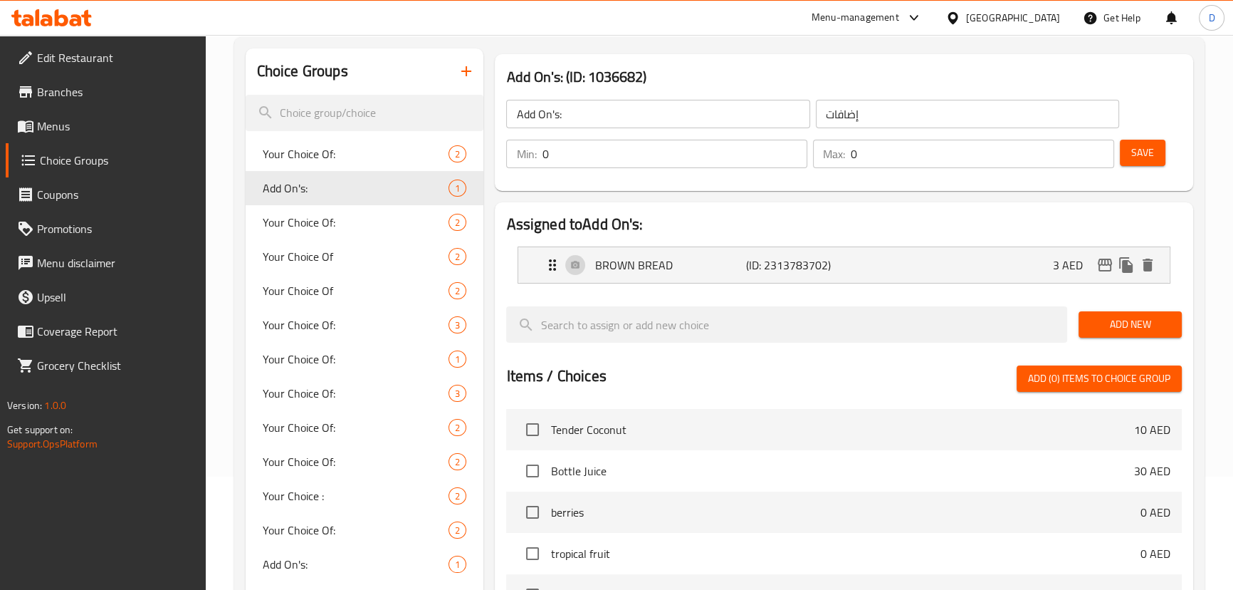
click at [1137, 152] on span "Save" at bounding box center [1143, 153] width 23 height 18
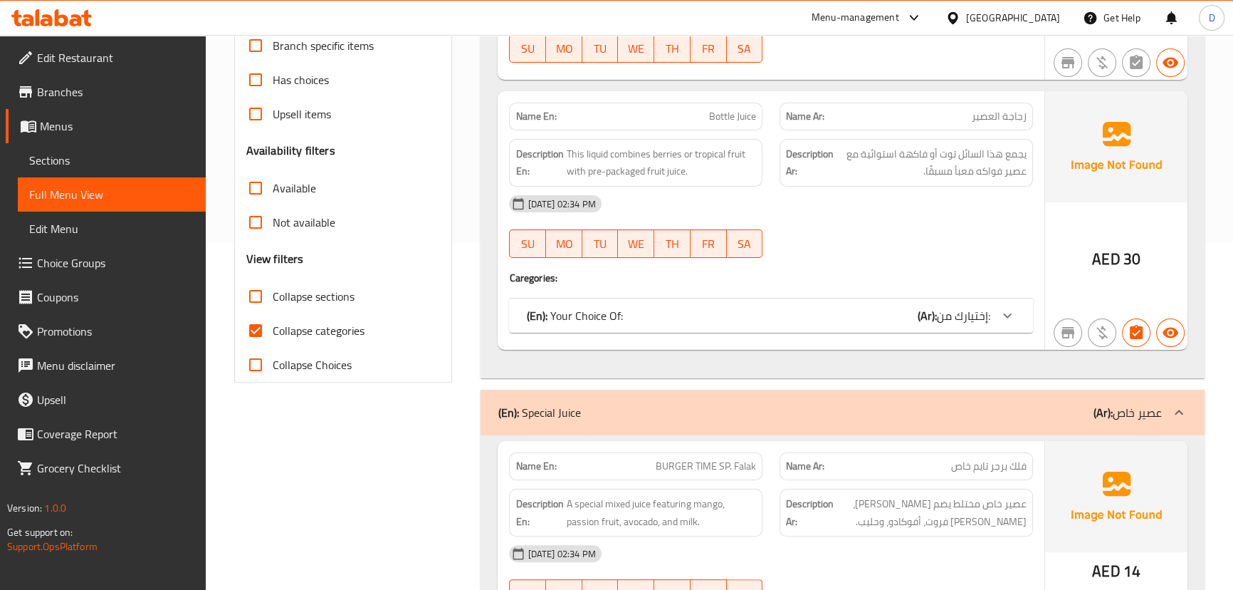
scroll to position [388, 0]
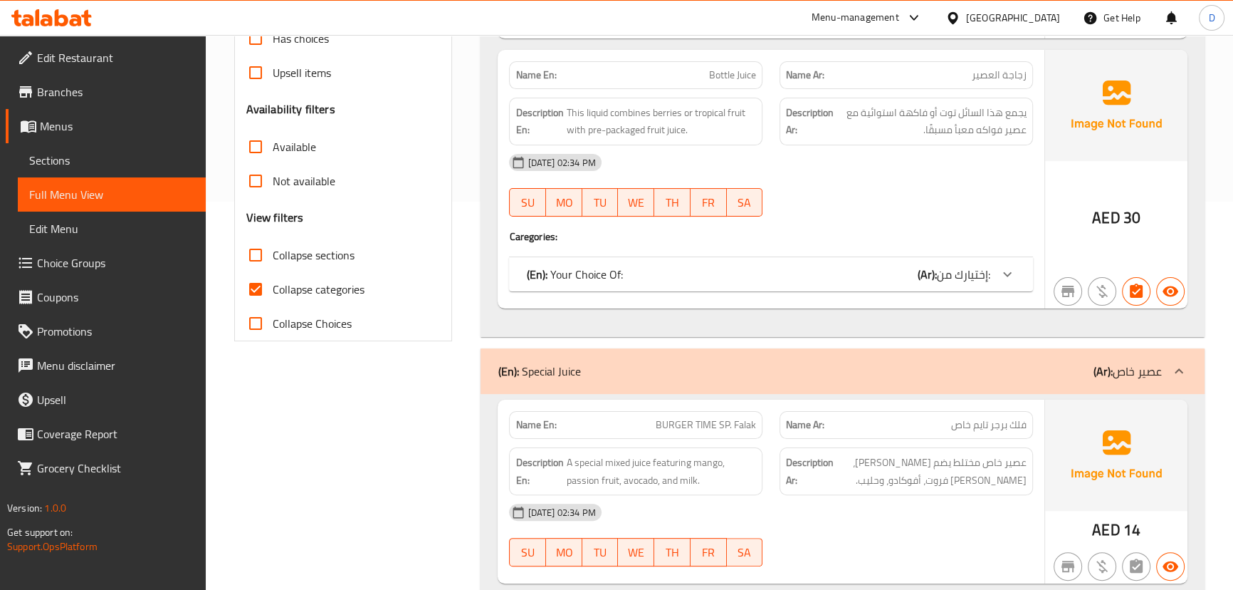
click at [253, 291] on input "Collapse categories" at bounding box center [256, 289] width 34 height 34
checkbox input "false"
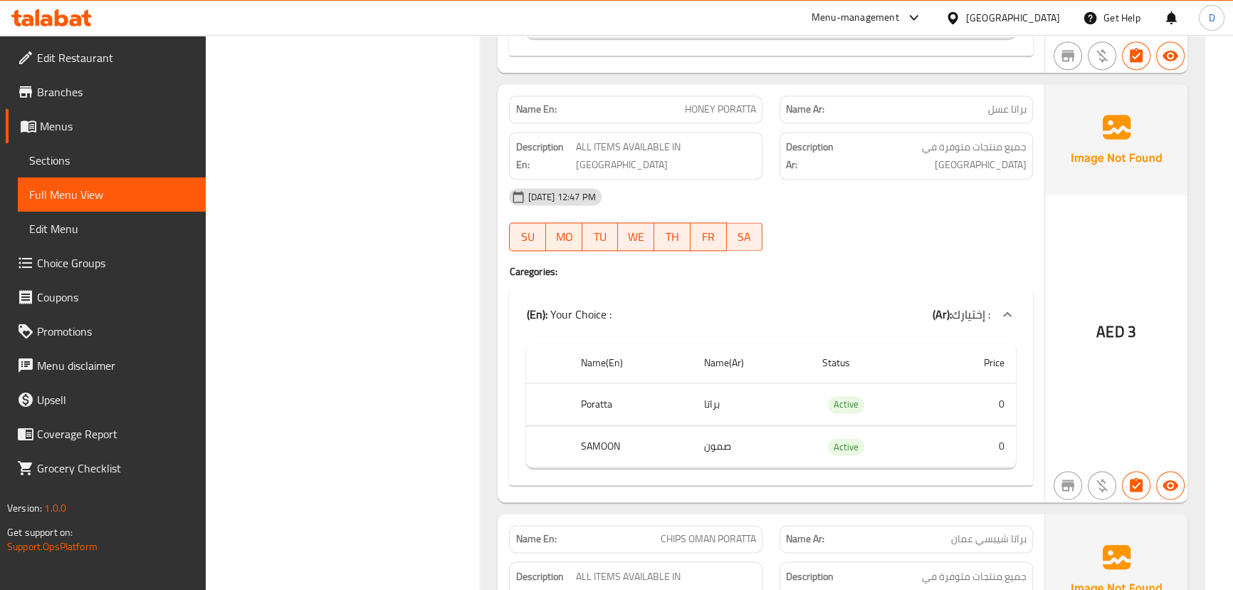
scroll to position [36647, 0]
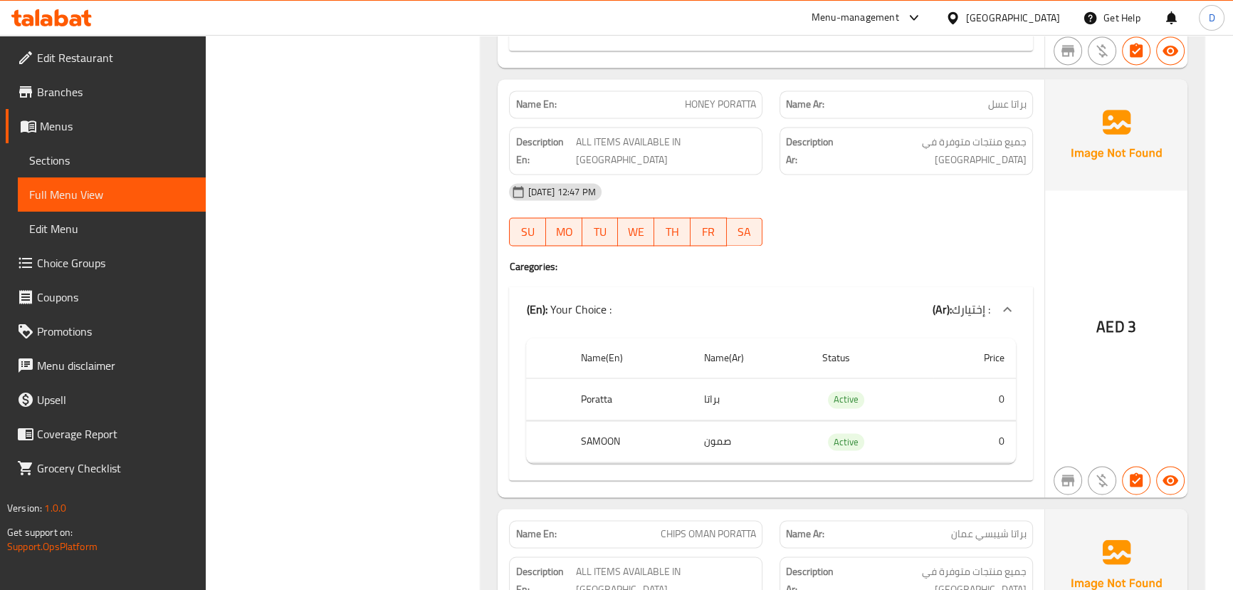
click at [721, 526] on span "CHIPS OMAN PORATTA" at bounding box center [708, 533] width 95 height 15
copy span "CHIPS OMAN PORATTA"
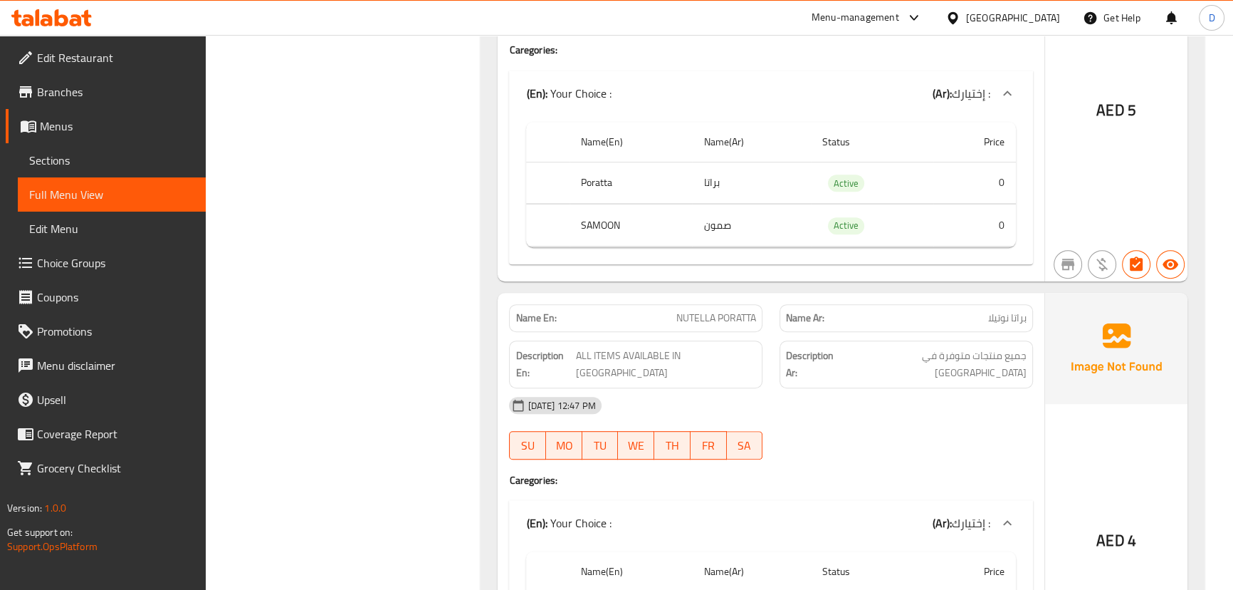
scroll to position [41567, 0]
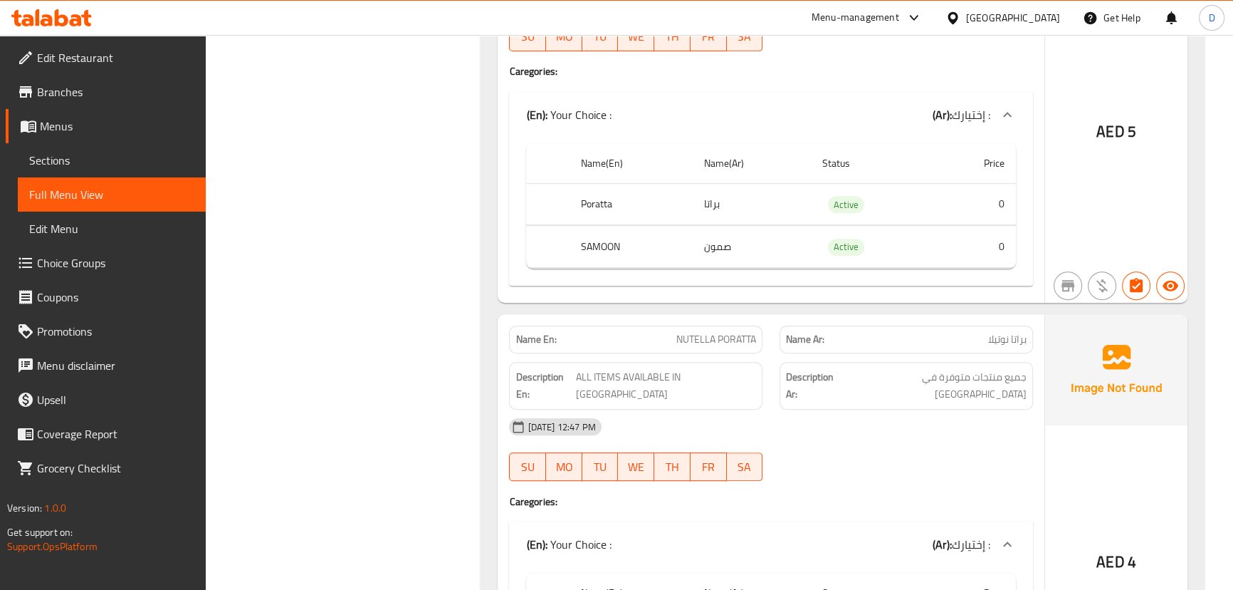
copy span "FAMILY CLUB + 1 LTR PEPSI"
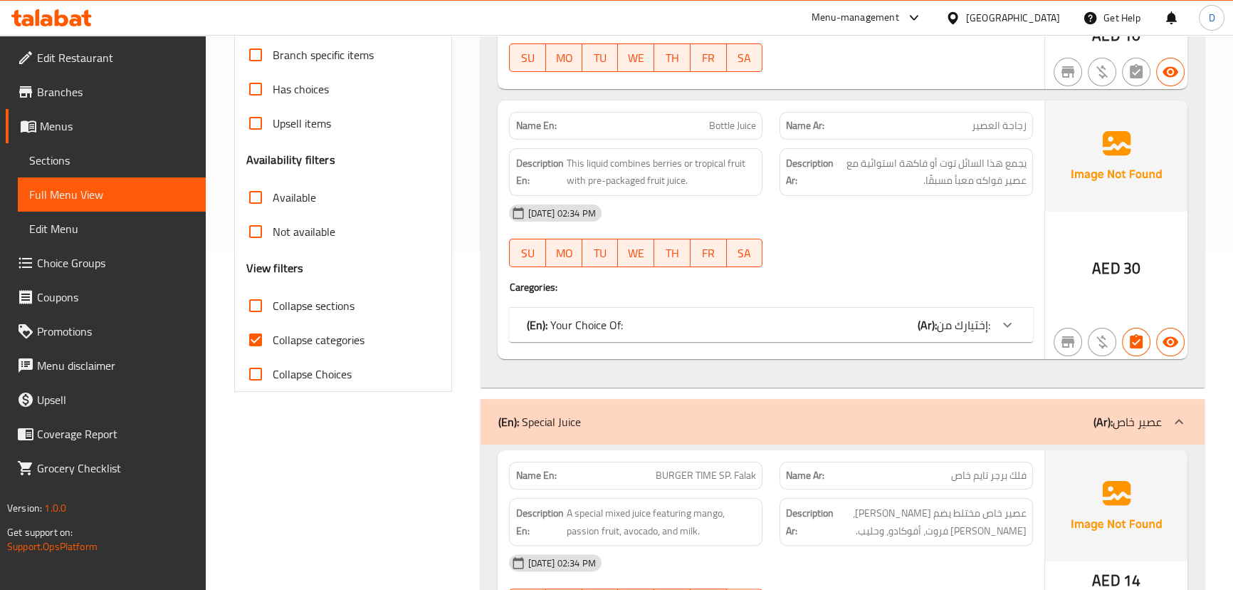
scroll to position [453, 0]
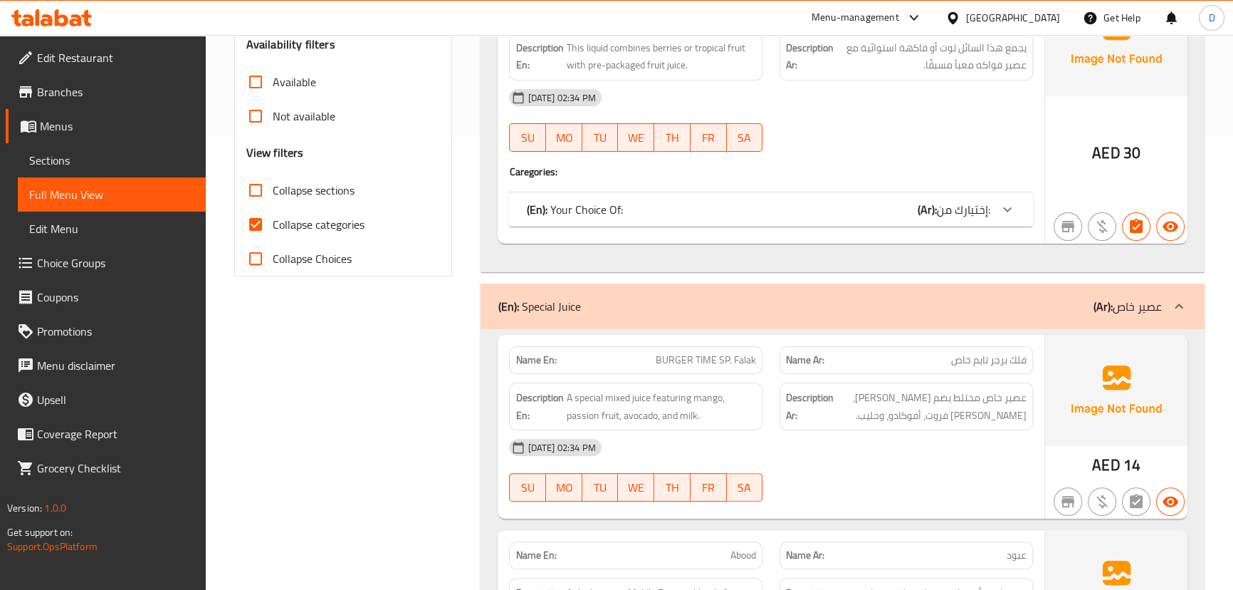
click at [286, 224] on span "Collapse categories" at bounding box center [319, 224] width 92 height 17
click at [273, 224] on input "Collapse categories" at bounding box center [256, 224] width 34 height 34
checkbox input "false"
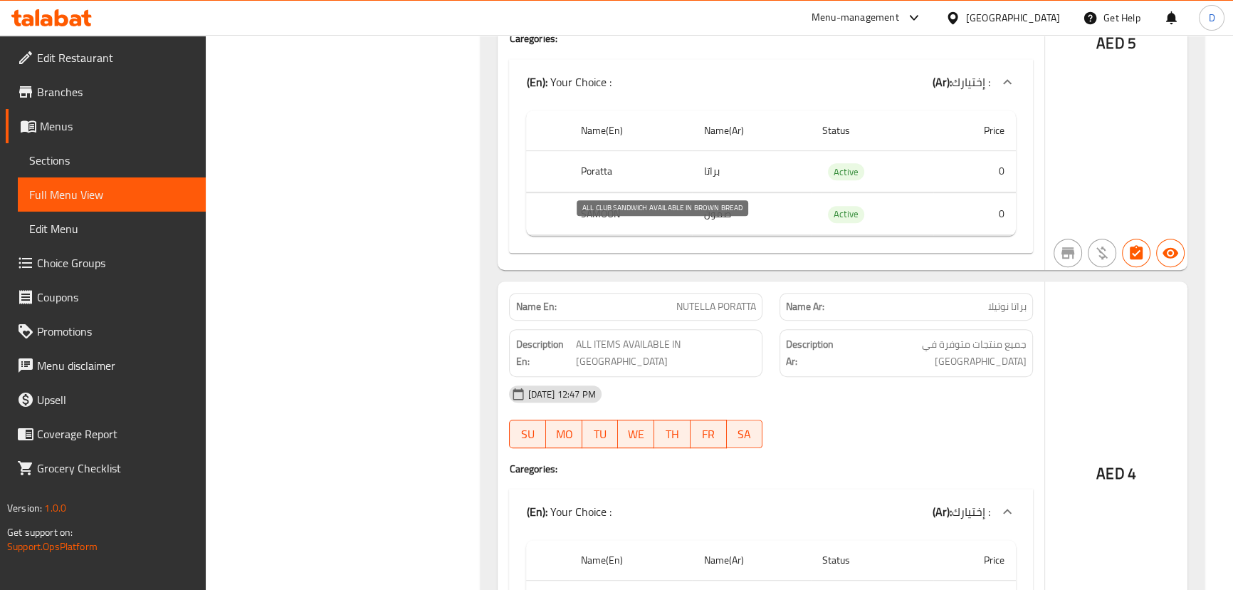
scroll to position [41696, 0]
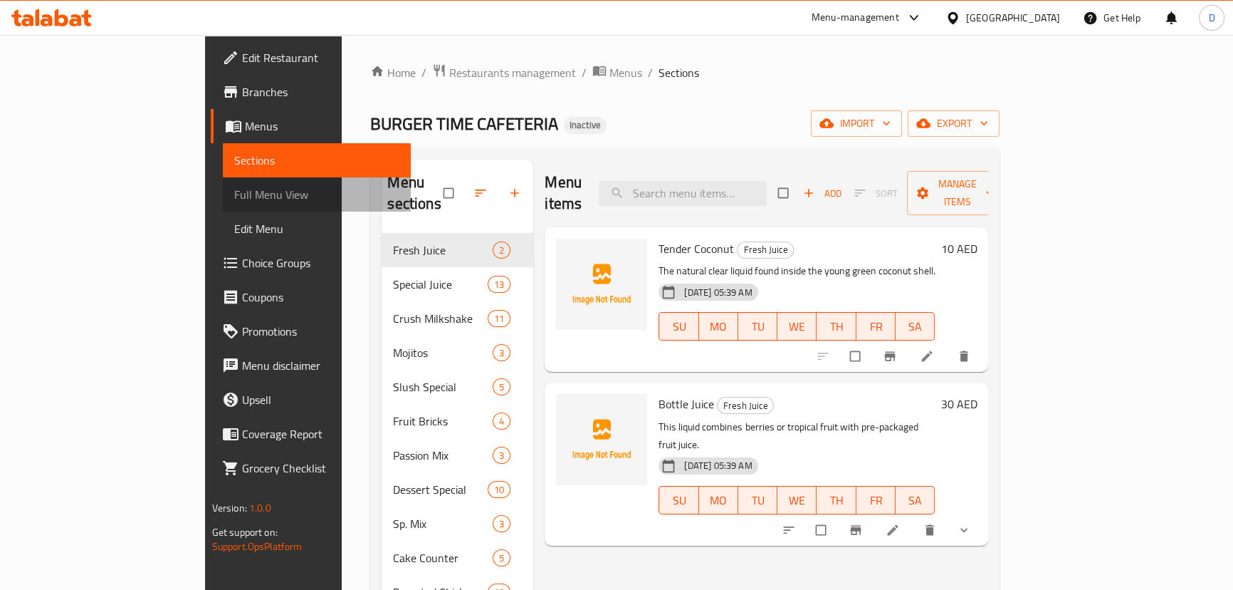
click at [234, 191] on span "Full Menu View" at bounding box center [316, 194] width 165 height 17
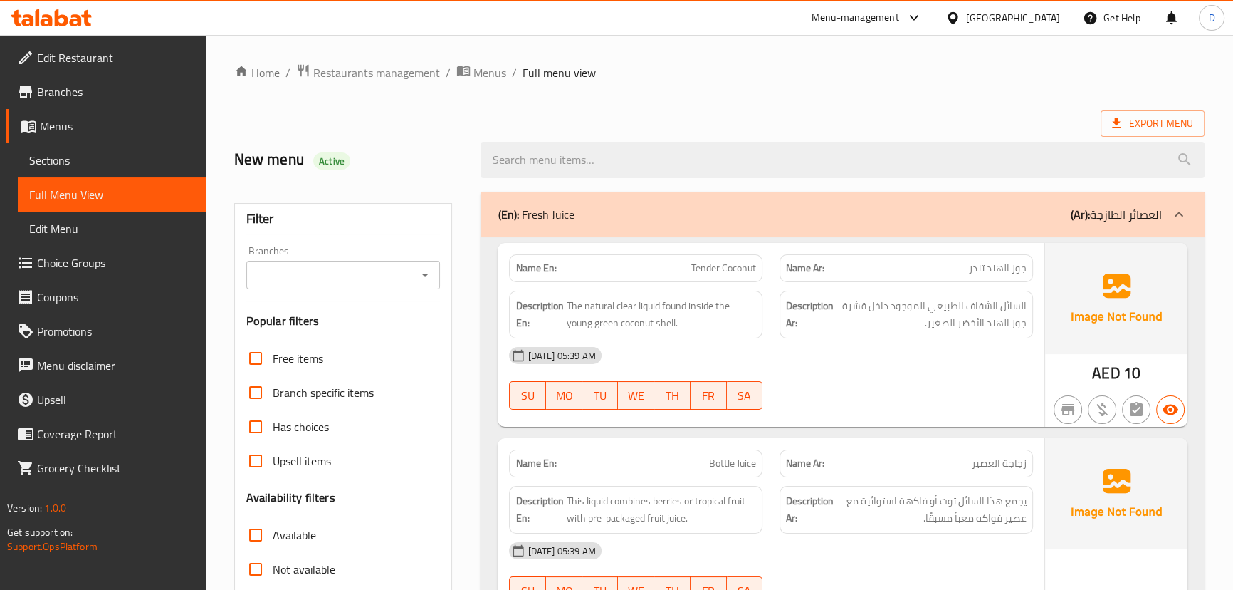
scroll to position [388, 0]
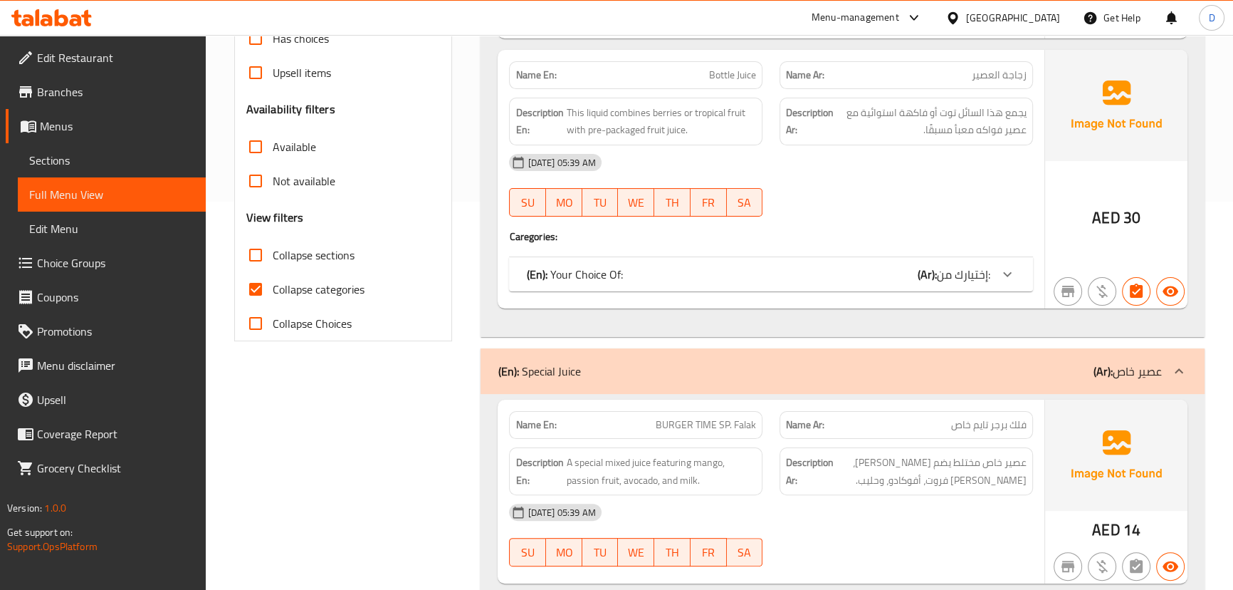
click at [313, 286] on span "Collapse categories" at bounding box center [319, 289] width 92 height 17
click at [273, 286] on input "Collapse categories" at bounding box center [256, 289] width 34 height 34
checkbox input "false"
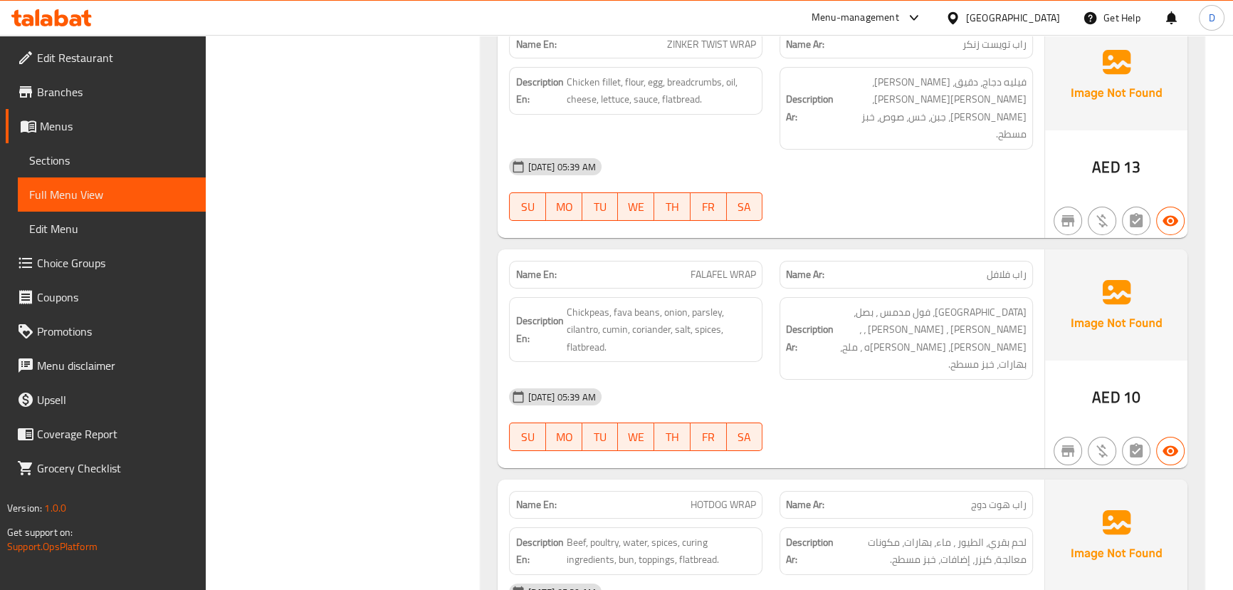
scroll to position [47058, 0]
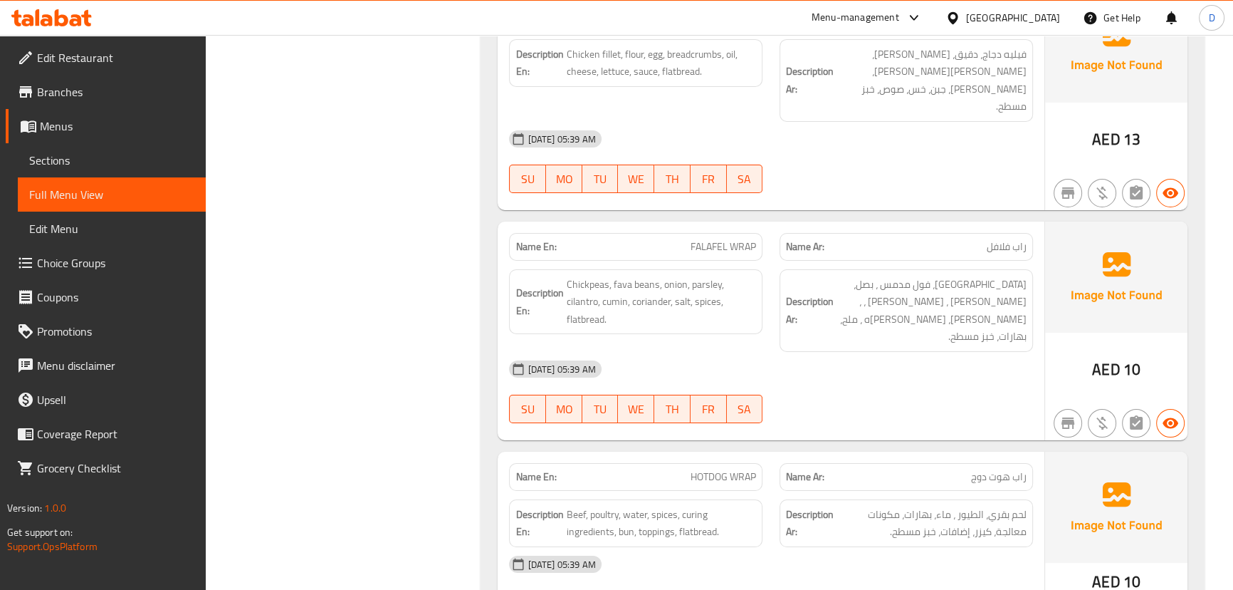
click at [704, 239] on span "FALAFEL WRAP" at bounding box center [724, 246] width 66 height 15
copy span "FALAFEL WRAP"
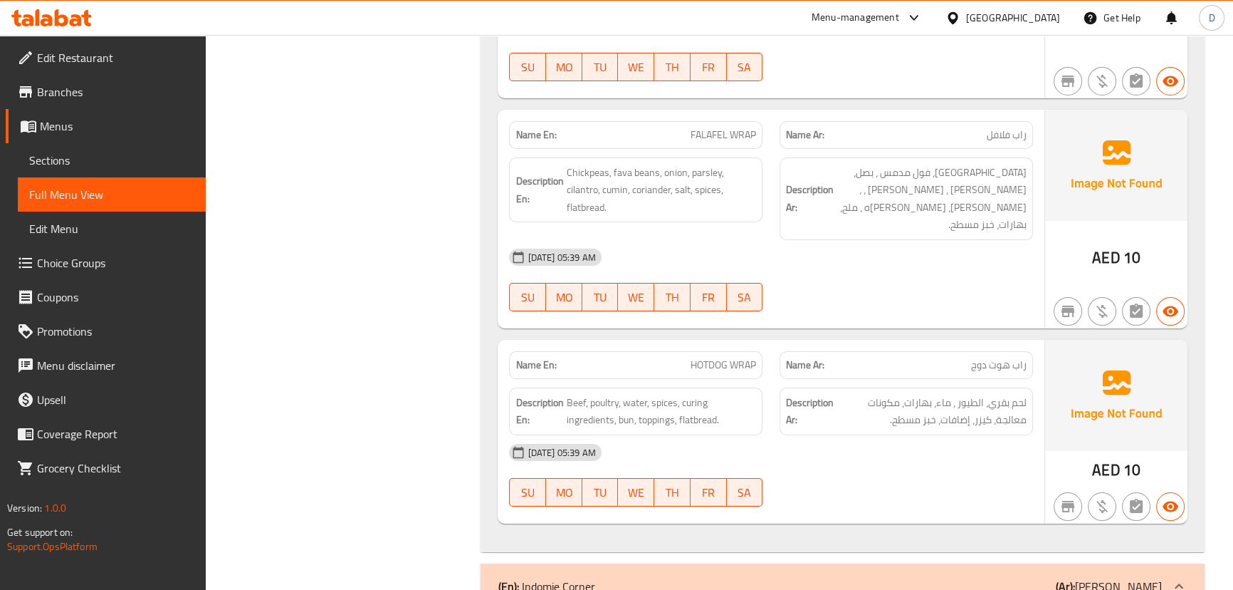
scroll to position [47188, 0]
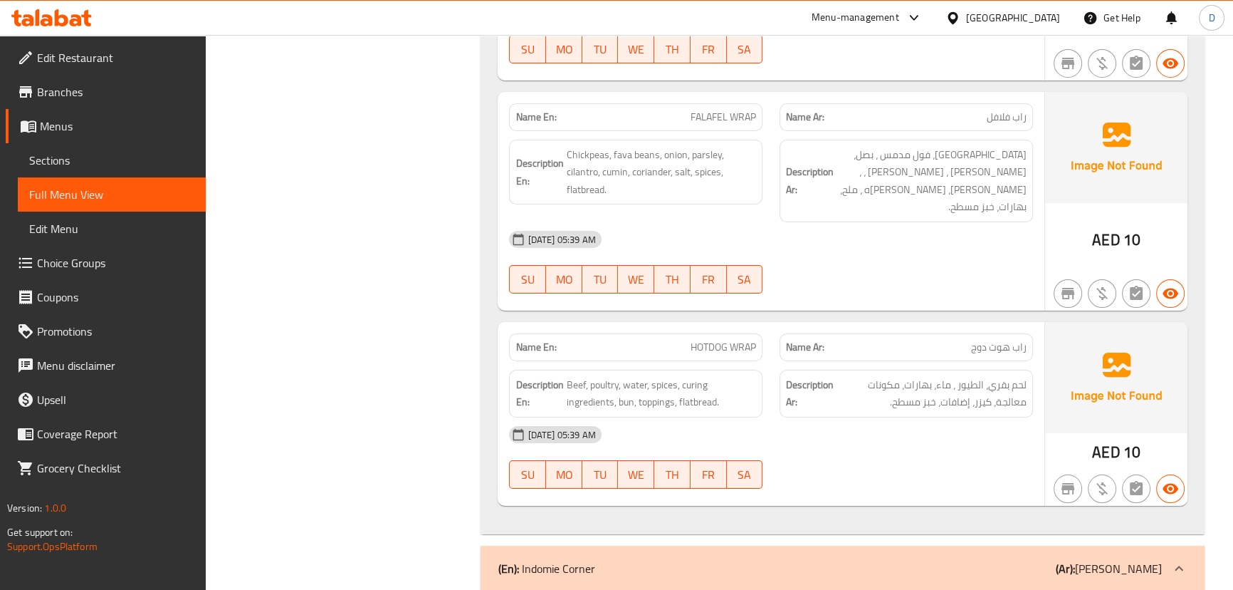
click at [724, 340] on span "HOTDOG WRAP" at bounding box center [724, 347] width 66 height 15
copy span "HOTDOG WRAP"
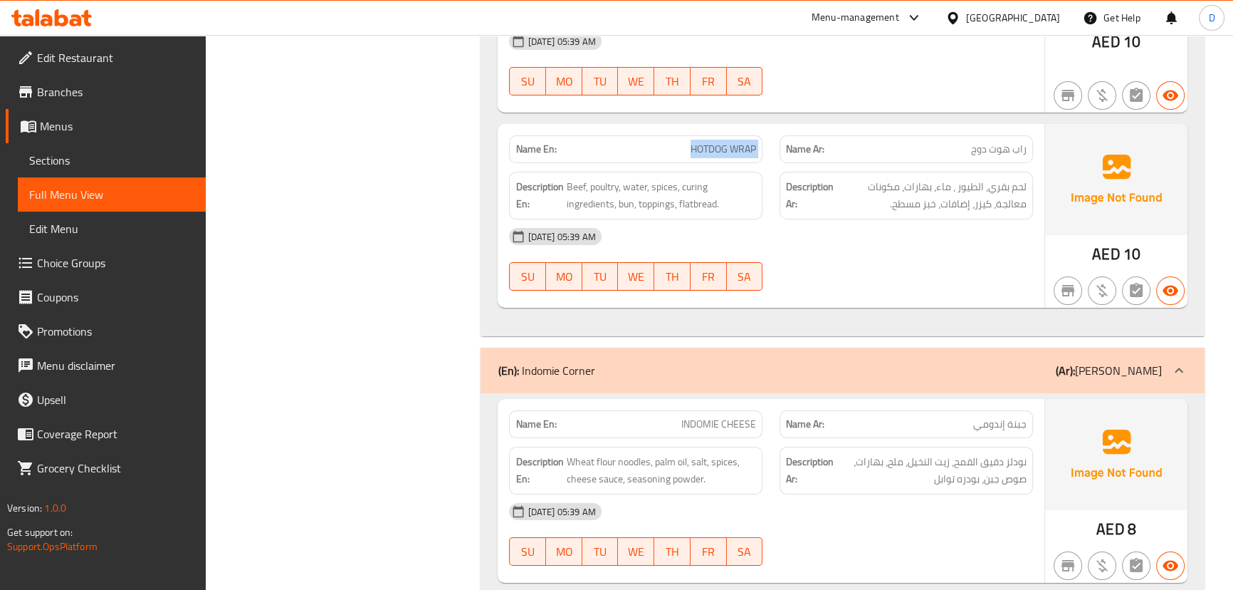
scroll to position [47446, 0]
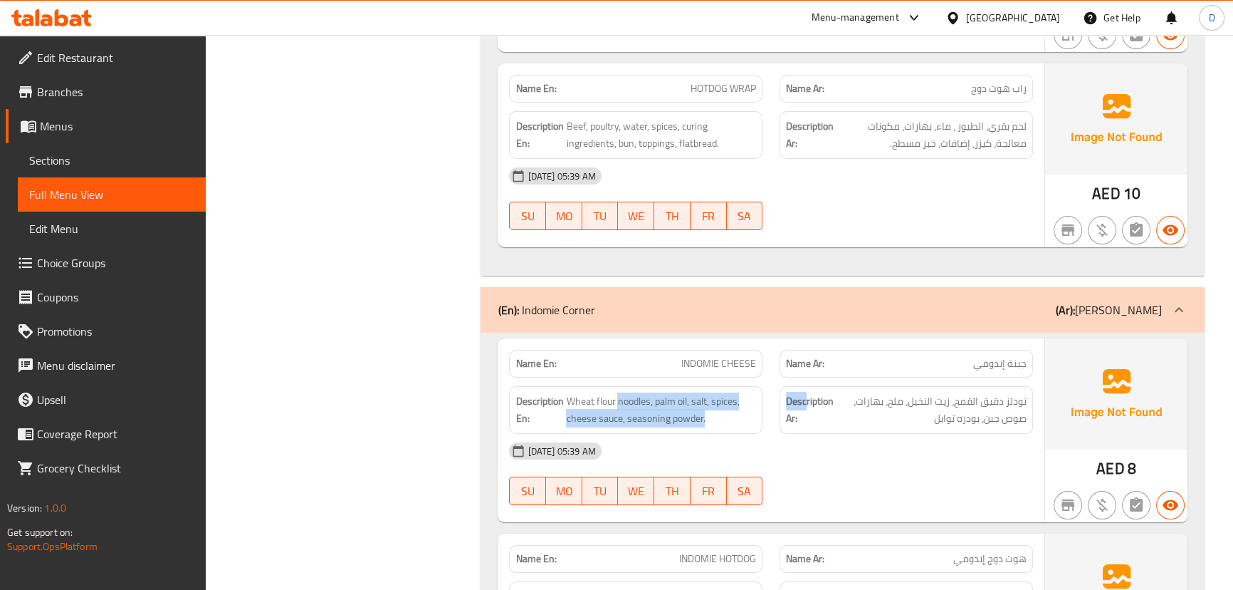
drag, startPoint x: 618, startPoint y: 181, endPoint x: 748, endPoint y: 181, distance: 129.6
click at [804, 377] on div "Description En: Wheat flour noodles, palm oil, salt, spices, cheese sauce, seas…" at bounding box center [771, 409] width 541 height 65
click at [738, 392] on span "Wheat flour noodles, palm oil, salt, spices, cheese sauce, seasoning powder." at bounding box center [661, 409] width 190 height 35
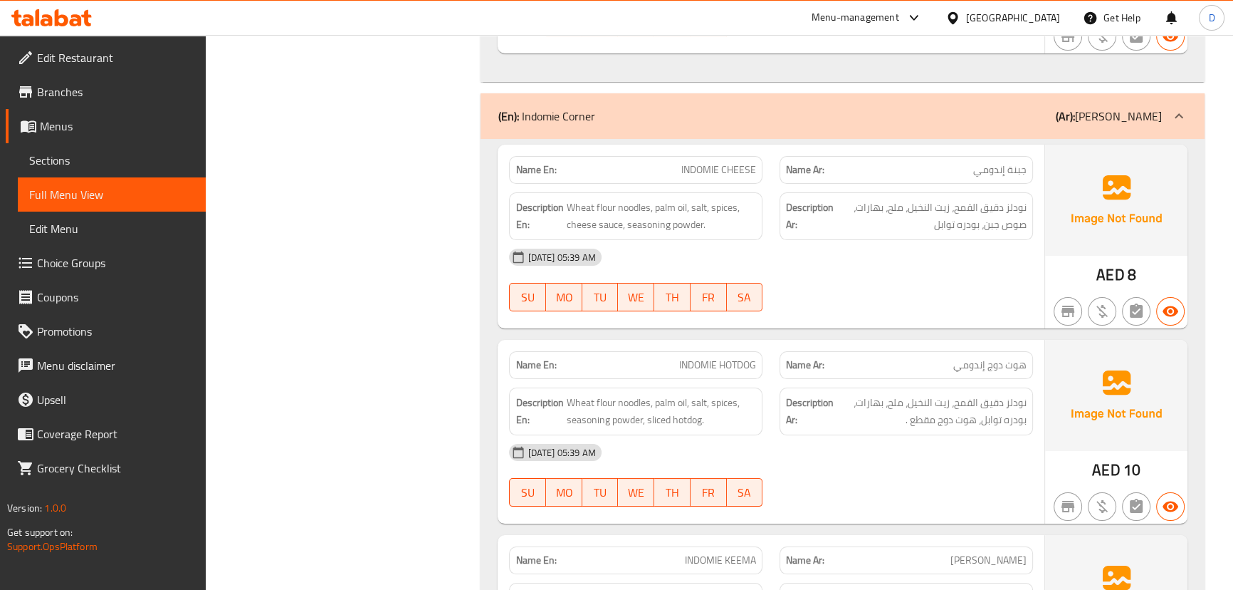
scroll to position [47641, 0]
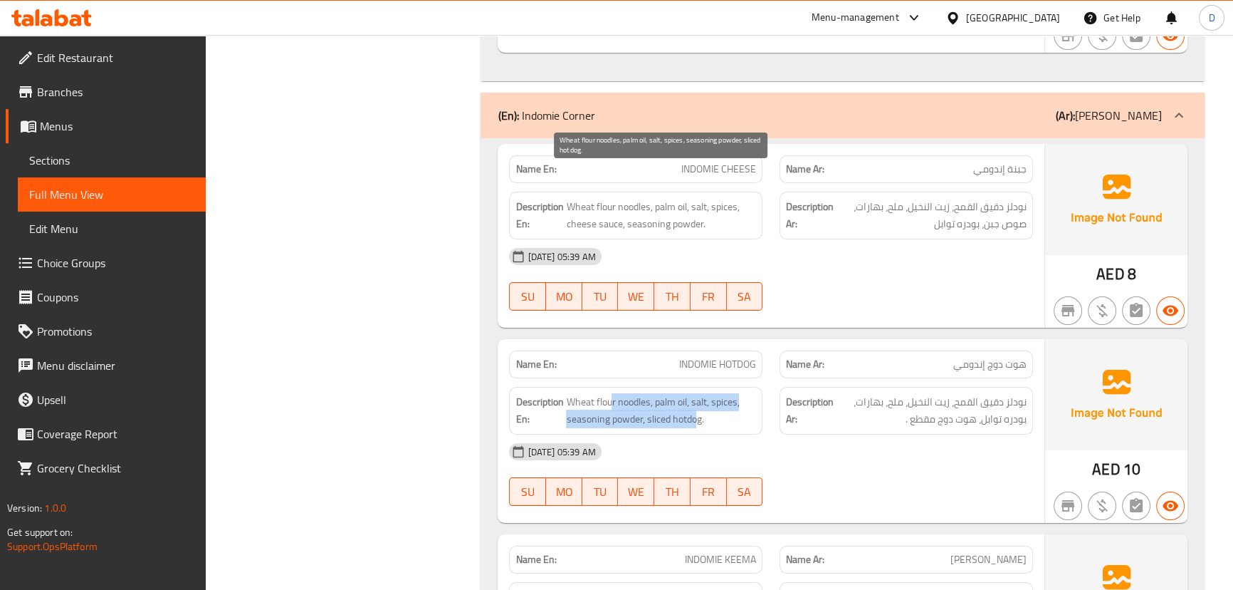
drag, startPoint x: 697, startPoint y: 194, endPoint x: 612, endPoint y: 177, distance: 87.0
click at [612, 393] on span "Wheat flour noodles, palm oil, salt, spices, seasoning powder, sliced hotdog." at bounding box center [661, 410] width 190 height 35
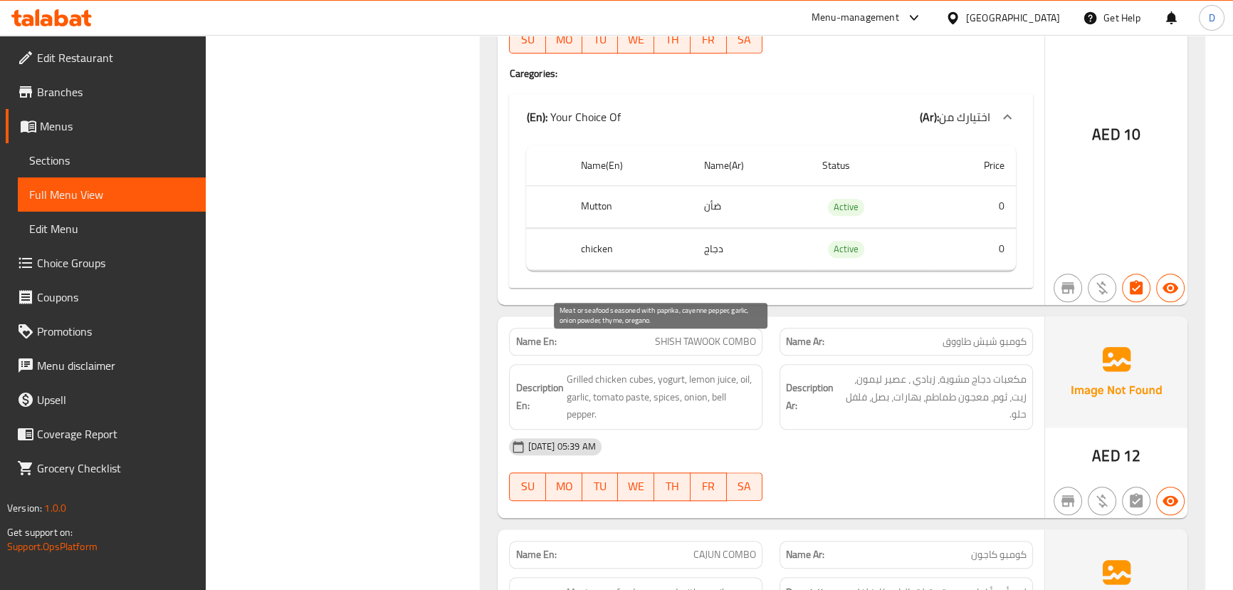
scroll to position [49160, 0]
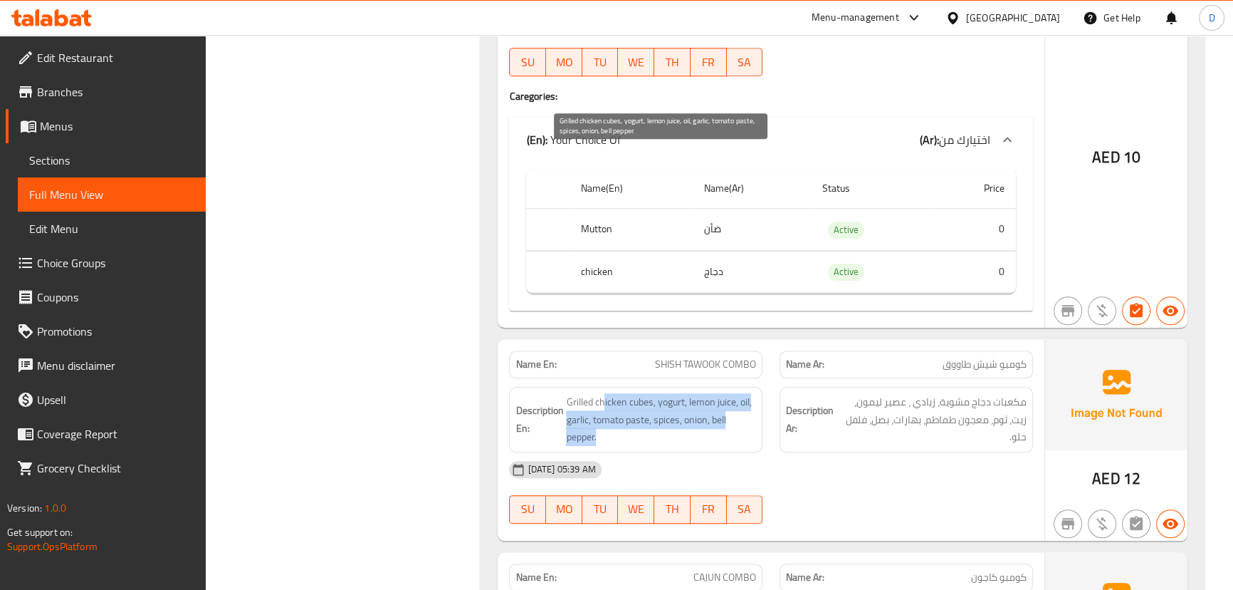
drag, startPoint x: 604, startPoint y: 159, endPoint x: 714, endPoint y: 191, distance: 114.9
click at [714, 393] on span "Grilled chicken cubes, yogurt, lemon juice, oil, garlic, tomato paste, spices, …" at bounding box center [661, 419] width 190 height 53
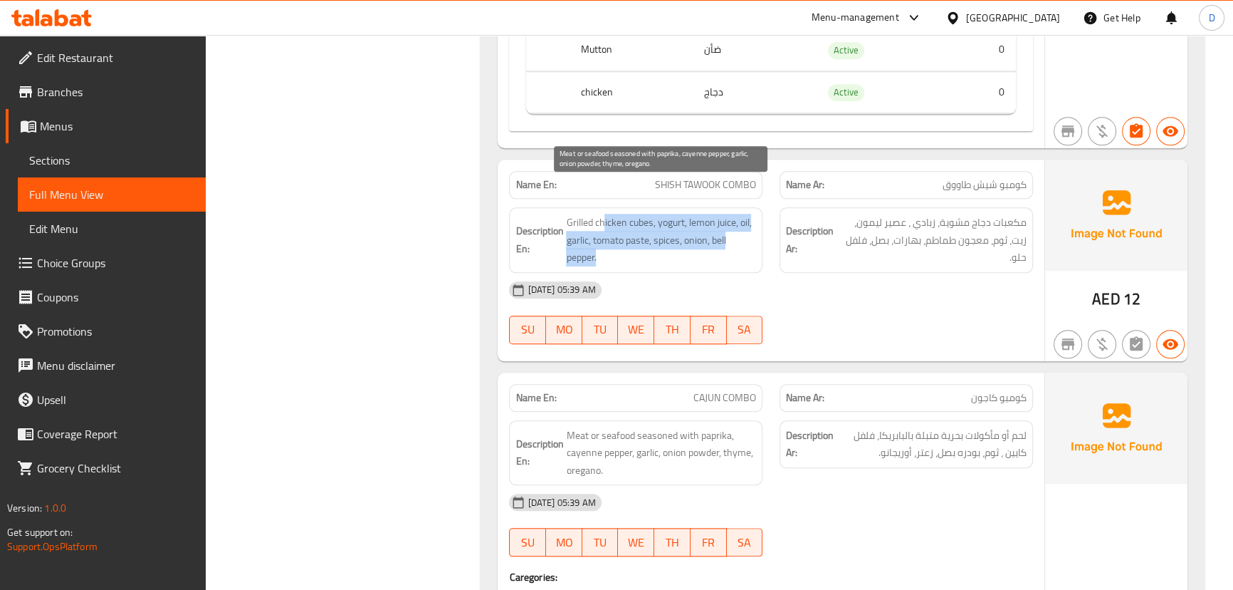
scroll to position [49354, 0]
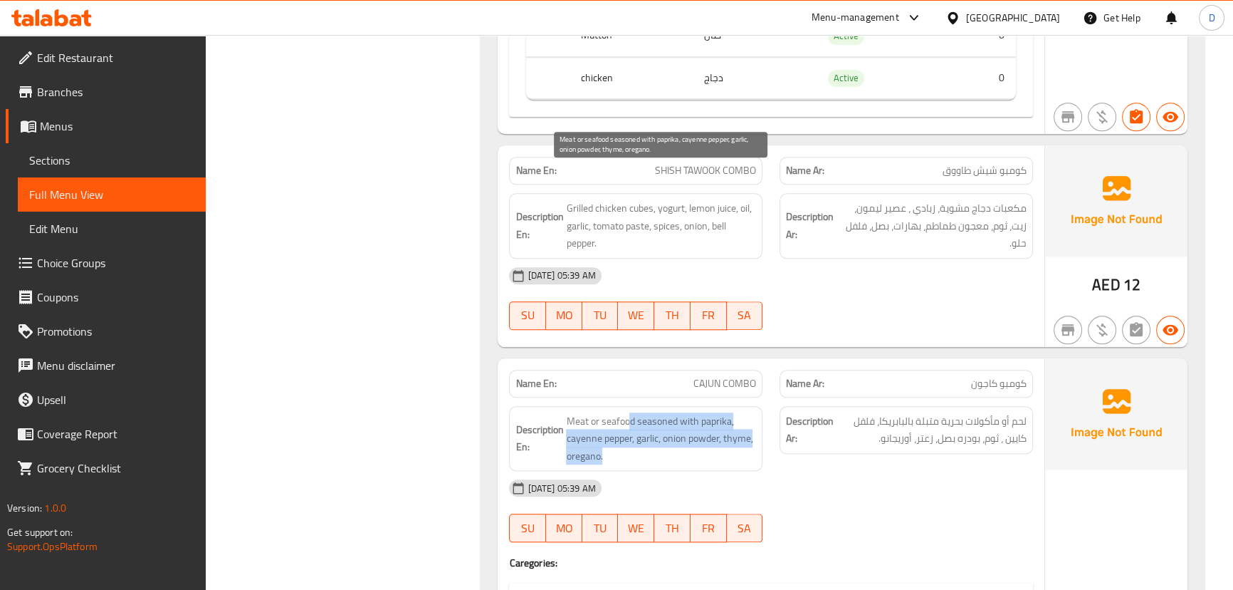
drag, startPoint x: 629, startPoint y: 177, endPoint x: 711, endPoint y: 203, distance: 86.5
click at [711, 412] on span "Meat or seafood seasoned with paprika, cayenne pepper, garlic, onion powder, th…" at bounding box center [661, 438] width 190 height 53
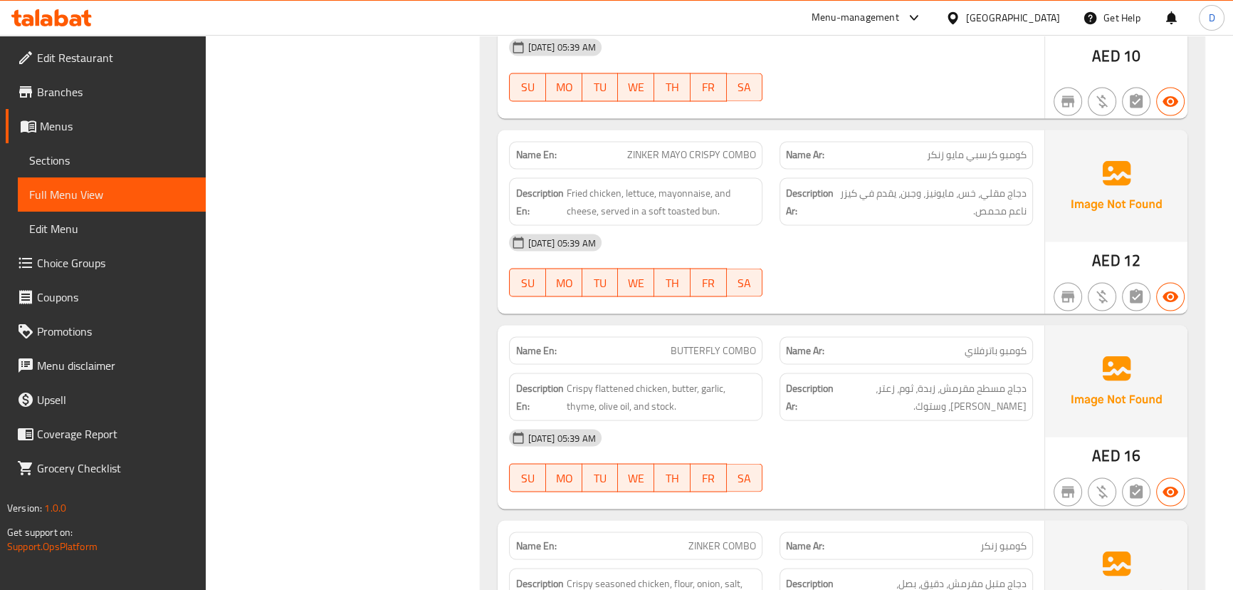
scroll to position [50778, 0]
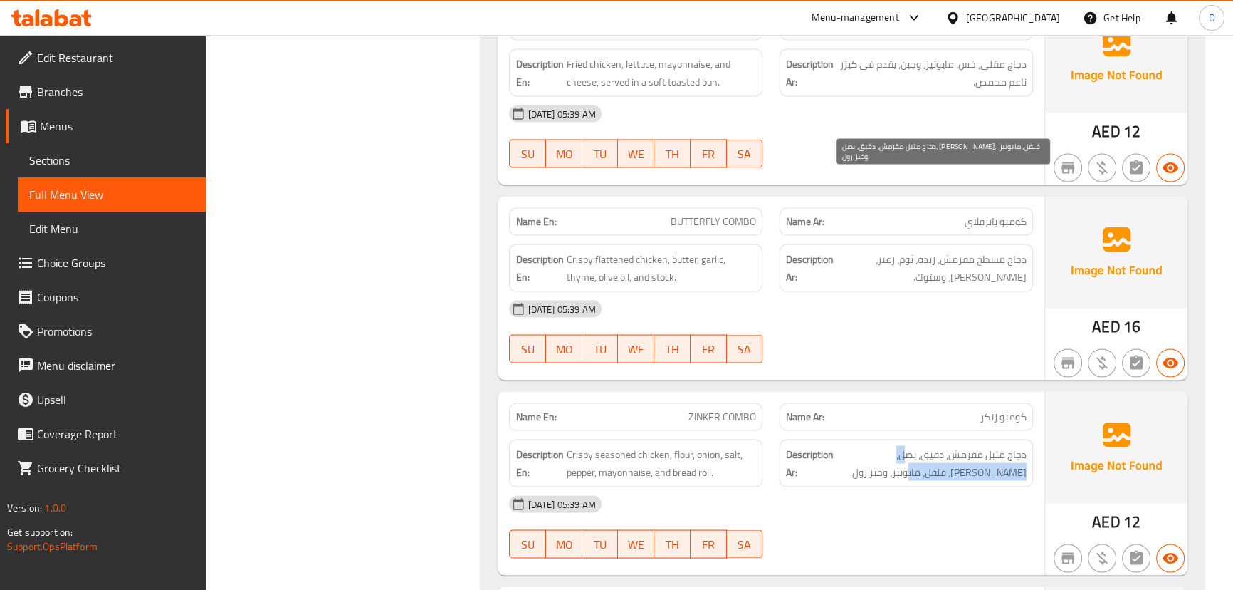
drag, startPoint x: 976, startPoint y: 184, endPoint x: 906, endPoint y: 179, distance: 70.0
click at [906, 445] on span "دجاج متبل مقرمش، دقيق، بصل، [PERSON_NAME]، فلفل، مايونيز، وخبز رول." at bounding box center [932, 462] width 190 height 35
drag, startPoint x: 906, startPoint y: 179, endPoint x: 860, endPoint y: 197, distance: 49.2
click at [860, 445] on span "دجاج متبل مقرمش، دقيق، بصل، [PERSON_NAME]، فلفل، مايونيز، وخبز رول." at bounding box center [932, 462] width 190 height 35
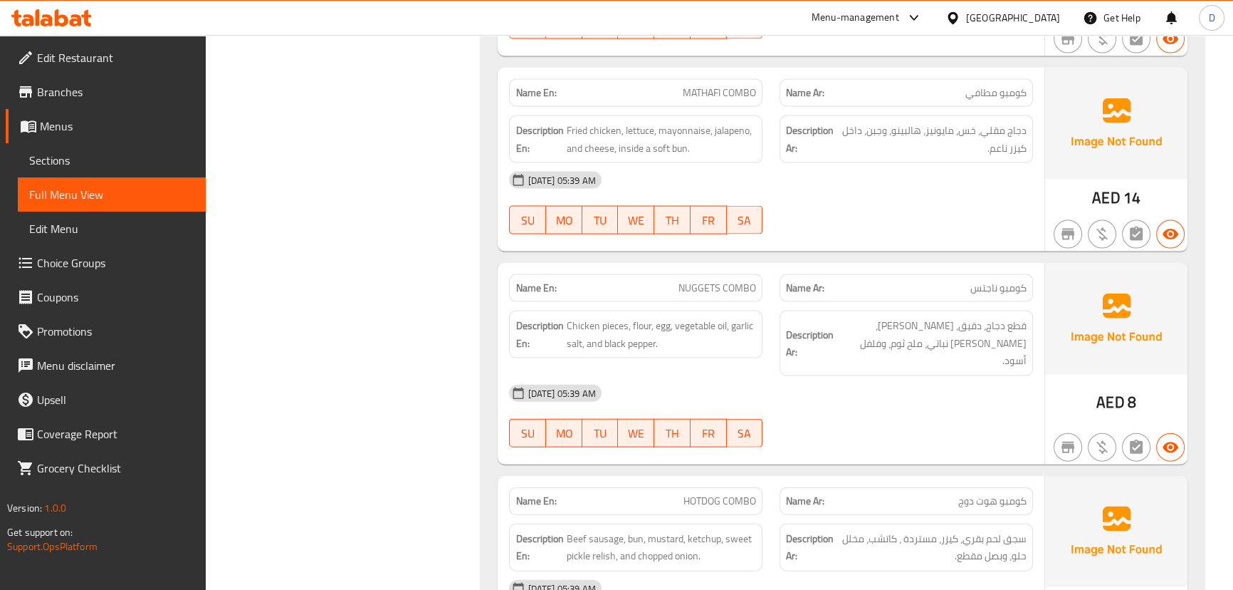
scroll to position [51362, 0]
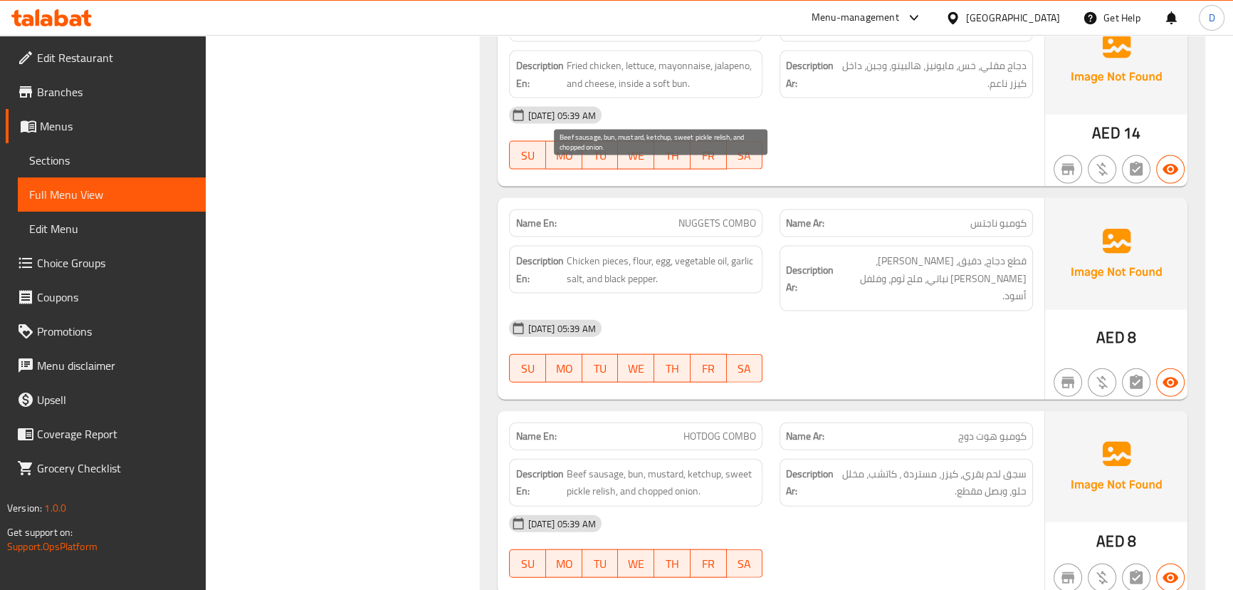
click at [606, 465] on span "Beef sausage, bun, mustard, ketchup, sweet pickle relish, and chopped onion." at bounding box center [661, 482] width 190 height 35
copy span "relish"
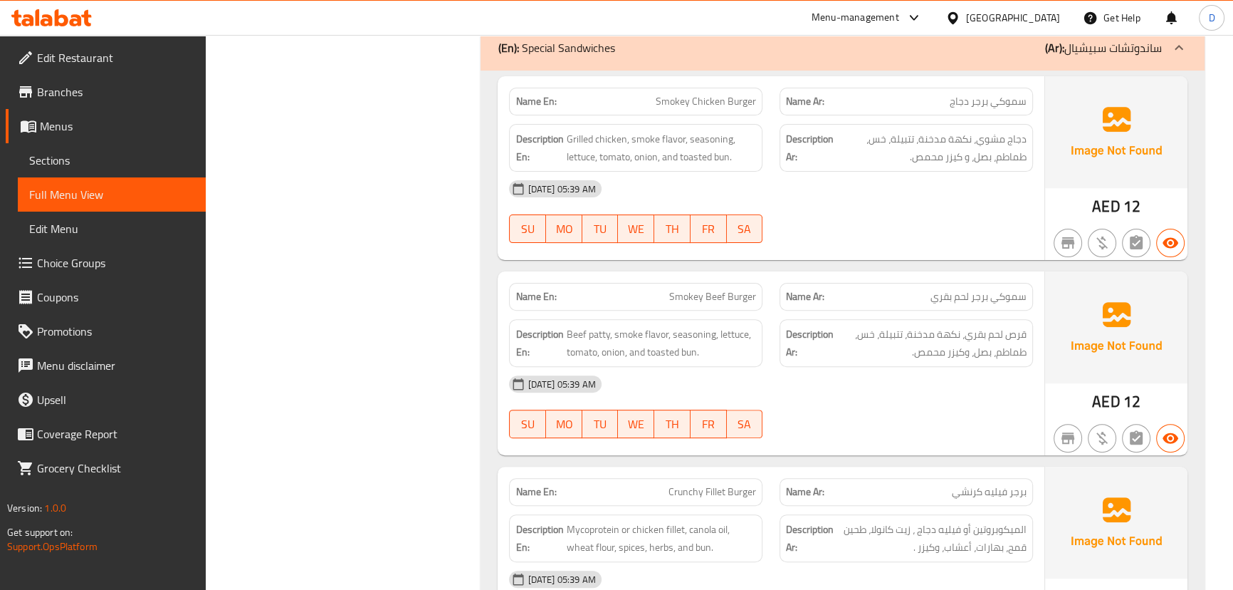
scroll to position [54833, 0]
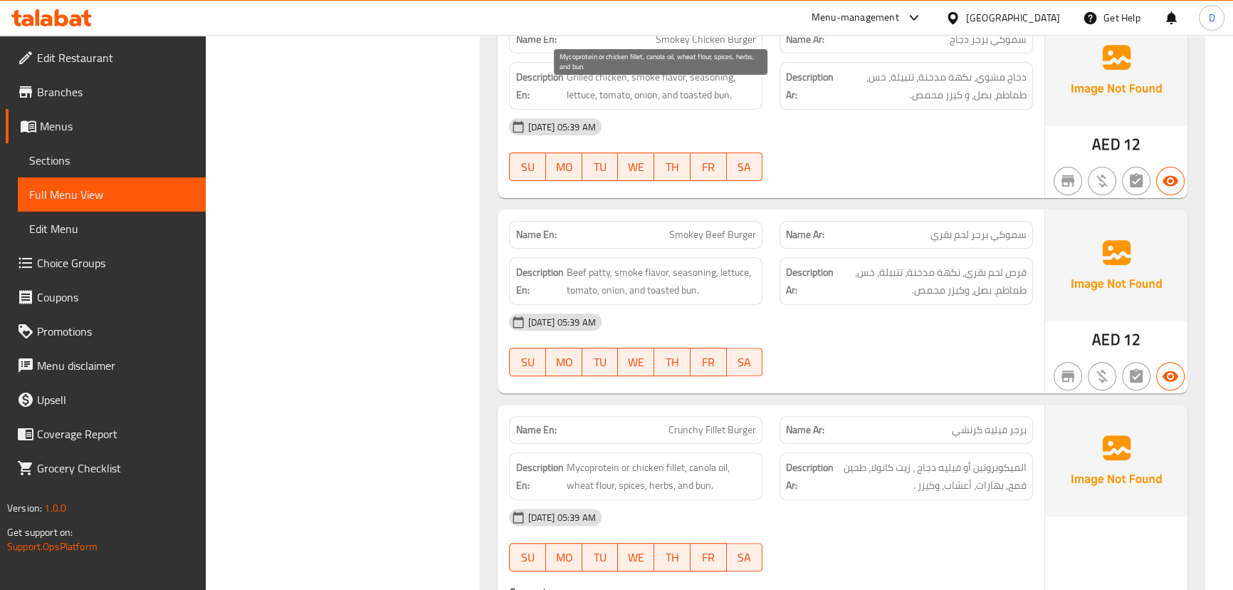
click at [576, 459] on span "Mycoprotein or chicken fillet, canola oil, wheat flour, spices, herbs, and bun." at bounding box center [661, 476] width 190 height 35
copy span "Mycoprotein"
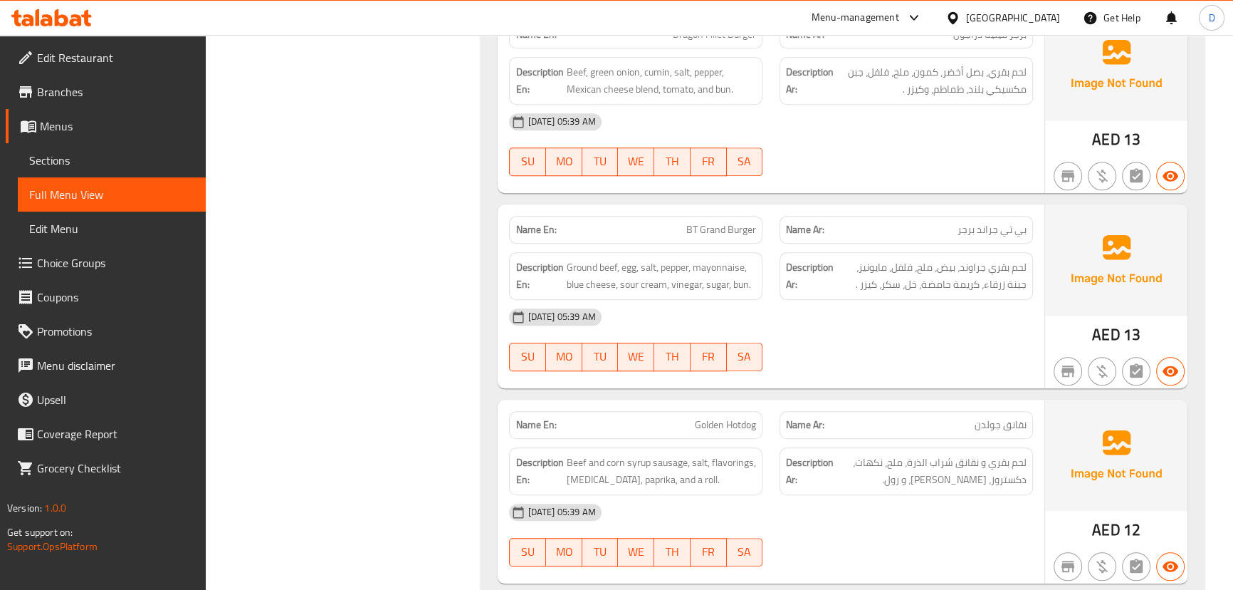
scroll to position [55723, 0]
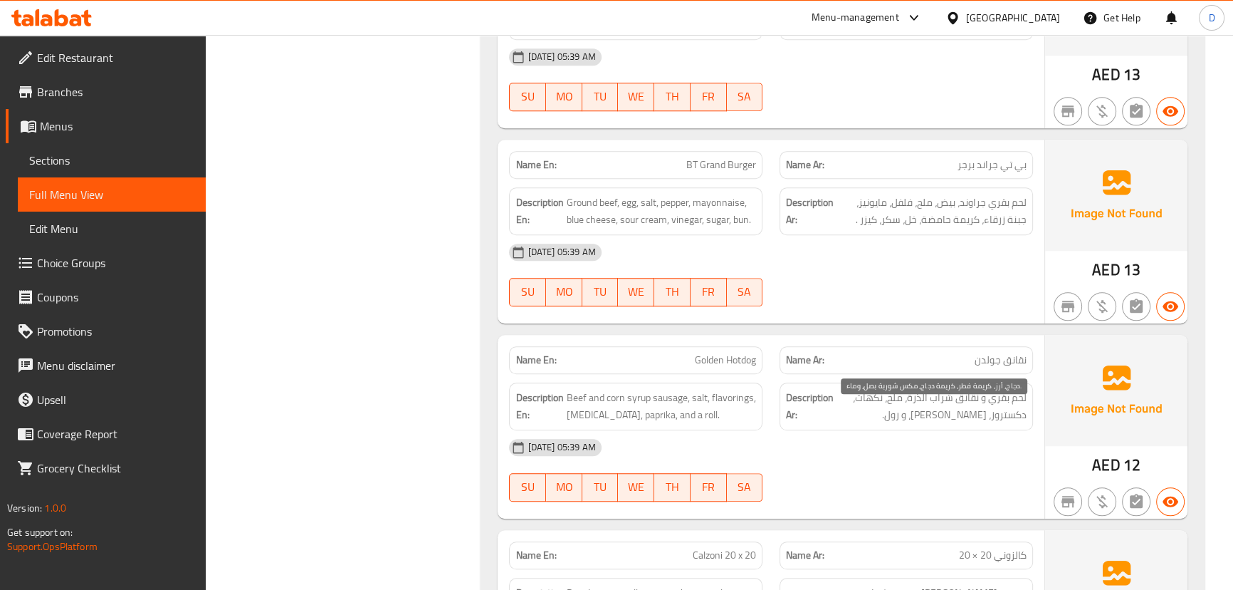
drag, startPoint x: 1013, startPoint y: 416, endPoint x: 944, endPoint y: 429, distance: 71.0
